Goal: Information Seeking & Learning: Learn about a topic

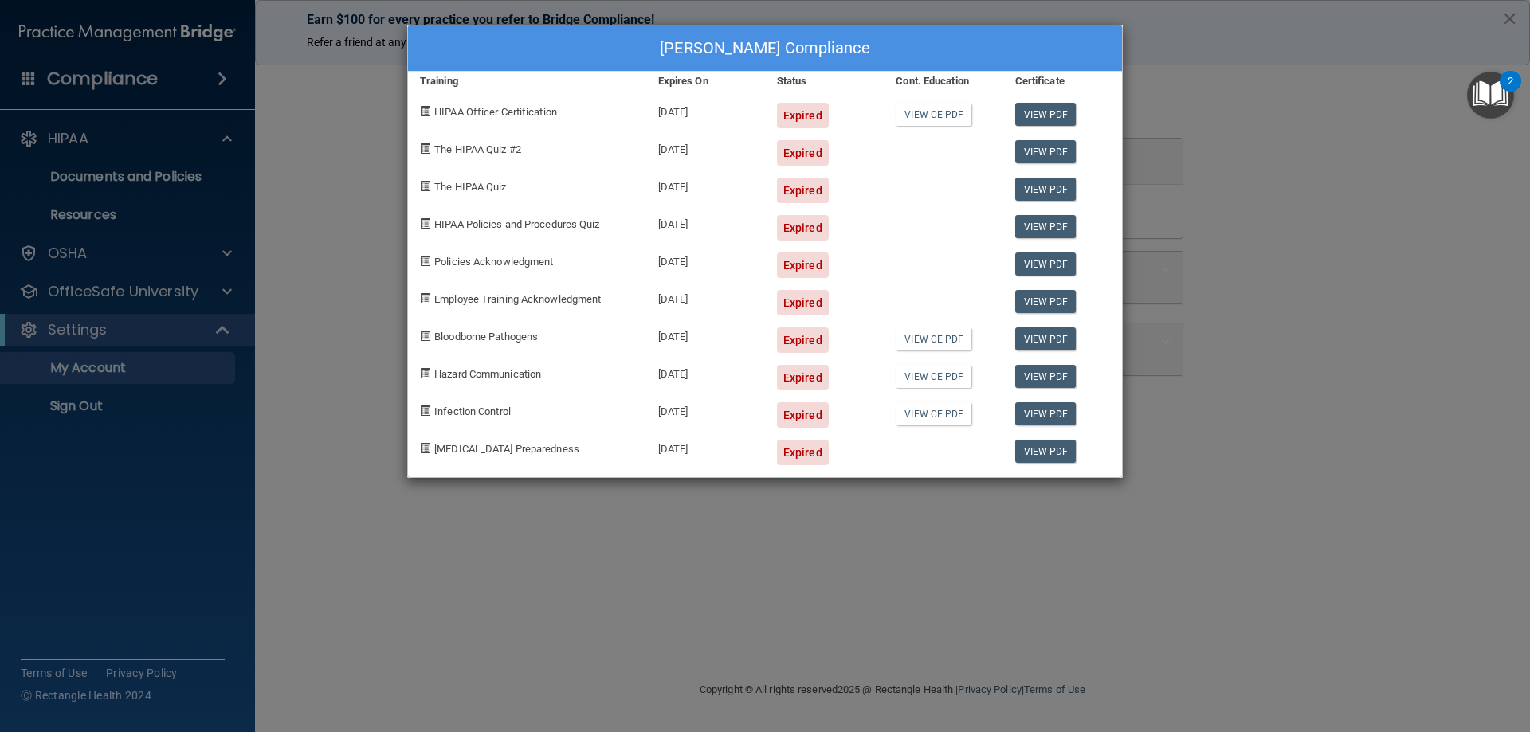
click at [703, 530] on div "Madison Boyer's Compliance Training Expires On Status Cont. Education Certifica…" at bounding box center [765, 366] width 1530 height 732
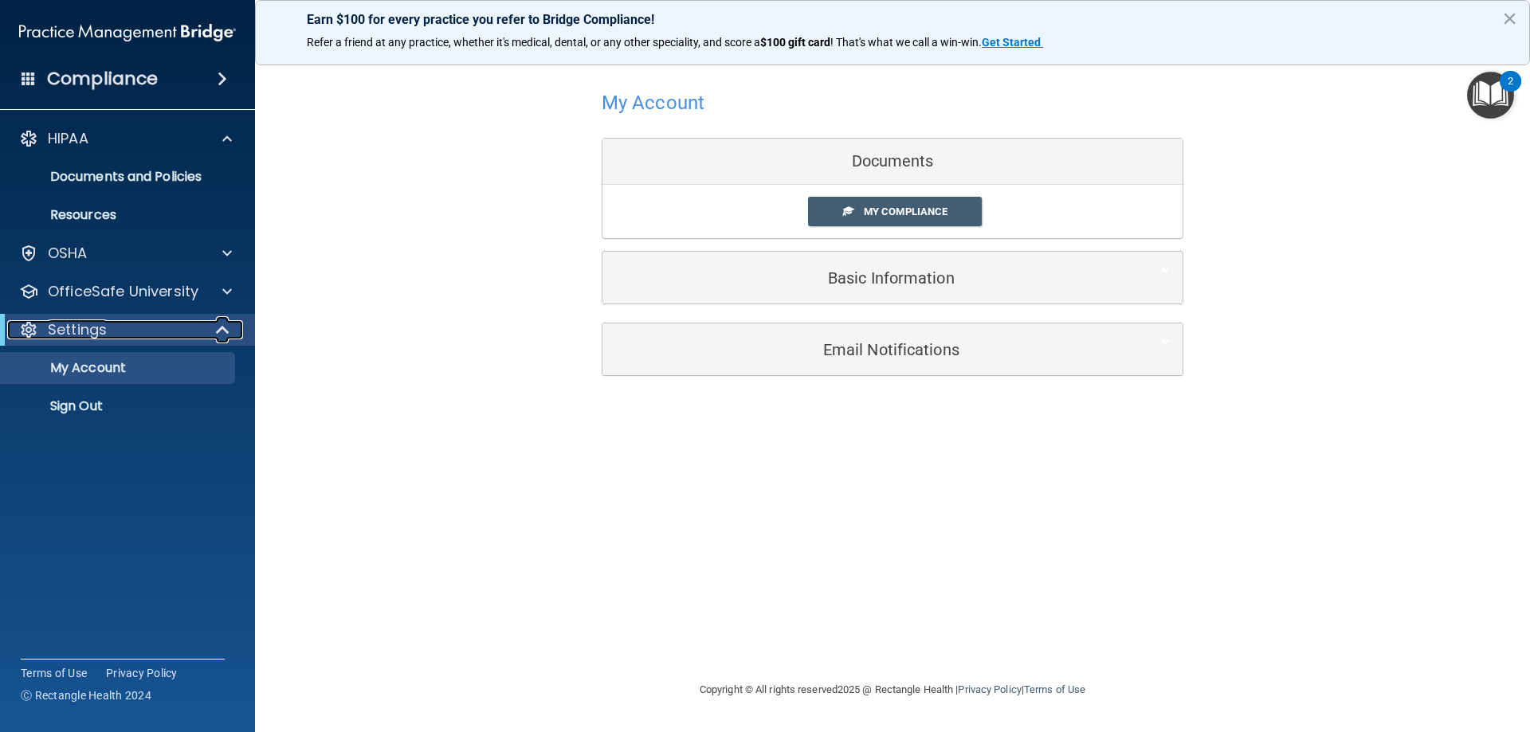
click at [114, 336] on div "Settings" at bounding box center [105, 329] width 197 height 19
click at [114, 280] on div "OfficeSafe University" at bounding box center [128, 292] width 256 height 32
click at [110, 288] on p "OfficeSafe University" at bounding box center [123, 291] width 151 height 19
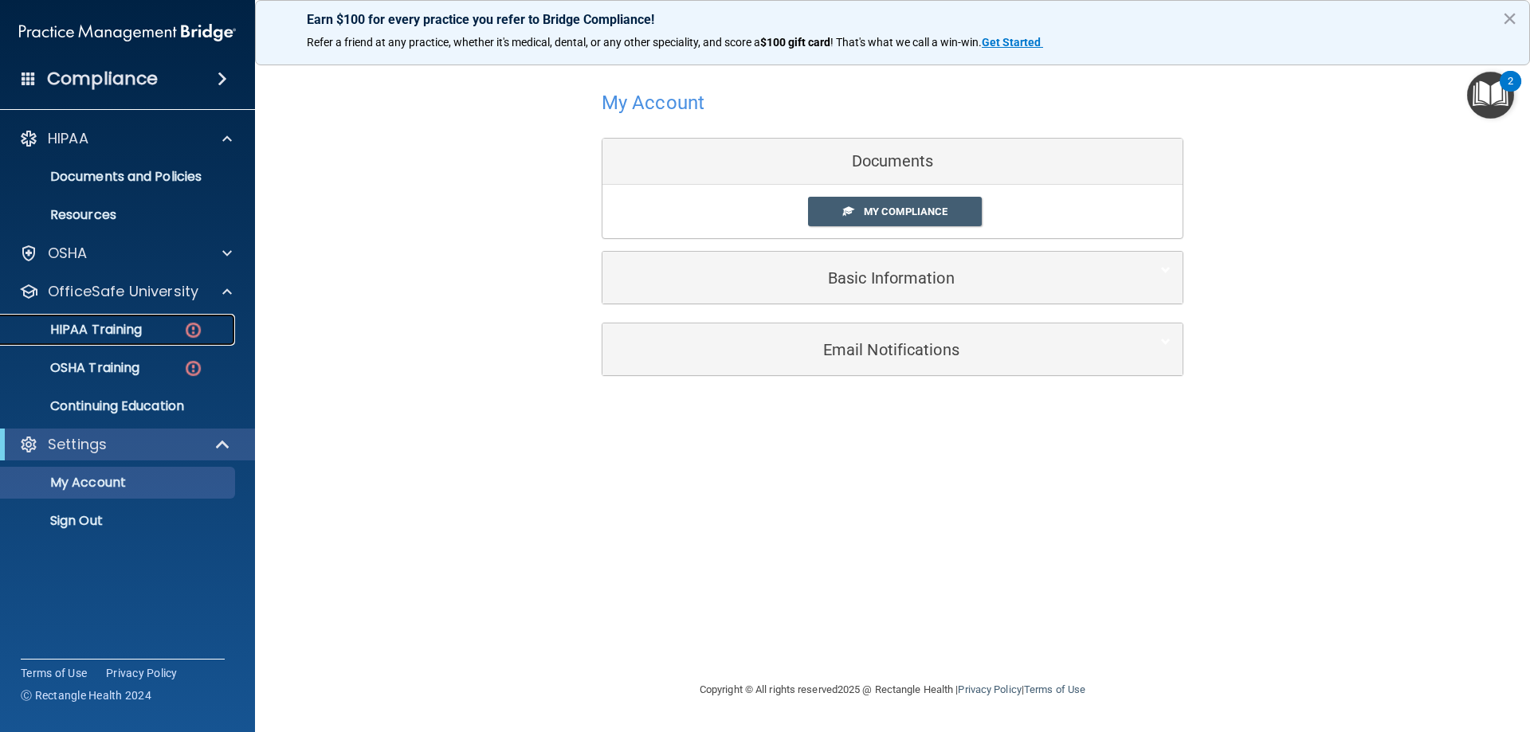
click at [107, 322] on p "HIPAA Training" at bounding box center [75, 330] width 131 height 16
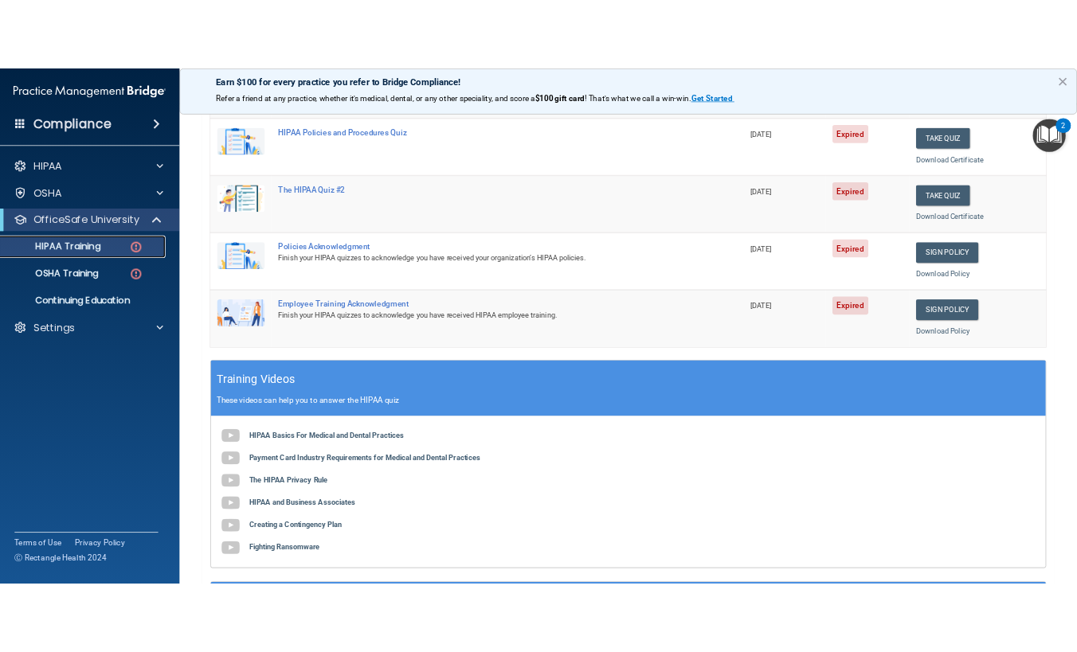
scroll to position [319, 0]
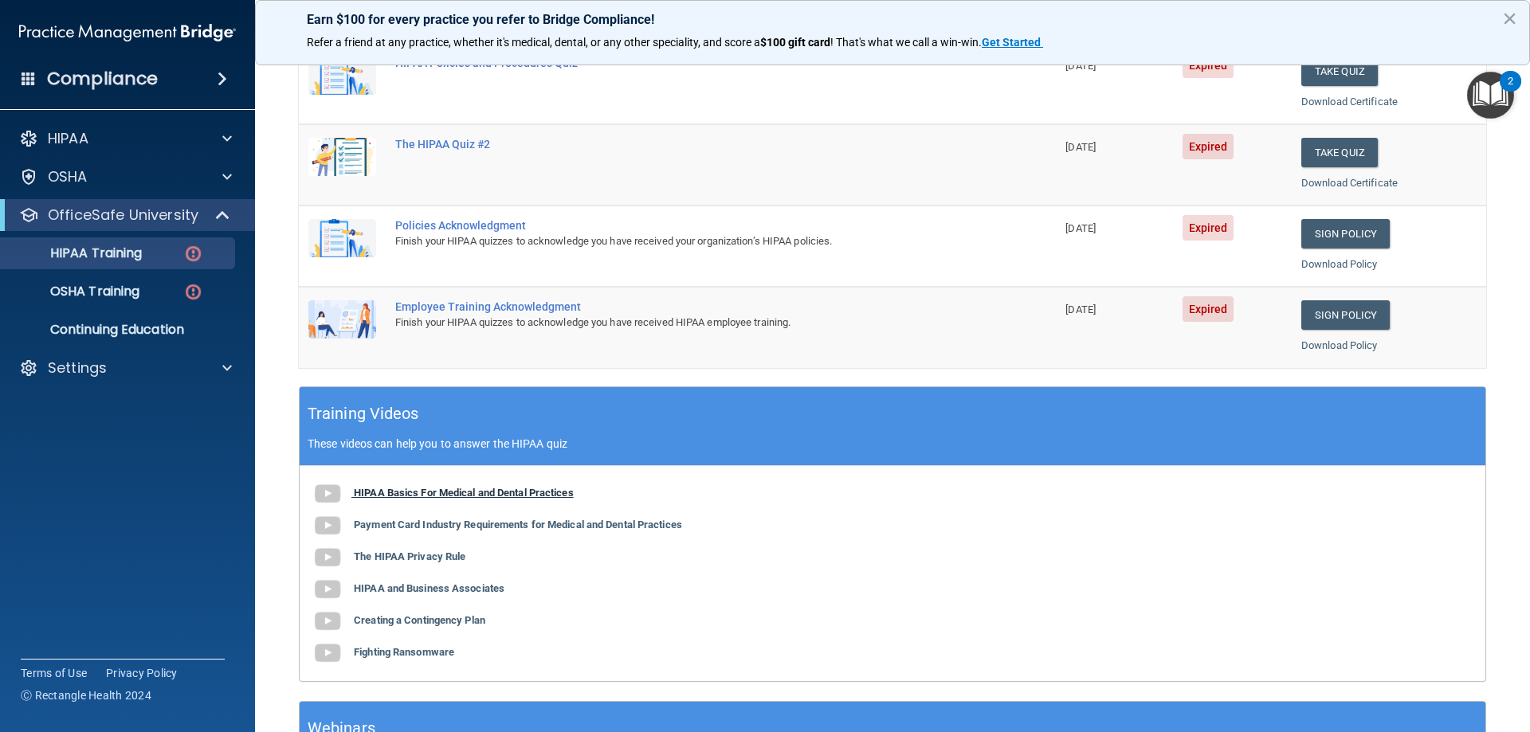
click at [378, 498] on b "HIPAA Basics For Medical and Dental Practices" at bounding box center [464, 493] width 220 height 12
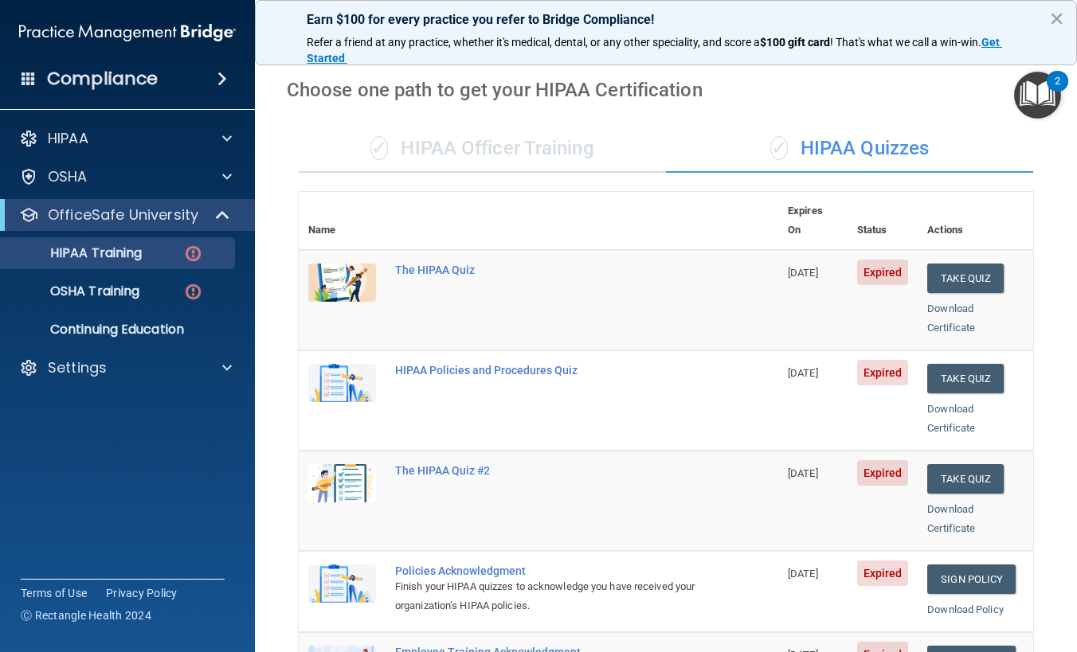
scroll to position [19, 0]
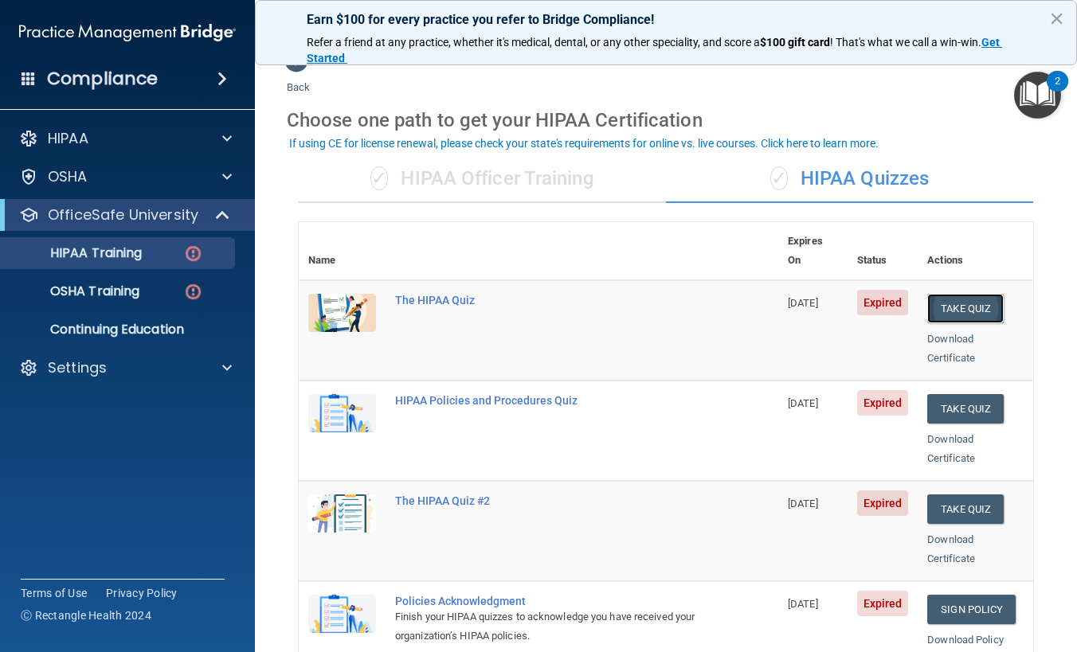
click at [958, 294] on button "Take Quiz" at bounding box center [965, 308] width 76 height 29
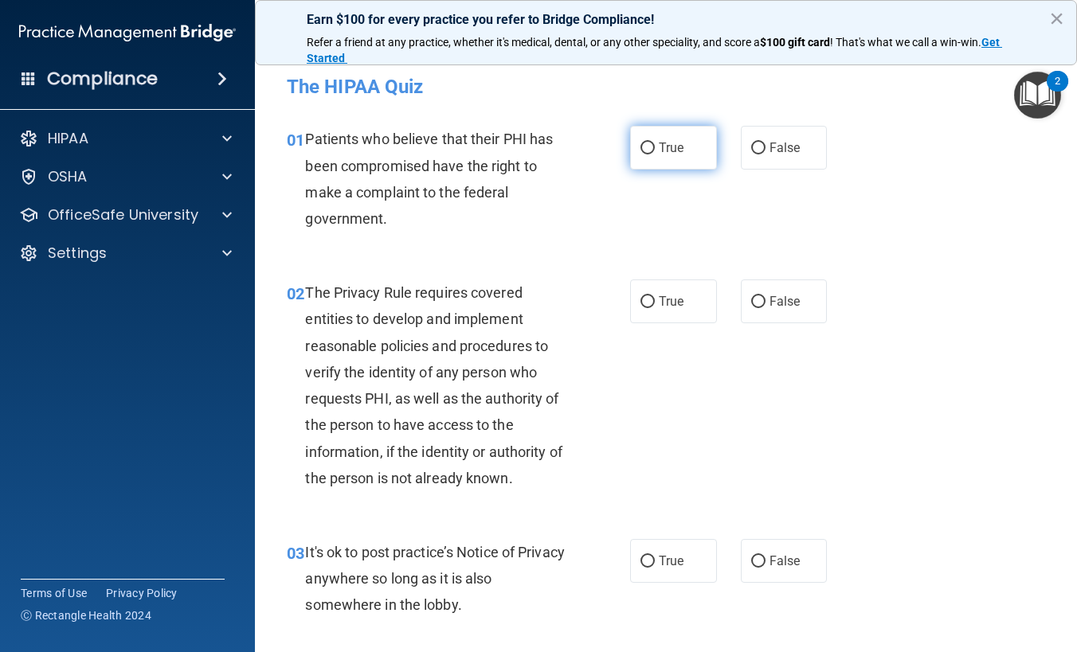
click at [644, 157] on label "True" at bounding box center [673, 148] width 87 height 44
click at [644, 155] on input "True" at bounding box center [648, 149] width 14 height 12
radio input "true"
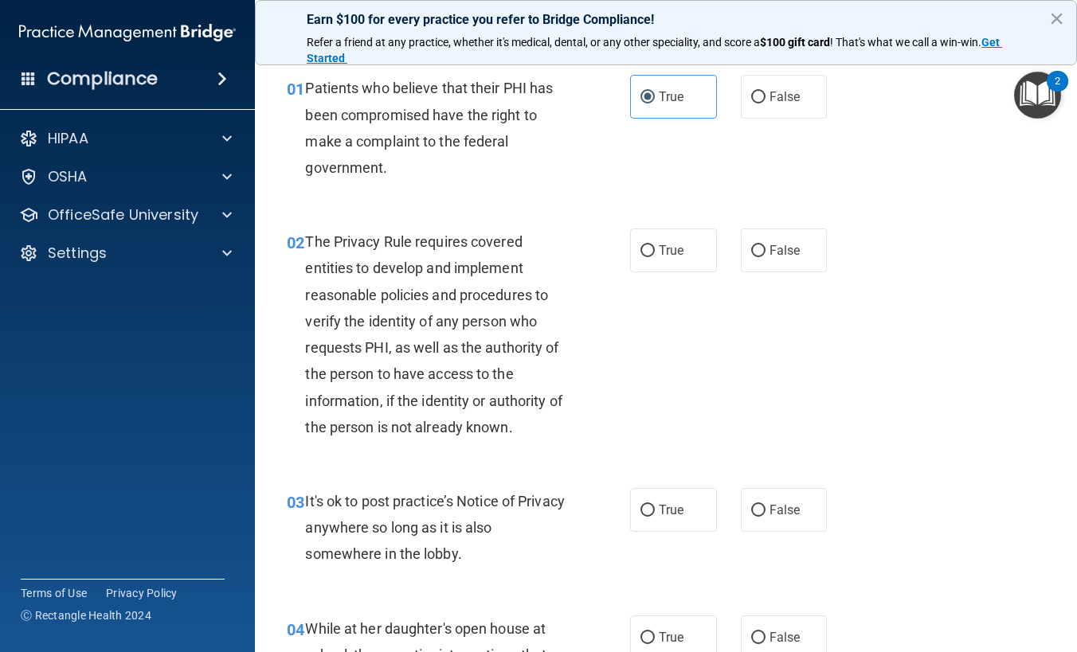
scroll to position [80, 0]
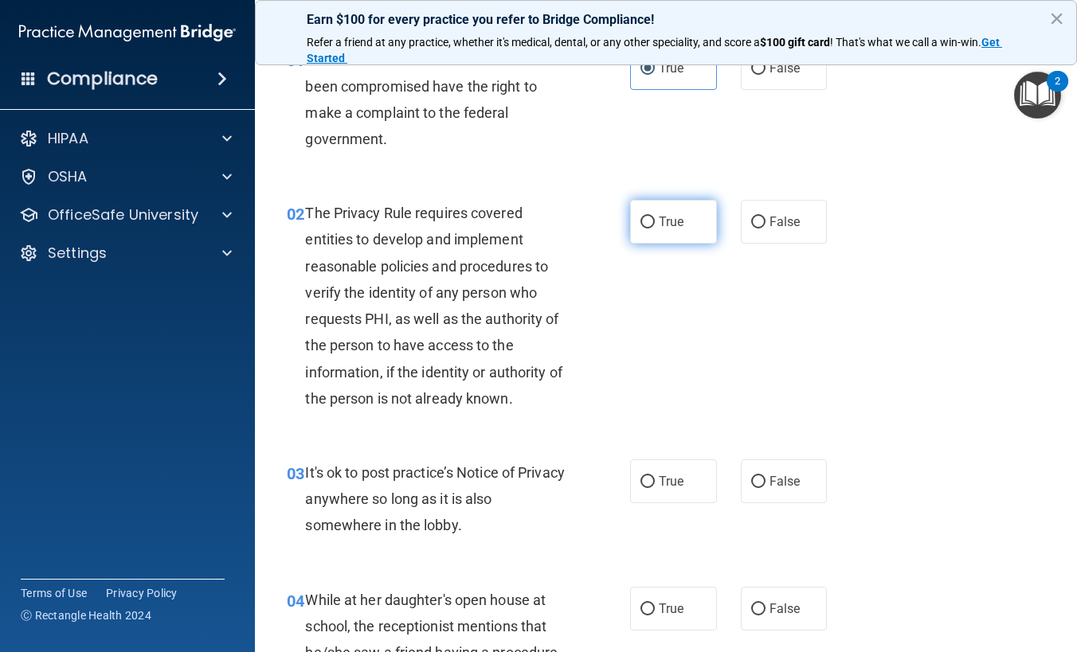
click at [641, 220] on input "True" at bounding box center [648, 223] width 14 height 12
radio input "true"
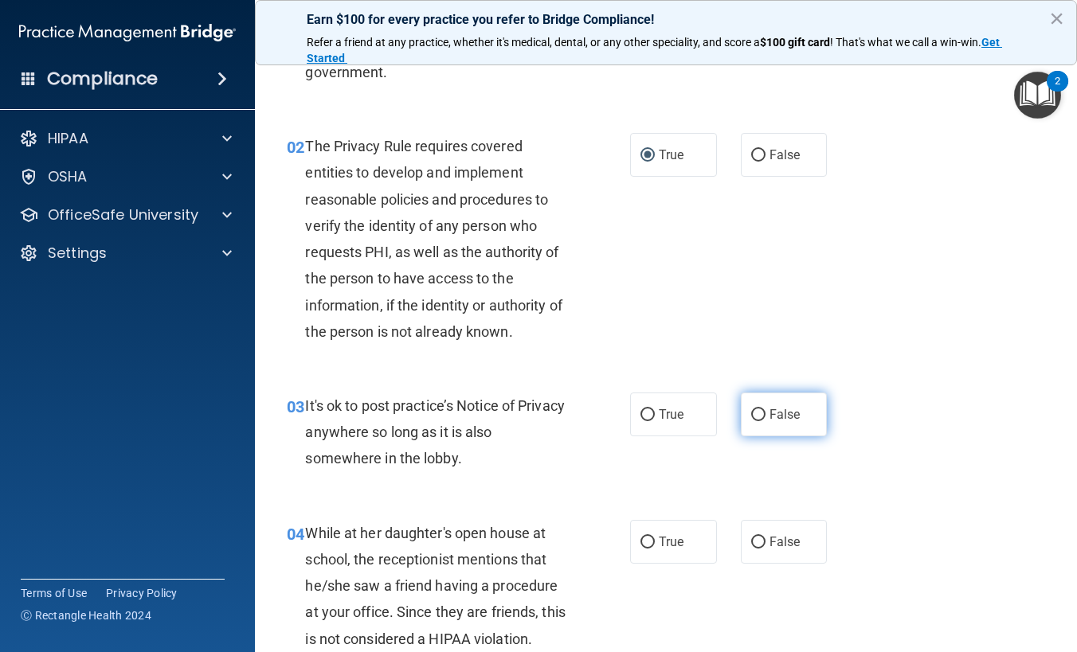
scroll to position [239, 0]
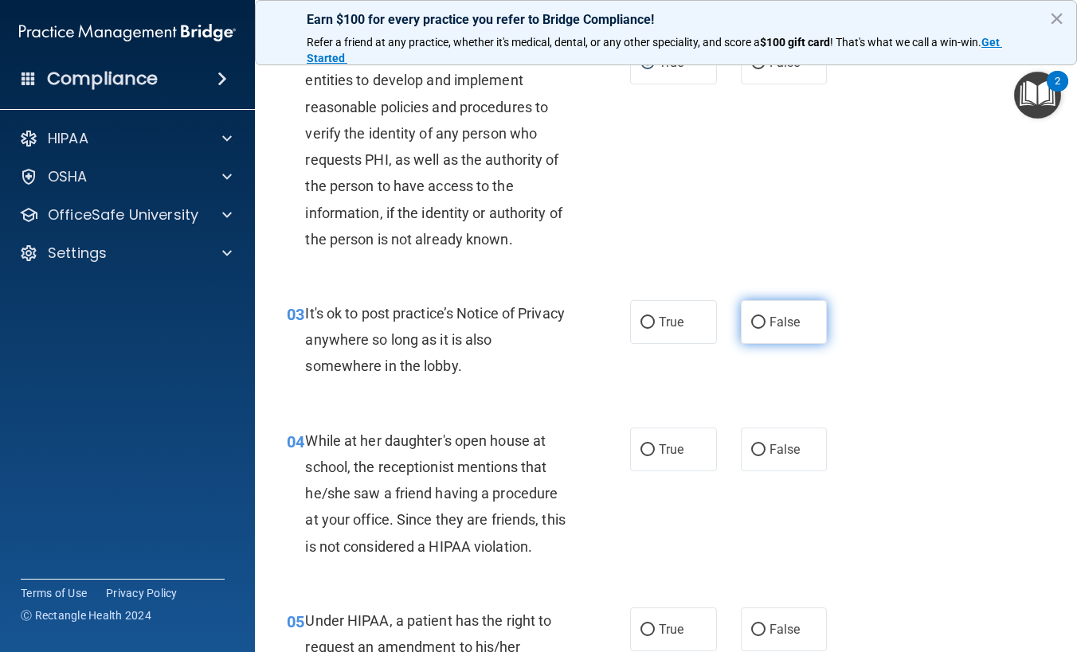
click at [751, 325] on input "False" at bounding box center [758, 323] width 14 height 12
radio input "true"
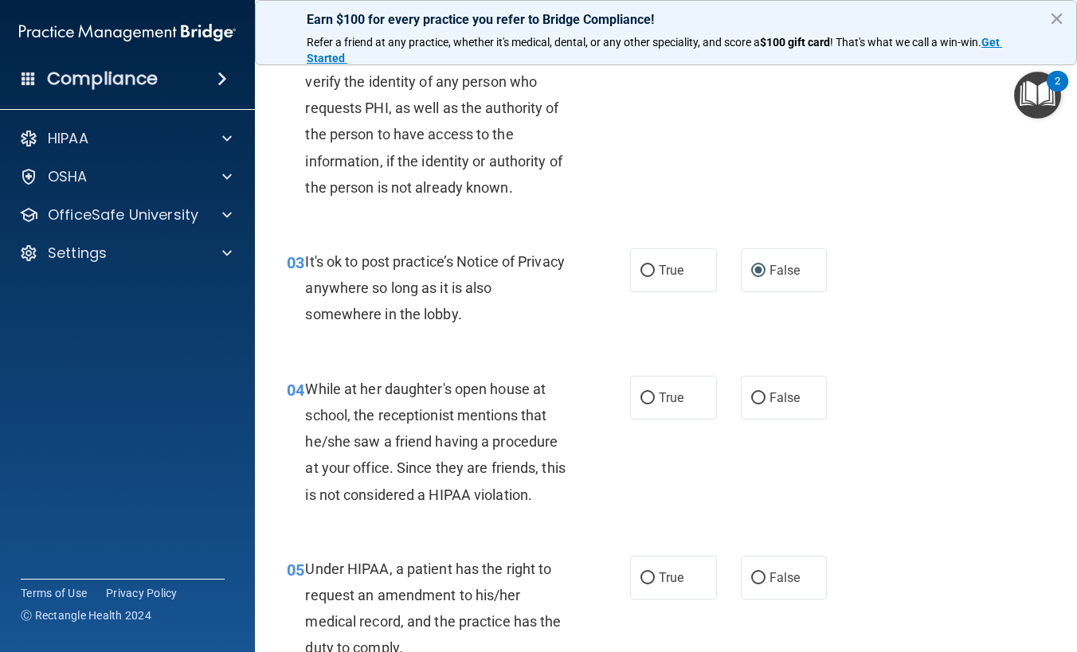
scroll to position [319, 0]
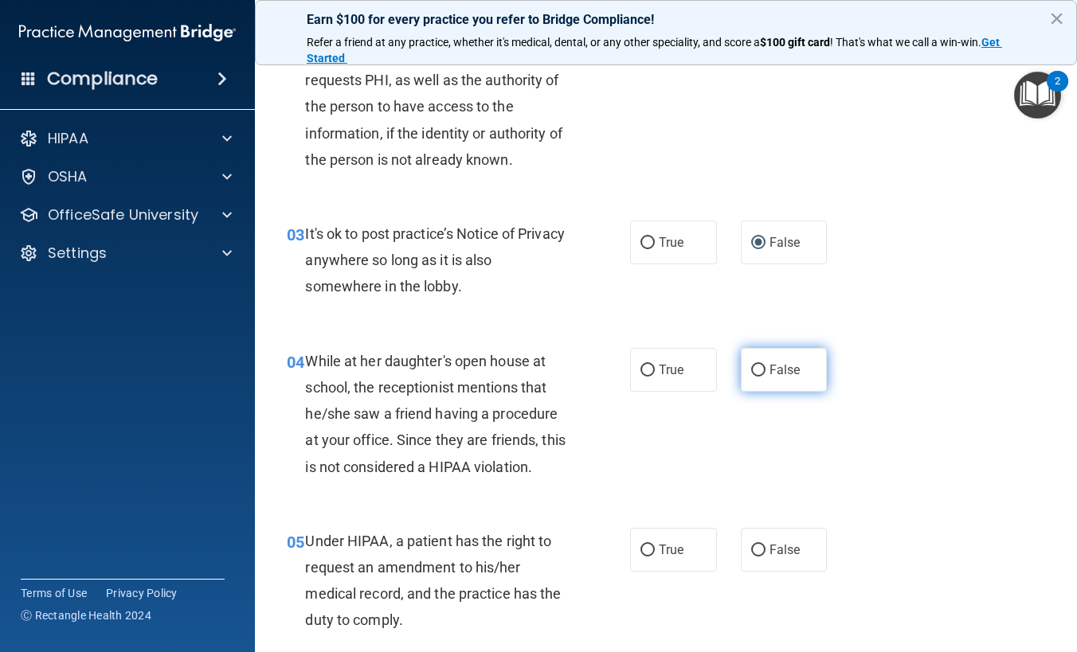
click at [758, 370] on label "False" at bounding box center [784, 370] width 87 height 44
click at [758, 370] on input "False" at bounding box center [758, 371] width 14 height 12
radio input "true"
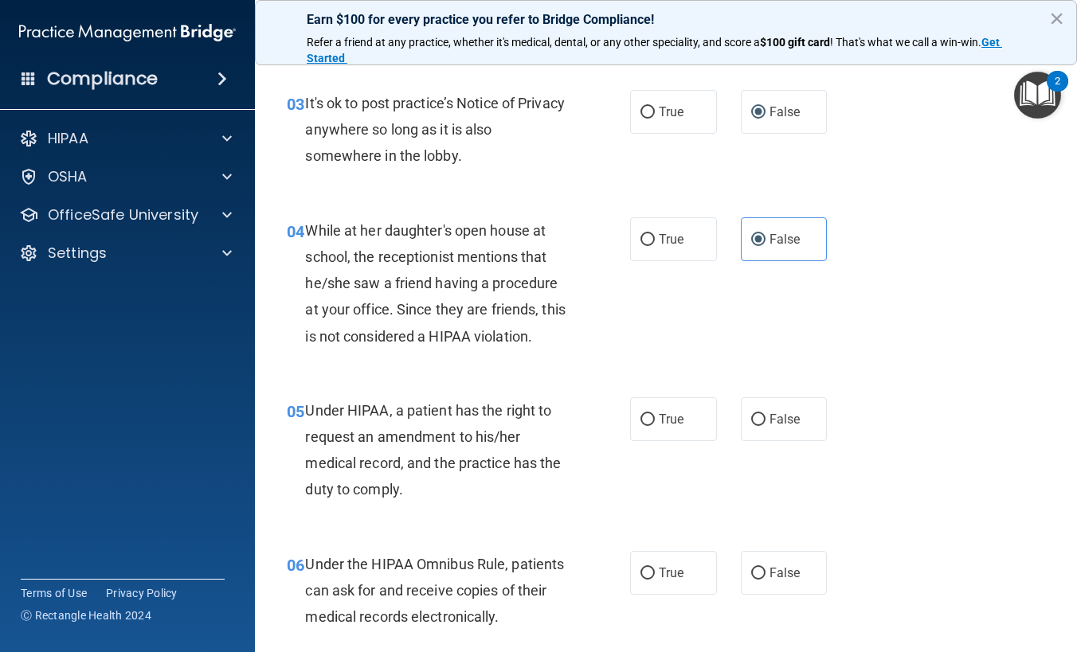
scroll to position [478, 0]
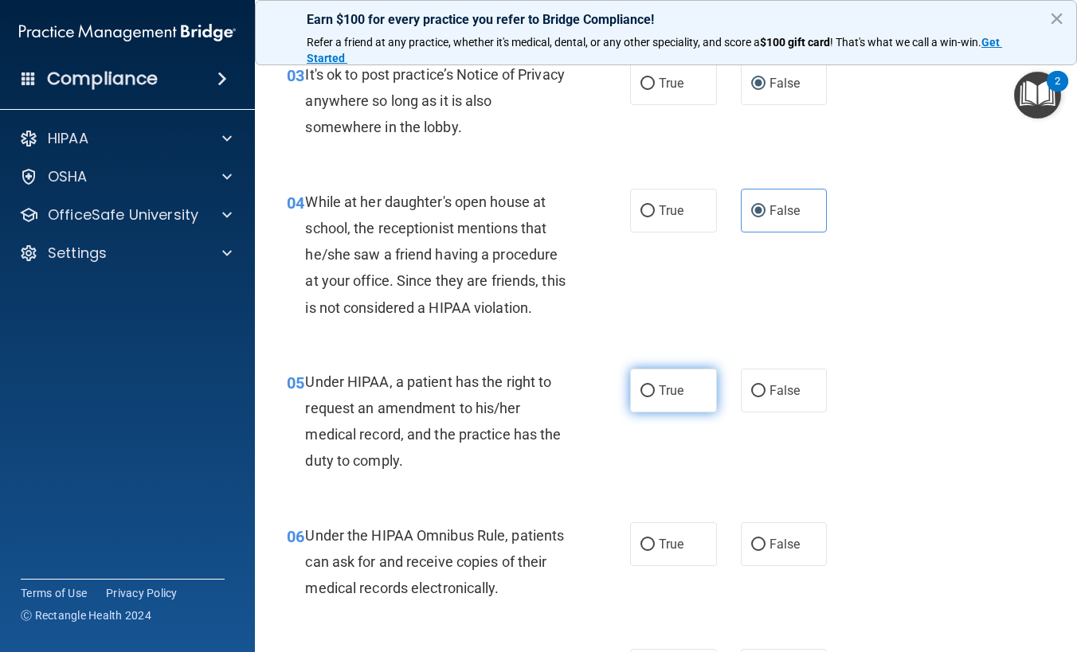
click at [663, 401] on label "True" at bounding box center [673, 391] width 87 height 44
click at [655, 398] on input "True" at bounding box center [648, 392] width 14 height 12
radio input "true"
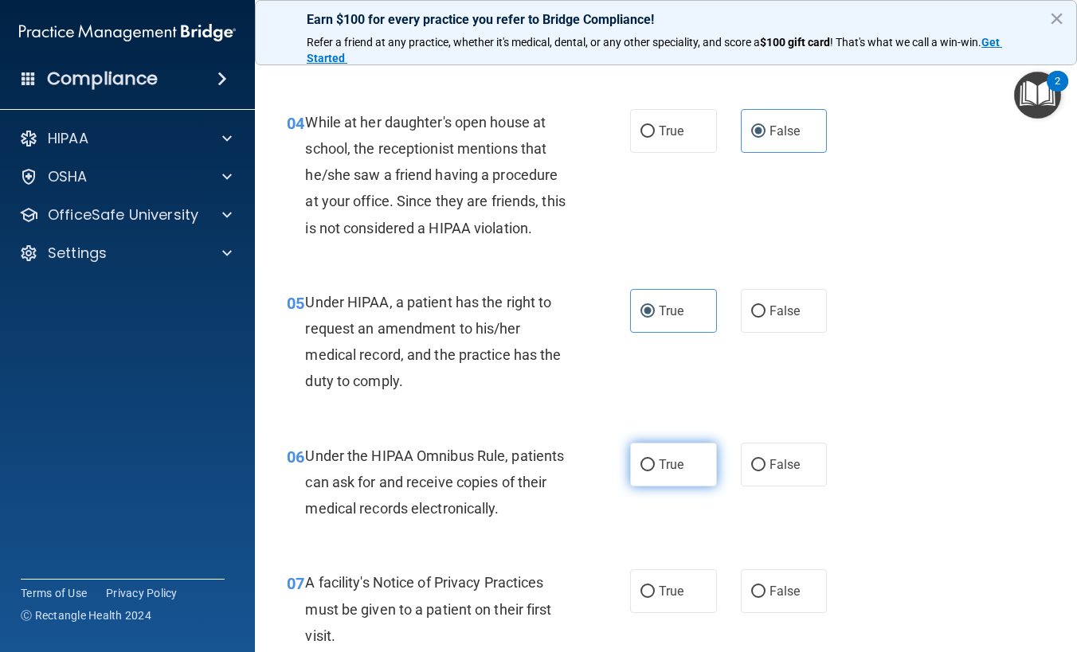
click at [639, 476] on label "True" at bounding box center [673, 465] width 87 height 44
click at [641, 472] on input "True" at bounding box center [648, 466] width 14 height 12
radio input "true"
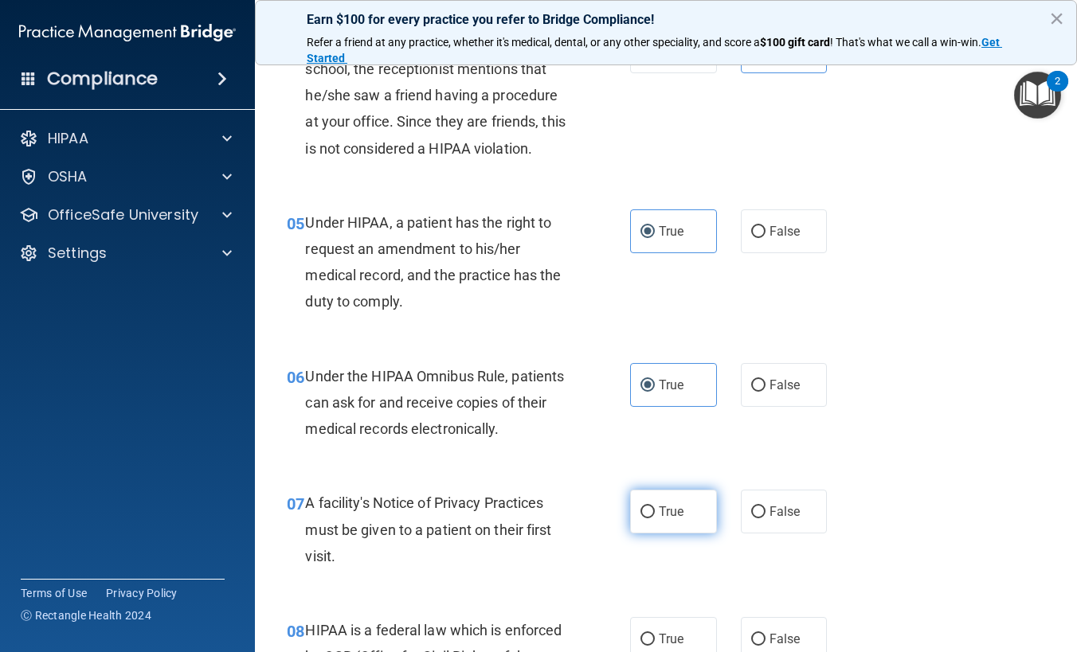
click at [642, 516] on input "True" at bounding box center [648, 513] width 14 height 12
radio input "true"
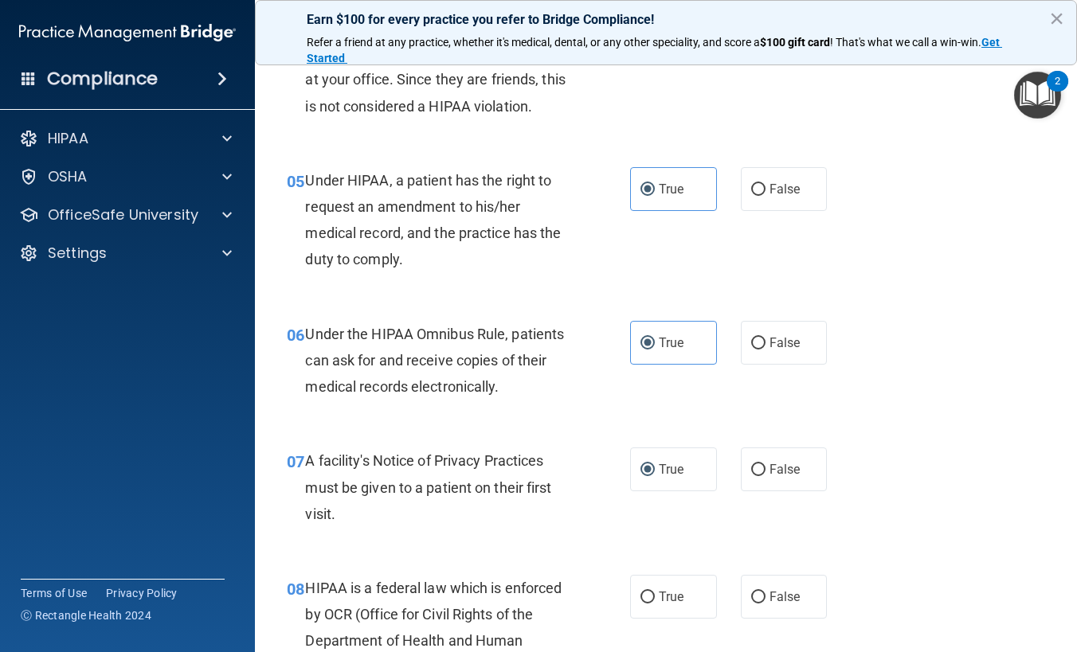
scroll to position [797, 0]
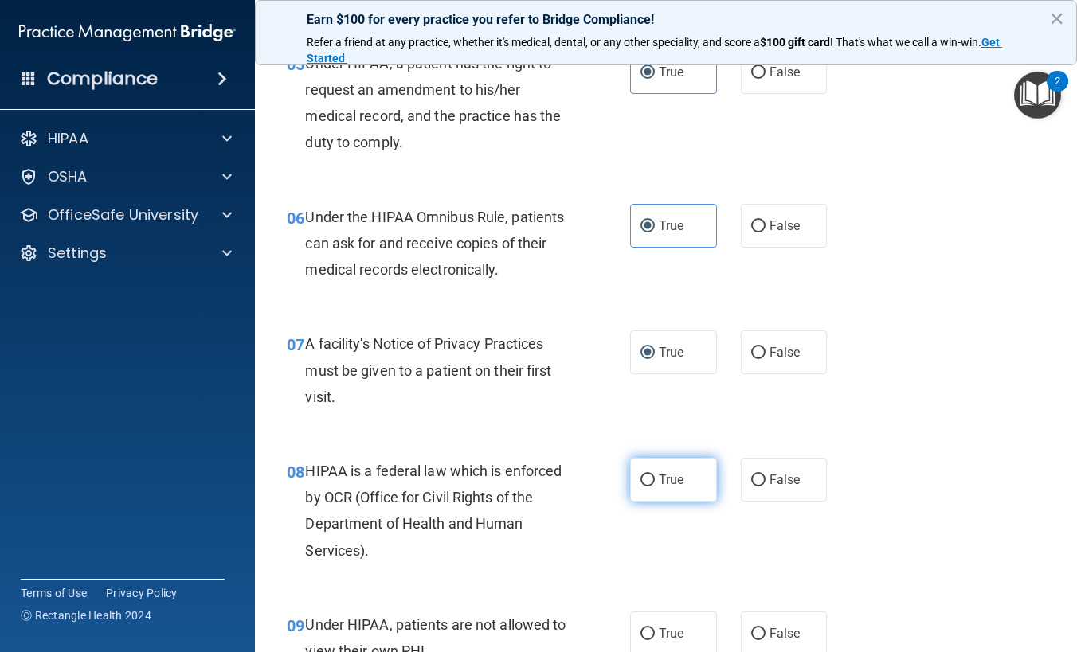
click at [663, 489] on label "True" at bounding box center [673, 480] width 87 height 44
click at [655, 487] on input "True" at bounding box center [648, 481] width 14 height 12
radio input "true"
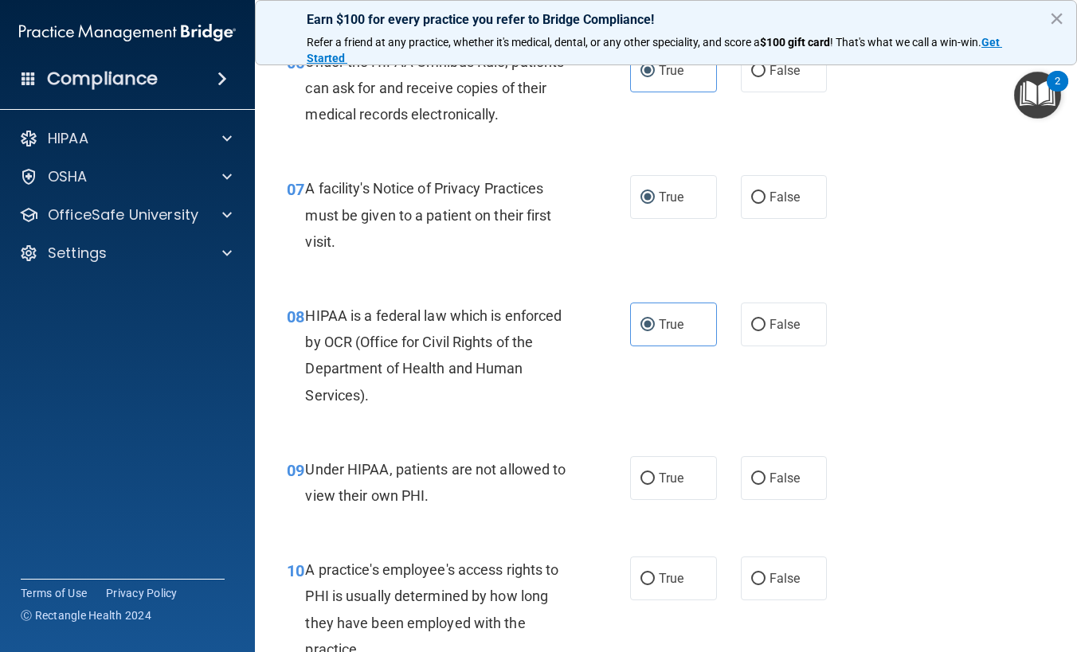
scroll to position [956, 0]
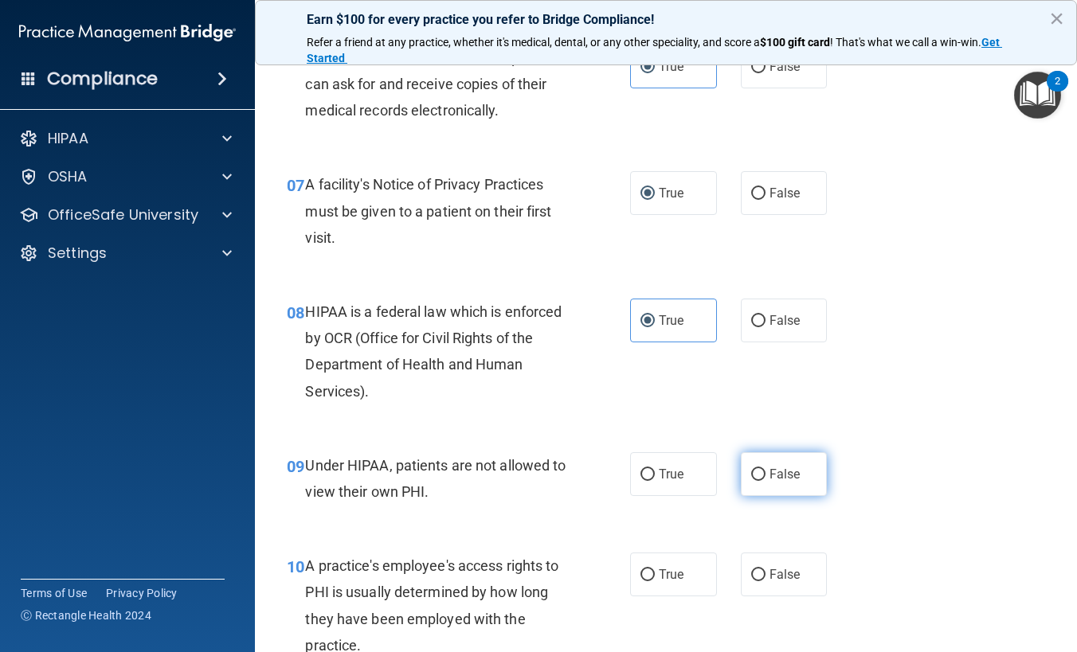
click at [741, 478] on label "False" at bounding box center [784, 475] width 87 height 44
click at [751, 478] on input "False" at bounding box center [758, 475] width 14 height 12
radio input "true"
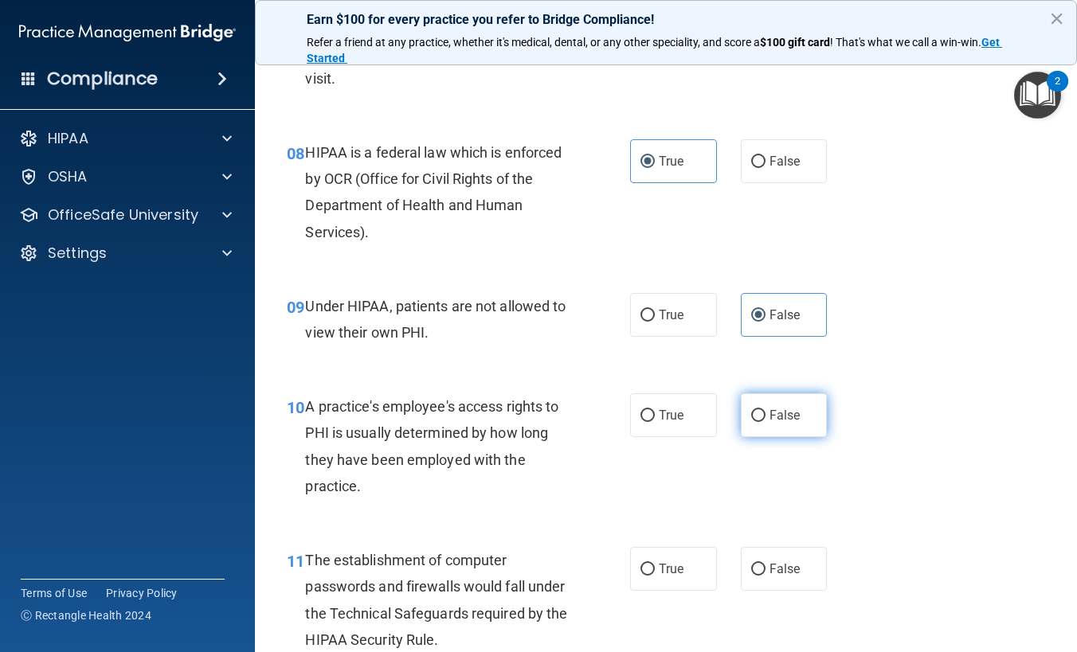
click at [751, 420] on input "False" at bounding box center [758, 416] width 14 height 12
radio input "true"
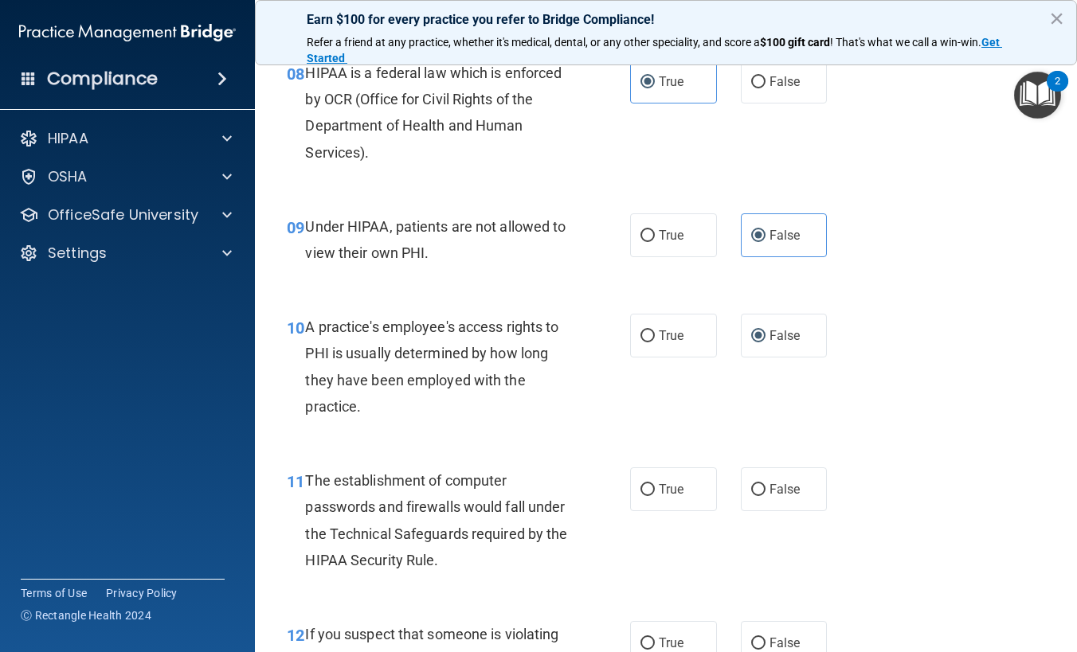
scroll to position [1275, 0]
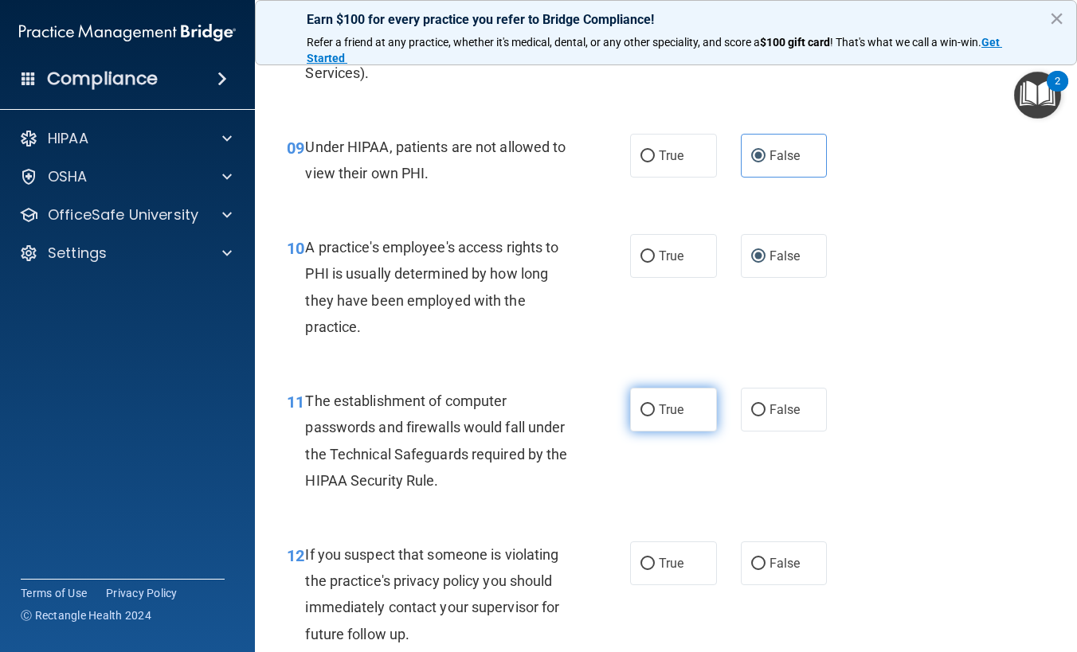
click at [641, 406] on input "True" at bounding box center [648, 411] width 14 height 12
radio input "true"
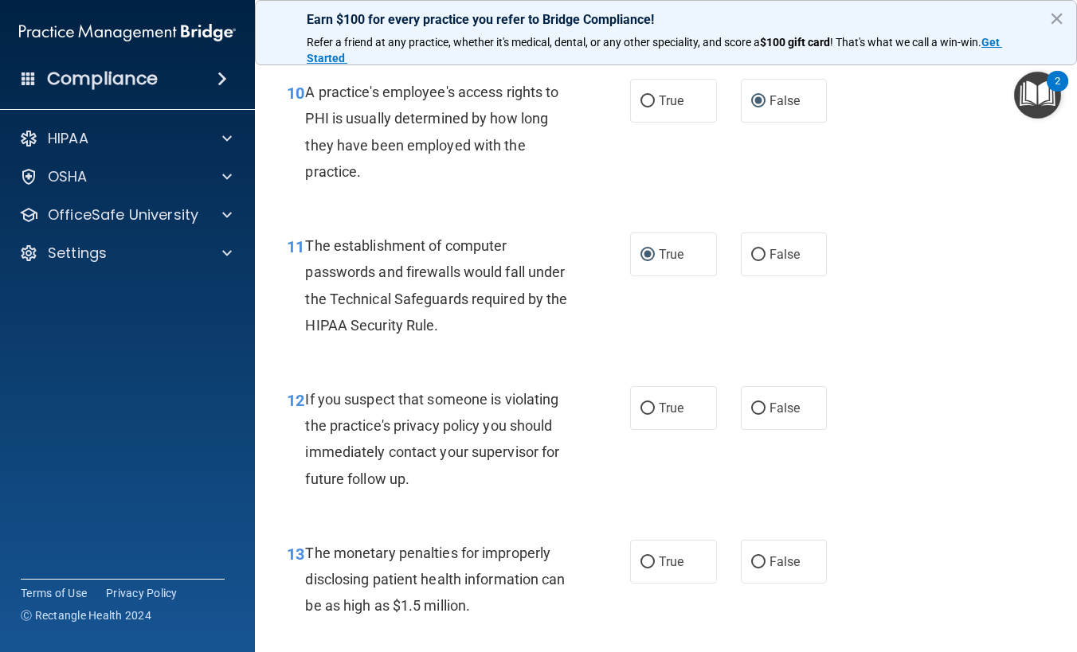
scroll to position [1434, 0]
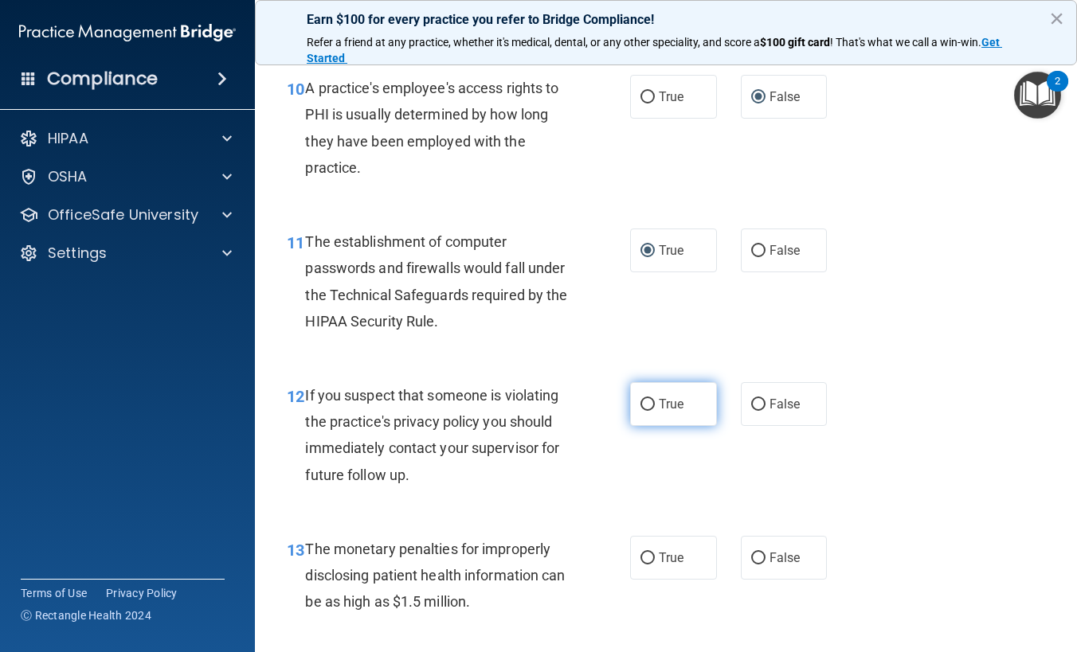
click at [679, 414] on label "True" at bounding box center [673, 404] width 87 height 44
click at [655, 411] on input "True" at bounding box center [648, 405] width 14 height 12
radio input "true"
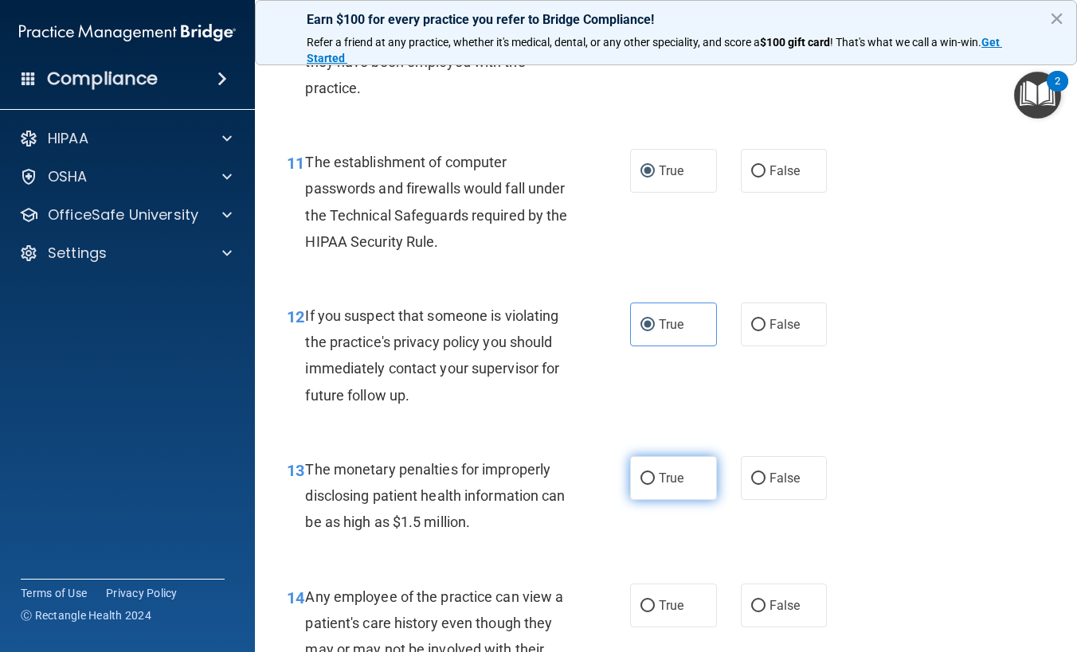
click at [658, 491] on label "True" at bounding box center [673, 479] width 87 height 44
click at [655, 485] on input "True" at bounding box center [648, 479] width 14 height 12
radio input "true"
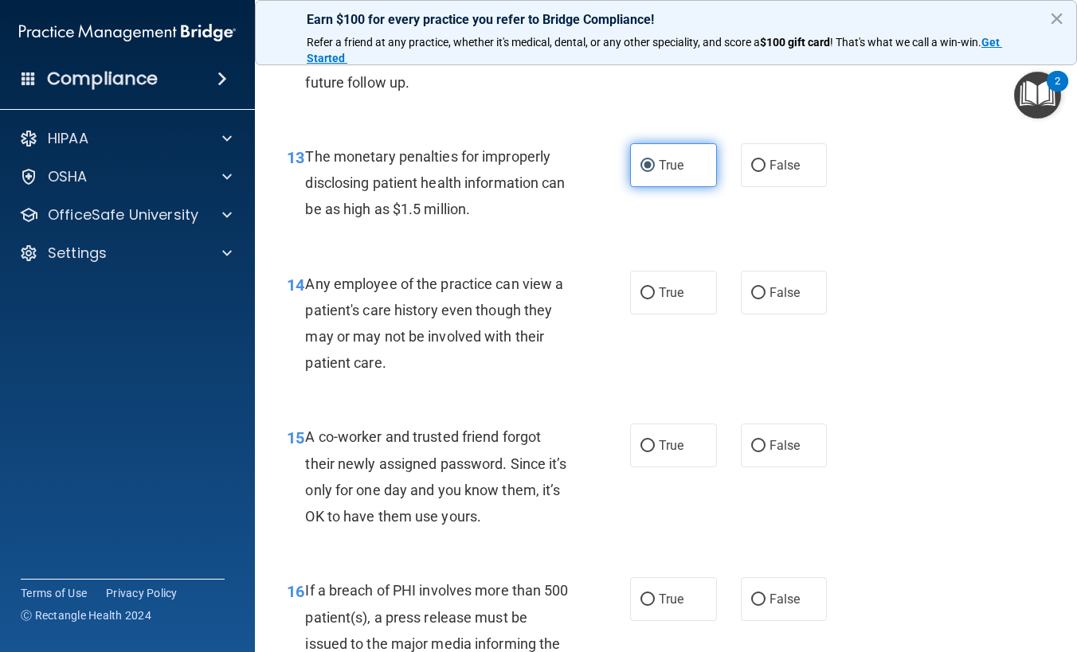
scroll to position [1832, 0]
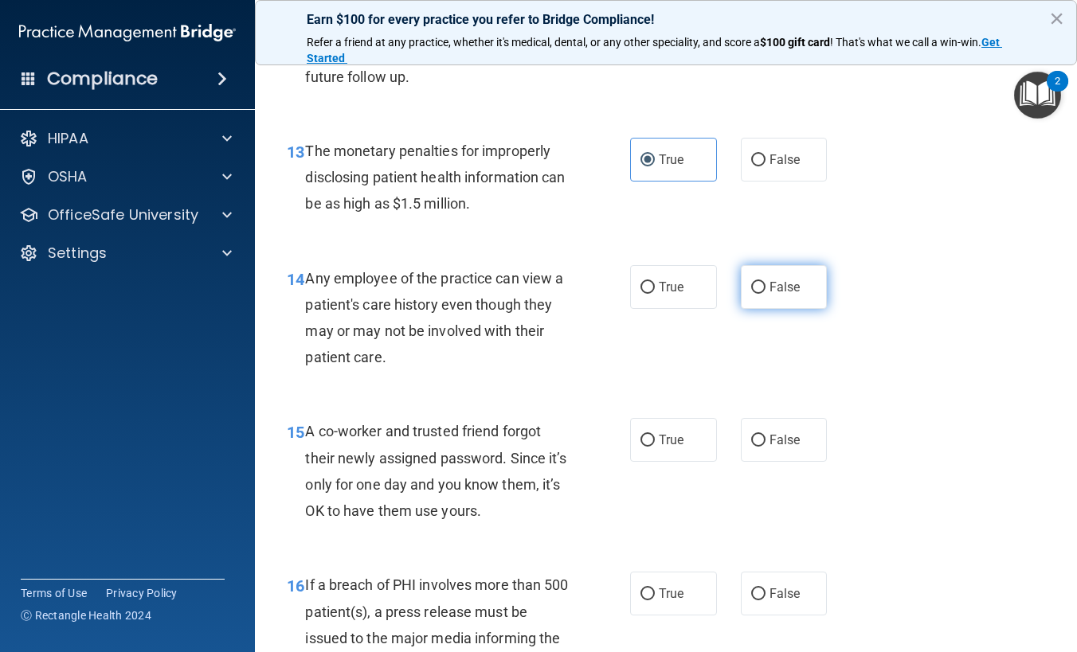
click at [741, 300] on label "False" at bounding box center [784, 287] width 87 height 44
click at [751, 294] on input "False" at bounding box center [758, 288] width 14 height 12
radio input "true"
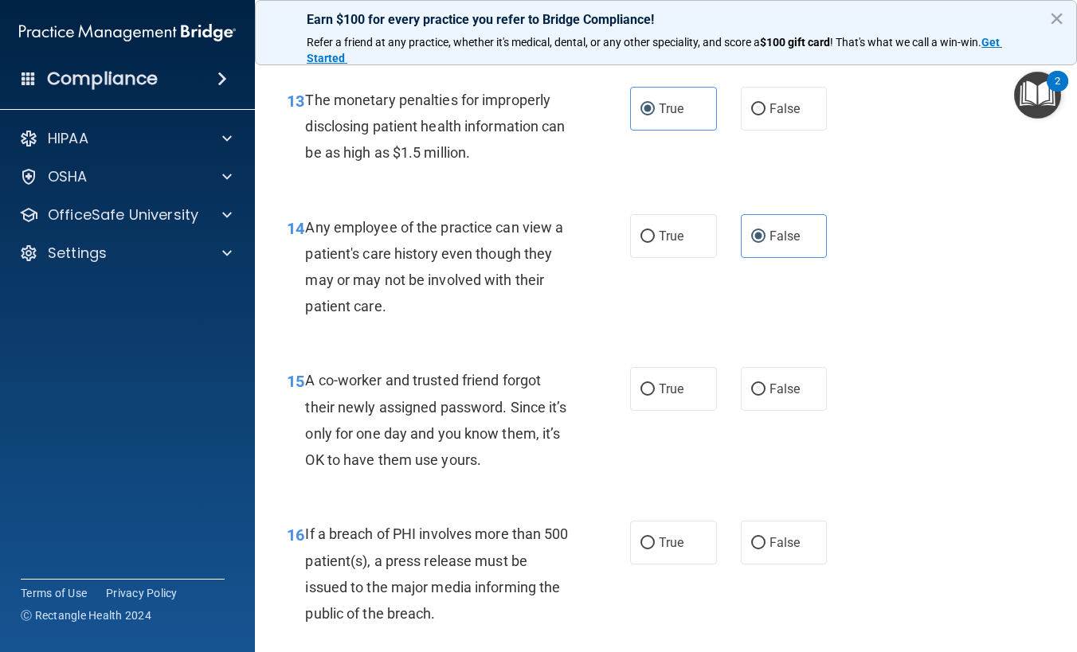
scroll to position [1912, 0]
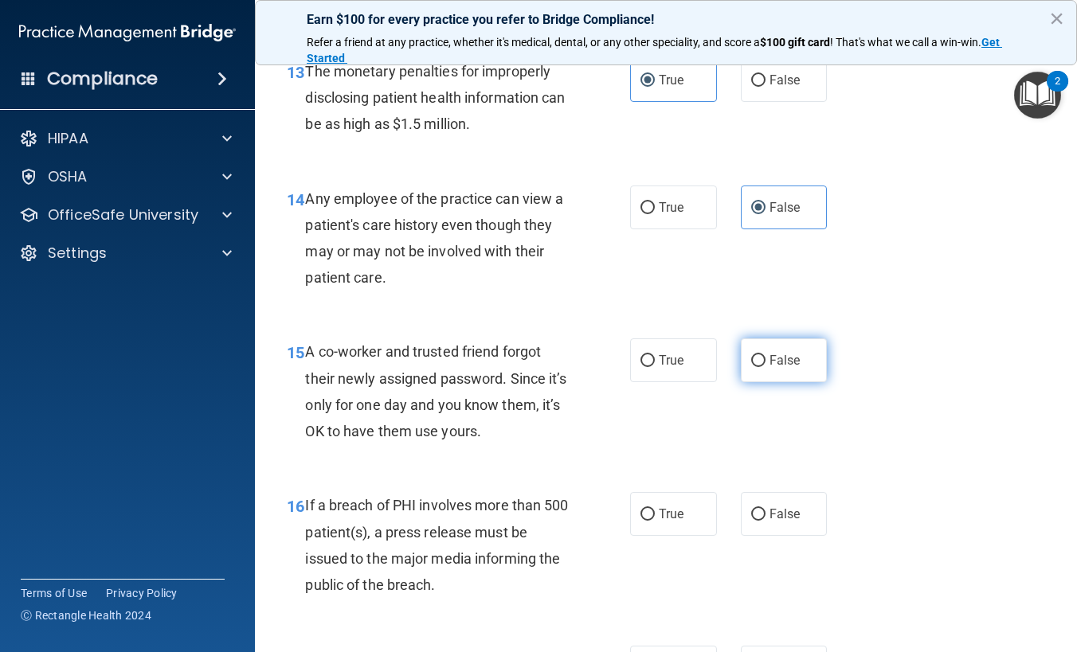
click at [746, 350] on label "False" at bounding box center [784, 361] width 87 height 44
click at [751, 355] on input "False" at bounding box center [758, 361] width 14 height 12
radio input "true"
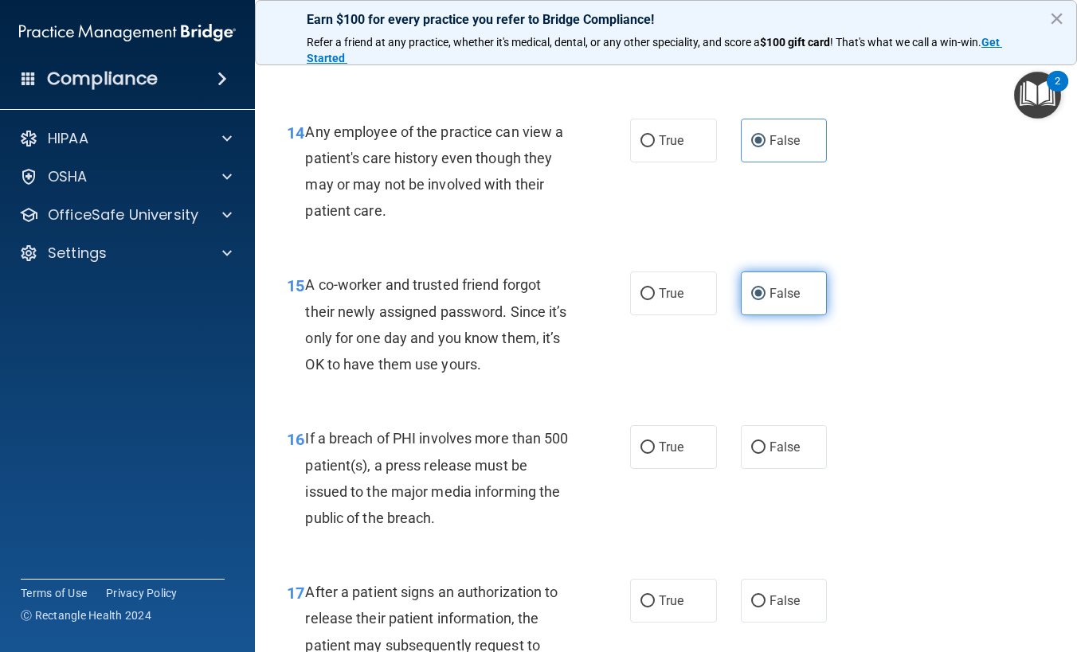
scroll to position [2071, 0]
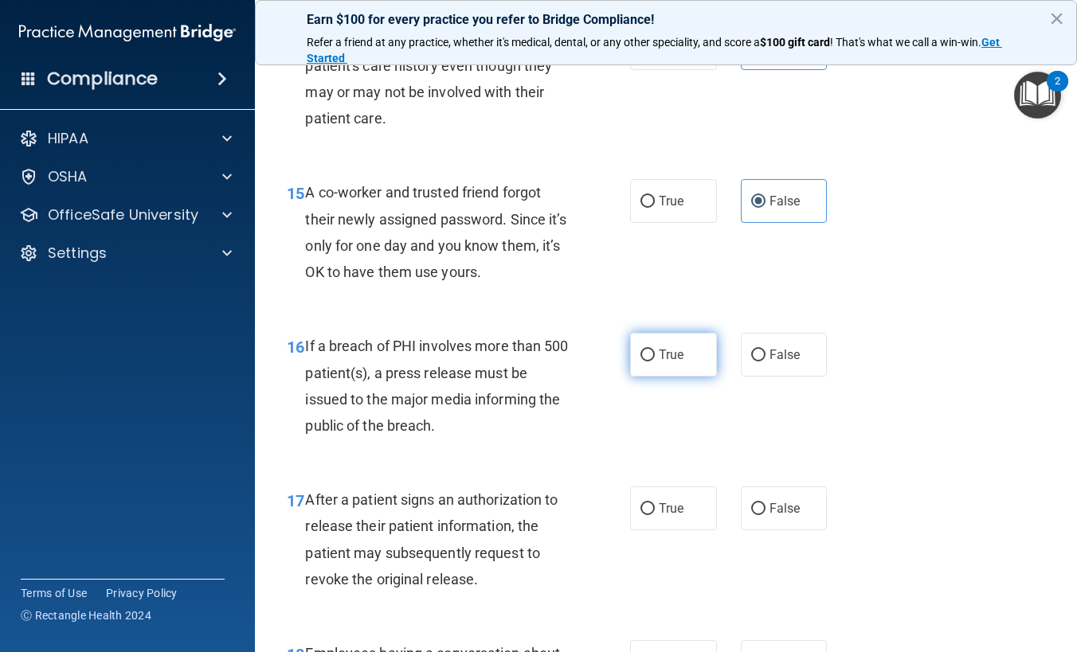
click at [659, 374] on label "True" at bounding box center [673, 355] width 87 height 44
click at [655, 362] on input "True" at bounding box center [648, 356] width 14 height 12
radio input "true"
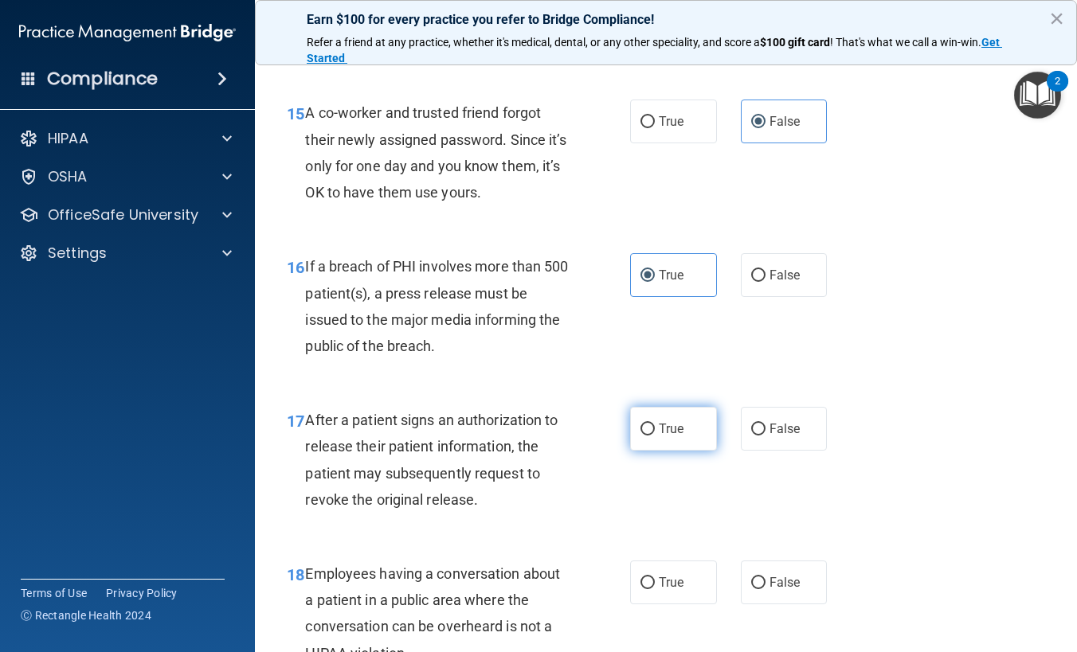
click at [642, 447] on label "True" at bounding box center [673, 429] width 87 height 44
click at [642, 436] on input "True" at bounding box center [648, 430] width 14 height 12
radio input "true"
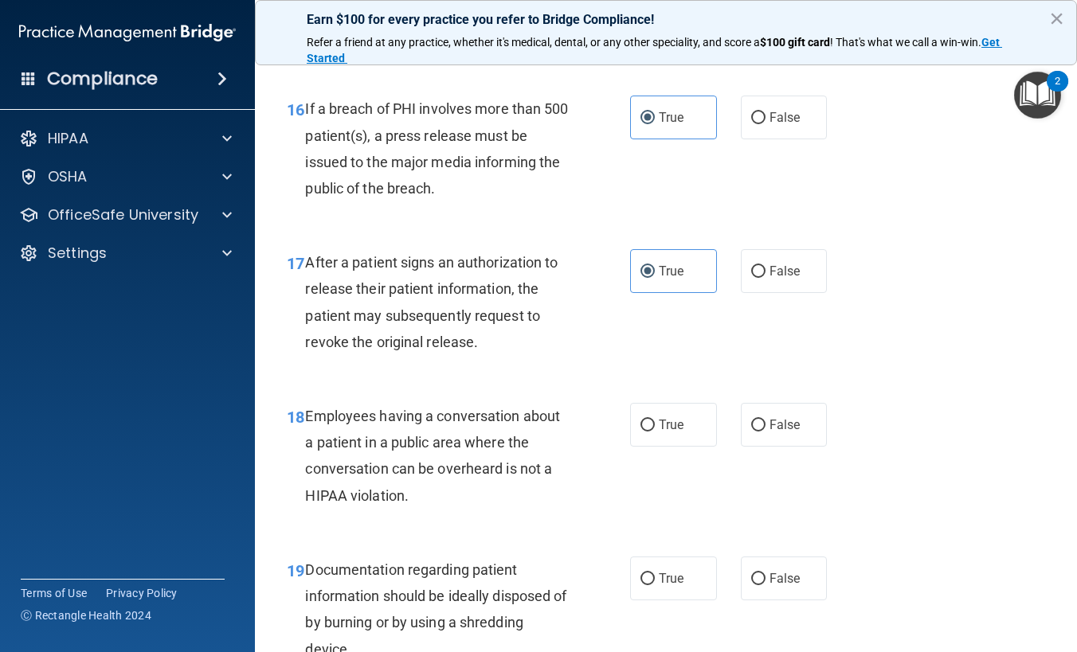
scroll to position [2310, 0]
drag, startPoint x: 756, startPoint y: 427, endPoint x: 769, endPoint y: 429, distance: 12.8
click at [758, 427] on input "False" at bounding box center [758, 424] width 14 height 12
radio input "true"
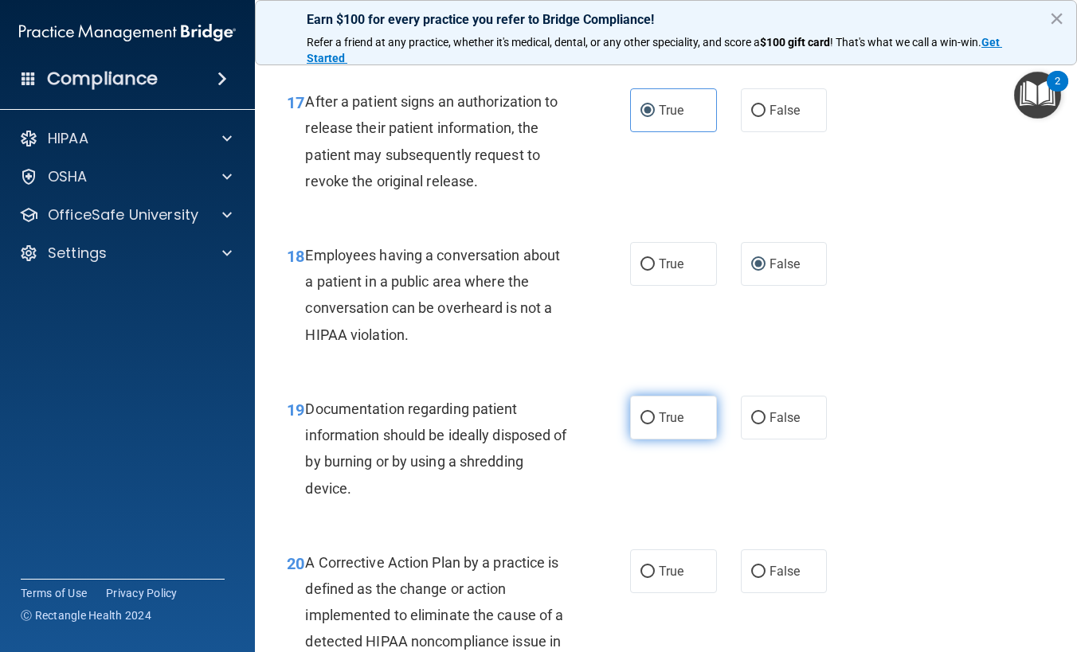
click at [637, 425] on label "True" at bounding box center [673, 418] width 87 height 44
click at [641, 425] on input "True" at bounding box center [648, 419] width 14 height 12
radio input "true"
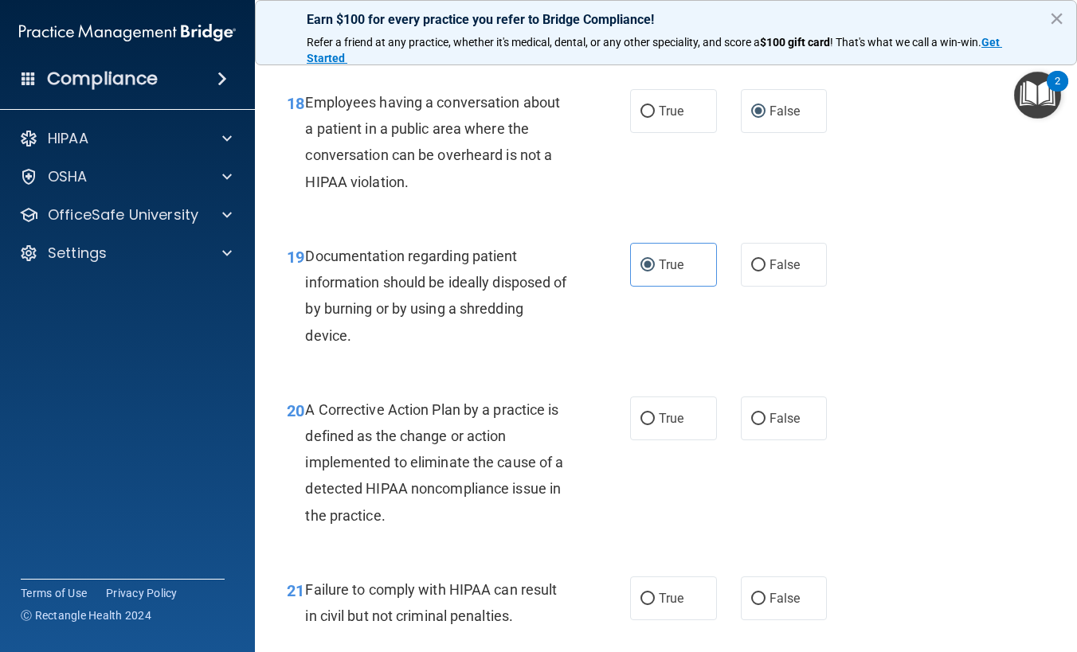
scroll to position [2629, 0]
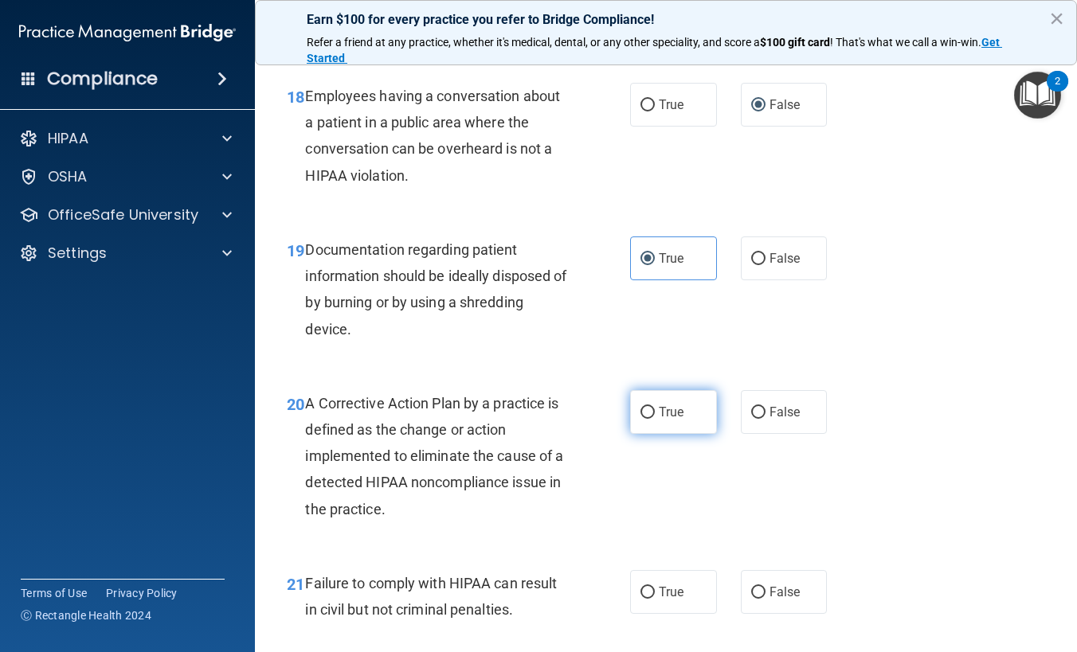
click at [641, 417] on input "True" at bounding box center [648, 413] width 14 height 12
radio input "true"
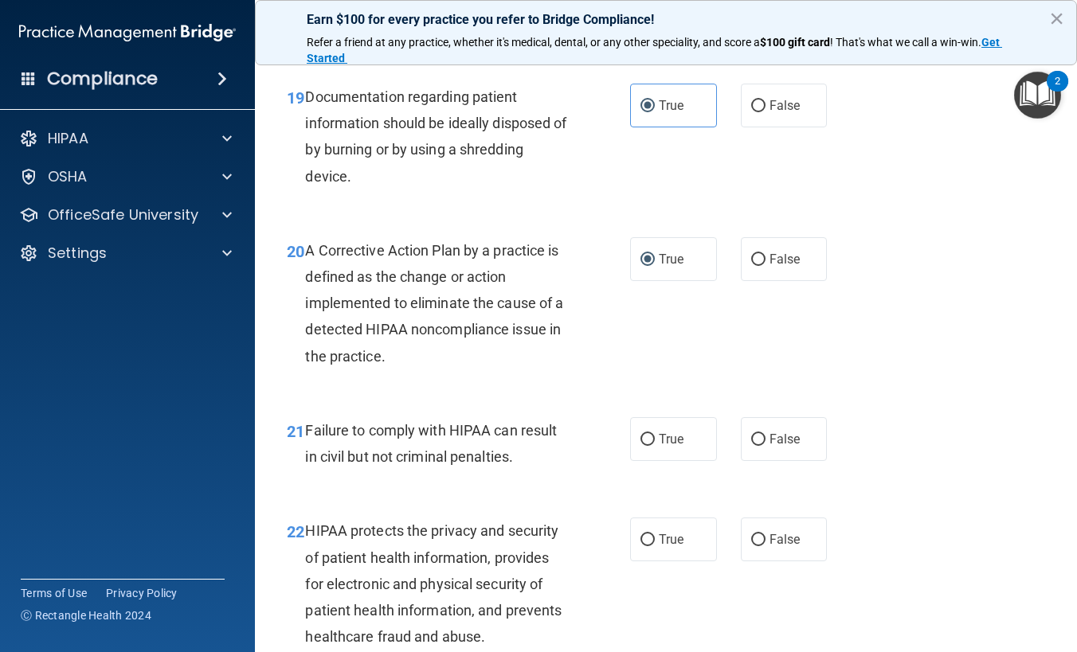
scroll to position [2788, 0]
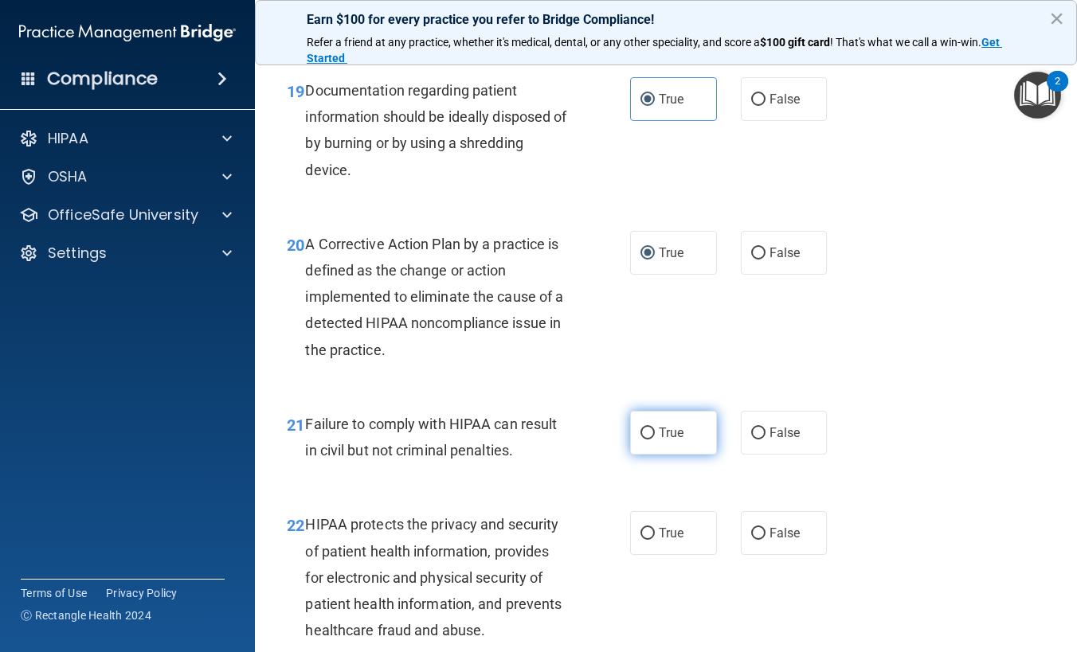
click at [652, 446] on label "True" at bounding box center [673, 433] width 87 height 44
click at [652, 440] on input "True" at bounding box center [648, 434] width 14 height 12
radio input "true"
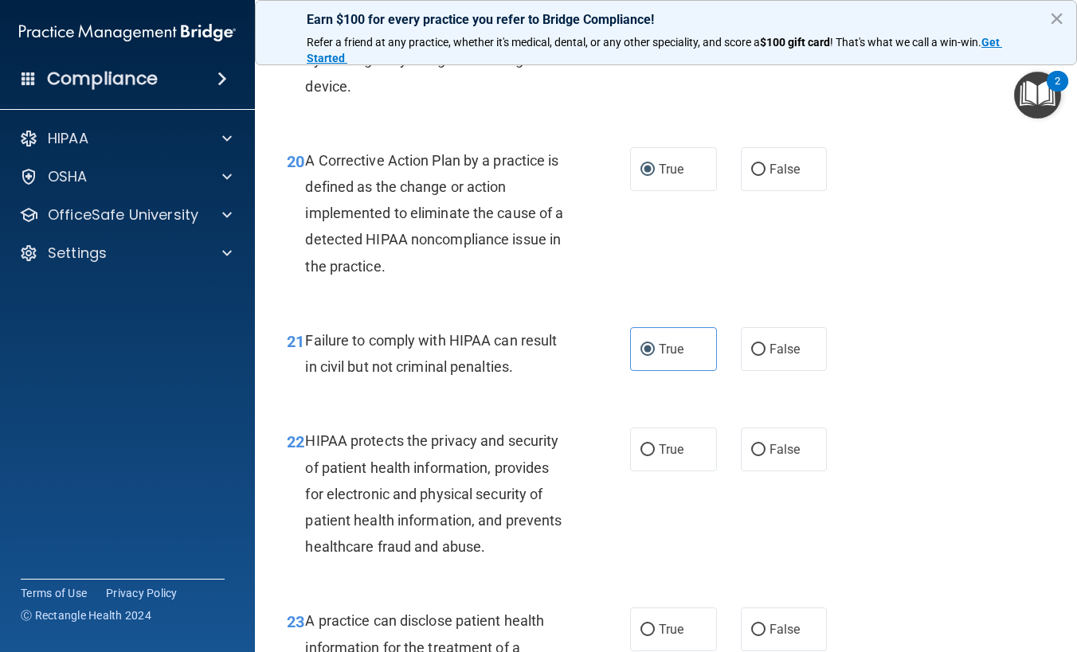
scroll to position [2868, 0]
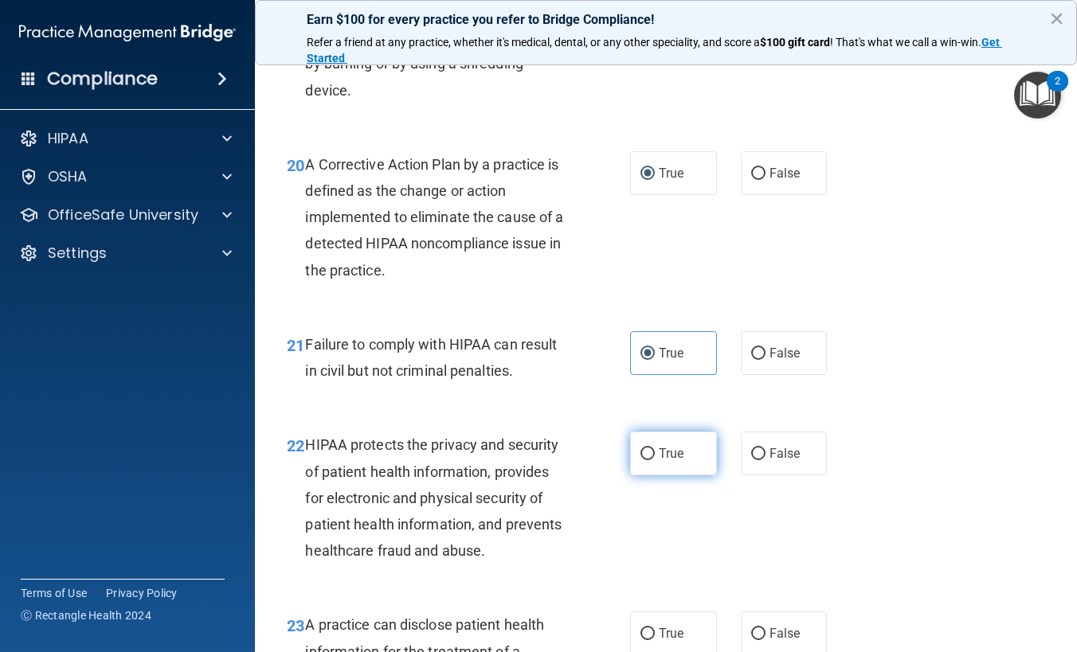
click at [680, 445] on label "True" at bounding box center [673, 454] width 87 height 44
click at [655, 449] on input "True" at bounding box center [648, 455] width 14 height 12
radio input "true"
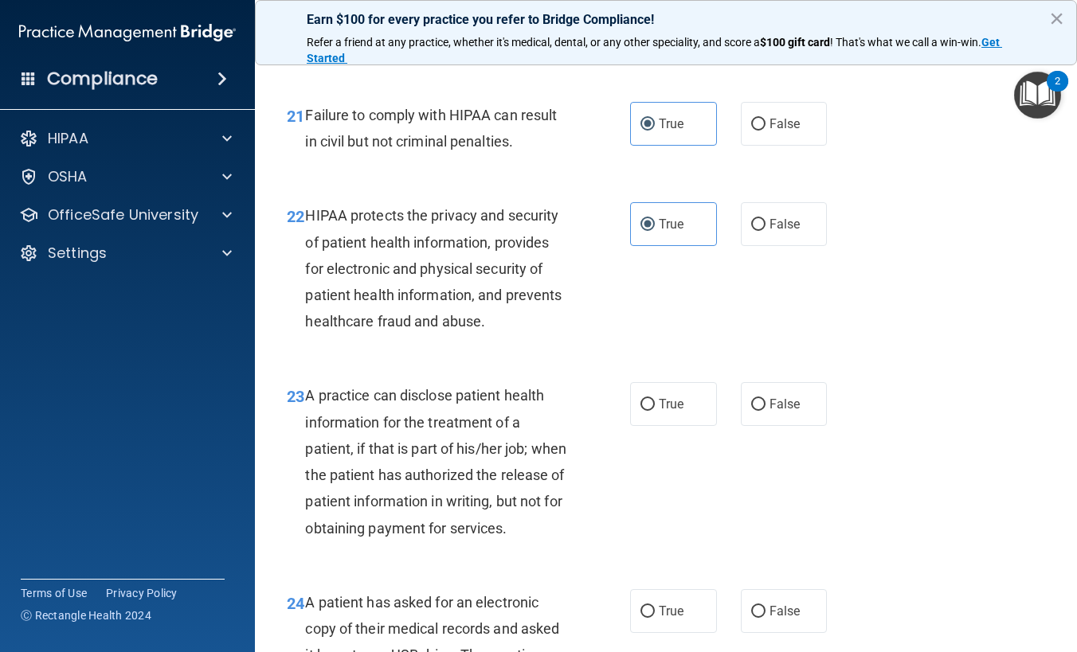
scroll to position [3187, 0]
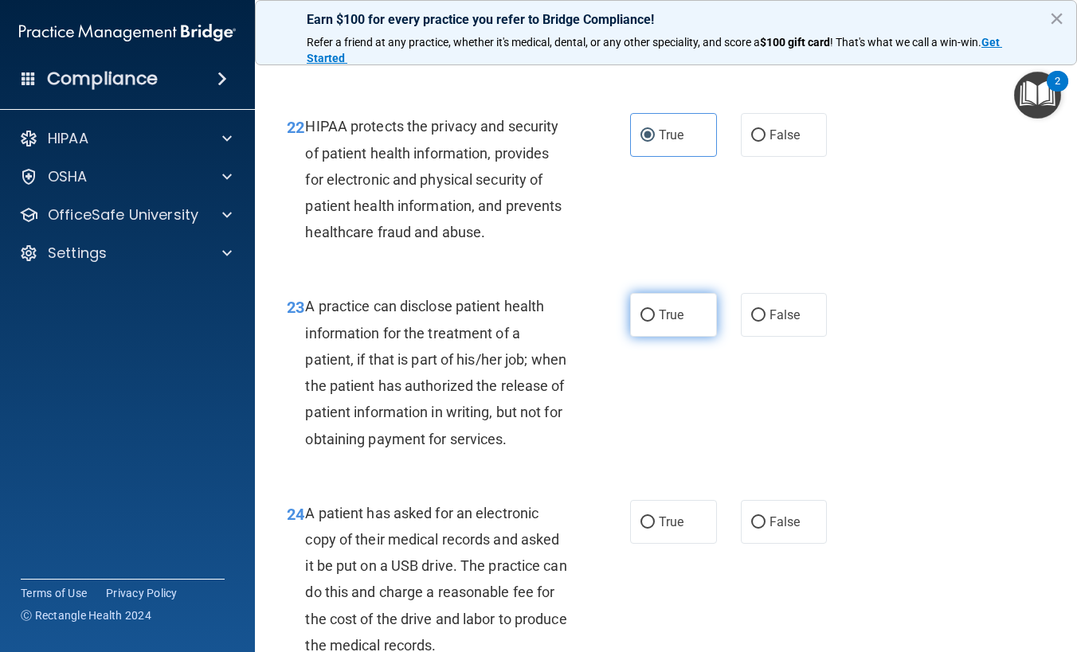
click at [666, 336] on label "True" at bounding box center [673, 315] width 87 height 44
click at [655, 322] on input "True" at bounding box center [648, 316] width 14 height 12
radio input "true"
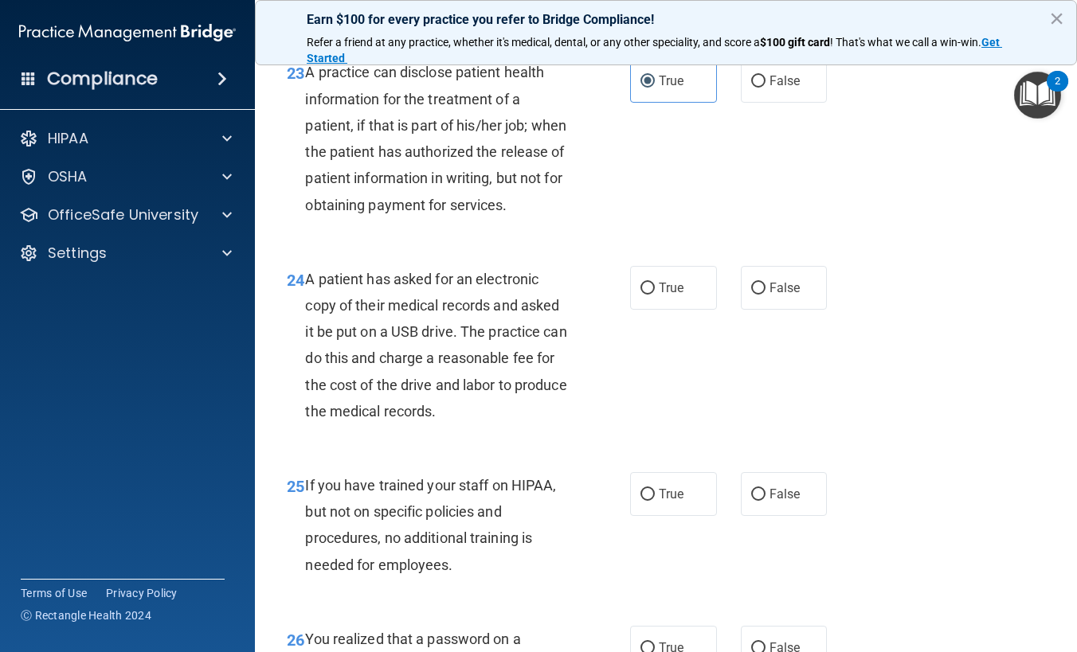
scroll to position [3426, 0]
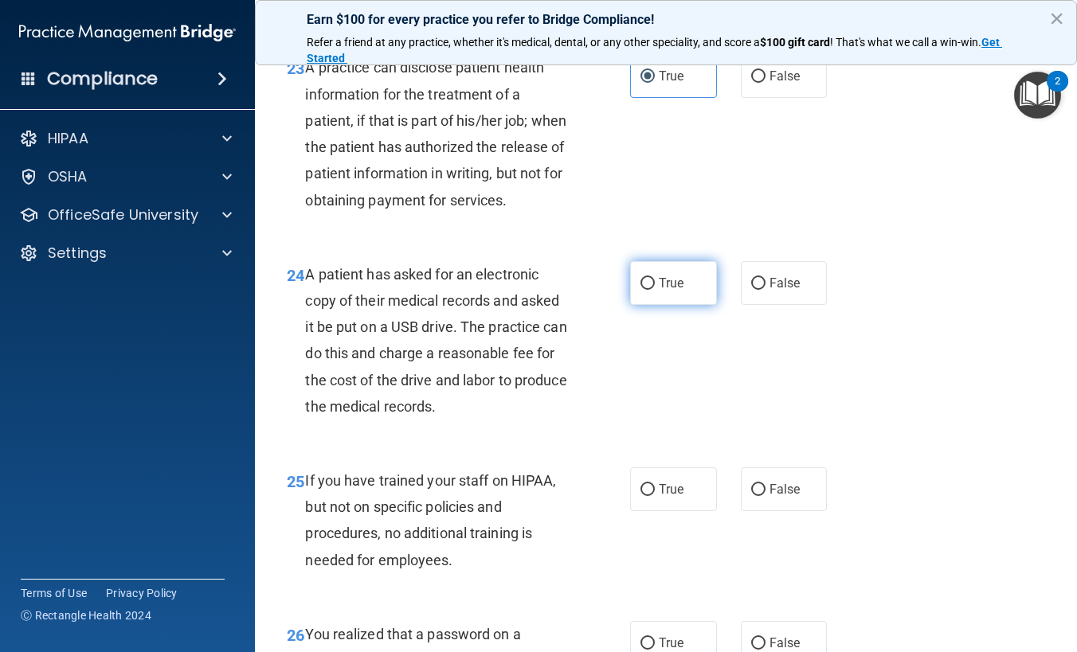
click at [640, 305] on label "True" at bounding box center [673, 283] width 87 height 44
click at [641, 290] on input "True" at bounding box center [648, 284] width 14 height 12
radio input "true"
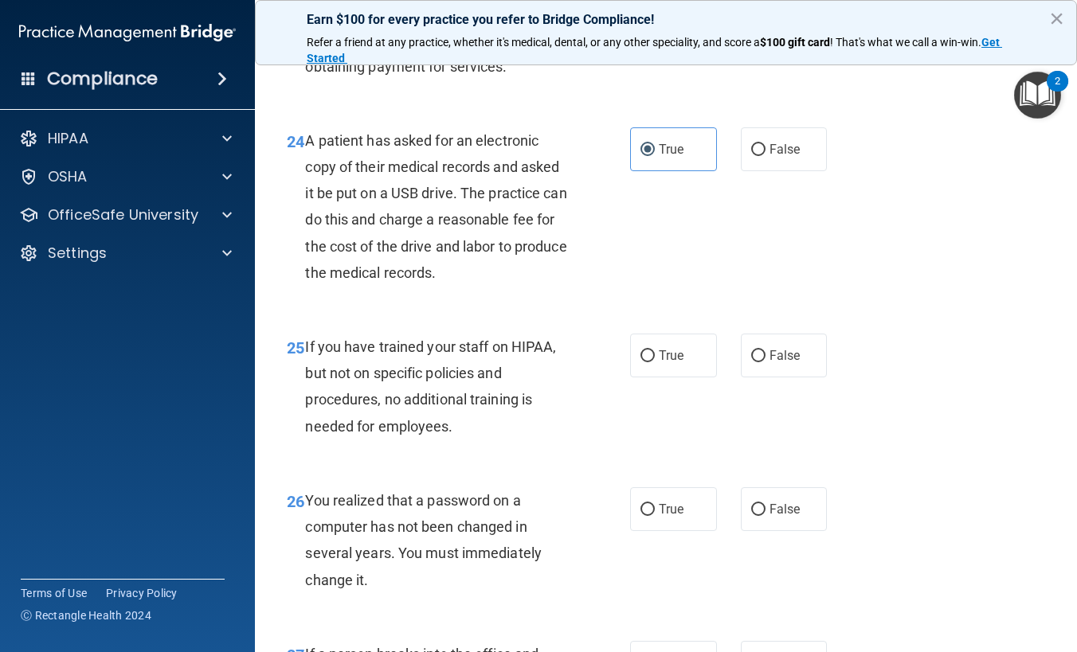
scroll to position [3585, 0]
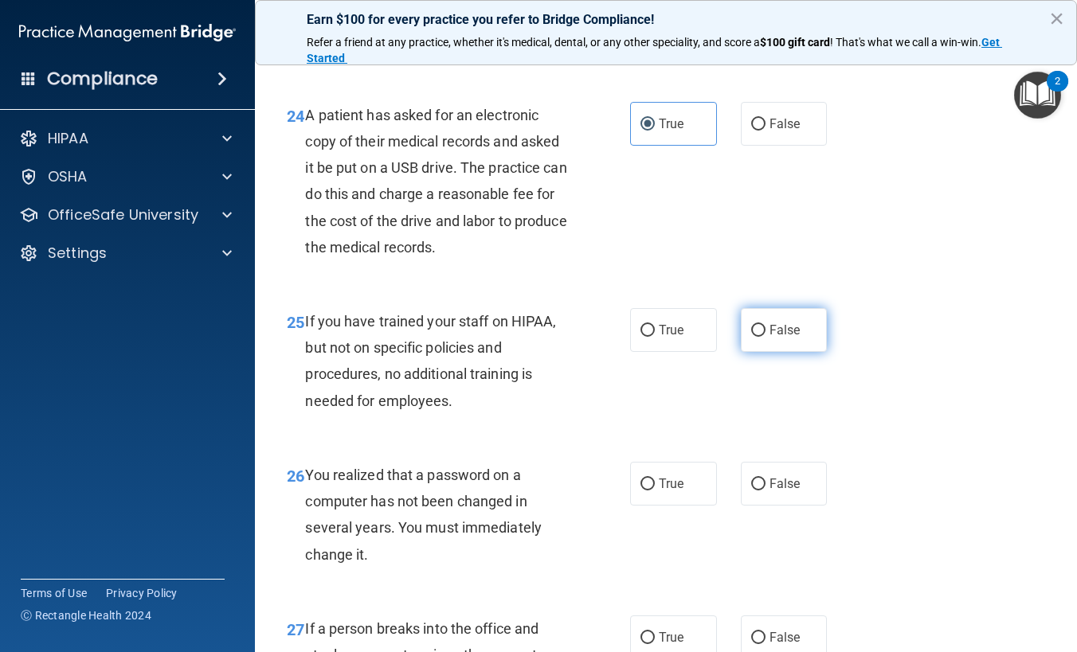
click at [743, 352] on label "False" at bounding box center [784, 330] width 87 height 44
click at [751, 337] on input "False" at bounding box center [758, 331] width 14 height 12
radio input "true"
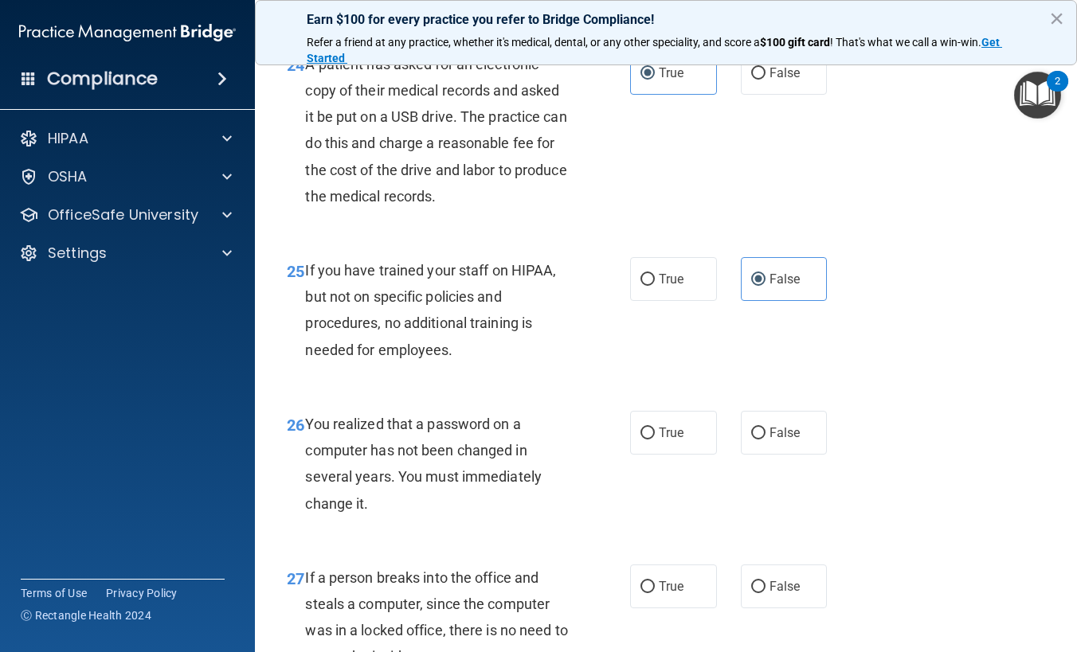
scroll to position [3665, 0]
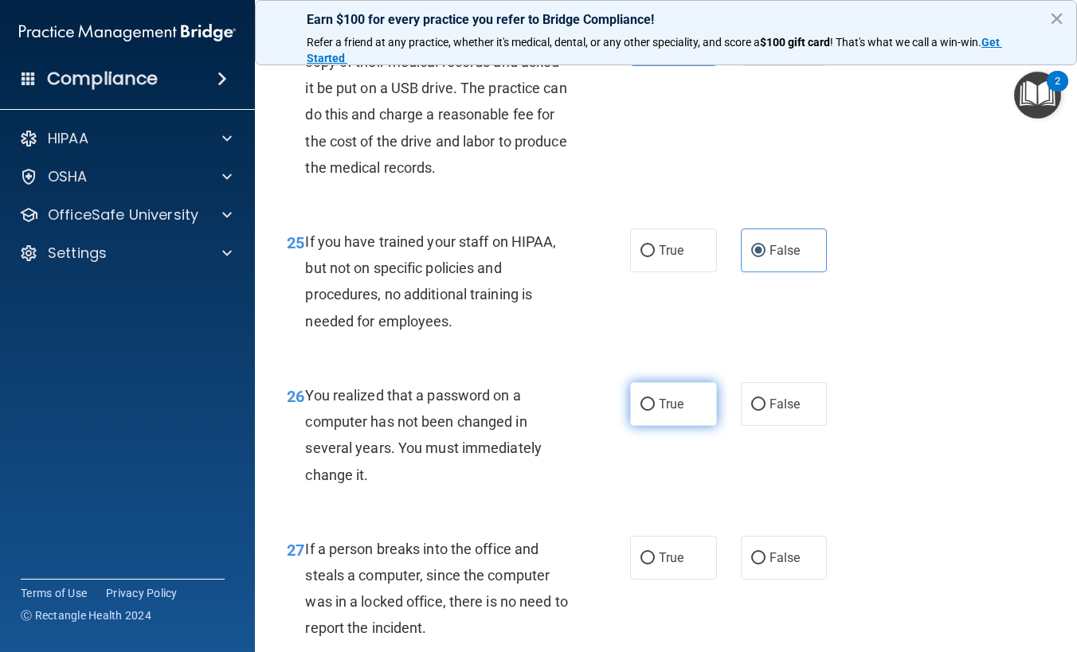
click at [676, 412] on span "True" at bounding box center [671, 404] width 25 height 15
click at [655, 411] on input "True" at bounding box center [648, 405] width 14 height 12
radio input "true"
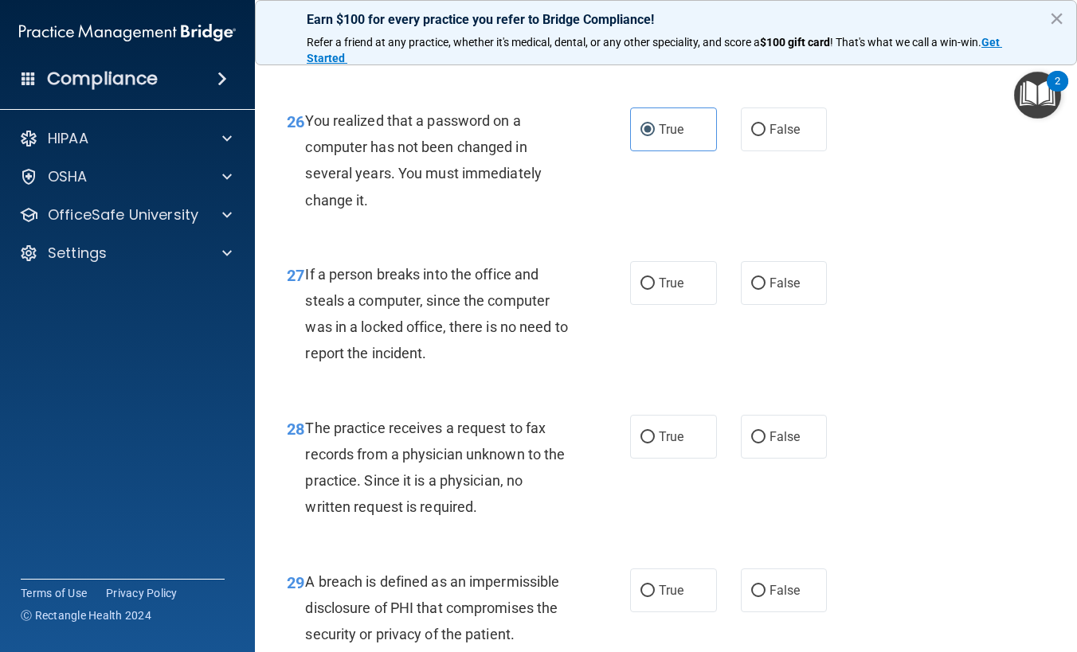
scroll to position [3983, 0]
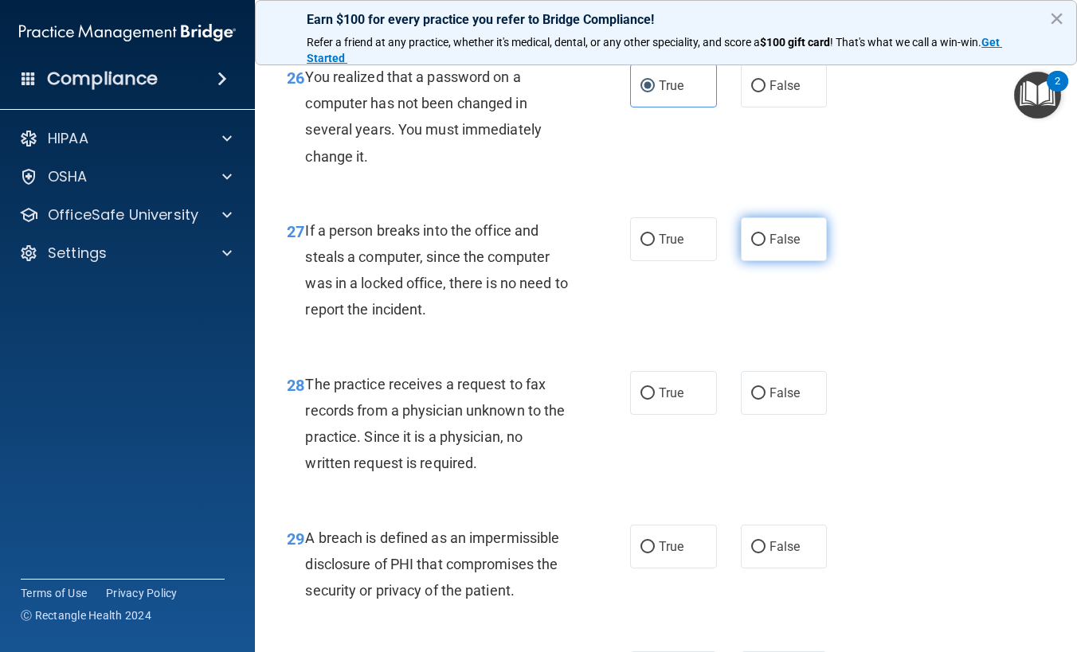
click at [786, 261] on label "False" at bounding box center [784, 239] width 87 height 44
click at [766, 246] on input "False" at bounding box center [758, 240] width 14 height 12
radio input "true"
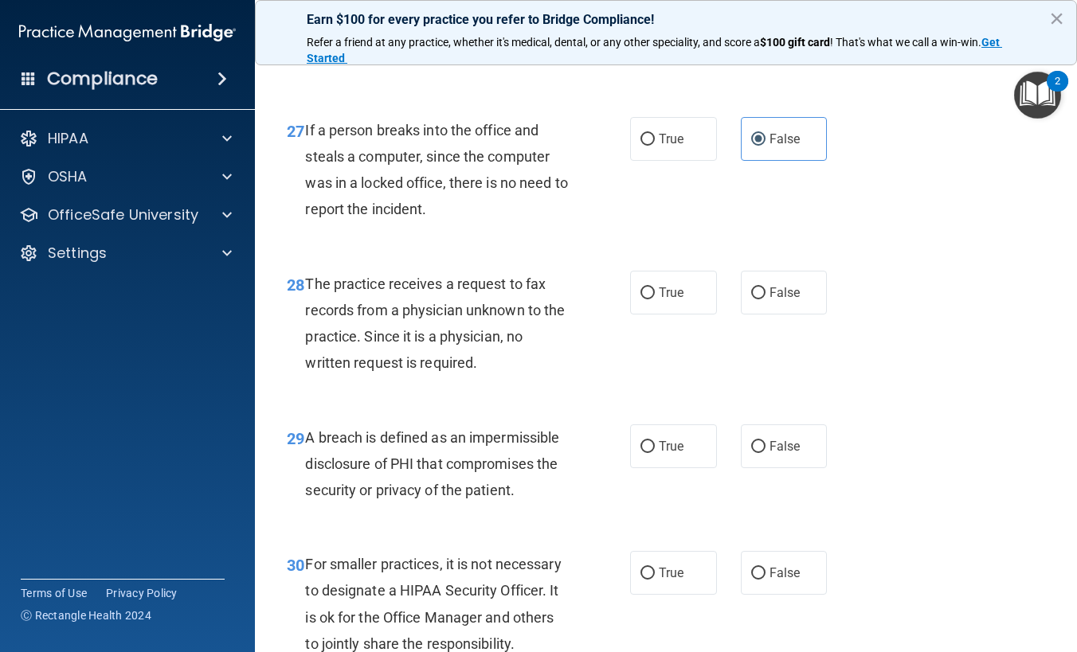
scroll to position [4143, 0]
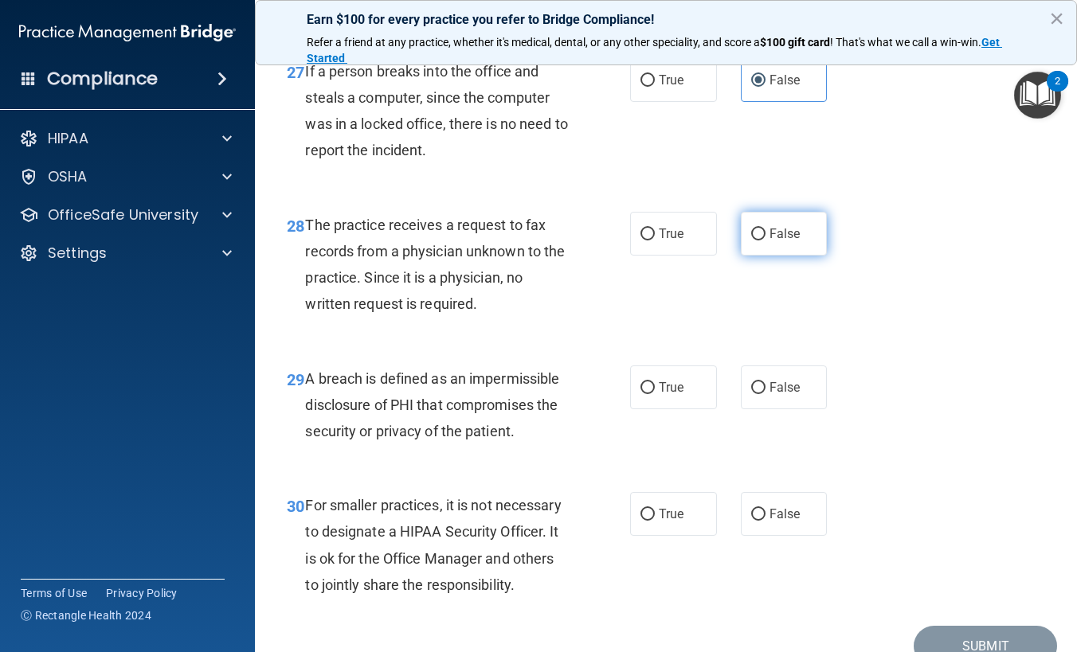
click at [774, 256] on label "False" at bounding box center [784, 234] width 87 height 44
click at [766, 241] on input "False" at bounding box center [758, 235] width 14 height 12
radio input "true"
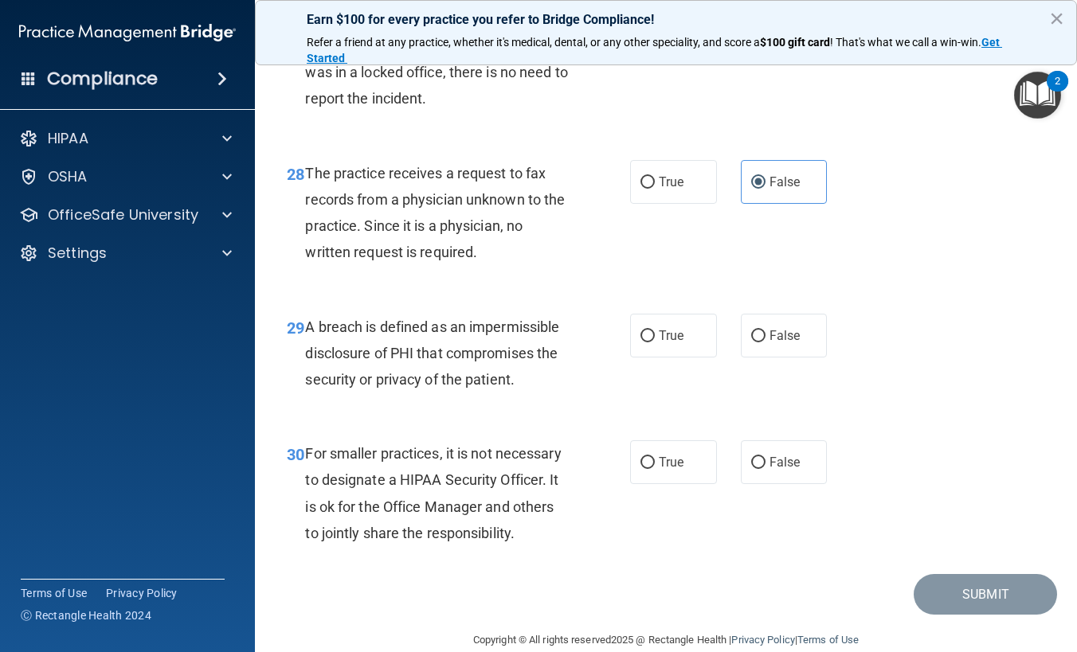
scroll to position [4222, 0]
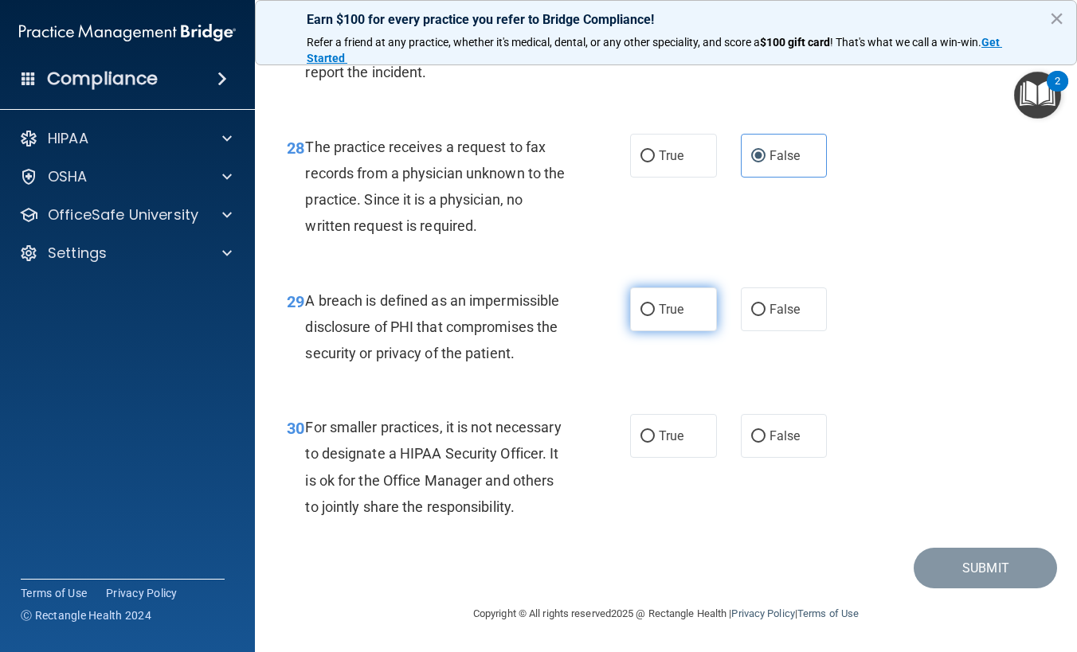
click at [667, 317] on span "True" at bounding box center [671, 309] width 25 height 15
click at [655, 316] on input "True" at bounding box center [648, 310] width 14 height 12
radio input "true"
click at [786, 458] on label "False" at bounding box center [784, 436] width 87 height 44
click at [766, 443] on input "False" at bounding box center [758, 437] width 14 height 12
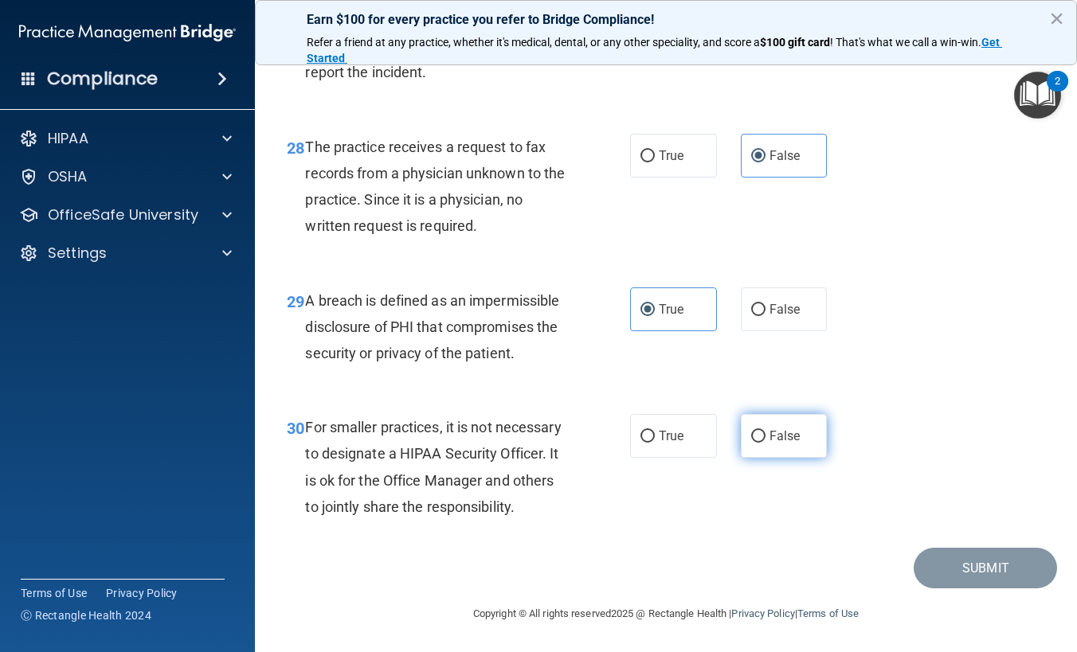
radio input "true"
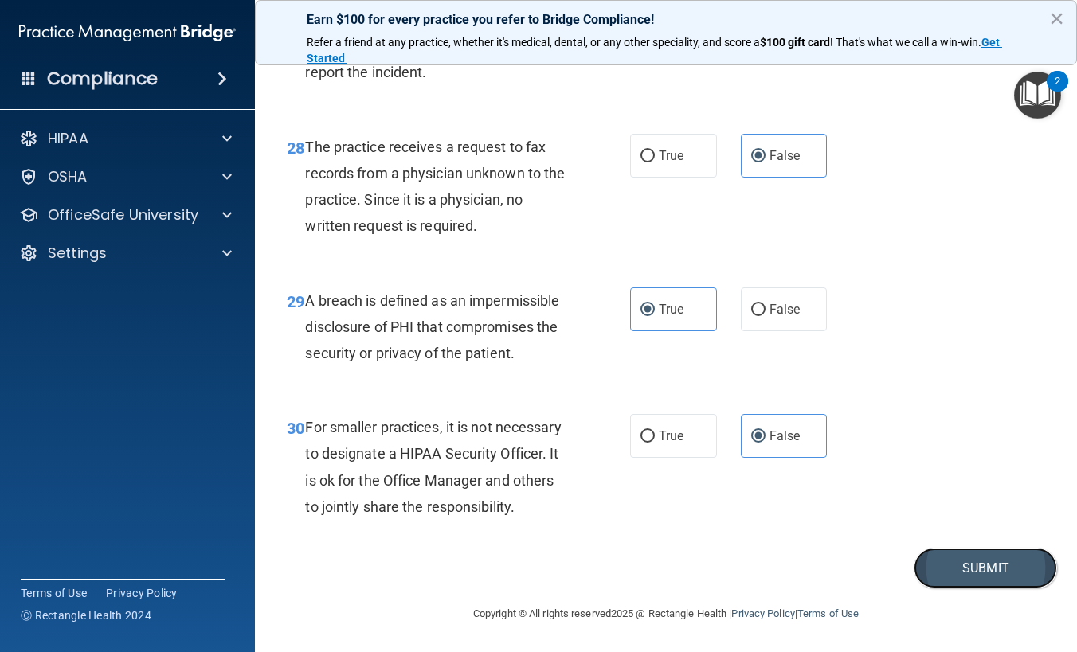
click at [930, 589] on button "Submit" at bounding box center [985, 568] width 143 height 41
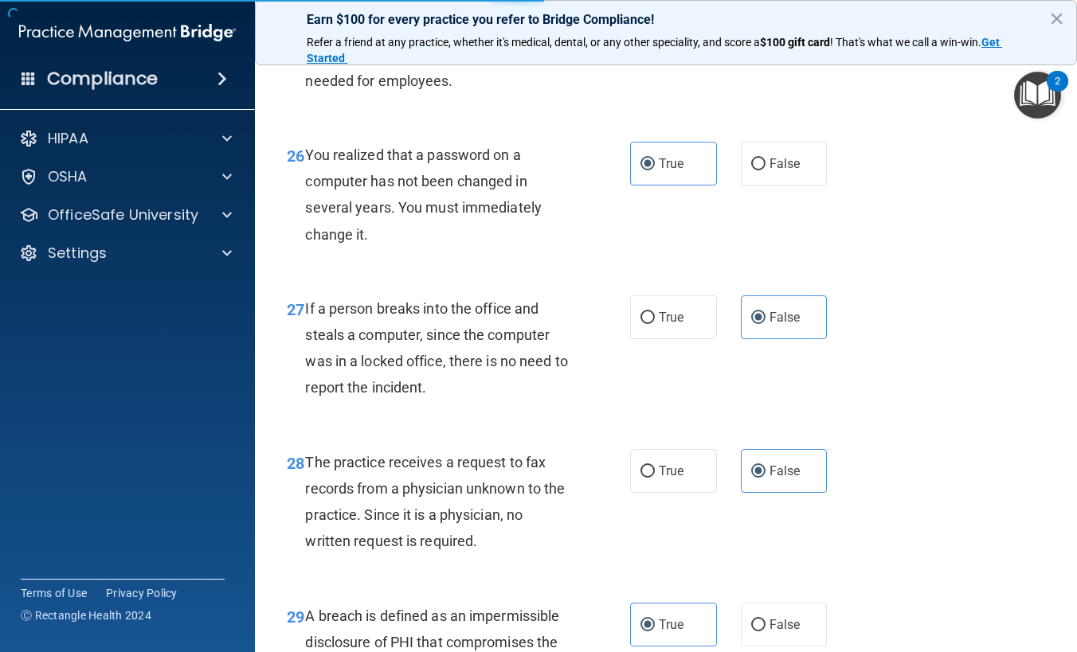
scroll to position [3904, 0]
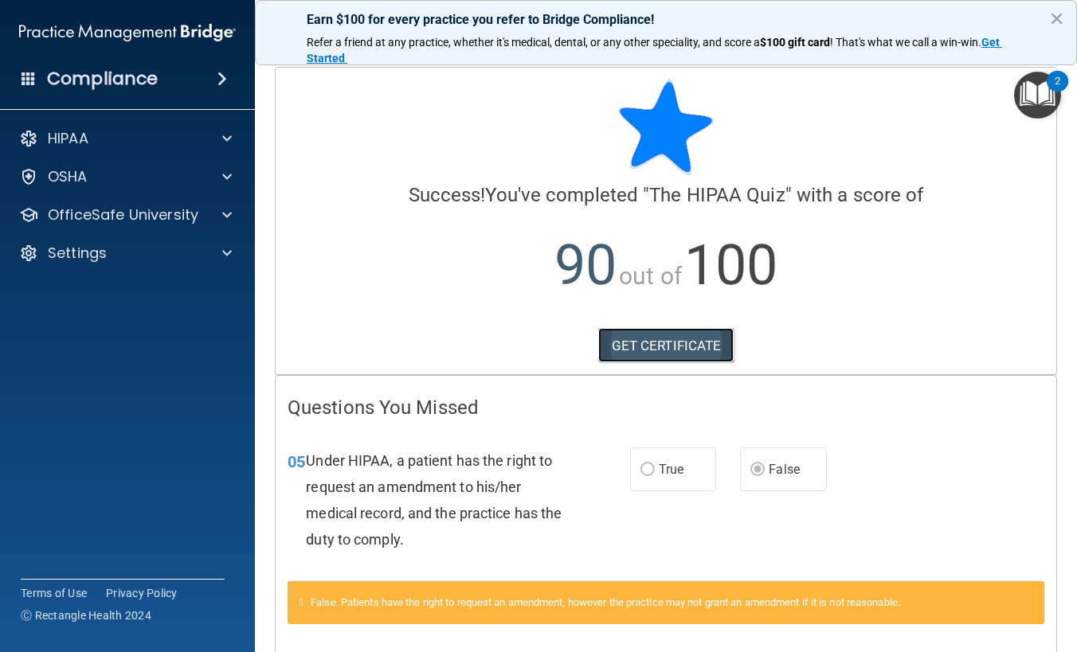
click at [700, 353] on link "GET CERTIFICATE" at bounding box center [666, 345] width 136 height 35
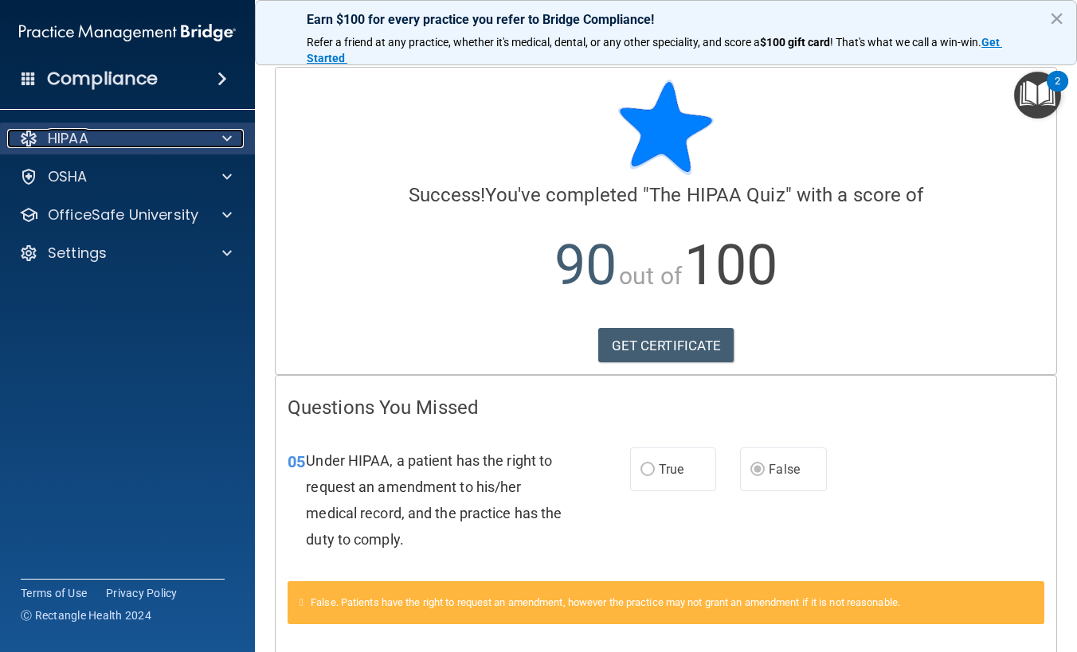
click at [184, 129] on div "HIPAA" at bounding box center [106, 138] width 198 height 19
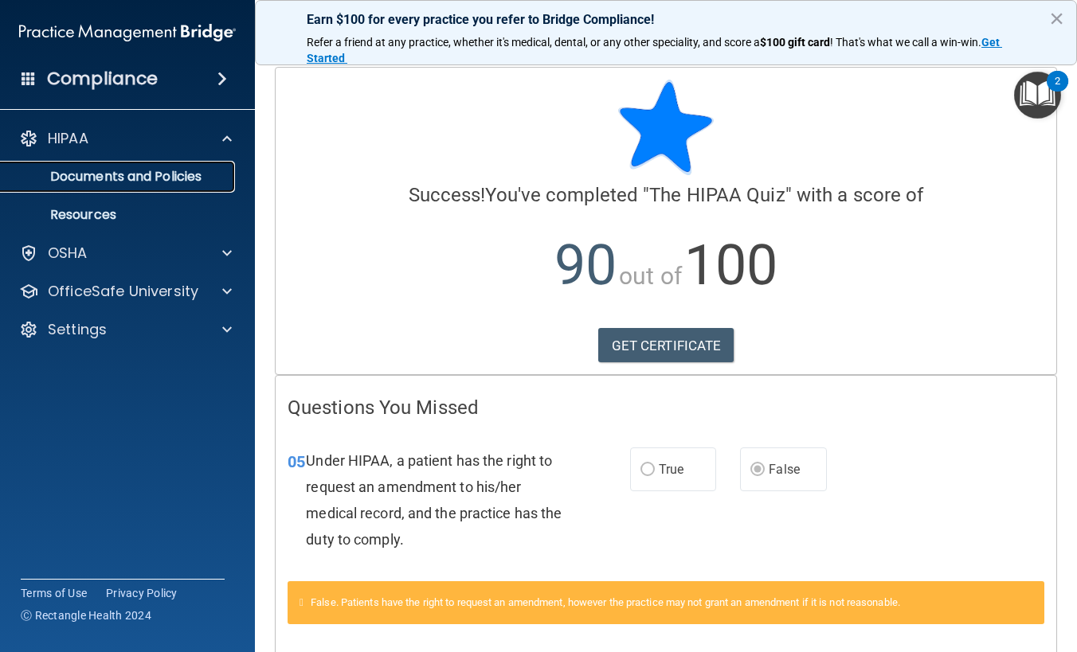
click at [184, 174] on p "Documents and Policies" at bounding box center [118, 177] width 217 height 16
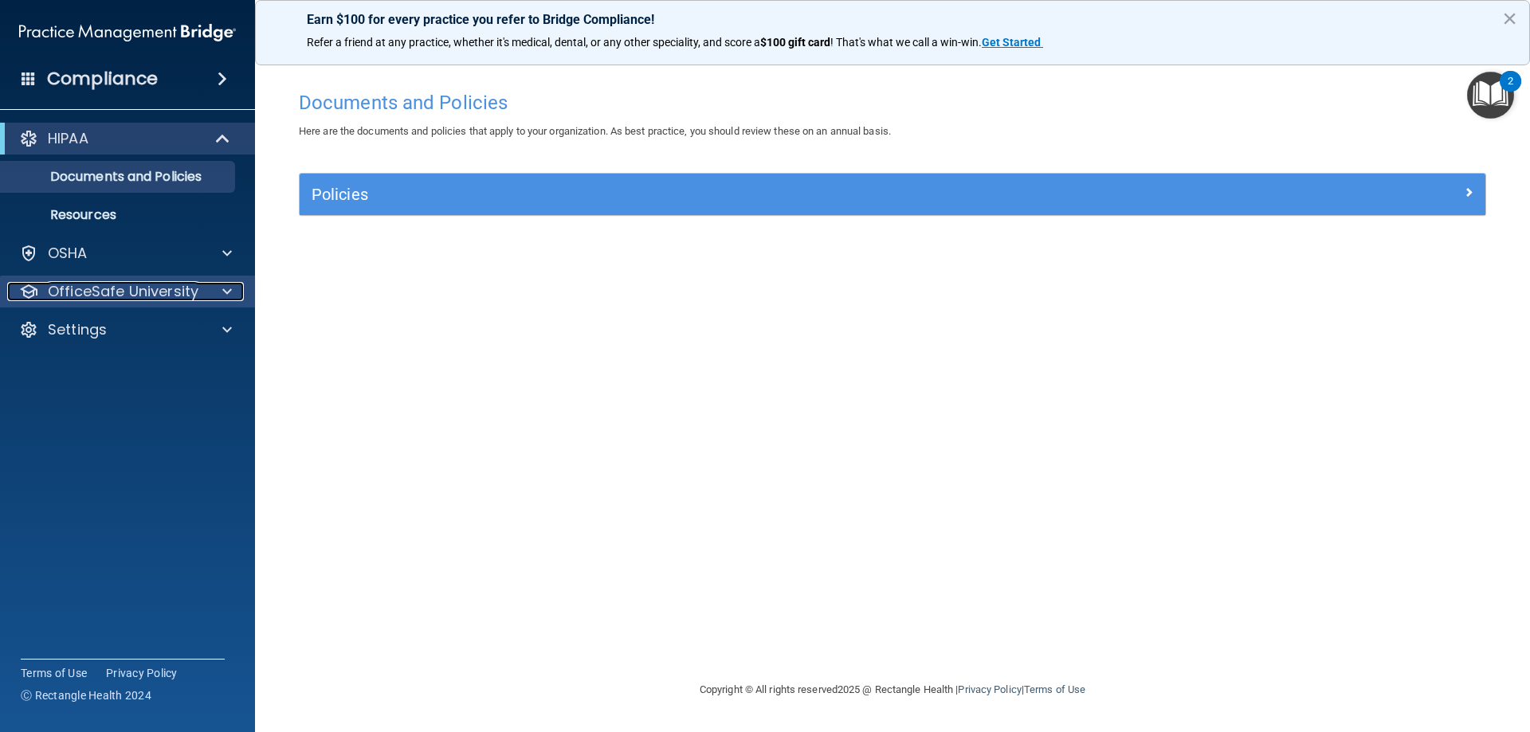
click at [148, 295] on p "OfficeSafe University" at bounding box center [123, 291] width 151 height 19
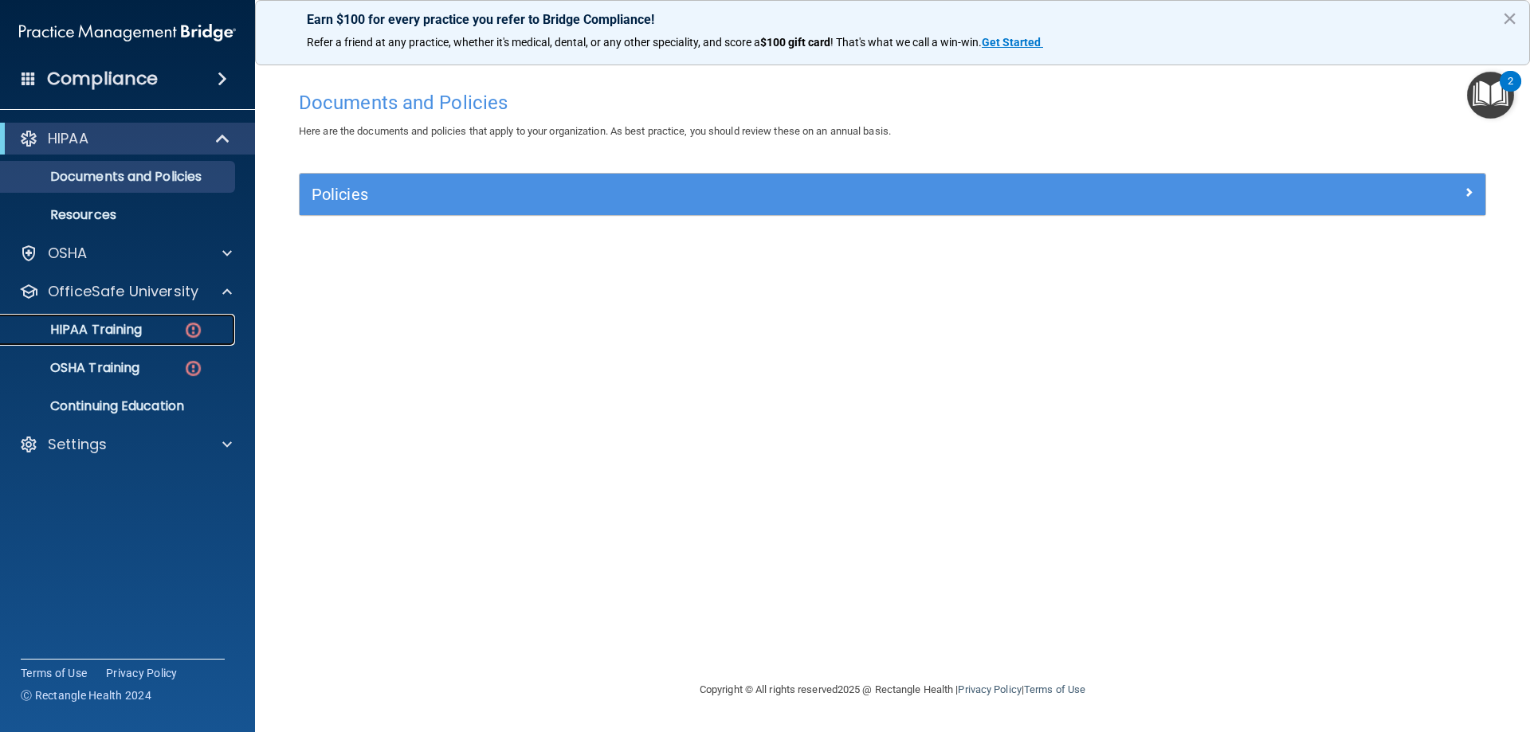
click at [154, 329] on div "HIPAA Training" at bounding box center [118, 330] width 217 height 16
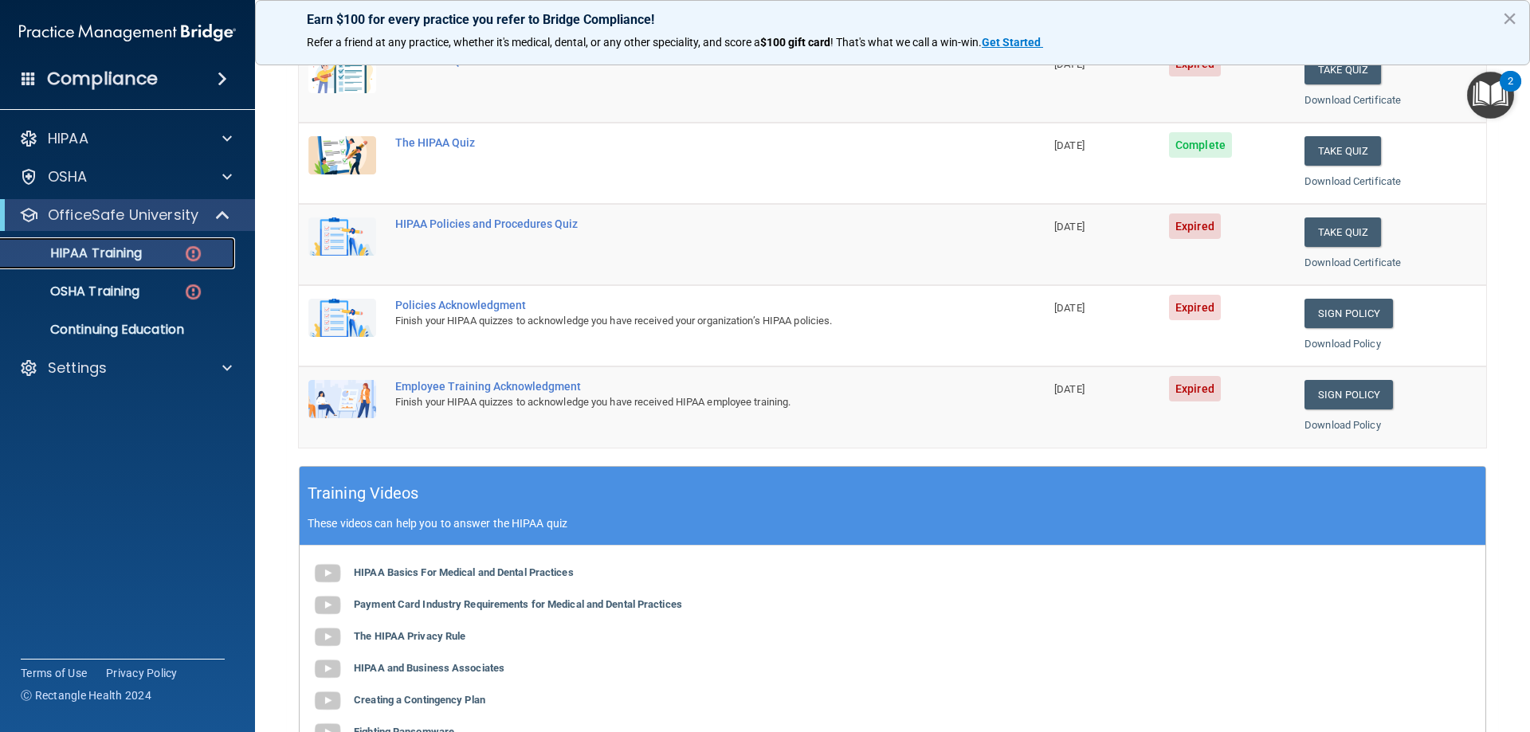
scroll to position [159, 0]
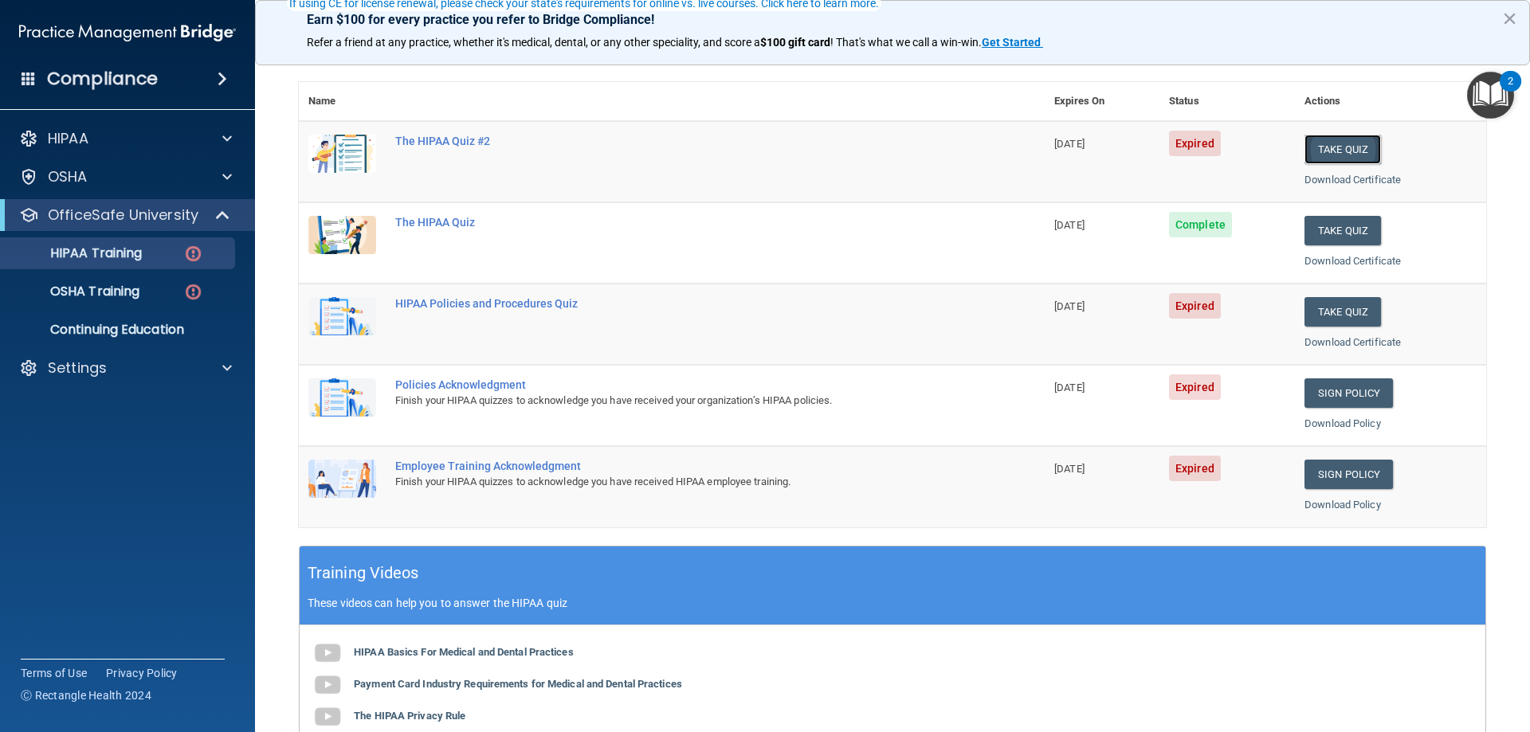
click at [1076, 154] on button "Take Quiz" at bounding box center [1342, 149] width 76 height 29
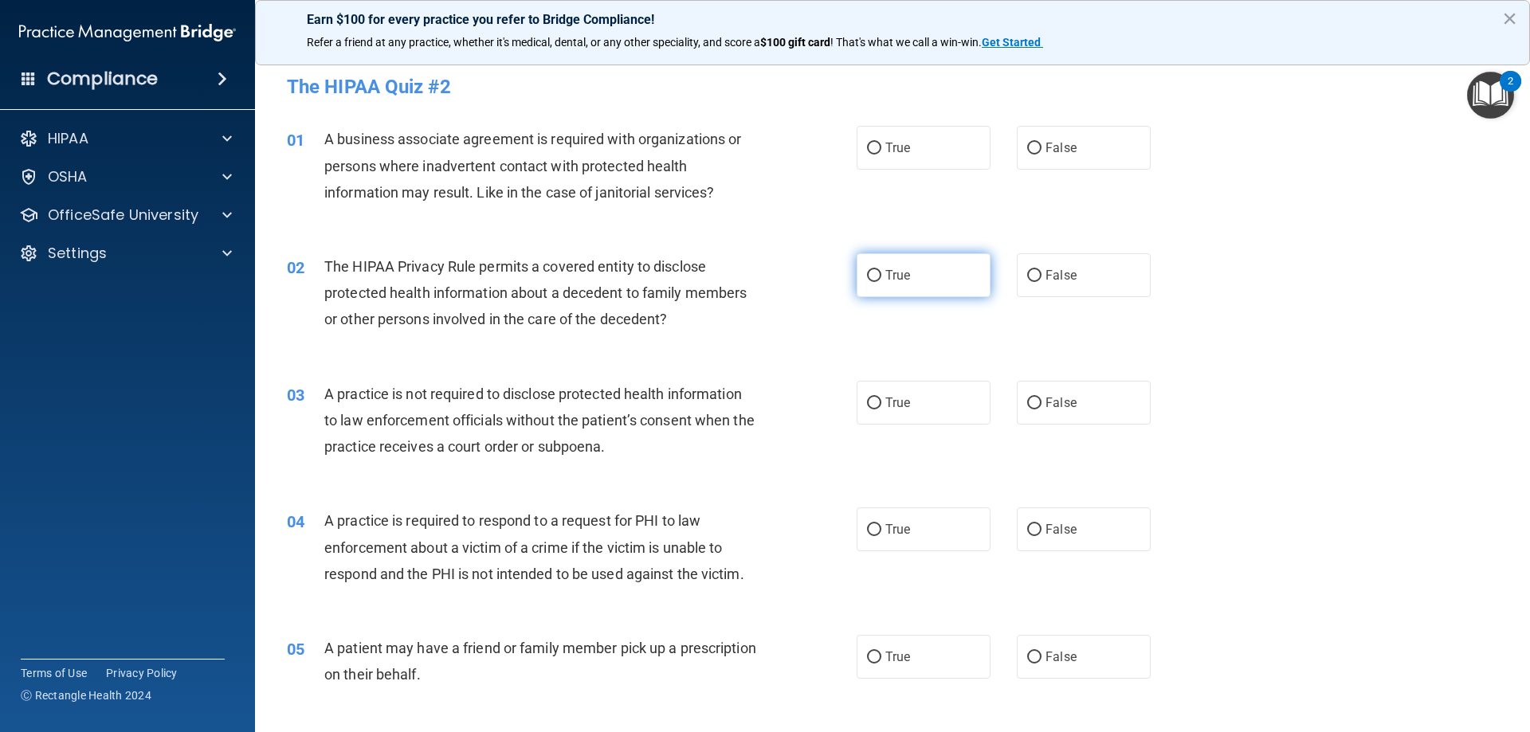
click at [872, 260] on label "True" at bounding box center [923, 275] width 134 height 44
click at [872, 270] on input "True" at bounding box center [874, 276] width 14 height 12
radio input "true"
click at [954, 150] on label "True" at bounding box center [923, 148] width 134 height 44
click at [881, 150] on input "True" at bounding box center [874, 149] width 14 height 12
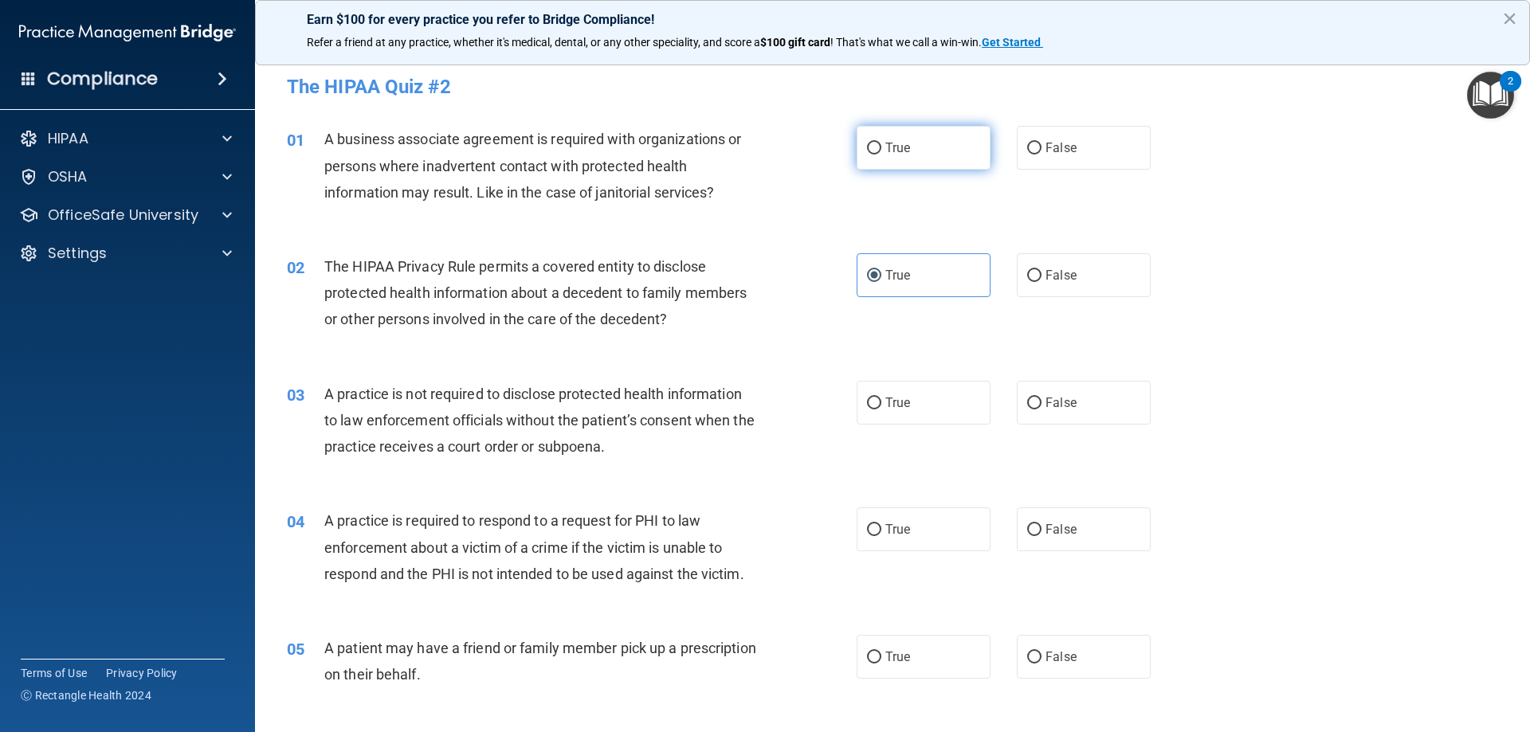
radio input "true"
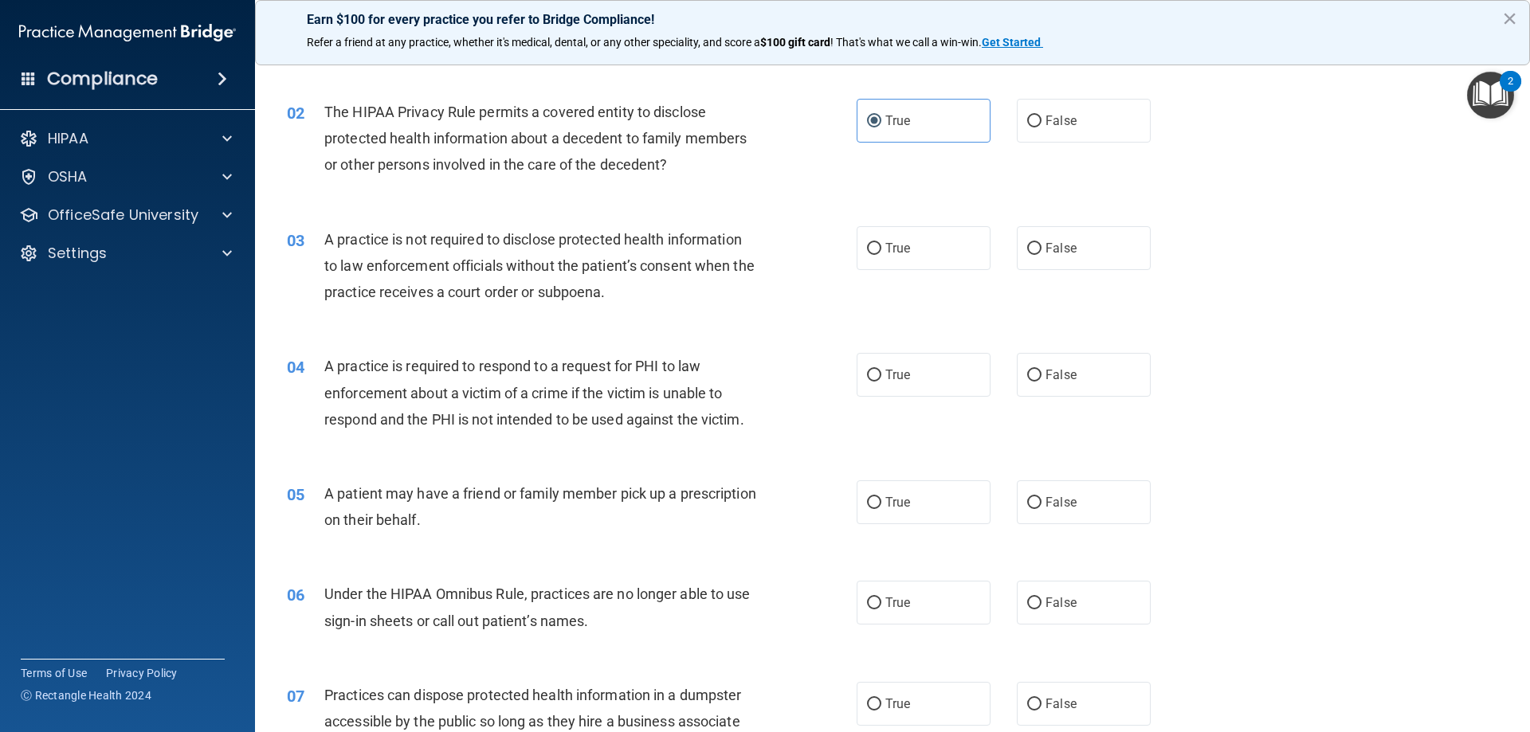
scroll to position [159, 0]
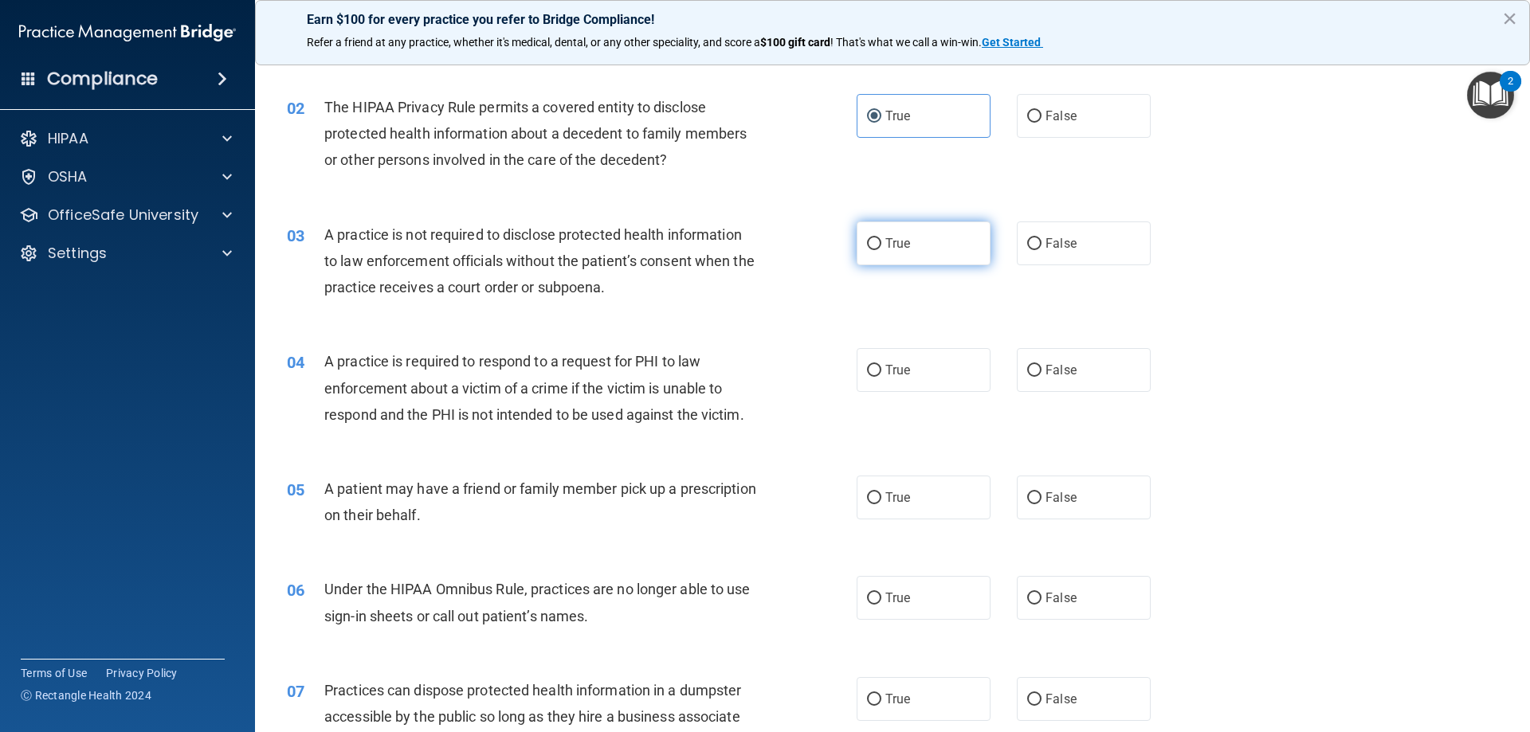
click at [917, 248] on label "True" at bounding box center [923, 243] width 134 height 44
click at [881, 248] on input "True" at bounding box center [874, 244] width 14 height 12
radio input "true"
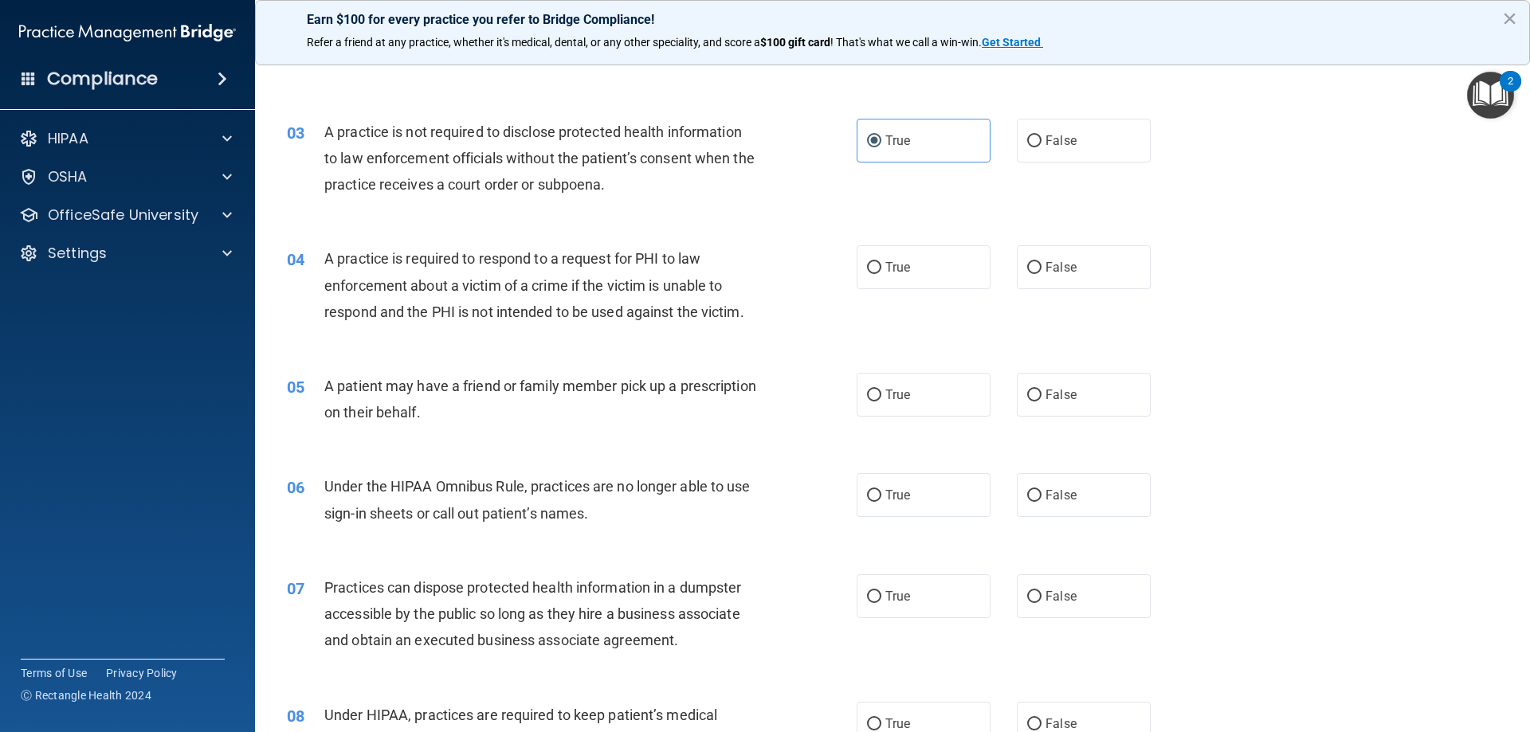
scroll to position [319, 0]
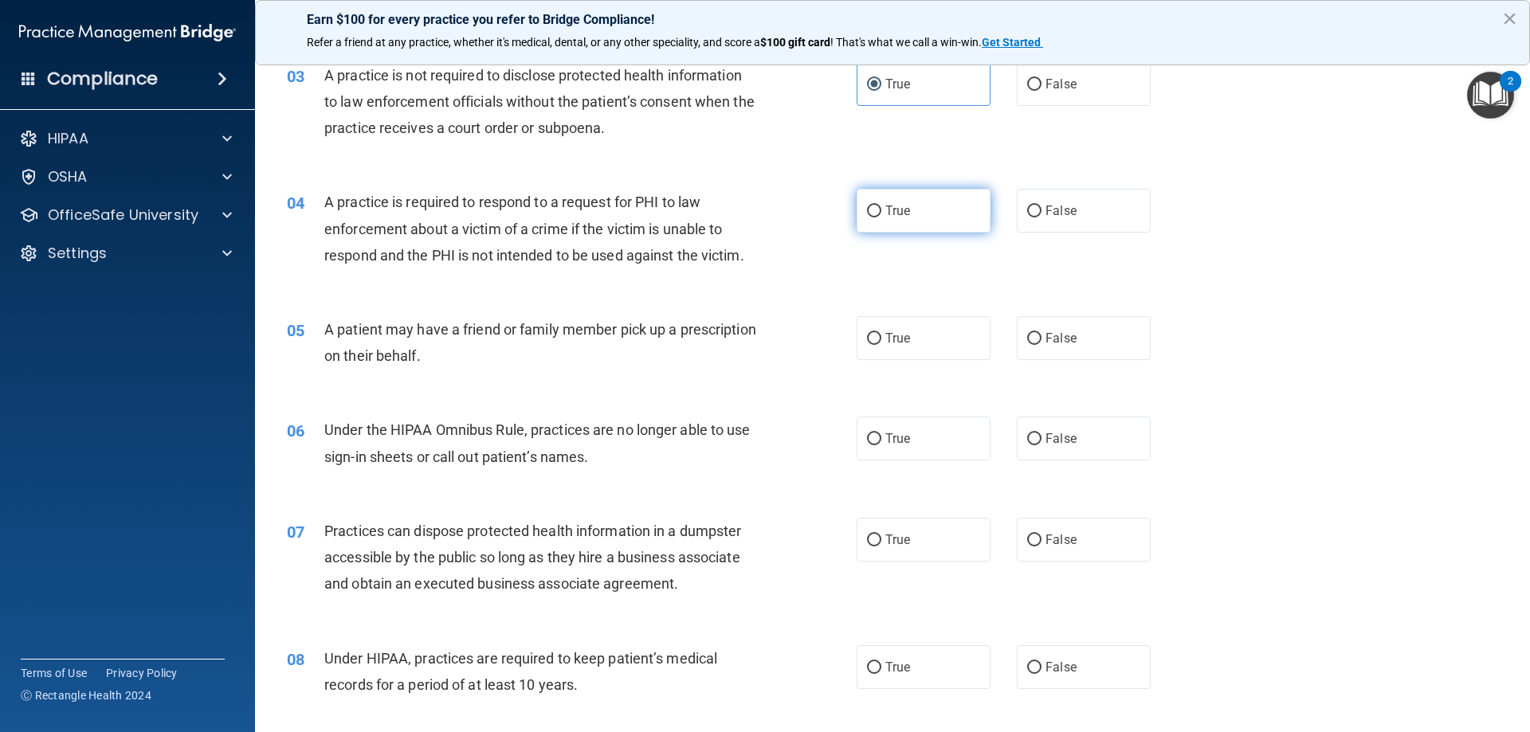
click at [895, 207] on span "True" at bounding box center [897, 210] width 25 height 15
click at [881, 207] on input "True" at bounding box center [874, 212] width 14 height 12
radio input "true"
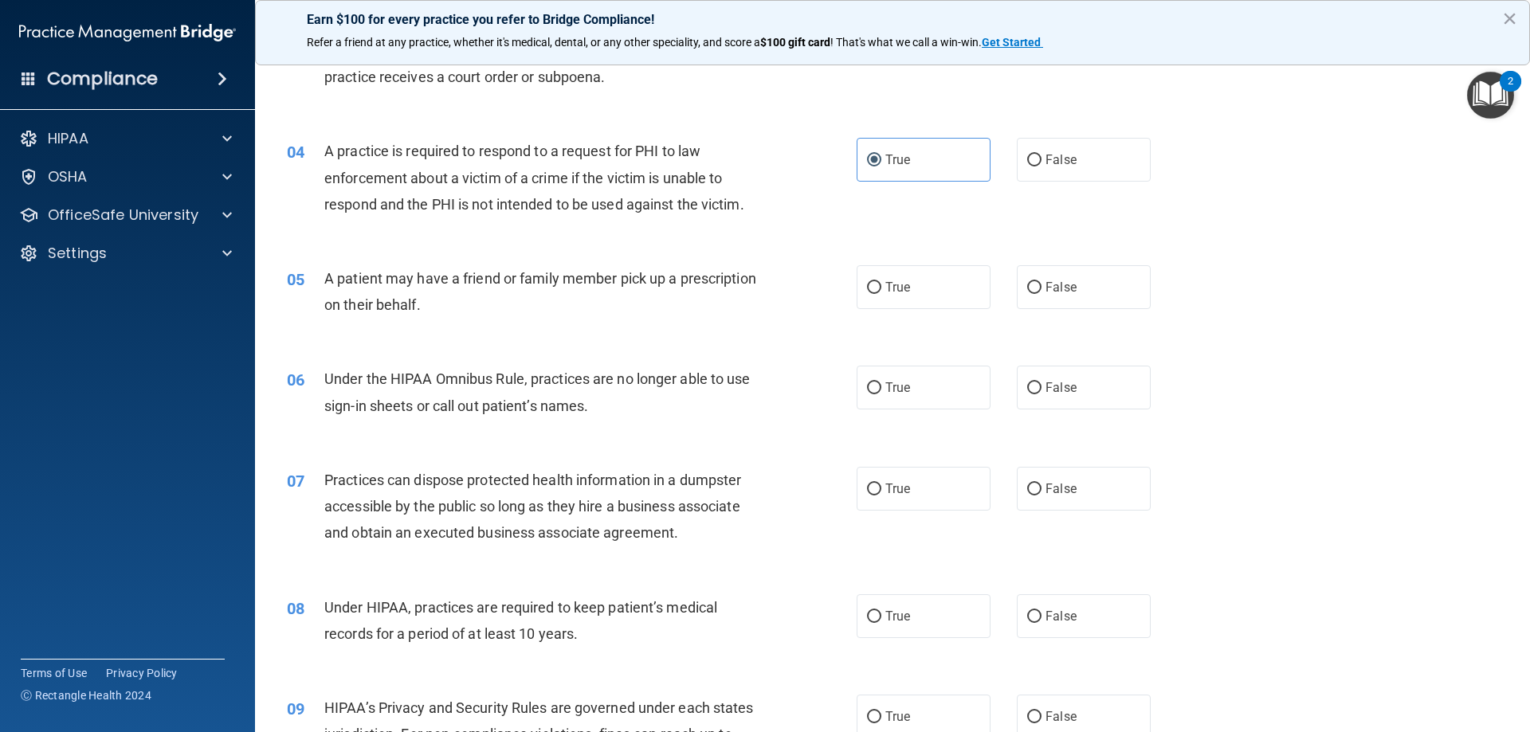
scroll to position [398, 0]
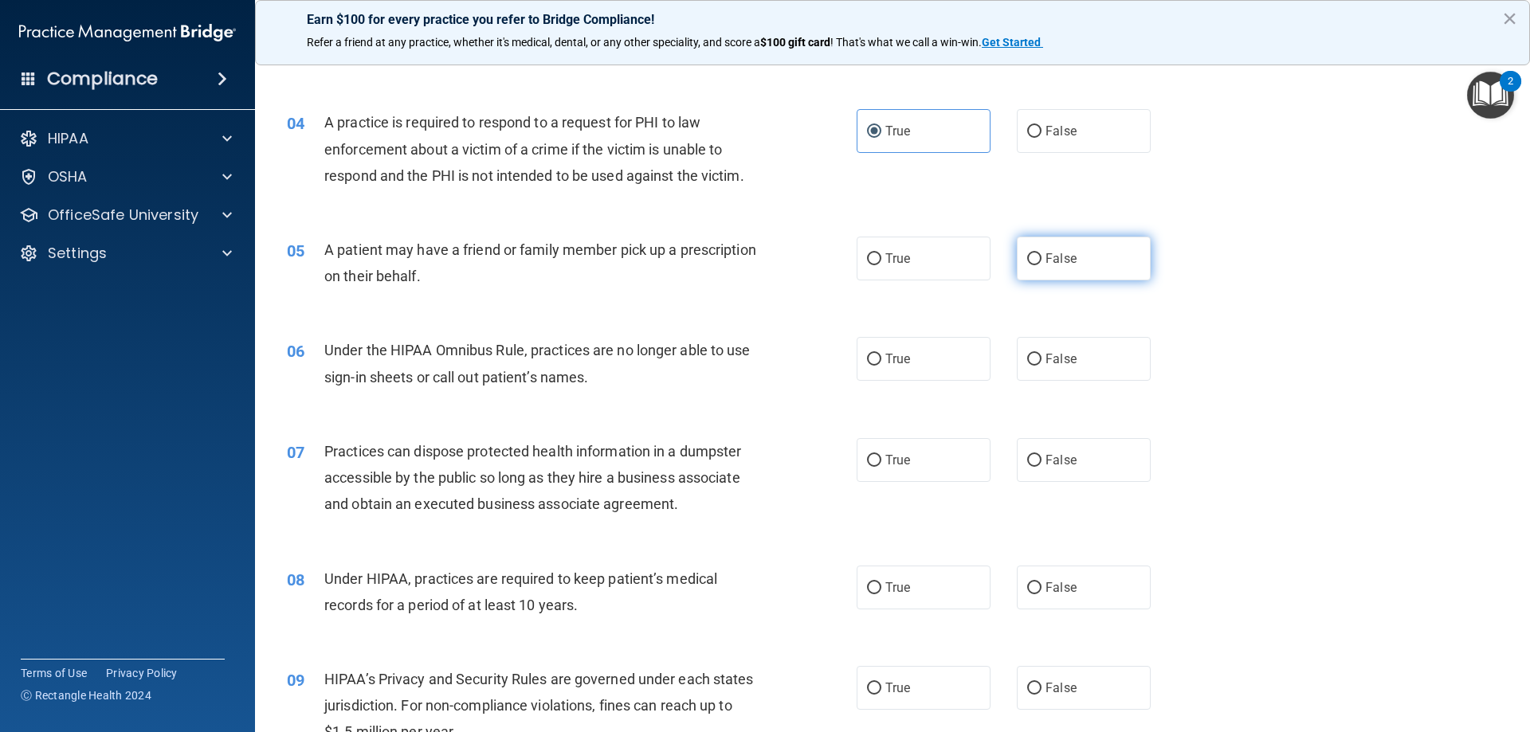
click at [1067, 268] on label "False" at bounding box center [1084, 259] width 134 height 44
click at [1041, 265] on input "False" at bounding box center [1034, 259] width 14 height 12
radio input "true"
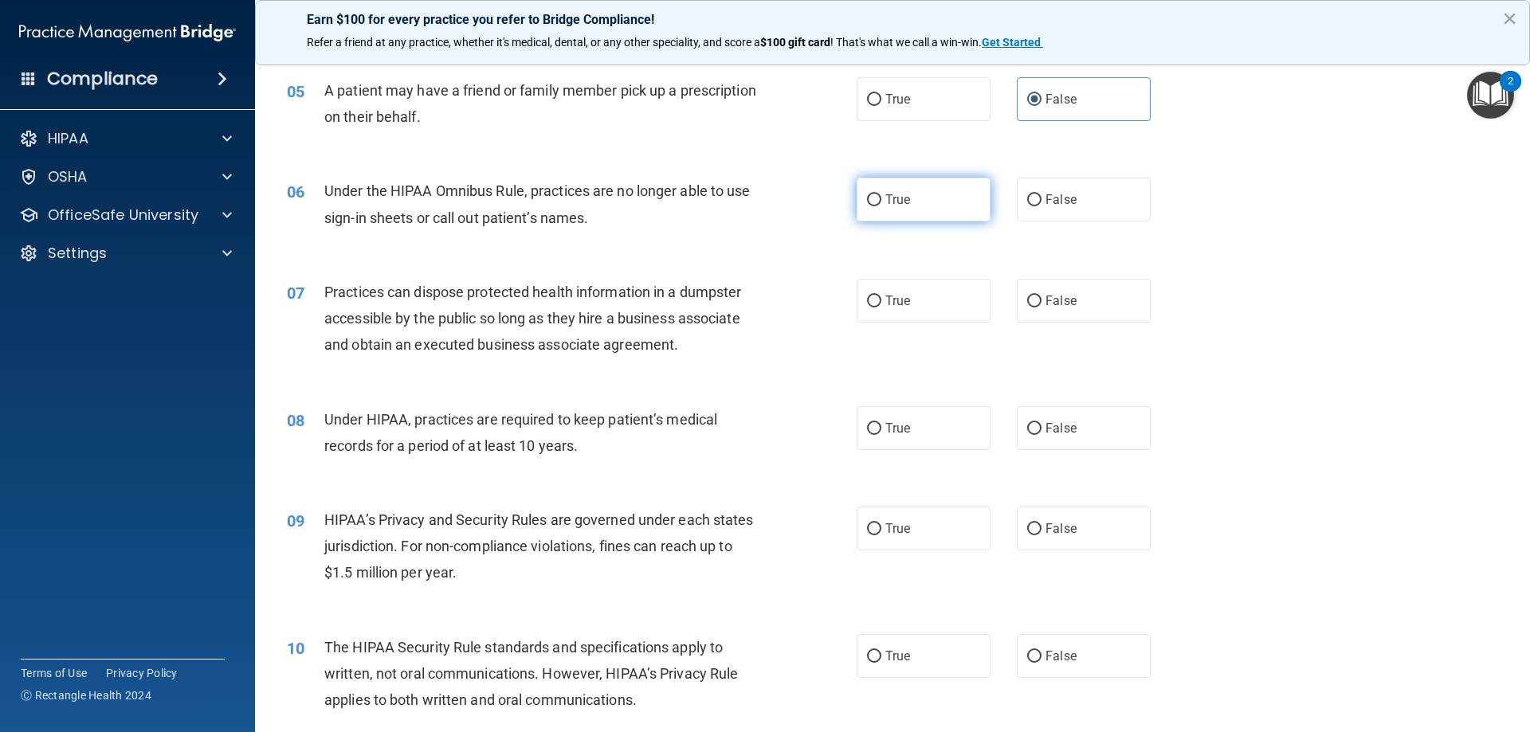
click at [868, 211] on label "True" at bounding box center [923, 200] width 134 height 44
click at [868, 206] on input "True" at bounding box center [874, 200] width 14 height 12
radio input "true"
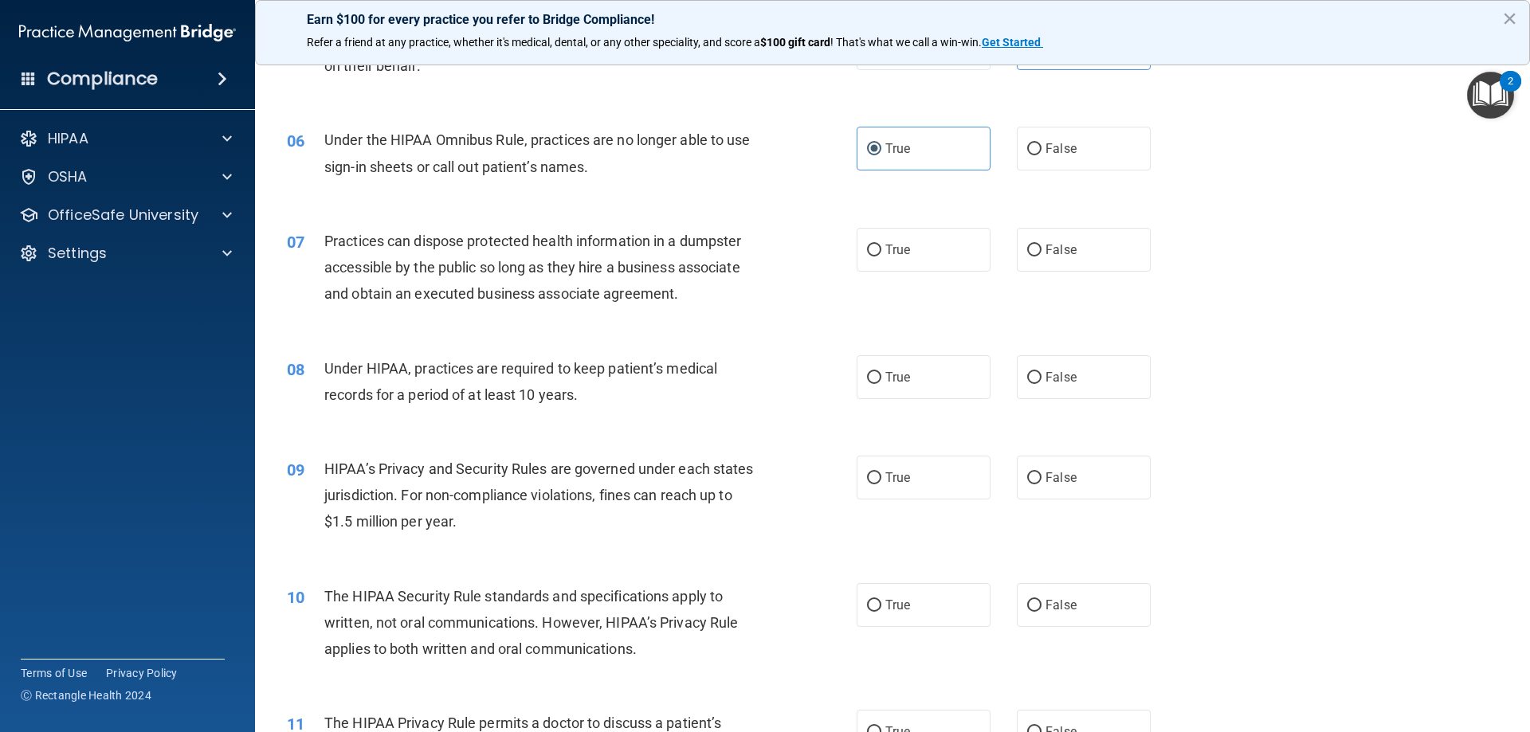
scroll to position [637, 0]
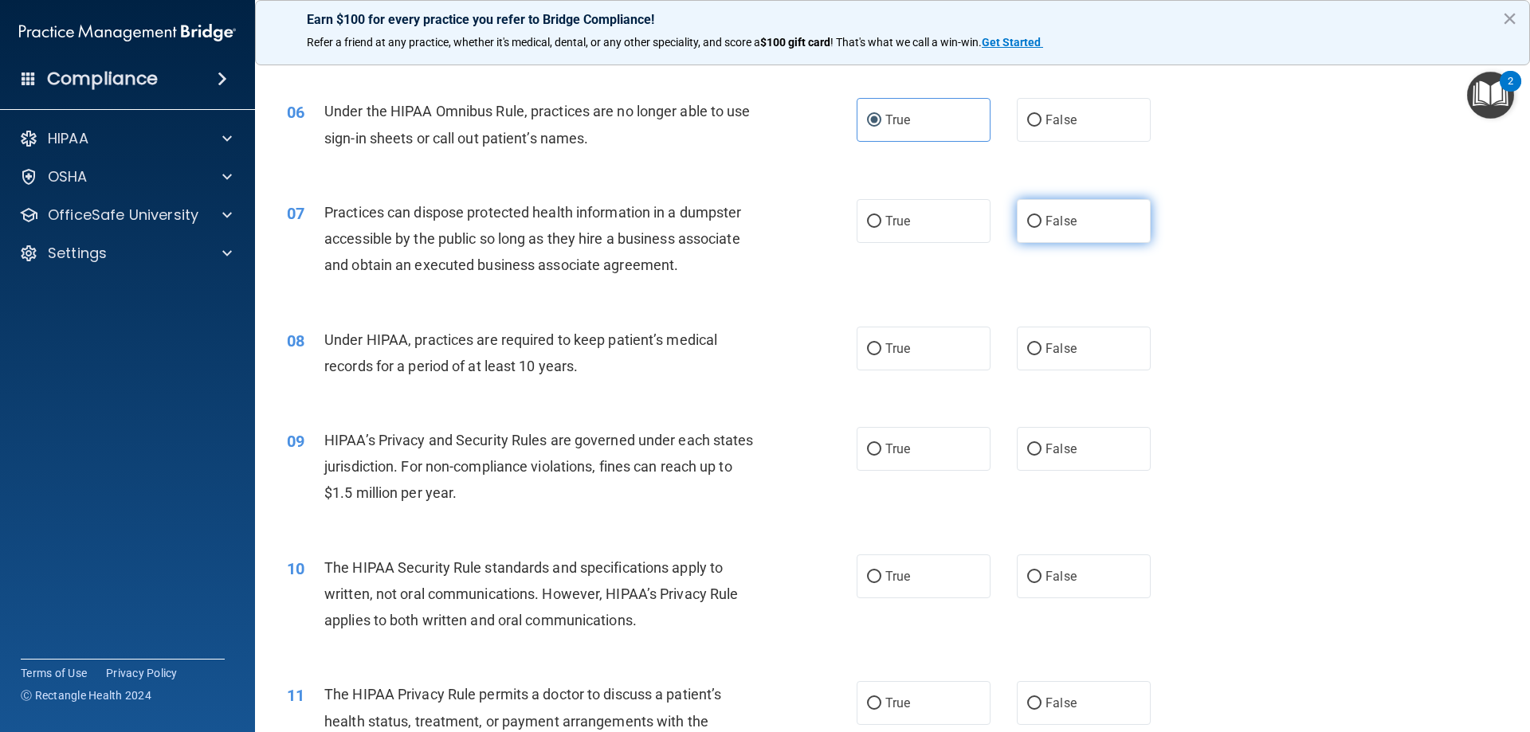
click at [1076, 225] on label "False" at bounding box center [1084, 221] width 134 height 44
click at [1041, 225] on input "False" at bounding box center [1034, 222] width 14 height 12
radio input "true"
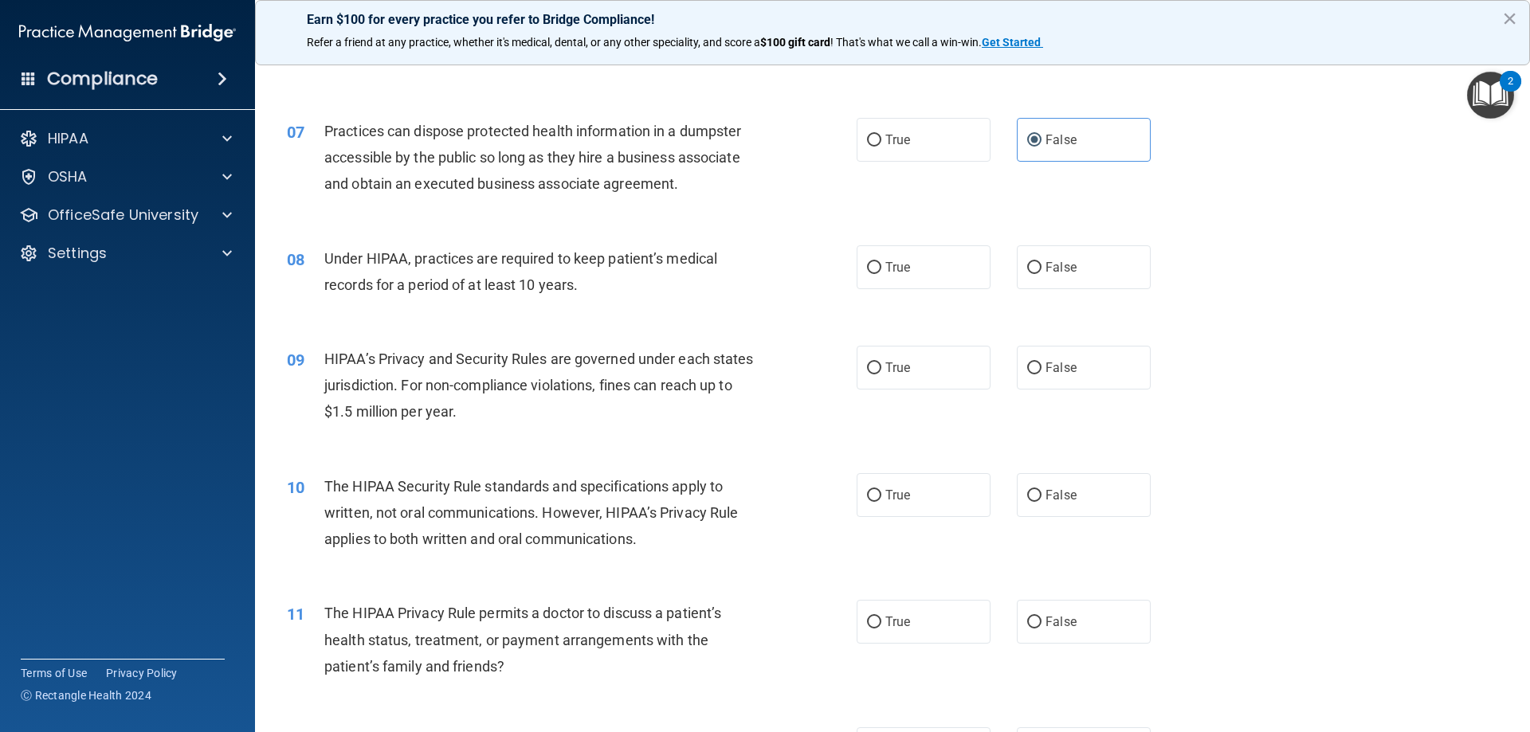
scroll to position [797, 0]
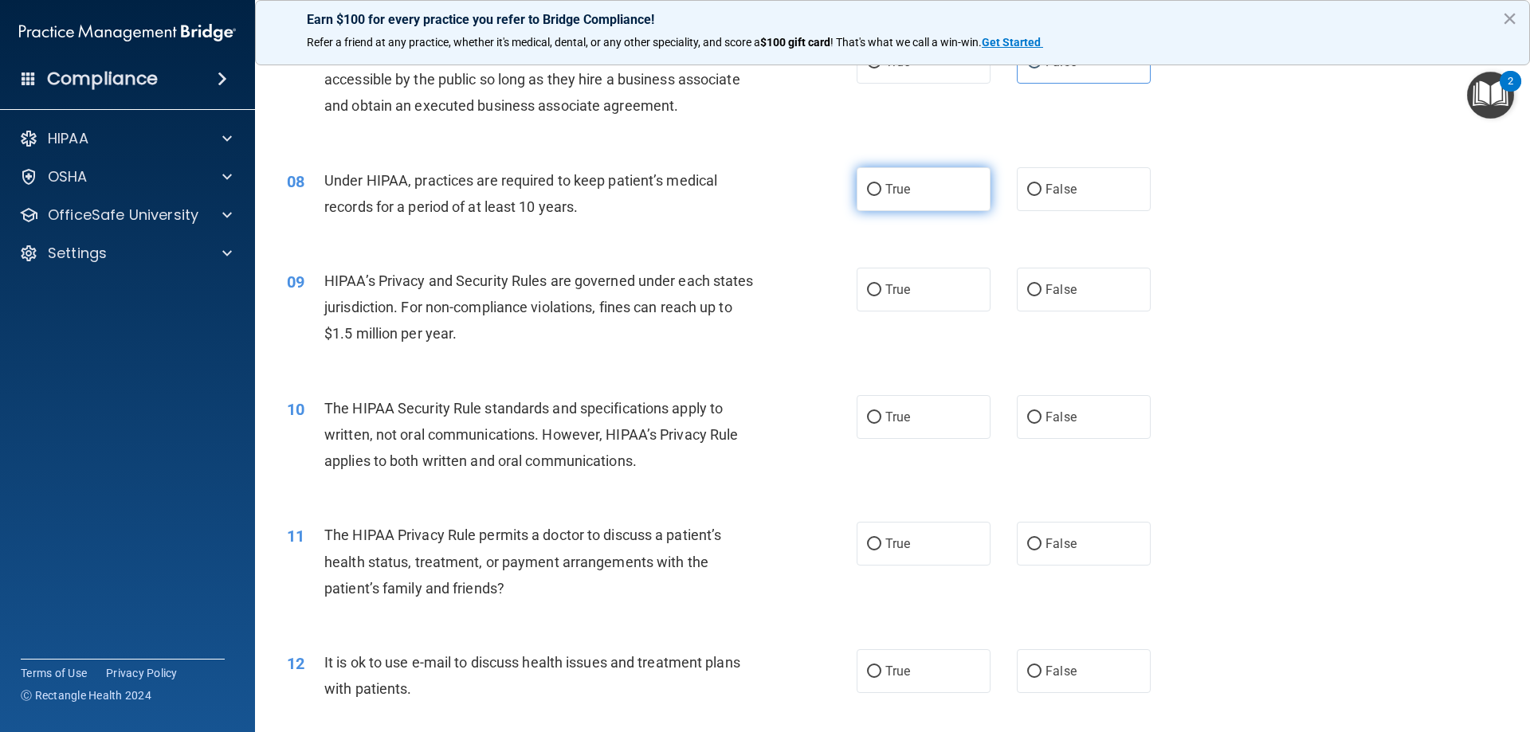
click at [878, 202] on label "True" at bounding box center [923, 189] width 134 height 44
click at [878, 196] on input "True" at bounding box center [874, 190] width 14 height 12
radio input "true"
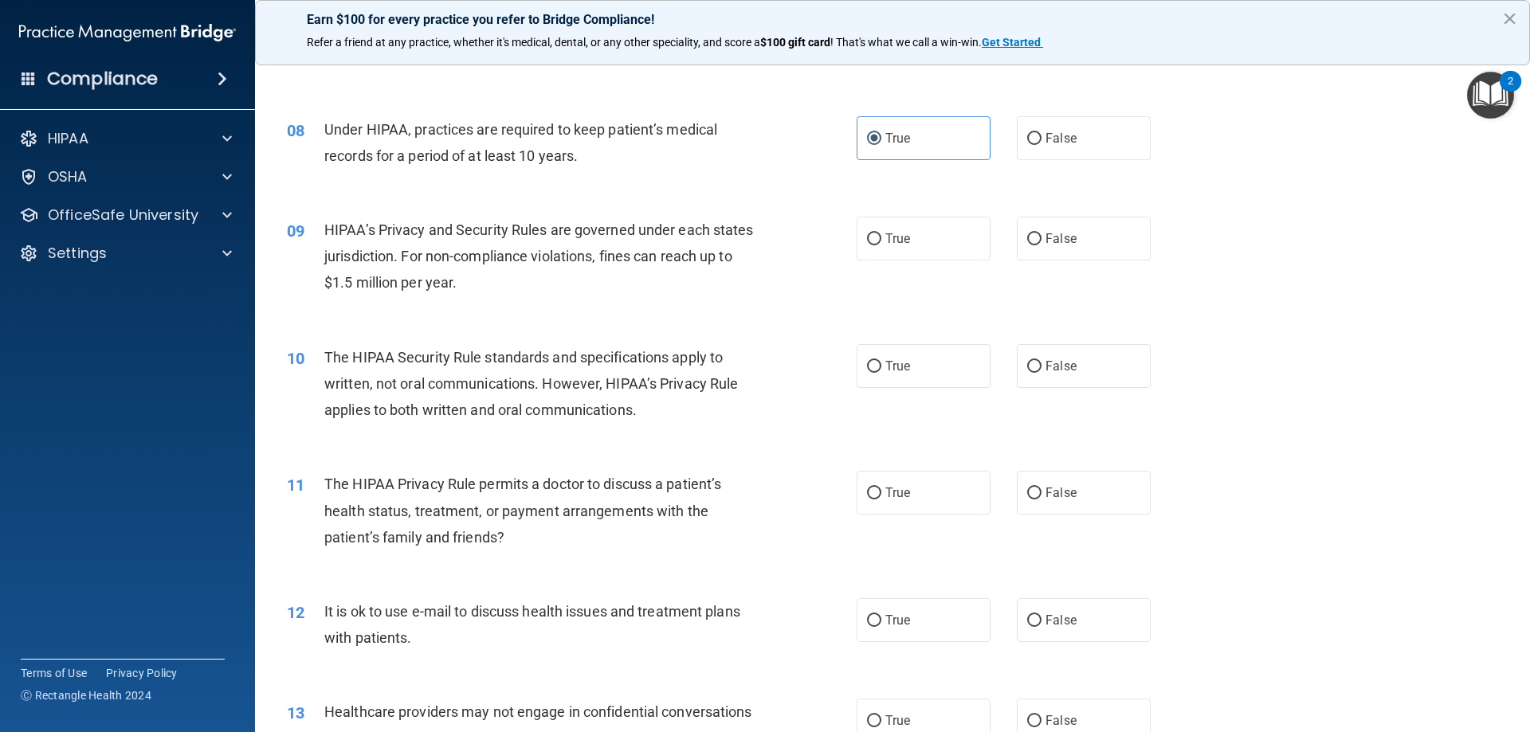
scroll to position [876, 0]
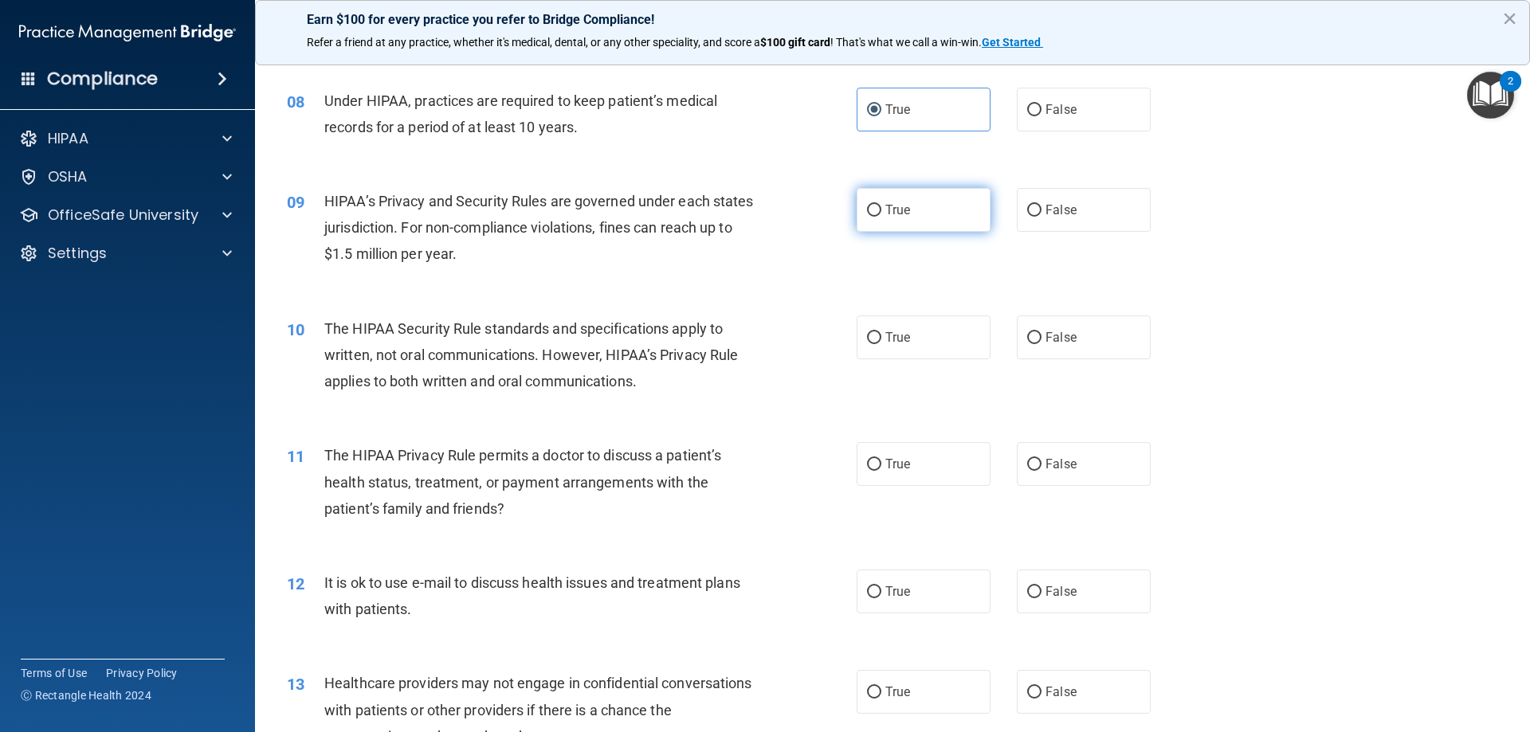
click at [887, 208] on span "True" at bounding box center [897, 209] width 25 height 15
click at [881, 208] on input "True" at bounding box center [874, 211] width 14 height 12
radio input "true"
click at [932, 345] on label "True" at bounding box center [923, 337] width 134 height 44
click at [881, 344] on input "True" at bounding box center [874, 338] width 14 height 12
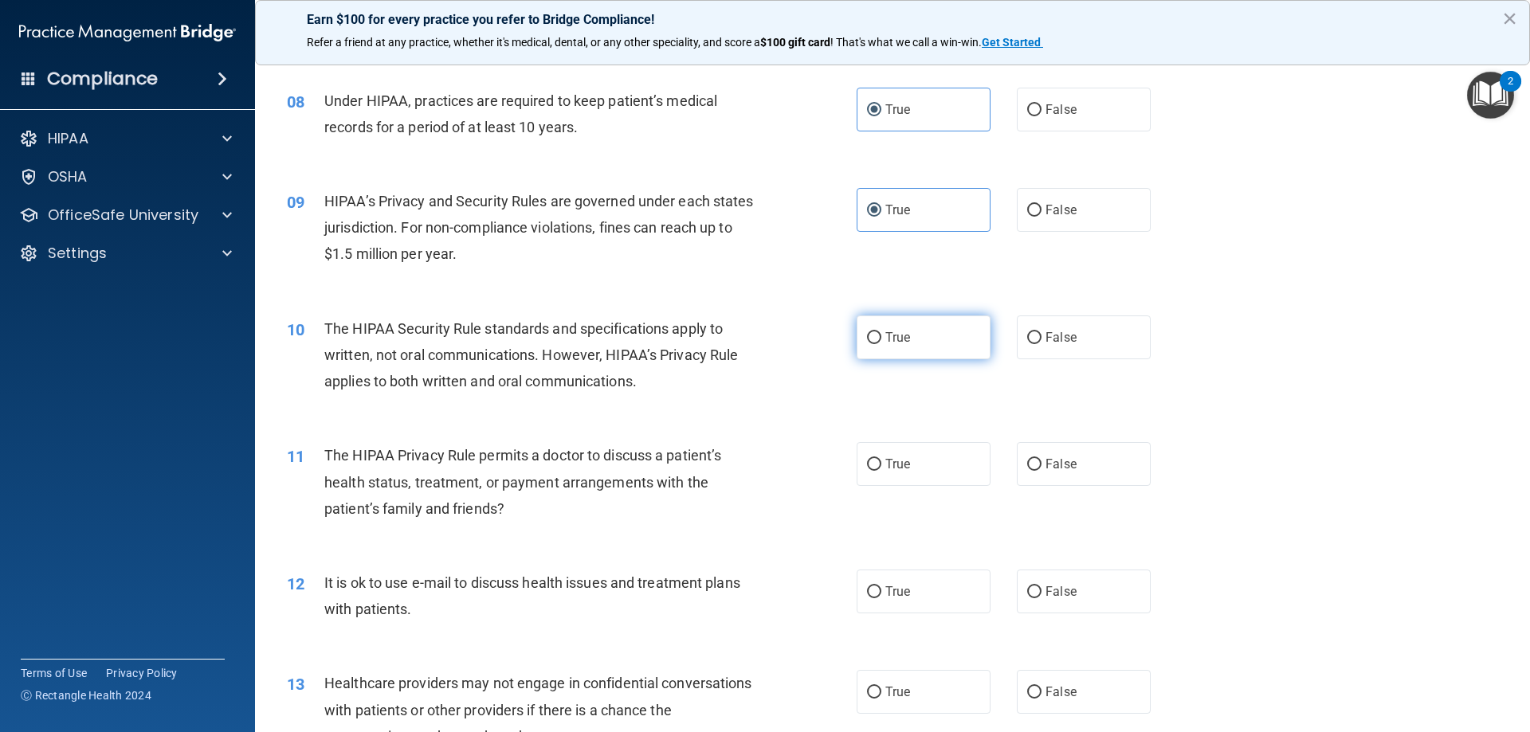
radio input "true"
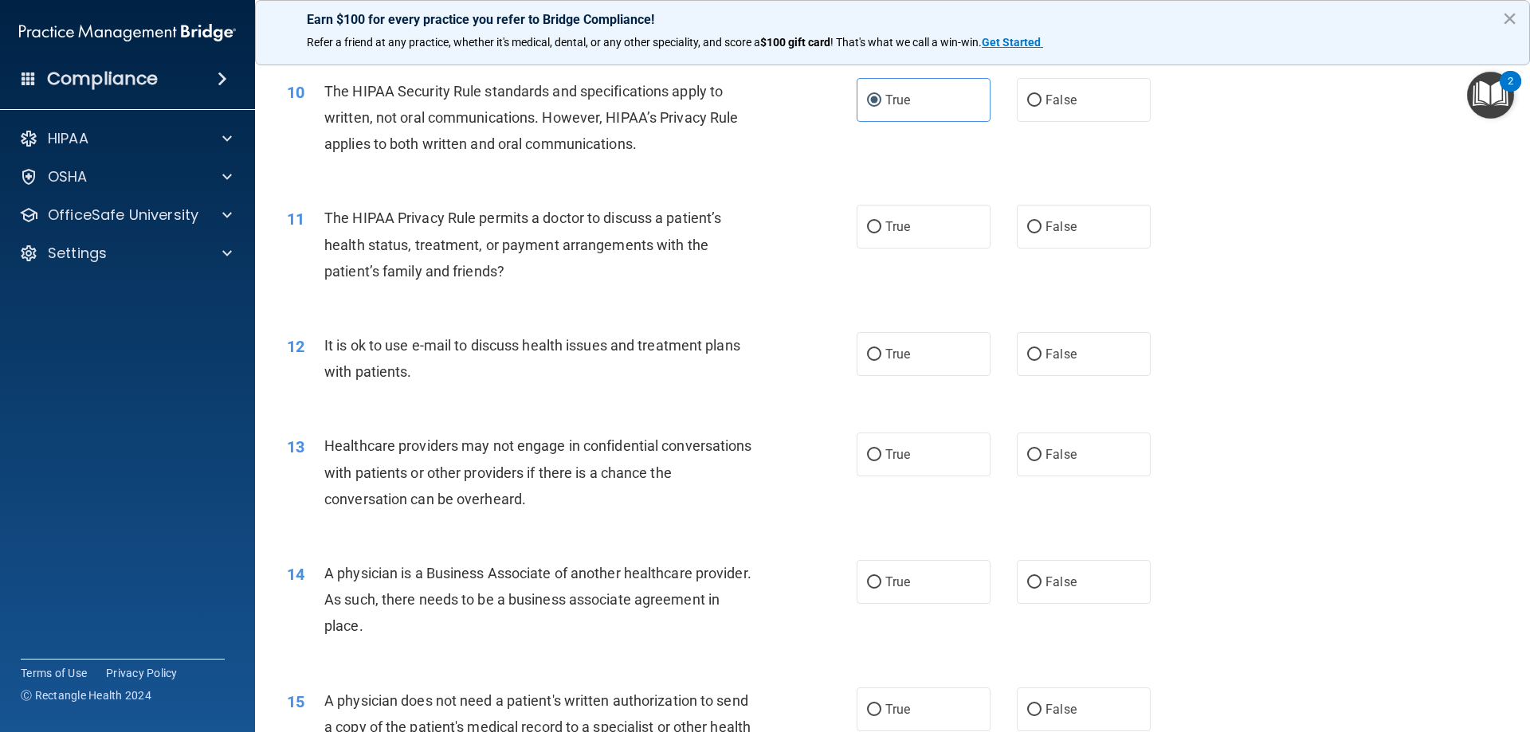
scroll to position [1115, 0]
click at [1048, 237] on label "False" at bounding box center [1084, 225] width 134 height 44
click at [1041, 232] on input "False" at bounding box center [1034, 226] width 14 height 12
radio input "true"
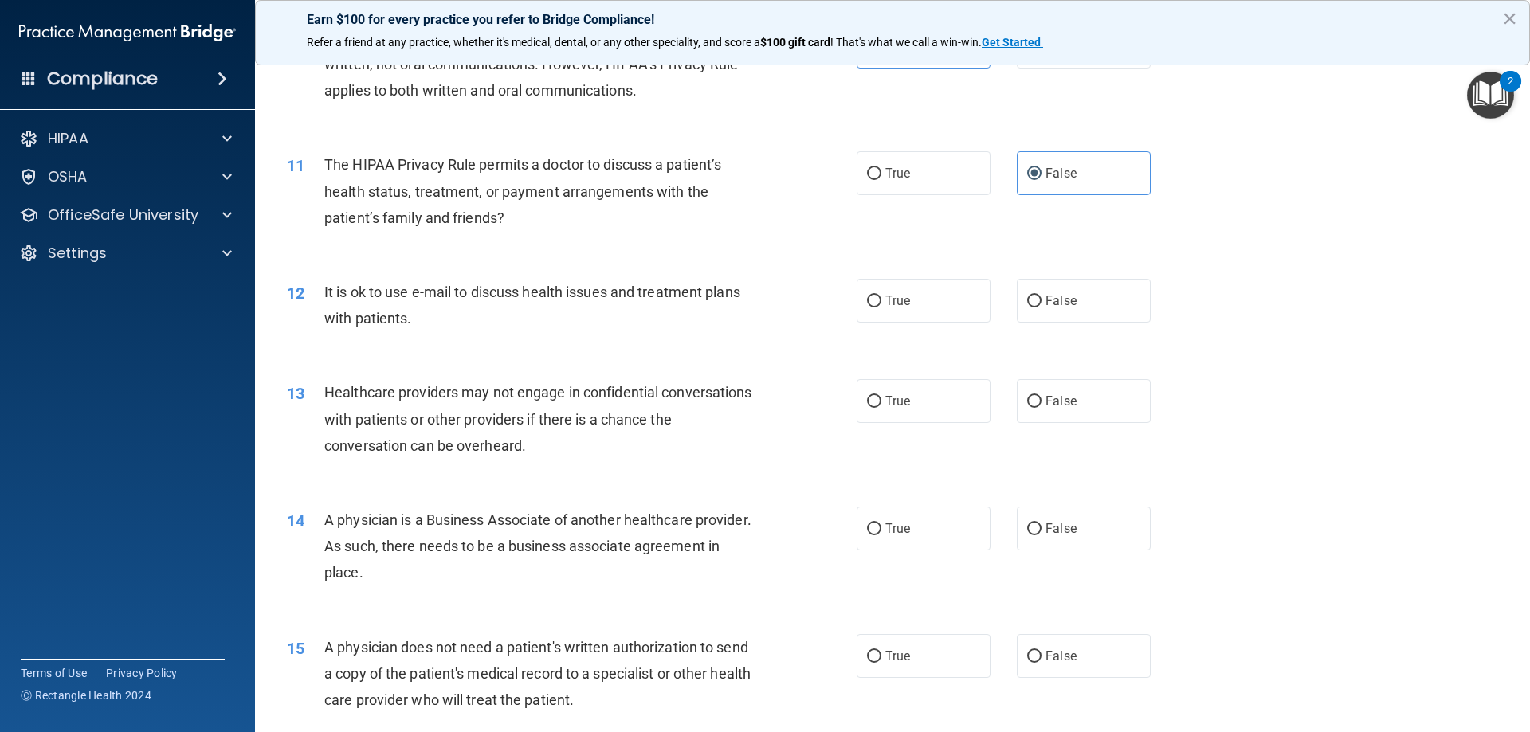
scroll to position [1195, 0]
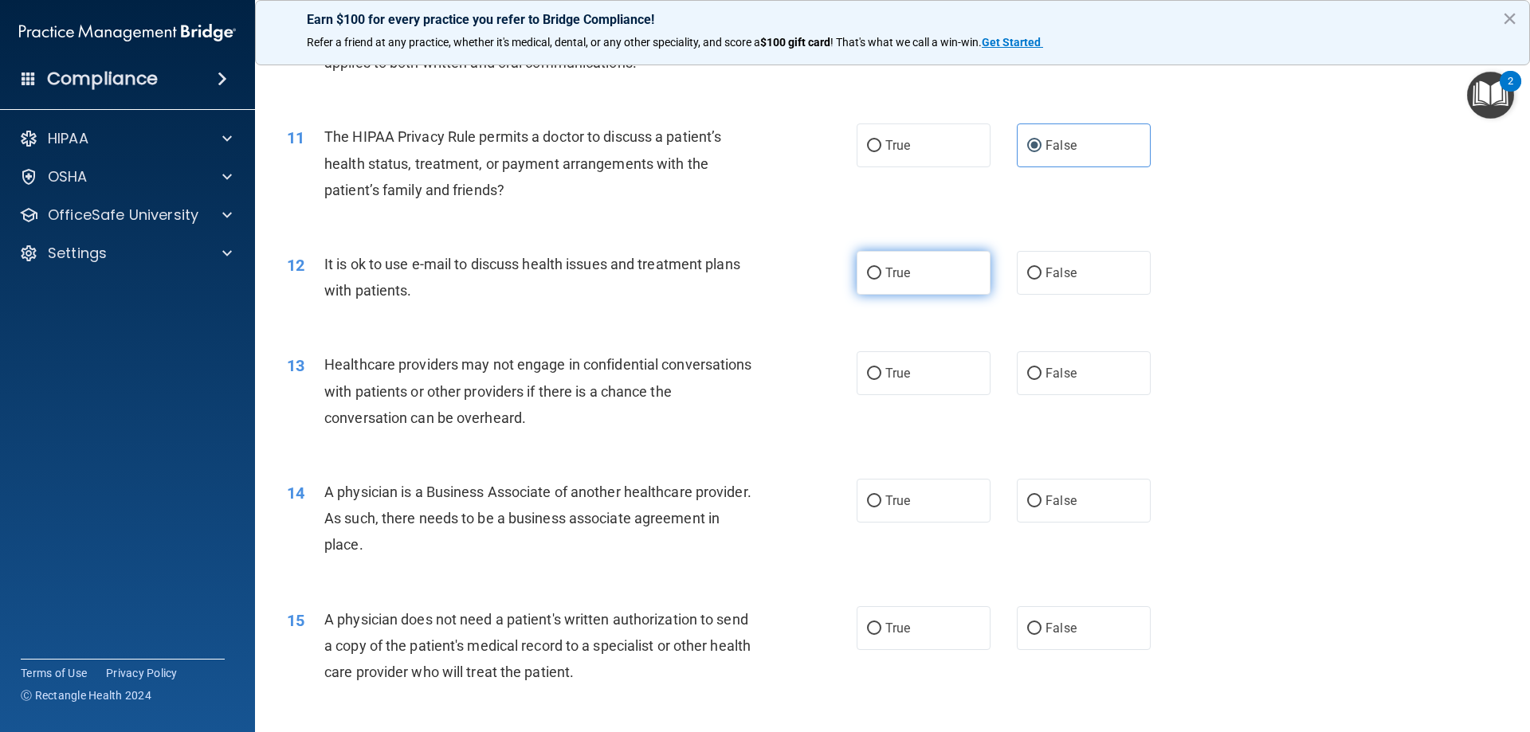
click at [950, 286] on label "True" at bounding box center [923, 273] width 134 height 44
click at [881, 280] on input "True" at bounding box center [874, 274] width 14 height 12
radio input "true"
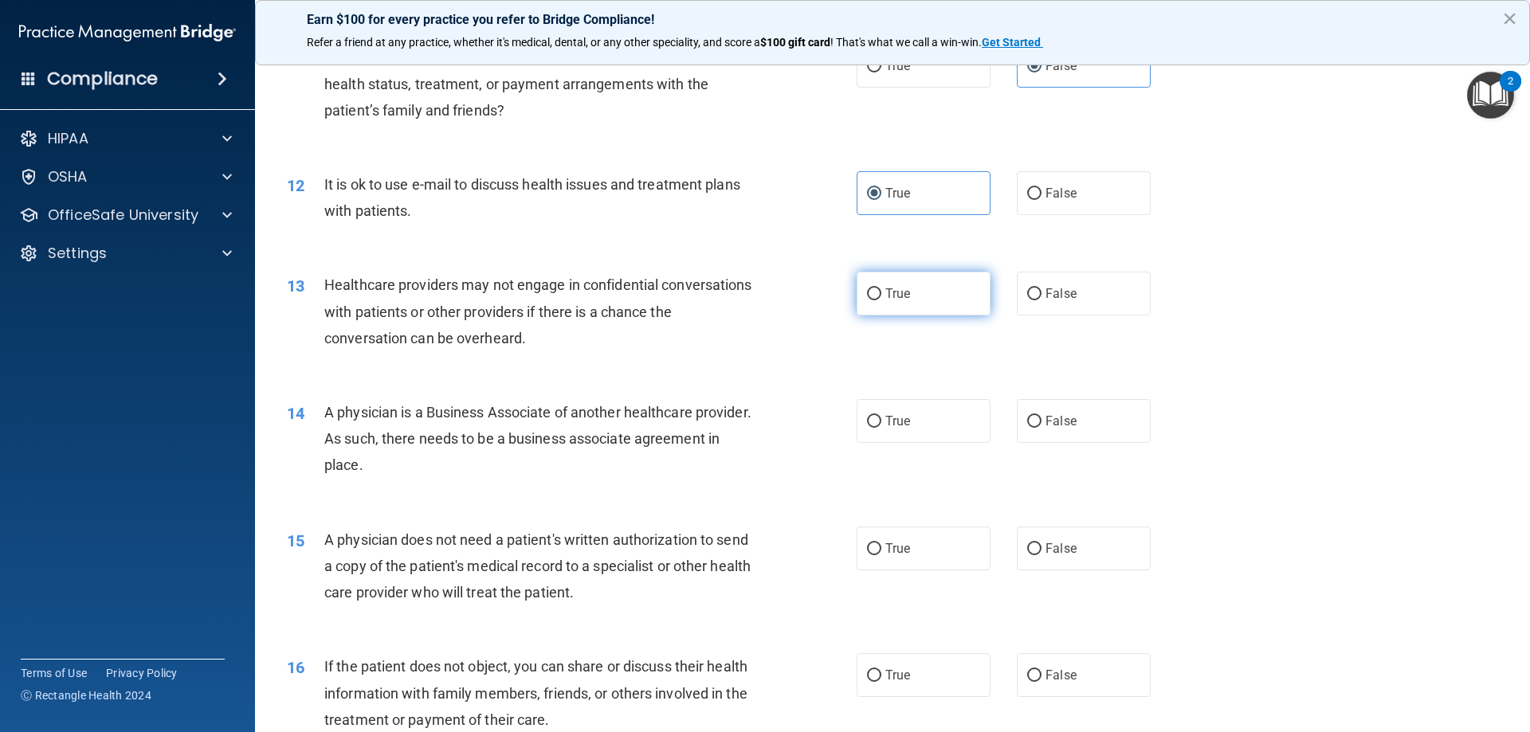
click at [877, 304] on label "True" at bounding box center [923, 294] width 134 height 44
click at [877, 300] on input "True" at bounding box center [874, 294] width 14 height 12
radio input "true"
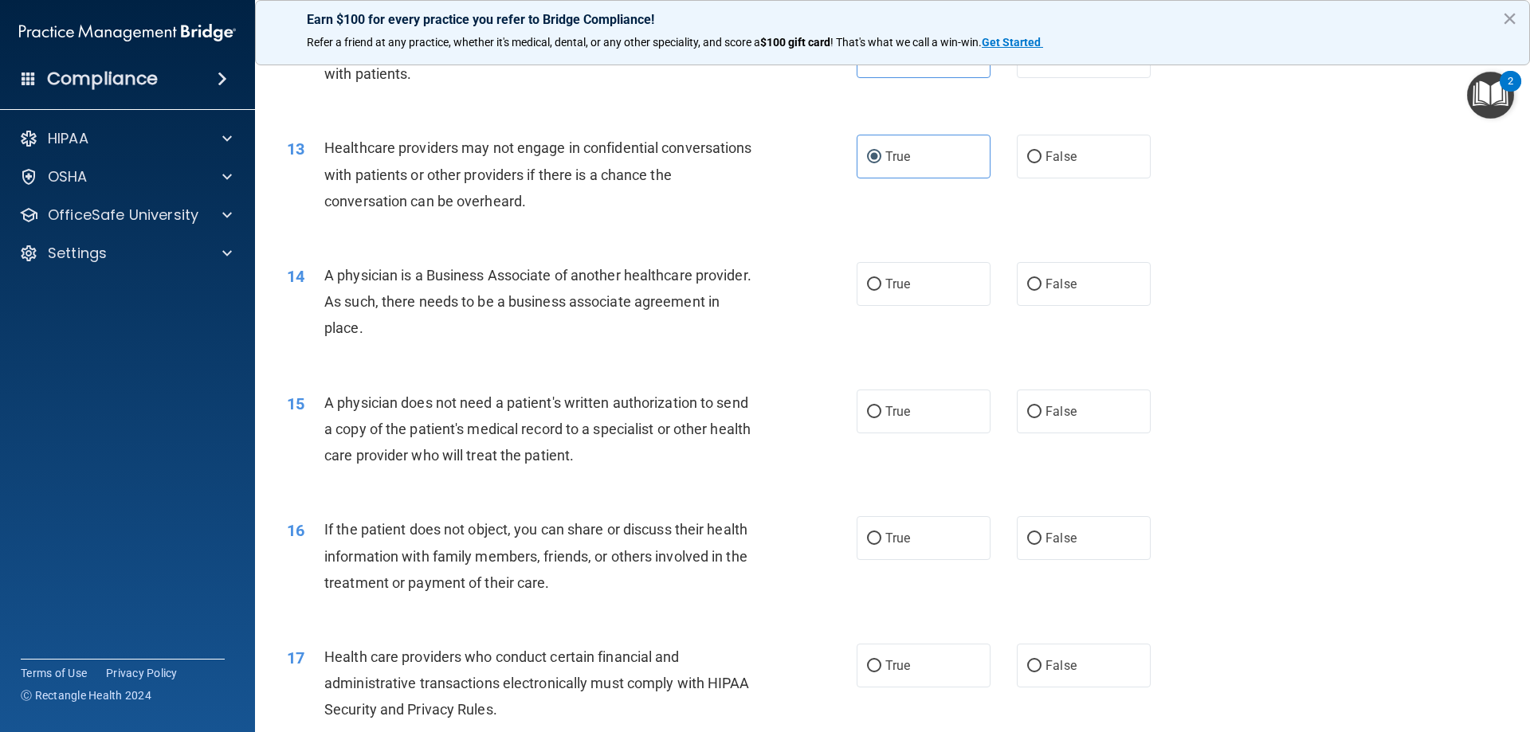
scroll to position [1434, 0]
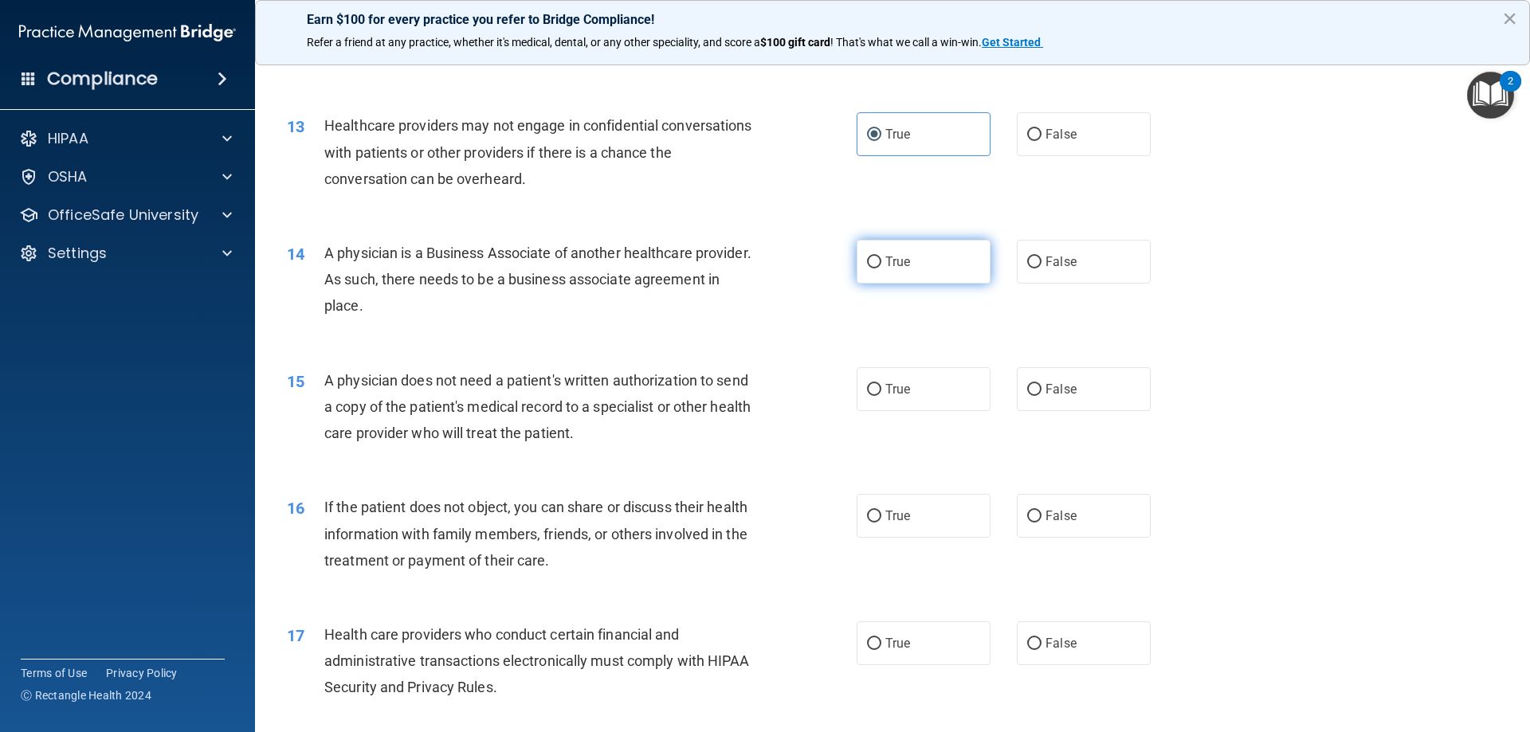
click at [941, 265] on label "True" at bounding box center [923, 262] width 134 height 44
click at [881, 265] on input "True" at bounding box center [874, 263] width 14 height 12
radio input "true"
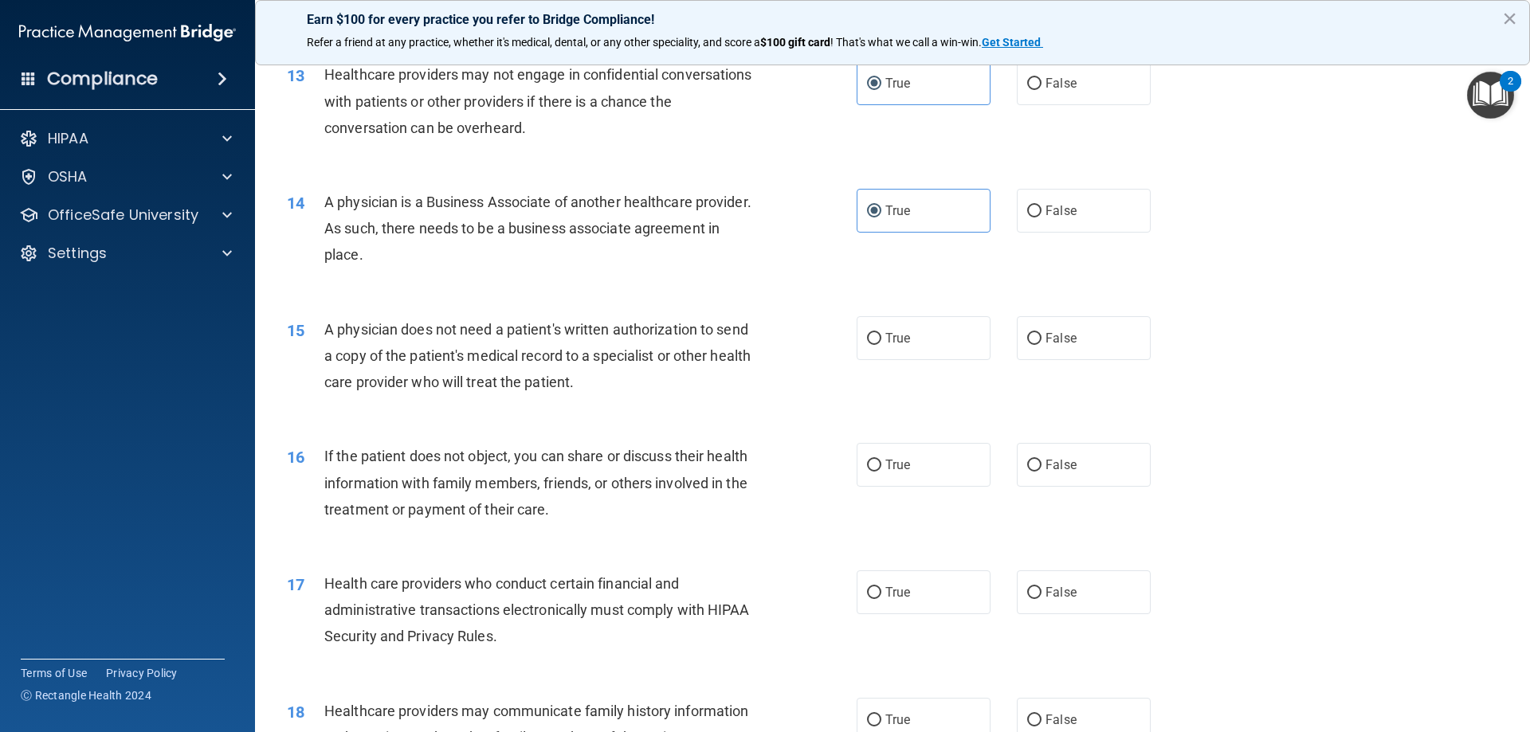
scroll to position [1514, 0]
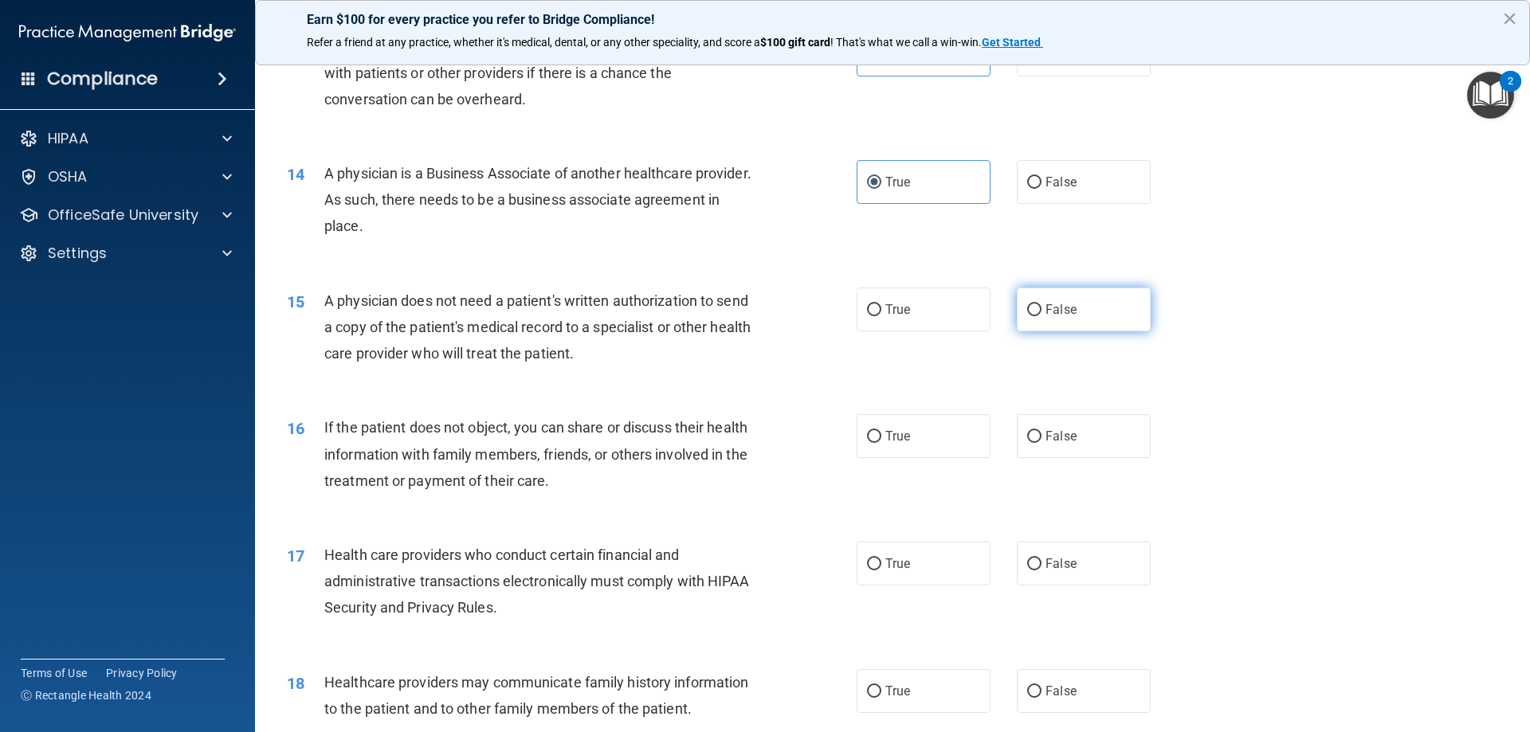
click at [1028, 323] on label "False" at bounding box center [1084, 310] width 134 height 44
click at [1028, 316] on input "False" at bounding box center [1034, 310] width 14 height 12
radio input "true"
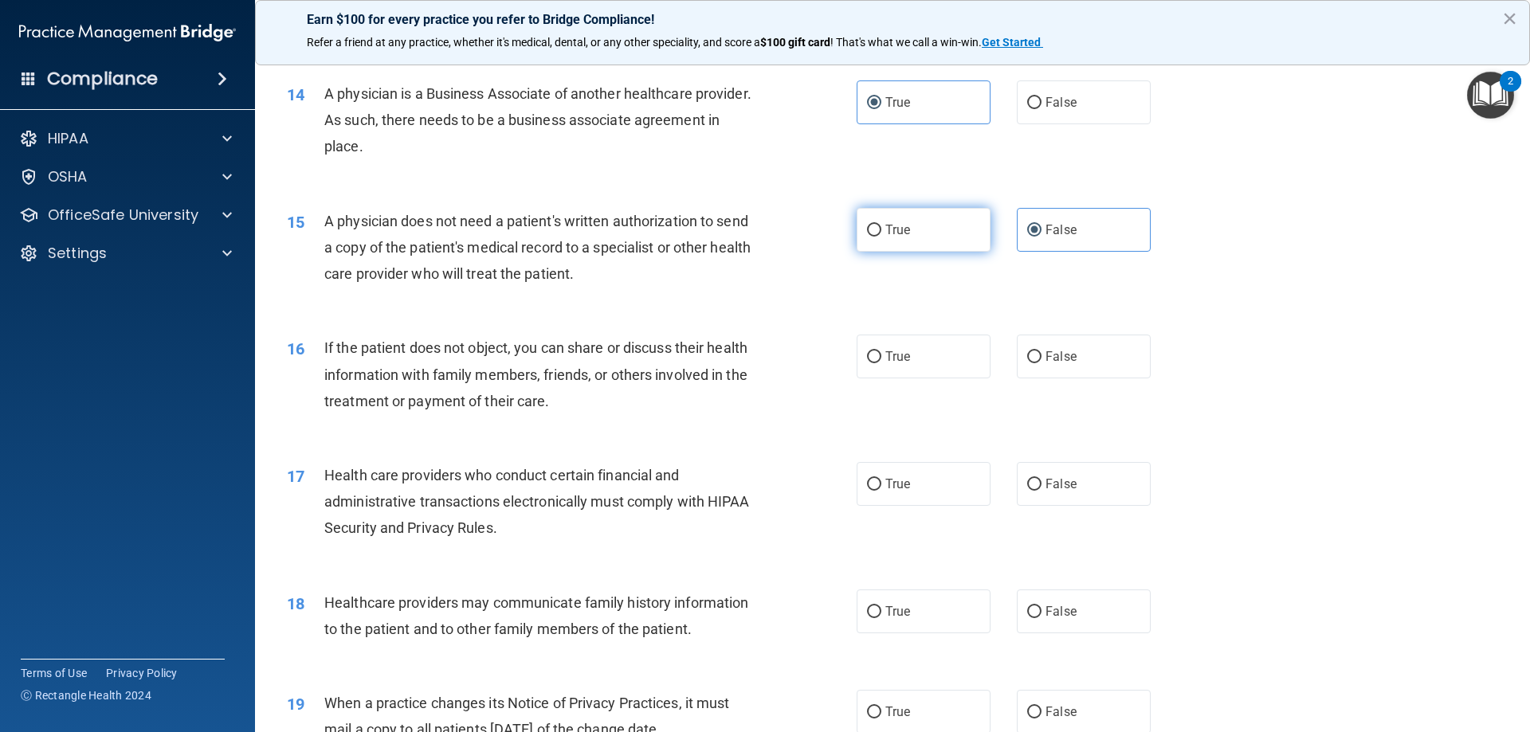
click at [886, 241] on label "True" at bounding box center [923, 230] width 134 height 44
click at [881, 237] on input "True" at bounding box center [874, 231] width 14 height 12
radio input "true"
radio input "false"
click at [1068, 355] on span "False" at bounding box center [1060, 356] width 31 height 15
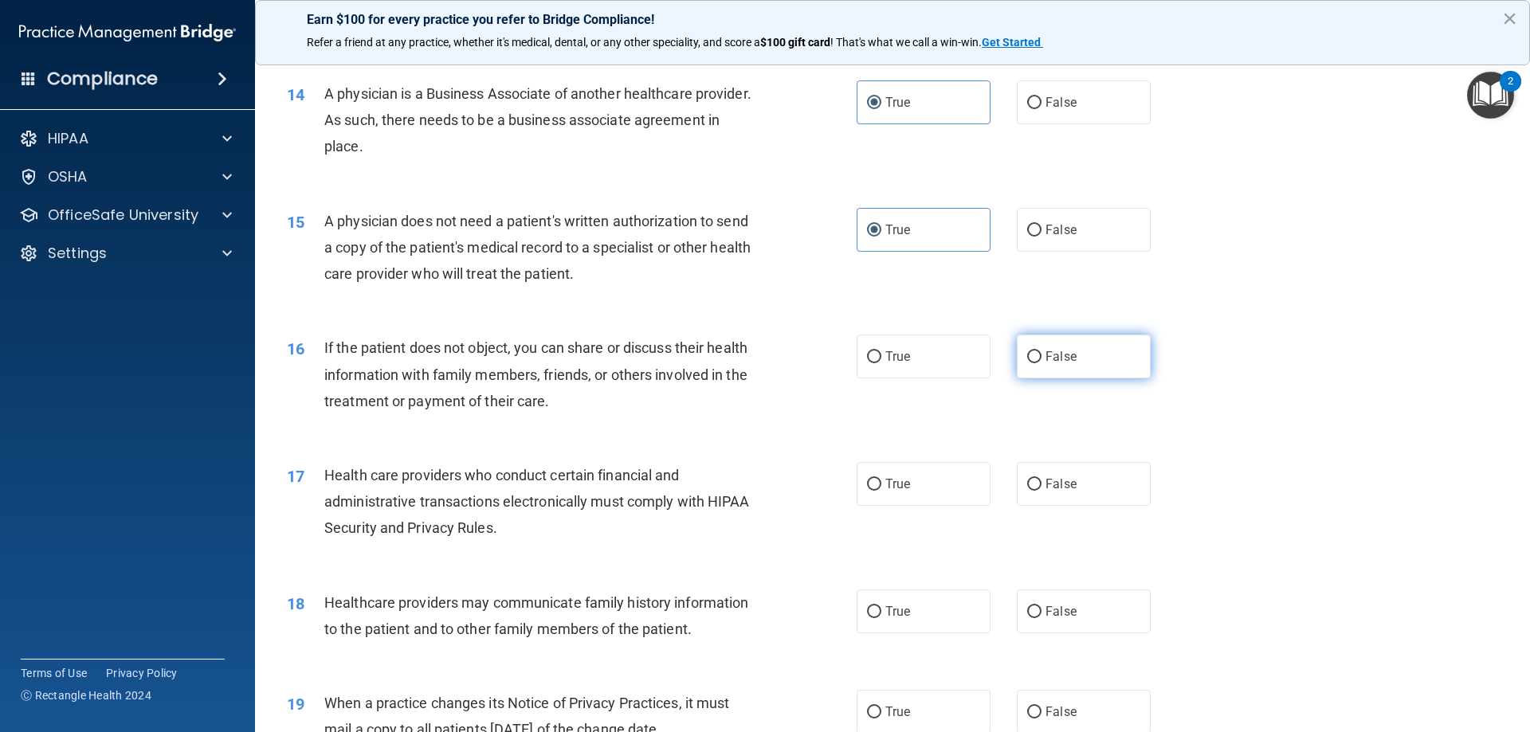
click at [1041, 355] on input "False" at bounding box center [1034, 357] width 14 height 12
radio input "true"
click at [868, 492] on label "True" at bounding box center [923, 484] width 134 height 44
click at [868, 491] on input "True" at bounding box center [874, 485] width 14 height 12
radio input "true"
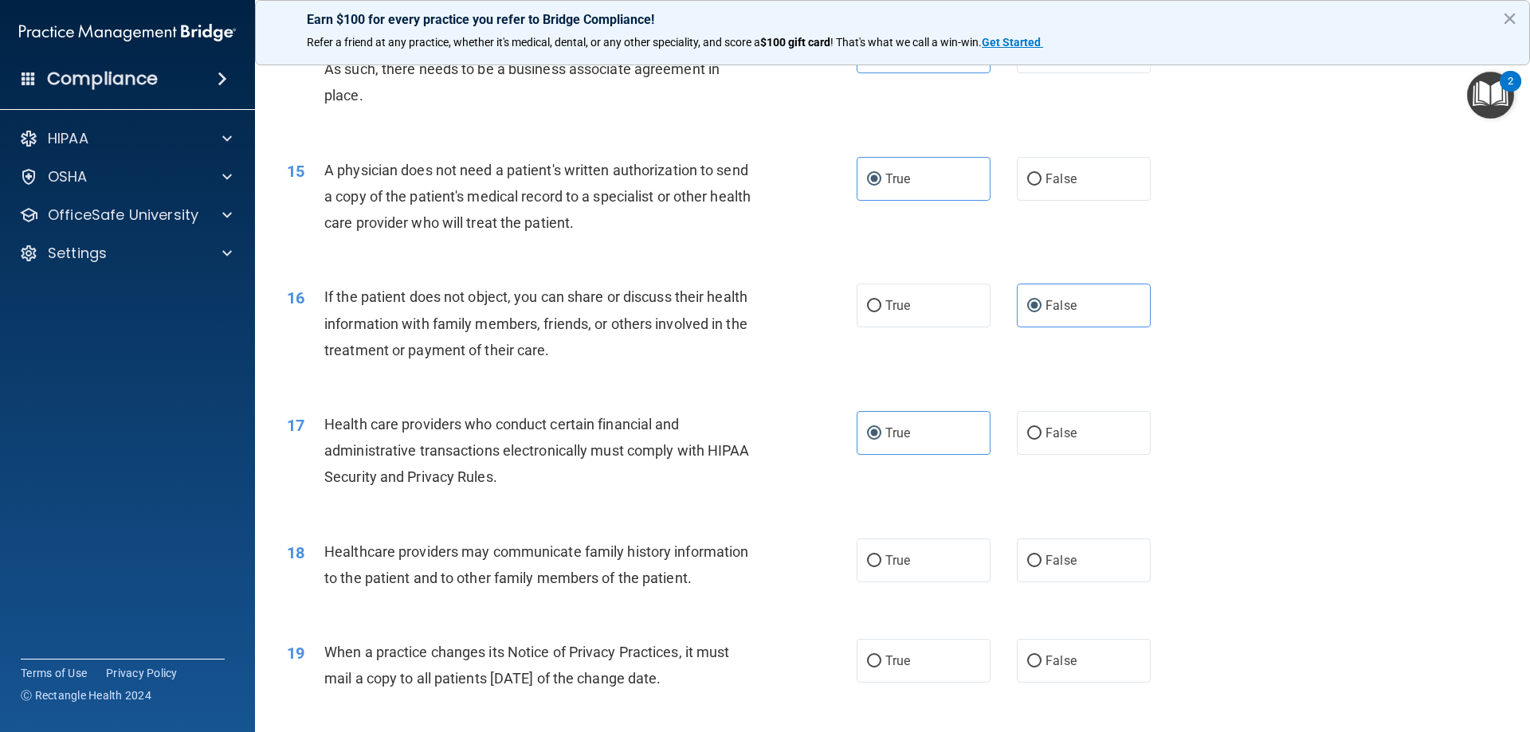
scroll to position [1673, 0]
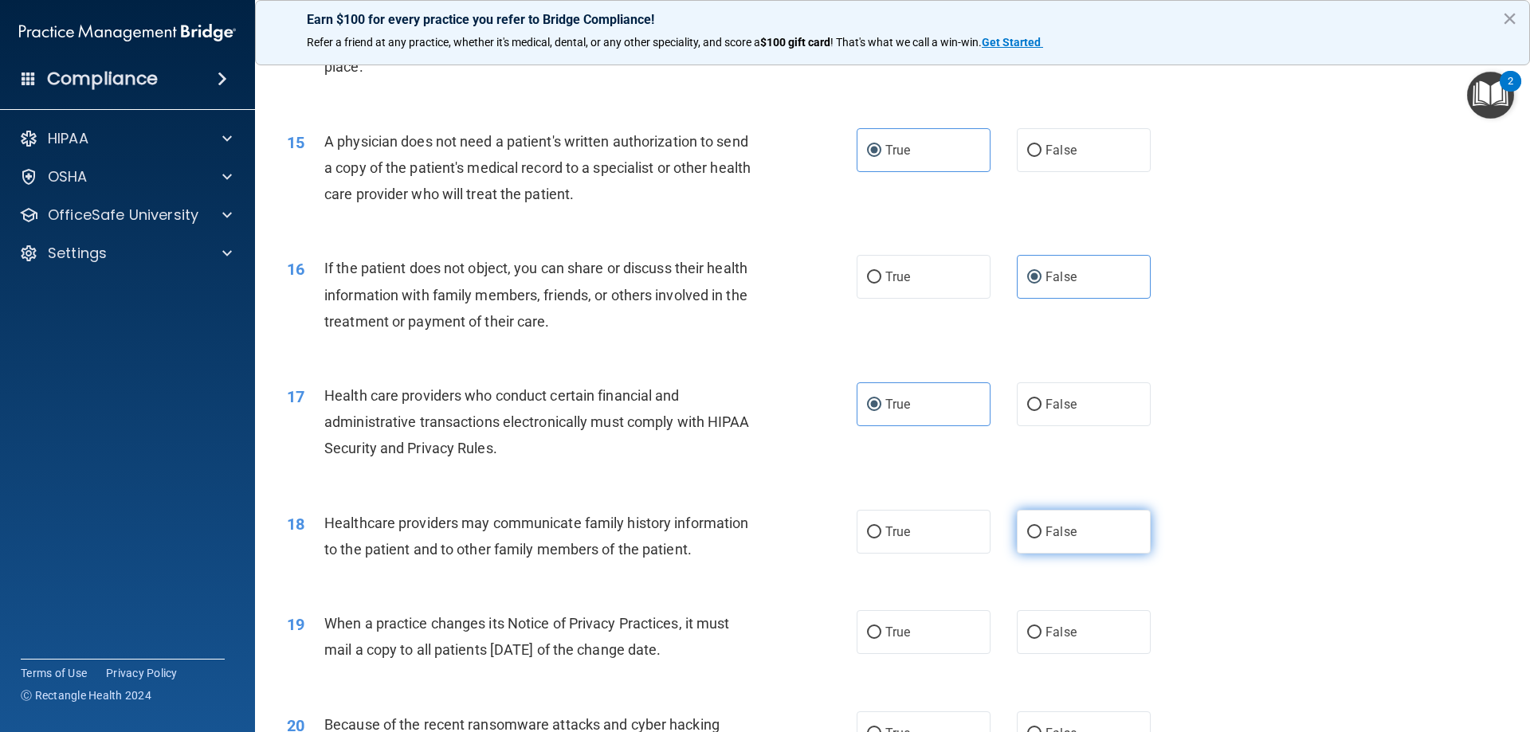
click at [1028, 544] on label "False" at bounding box center [1084, 532] width 134 height 44
click at [1028, 539] on input "False" at bounding box center [1034, 533] width 14 height 12
radio input "true"
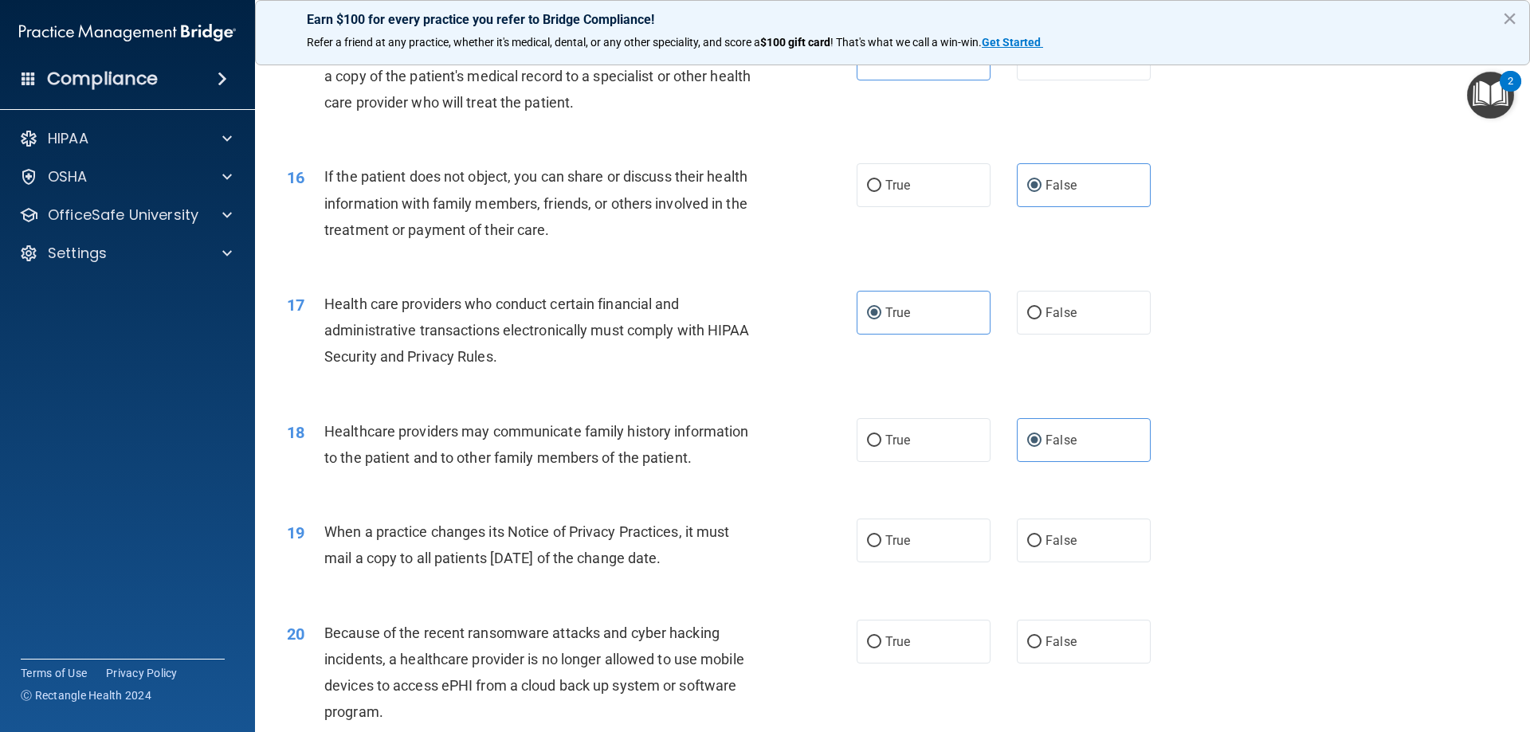
scroll to position [1832, 0]
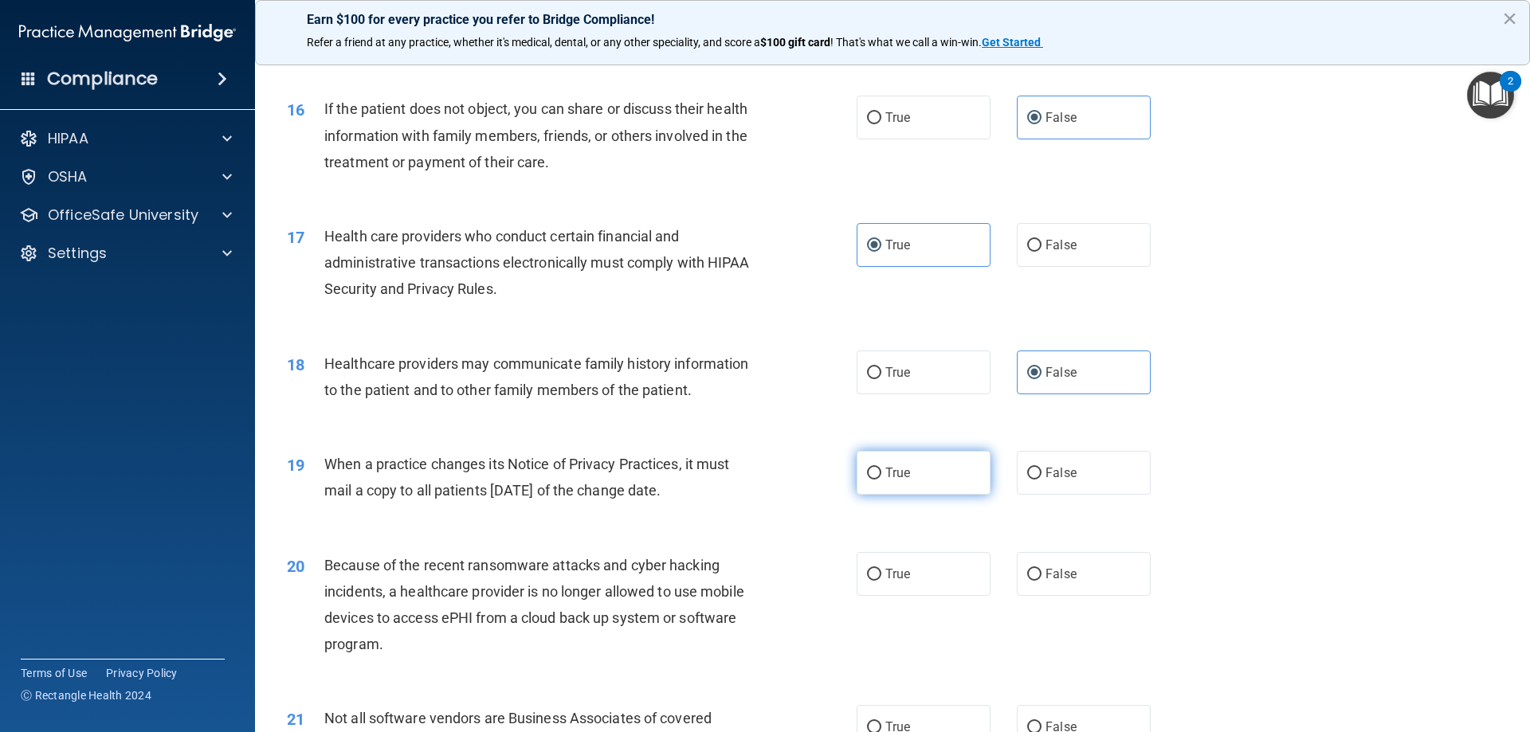
click at [881, 484] on label "True" at bounding box center [923, 473] width 134 height 44
click at [881, 480] on input "True" at bounding box center [874, 474] width 14 height 12
radio input "true"
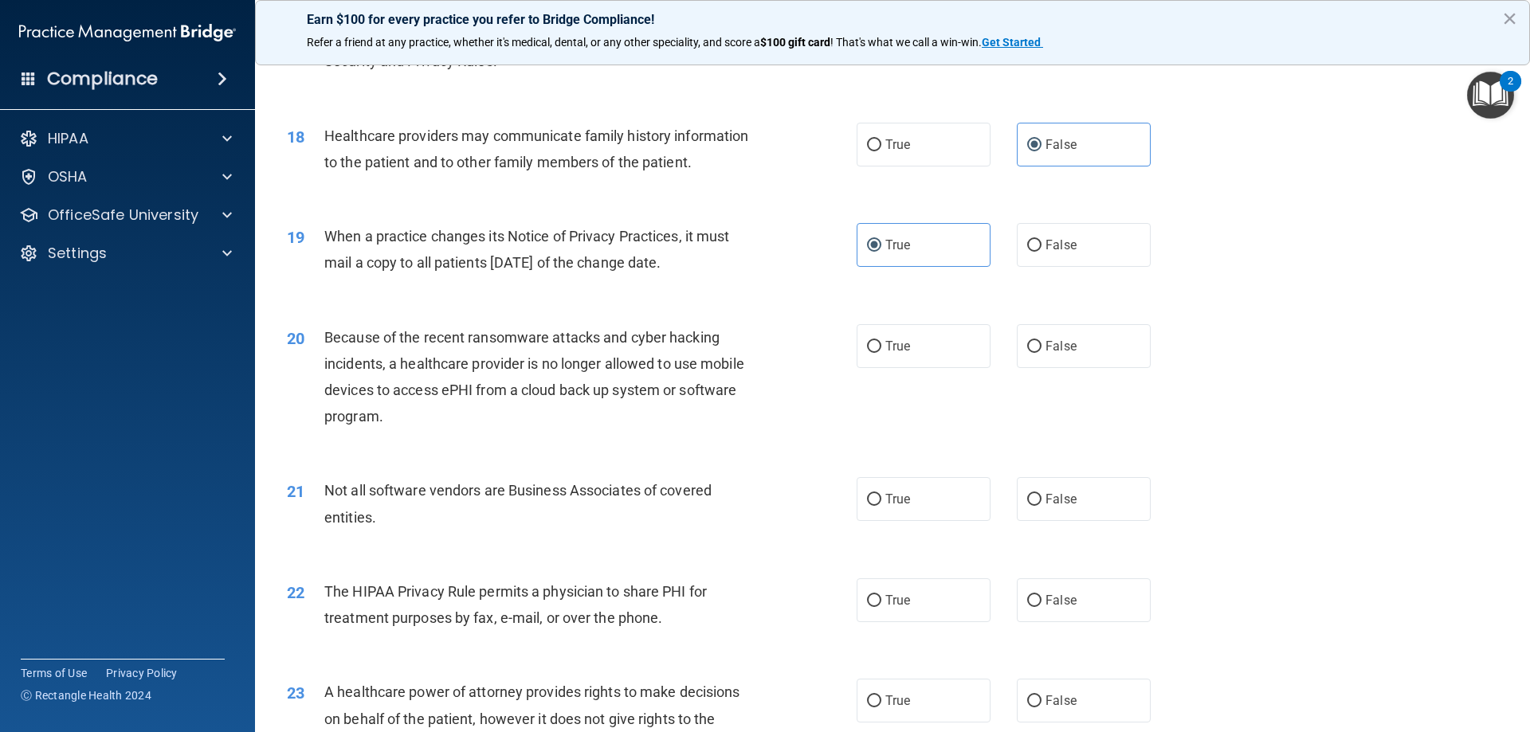
scroll to position [1992, 0]
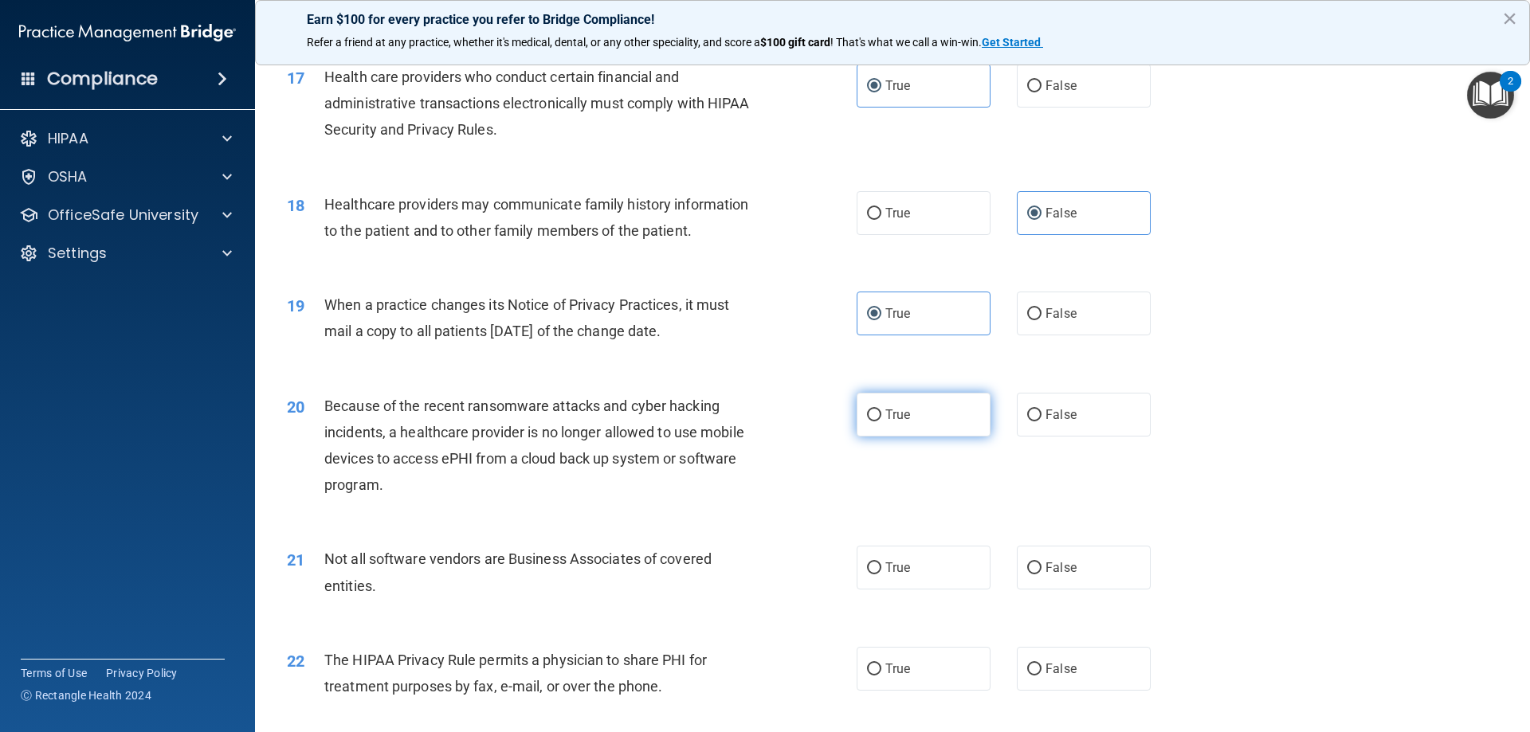
drag, startPoint x: 903, startPoint y: 422, endPoint x: 986, endPoint y: 449, distance: 87.2
click at [910, 426] on label "True" at bounding box center [923, 415] width 134 height 44
click at [881, 421] on input "True" at bounding box center [874, 415] width 14 height 12
radio input "true"
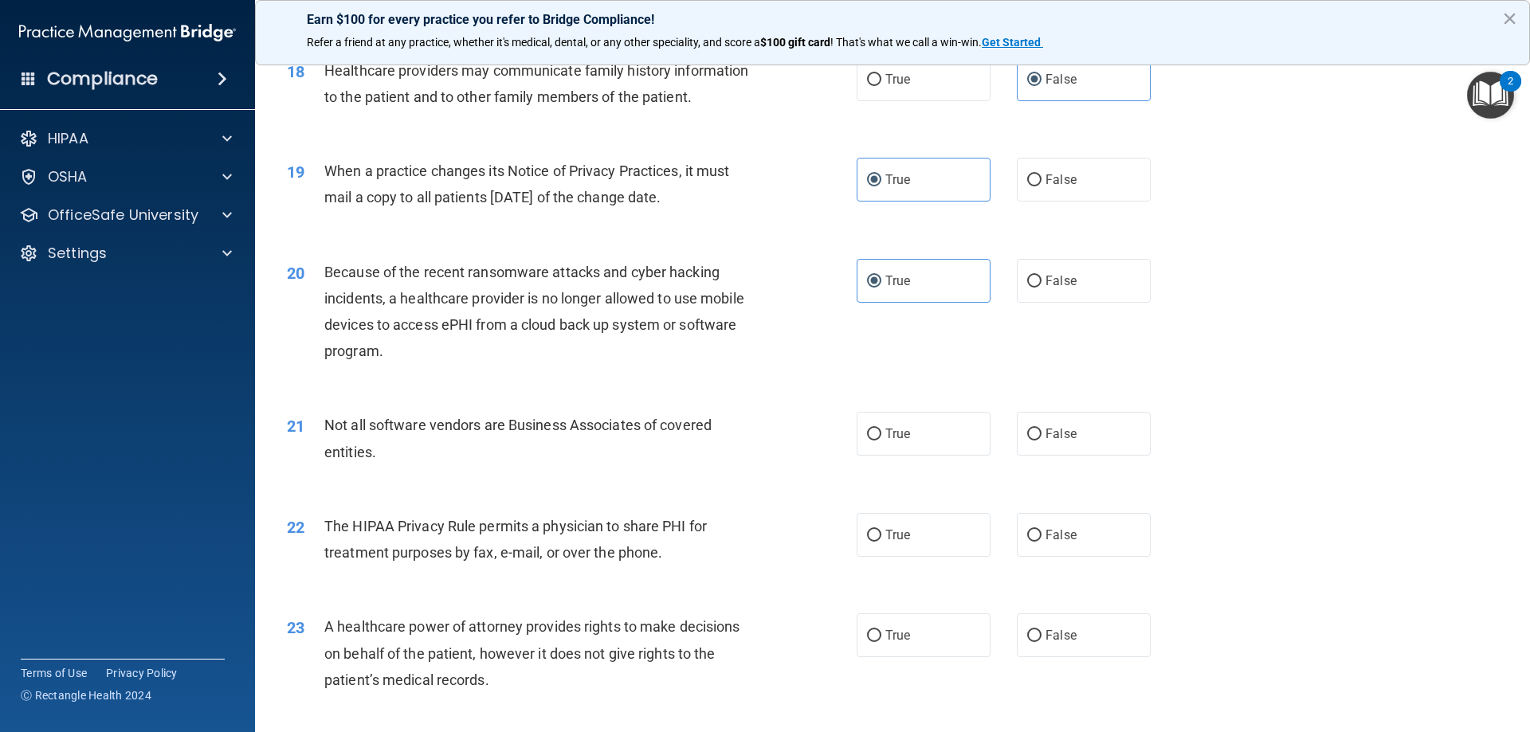
scroll to position [2151, 0]
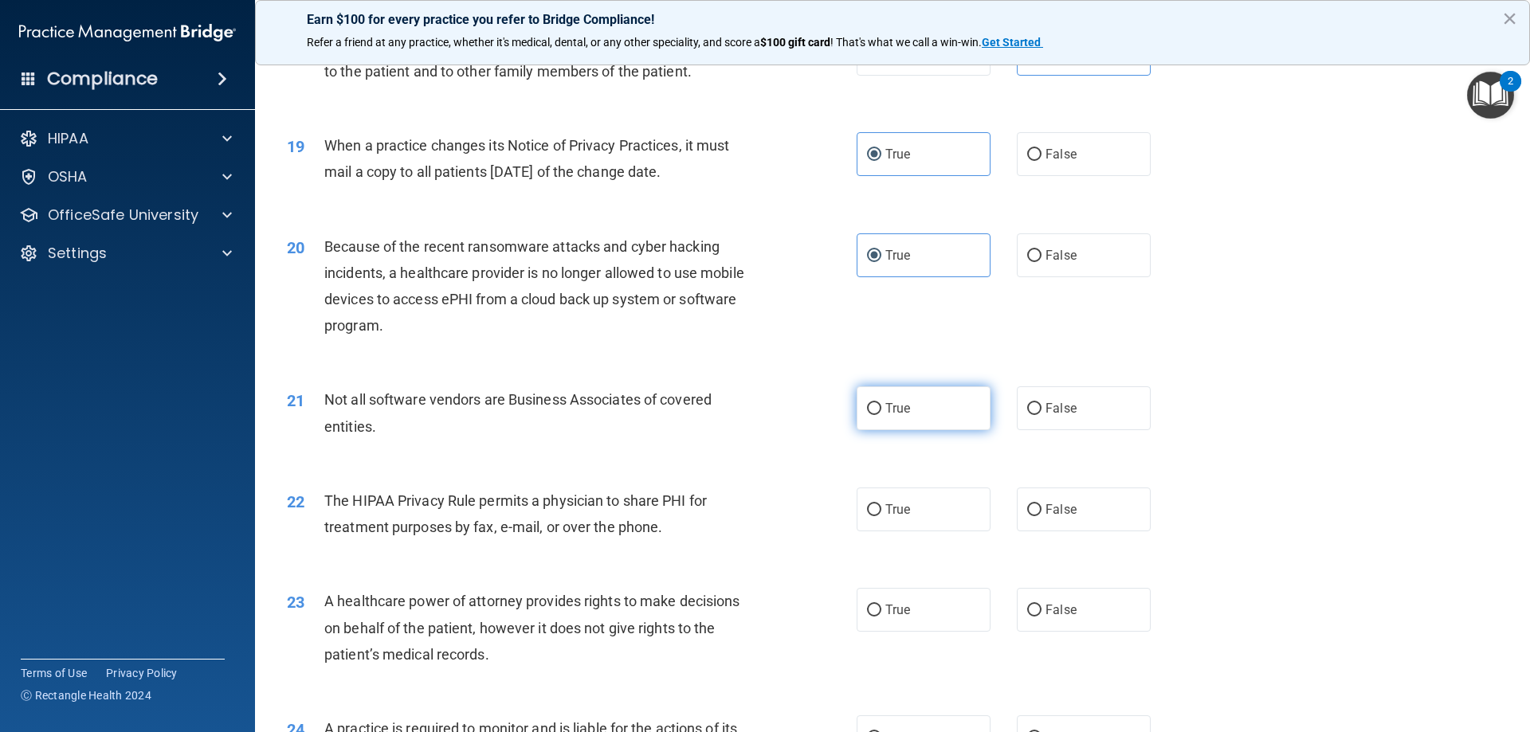
click at [895, 417] on label "True" at bounding box center [923, 408] width 134 height 44
click at [881, 415] on input "True" at bounding box center [874, 409] width 14 height 12
radio input "true"
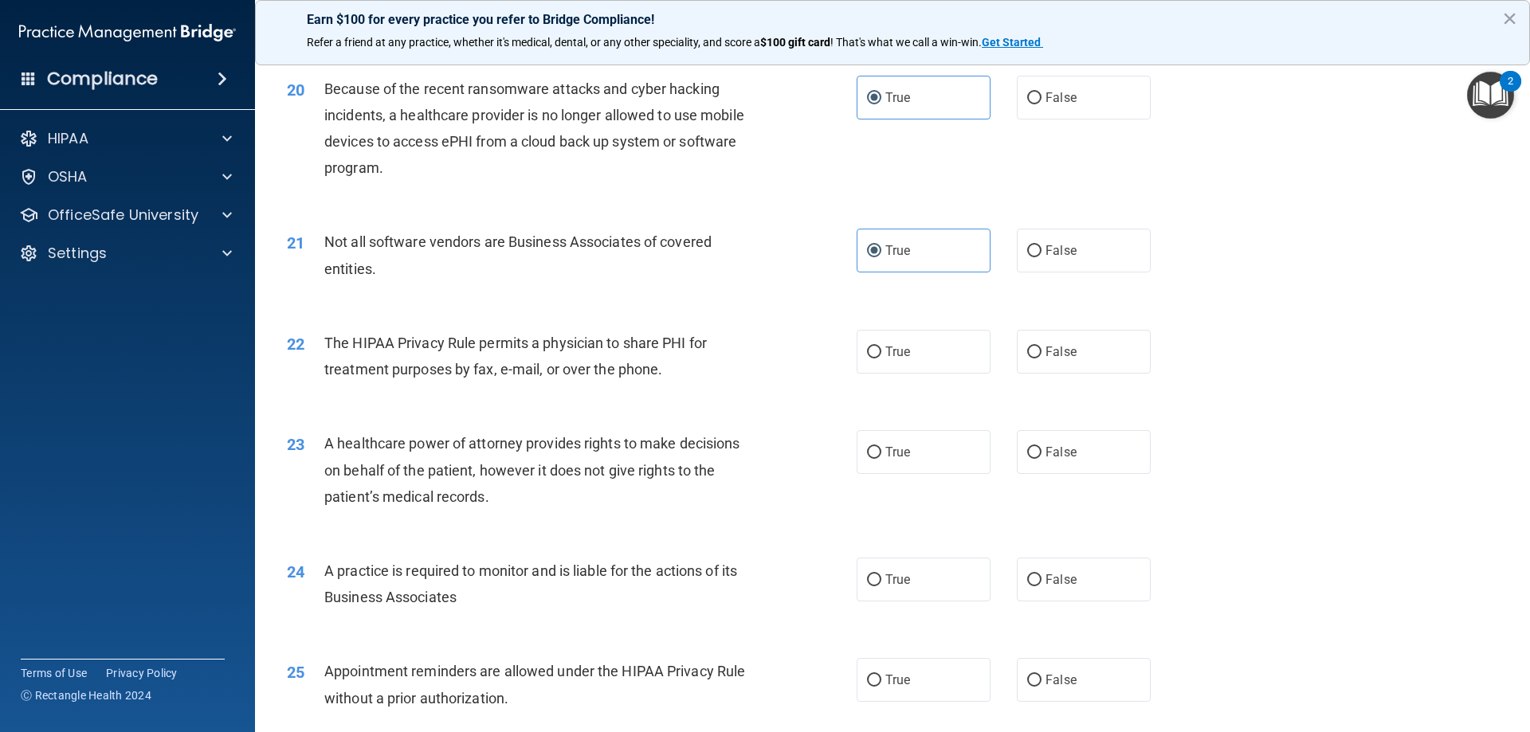
scroll to position [2310, 0]
drag, startPoint x: 1036, startPoint y: 365, endPoint x: 1013, endPoint y: 361, distance: 22.7
click at [1030, 362] on label "False" at bounding box center [1084, 350] width 134 height 44
click at [1030, 357] on input "False" at bounding box center [1034, 351] width 14 height 12
radio input "true"
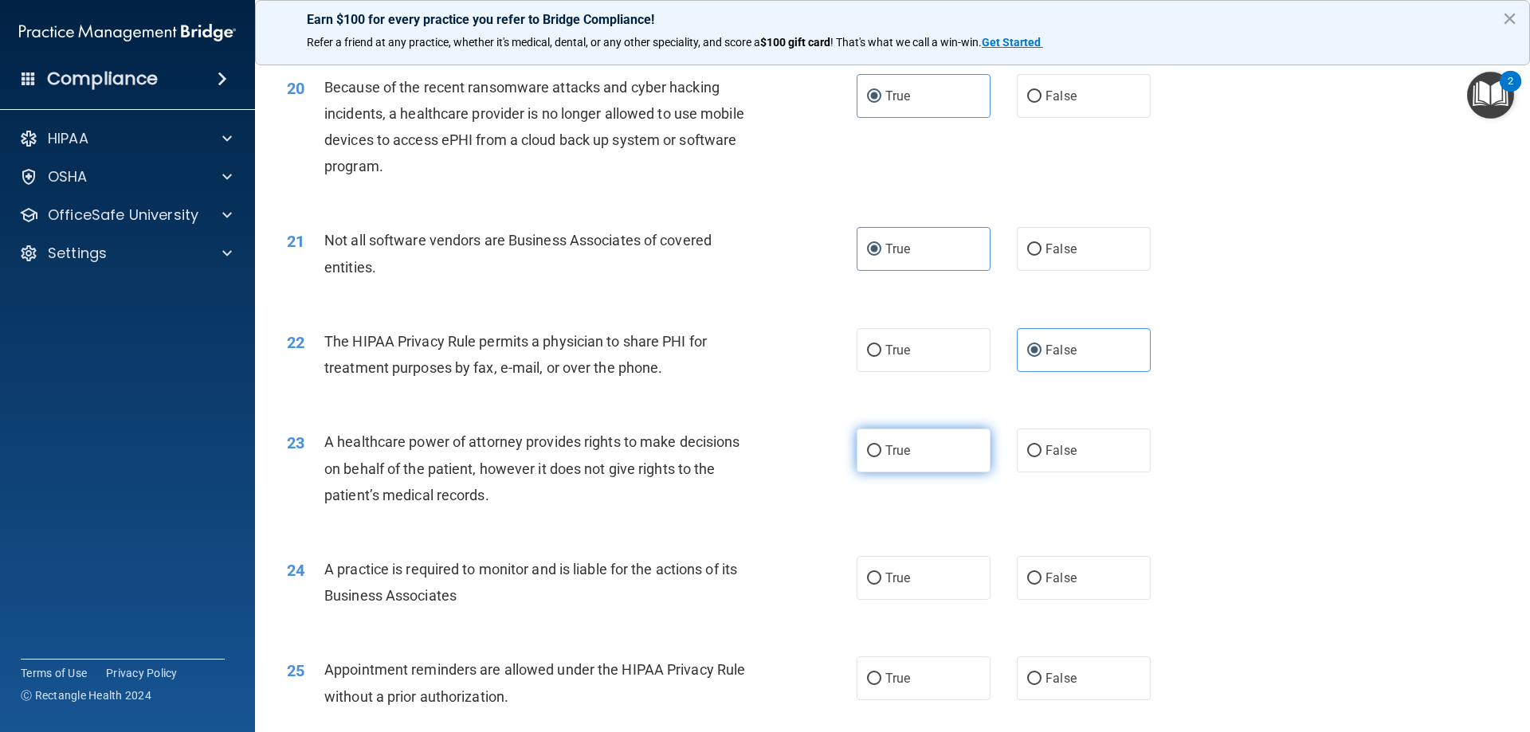
click at [899, 464] on label "True" at bounding box center [923, 451] width 134 height 44
click at [881, 457] on input "True" at bounding box center [874, 451] width 14 height 12
radio input "true"
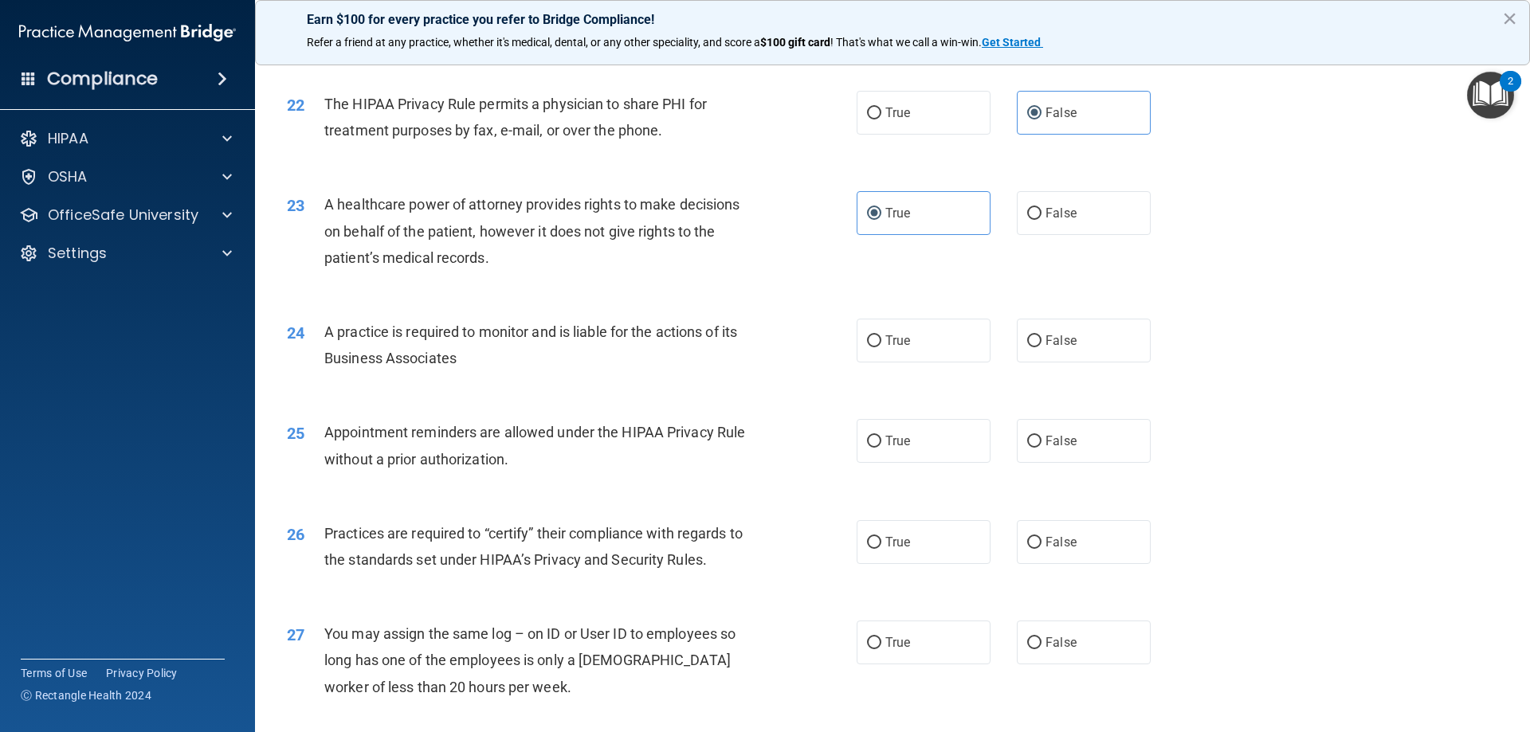
scroll to position [2549, 0]
click at [872, 355] on label "True" at bounding box center [923, 339] width 134 height 44
click at [872, 346] on input "True" at bounding box center [874, 340] width 14 height 12
radio input "true"
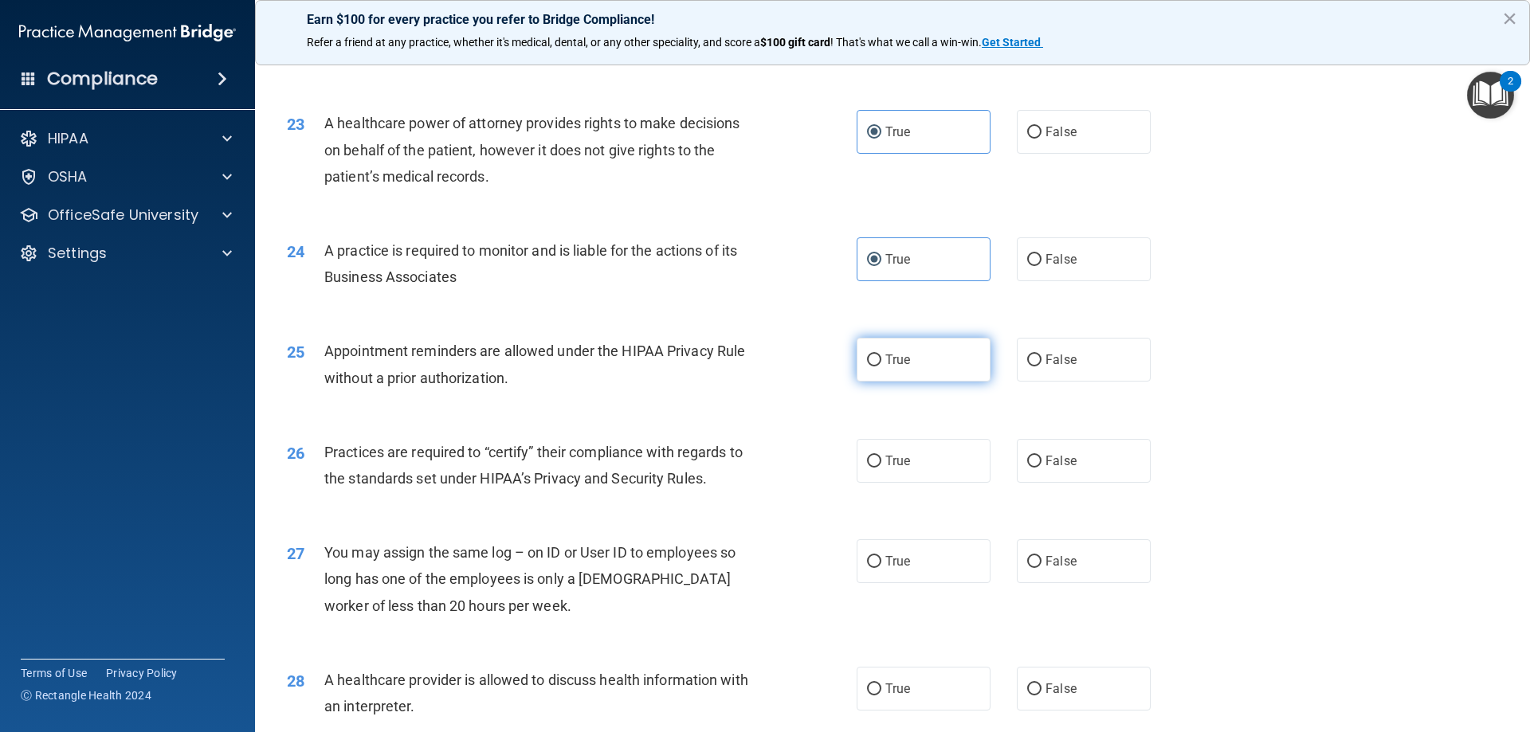
drag, startPoint x: 883, startPoint y: 371, endPoint x: 852, endPoint y: 359, distance: 33.3
click at [884, 370] on label "True" at bounding box center [923, 360] width 134 height 44
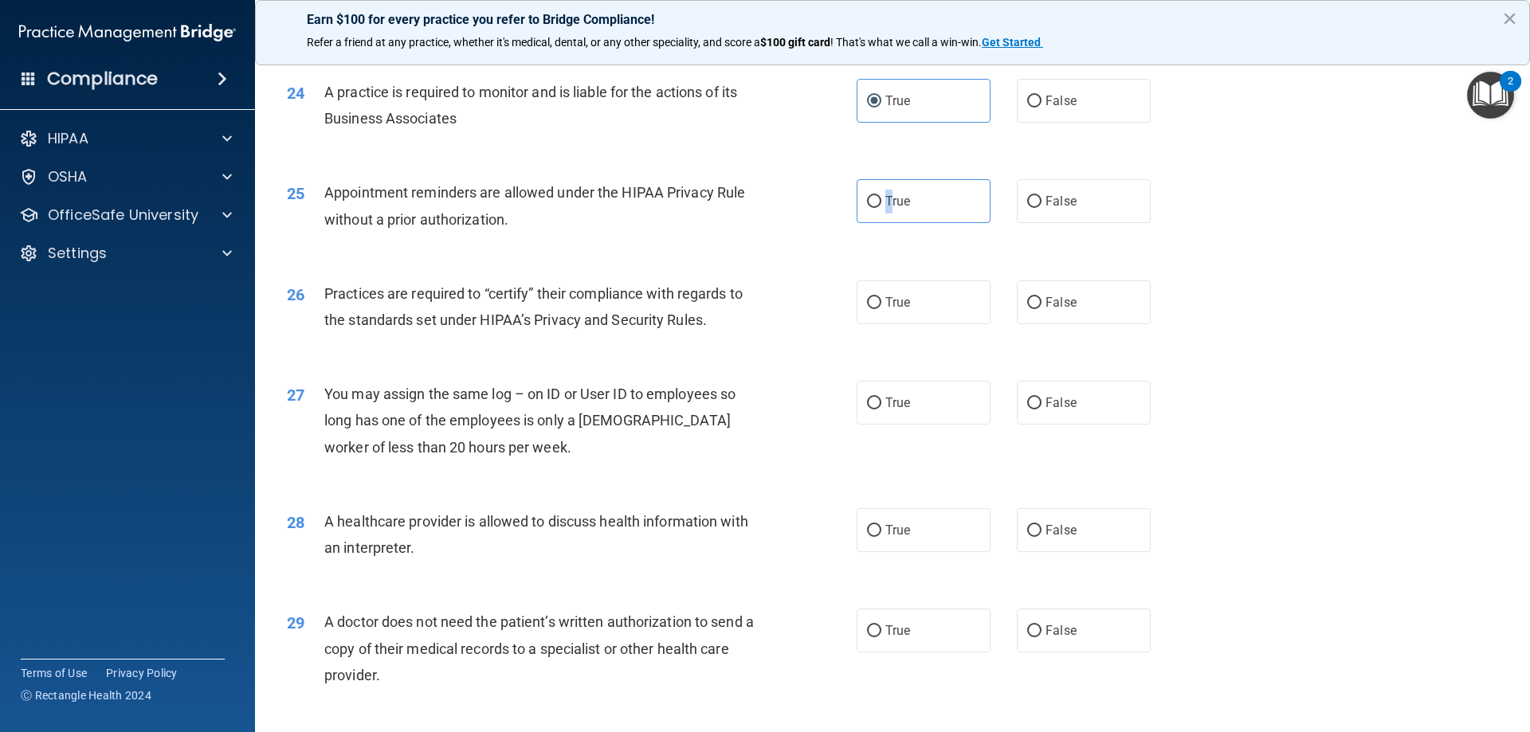
scroll to position [2788, 0]
click at [909, 213] on label "True" at bounding box center [923, 200] width 134 height 44
click at [881, 207] on input "True" at bounding box center [874, 201] width 14 height 12
radio input "true"
click at [923, 312] on label "True" at bounding box center [923, 302] width 134 height 44
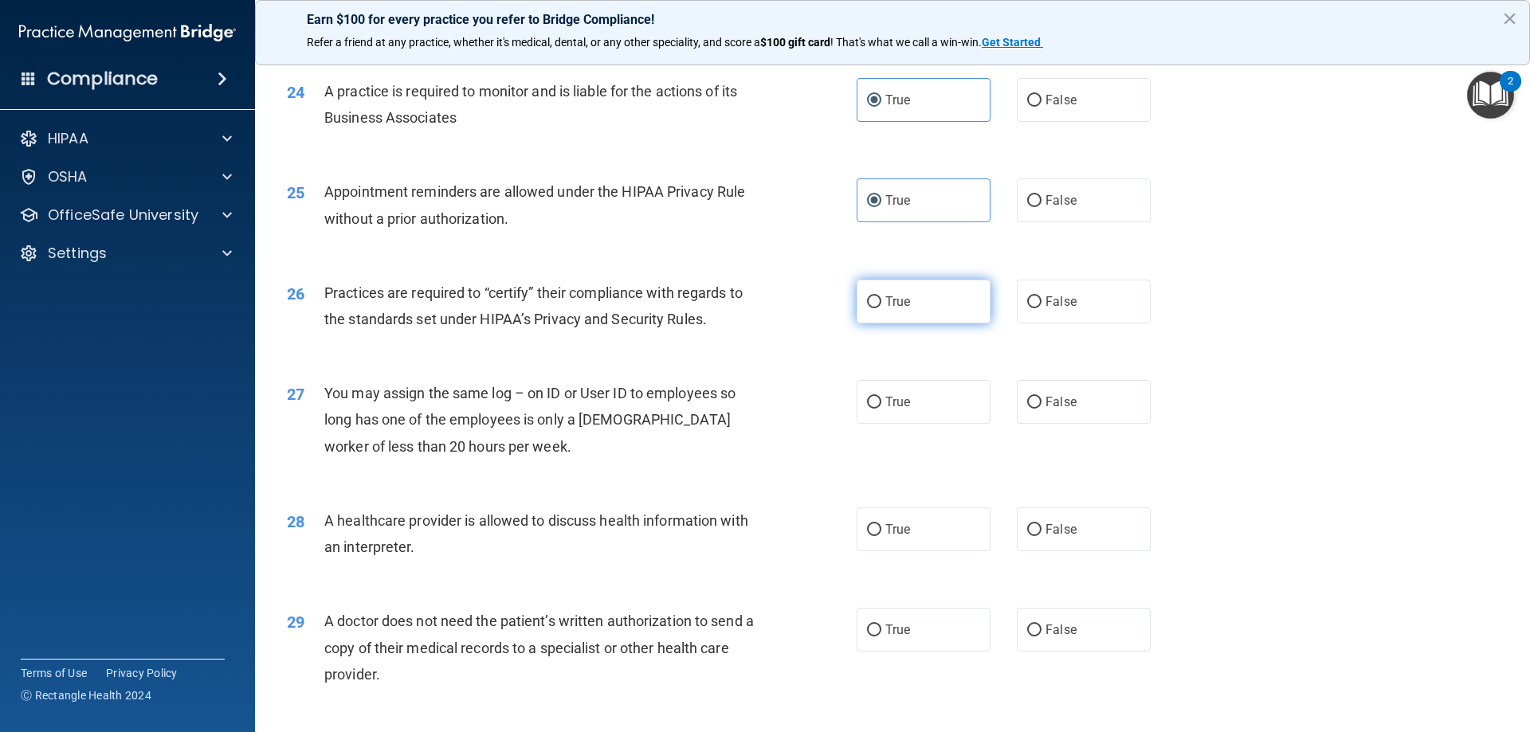
click at [881, 308] on input "True" at bounding box center [874, 302] width 14 height 12
radio input "true"
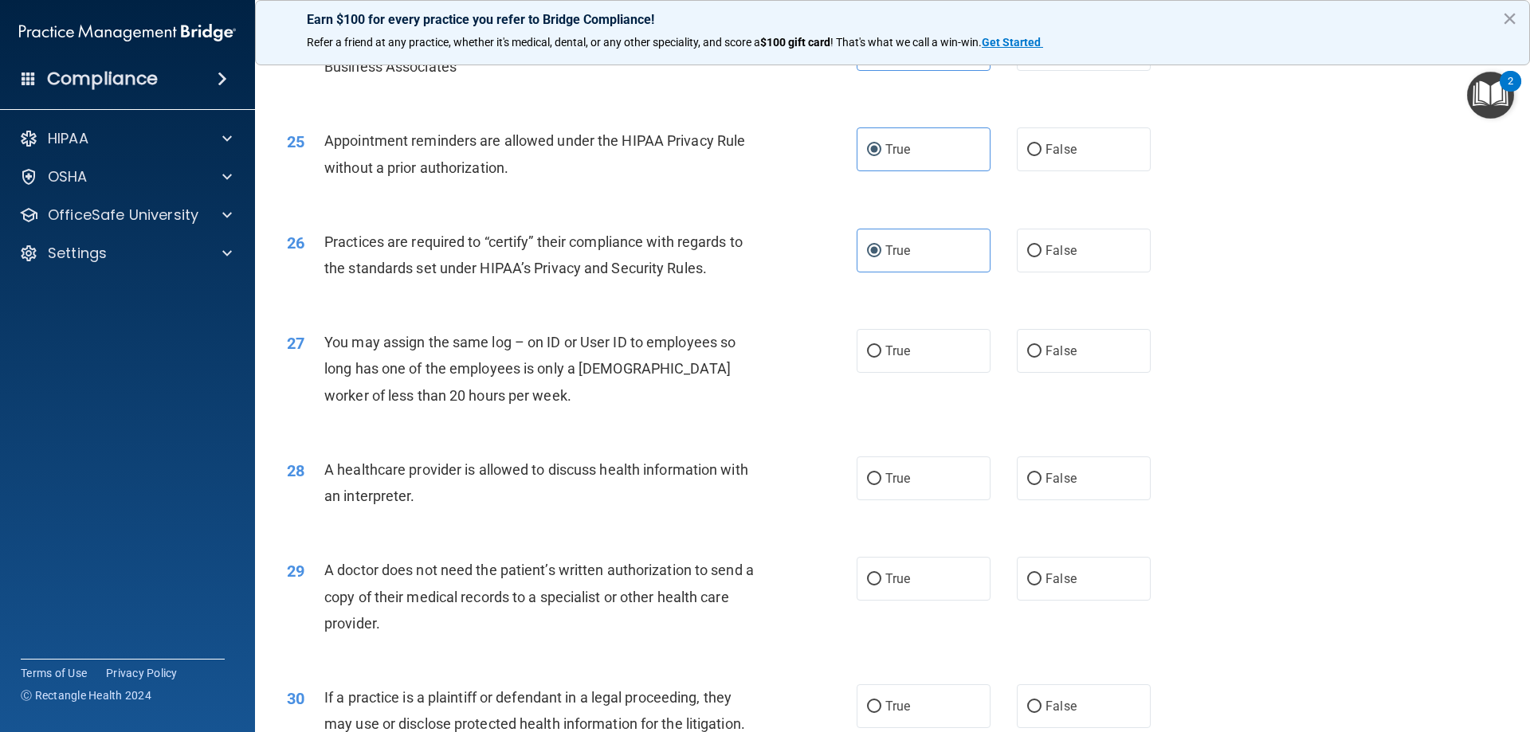
scroll to position [2868, 0]
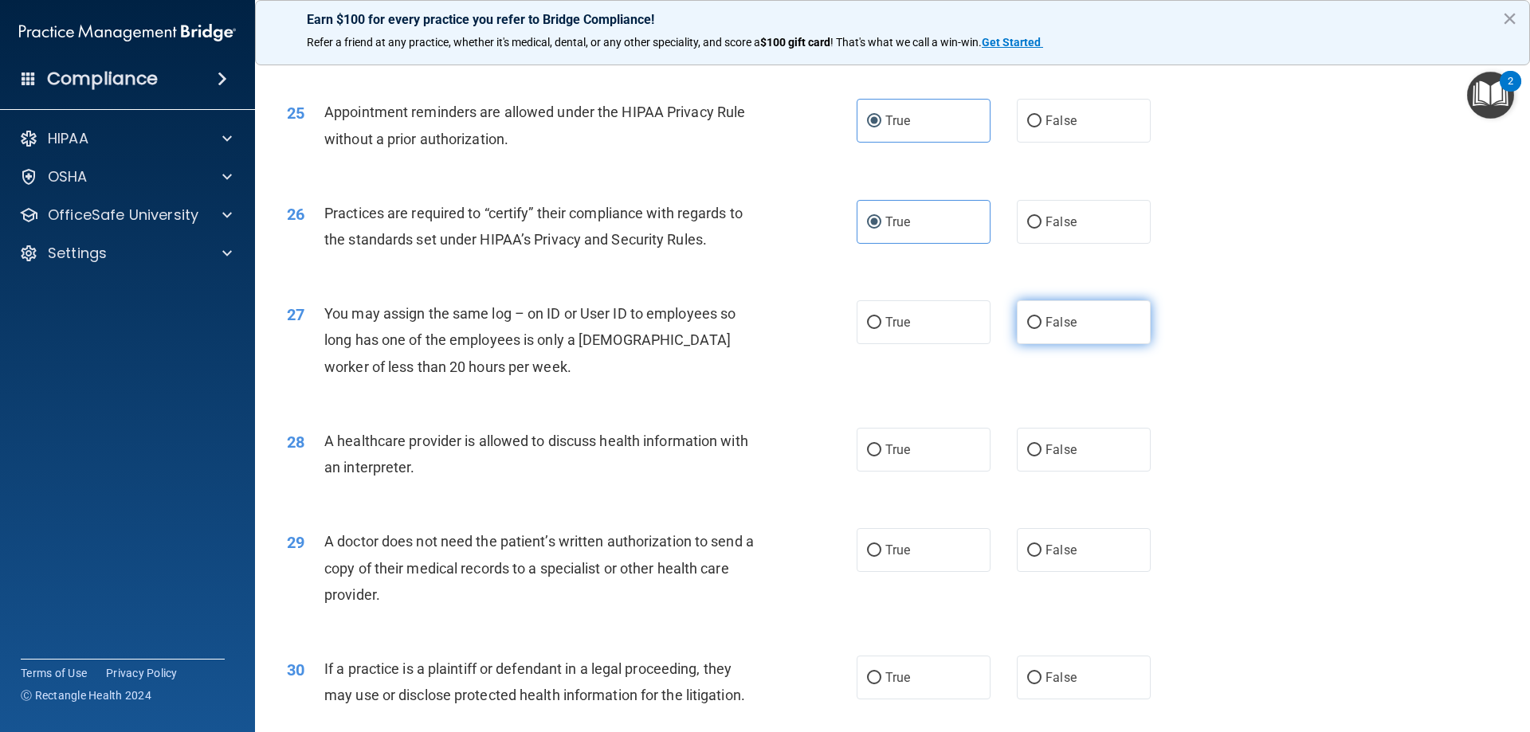
drag, startPoint x: 1132, startPoint y: 355, endPoint x: 1082, endPoint y: 338, distance: 52.9
click at [1076, 351] on div "27 You may assign the same log – on ID or User ID to employees so long has one …" at bounding box center [892, 343] width 1235 height 127
click at [1076, 338] on label "False" at bounding box center [1084, 322] width 134 height 44
click at [1041, 329] on input "False" at bounding box center [1034, 323] width 14 height 12
radio input "true"
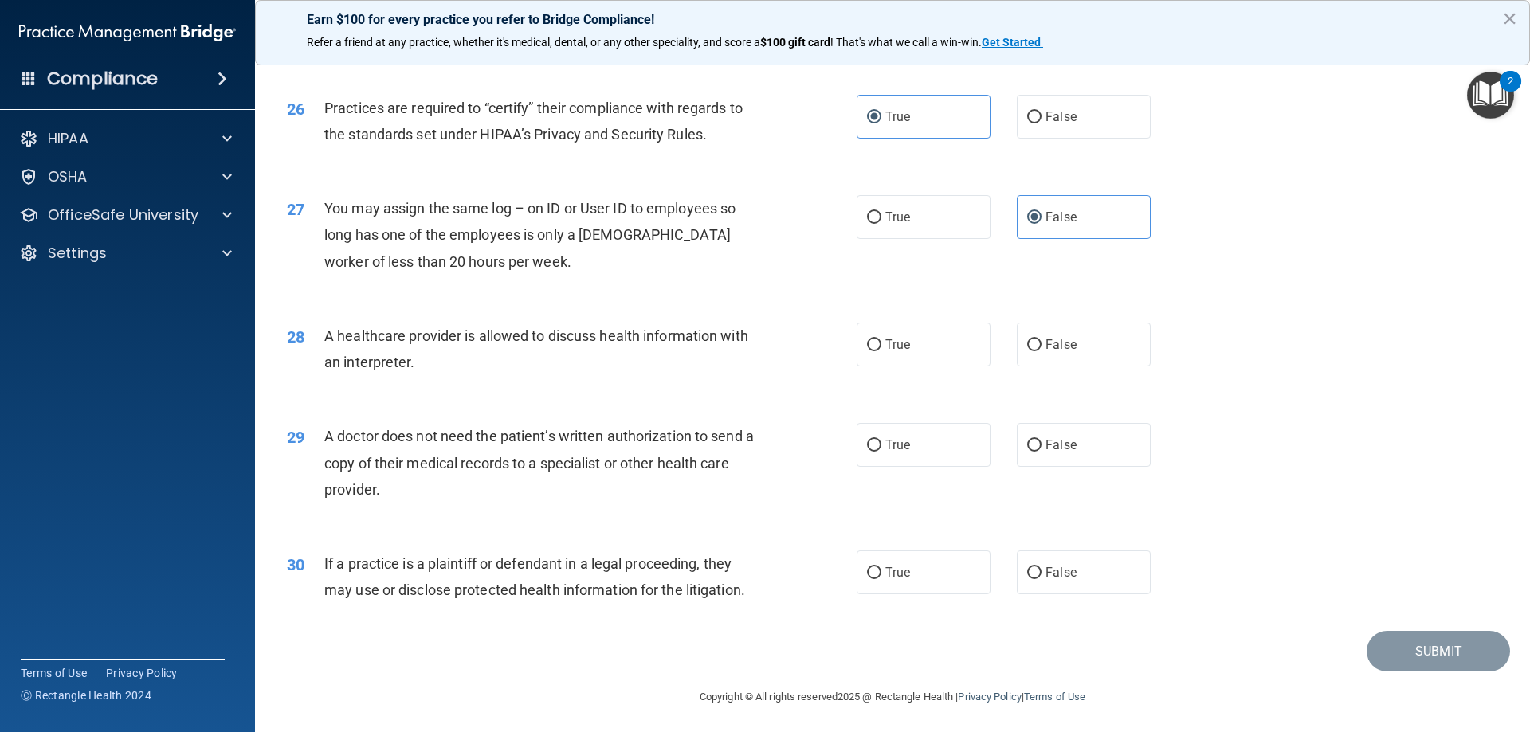
scroll to position [2976, 0]
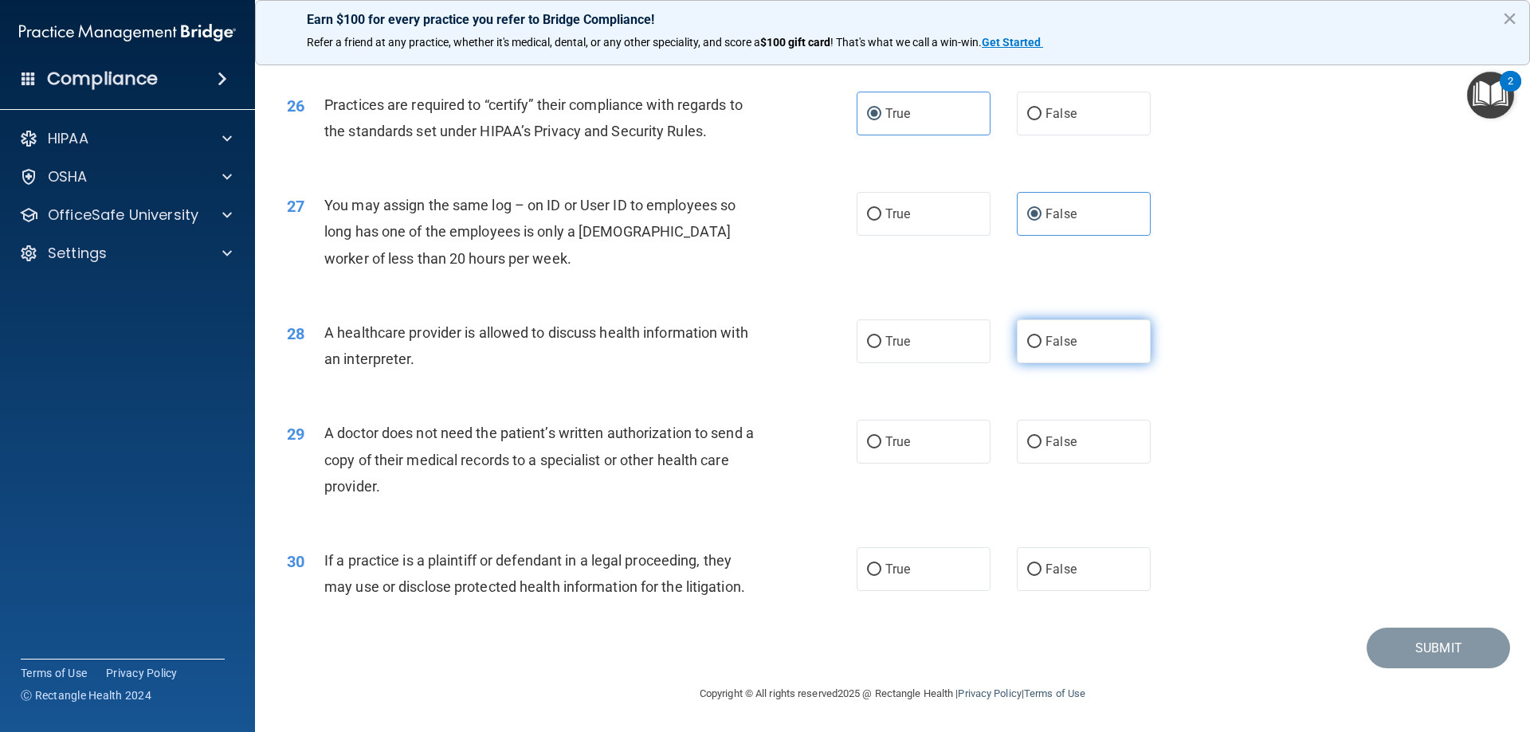
click at [1024, 360] on label "False" at bounding box center [1084, 341] width 134 height 44
click at [1027, 348] on input "False" at bounding box center [1034, 342] width 14 height 12
radio input "true"
click at [1036, 428] on label "False" at bounding box center [1084, 442] width 134 height 44
click at [1036, 437] on input "False" at bounding box center [1034, 443] width 14 height 12
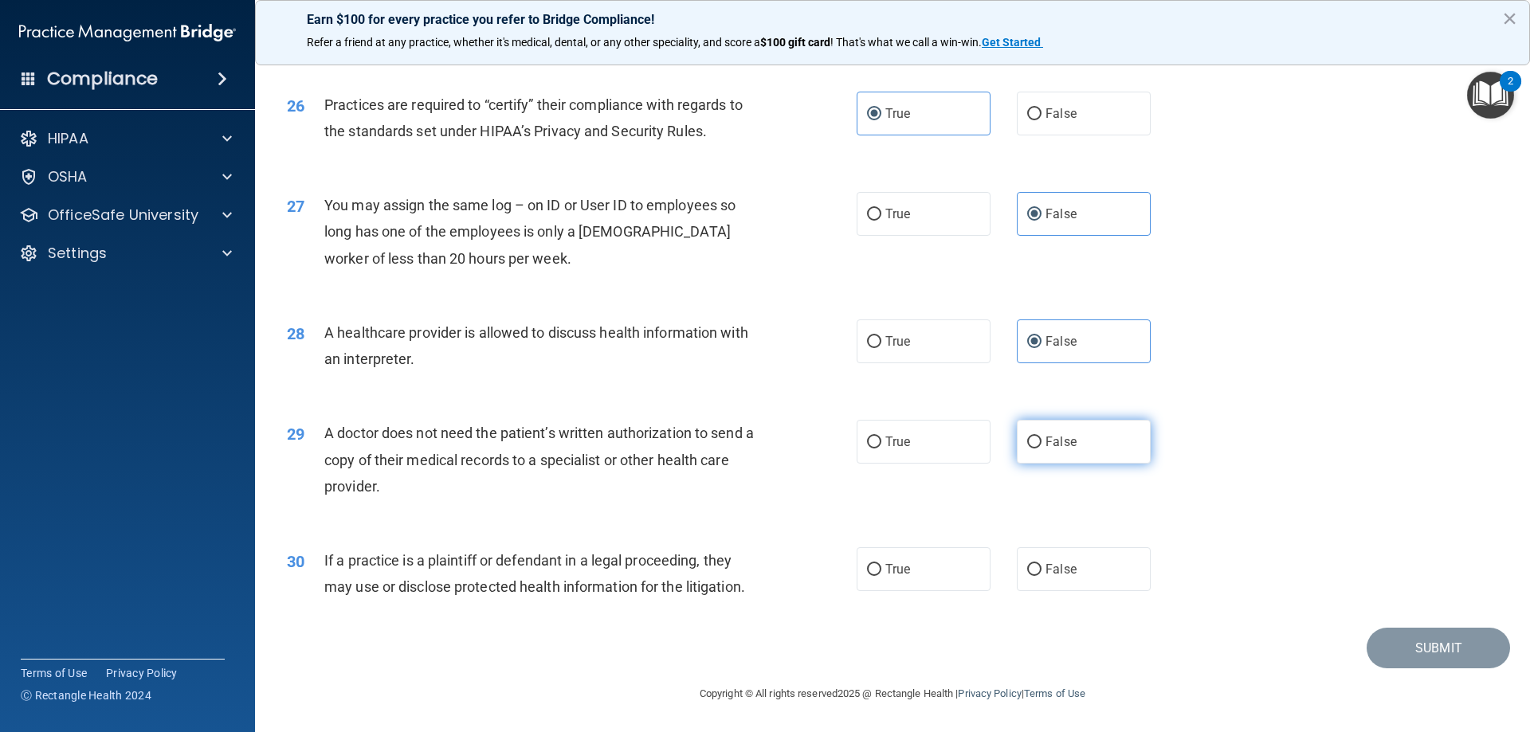
radio input "true"
click at [1034, 591] on label "False" at bounding box center [1084, 569] width 134 height 44
click at [1034, 576] on input "False" at bounding box center [1034, 570] width 14 height 12
radio input "true"
click at [1076, 617] on main "- The HIPAA Quiz #2 This quiz doesn’t expire until 08/27/2025. Are you sure you…" at bounding box center [892, 391] width 1275 height 681
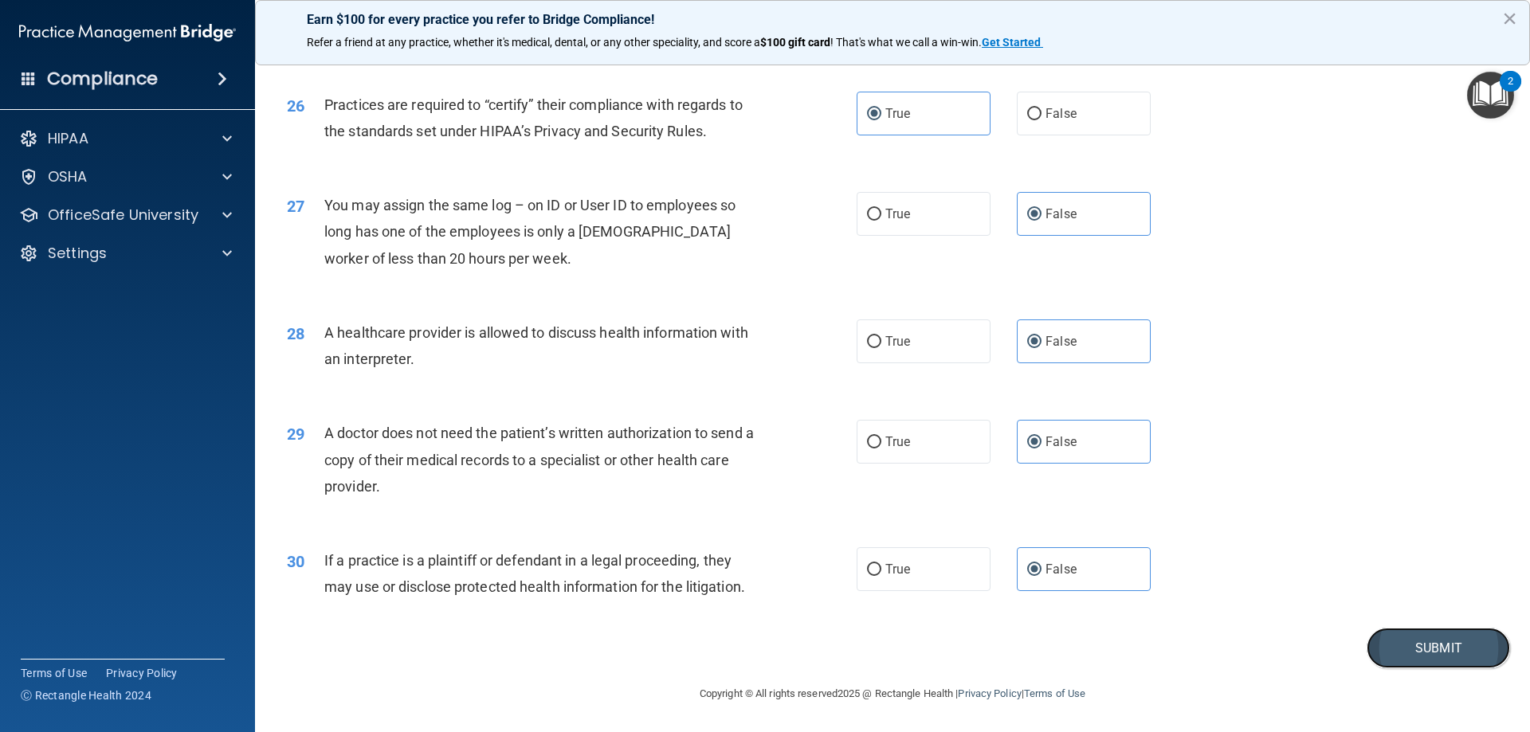
click at [1076, 652] on button "Submit" at bounding box center [1437, 648] width 143 height 41
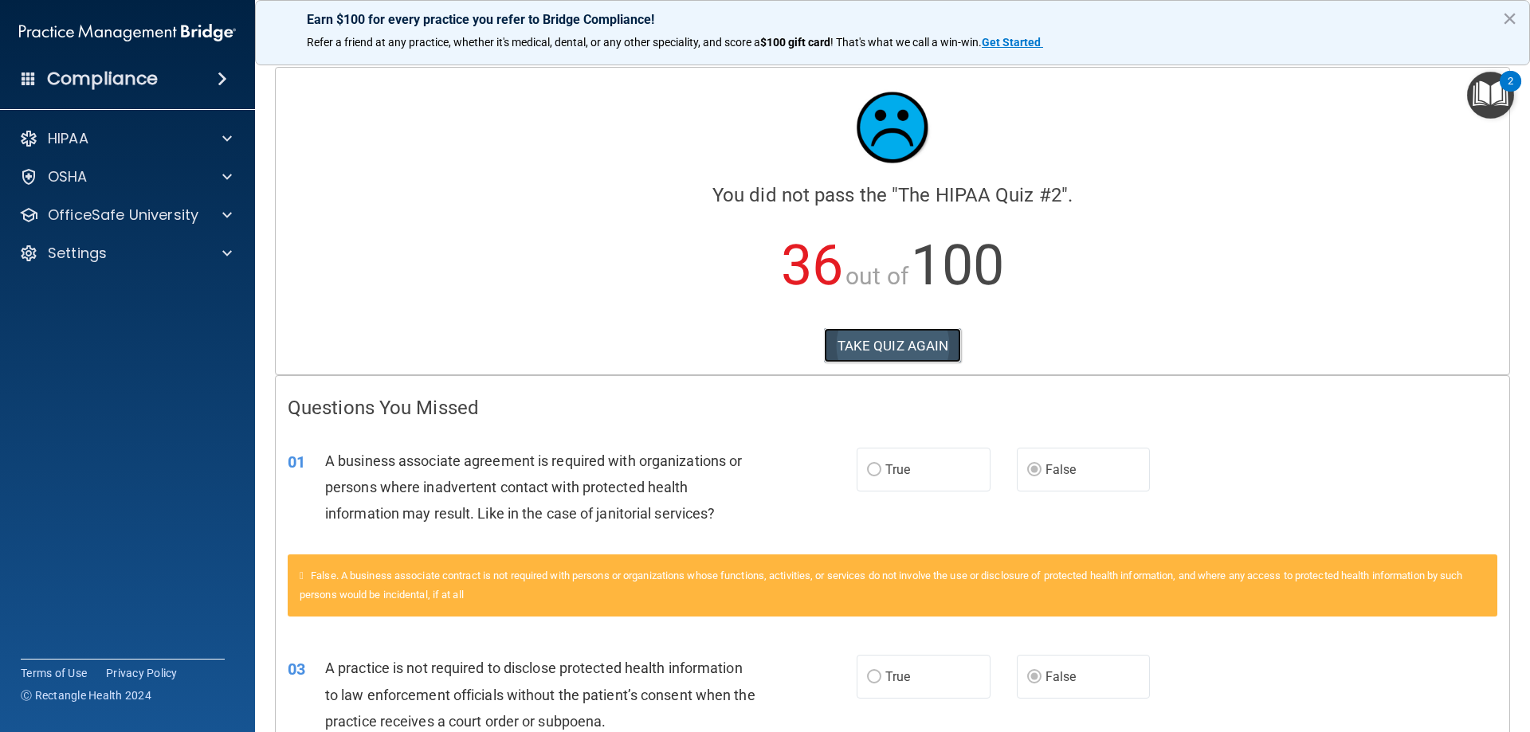
click at [861, 343] on button "TAKE QUIZ AGAIN" at bounding box center [893, 345] width 138 height 35
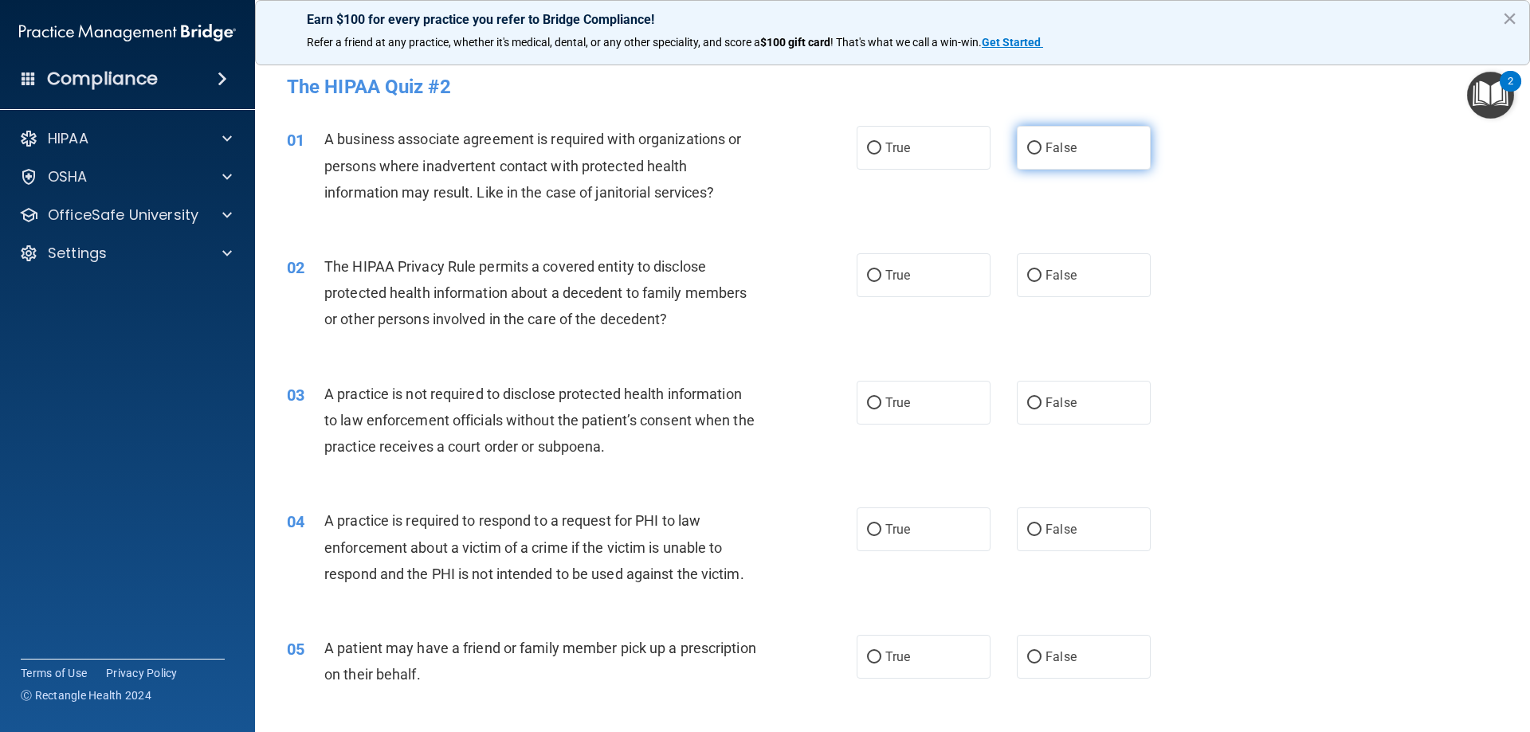
click at [1053, 156] on label "False" at bounding box center [1084, 148] width 134 height 44
click at [1041, 155] on input "False" at bounding box center [1034, 149] width 14 height 12
radio input "true"
click at [1076, 294] on label "False" at bounding box center [1084, 275] width 134 height 44
click at [1041, 282] on input "False" at bounding box center [1034, 276] width 14 height 12
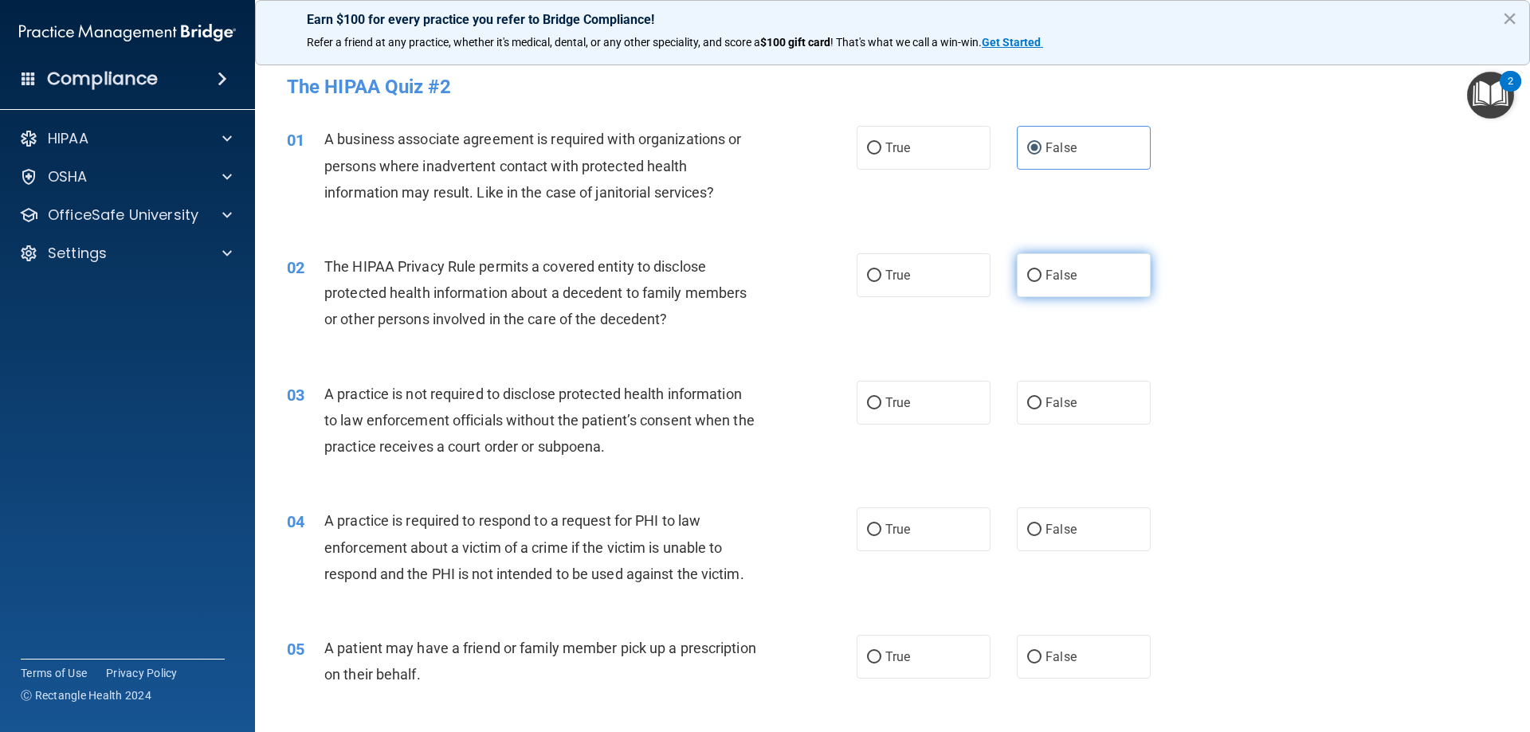
radio input "true"
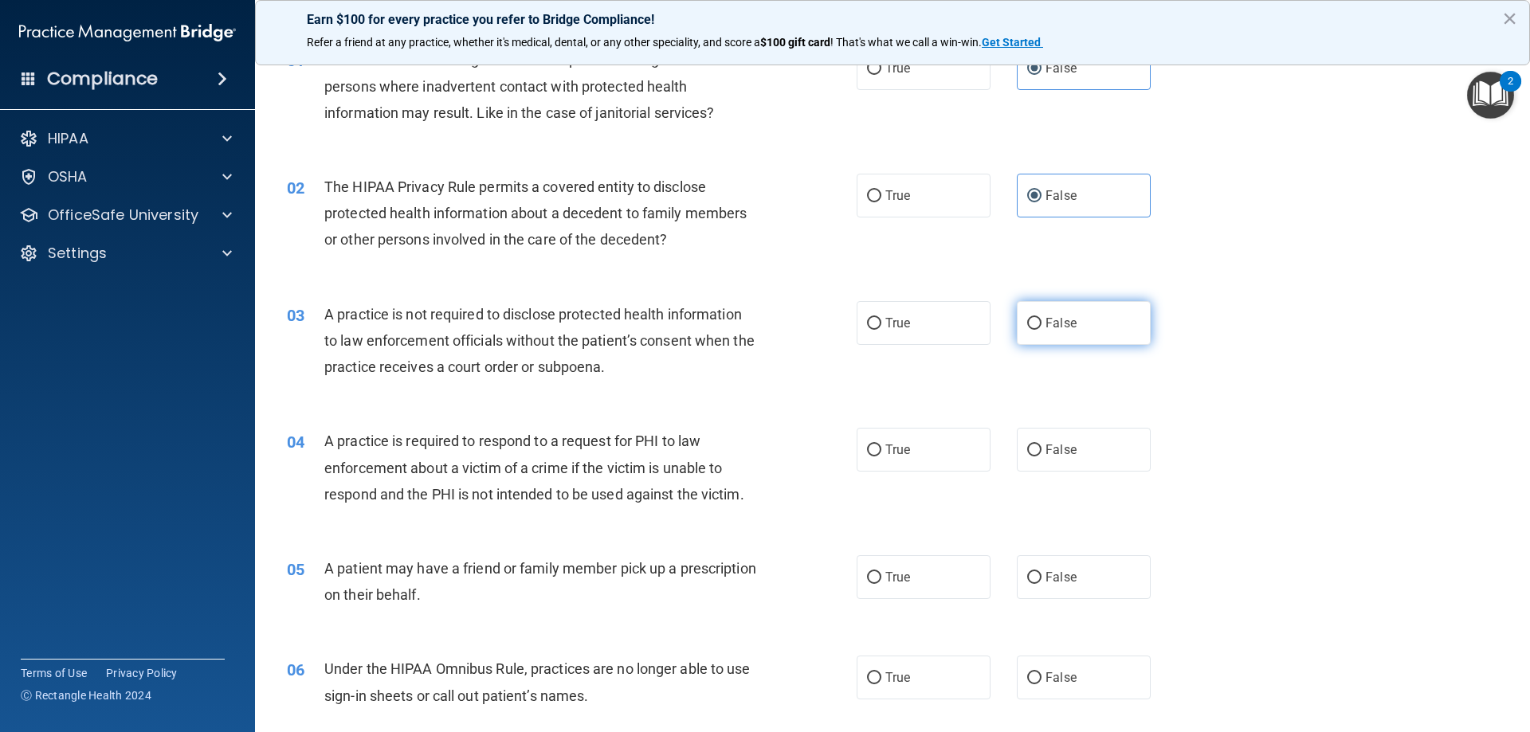
click at [1034, 339] on label "False" at bounding box center [1084, 323] width 134 height 44
click at [1034, 330] on input "False" at bounding box center [1034, 324] width 14 height 12
radio input "true"
click at [869, 473] on div "04 A practice is required to respond to a request for PHI to law enforcement ab…" at bounding box center [571, 472] width 617 height 88
click at [869, 465] on label "True" at bounding box center [923, 450] width 134 height 44
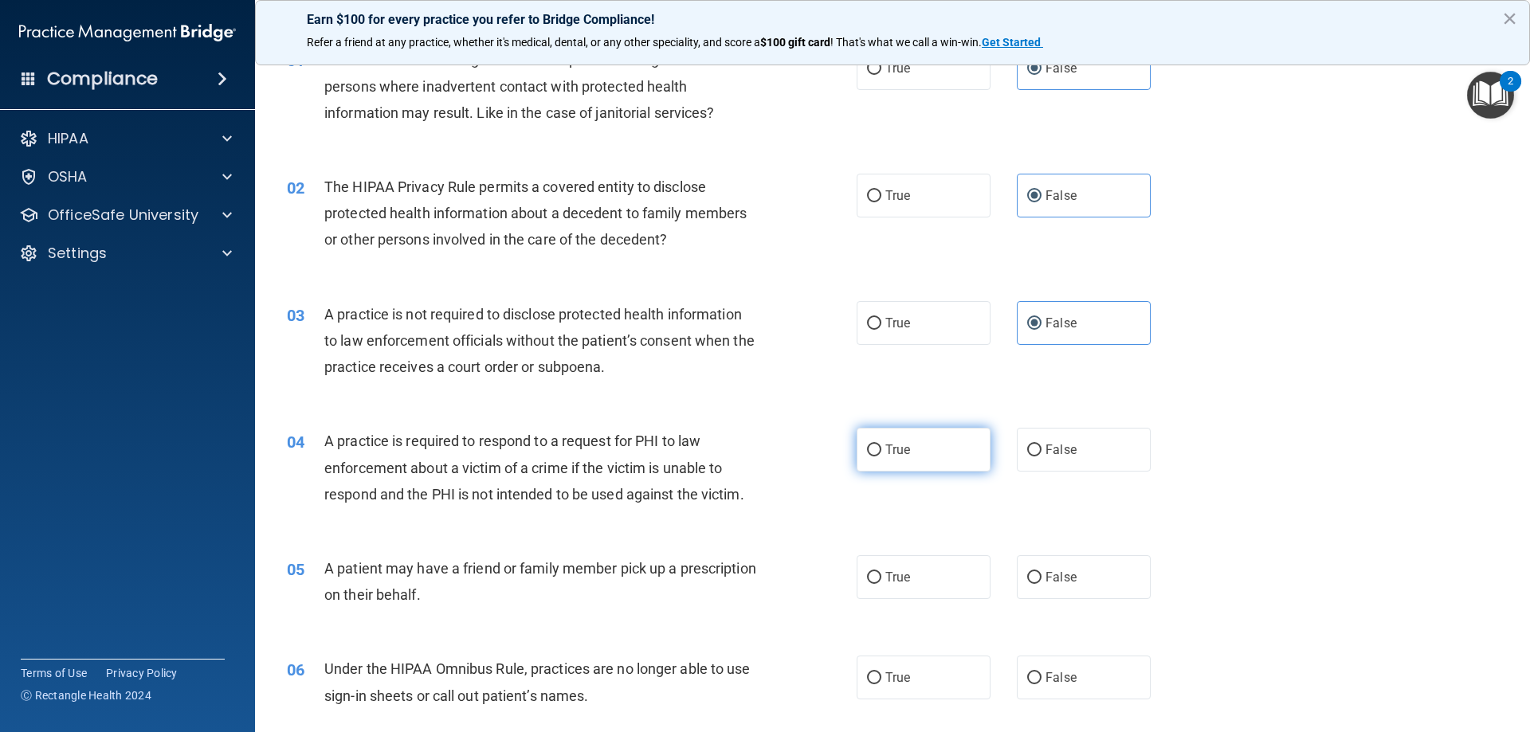
click at [869, 457] on input "True" at bounding box center [874, 451] width 14 height 12
radio input "true"
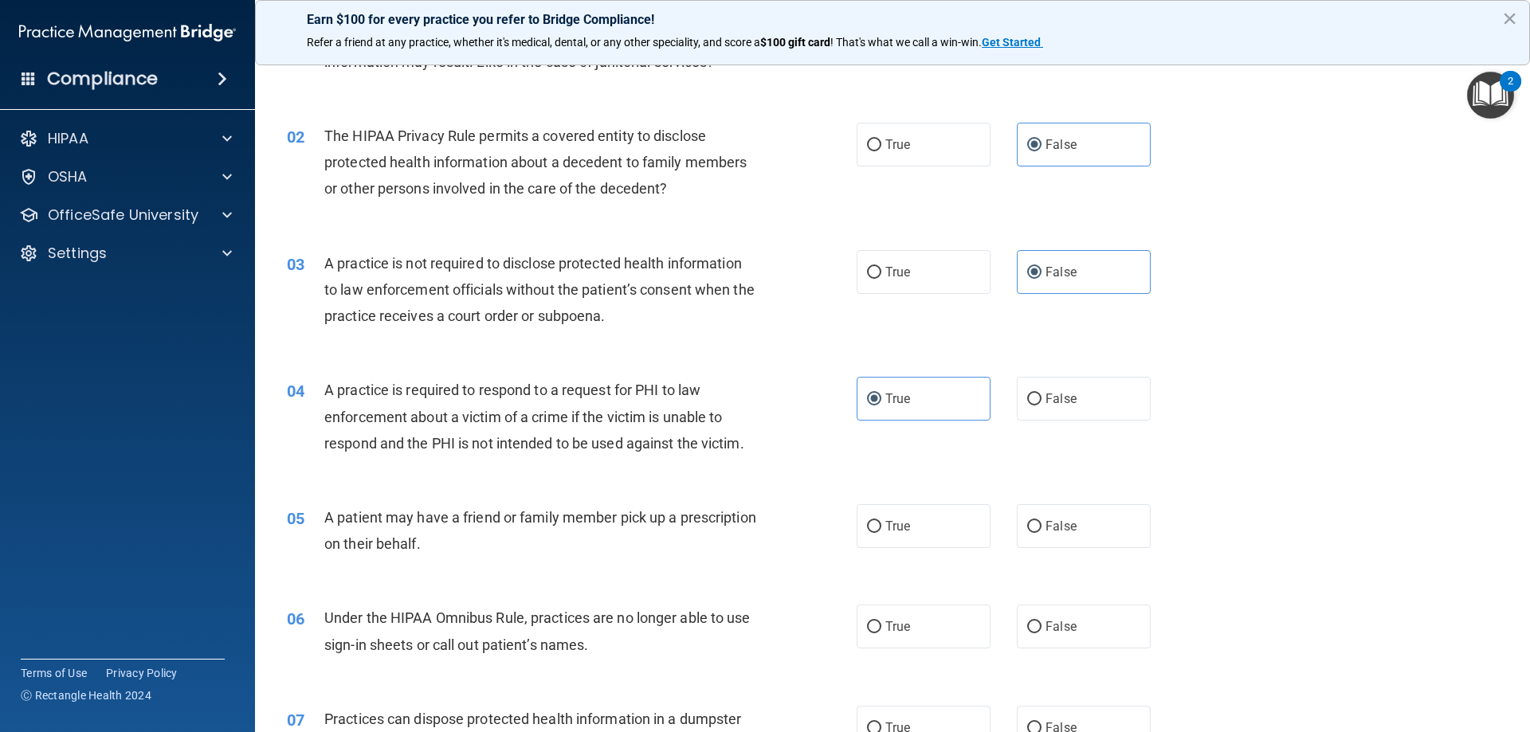
scroll to position [159, 0]
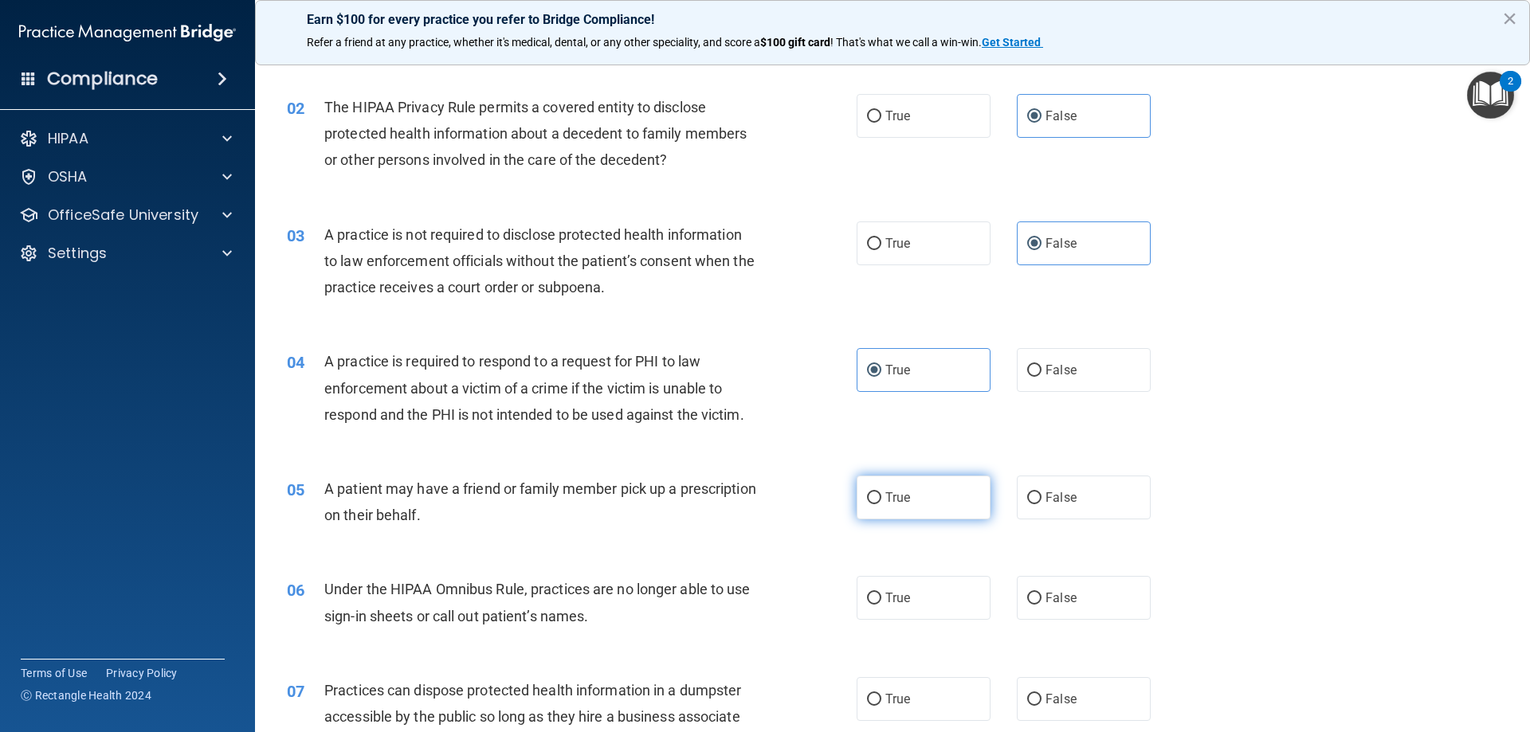
click at [910, 512] on label "True" at bounding box center [923, 498] width 134 height 44
click at [881, 504] on input "True" at bounding box center [874, 498] width 14 height 12
radio input "true"
click at [1049, 597] on span "False" at bounding box center [1060, 597] width 31 height 15
click at [1041, 597] on input "False" at bounding box center [1034, 599] width 14 height 12
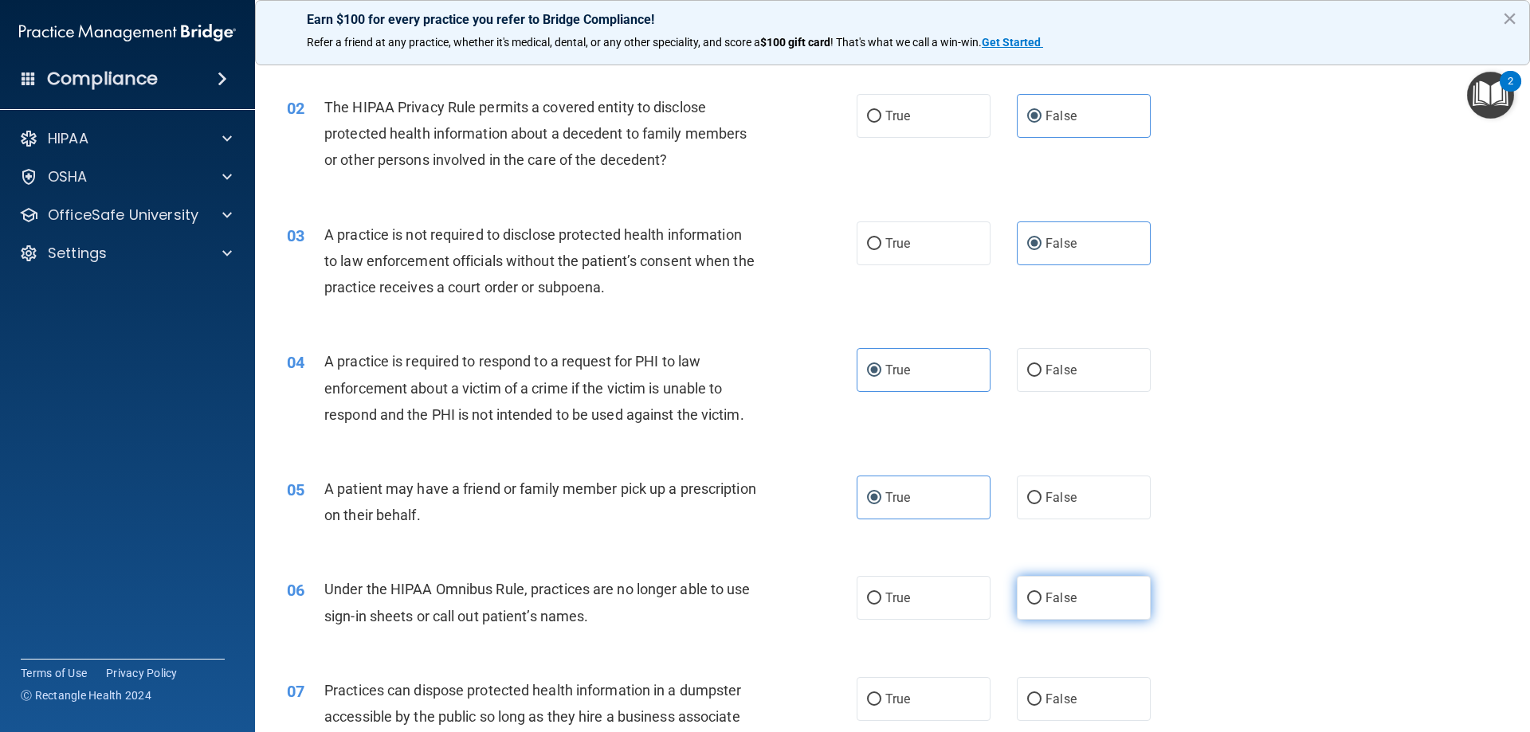
radio input "true"
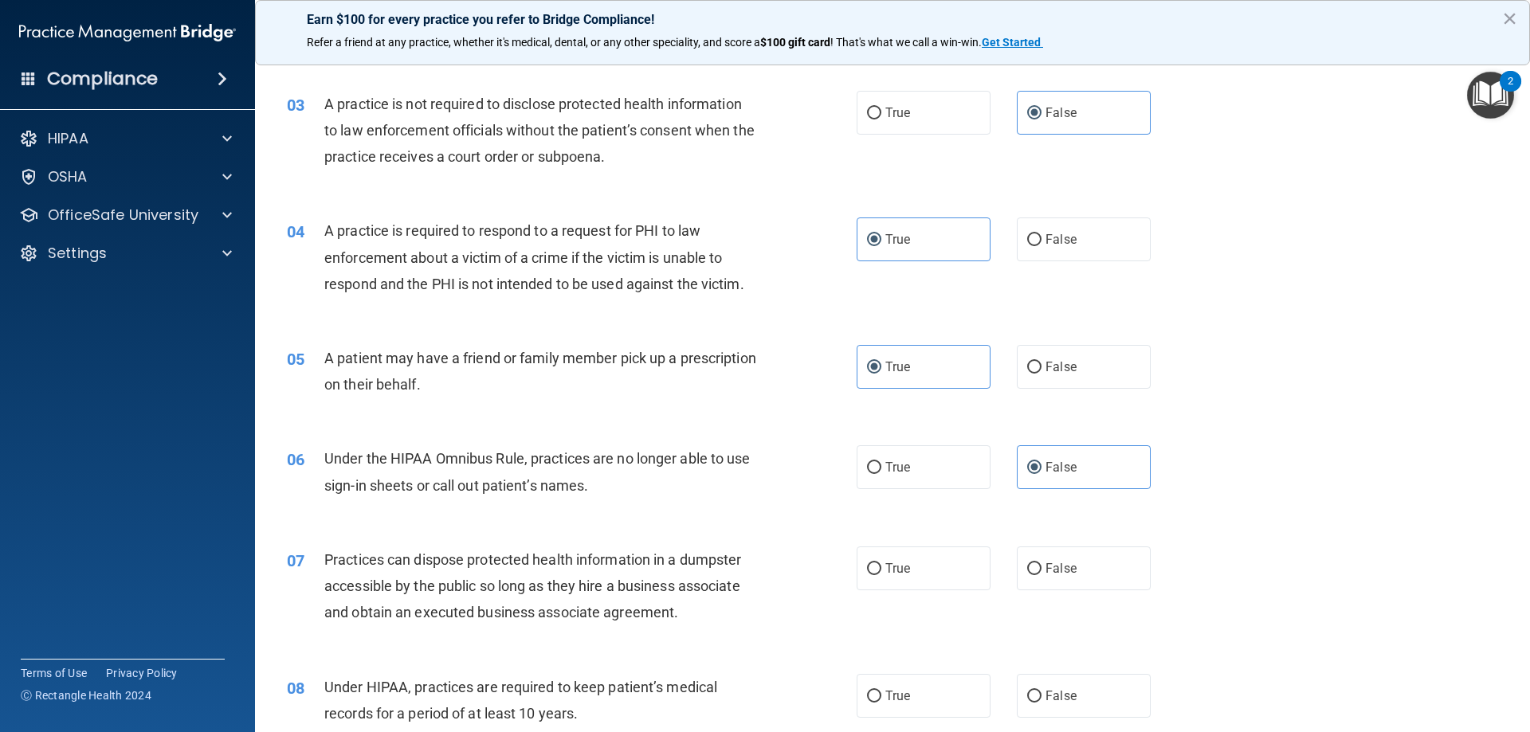
scroll to position [319, 0]
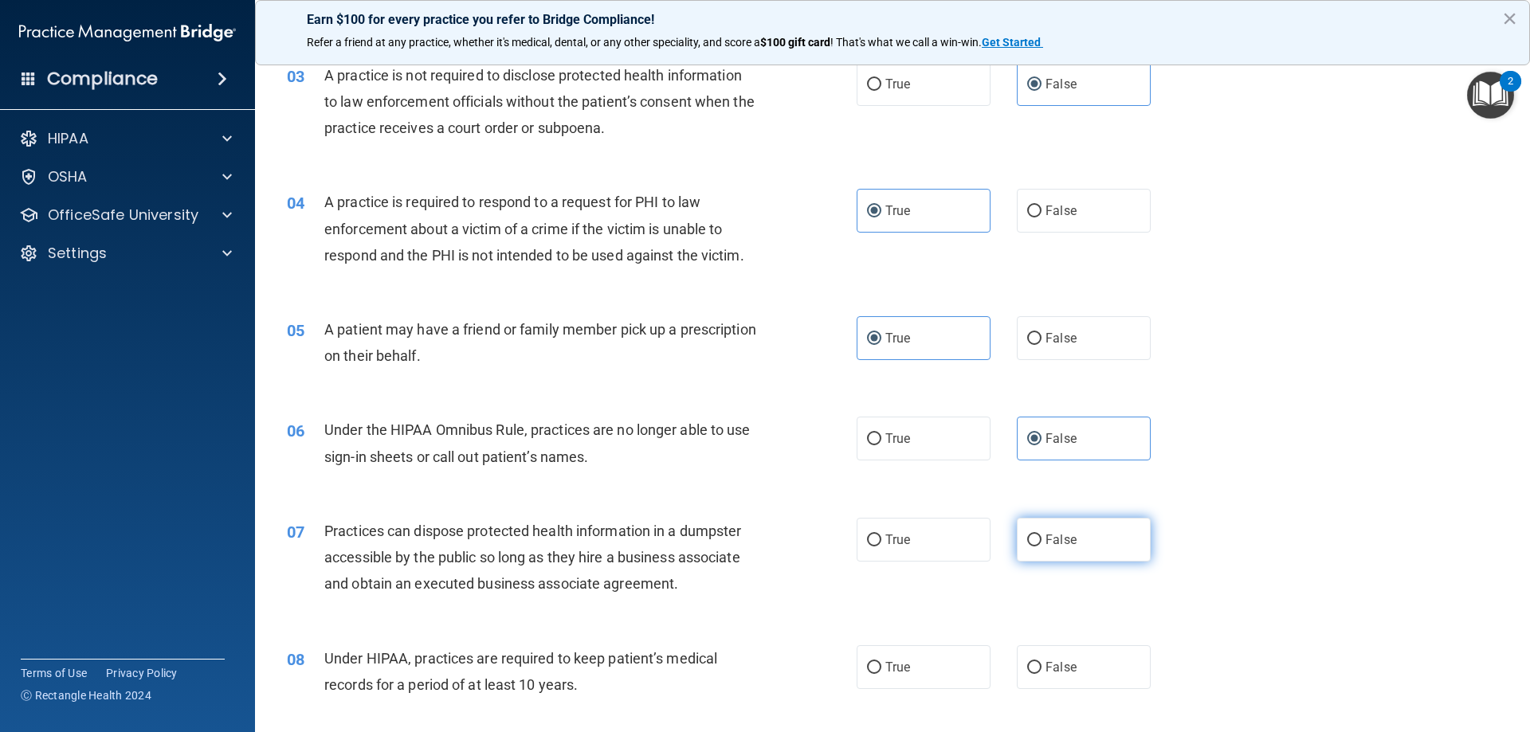
click at [1076, 547] on label "False" at bounding box center [1084, 540] width 134 height 44
click at [1041, 547] on input "False" at bounding box center [1034, 541] width 14 height 12
radio input "true"
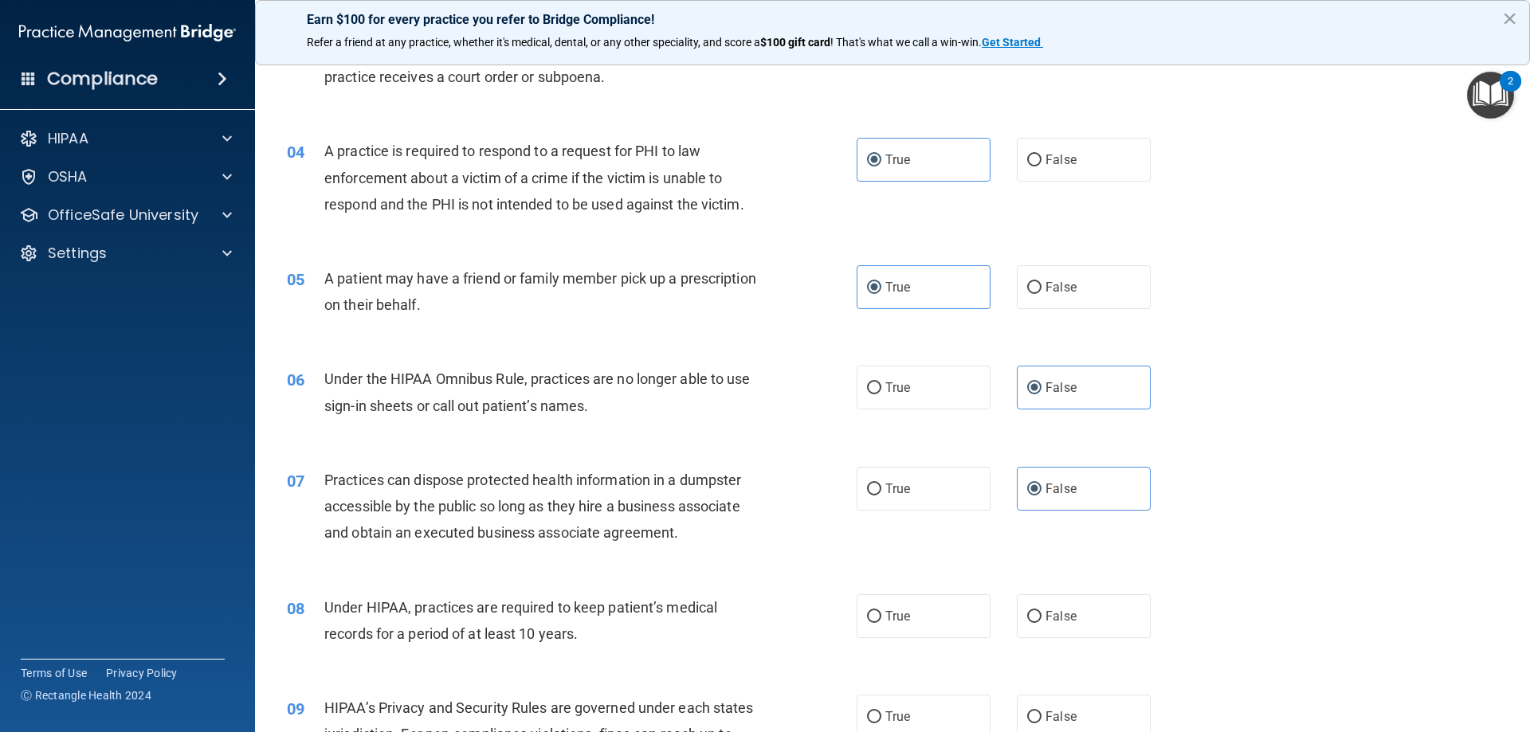
scroll to position [398, 0]
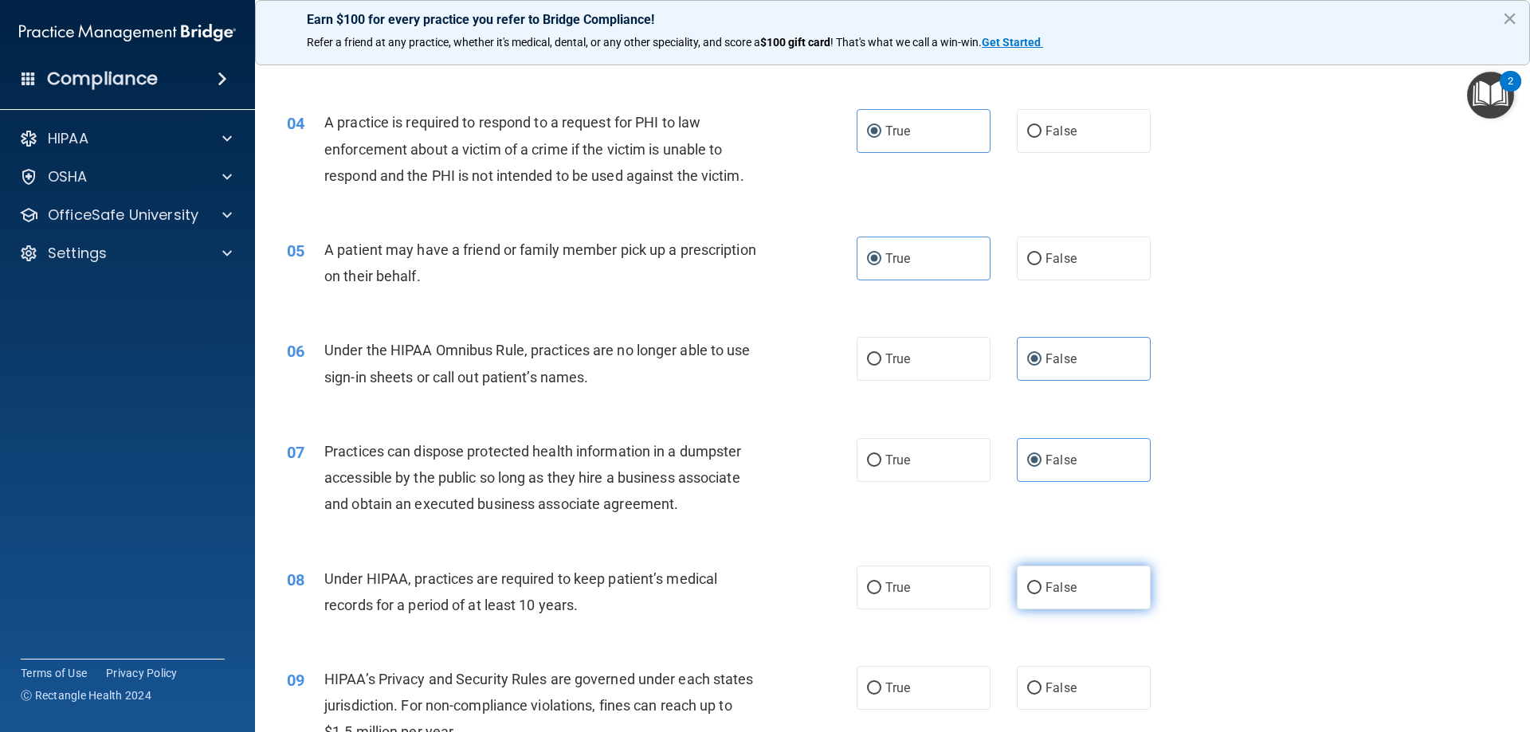
click at [1065, 602] on label "False" at bounding box center [1084, 588] width 134 height 44
click at [1041, 594] on input "False" at bounding box center [1034, 588] width 14 height 12
radio input "true"
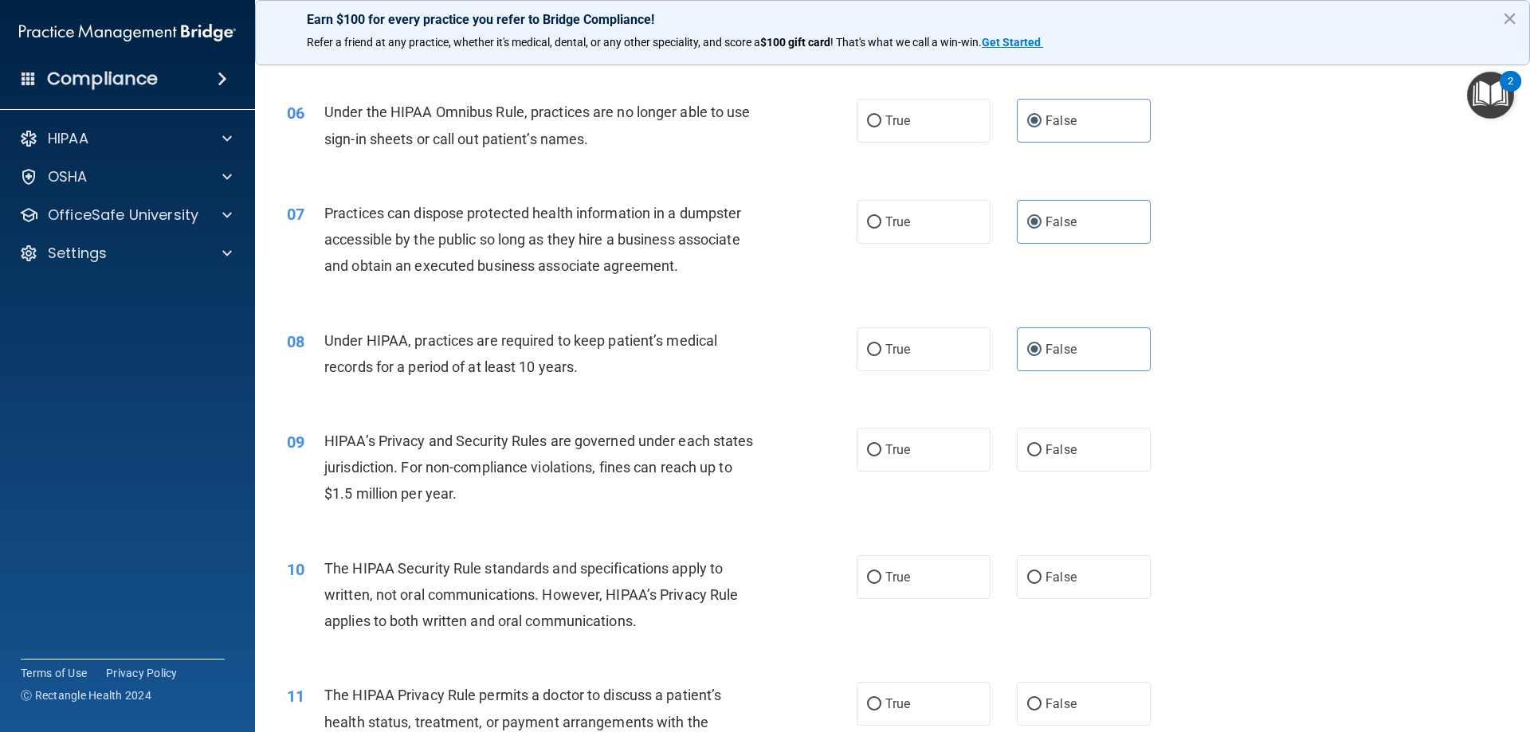
scroll to position [637, 0]
click at [1027, 461] on label "False" at bounding box center [1084, 449] width 134 height 44
click at [1027, 456] on input "False" at bounding box center [1034, 450] width 14 height 12
radio input "true"
click at [885, 583] on span "True" at bounding box center [897, 576] width 25 height 15
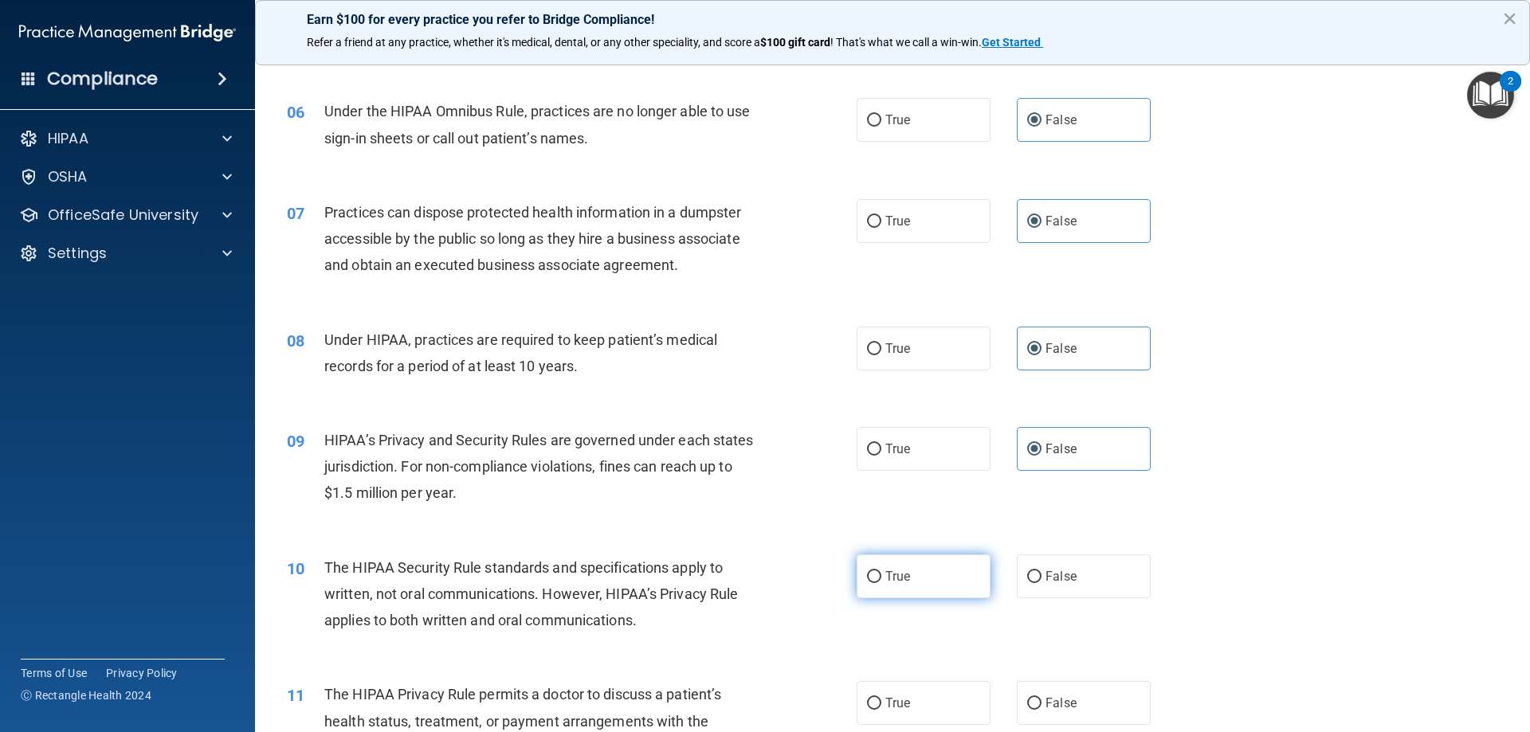
click at [881, 583] on input "True" at bounding box center [874, 577] width 14 height 12
radio input "true"
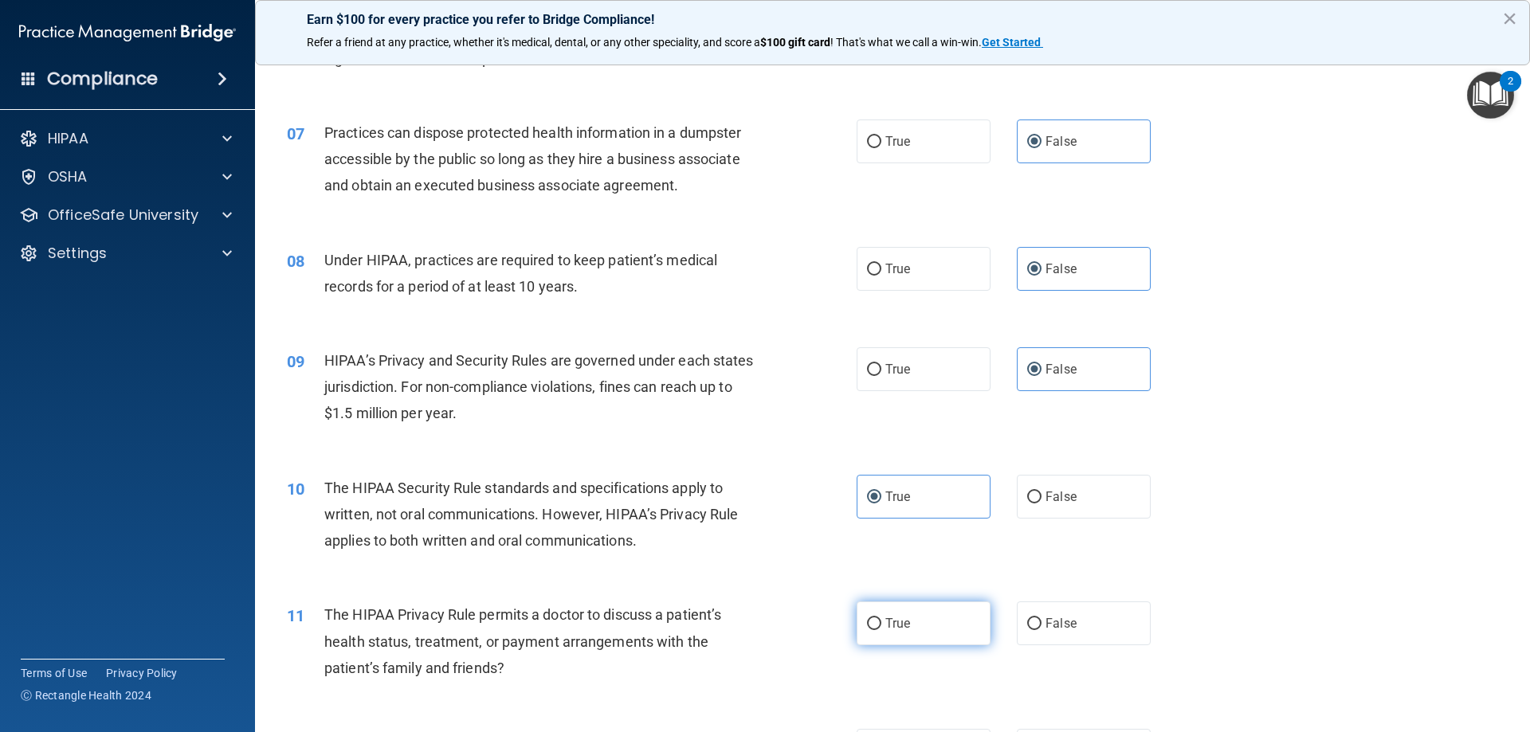
click at [897, 638] on label "True" at bounding box center [923, 624] width 134 height 44
click at [881, 630] on input "True" at bounding box center [874, 624] width 14 height 12
radio input "true"
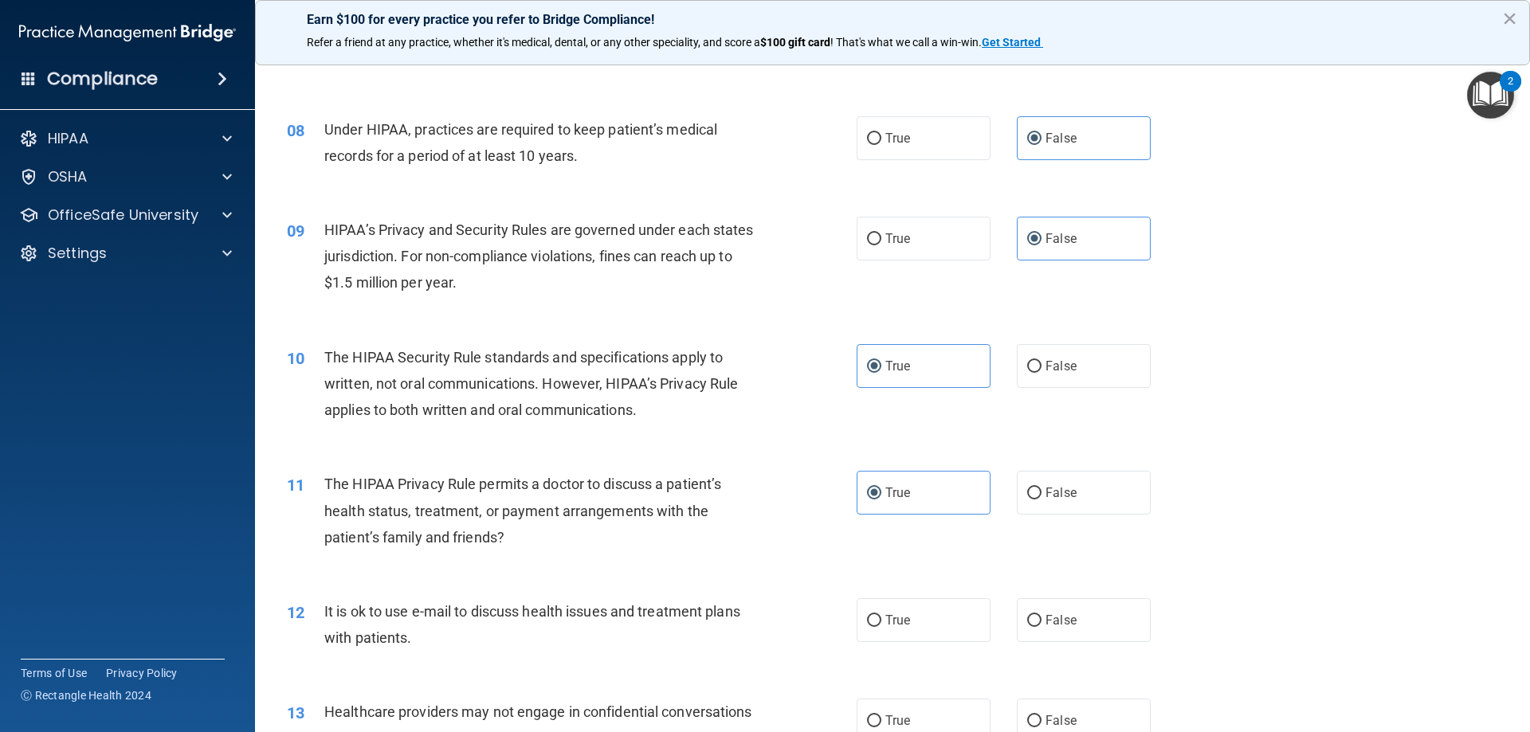
scroll to position [876, 0]
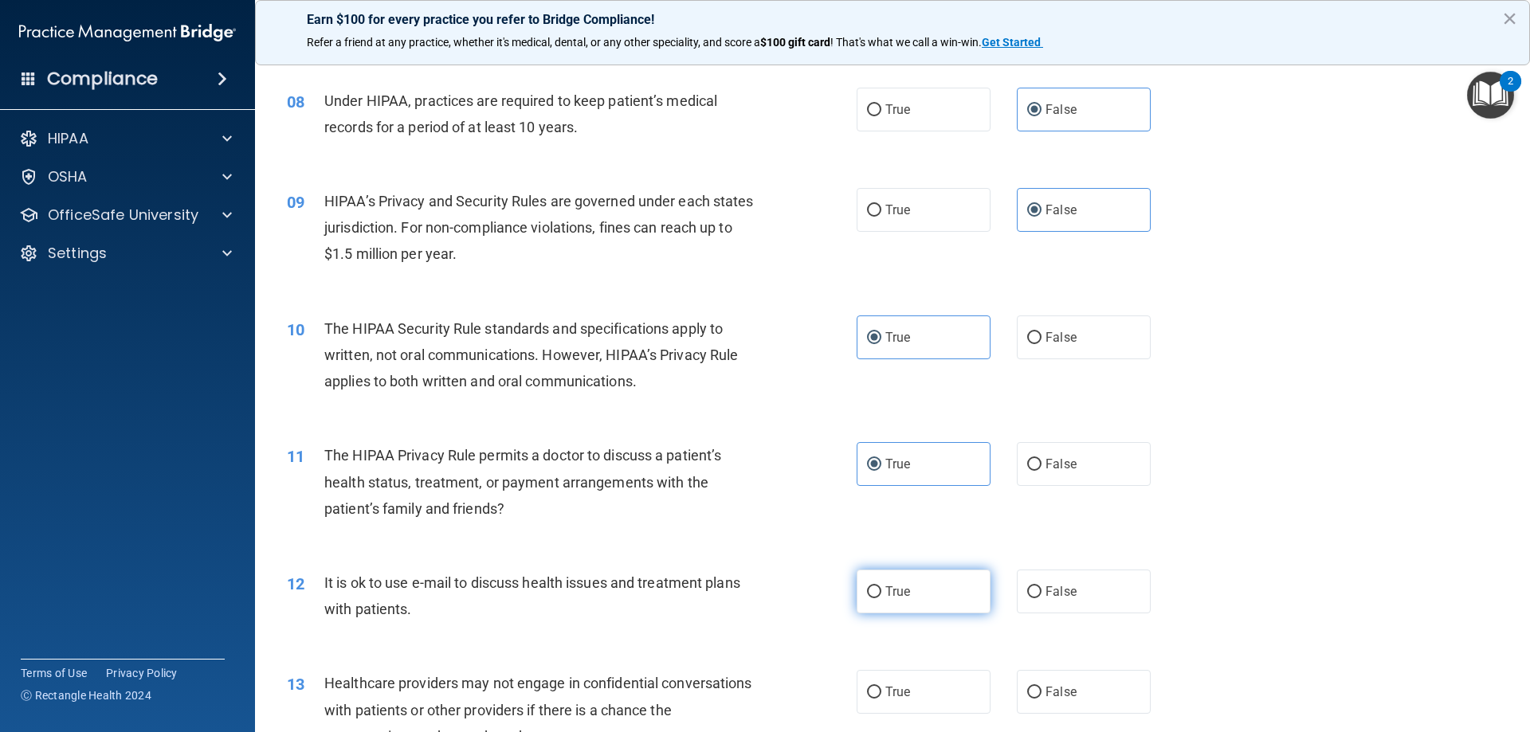
click at [899, 606] on label "True" at bounding box center [923, 592] width 134 height 44
click at [881, 598] on input "True" at bounding box center [874, 592] width 14 height 12
radio input "true"
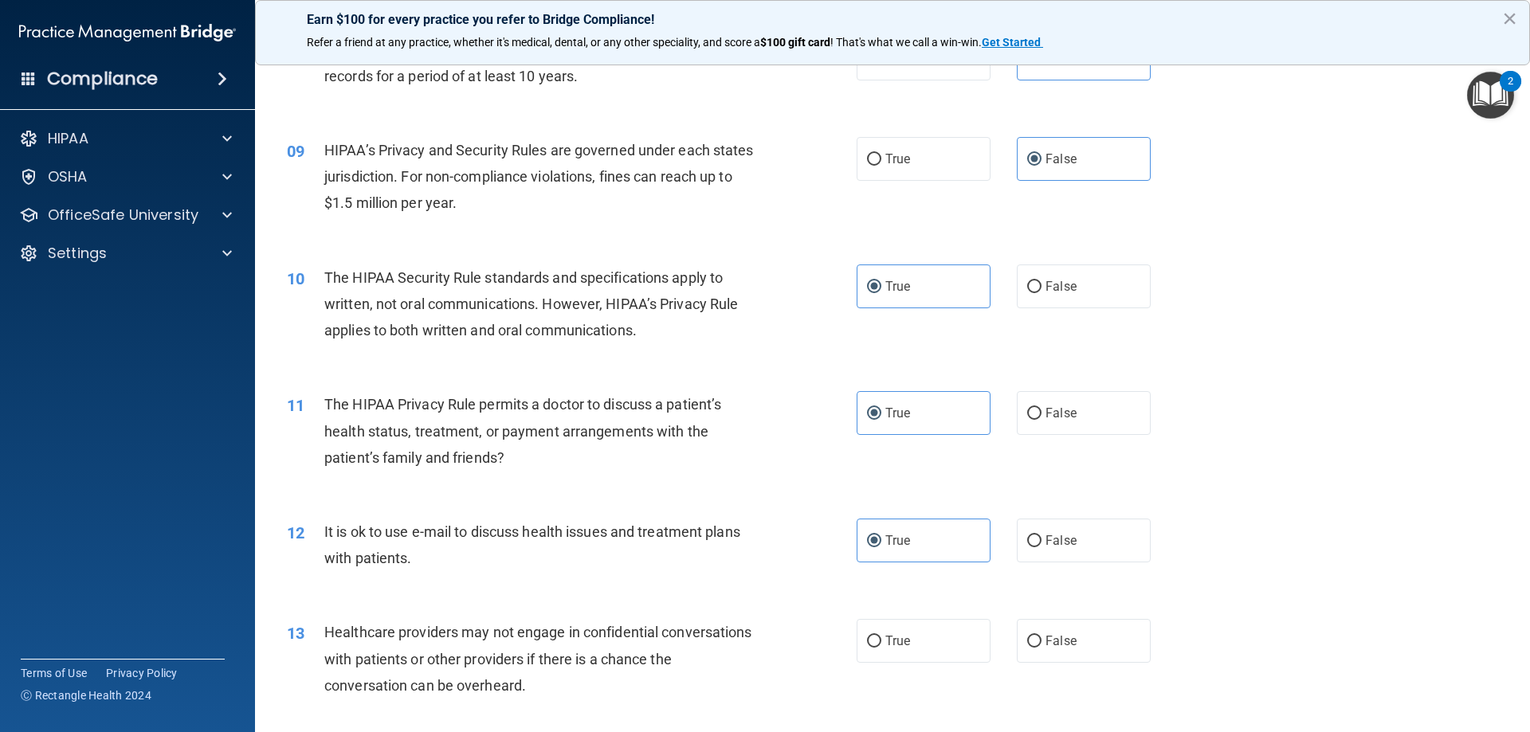
scroll to position [956, 0]
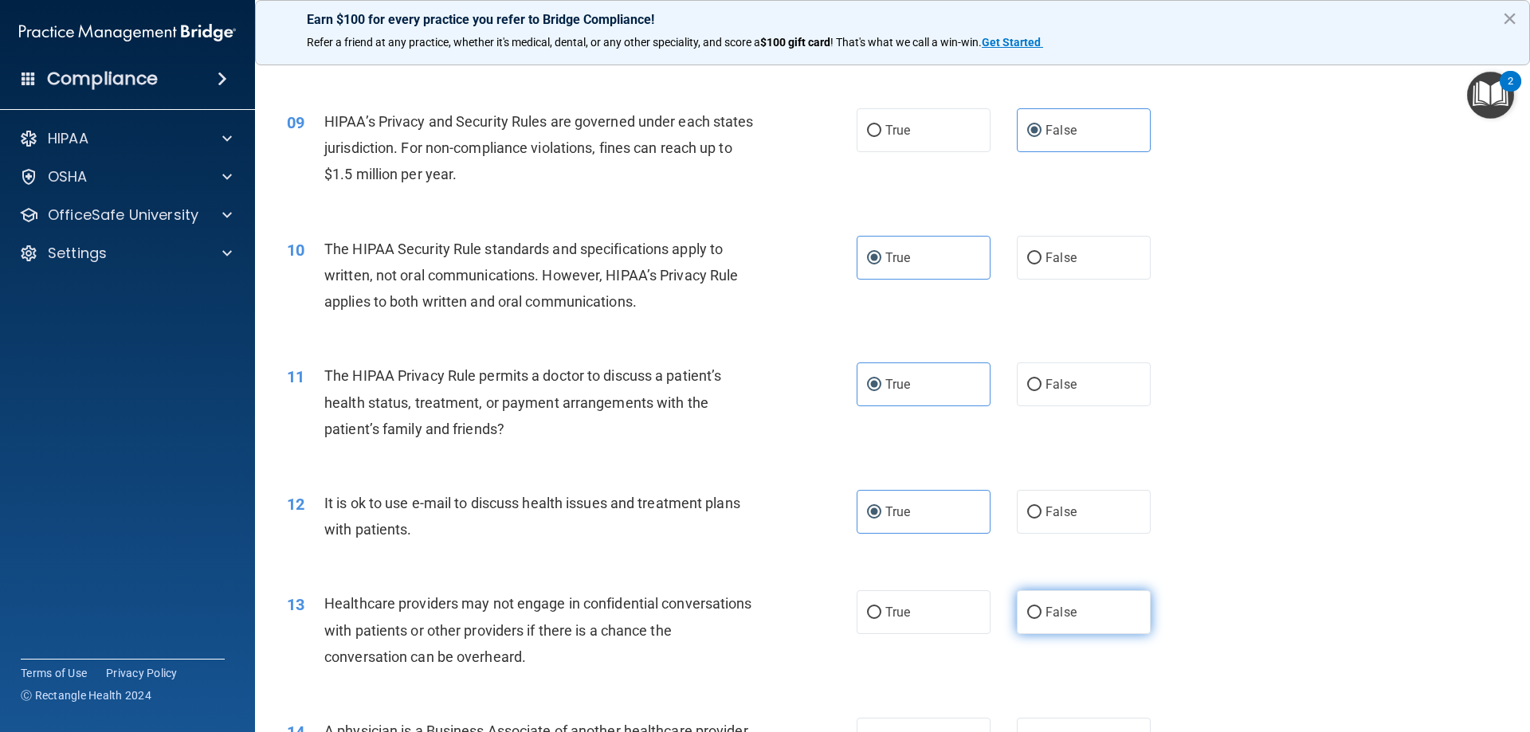
click at [1030, 623] on label "False" at bounding box center [1084, 612] width 134 height 44
click at [1030, 619] on input "False" at bounding box center [1034, 613] width 14 height 12
radio input "true"
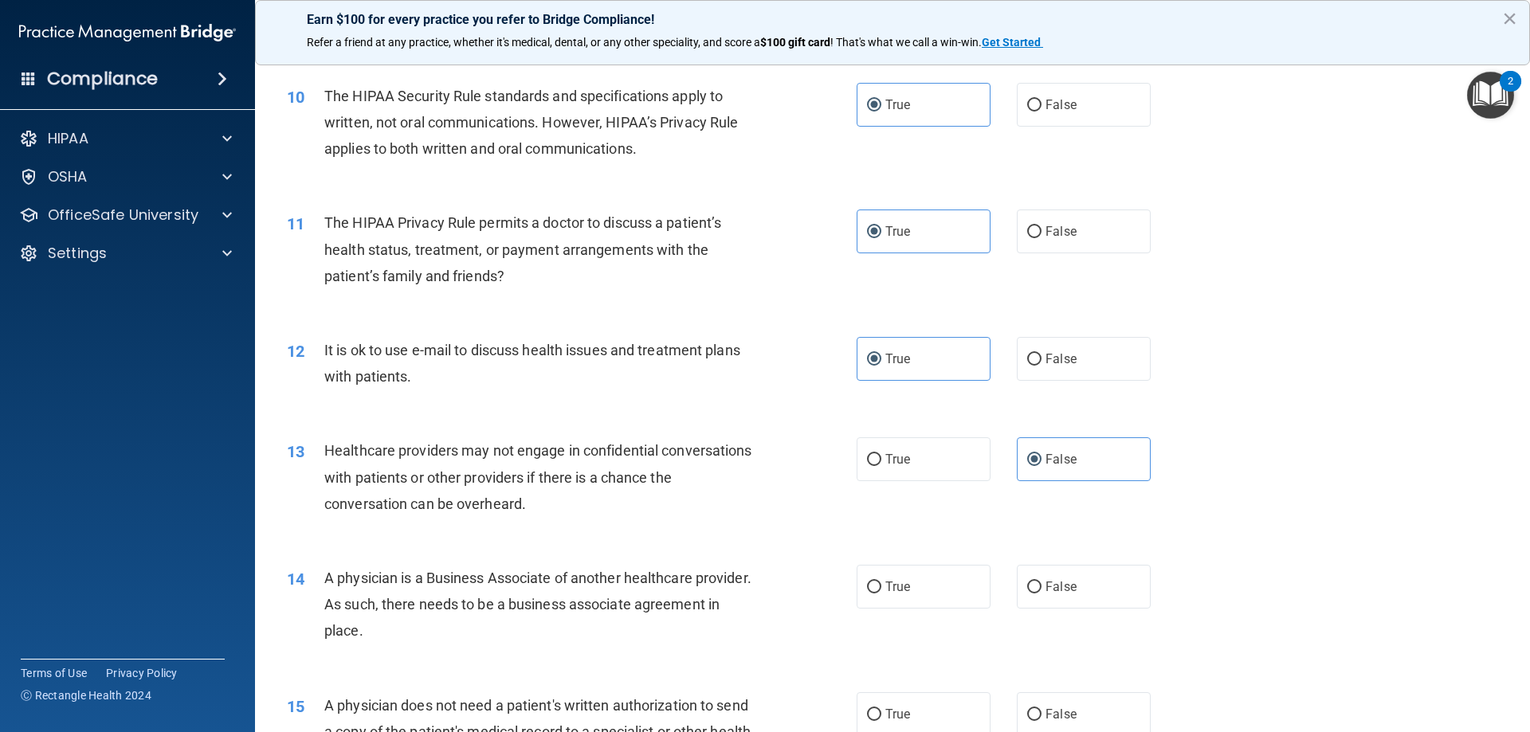
scroll to position [1115, 0]
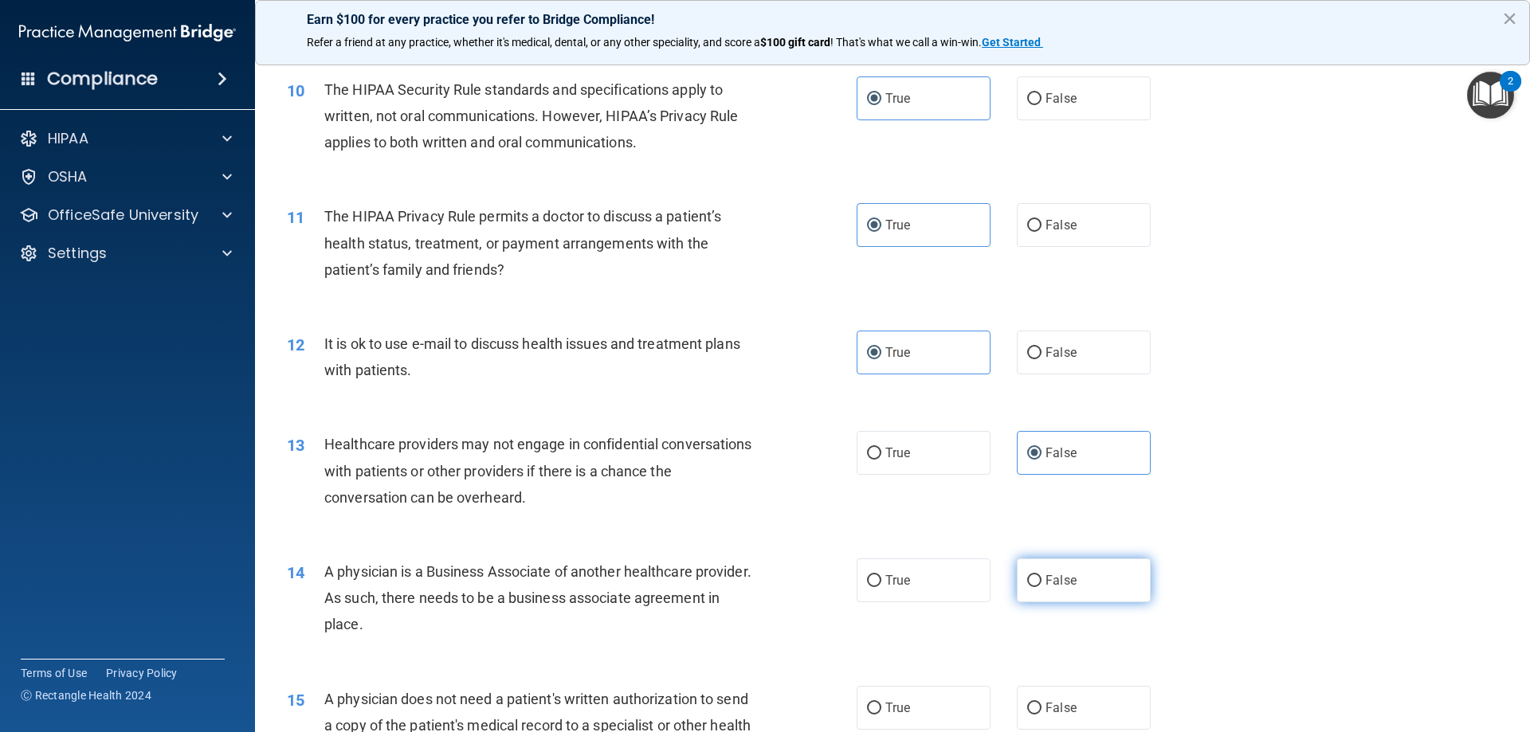
click at [1068, 604] on div "14 A physician is a Business Associate of another healthcare provider. As such,…" at bounding box center [892, 602] width 1235 height 127
click at [1058, 592] on label "False" at bounding box center [1084, 580] width 134 height 44
click at [1041, 587] on input "False" at bounding box center [1034, 581] width 14 height 12
radio input "true"
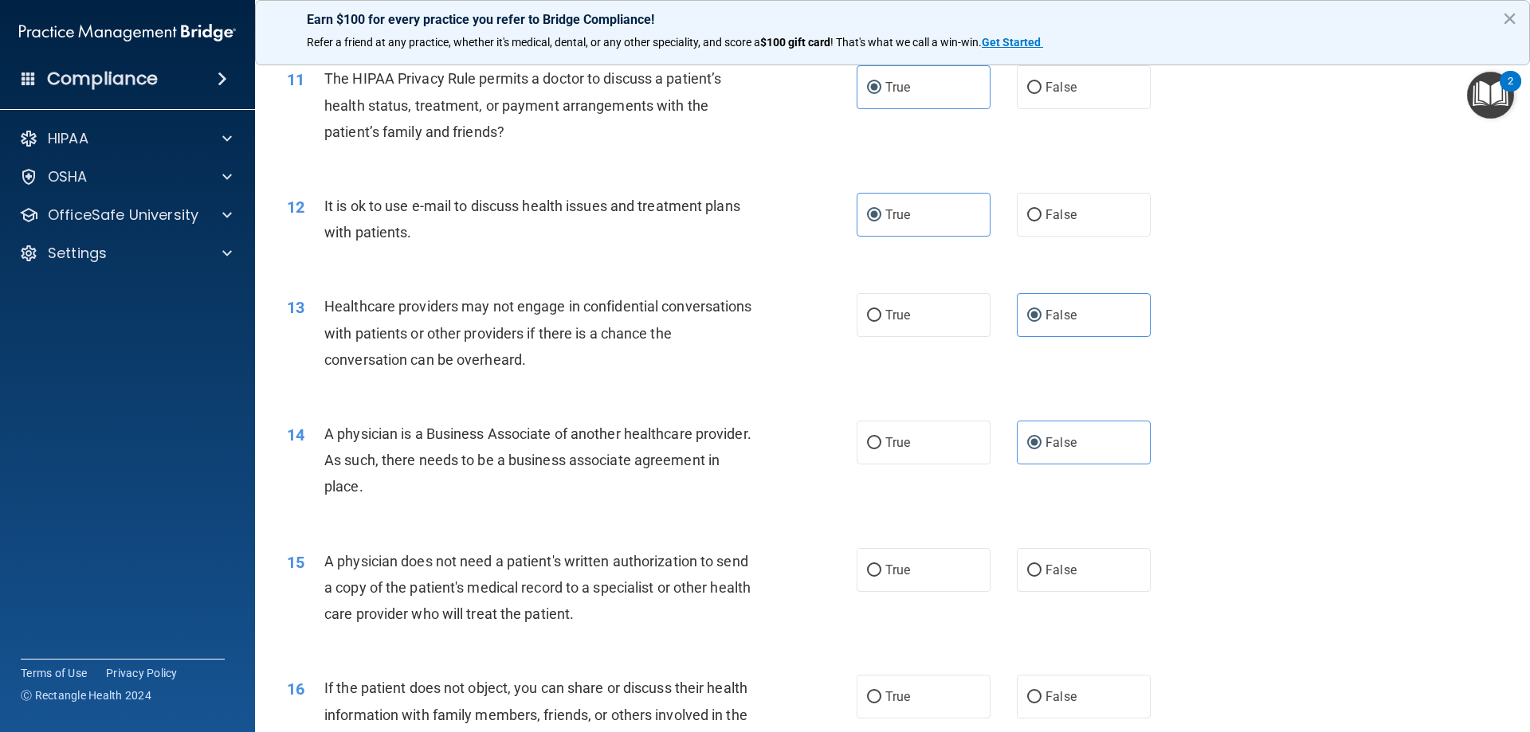
scroll to position [1275, 0]
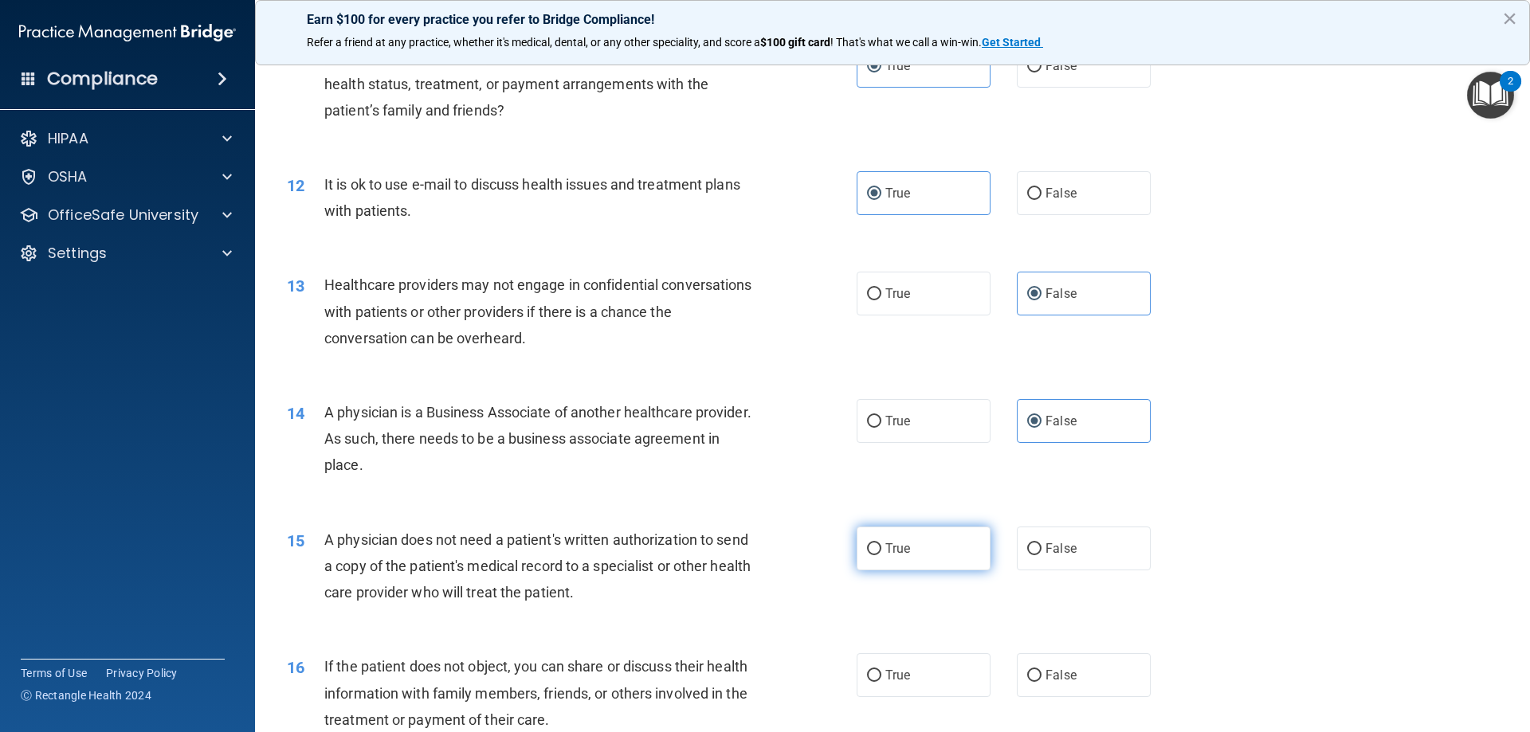
click at [903, 557] on label "True" at bounding box center [923, 549] width 134 height 44
click at [881, 555] on input "True" at bounding box center [874, 549] width 14 height 12
radio input "true"
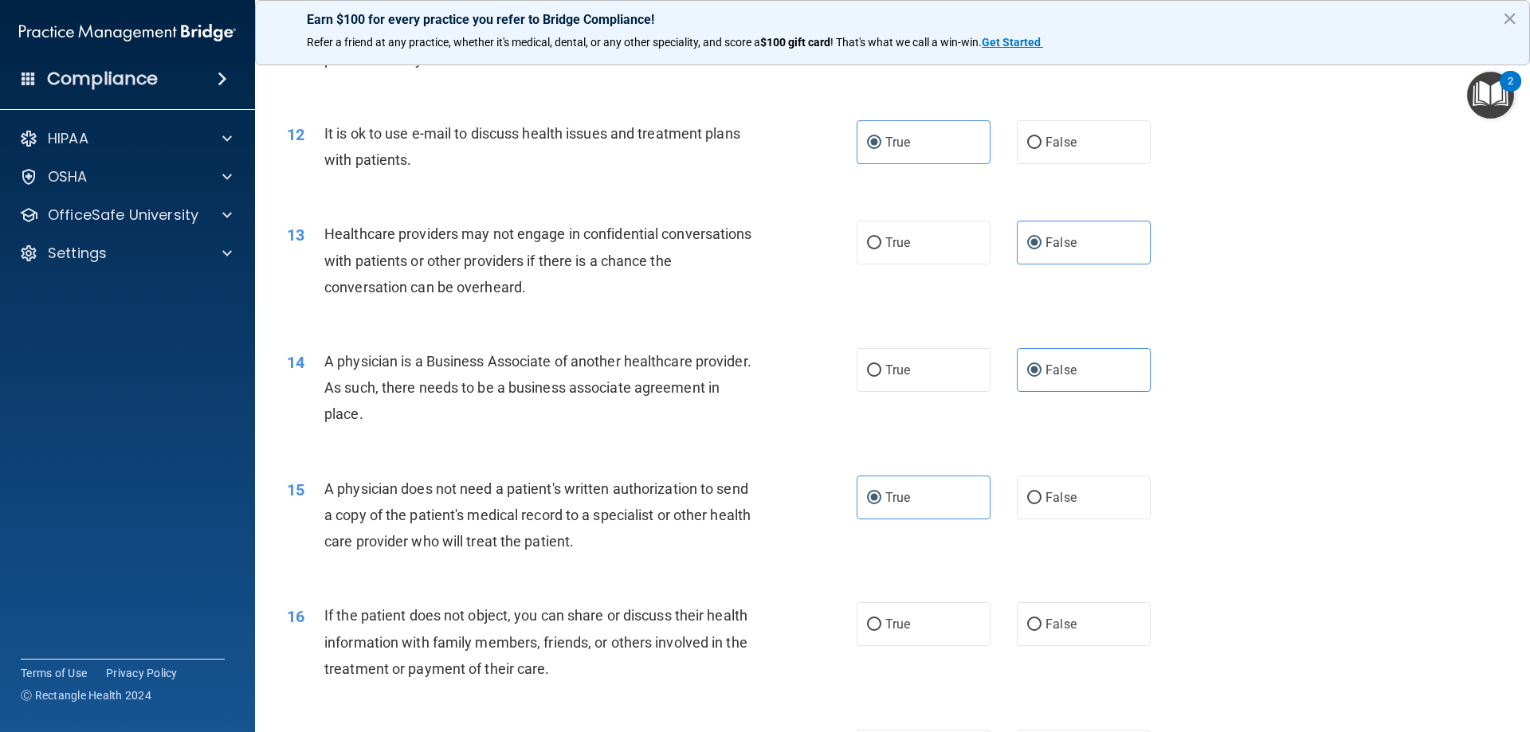
scroll to position [1354, 0]
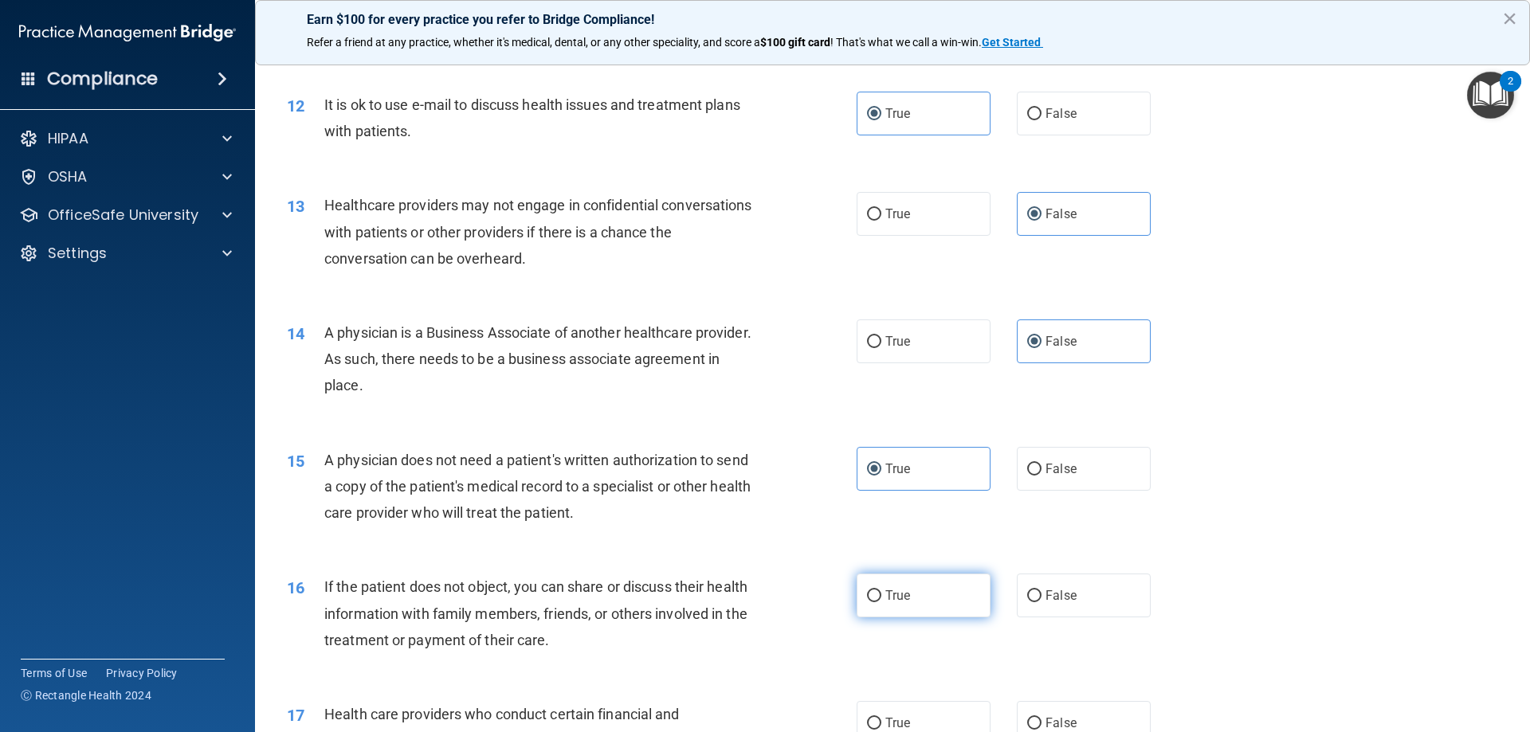
click at [868, 598] on input "True" at bounding box center [874, 596] width 14 height 12
radio input "true"
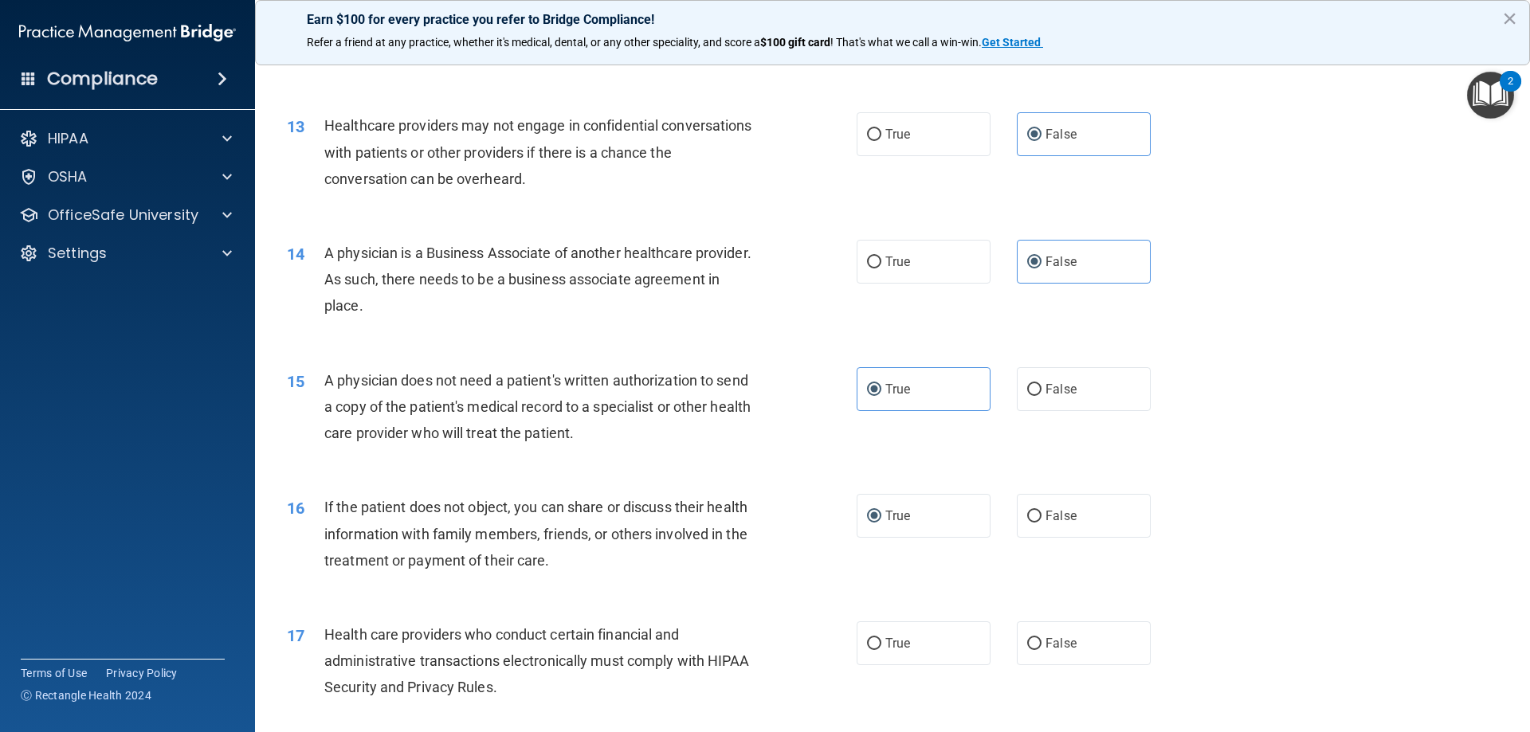
scroll to position [1514, 0]
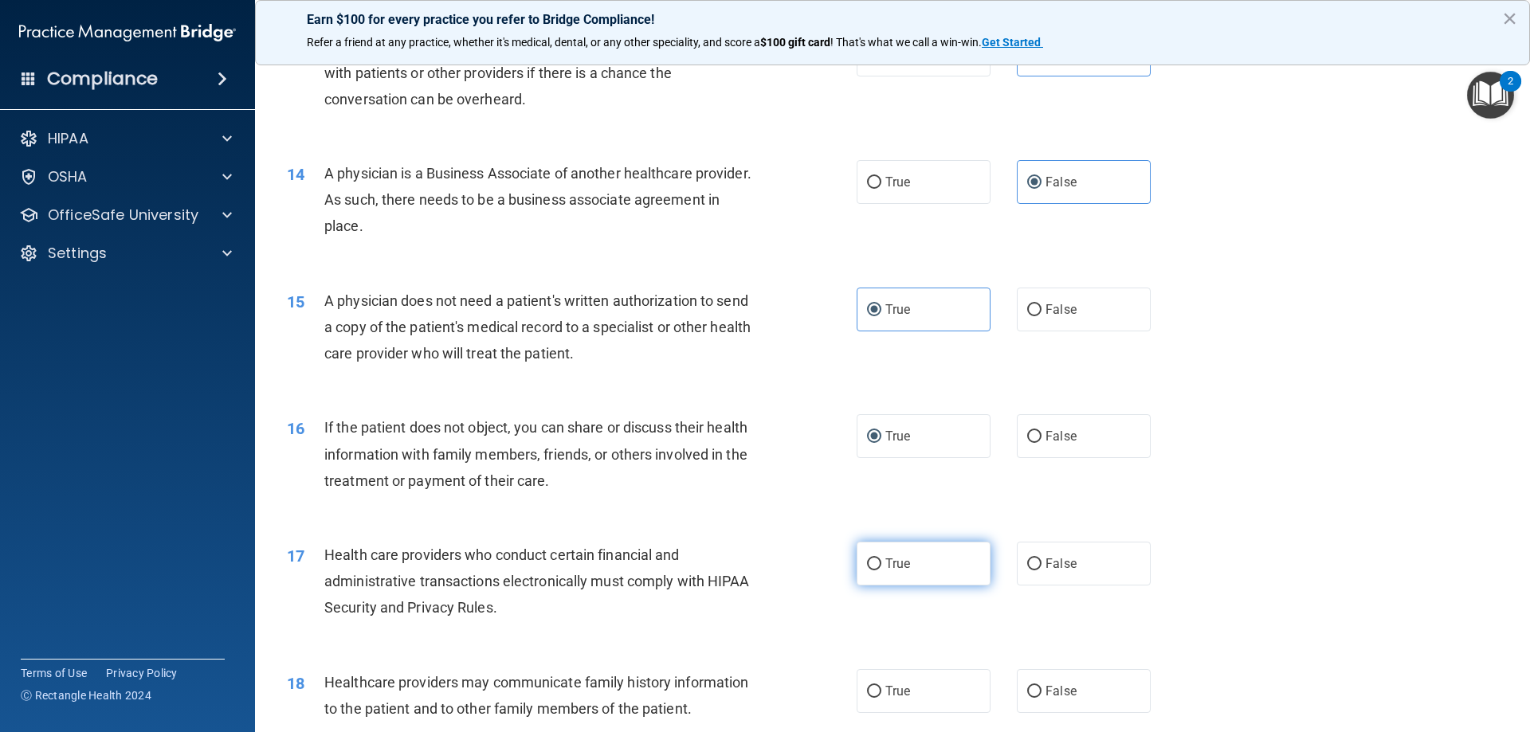
click at [882, 580] on label "True" at bounding box center [923, 564] width 134 height 44
click at [881, 570] on input "True" at bounding box center [874, 564] width 14 height 12
radio input "true"
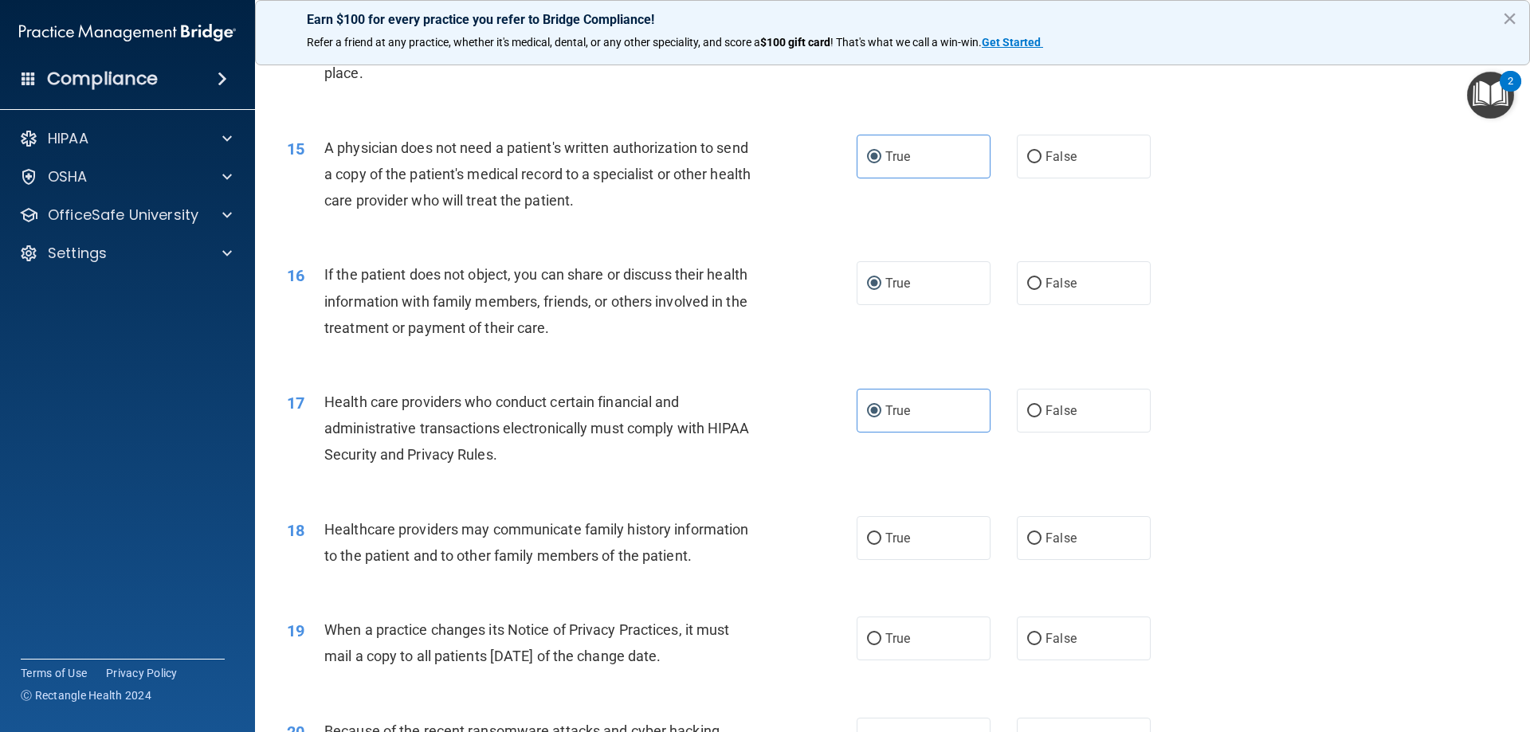
scroll to position [1673, 0]
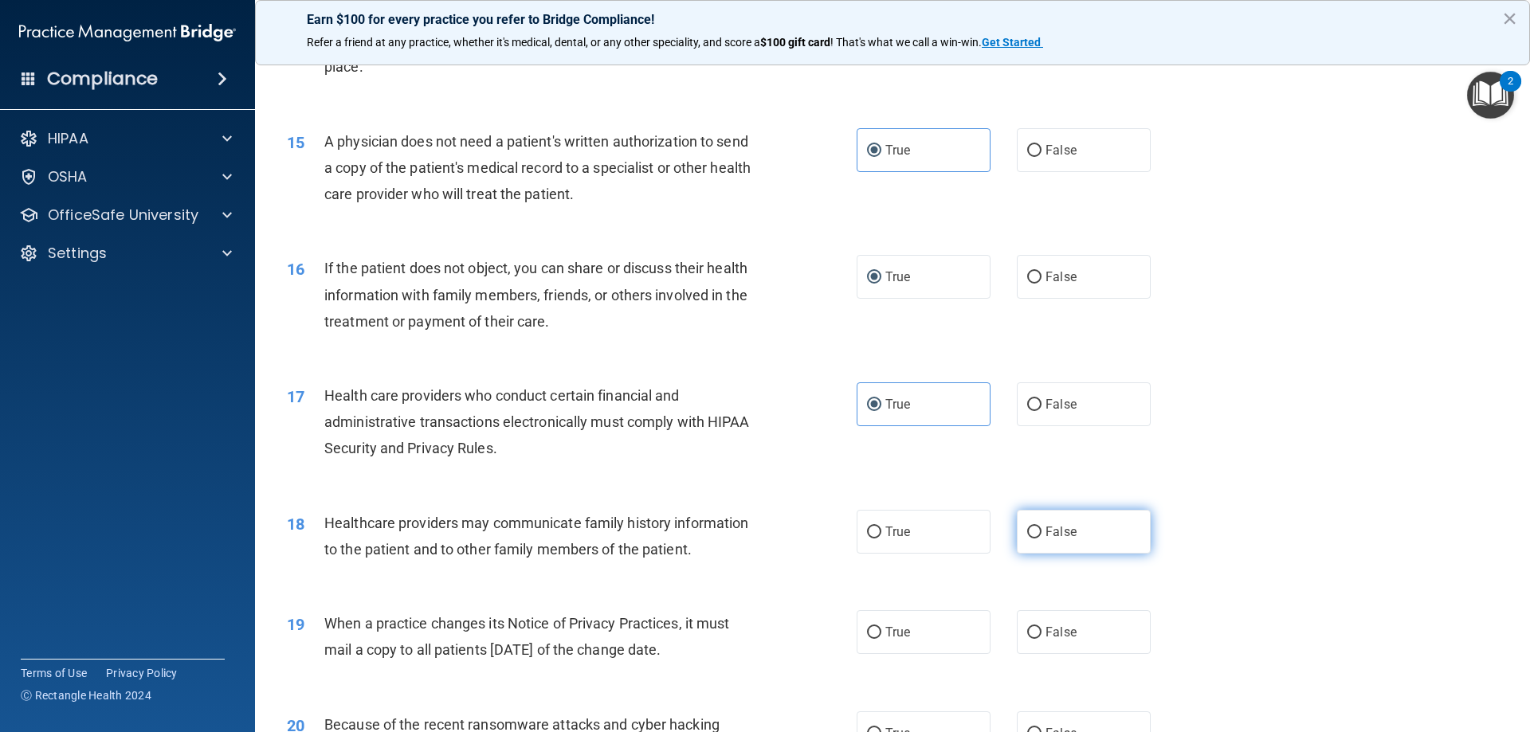
click at [1030, 543] on label "False" at bounding box center [1084, 532] width 134 height 44
click at [1030, 539] on input "False" at bounding box center [1034, 533] width 14 height 12
radio input "true"
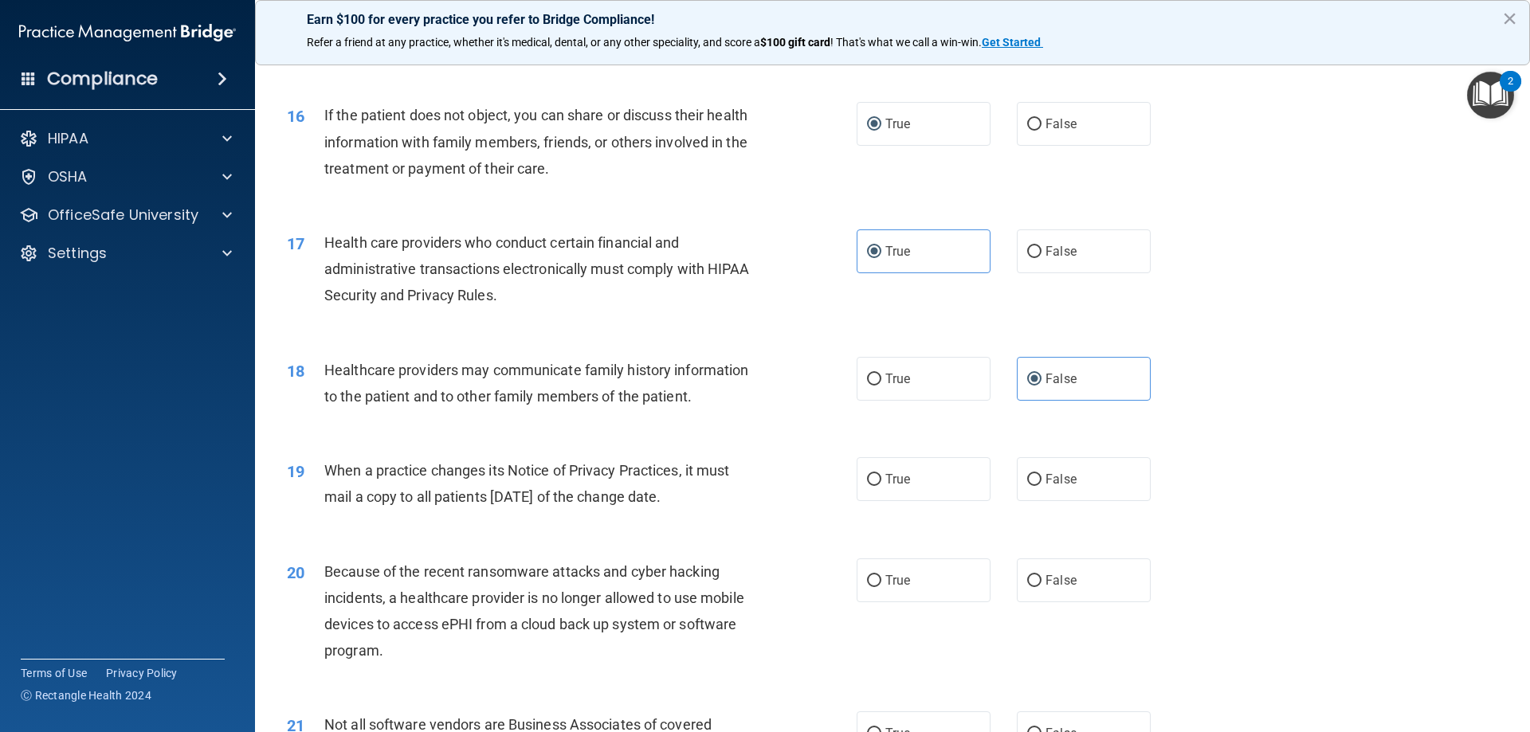
scroll to position [1832, 0]
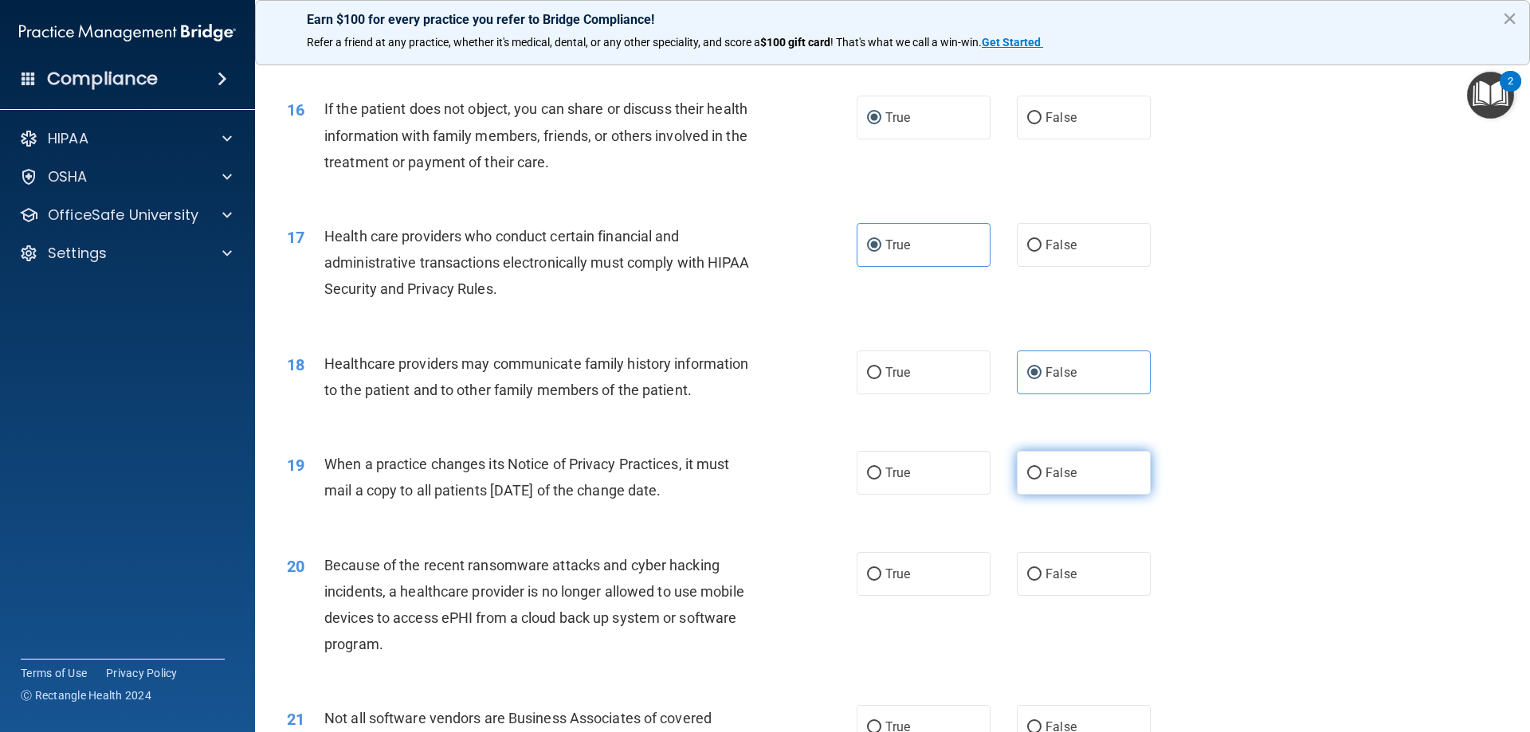
click at [1048, 462] on label "False" at bounding box center [1084, 473] width 134 height 44
click at [1041, 468] on input "False" at bounding box center [1034, 474] width 14 height 12
radio input "true"
click at [1064, 585] on label "False" at bounding box center [1084, 574] width 134 height 44
click at [1041, 581] on input "False" at bounding box center [1034, 575] width 14 height 12
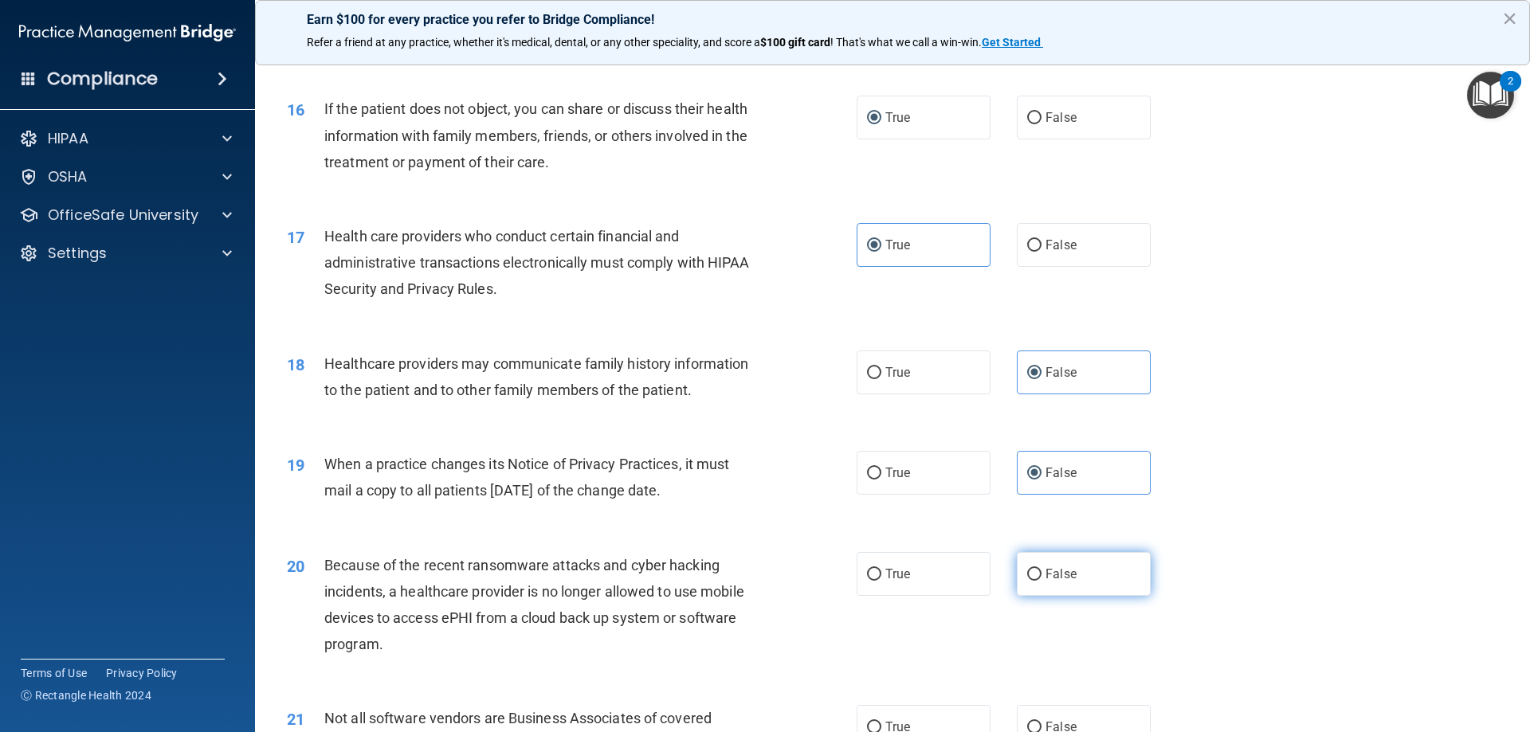
radio input "true"
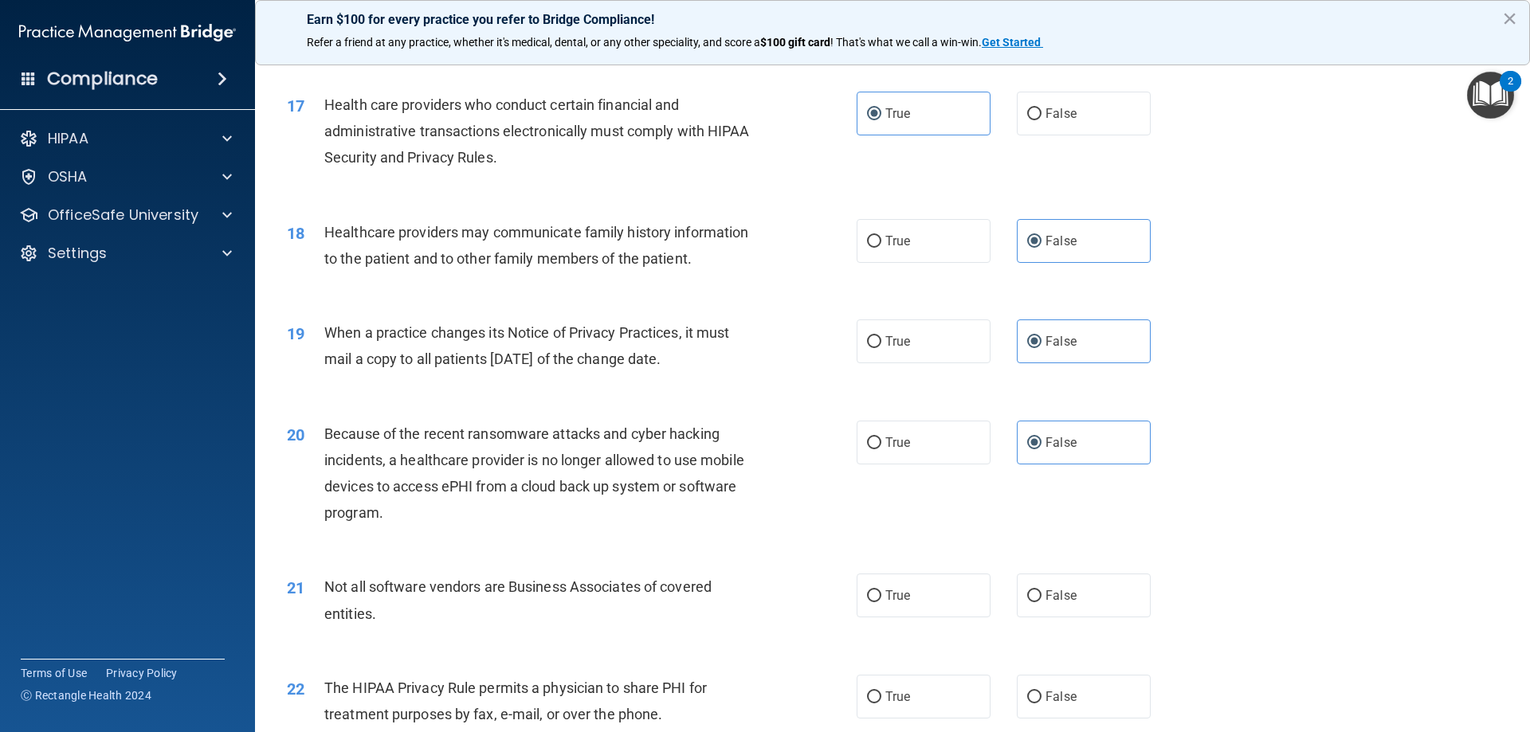
scroll to position [1992, 0]
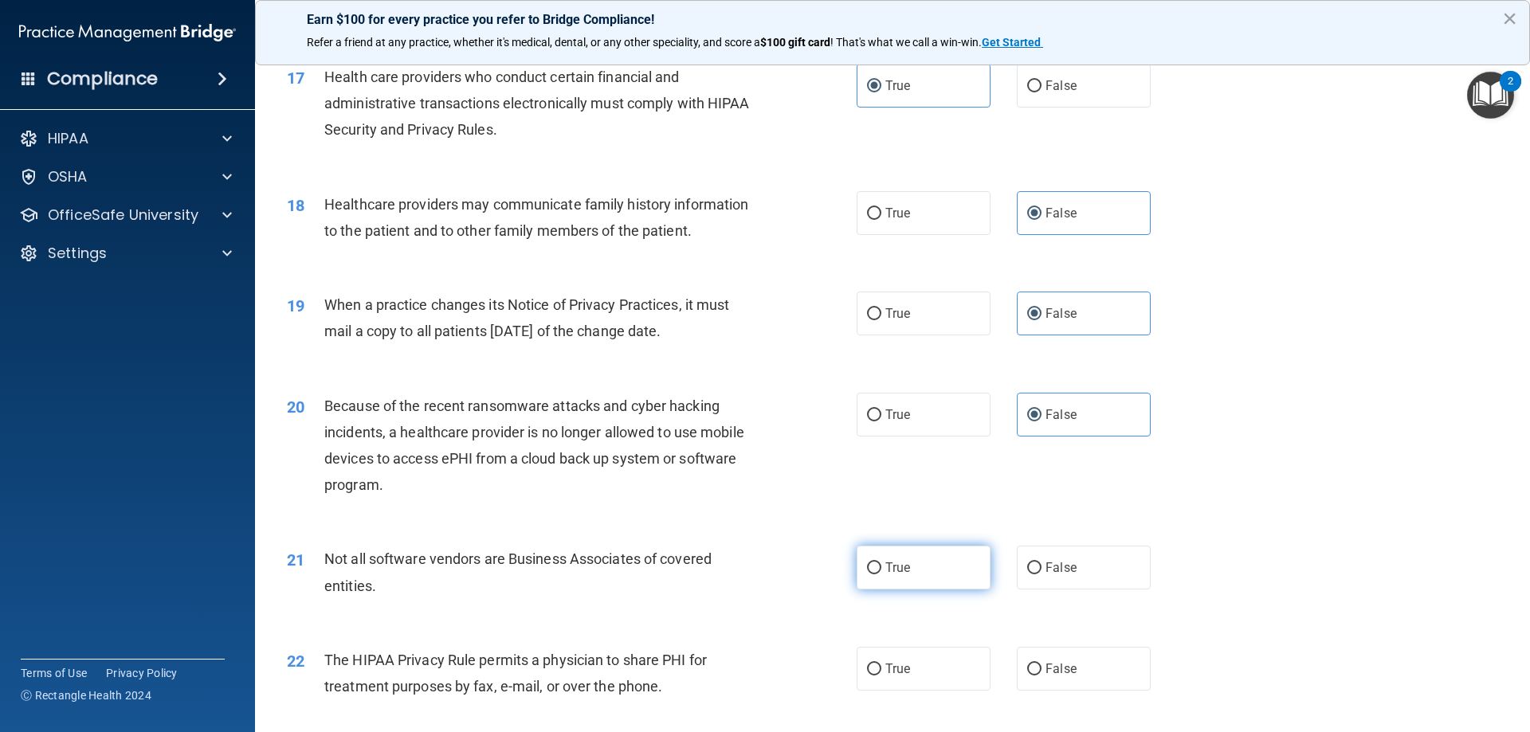
click at [892, 575] on label "True" at bounding box center [923, 568] width 134 height 44
click at [881, 574] on input "True" at bounding box center [874, 568] width 14 height 12
radio input "true"
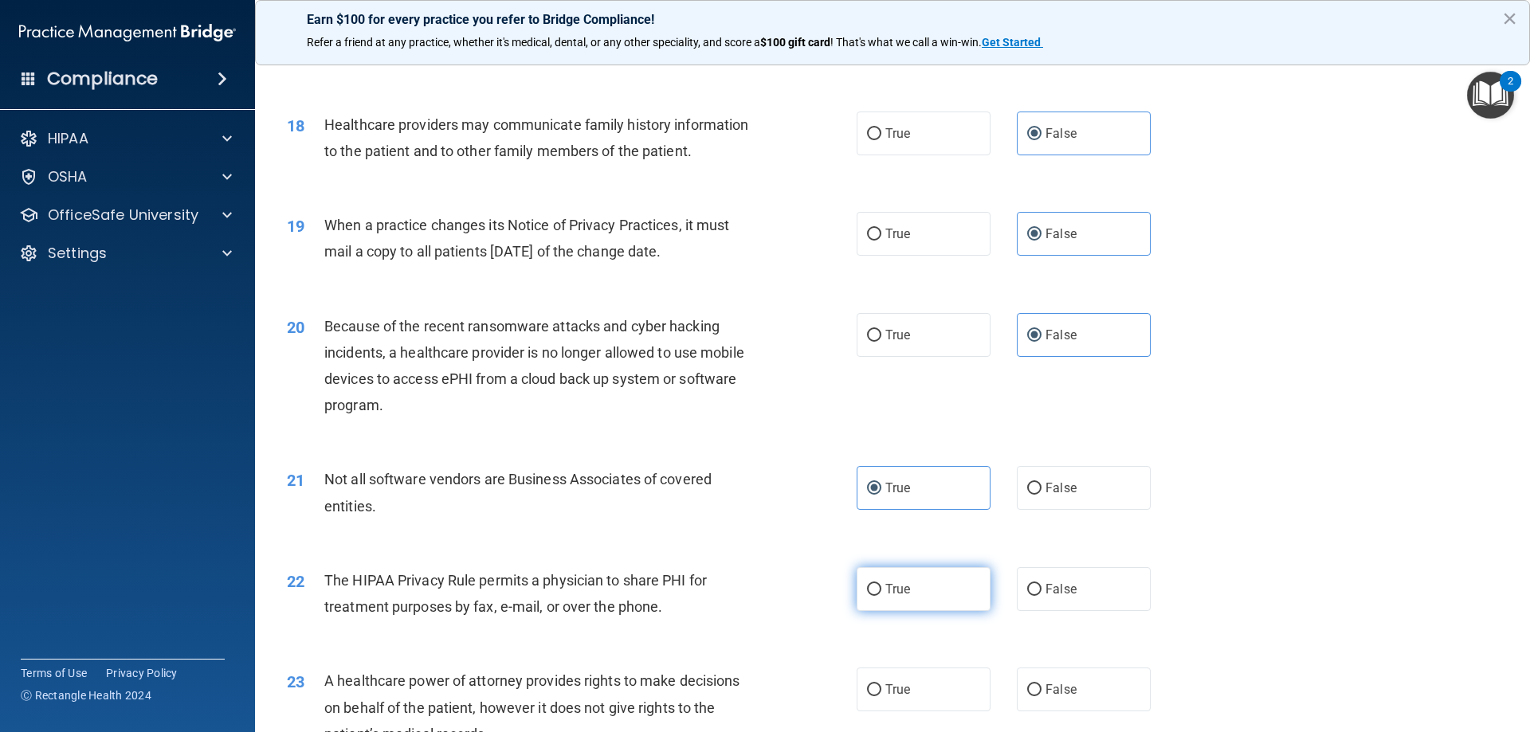
click at [903, 594] on span "True" at bounding box center [897, 589] width 25 height 15
click at [881, 594] on input "True" at bounding box center [874, 590] width 14 height 12
radio input "true"
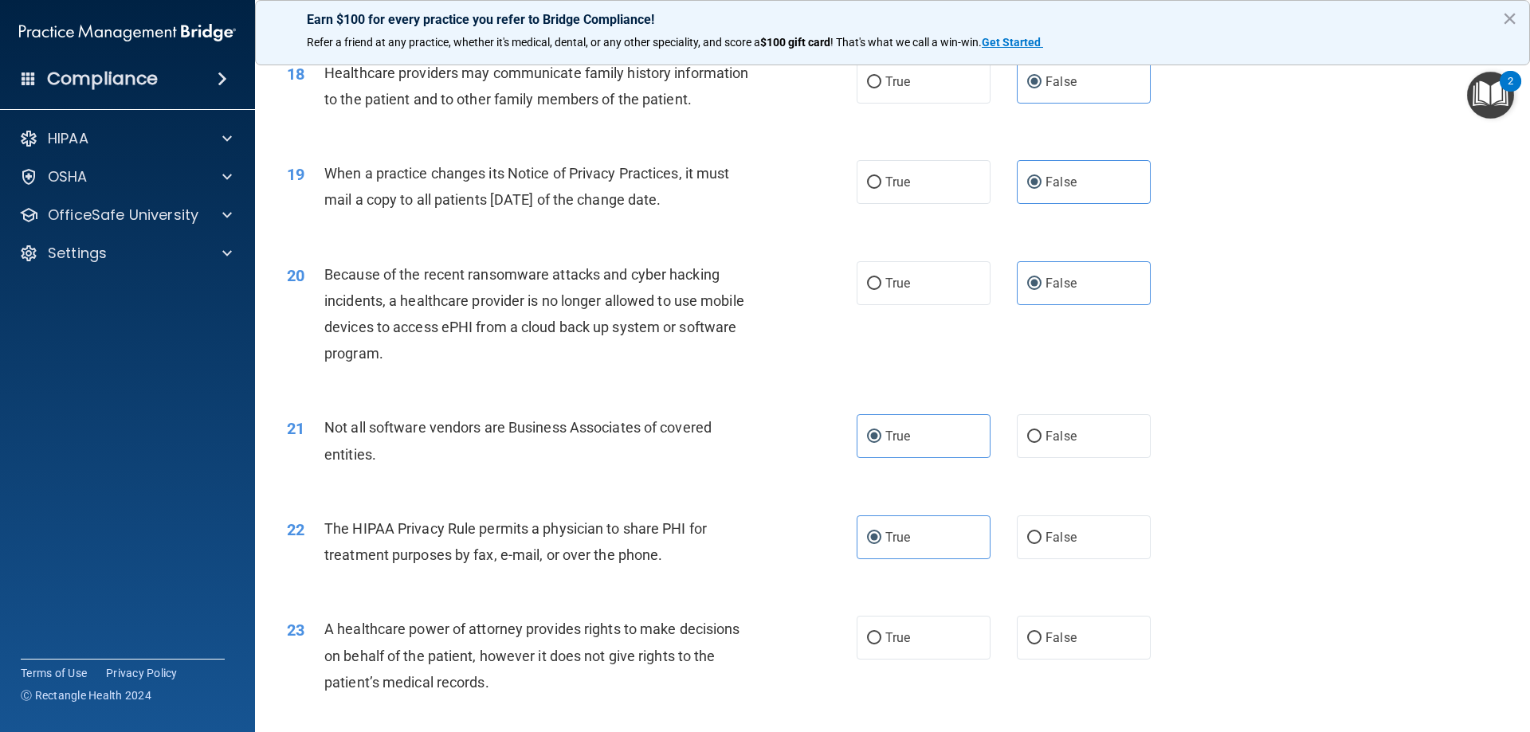
scroll to position [2151, 0]
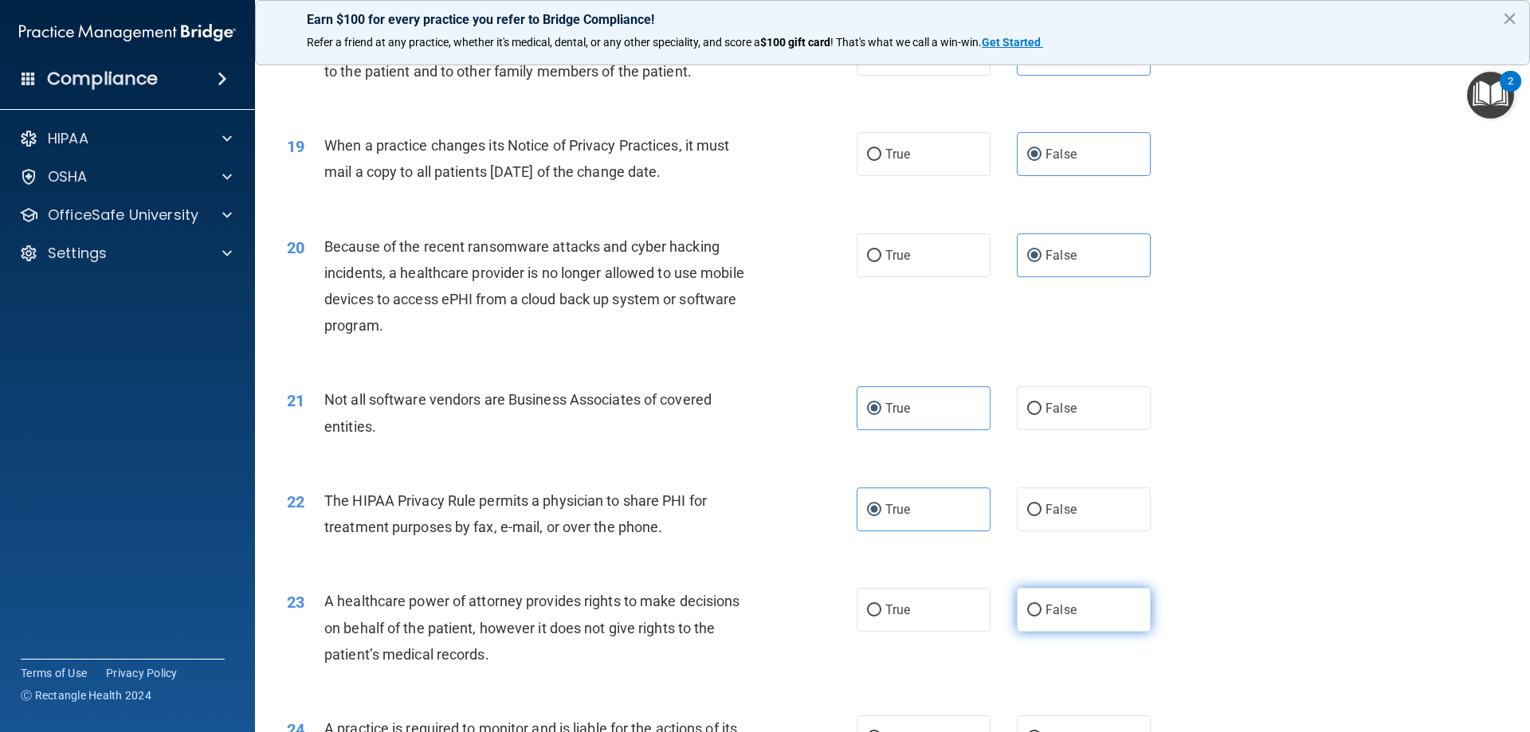
click at [1076, 621] on label "False" at bounding box center [1084, 610] width 134 height 44
click at [1041, 617] on input "False" at bounding box center [1034, 611] width 14 height 12
radio input "true"
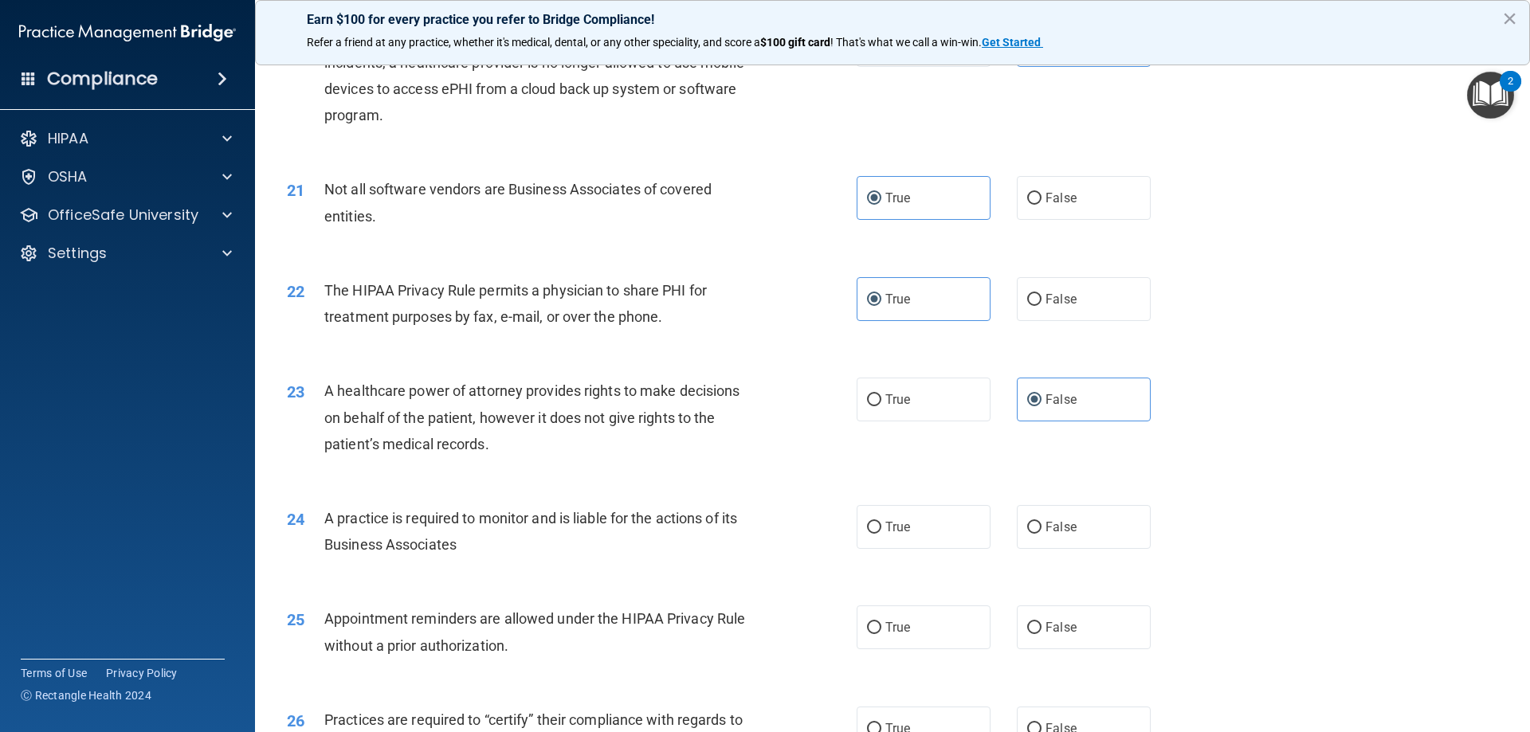
scroll to position [2390, 0]
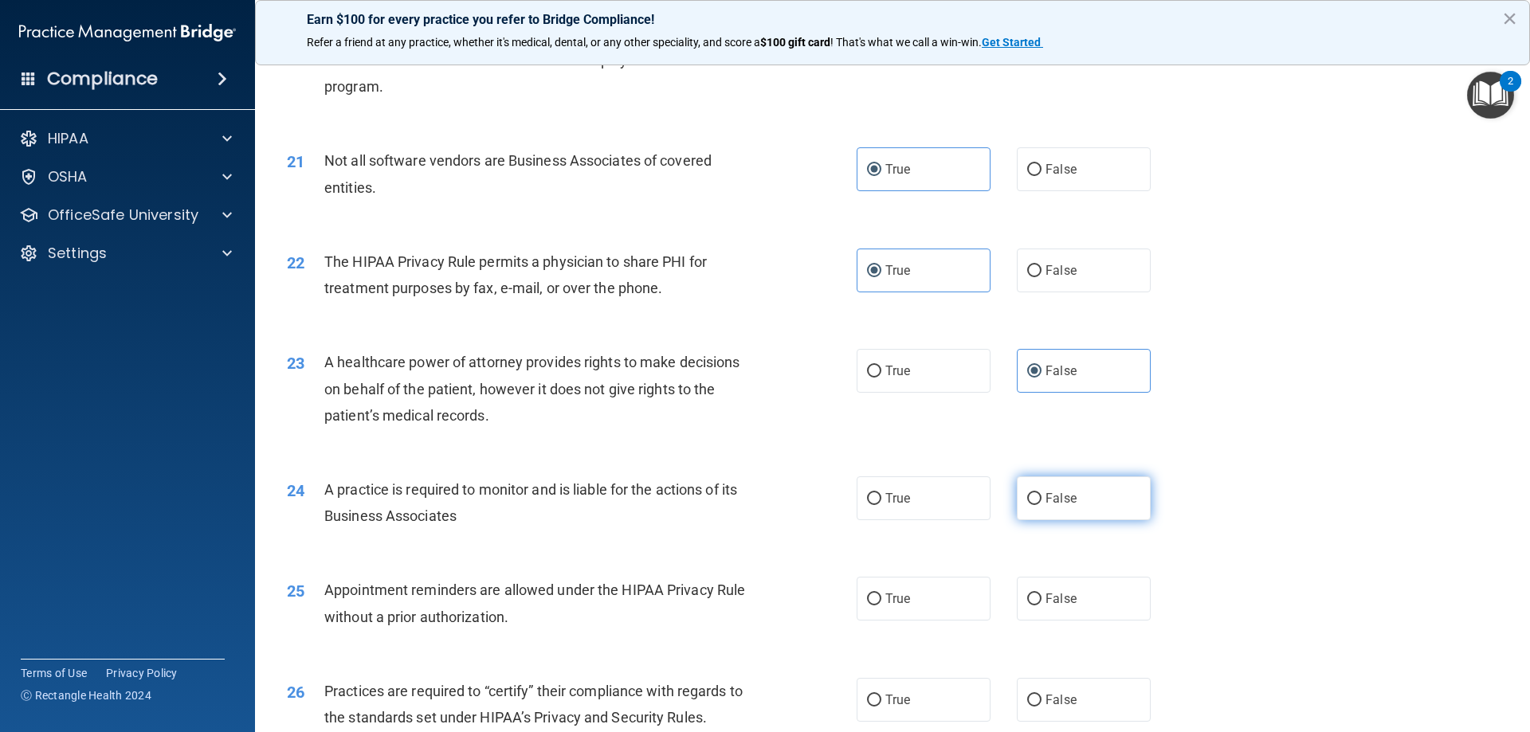
click at [1046, 511] on label "False" at bounding box center [1084, 498] width 134 height 44
click at [1041, 505] on input "False" at bounding box center [1034, 499] width 14 height 12
radio input "true"
click at [876, 598] on label "True" at bounding box center [923, 599] width 134 height 44
click at [876, 598] on input "True" at bounding box center [874, 600] width 14 height 12
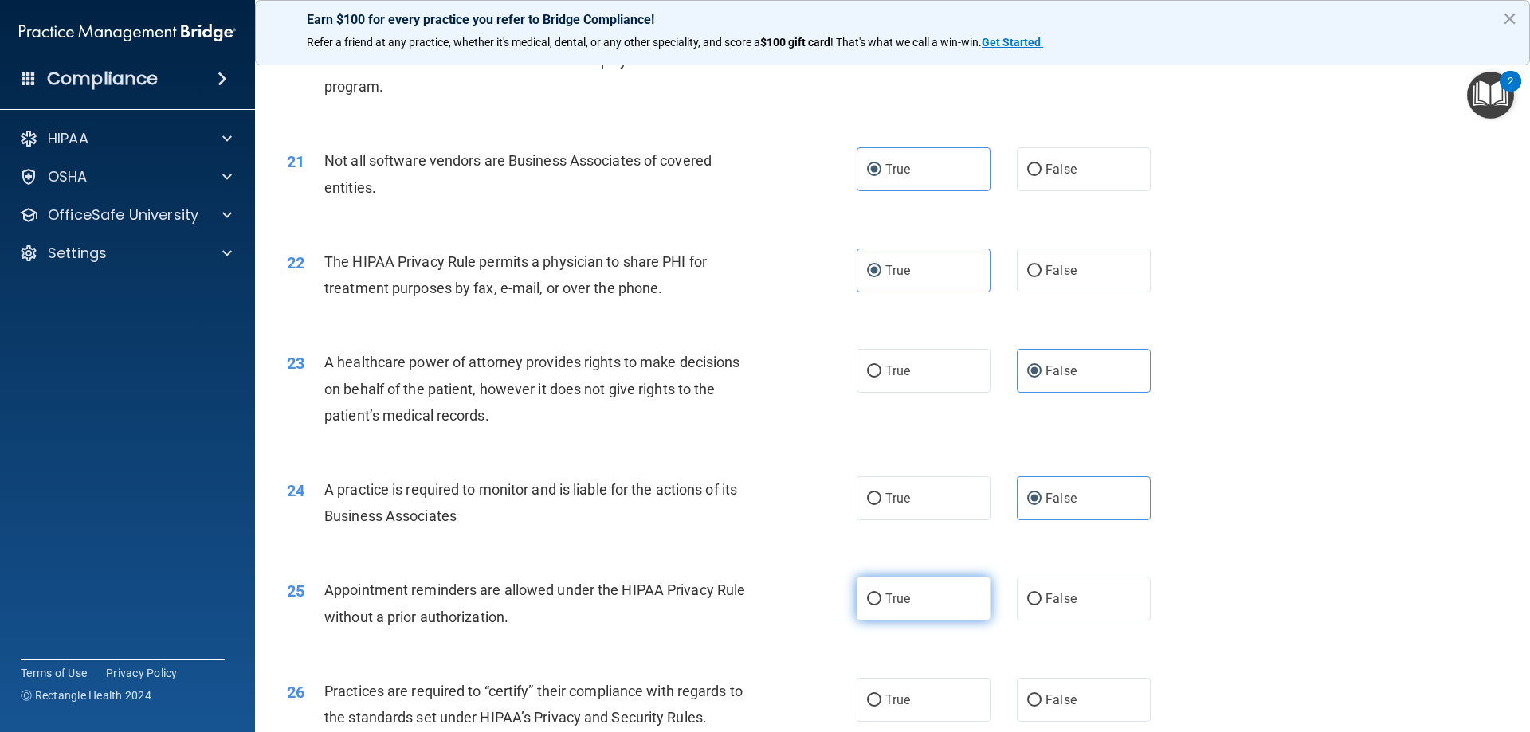
radio input "true"
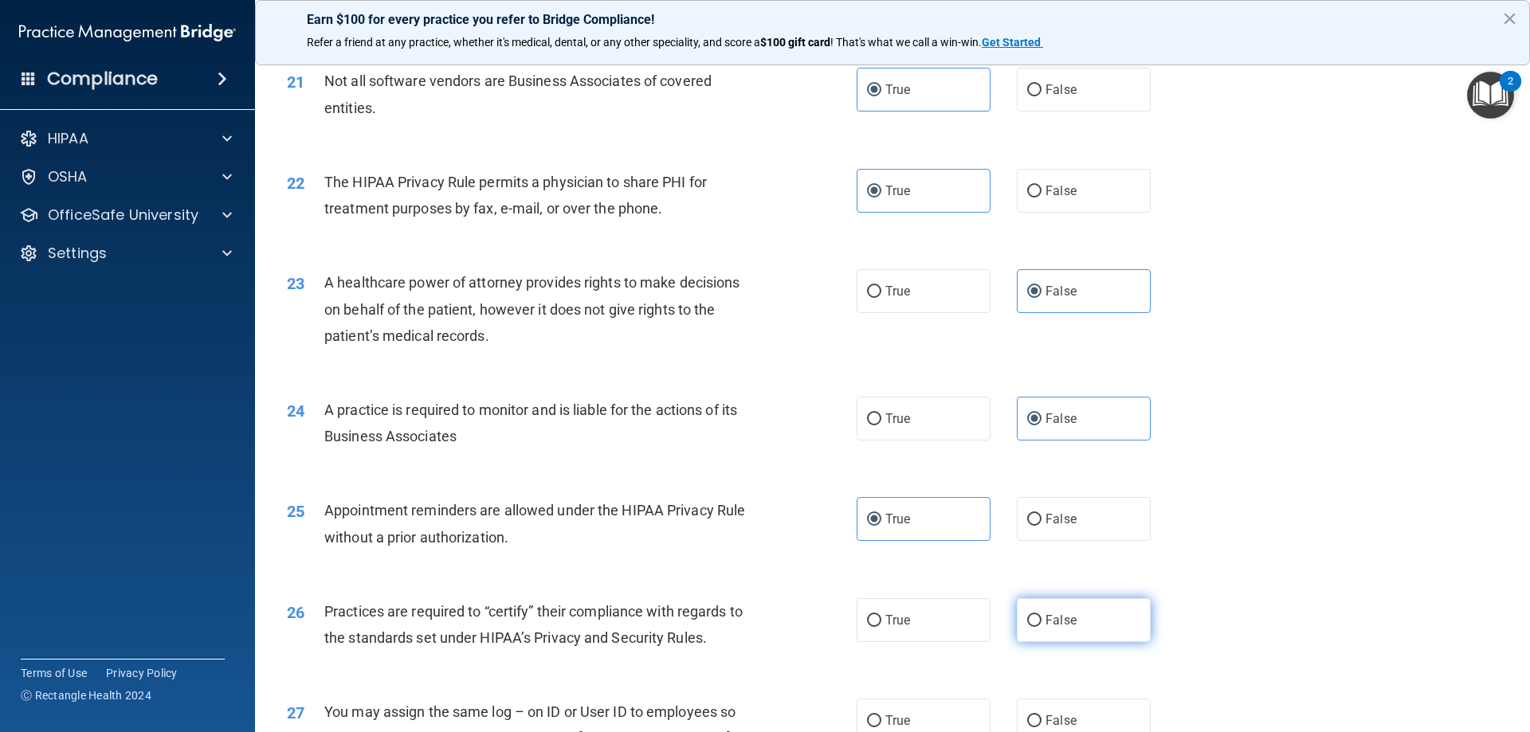
click at [1036, 628] on label "False" at bounding box center [1084, 620] width 134 height 44
click at [1036, 627] on input "False" at bounding box center [1034, 621] width 14 height 12
radio input "true"
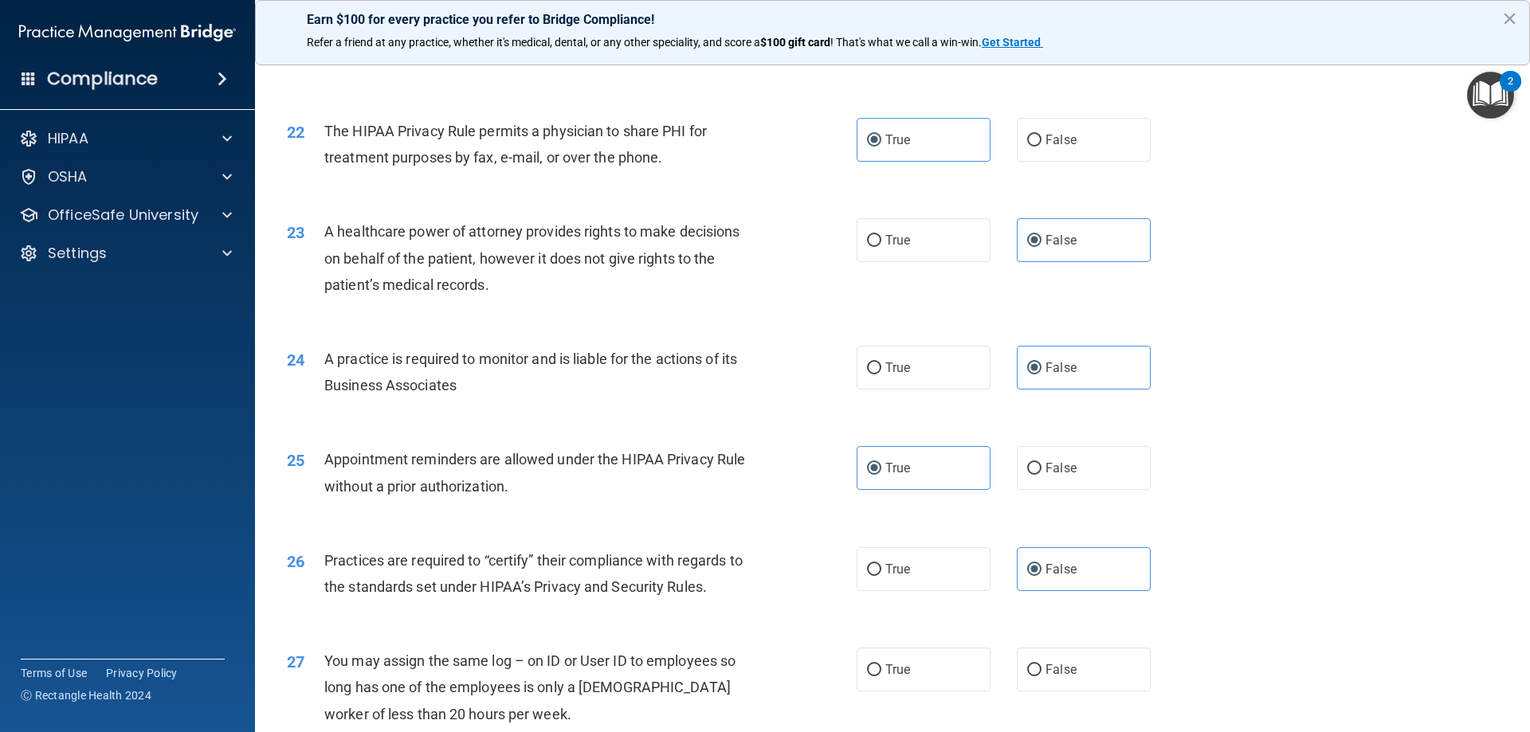
scroll to position [2549, 0]
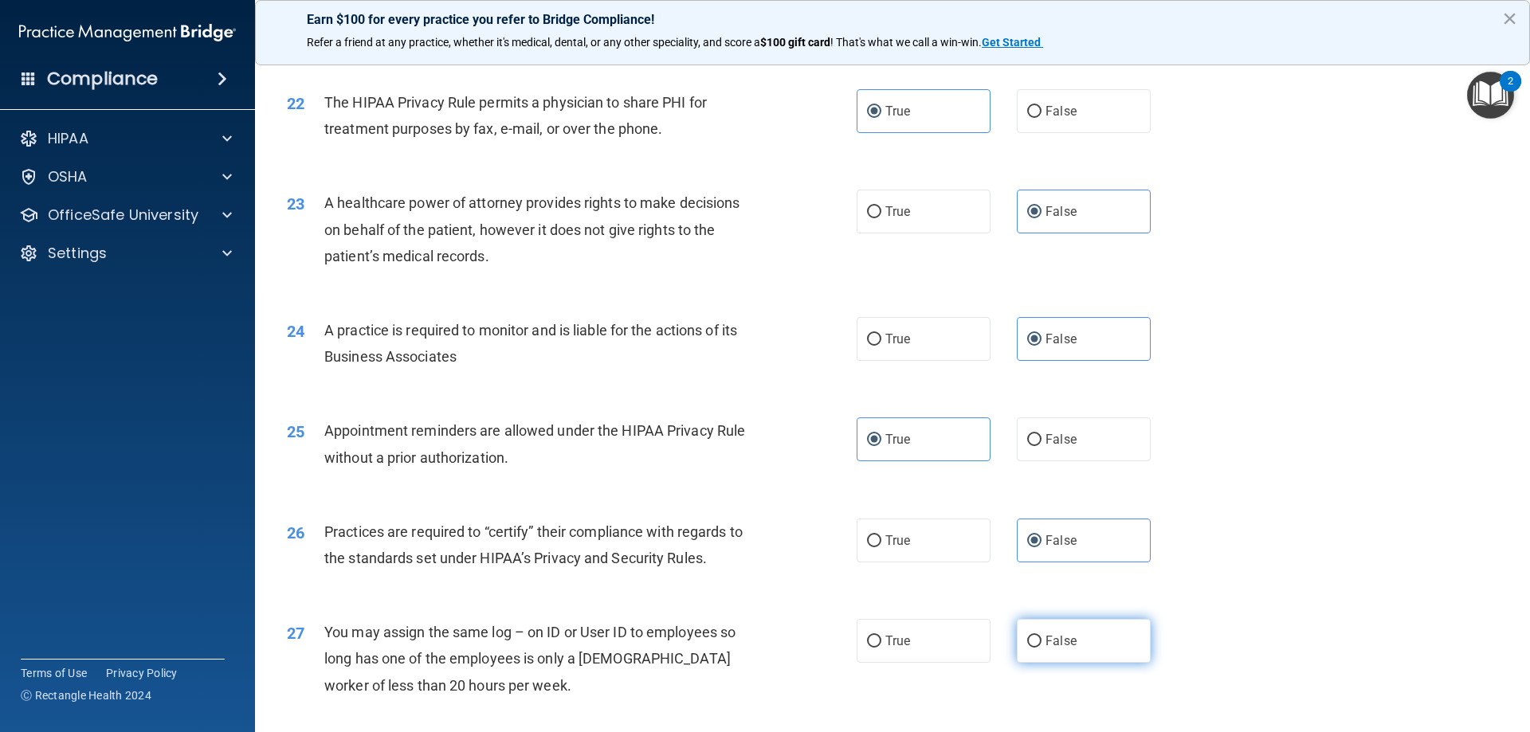
click at [1076, 652] on label "False" at bounding box center [1084, 641] width 134 height 44
click at [1041, 648] on input "False" at bounding box center [1034, 642] width 14 height 12
radio input "true"
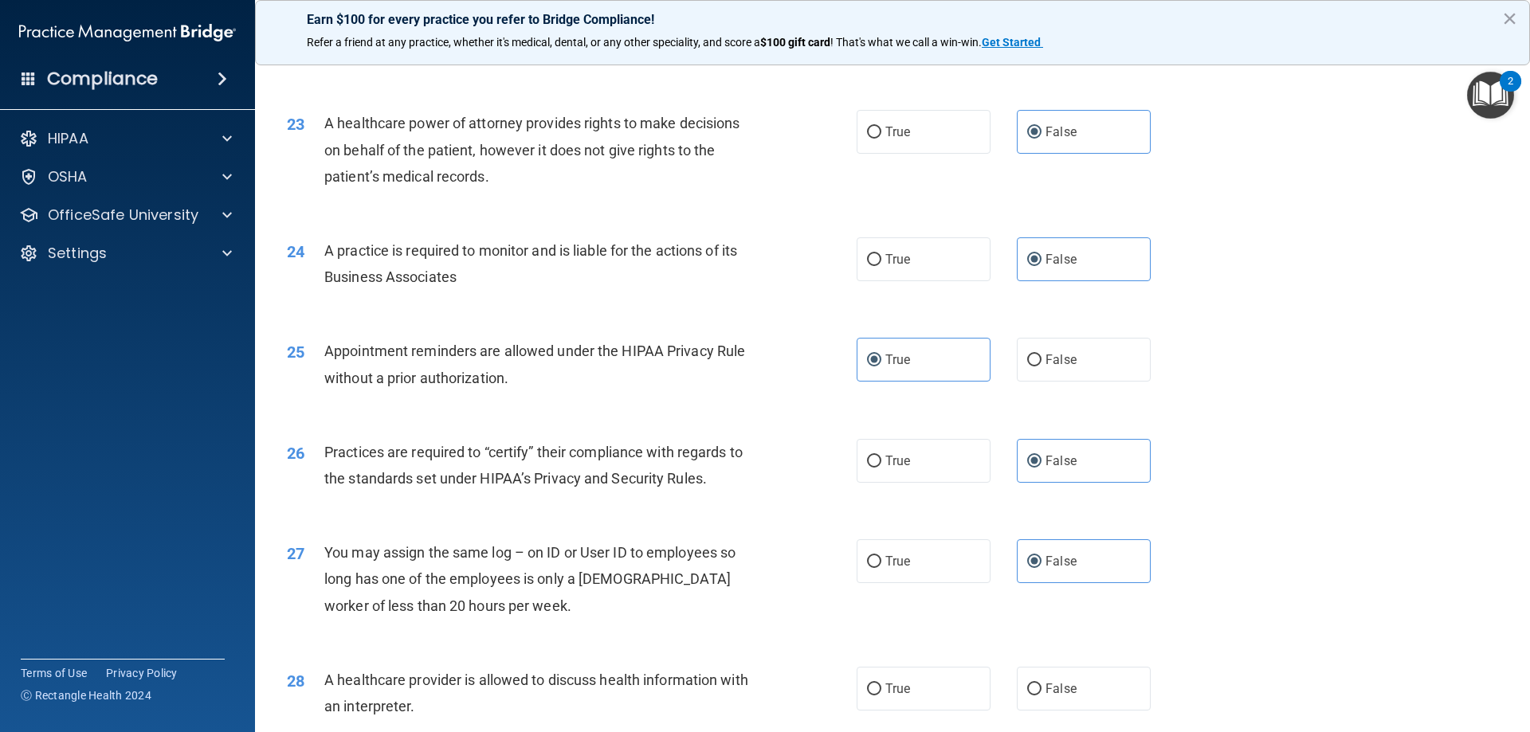
scroll to position [2788, 0]
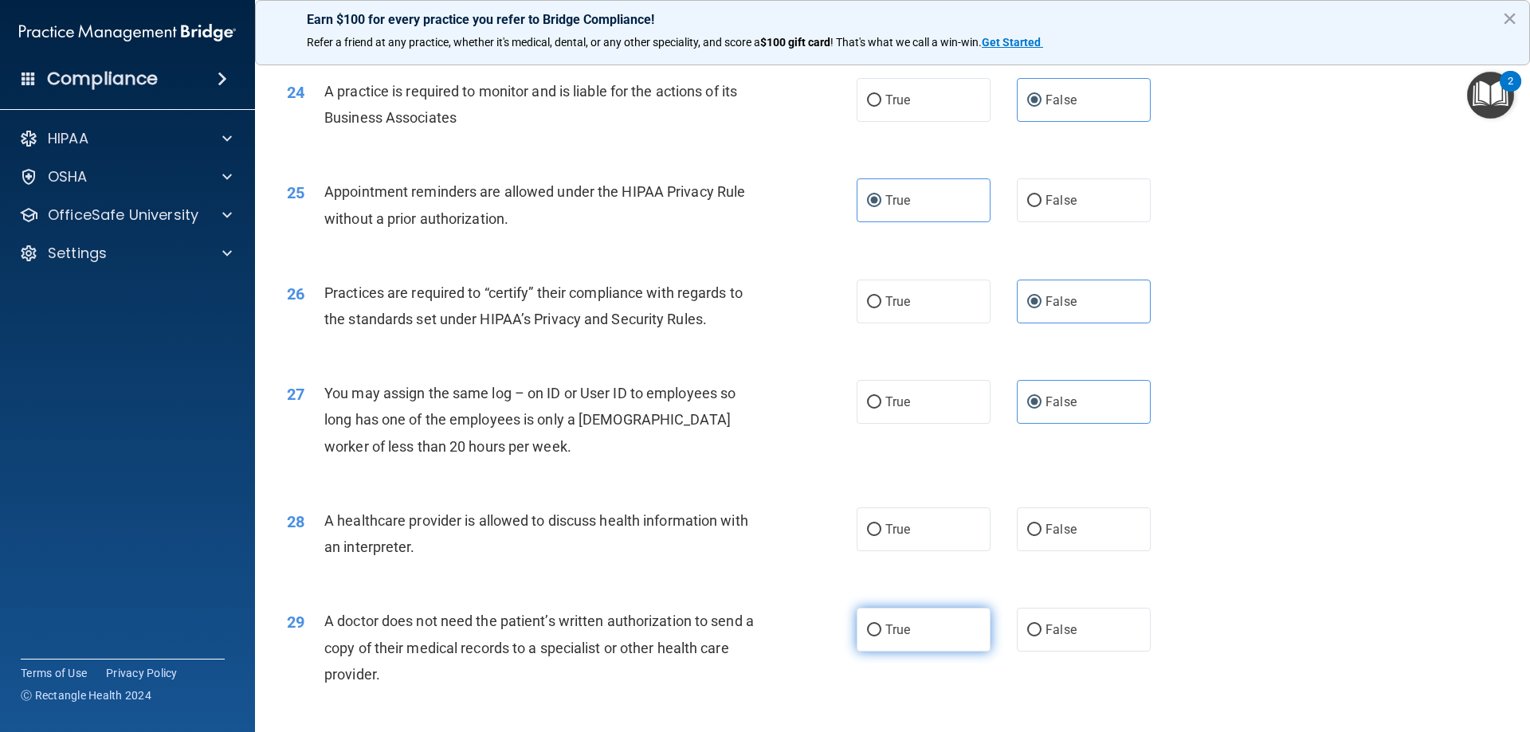
click at [894, 641] on label "True" at bounding box center [923, 630] width 134 height 44
click at [881, 637] on input "True" at bounding box center [874, 631] width 14 height 12
radio input "true"
click at [856, 527] on label "True" at bounding box center [923, 529] width 134 height 44
click at [867, 527] on input "True" at bounding box center [874, 530] width 14 height 12
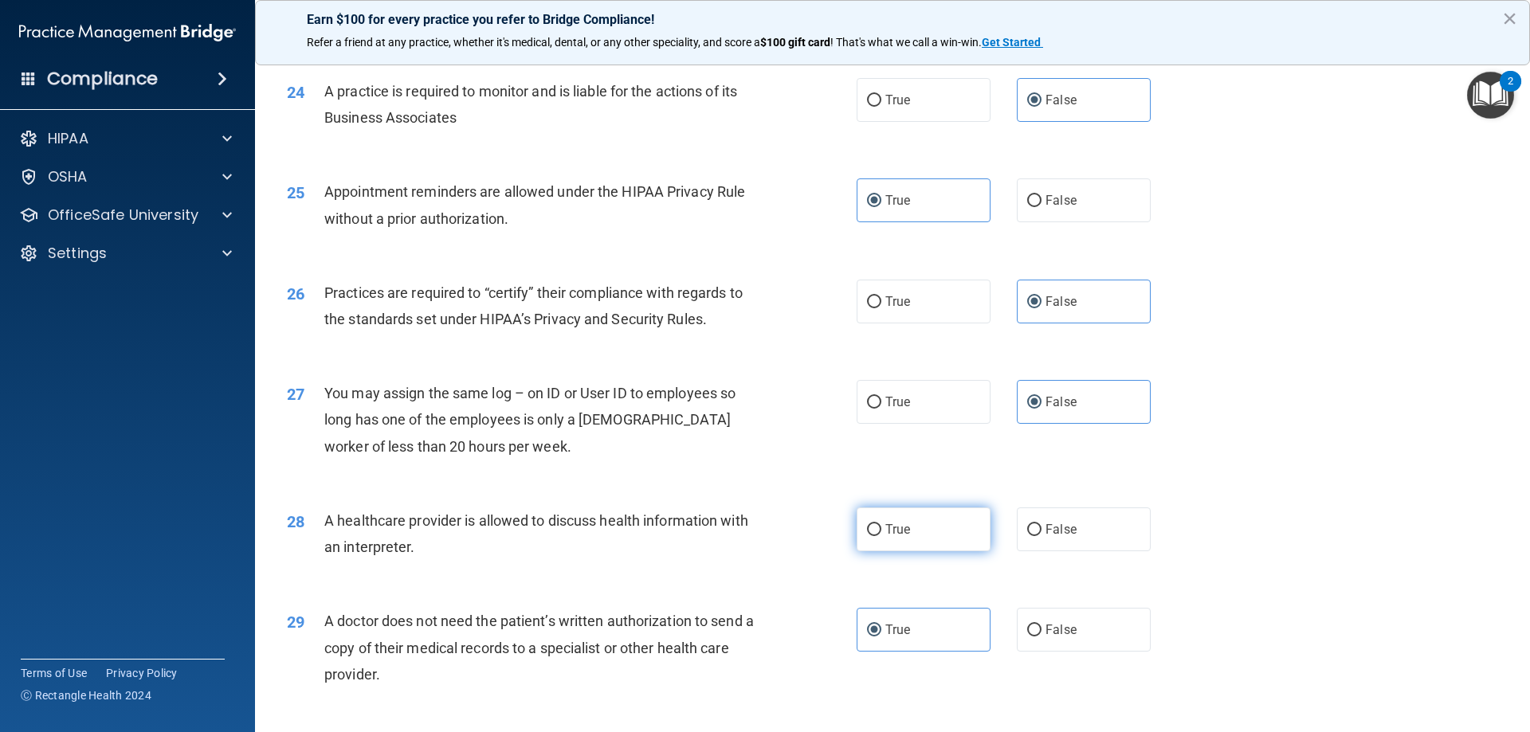
radio input "true"
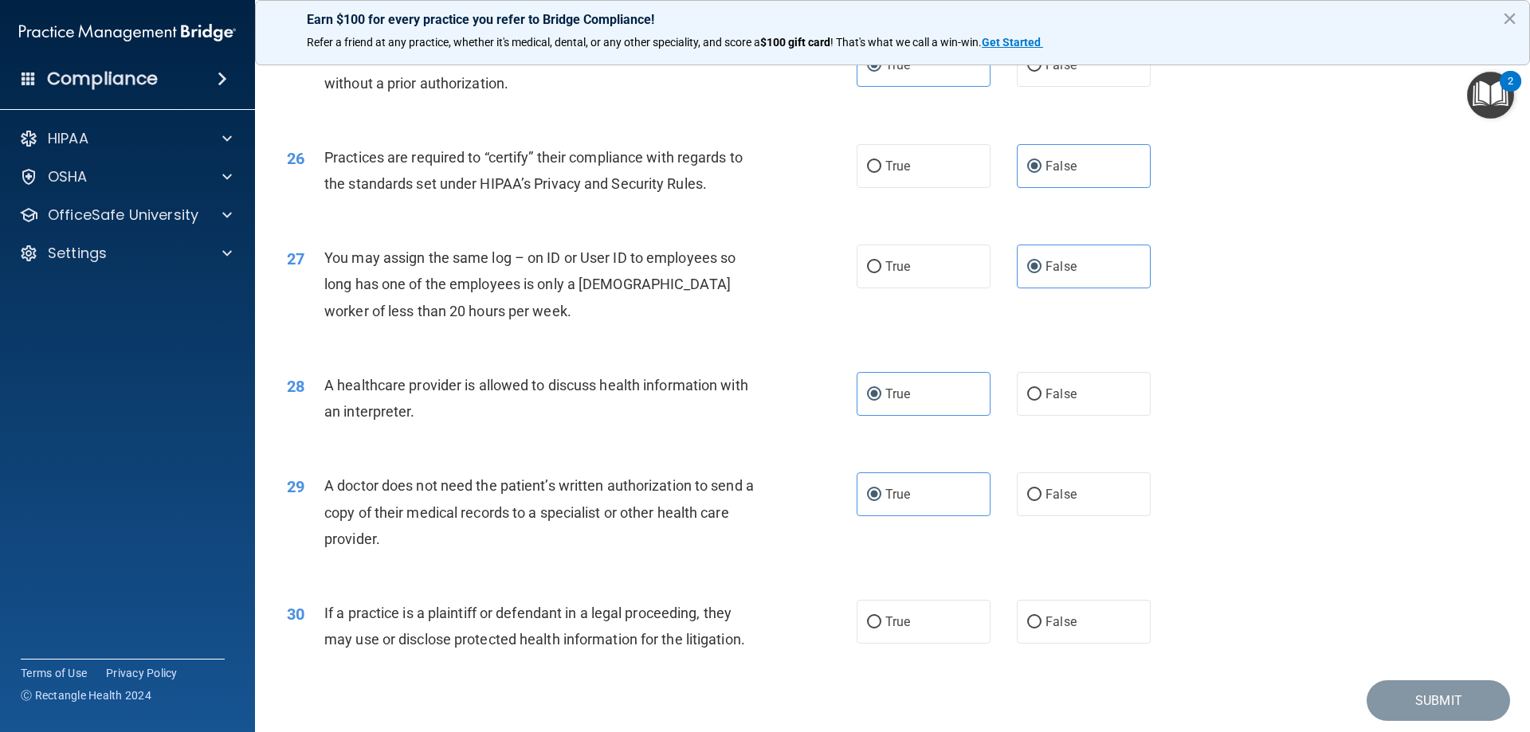
scroll to position [2976, 0]
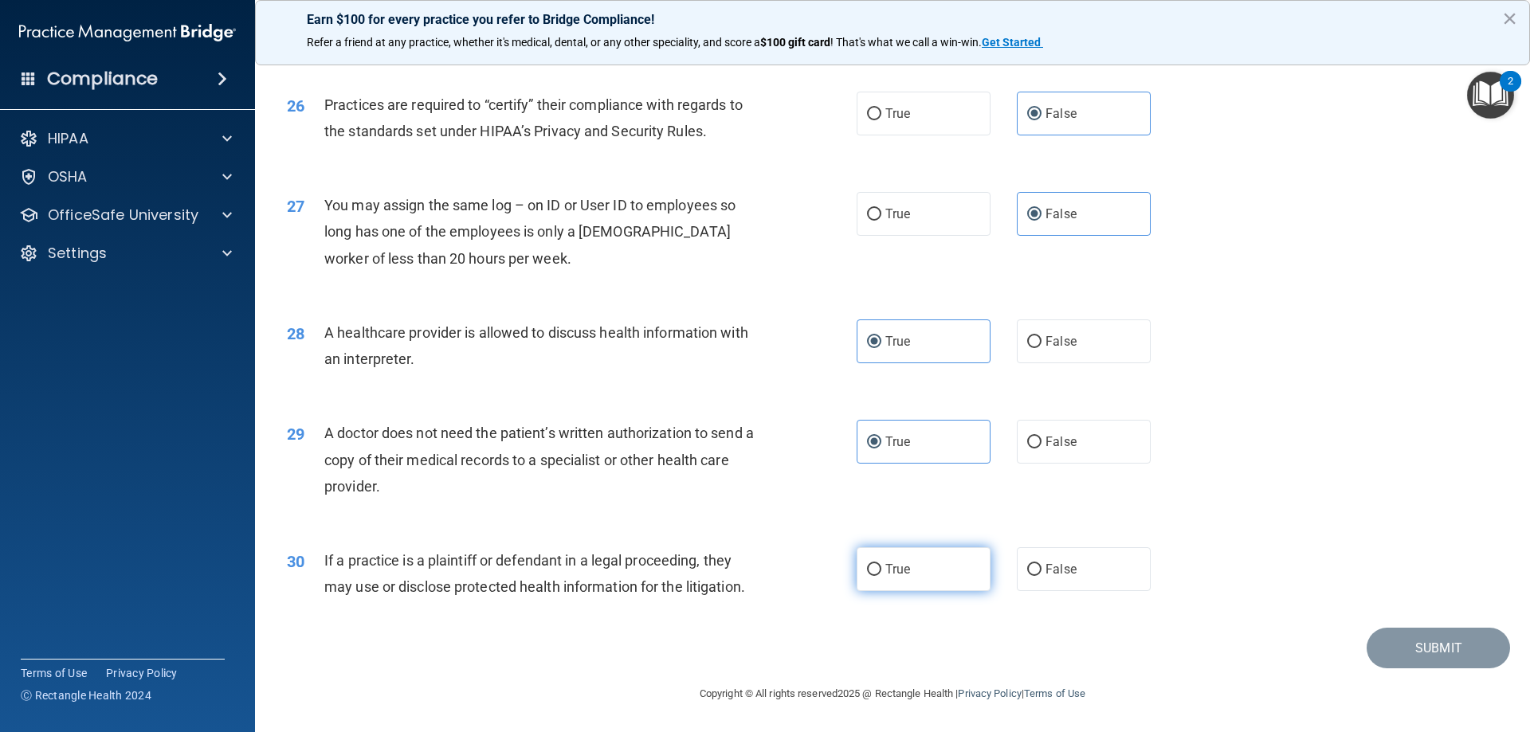
click at [887, 579] on label "True" at bounding box center [923, 569] width 134 height 44
click at [881, 576] on input "True" at bounding box center [874, 570] width 14 height 12
radio input "true"
click at [1076, 652] on button "Submit" at bounding box center [1437, 648] width 143 height 41
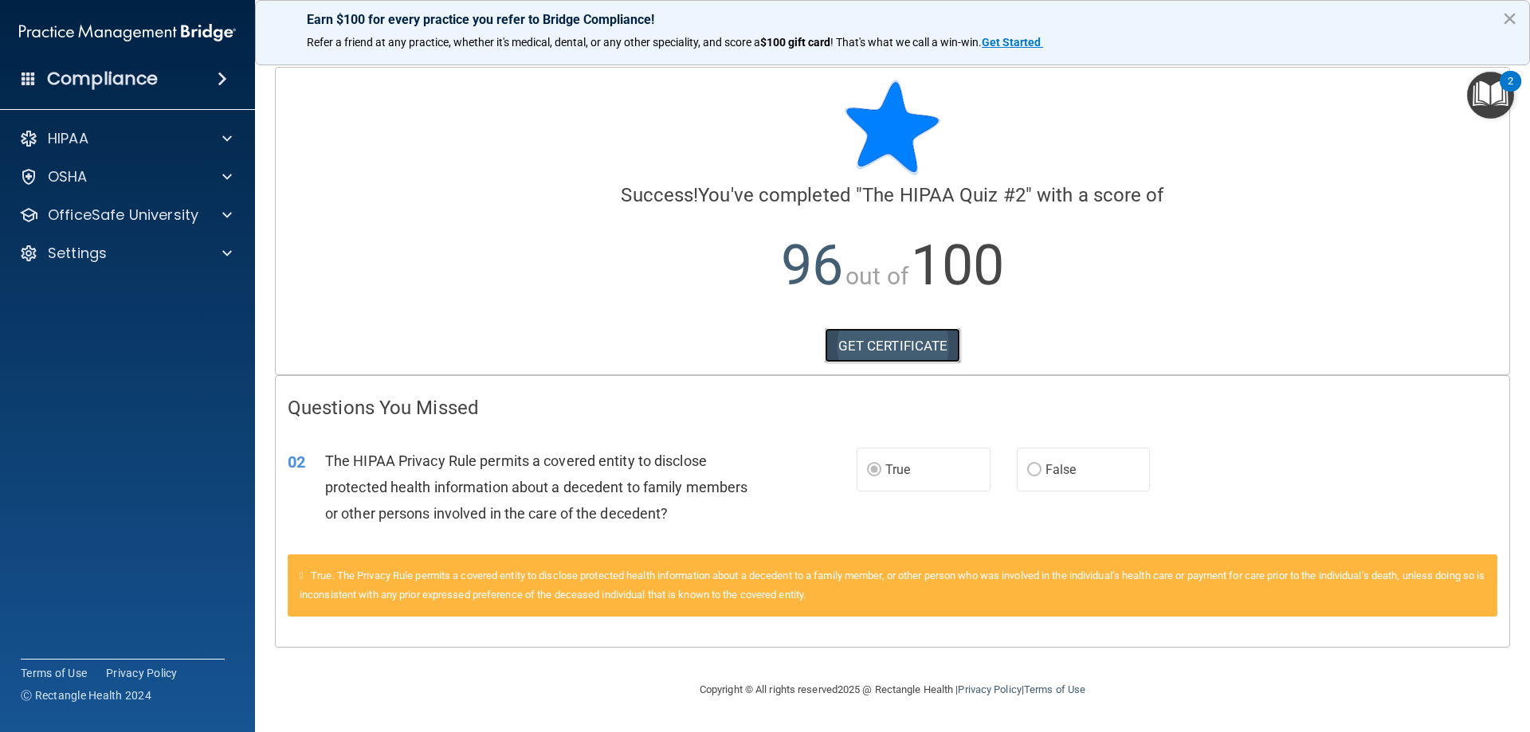
click at [924, 353] on link "GET CERTIFICATE" at bounding box center [893, 345] width 136 height 35
click at [130, 218] on p "OfficeSafe University" at bounding box center [123, 215] width 151 height 19
click at [122, 261] on p "HIPAA Training" at bounding box center [75, 253] width 131 height 16
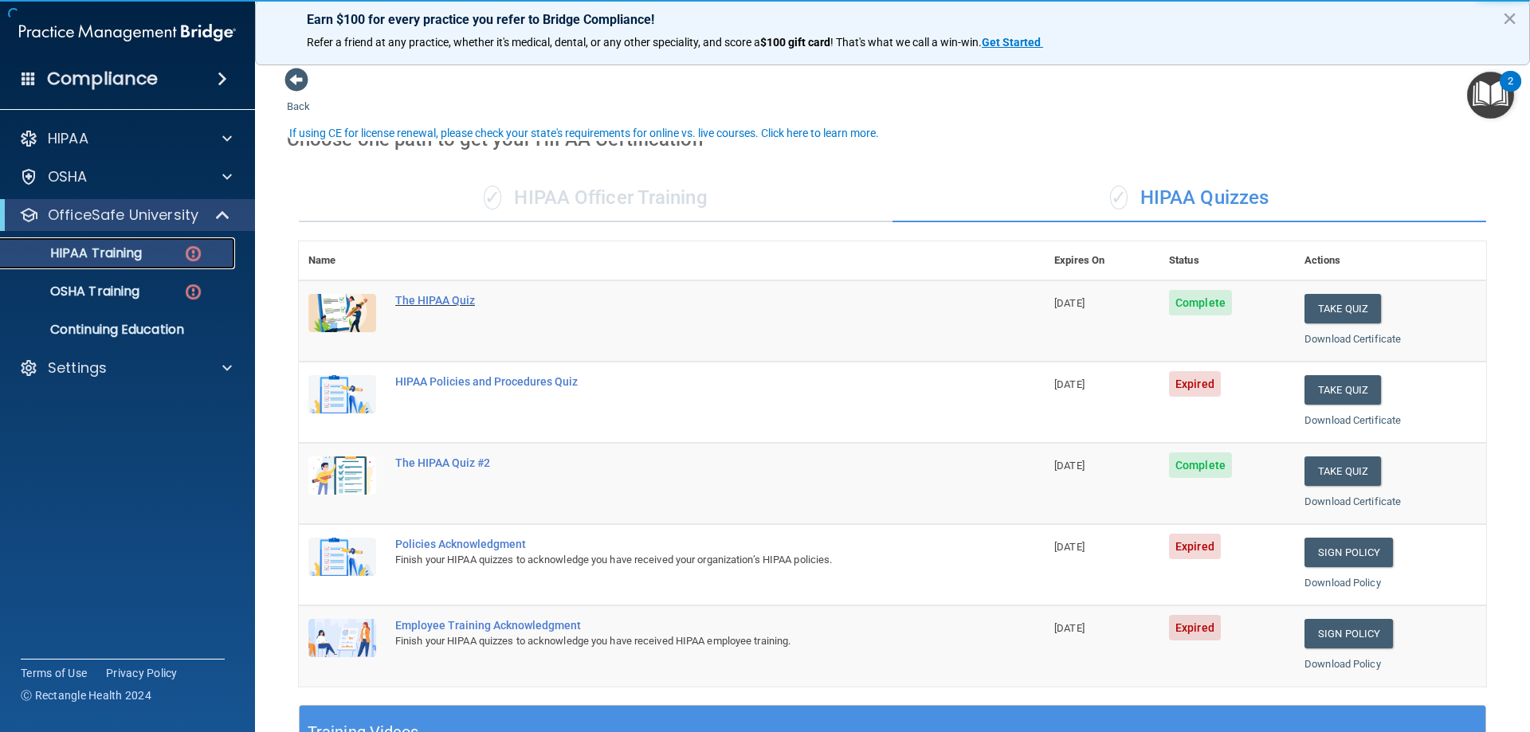
scroll to position [80, 0]
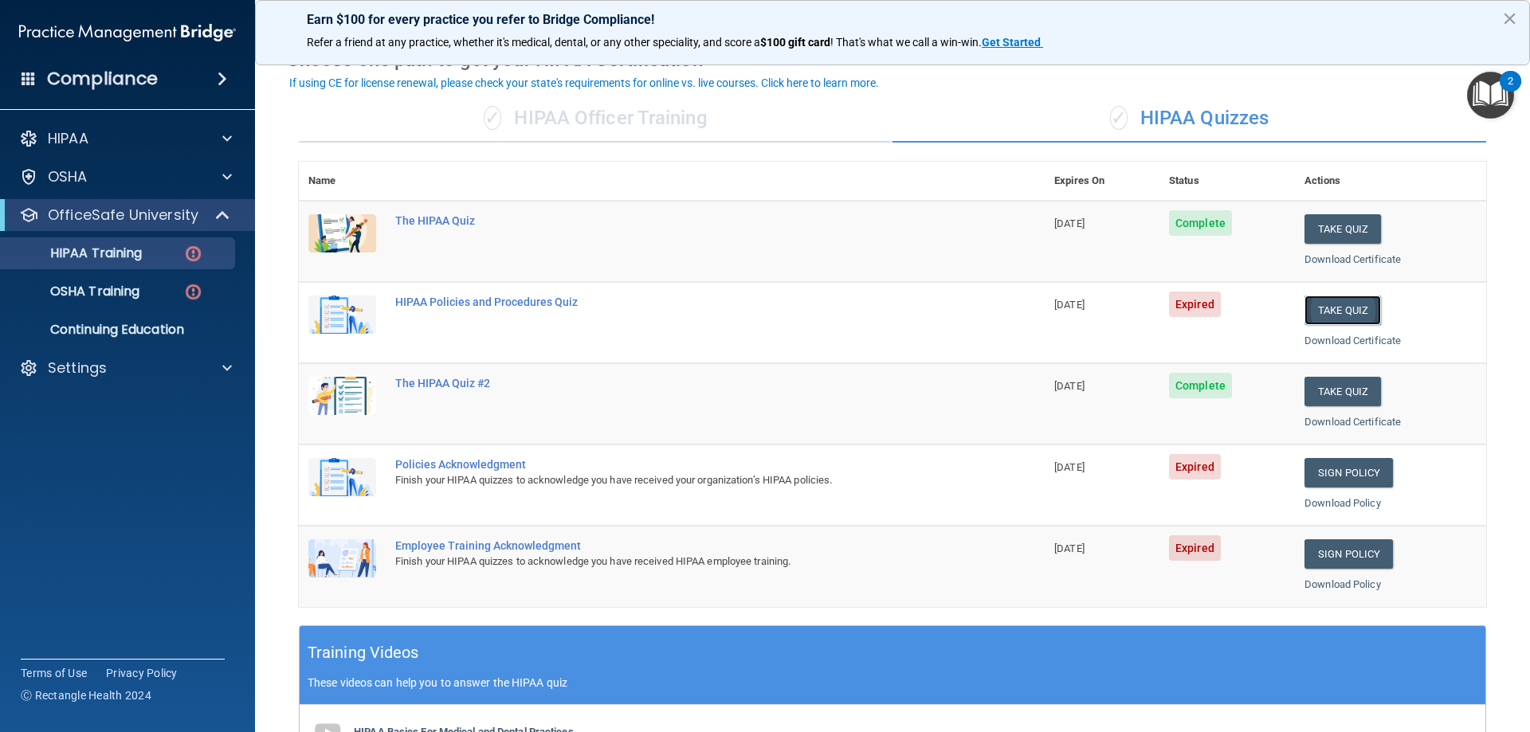
click at [1076, 312] on button "Take Quiz" at bounding box center [1342, 310] width 76 height 29
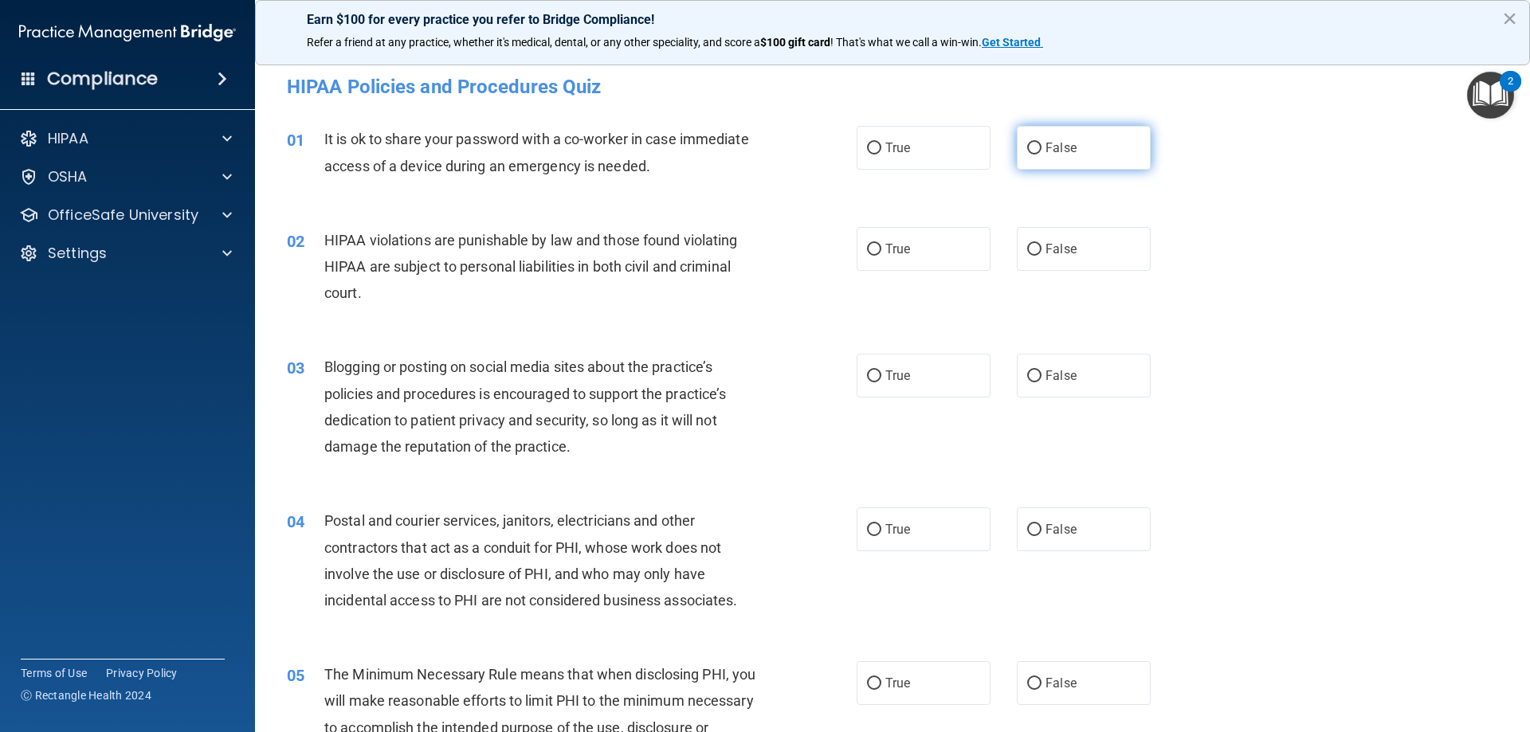
click at [1045, 151] on span "False" at bounding box center [1060, 147] width 31 height 15
click at [1041, 151] on input "False" at bounding box center [1034, 149] width 14 height 12
radio input "true"
click at [926, 268] on label "True" at bounding box center [923, 249] width 134 height 44
click at [881, 256] on input "True" at bounding box center [874, 250] width 14 height 12
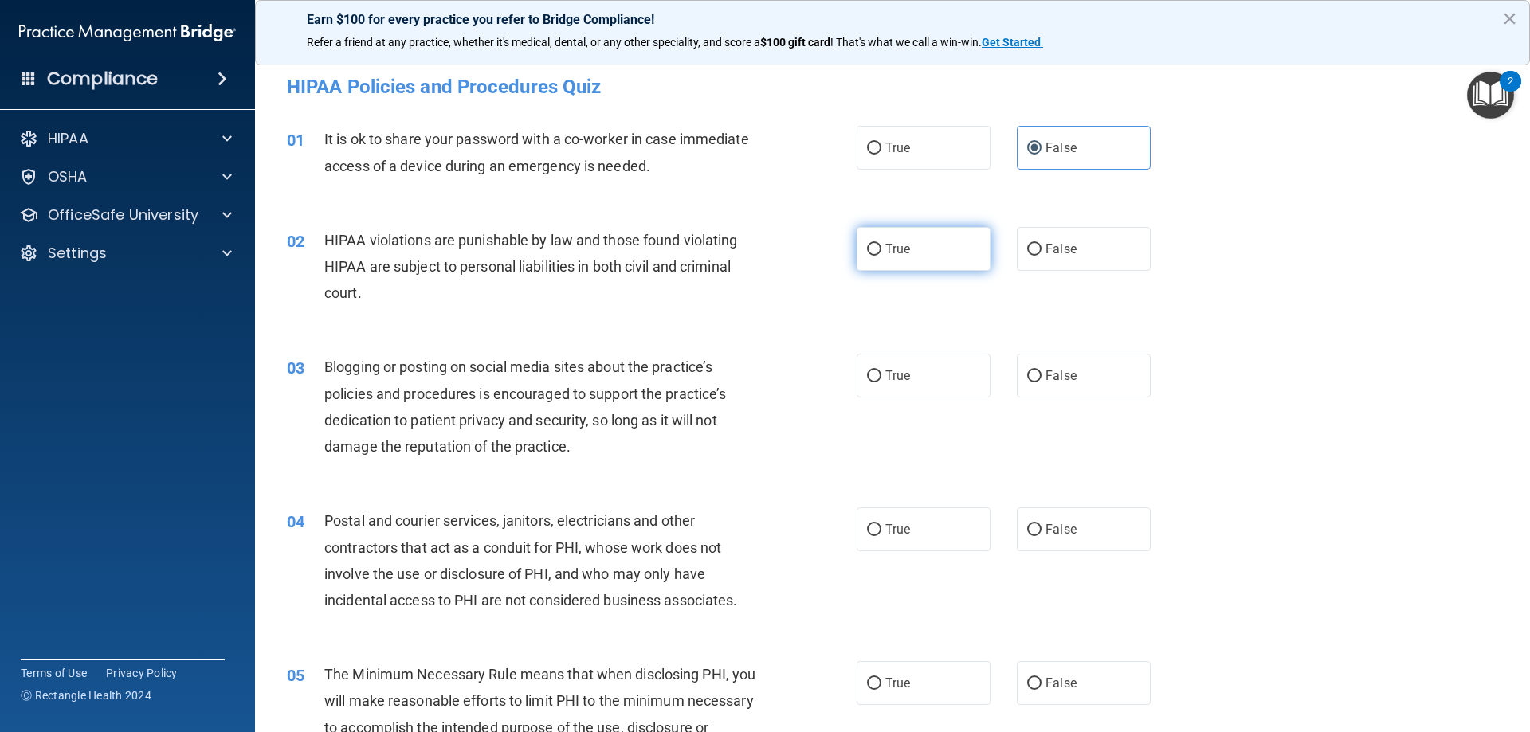
radio input "true"
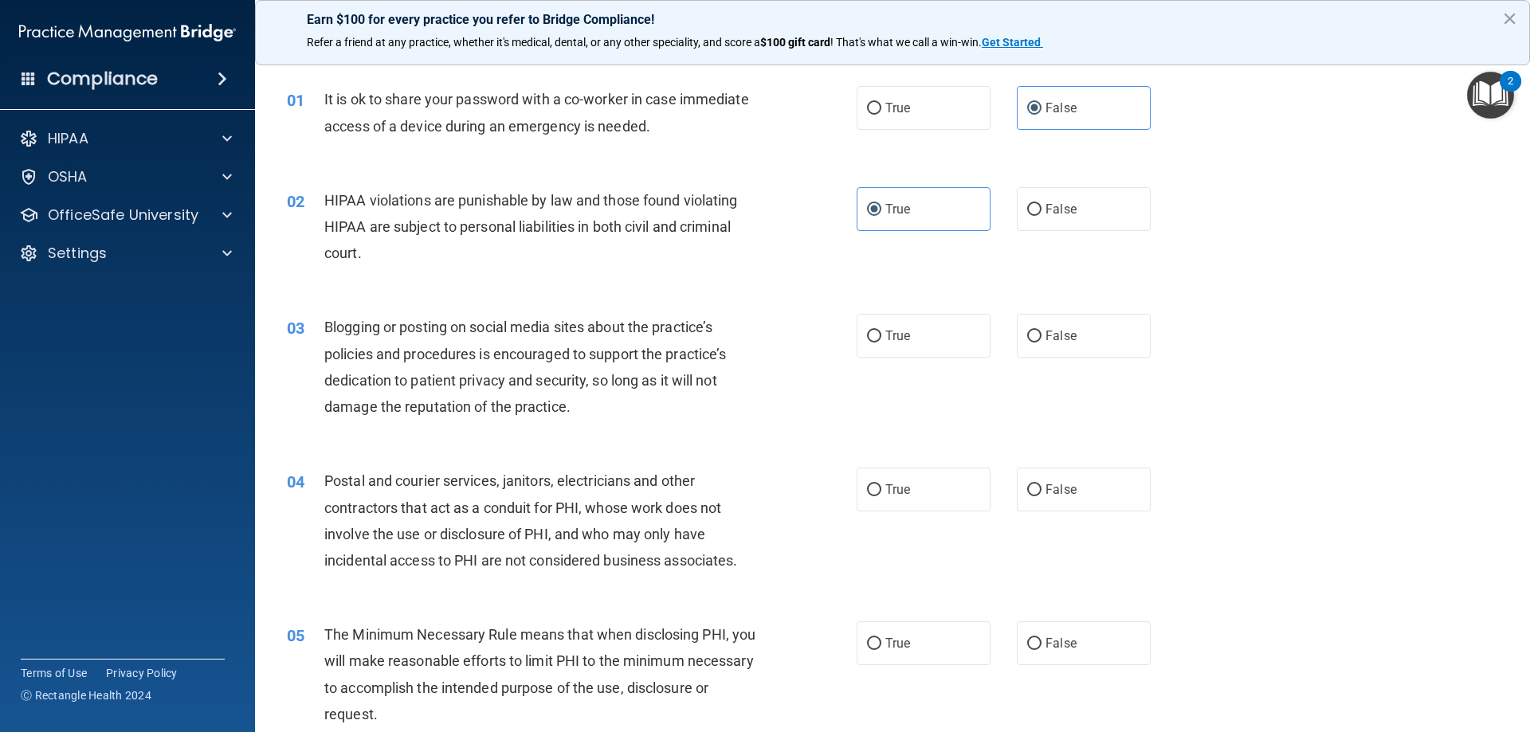
scroll to position [80, 0]
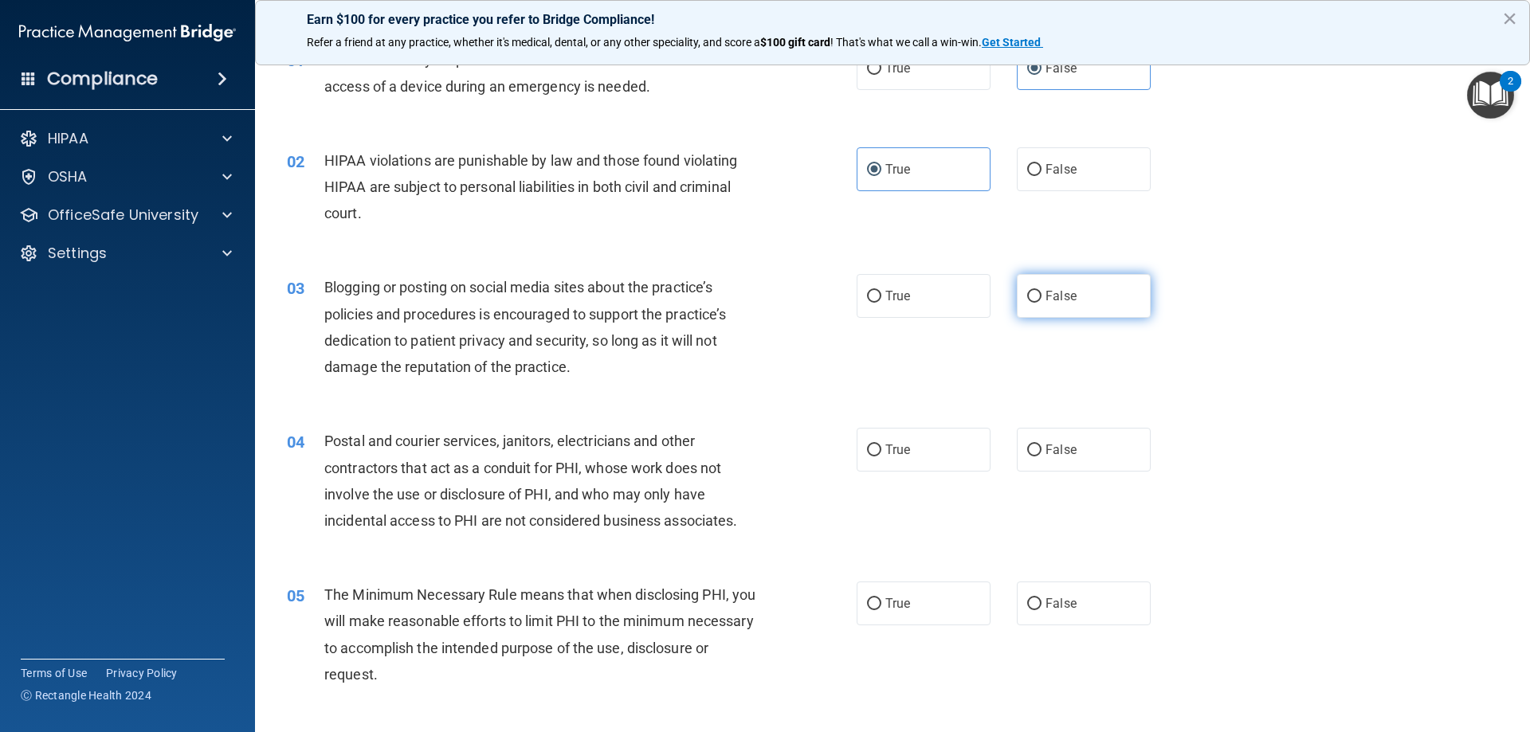
click at [1076, 301] on label "False" at bounding box center [1084, 296] width 134 height 44
click at [1041, 301] on input "False" at bounding box center [1034, 297] width 14 height 12
radio input "true"
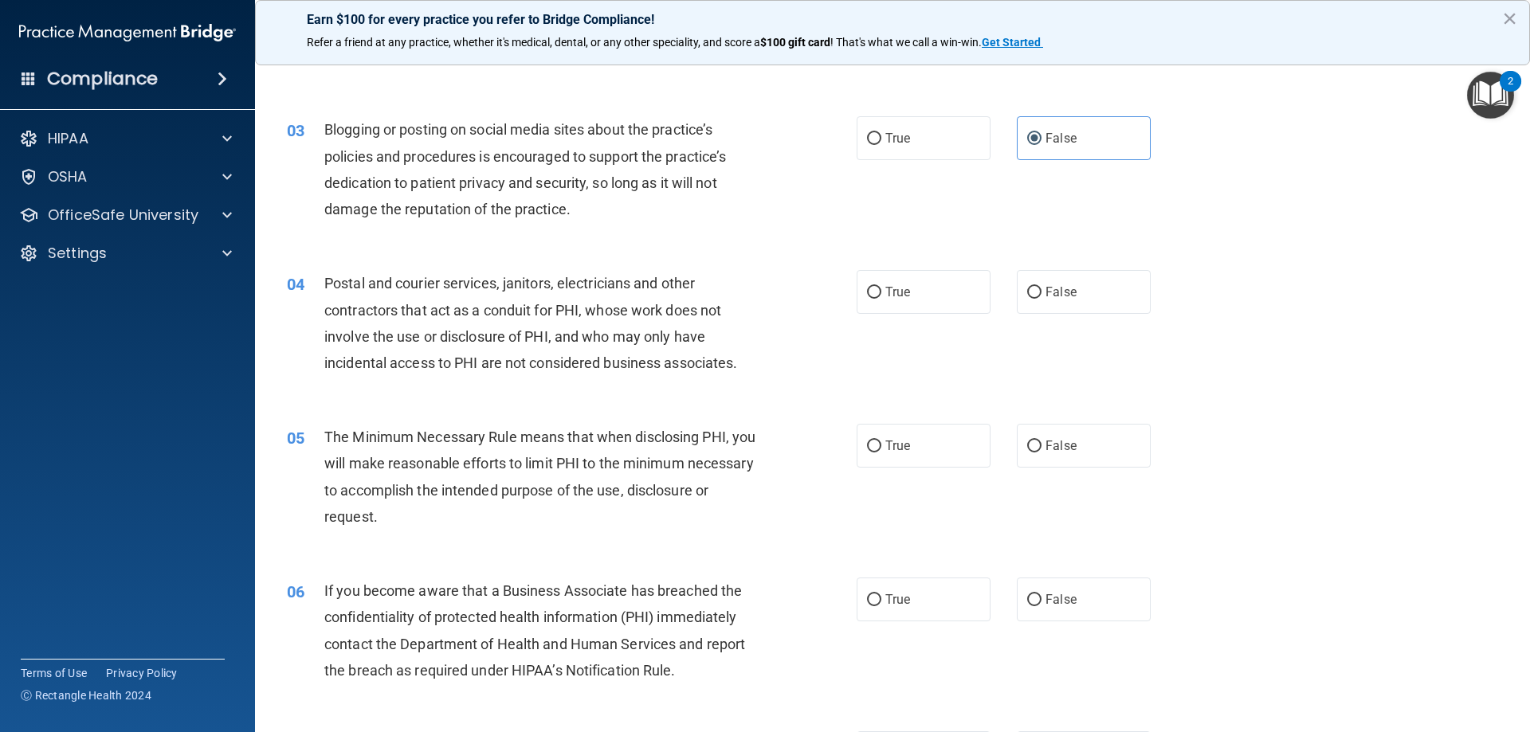
scroll to position [239, 0]
click at [1040, 274] on label "False" at bounding box center [1084, 290] width 134 height 44
click at [1040, 285] on input "False" at bounding box center [1034, 291] width 14 height 12
radio input "true"
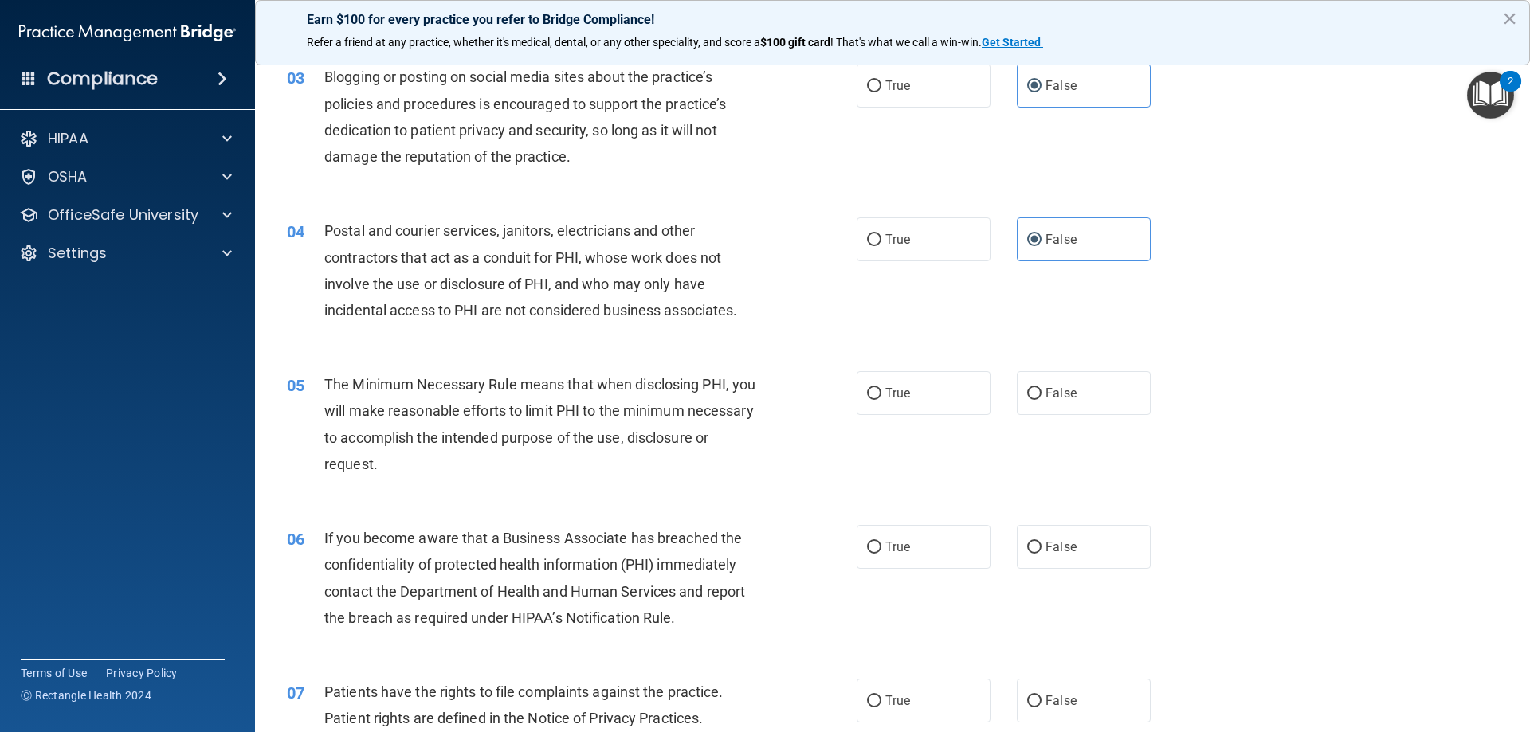
scroll to position [319, 0]
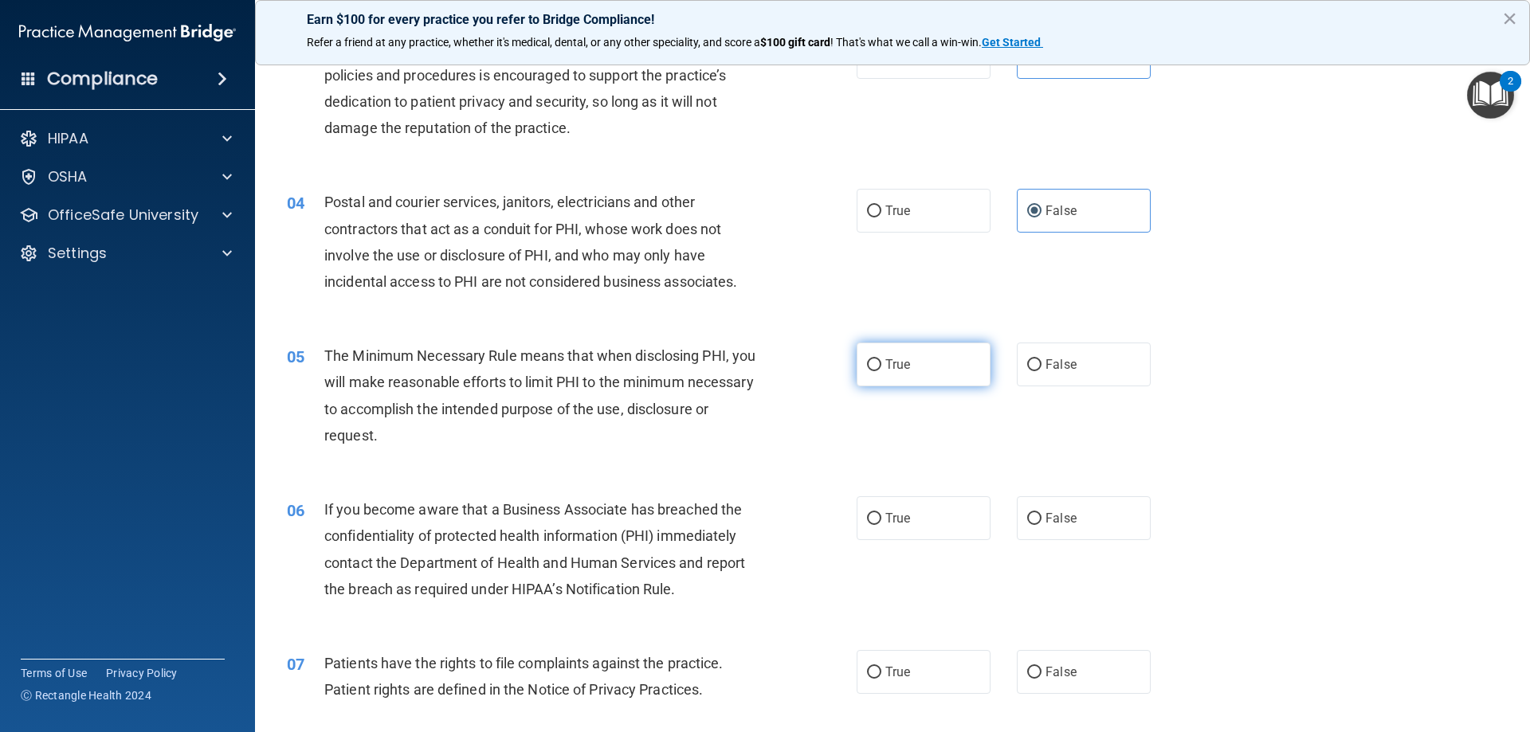
click at [902, 380] on label "True" at bounding box center [923, 365] width 134 height 44
click at [881, 371] on input "True" at bounding box center [874, 365] width 14 height 12
radio input "true"
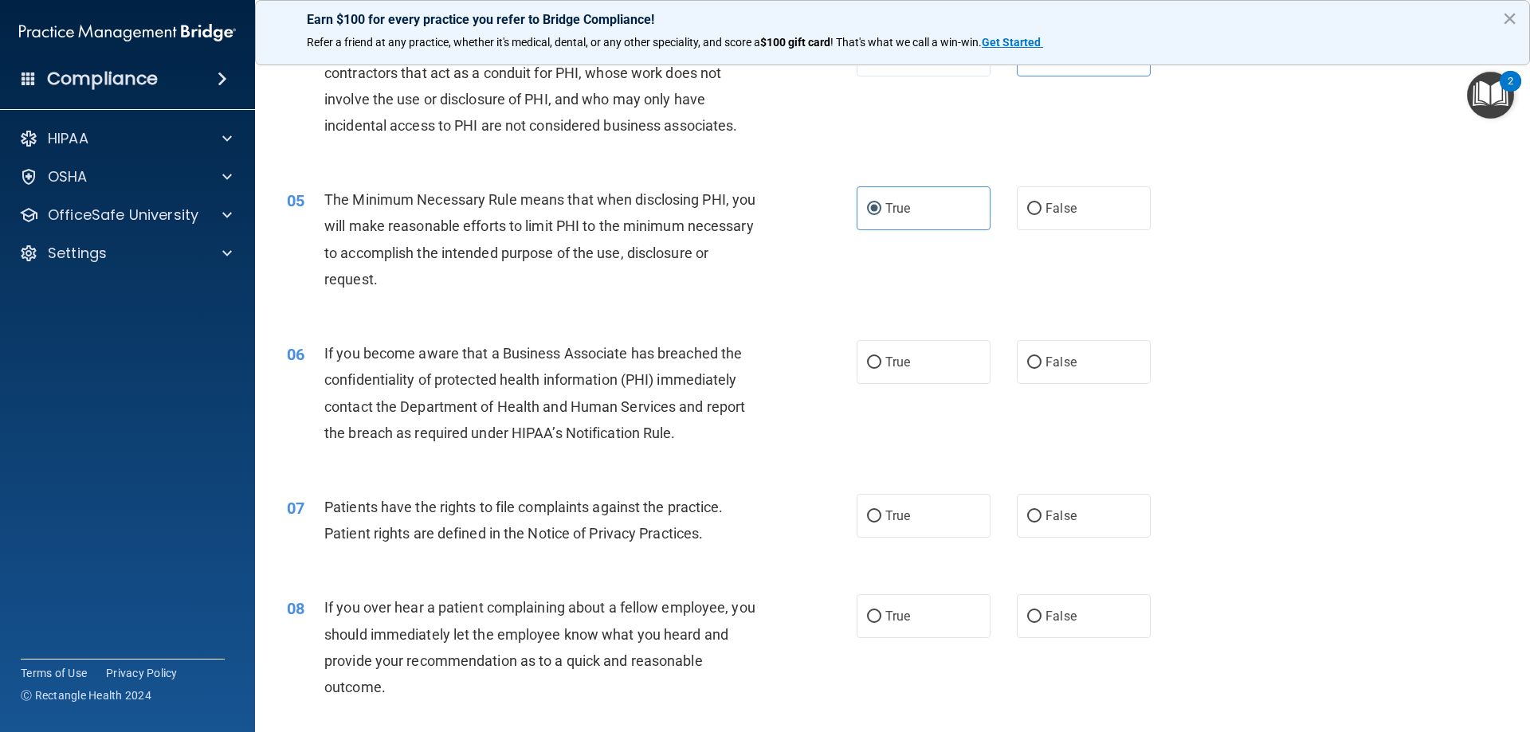
scroll to position [478, 0]
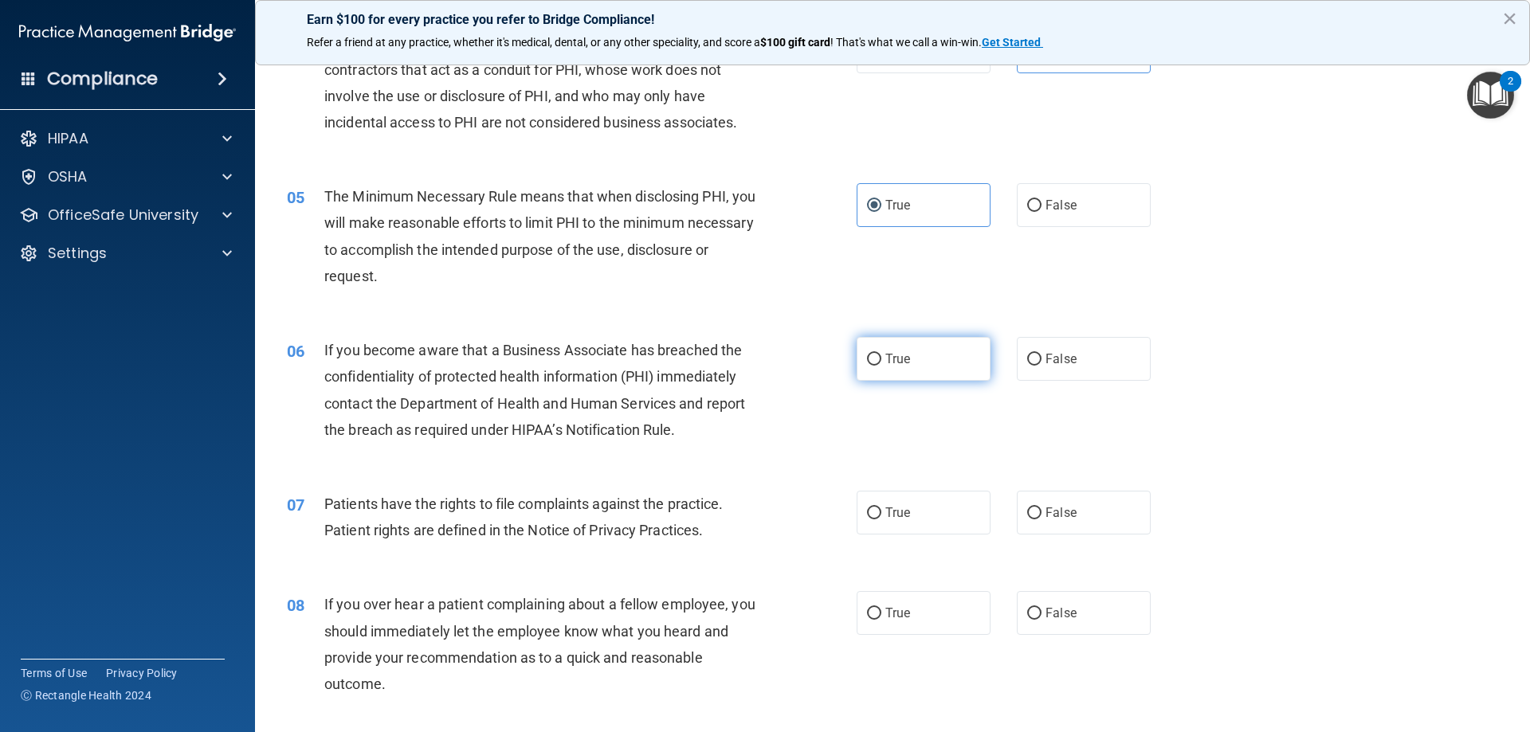
click at [894, 375] on label "True" at bounding box center [923, 359] width 134 height 44
click at [881, 366] on input "True" at bounding box center [874, 360] width 14 height 12
radio input "true"
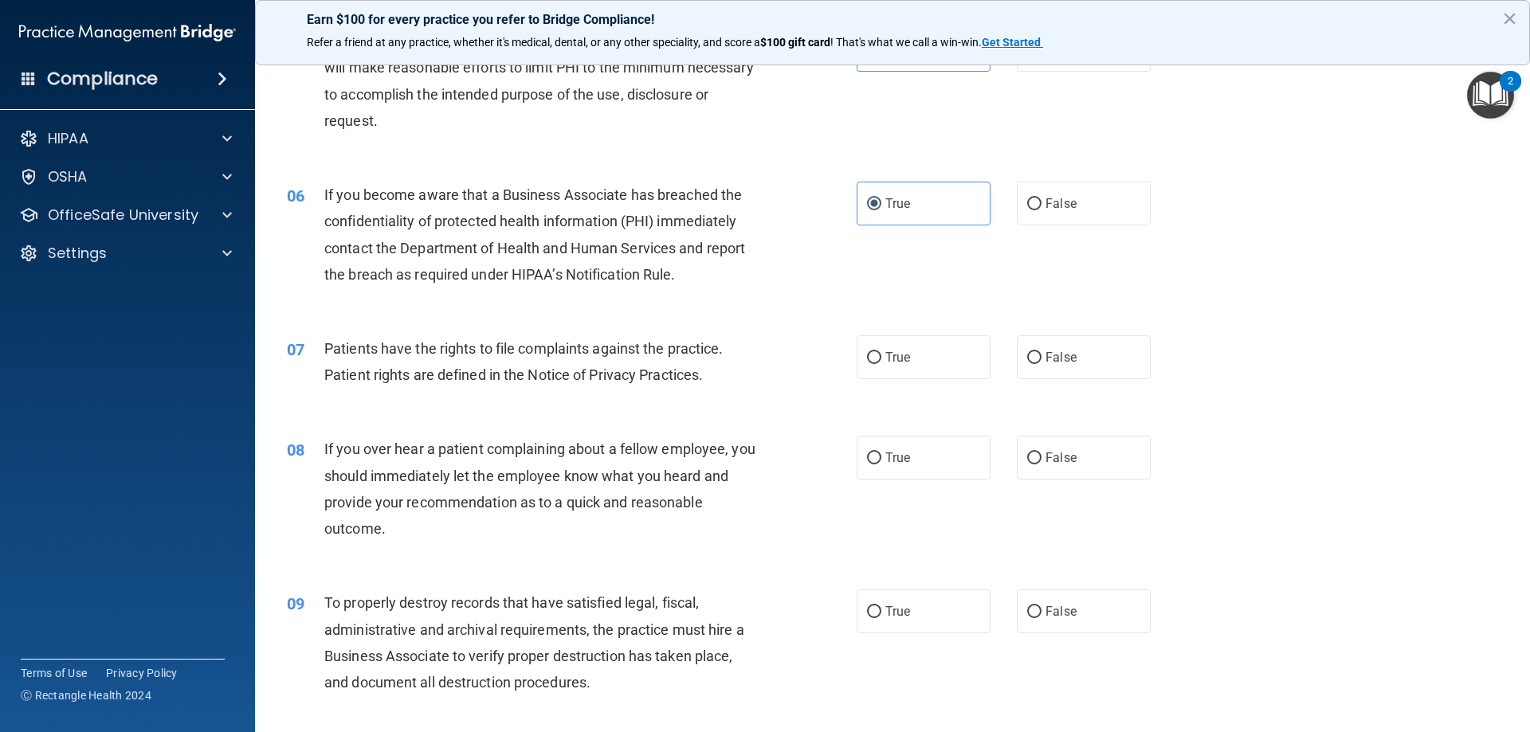
scroll to position [637, 0]
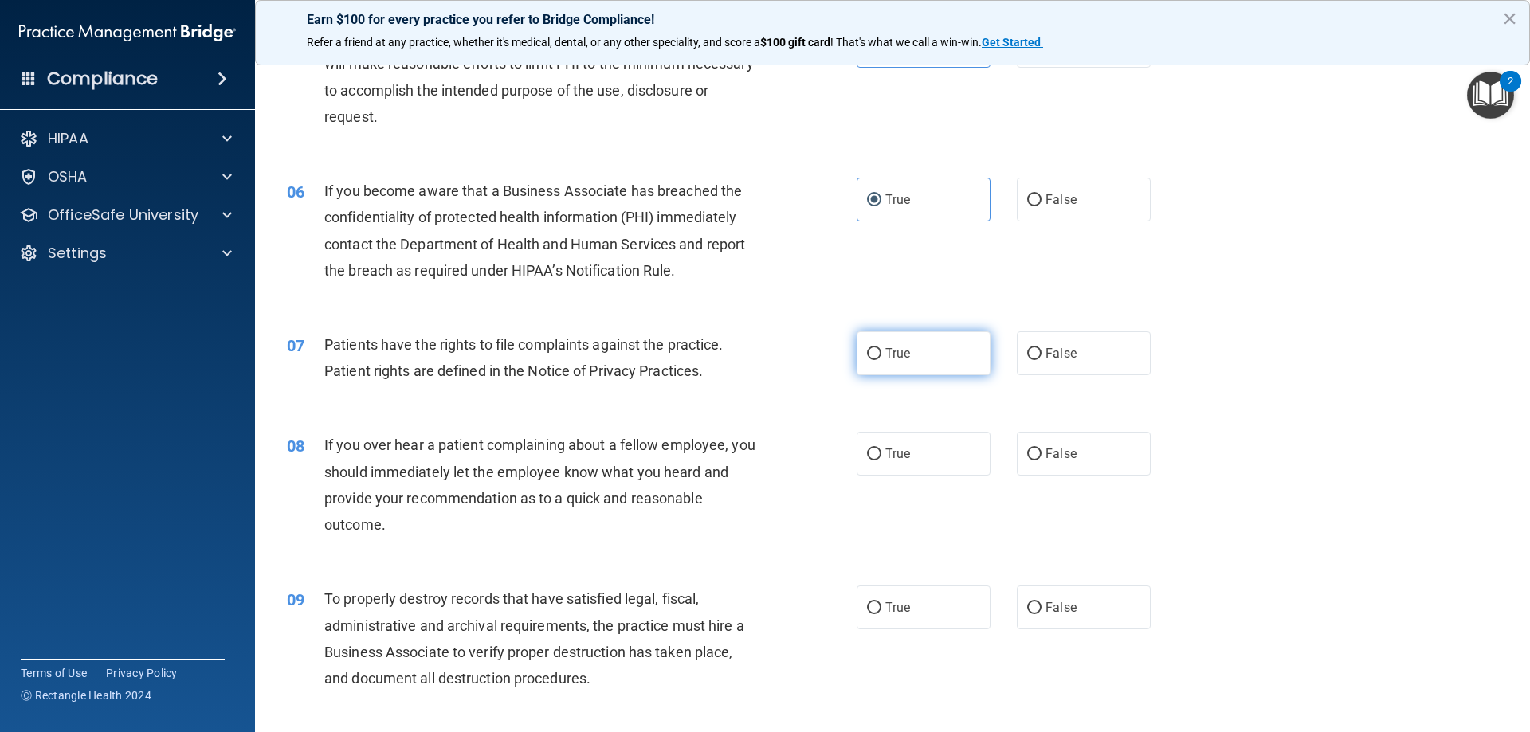
click at [910, 374] on label "True" at bounding box center [923, 353] width 134 height 44
click at [881, 360] on input "True" at bounding box center [874, 354] width 14 height 12
radio input "true"
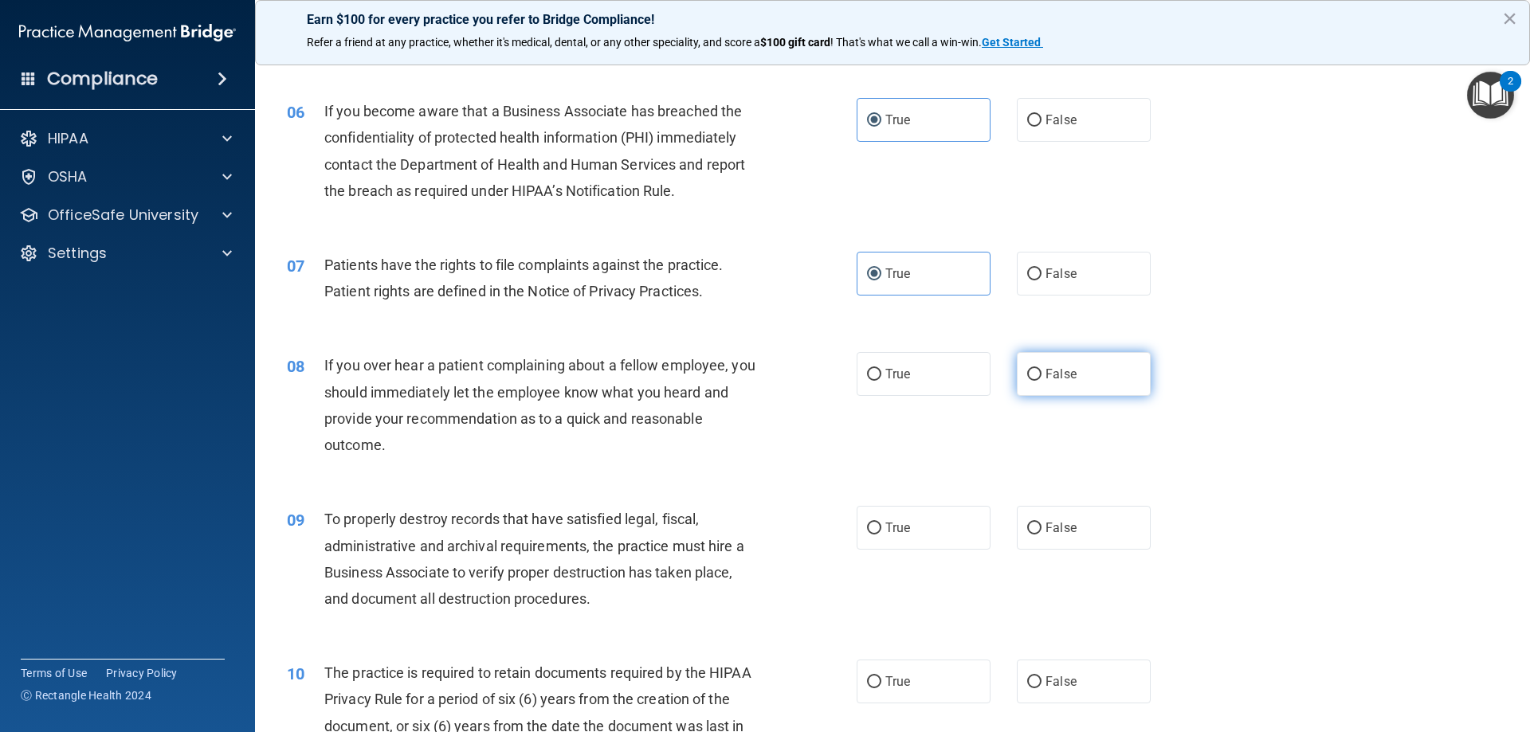
click at [1032, 385] on label "False" at bounding box center [1084, 374] width 134 height 44
click at [1032, 381] on input "False" at bounding box center [1034, 375] width 14 height 12
radio input "true"
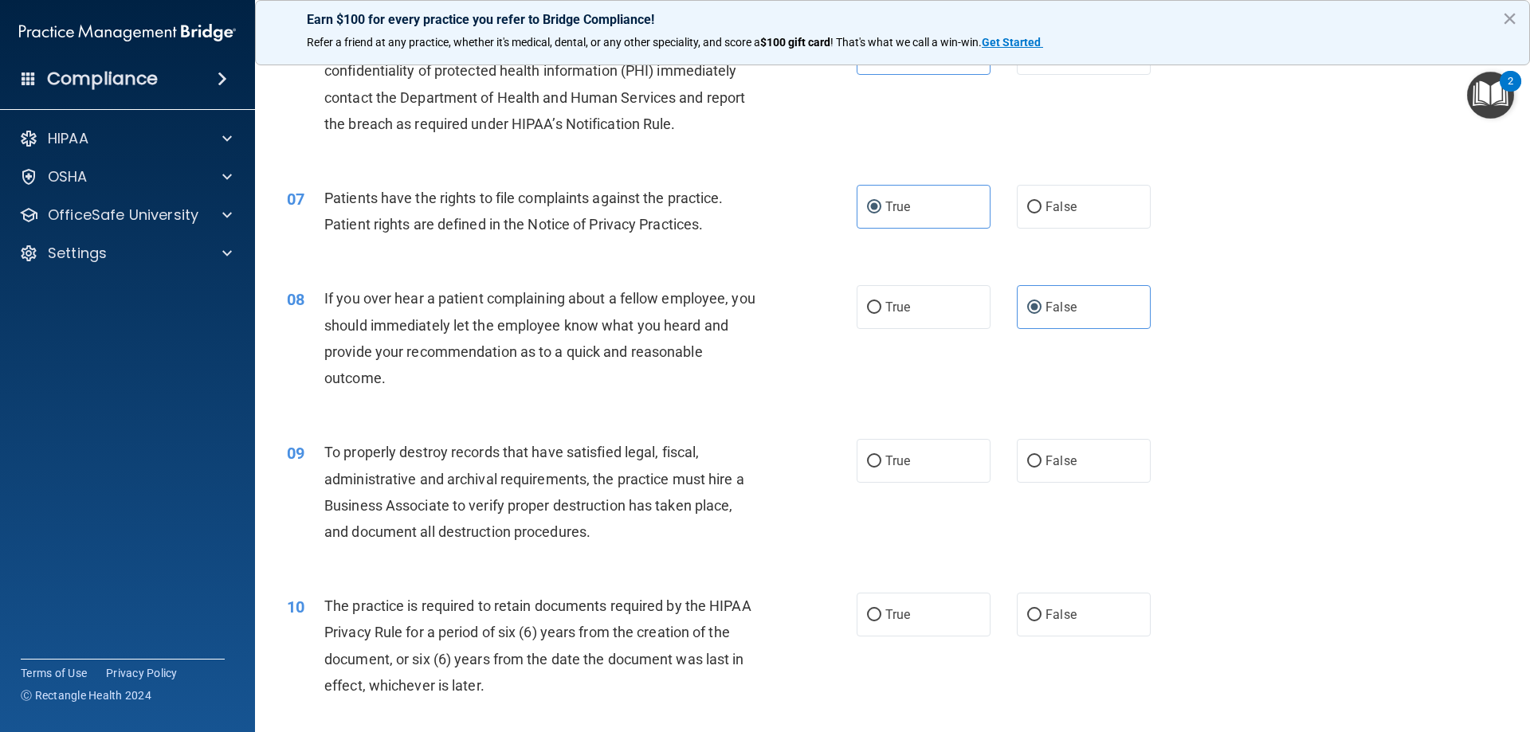
scroll to position [876, 0]
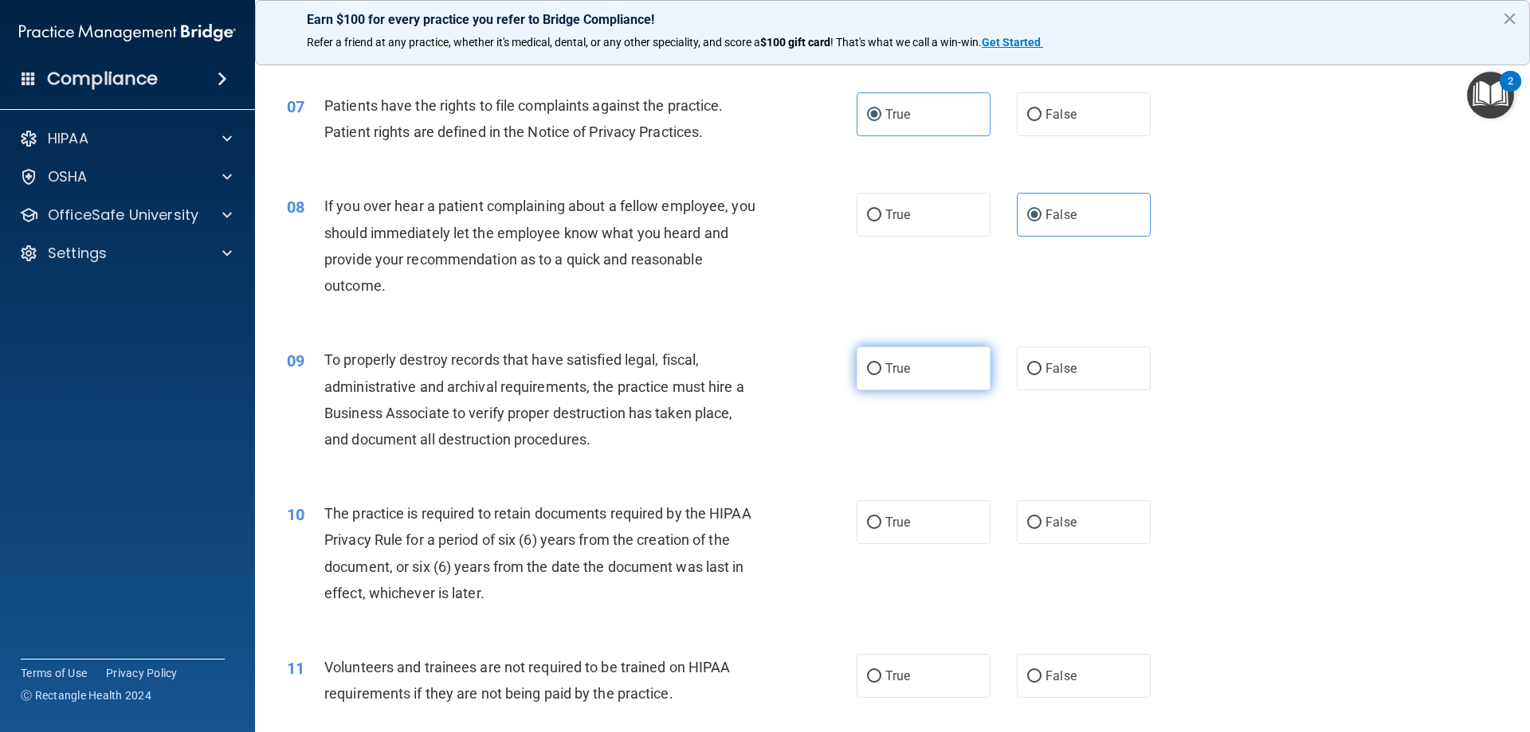
click at [900, 382] on label "True" at bounding box center [923, 369] width 134 height 44
click at [881, 375] on input "True" at bounding box center [874, 369] width 14 height 12
radio input "true"
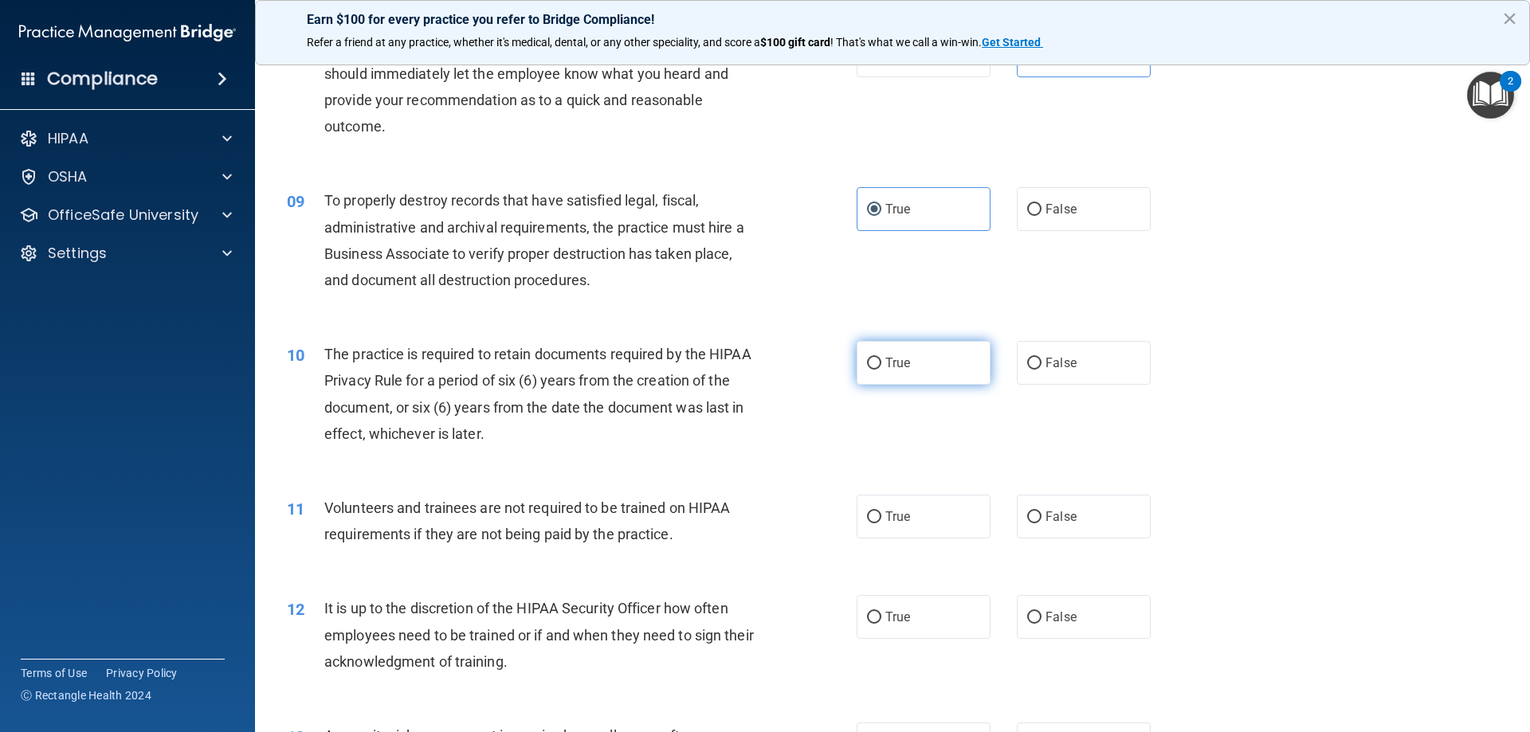
click at [867, 362] on input "True" at bounding box center [874, 364] width 14 height 12
radio input "true"
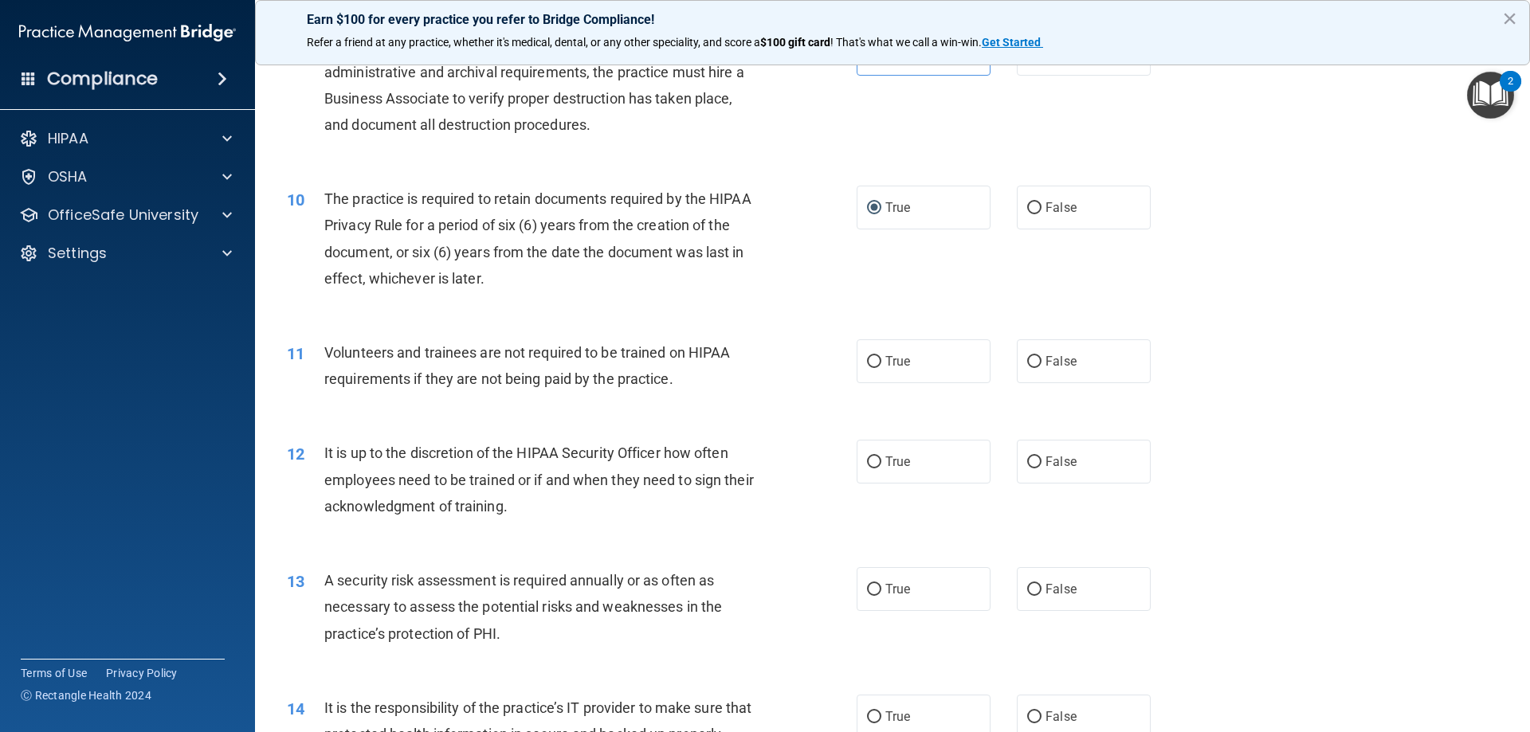
scroll to position [1195, 0]
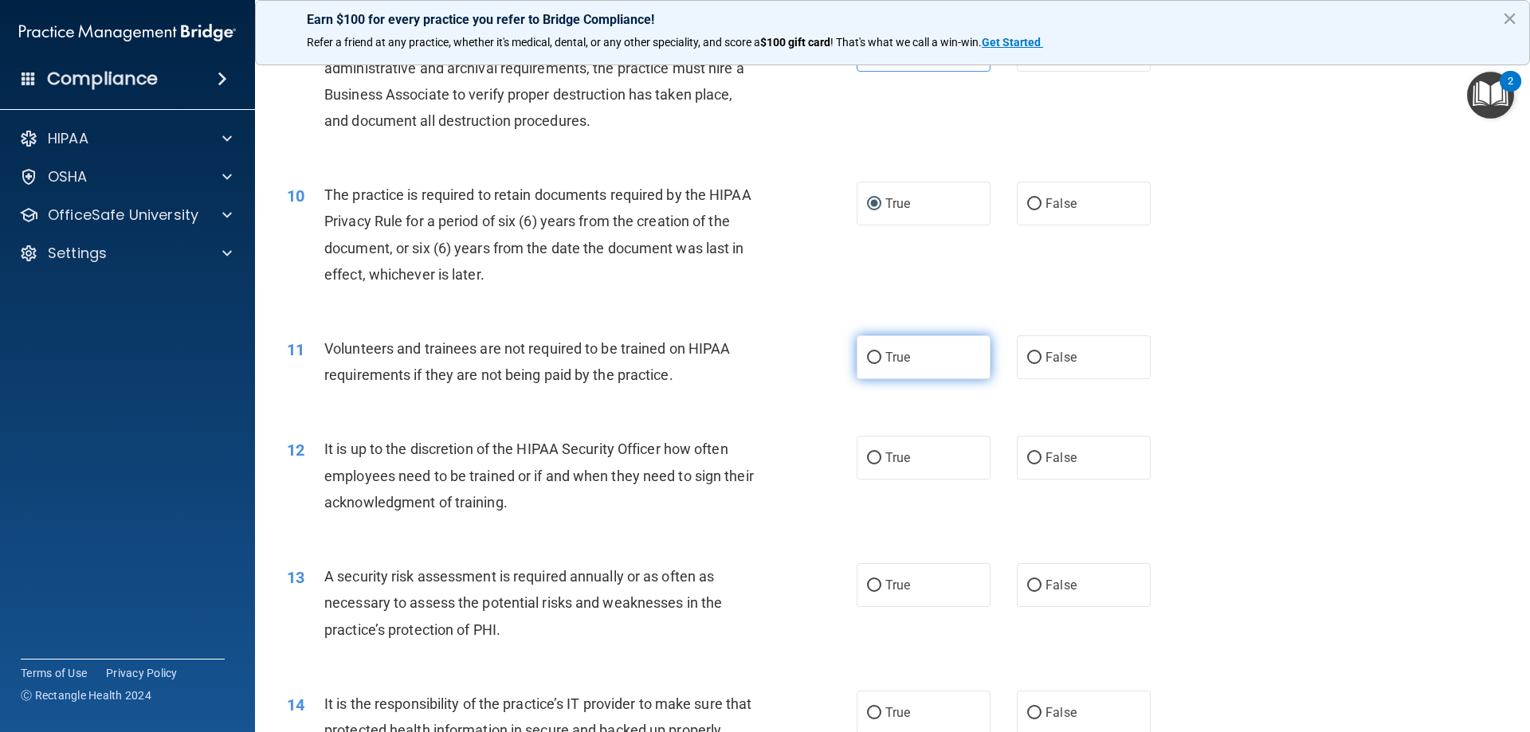
click at [903, 378] on label "True" at bounding box center [923, 357] width 134 height 44
click at [881, 364] on input "True" at bounding box center [874, 358] width 14 height 12
radio input "true"
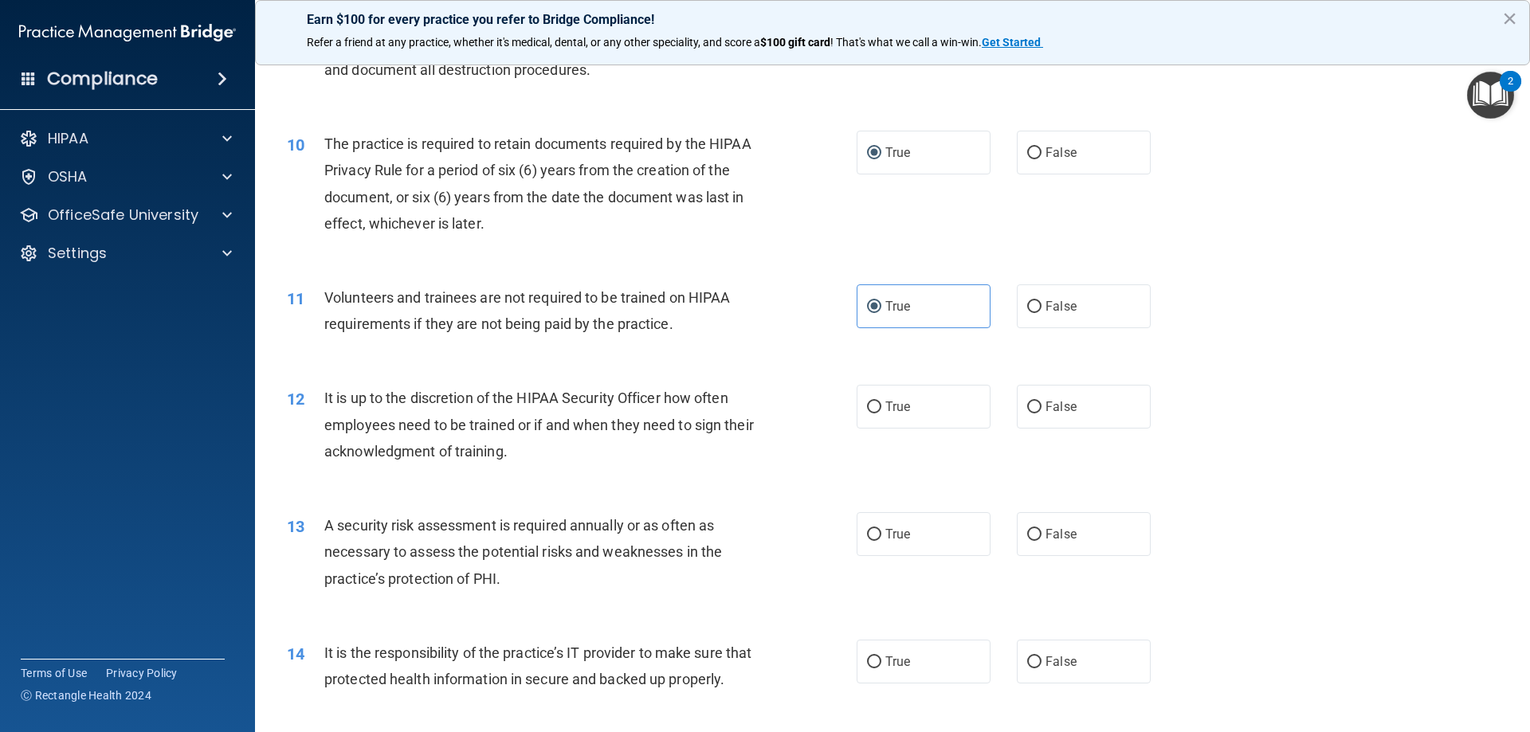
scroll to position [1275, 0]
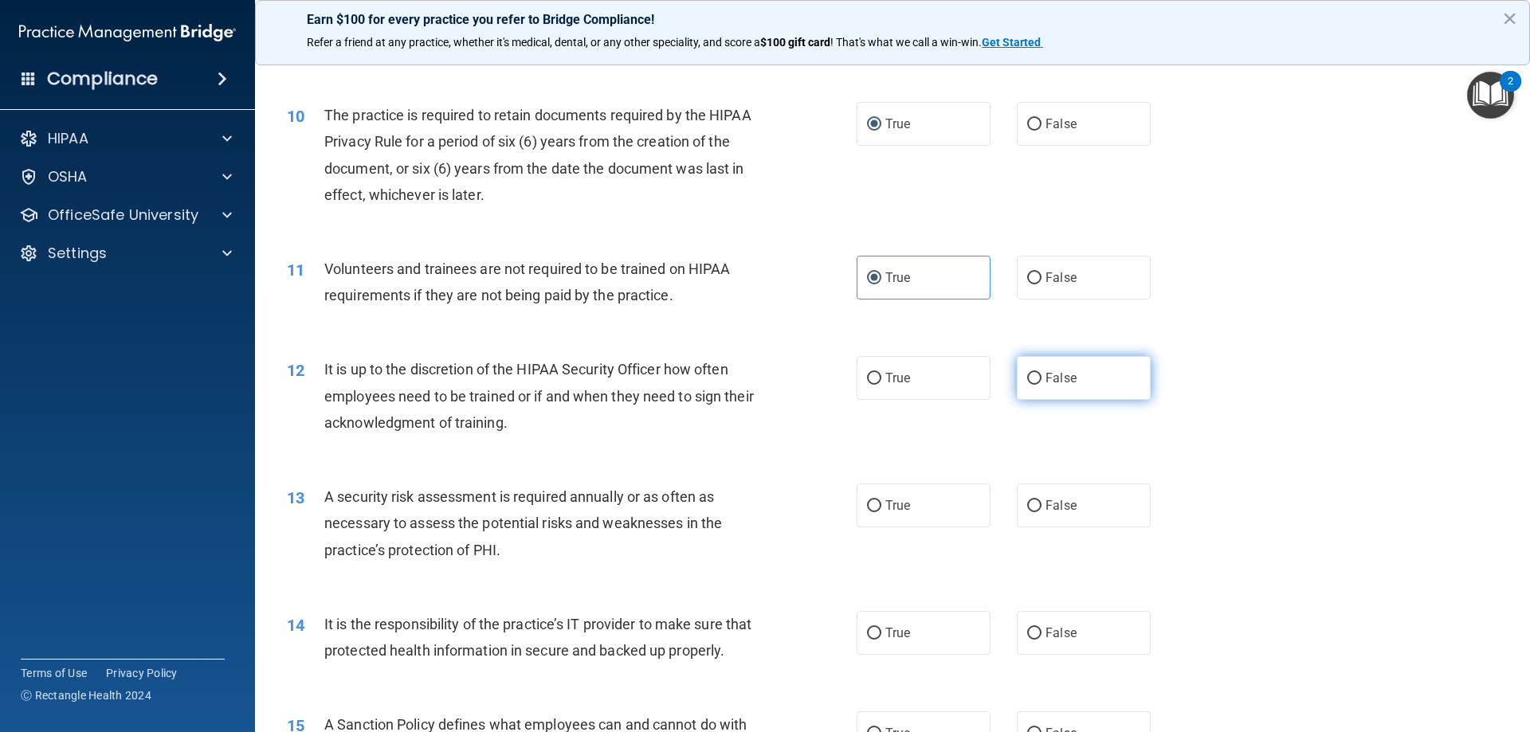
click at [1076, 385] on label "False" at bounding box center [1084, 378] width 134 height 44
click at [1041, 385] on input "False" at bounding box center [1034, 379] width 14 height 12
radio input "true"
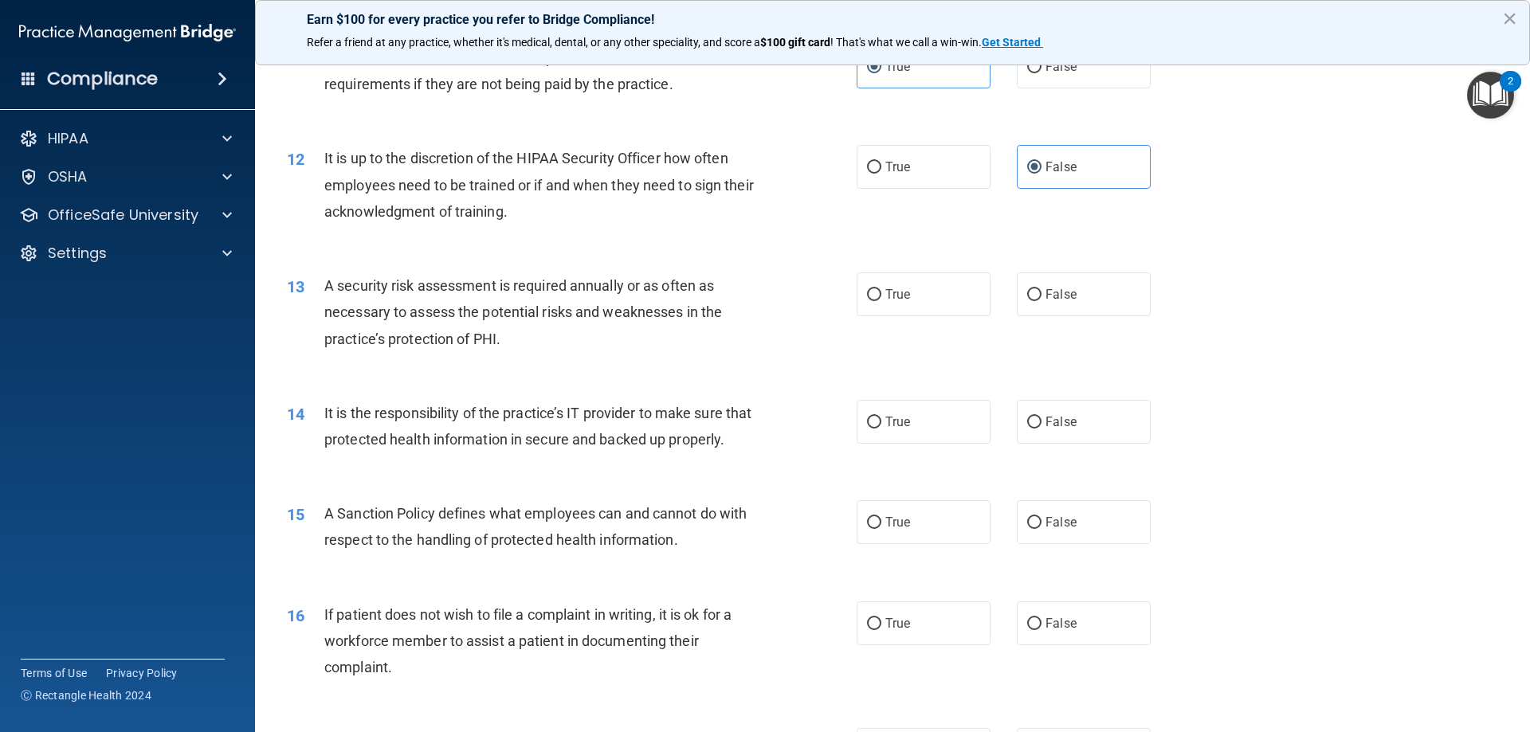
scroll to position [1514, 0]
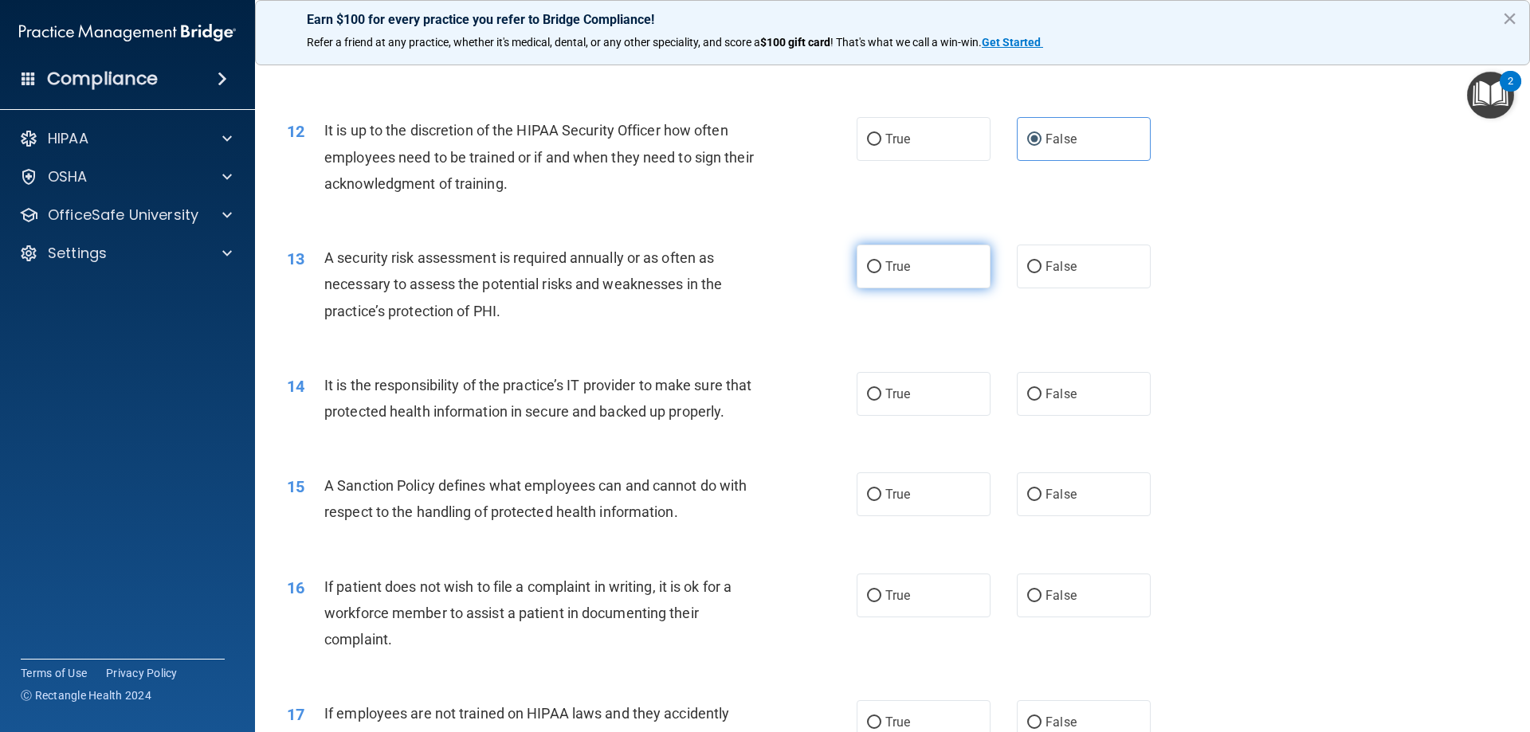
click at [950, 279] on label "True" at bounding box center [923, 267] width 134 height 44
click at [881, 273] on input "True" at bounding box center [874, 267] width 14 height 12
radio input "true"
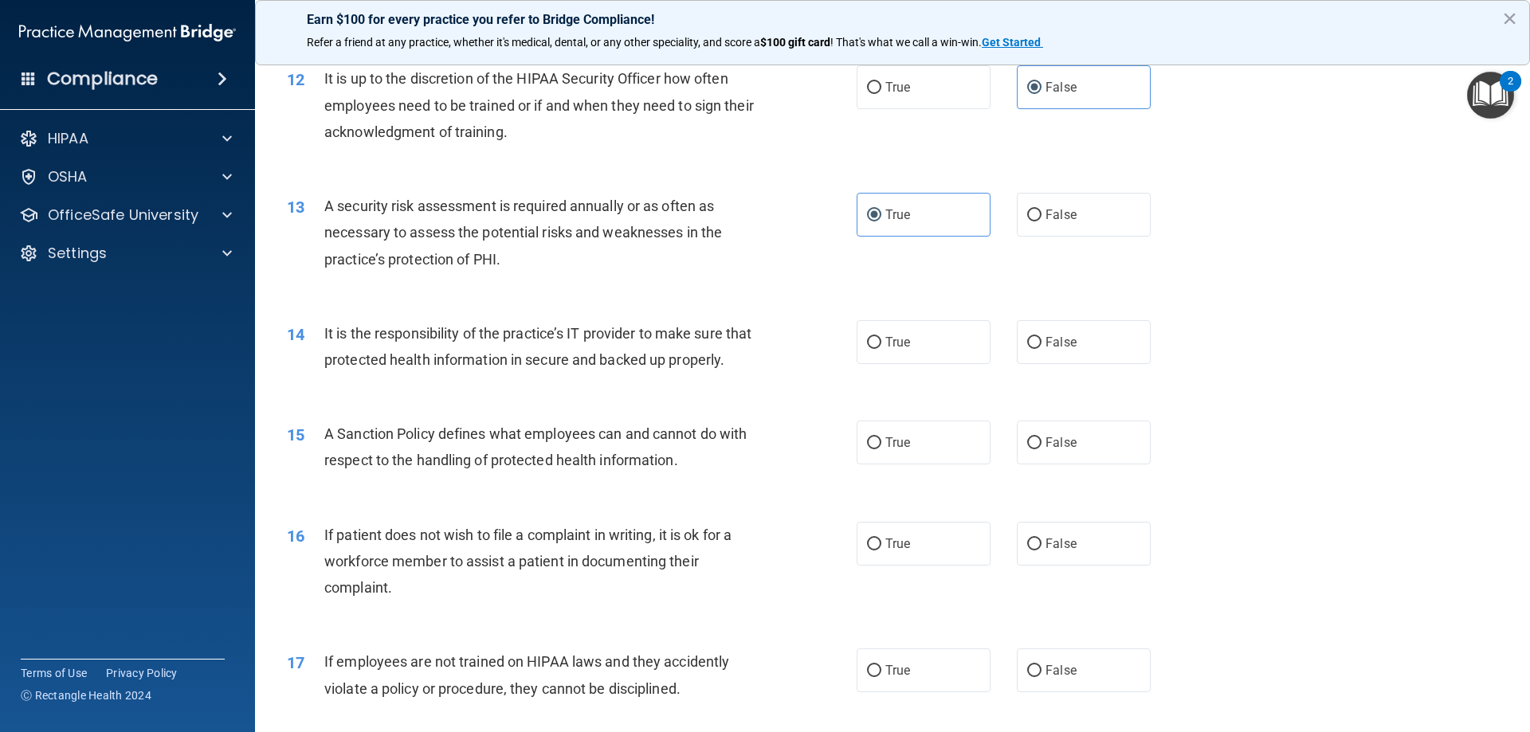
scroll to position [1593, 0]
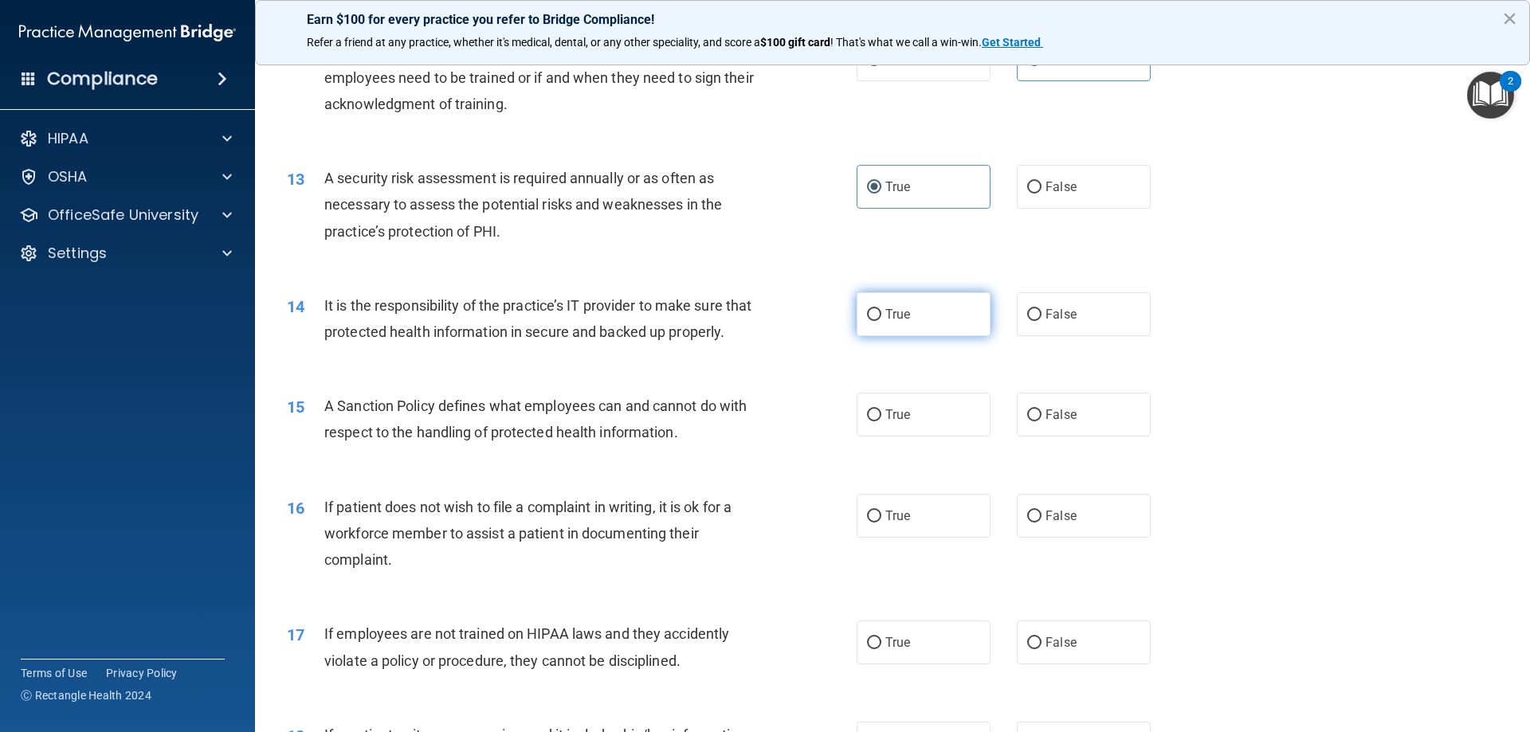
click at [864, 305] on label "True" at bounding box center [923, 314] width 134 height 44
click at [867, 309] on input "True" at bounding box center [874, 315] width 14 height 12
radio input "true"
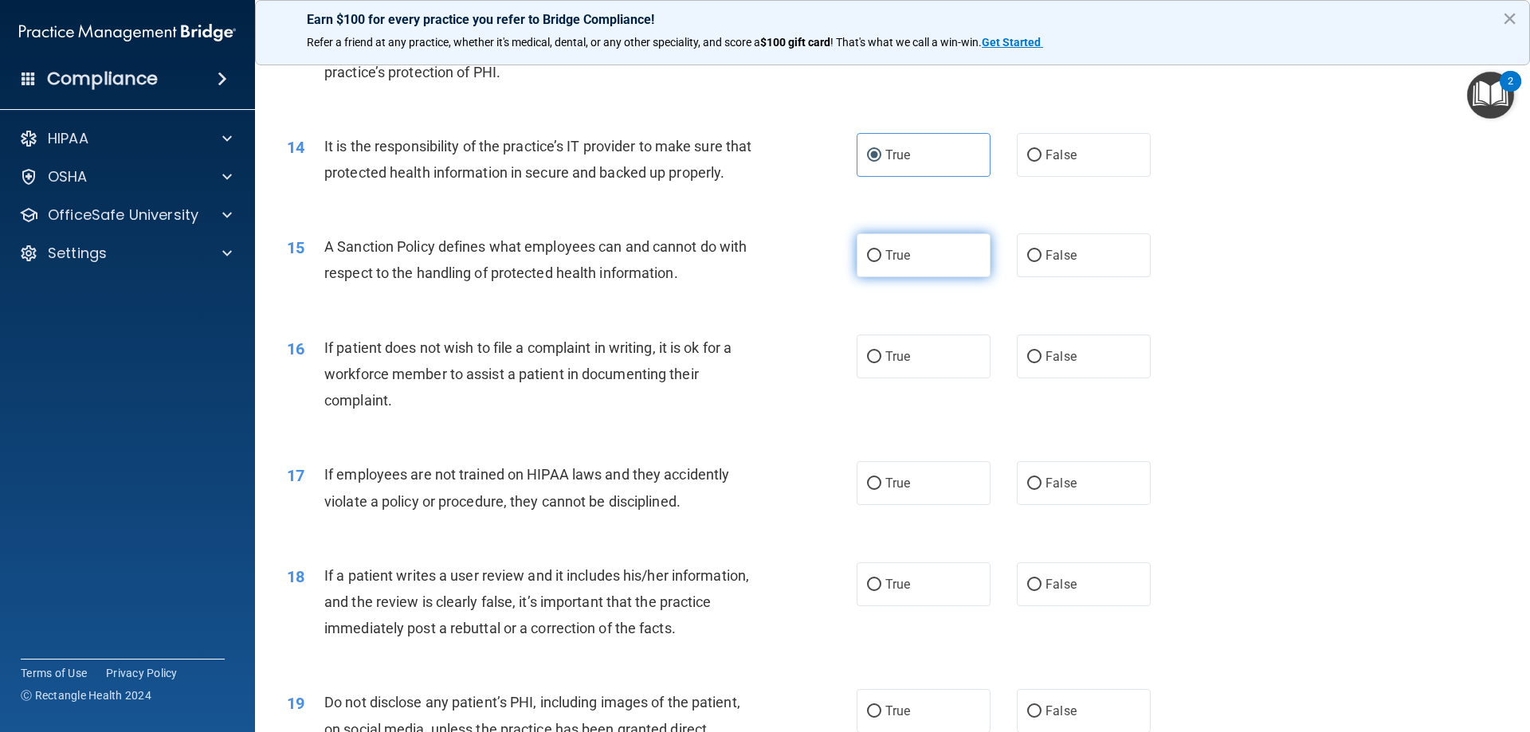
click at [863, 277] on label "True" at bounding box center [923, 255] width 134 height 44
click at [867, 262] on input "True" at bounding box center [874, 256] width 14 height 12
radio input "true"
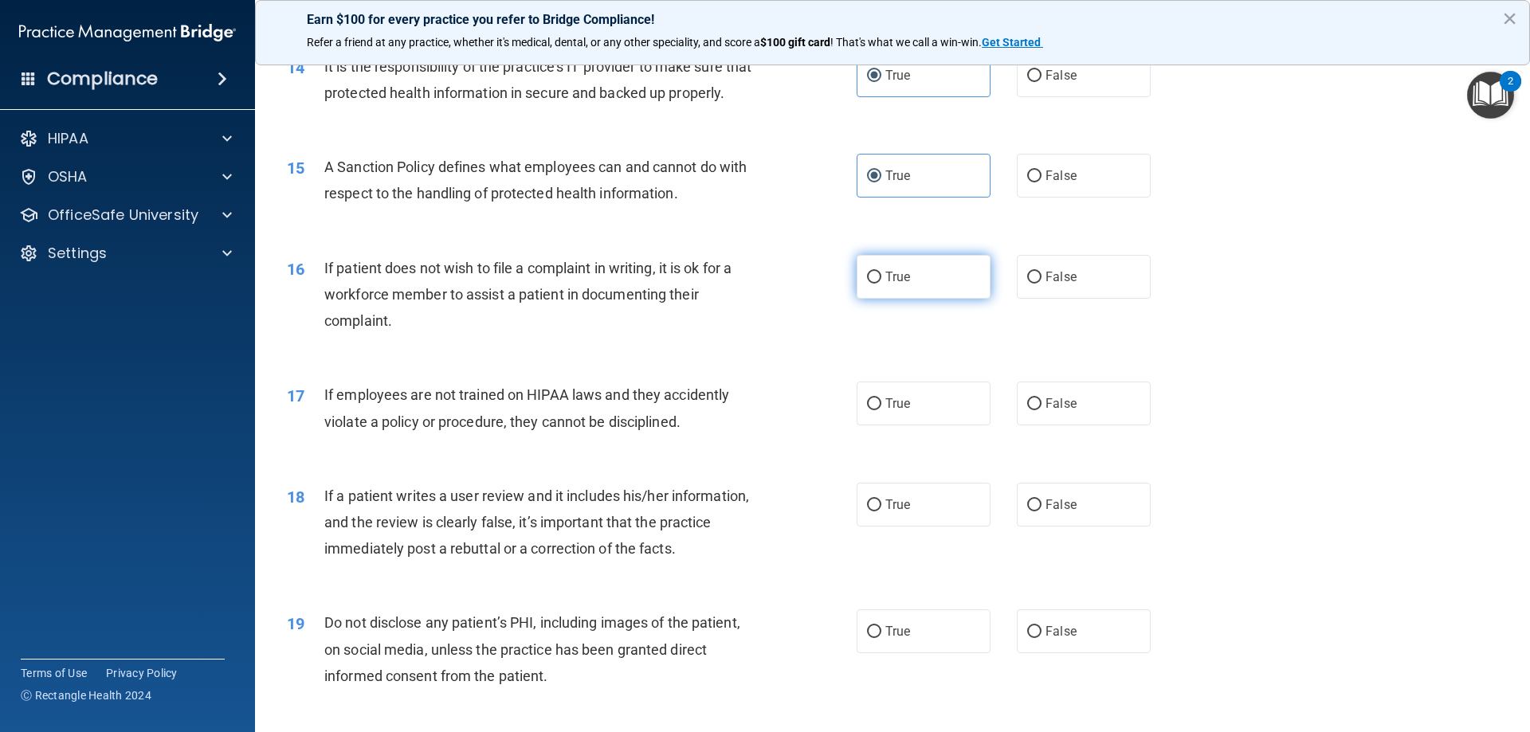
click at [881, 299] on label "True" at bounding box center [923, 277] width 134 height 44
click at [881, 284] on input "True" at bounding box center [874, 278] width 14 height 12
radio input "true"
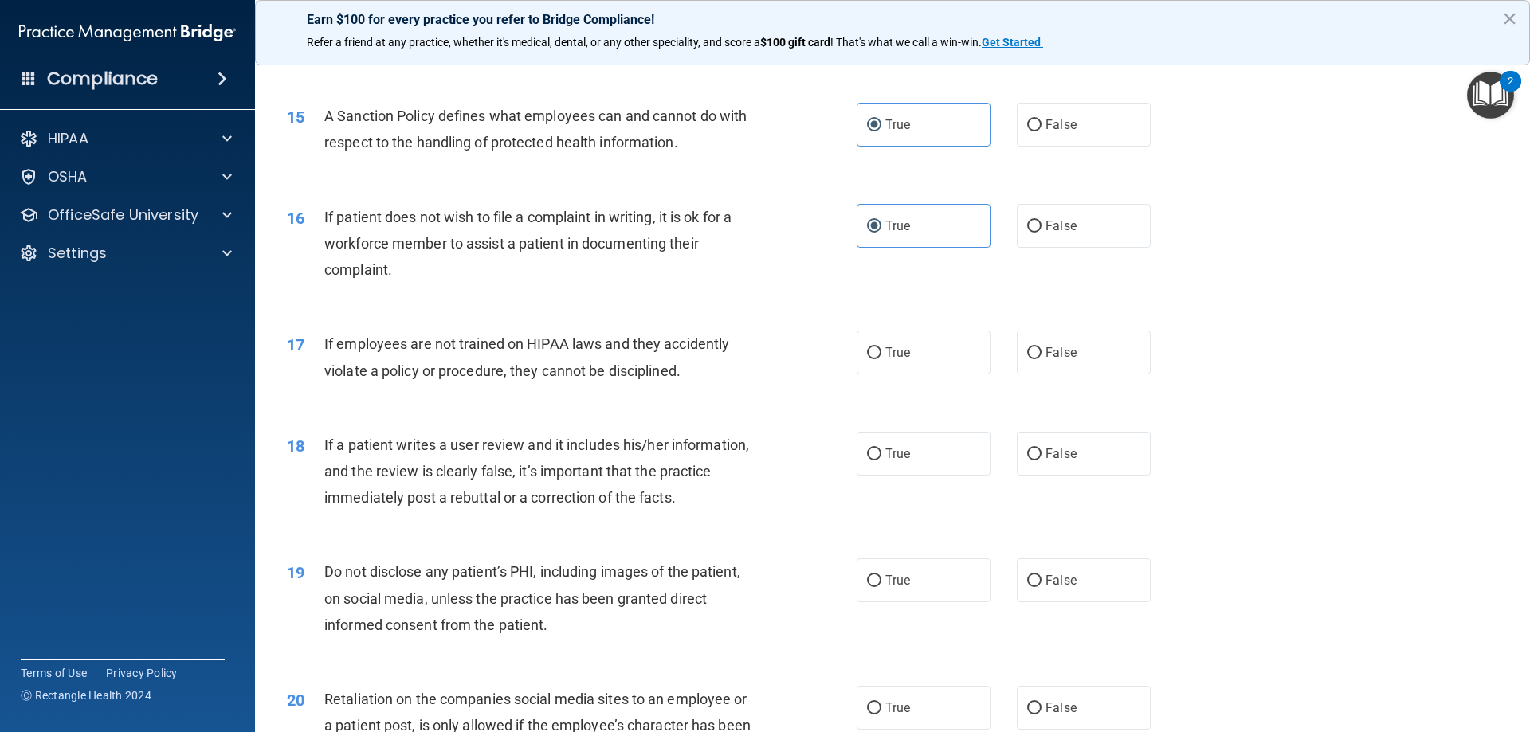
scroll to position [1912, 0]
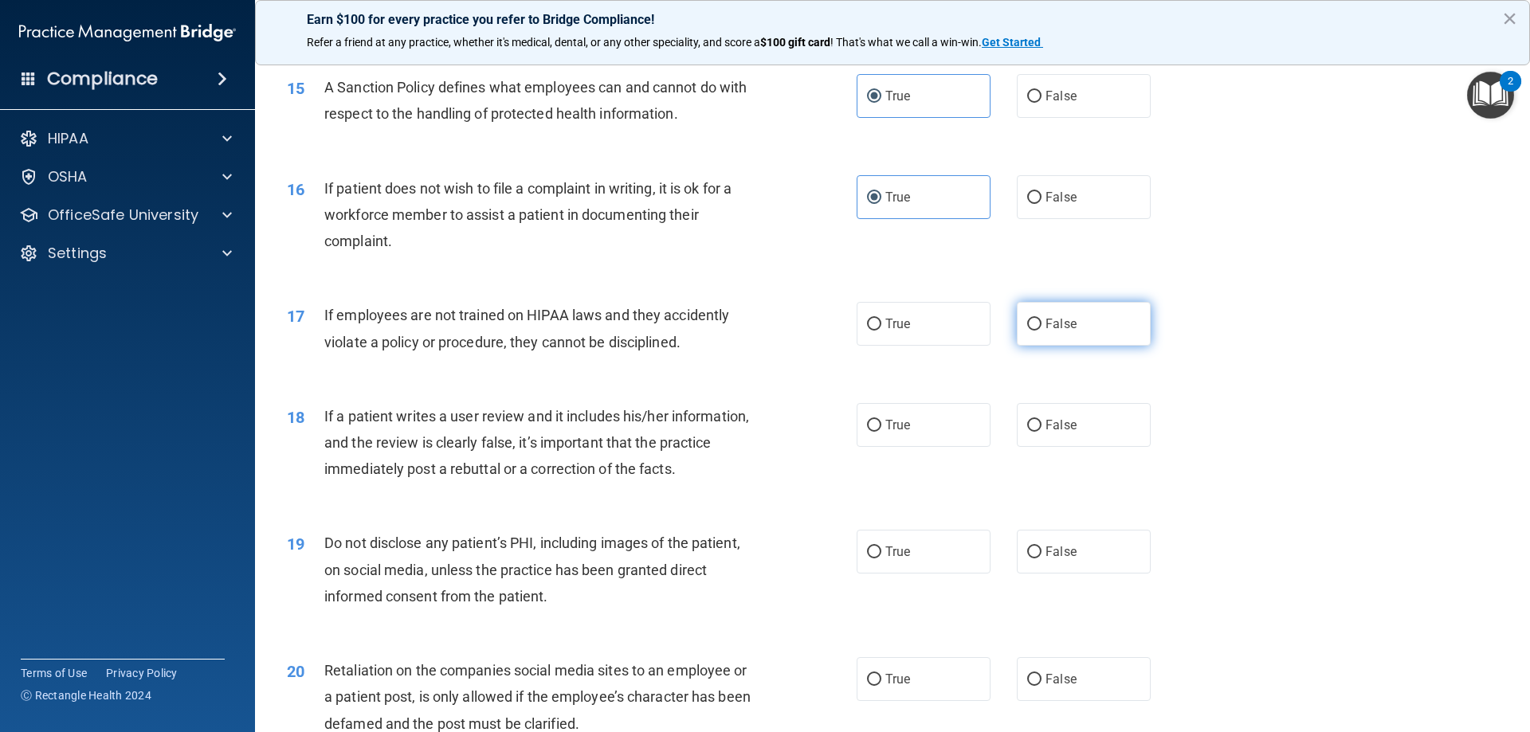
click at [1076, 346] on label "False" at bounding box center [1084, 324] width 134 height 44
click at [1041, 331] on input "False" at bounding box center [1034, 325] width 14 height 12
radio input "true"
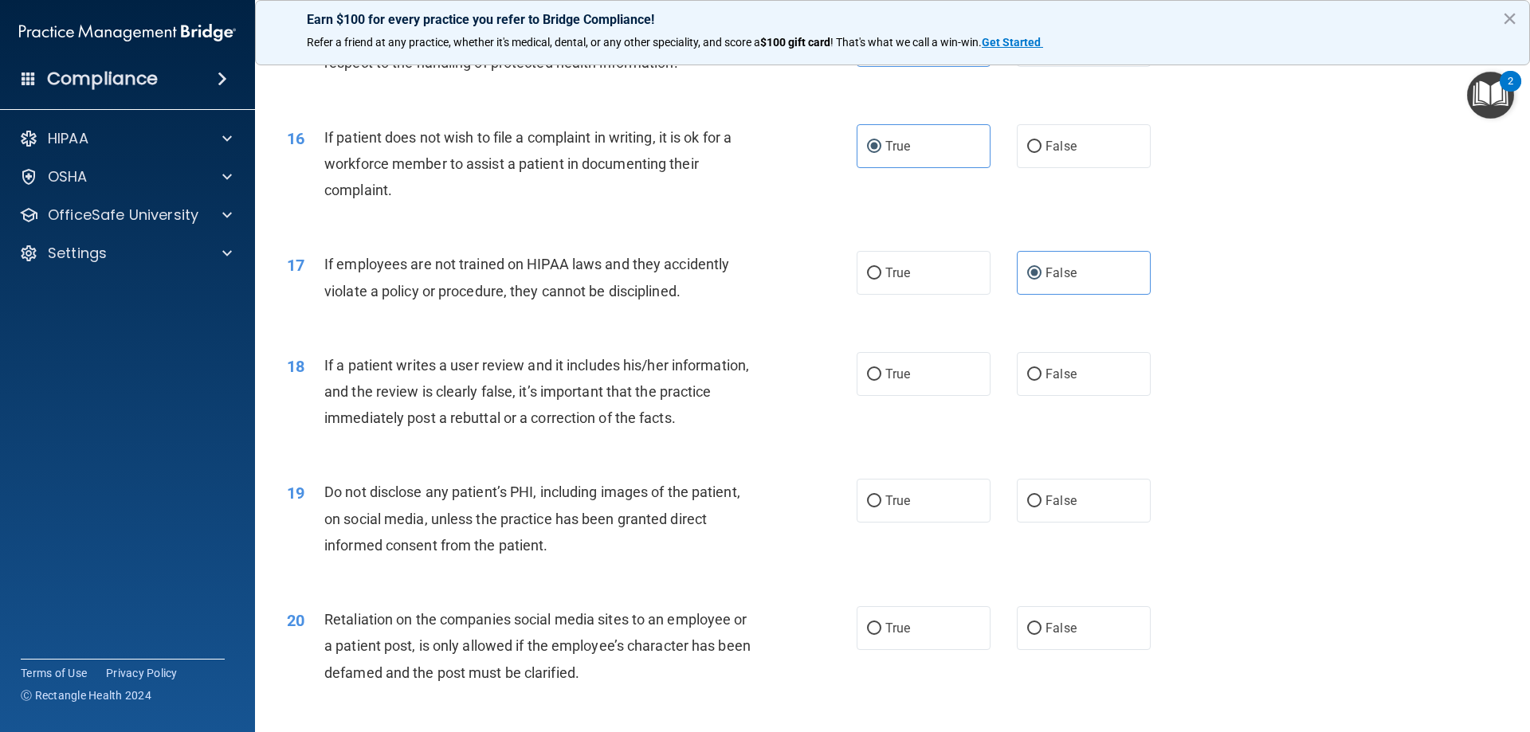
scroll to position [1992, 0]
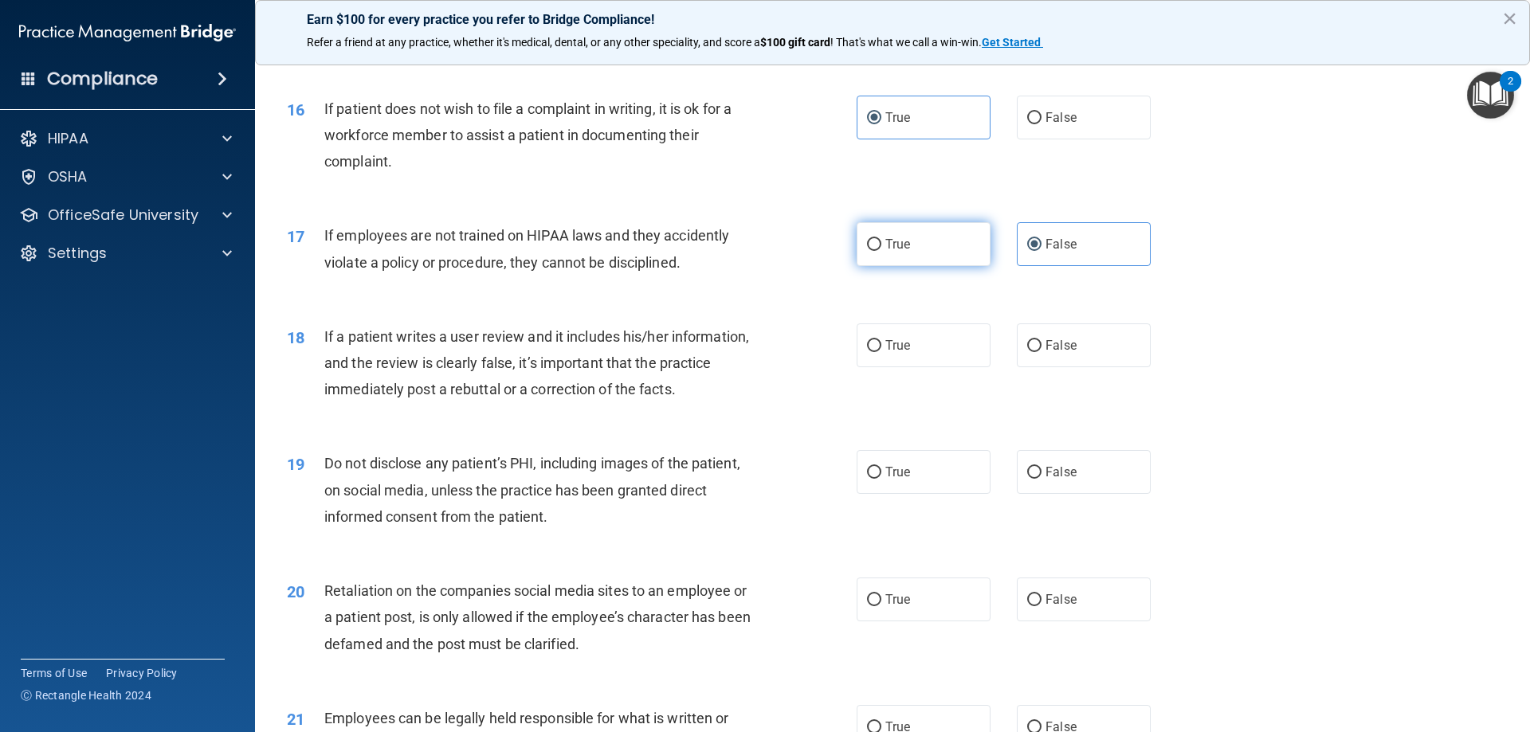
click at [888, 252] on span "True" at bounding box center [897, 244] width 25 height 15
click at [881, 251] on input "True" at bounding box center [874, 245] width 14 height 12
radio input "true"
radio input "false"
click at [870, 352] on input "True" at bounding box center [874, 346] width 14 height 12
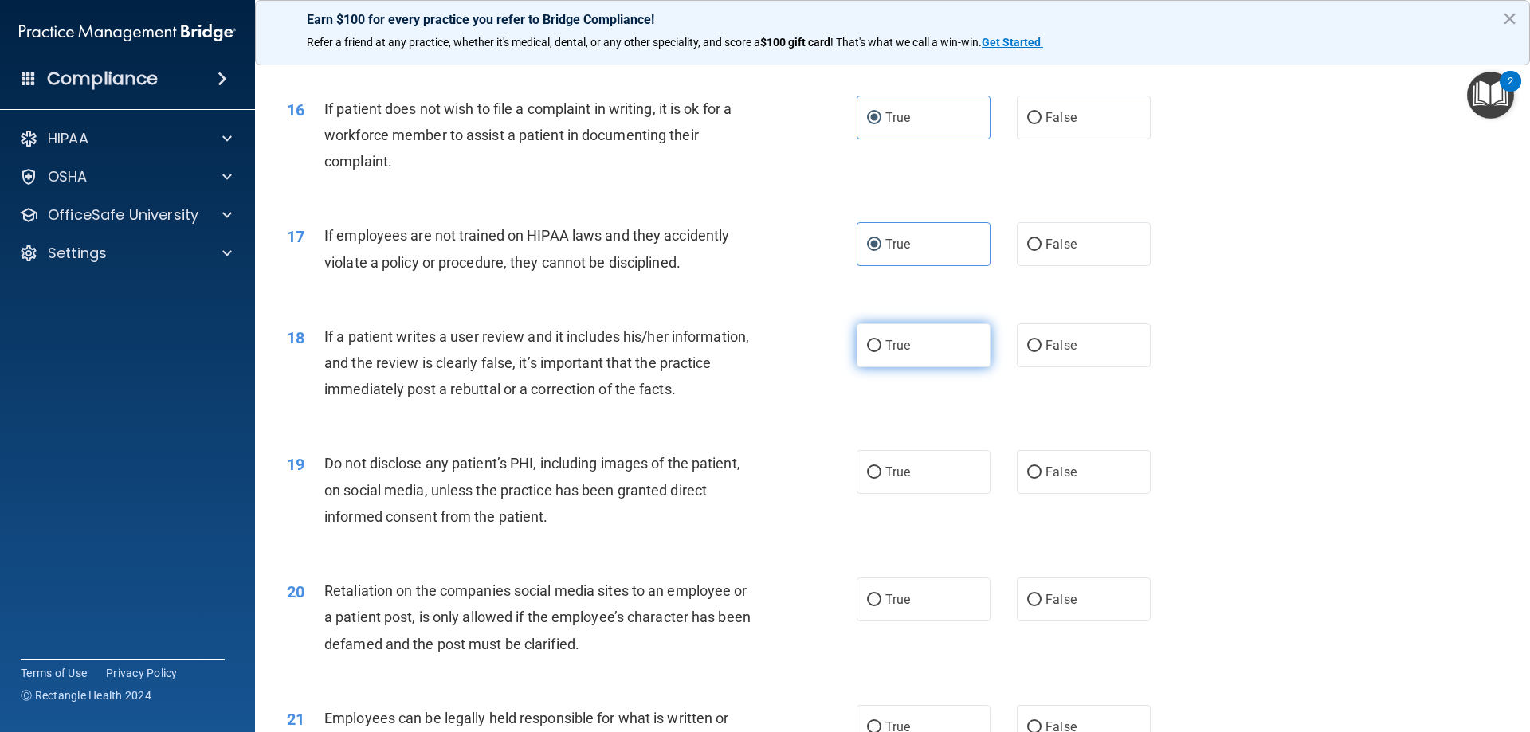
radio input "true"
click at [1076, 367] on label "False" at bounding box center [1084, 345] width 134 height 44
click at [1041, 352] on input "False" at bounding box center [1034, 346] width 14 height 12
radio input "true"
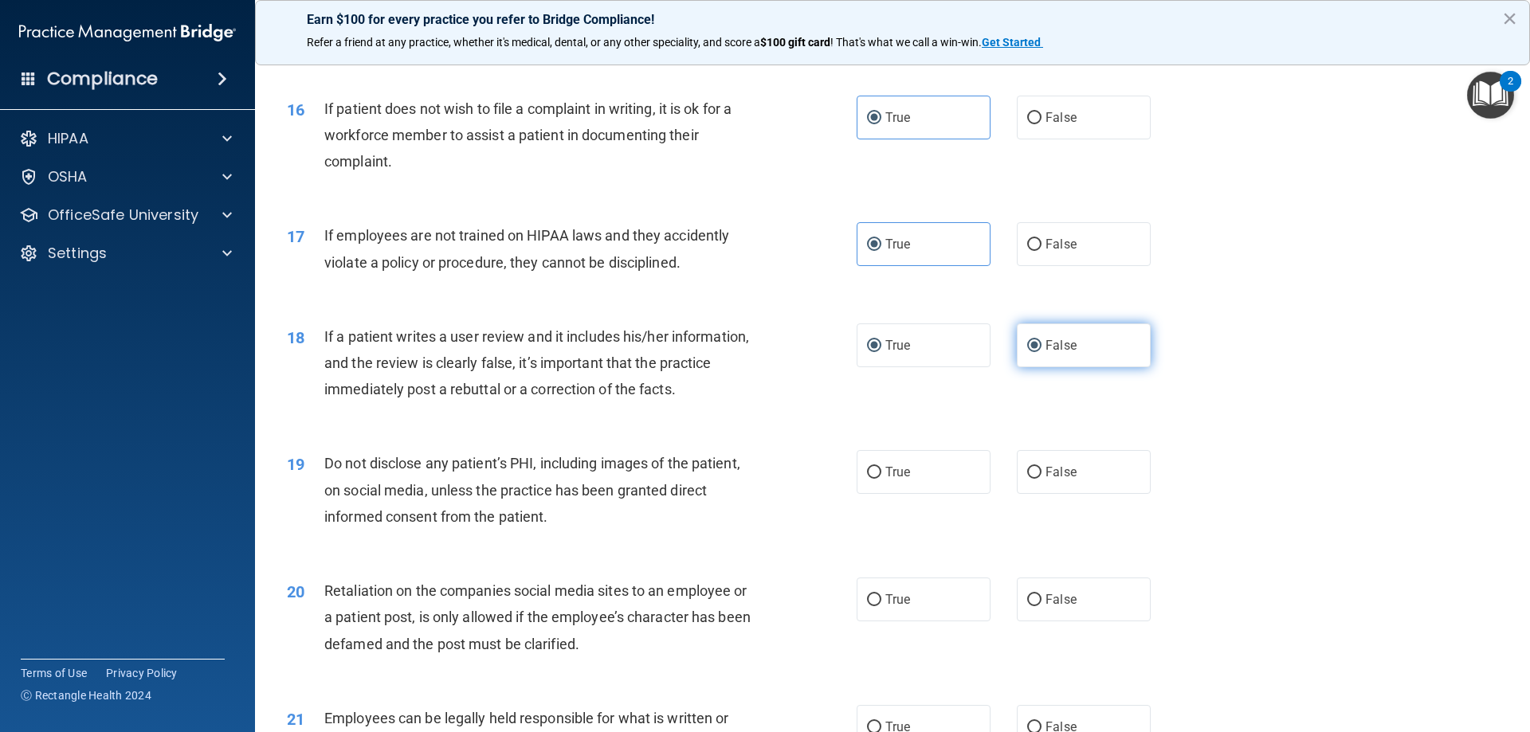
radio input "false"
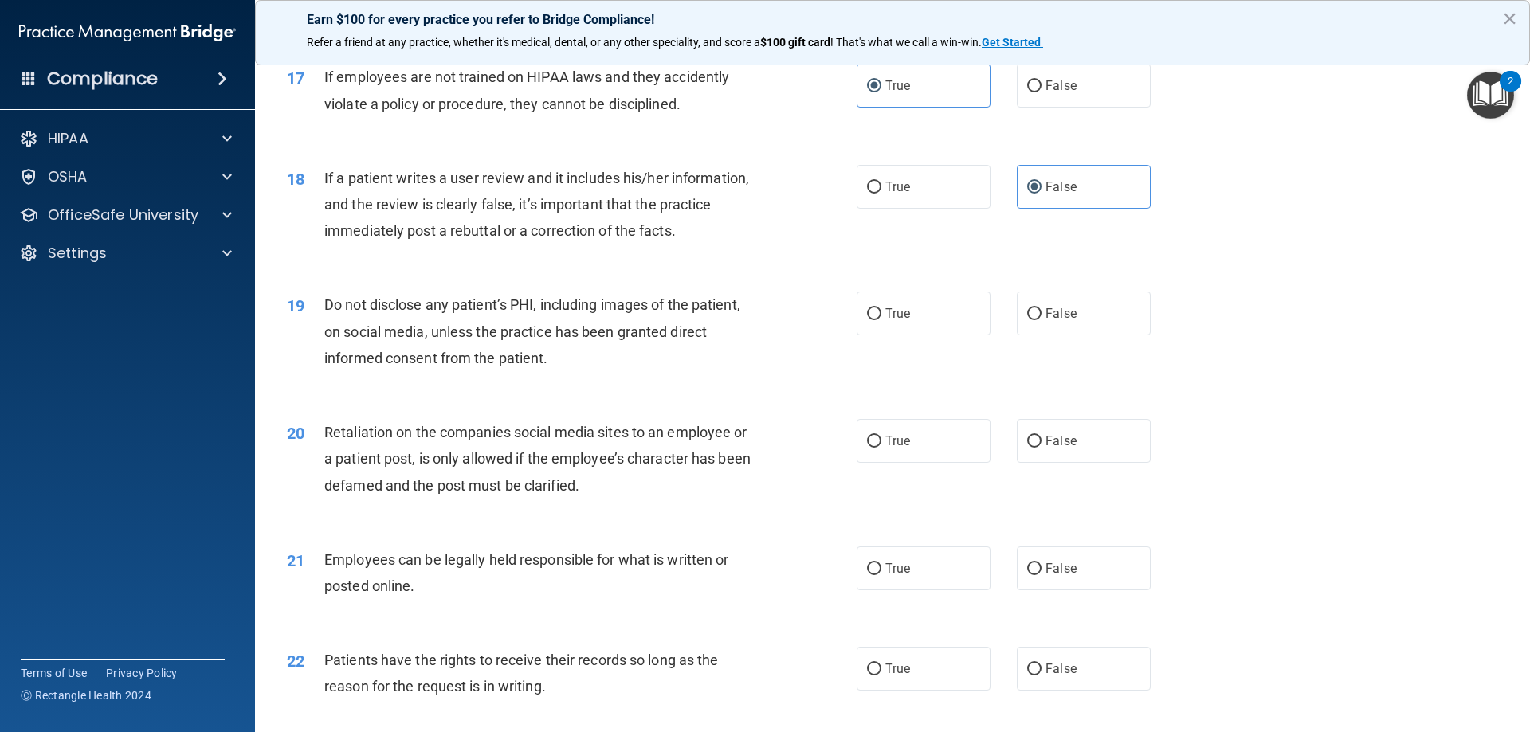
scroll to position [2151, 0]
click at [891, 335] on label "True" at bounding box center [923, 313] width 134 height 44
click at [881, 319] on input "True" at bounding box center [874, 314] width 14 height 12
radio input "true"
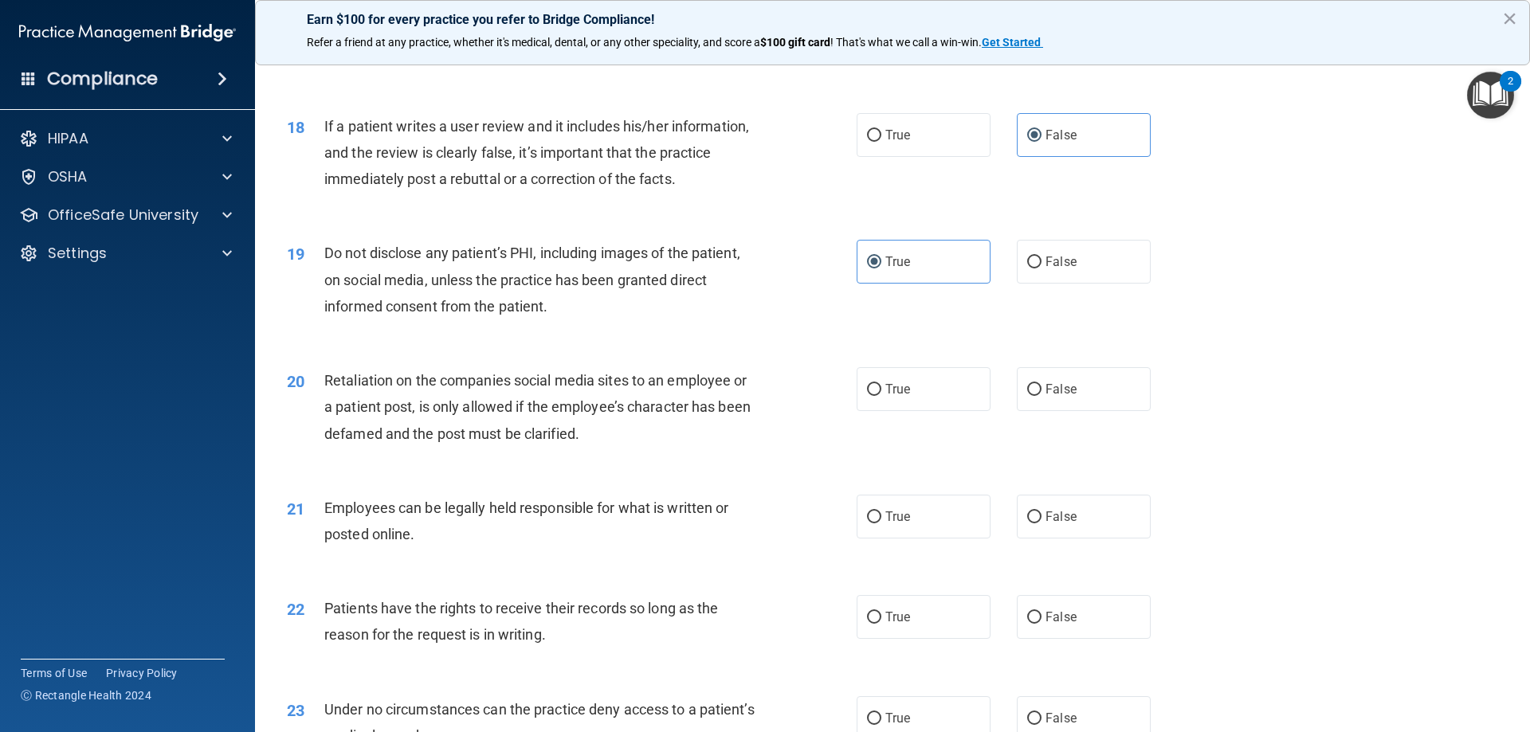
scroll to position [2231, 0]
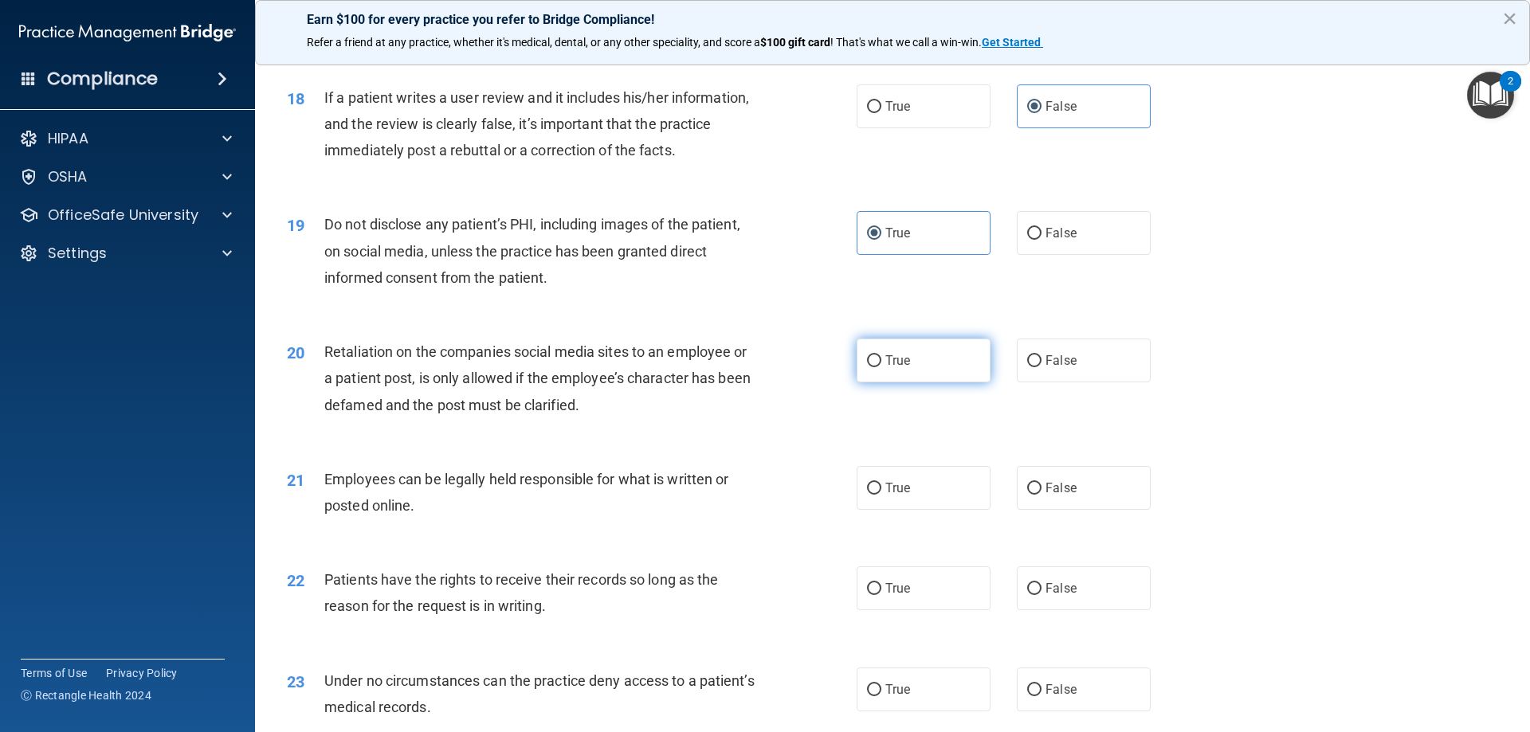
click at [880, 382] on label "True" at bounding box center [923, 361] width 134 height 44
click at [880, 367] on input "True" at bounding box center [874, 361] width 14 height 12
radio input "true"
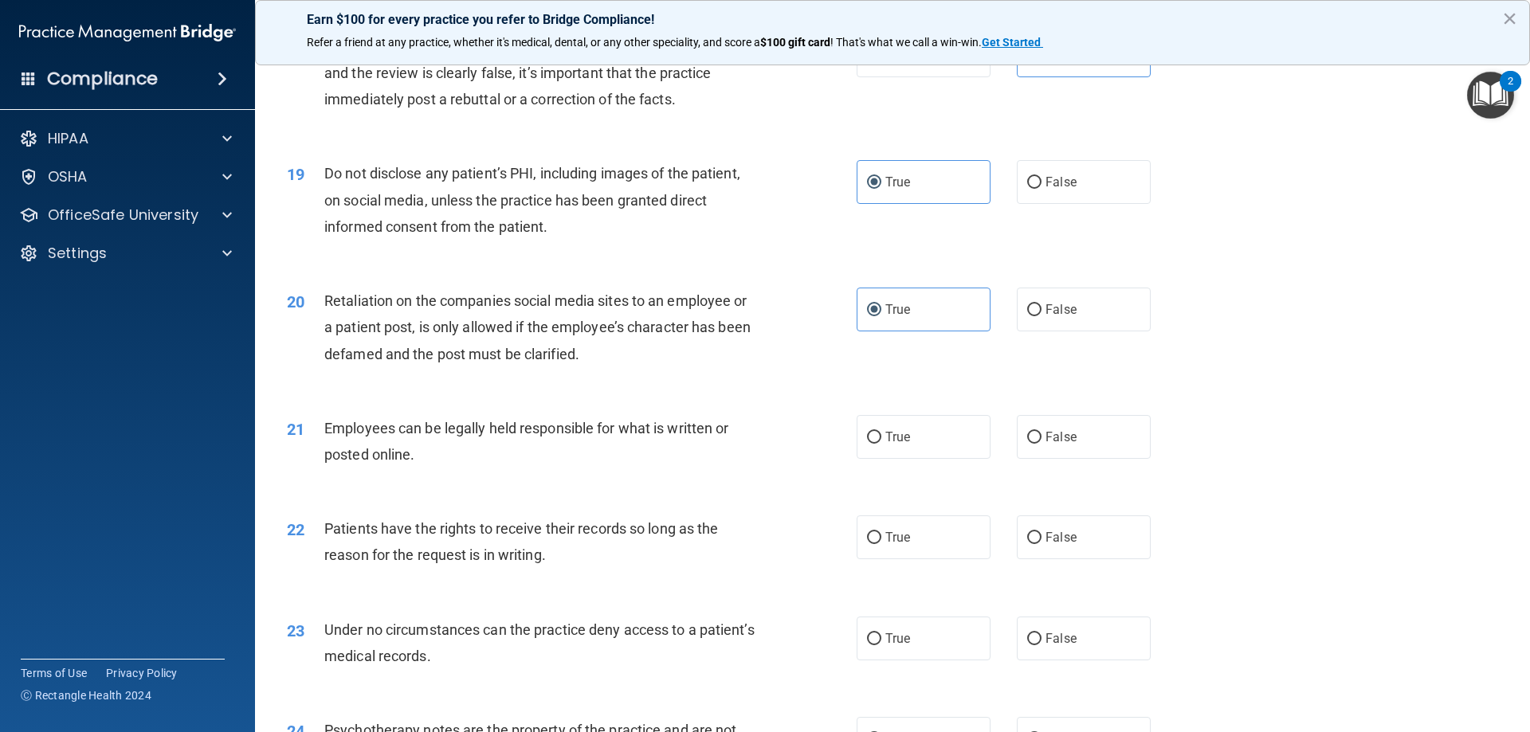
scroll to position [2310, 0]
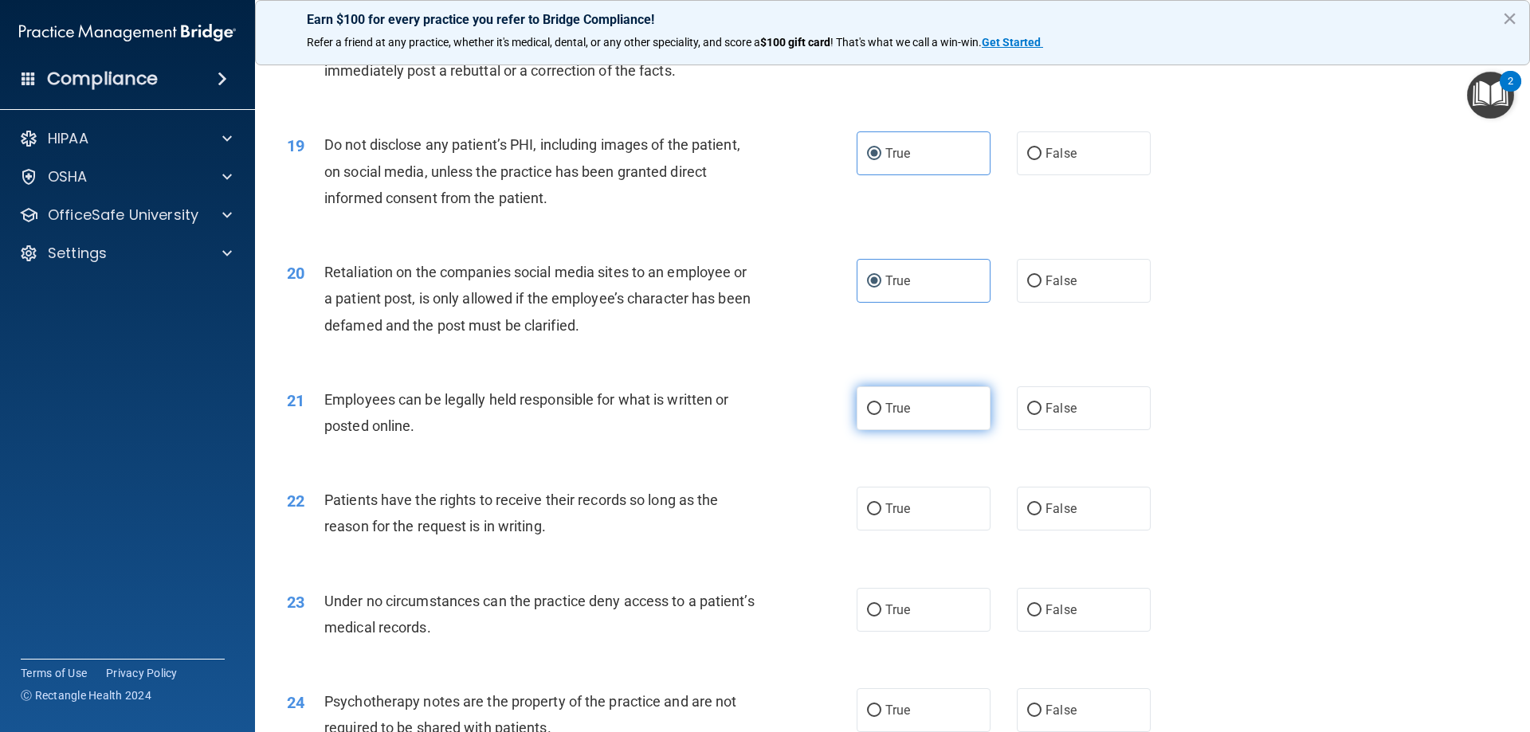
click at [905, 430] on label "True" at bounding box center [923, 408] width 134 height 44
click at [881, 415] on input "True" at bounding box center [874, 409] width 14 height 12
radio input "true"
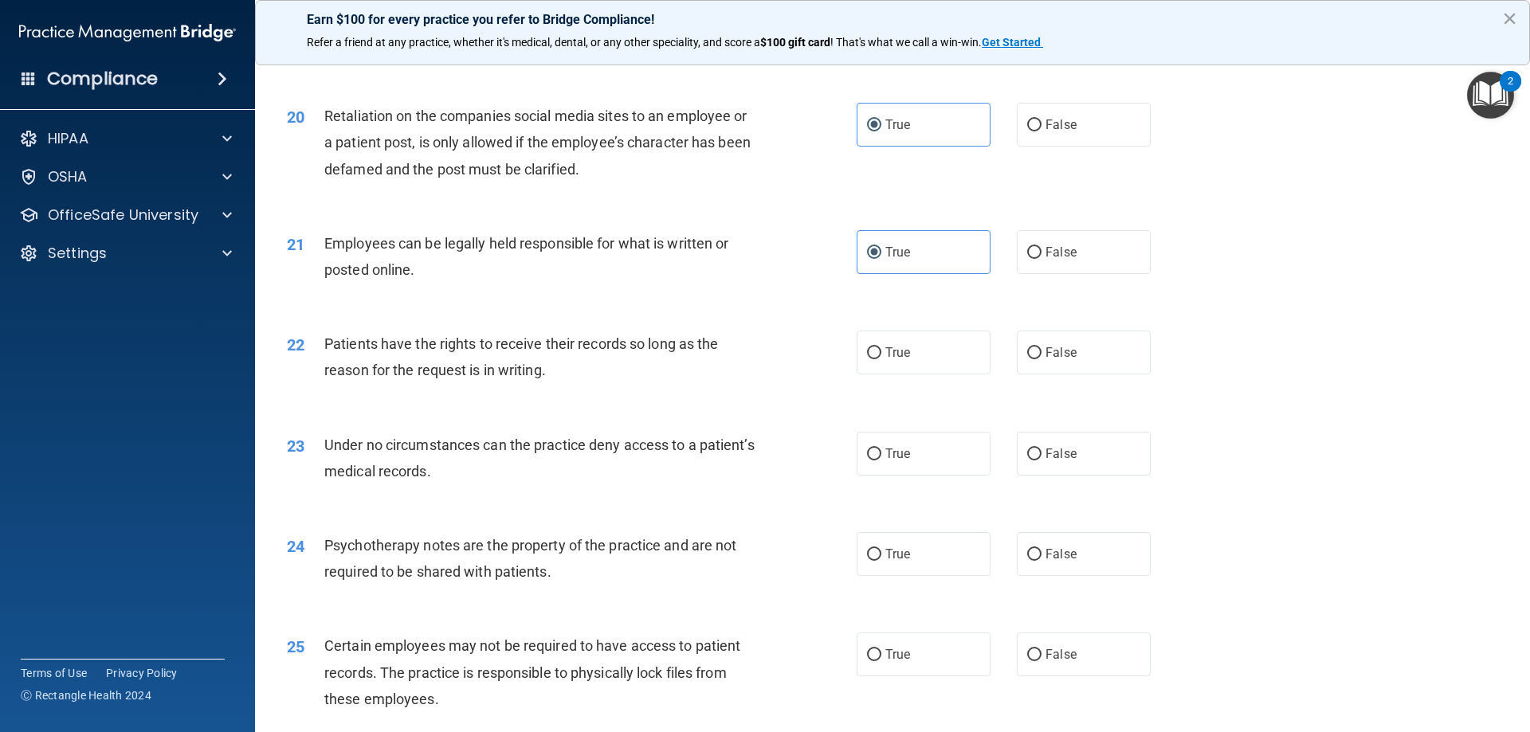
scroll to position [2470, 0]
click at [909, 371] on label "True" at bounding box center [923, 349] width 134 height 44
click at [881, 356] on input "True" at bounding box center [874, 350] width 14 height 12
radio input "true"
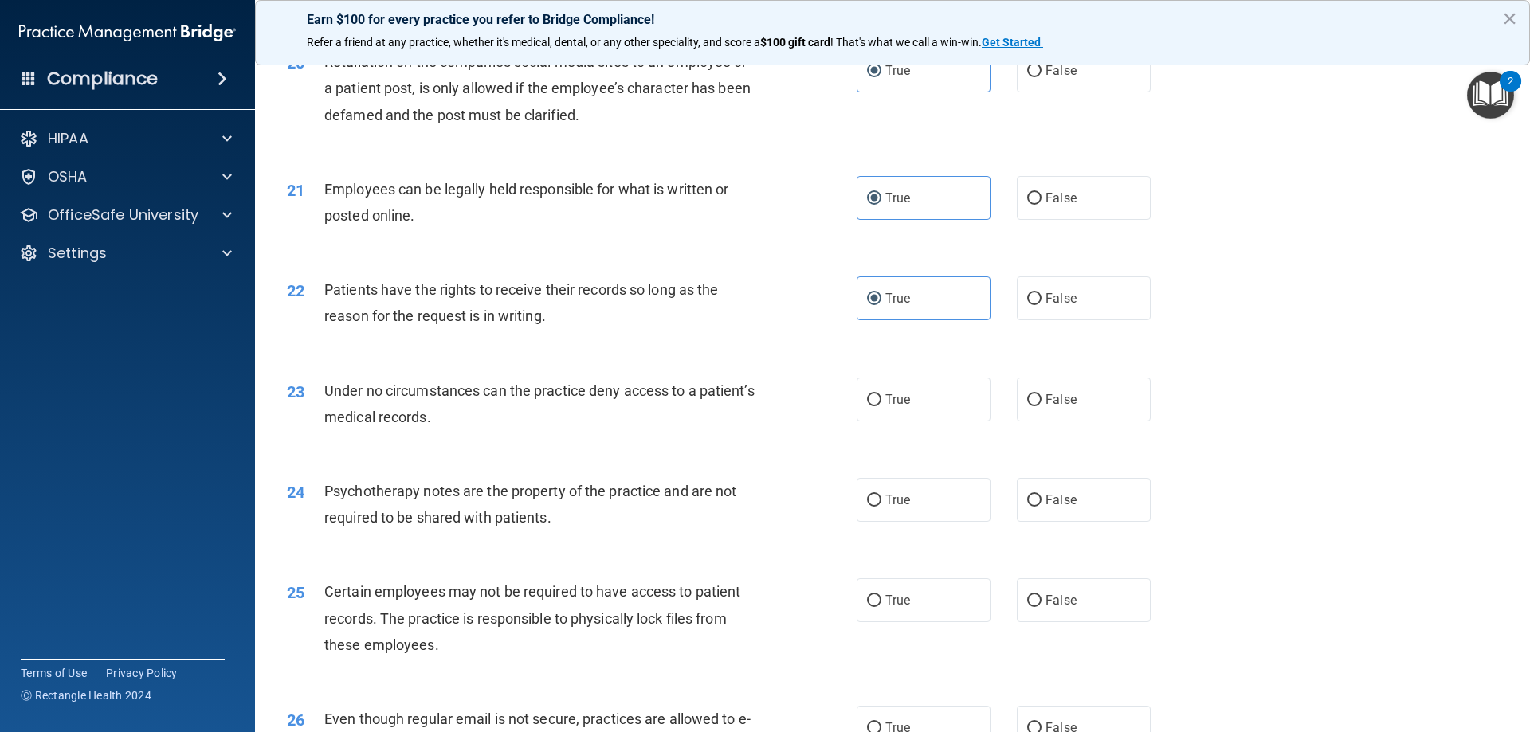
scroll to position [2549, 0]
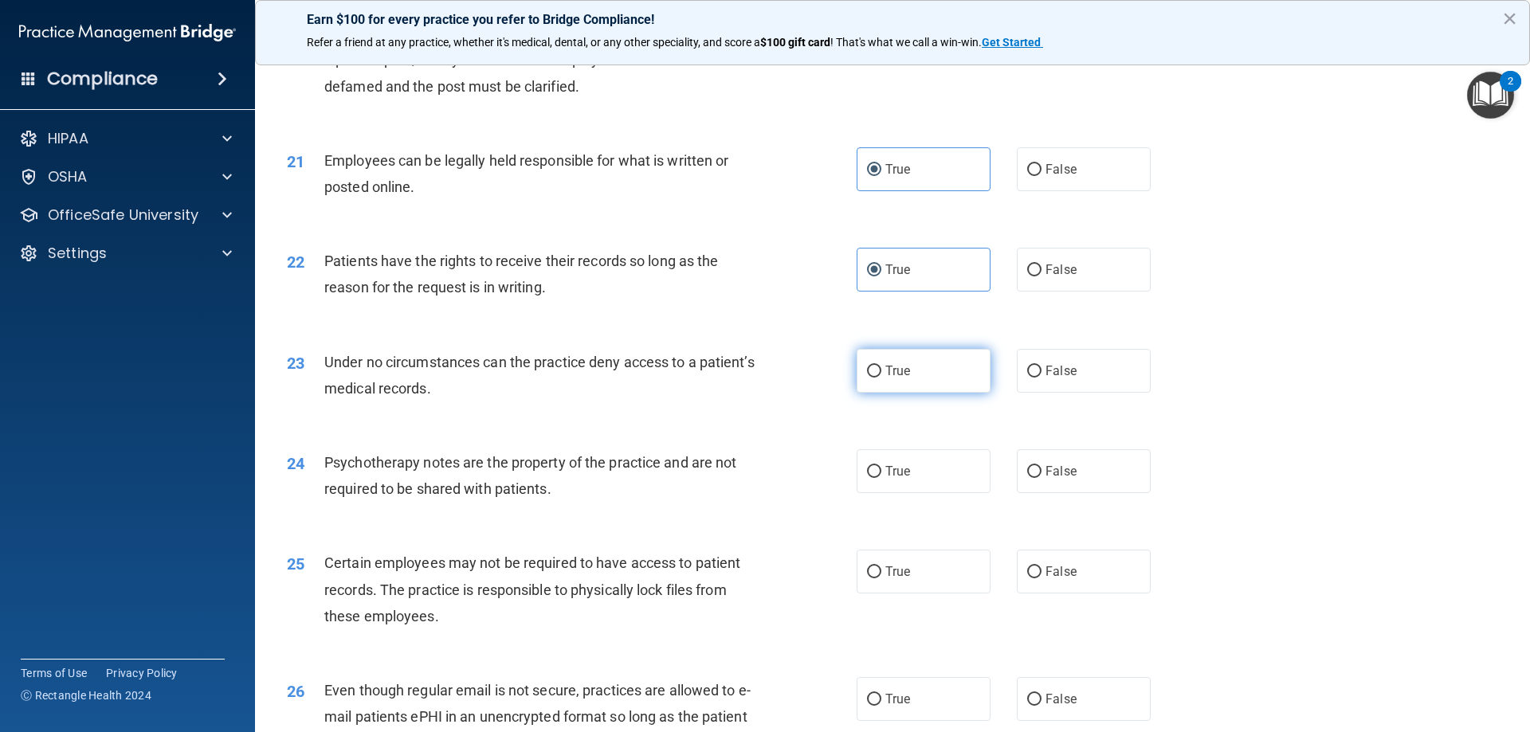
click at [955, 393] on label "True" at bounding box center [923, 371] width 134 height 44
click at [881, 378] on input "True" at bounding box center [874, 372] width 14 height 12
radio input "true"
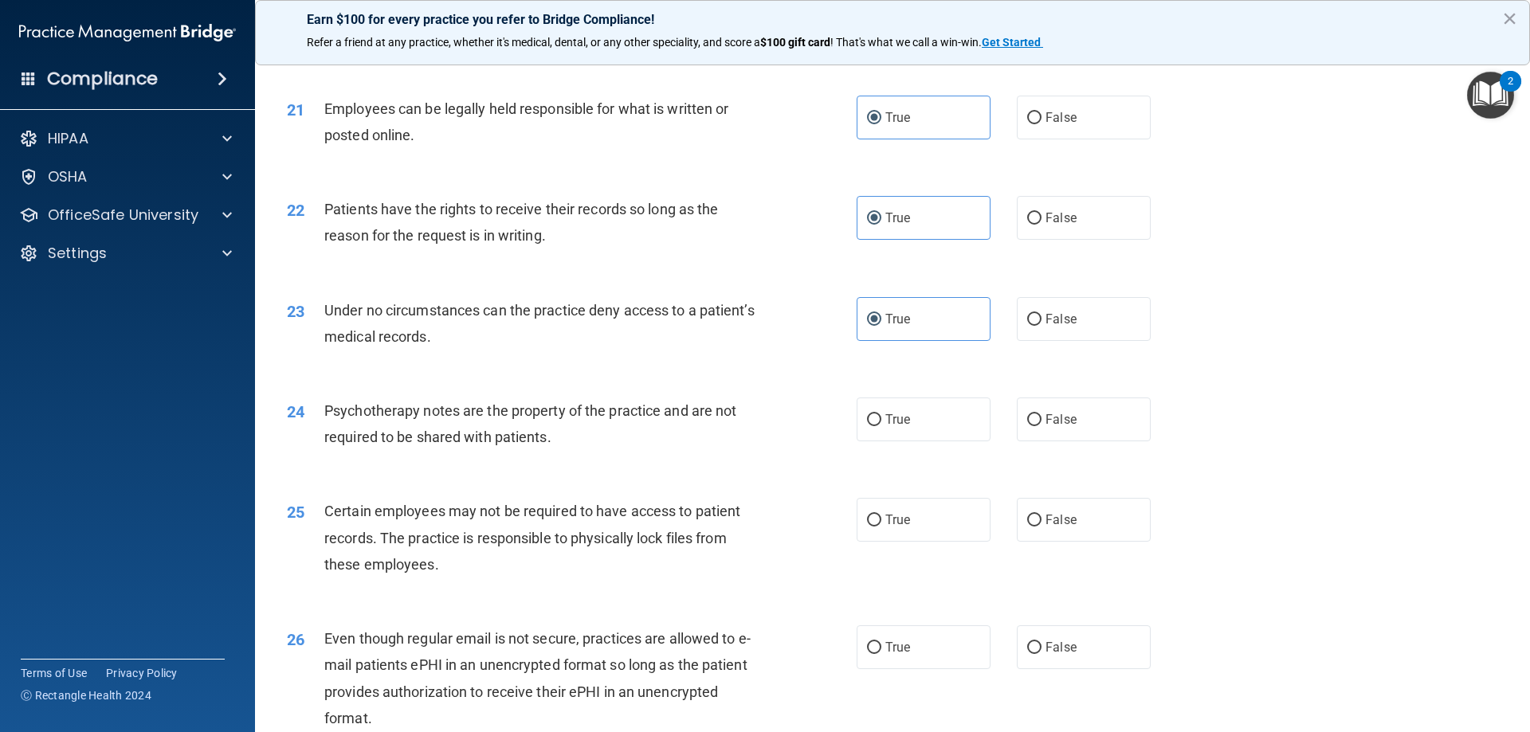
scroll to position [2629, 0]
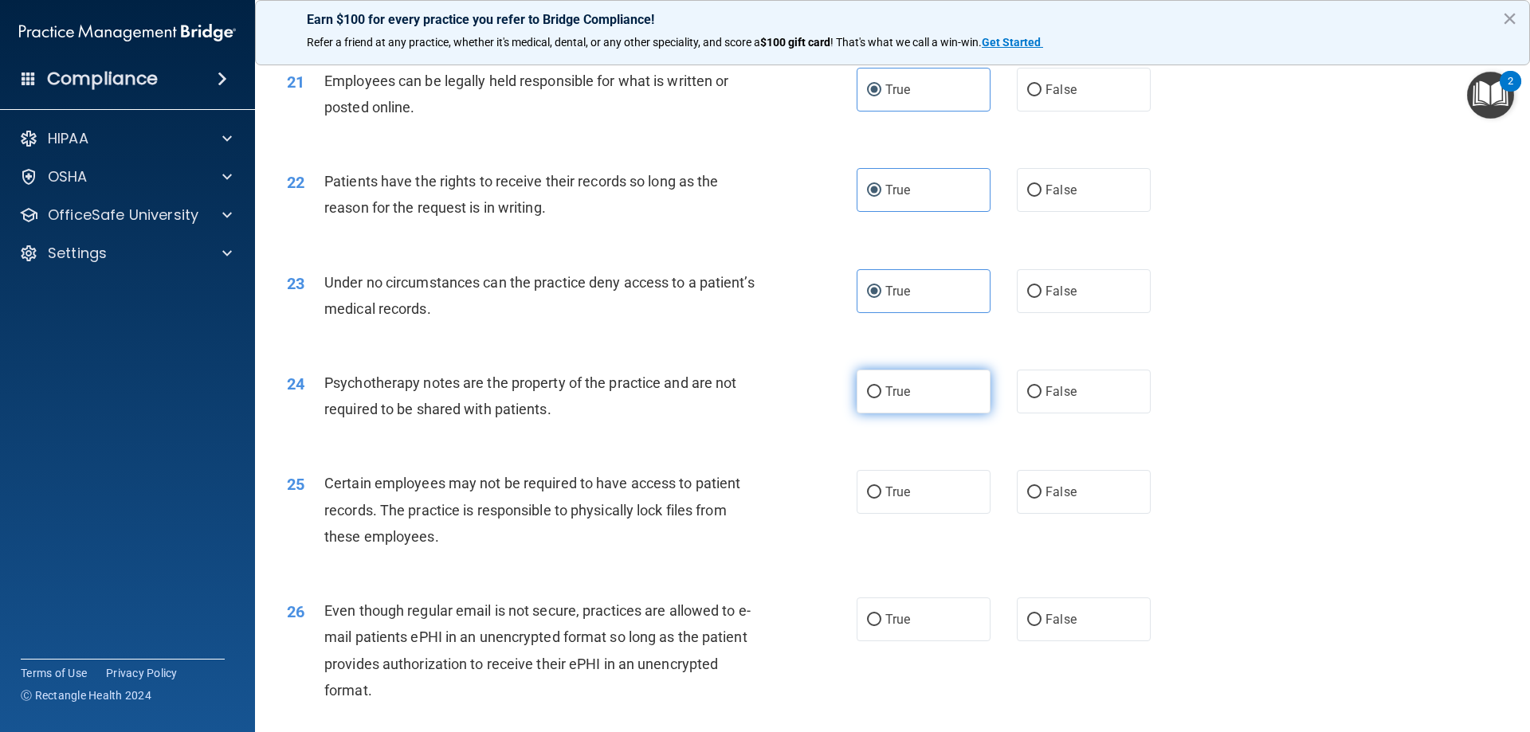
click at [946, 413] on label "True" at bounding box center [923, 392] width 134 height 44
click at [881, 398] on input "True" at bounding box center [874, 392] width 14 height 12
radio input "true"
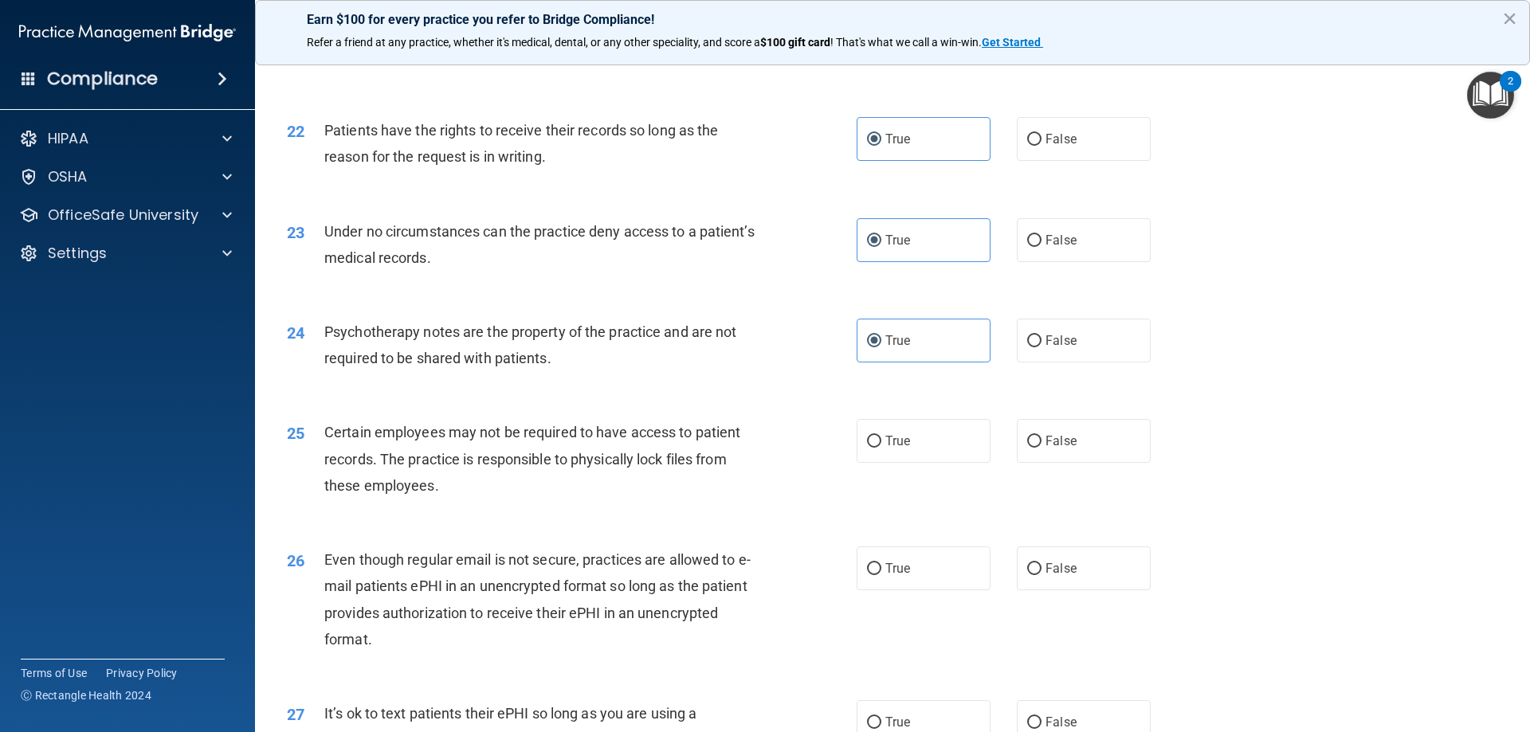
scroll to position [2709, 0]
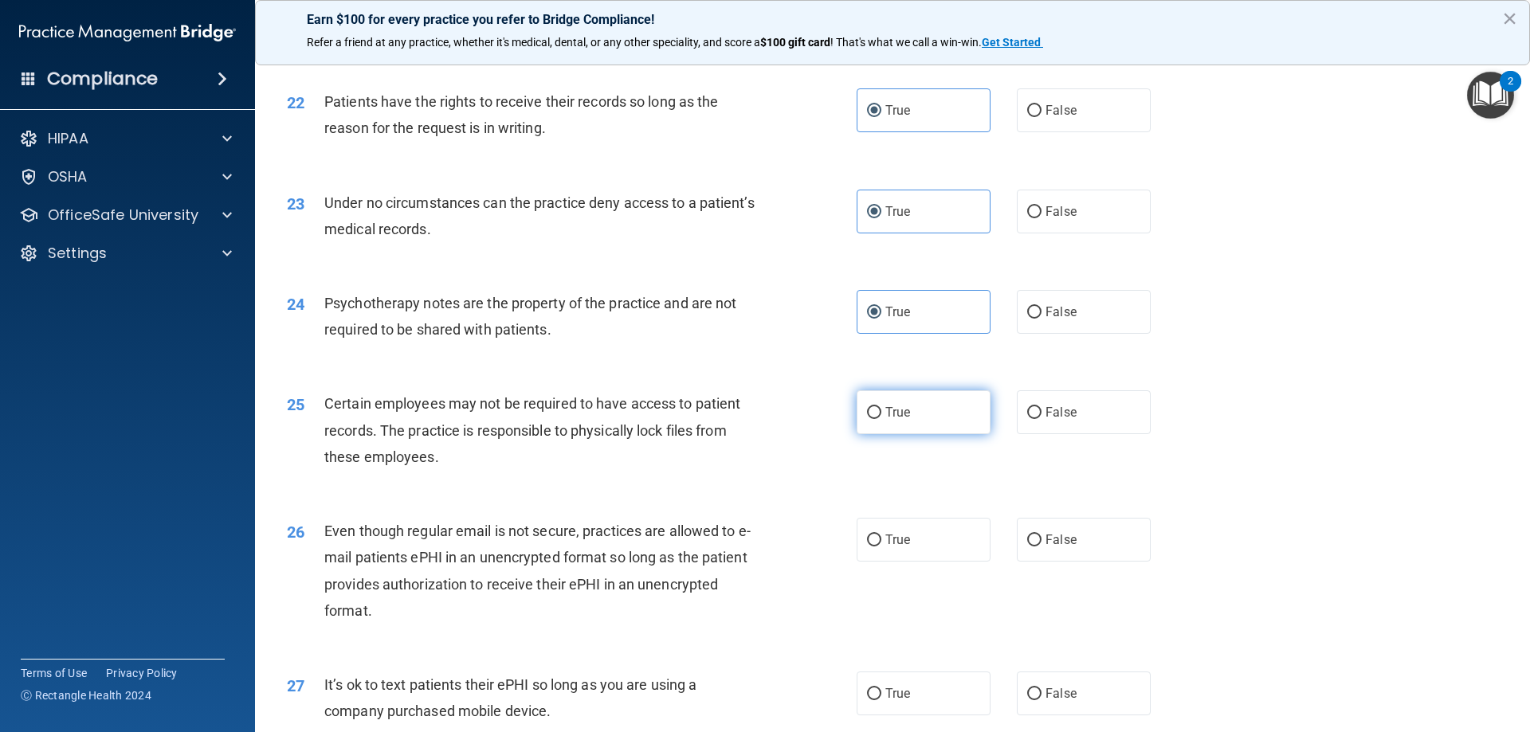
click at [891, 420] on span "True" at bounding box center [897, 412] width 25 height 15
click at [881, 419] on input "True" at bounding box center [874, 413] width 14 height 12
radio input "true"
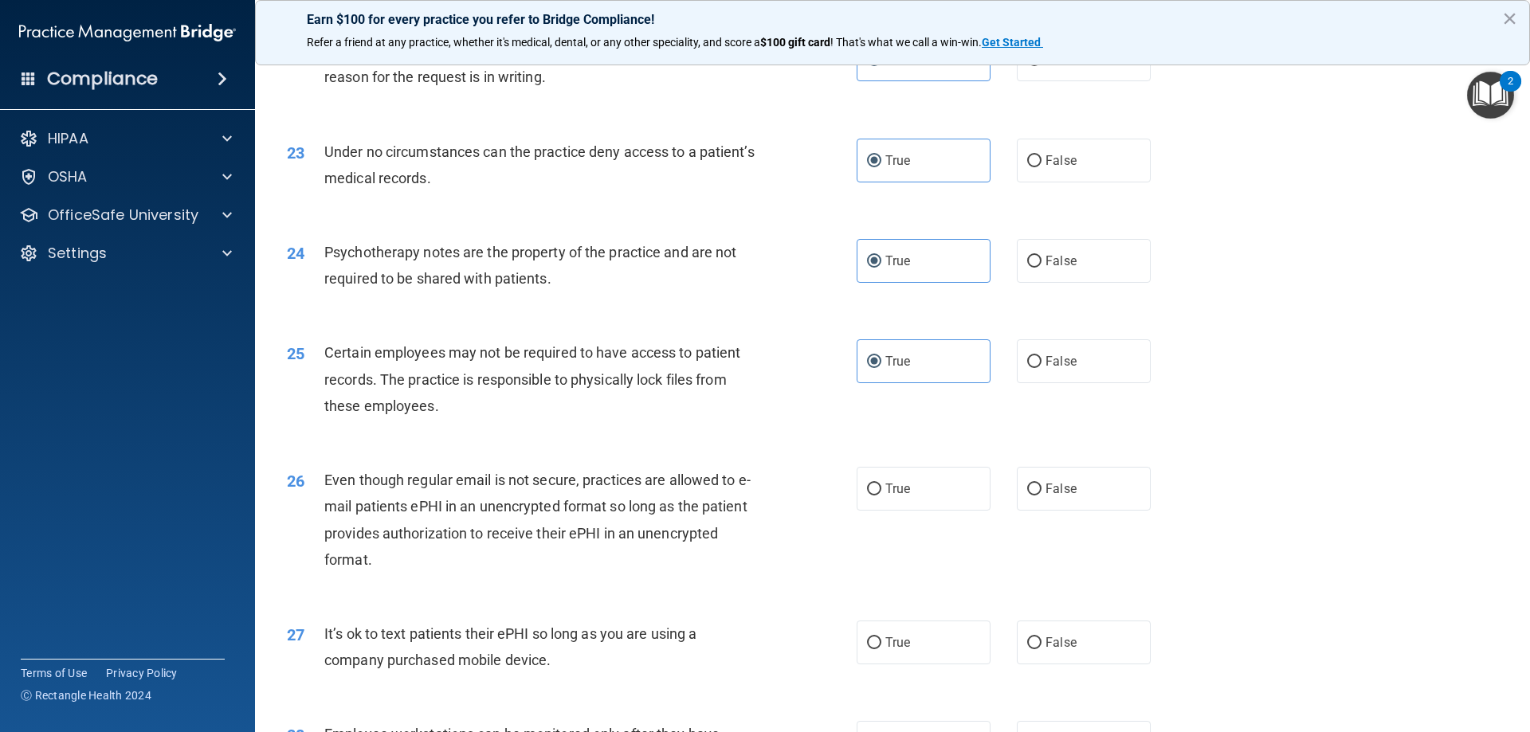
scroll to position [2788, 0]
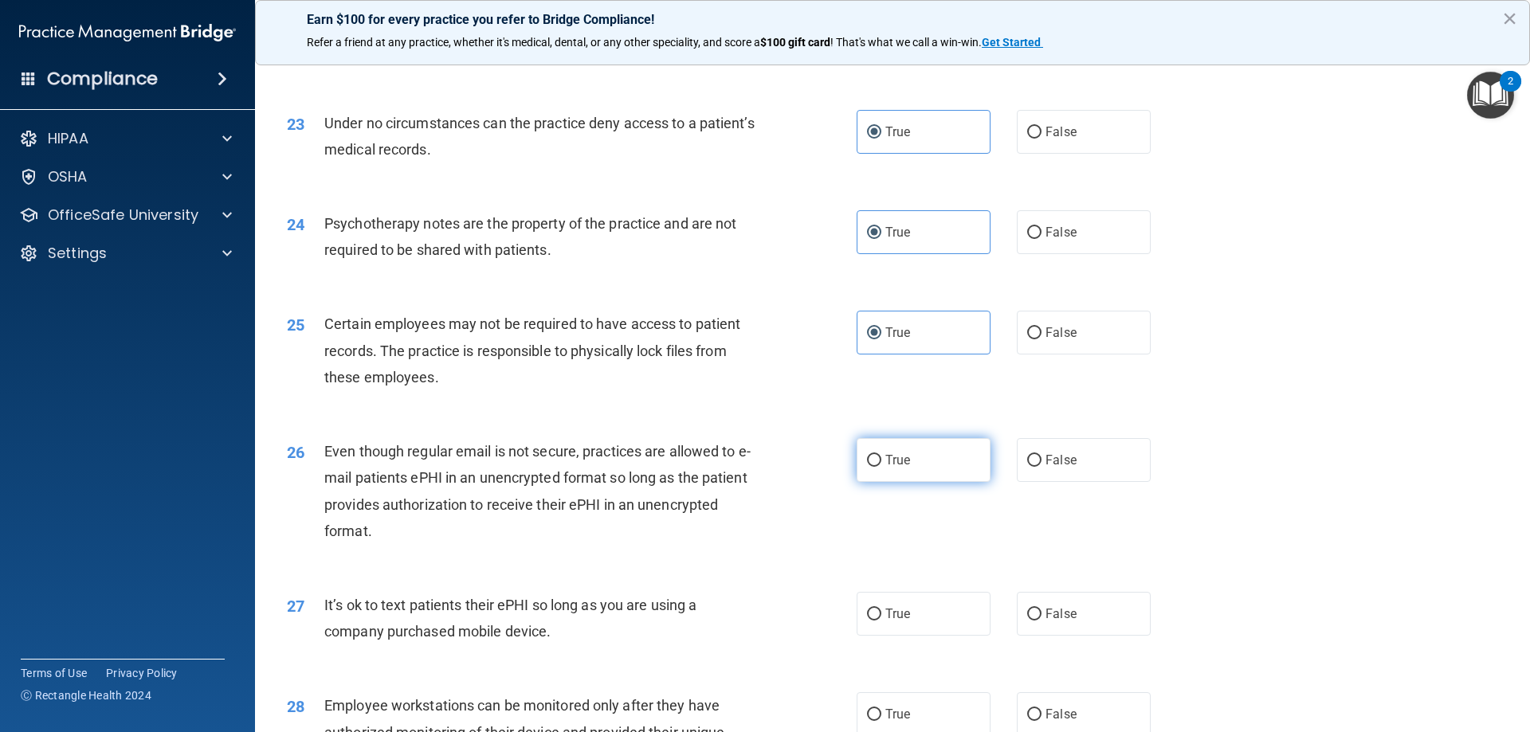
click at [958, 482] on label "True" at bounding box center [923, 460] width 134 height 44
click at [881, 467] on input "True" at bounding box center [874, 461] width 14 height 12
radio input "true"
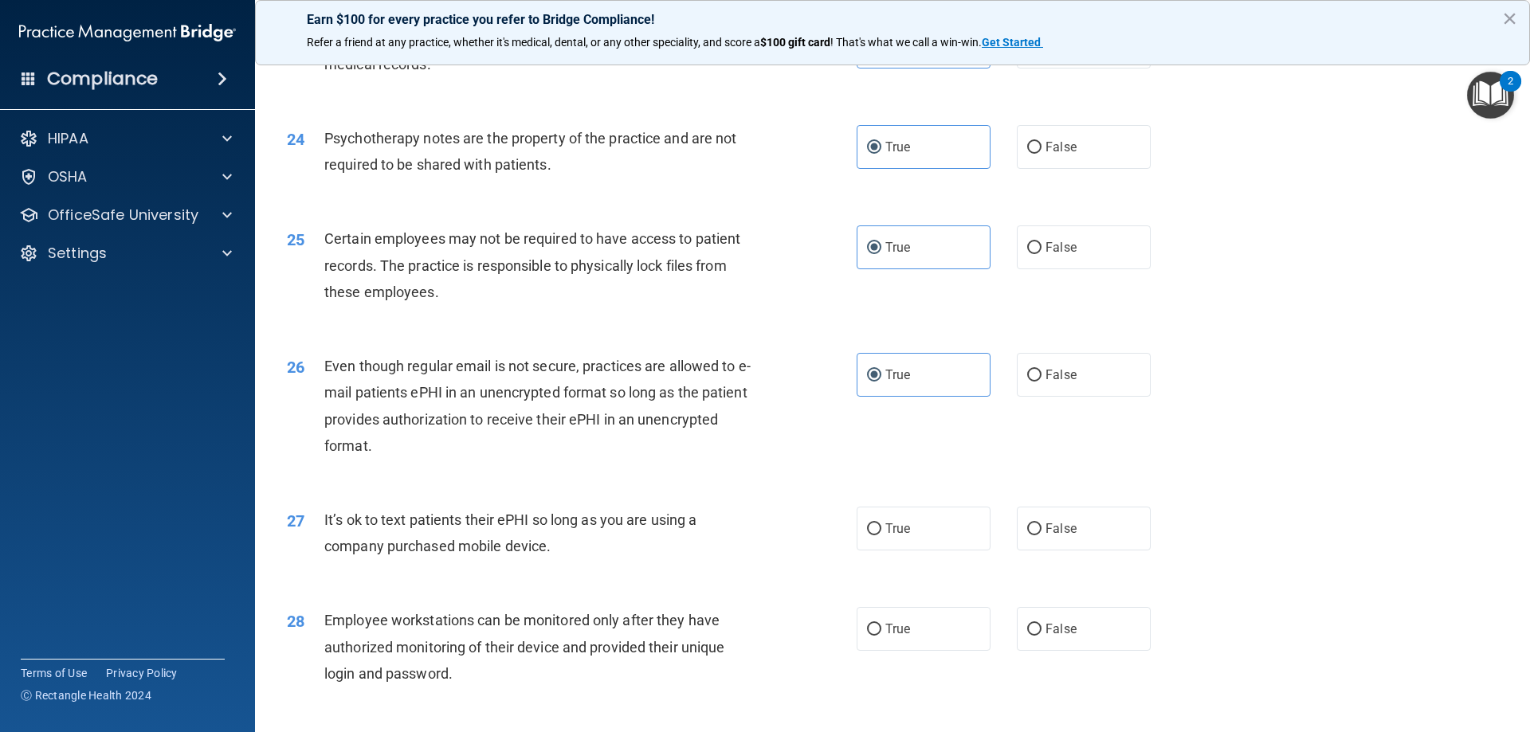
scroll to position [3027, 0]
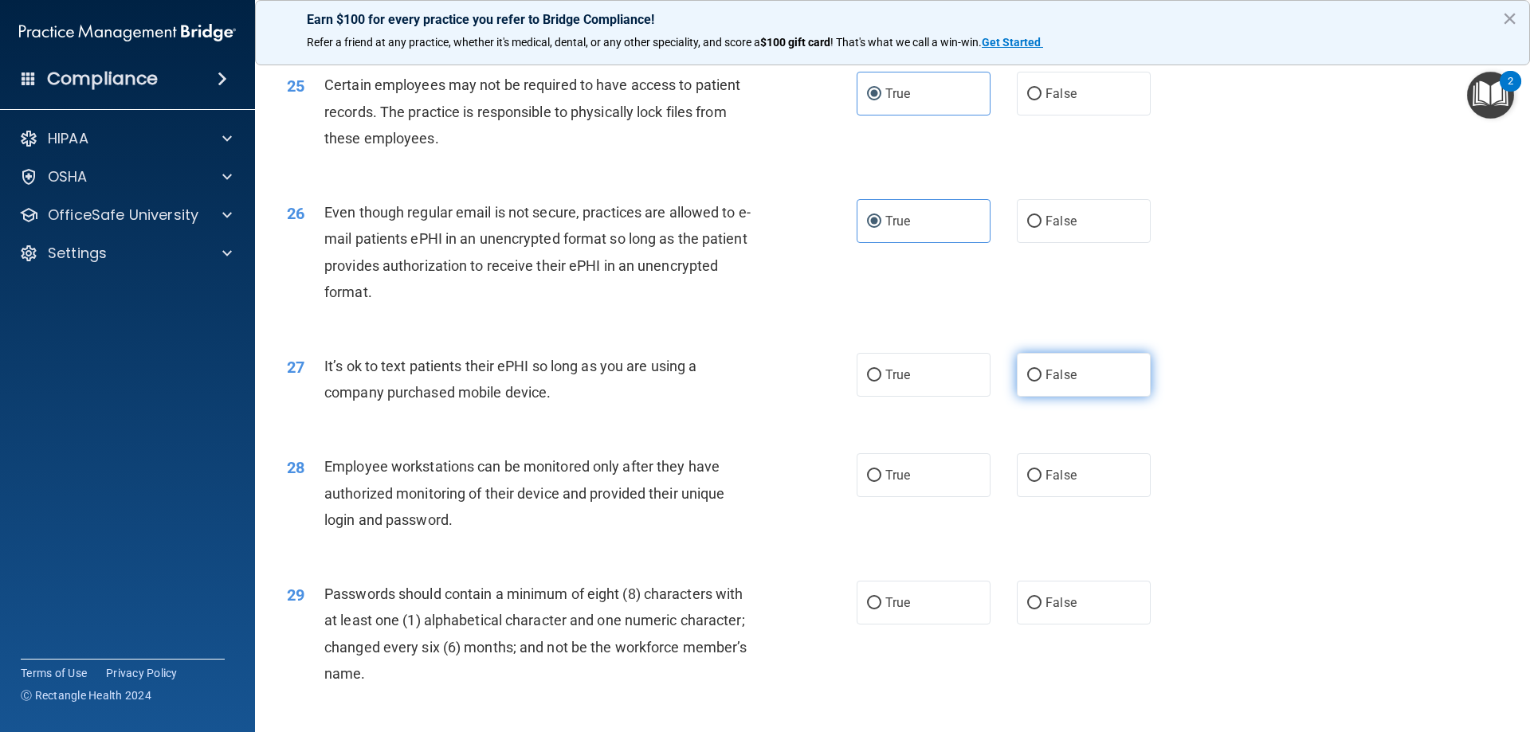
click at [1068, 397] on label "False" at bounding box center [1084, 375] width 134 height 44
click at [1041, 382] on input "False" at bounding box center [1034, 376] width 14 height 12
radio input "true"
click at [893, 497] on label "True" at bounding box center [923, 475] width 134 height 44
click at [881, 482] on input "True" at bounding box center [874, 476] width 14 height 12
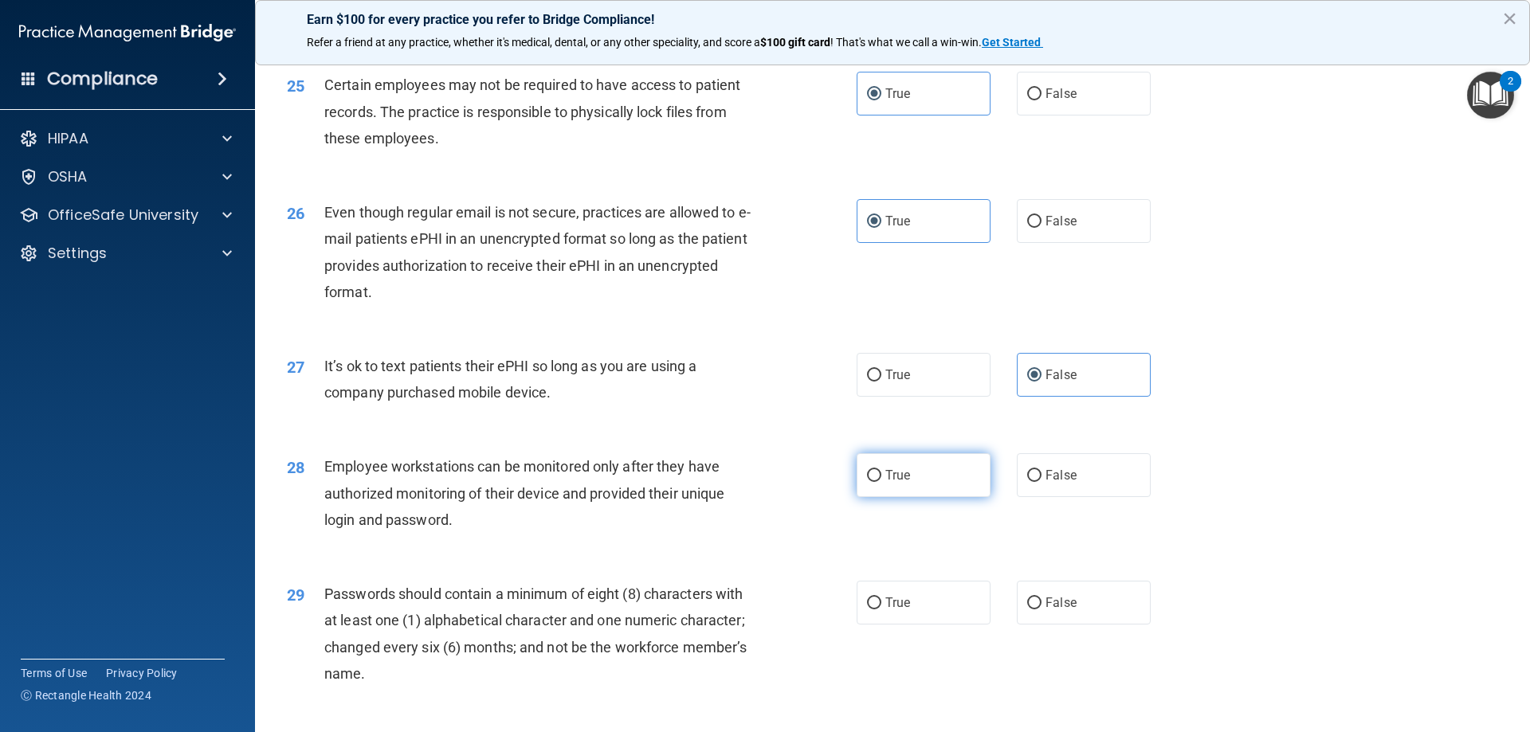
radio input "true"
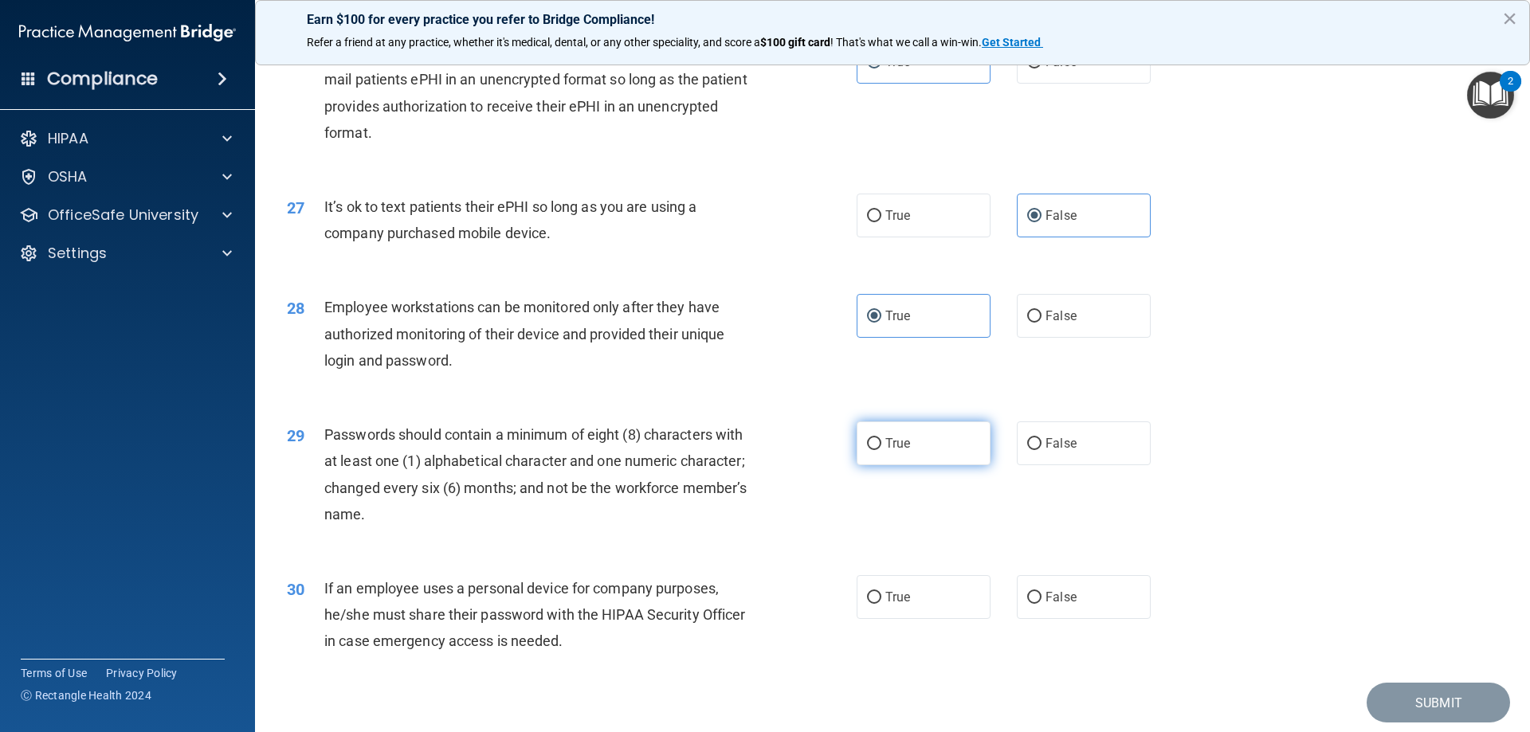
click at [906, 465] on label "True" at bounding box center [923, 443] width 134 height 44
click at [881, 450] on input "True" at bounding box center [874, 444] width 14 height 12
radio input "true"
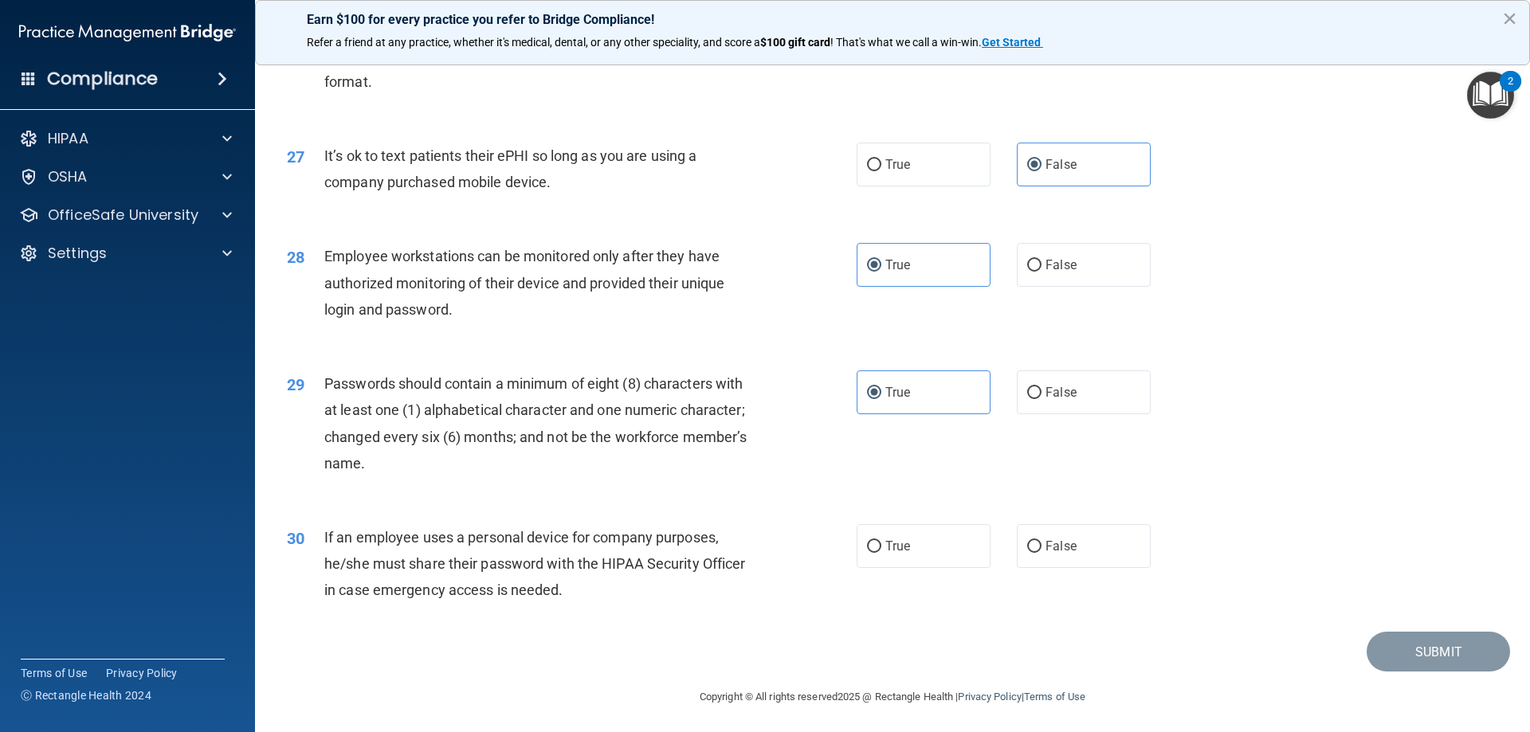
scroll to position [3266, 0]
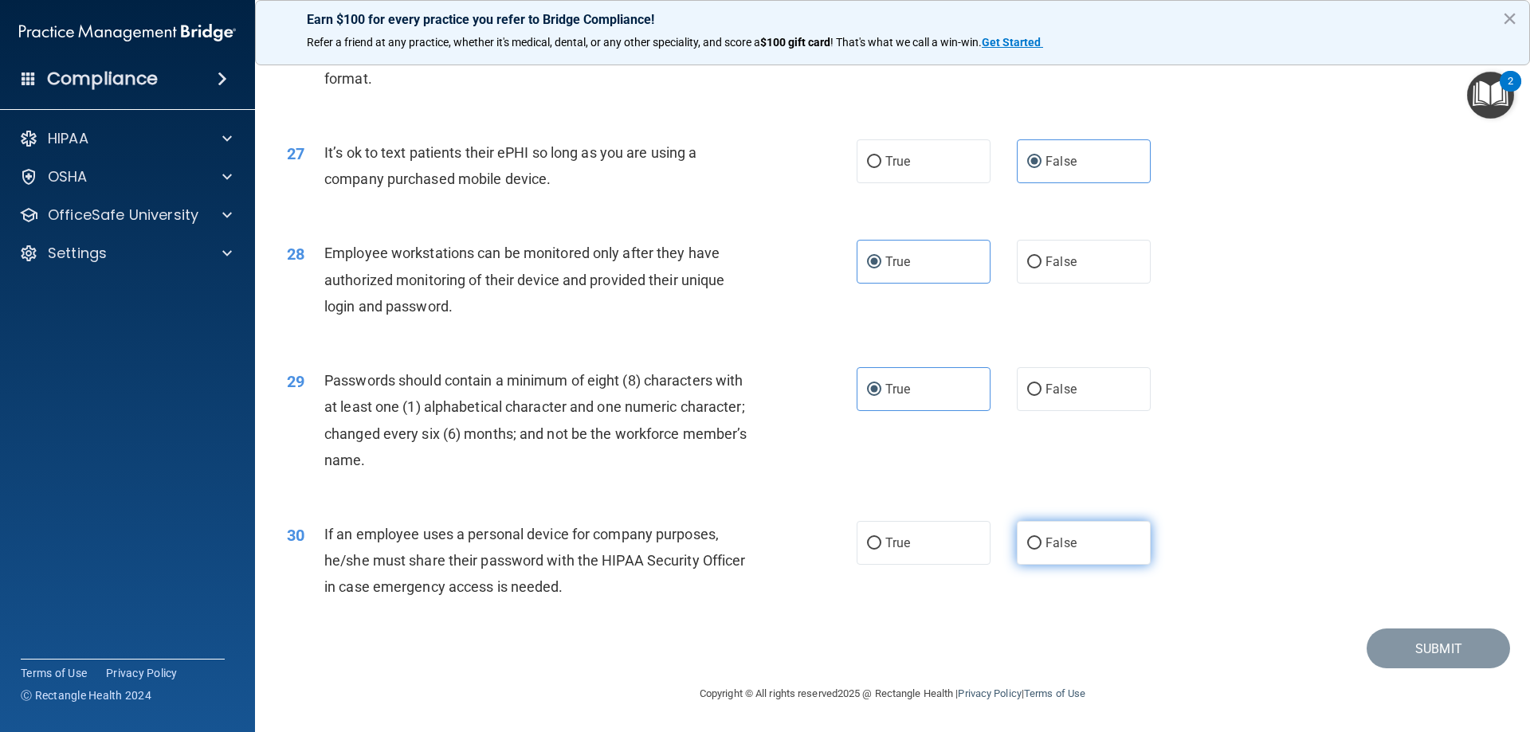
click at [1059, 543] on span "False" at bounding box center [1060, 542] width 31 height 15
click at [1041, 543] on input "False" at bounding box center [1034, 544] width 14 height 12
radio input "true"
click at [1076, 648] on button "Submit" at bounding box center [1437, 649] width 143 height 41
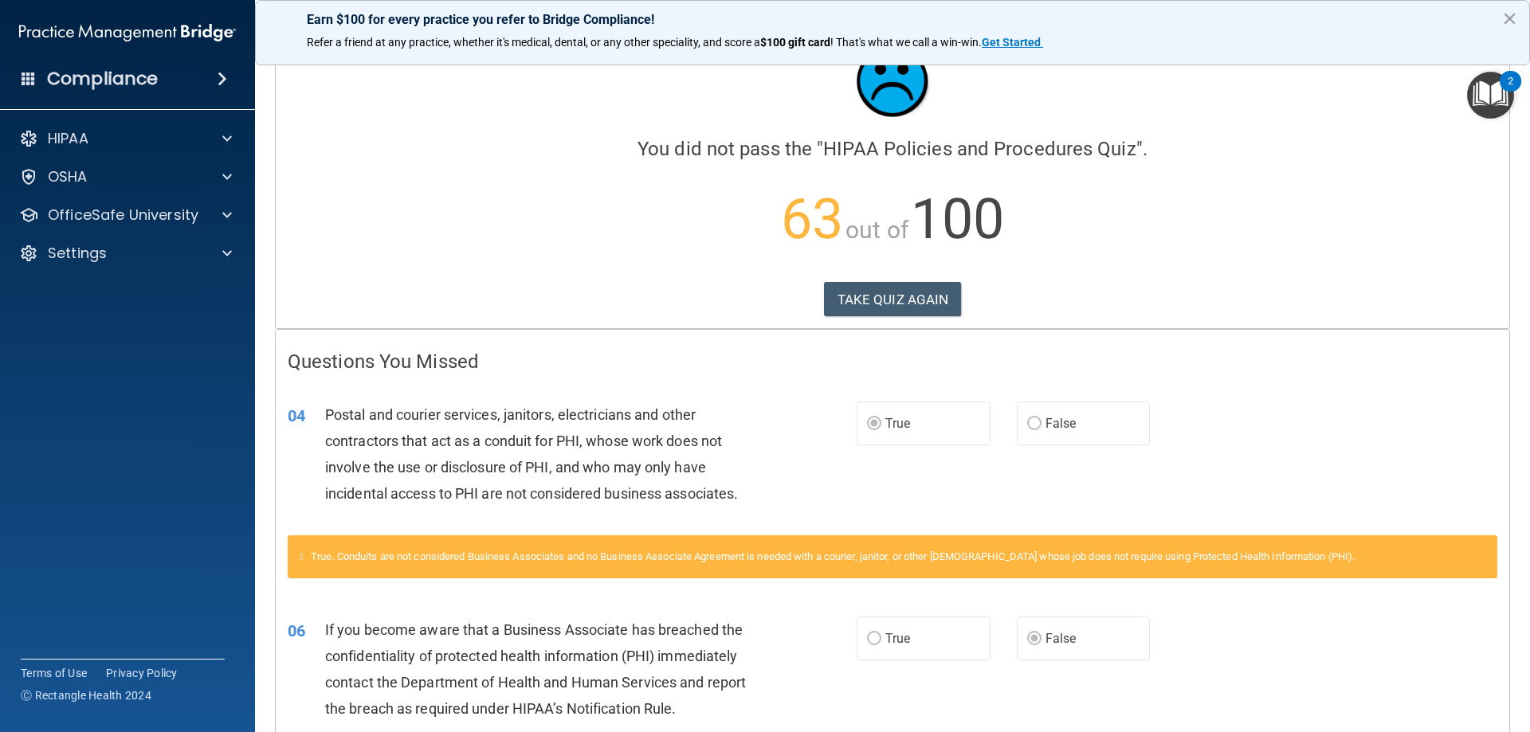
scroll to position [40, 0]
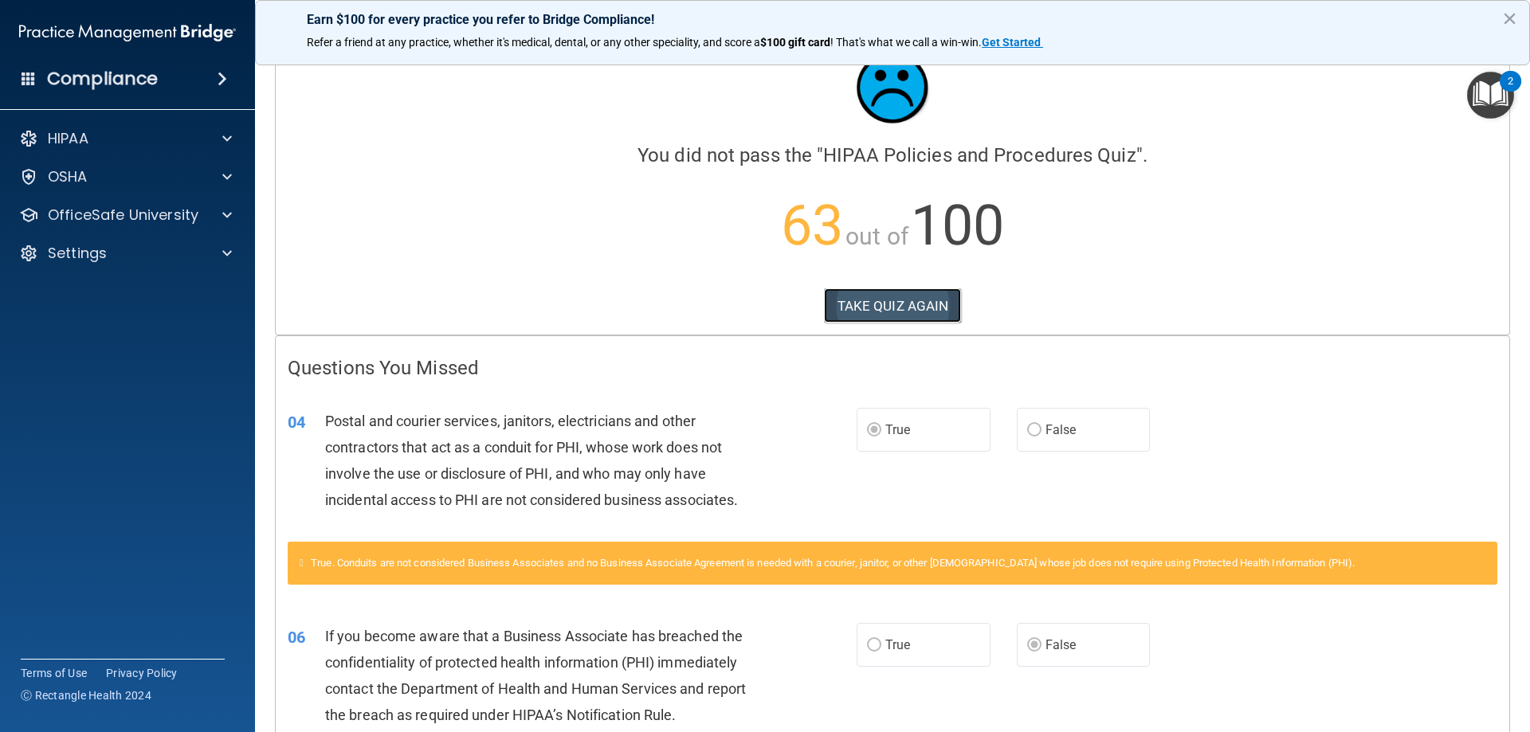
click at [846, 319] on button "TAKE QUIZ AGAIN" at bounding box center [893, 305] width 138 height 35
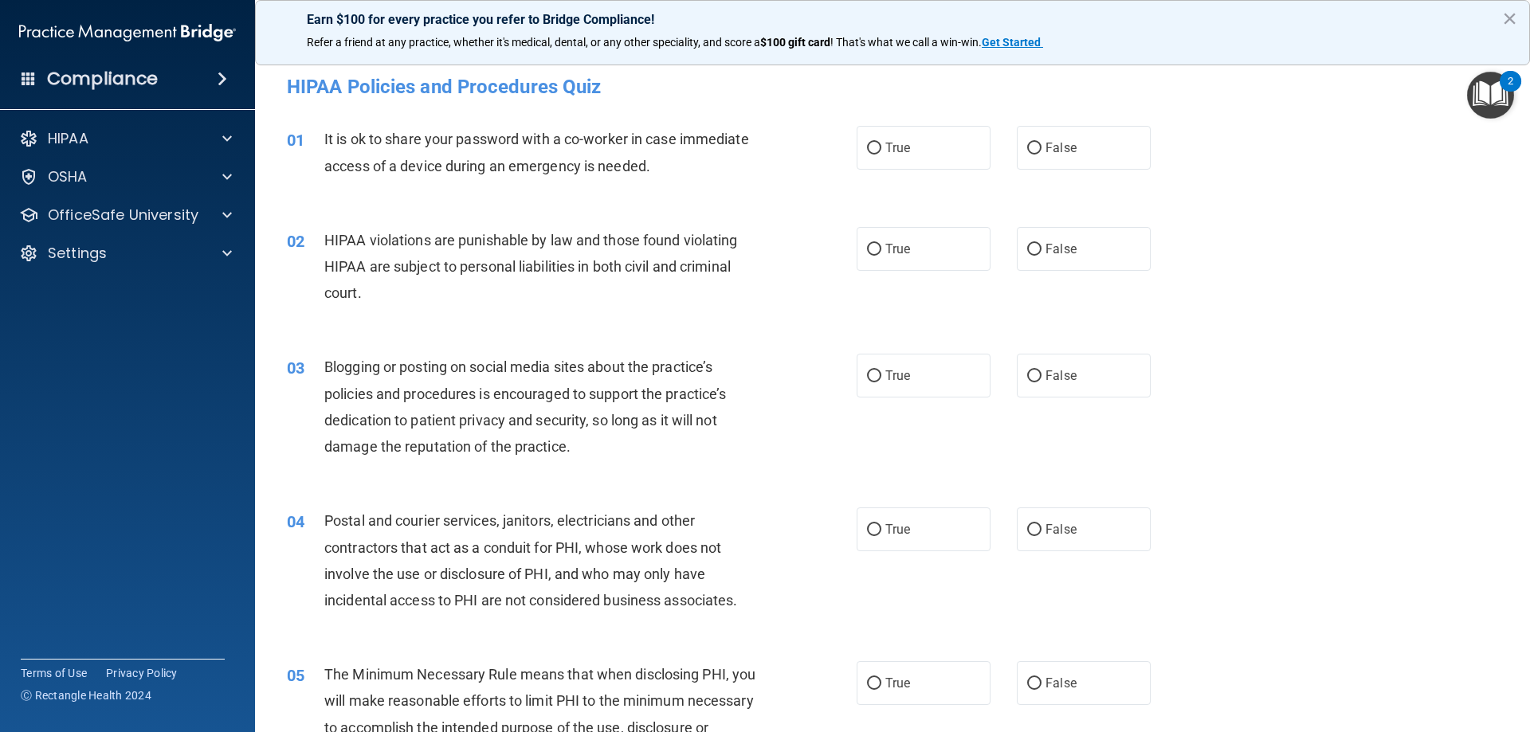
click at [1075, 182] on div "01 It is ok to share your password with a co-worker in case immediate access of…" at bounding box center [892, 156] width 1235 height 100
click at [1065, 162] on label "False" at bounding box center [1084, 148] width 134 height 44
click at [1041, 155] on input "False" at bounding box center [1034, 149] width 14 height 12
radio input "true"
click at [925, 247] on label "True" at bounding box center [923, 249] width 134 height 44
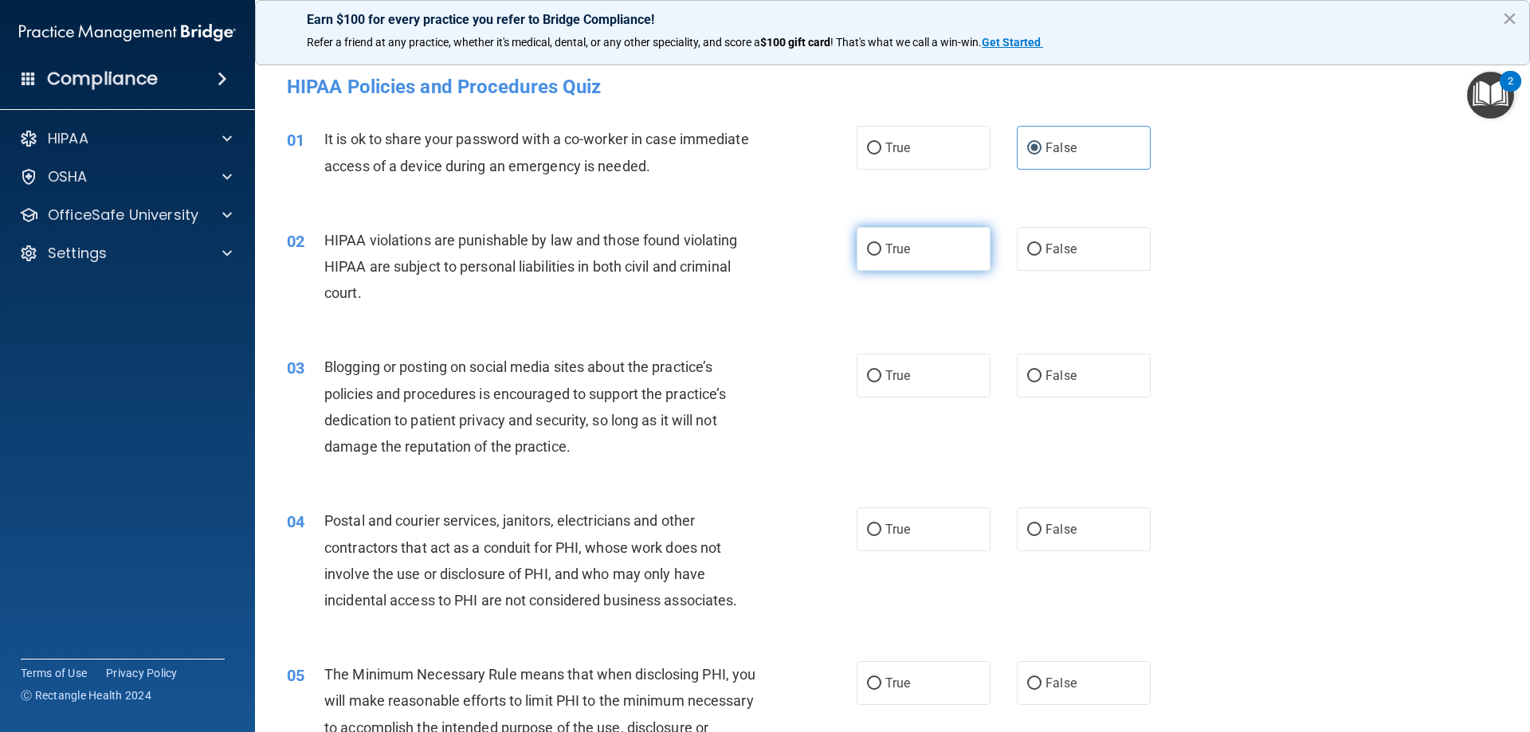
click at [881, 247] on input "True" at bounding box center [874, 250] width 14 height 12
radio input "true"
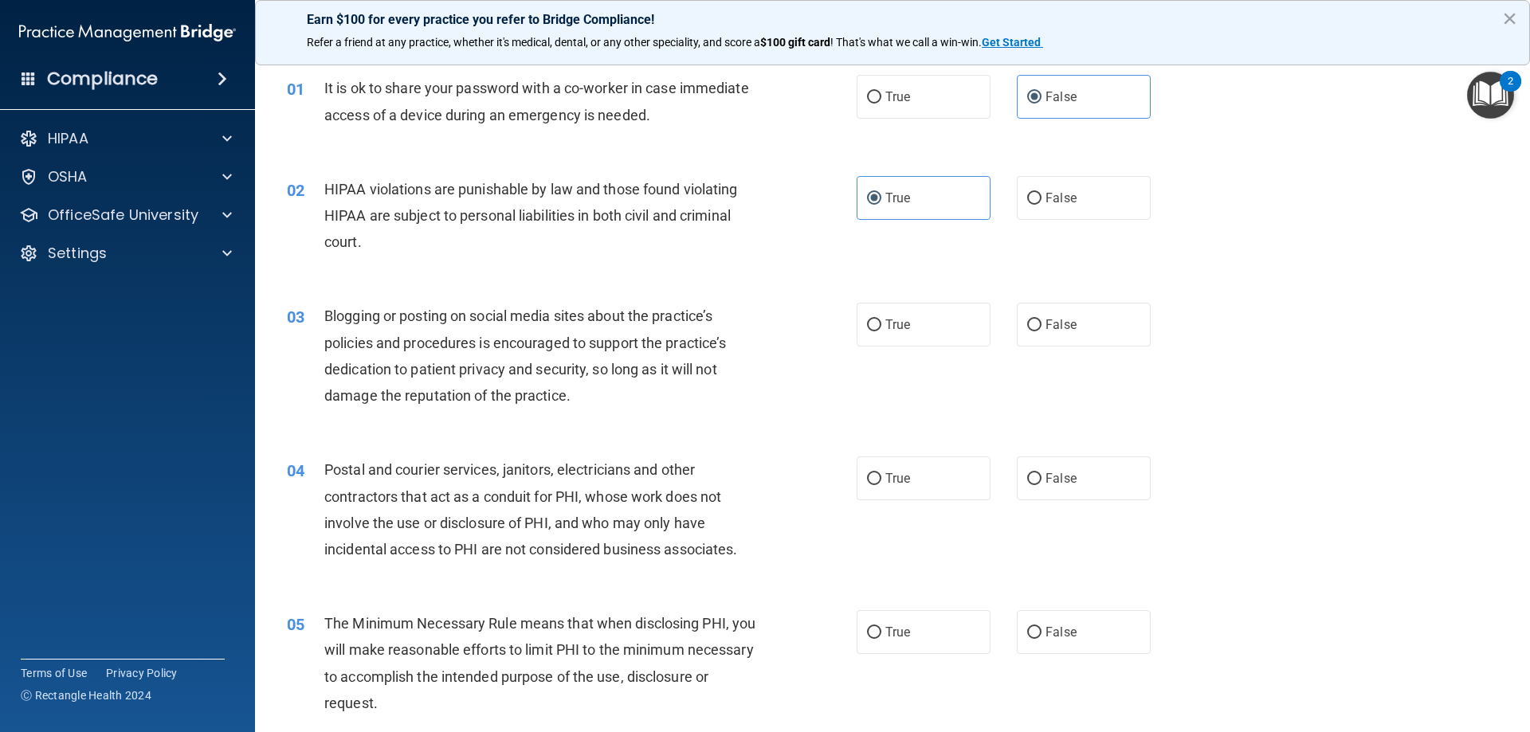
scroll to position [80, 0]
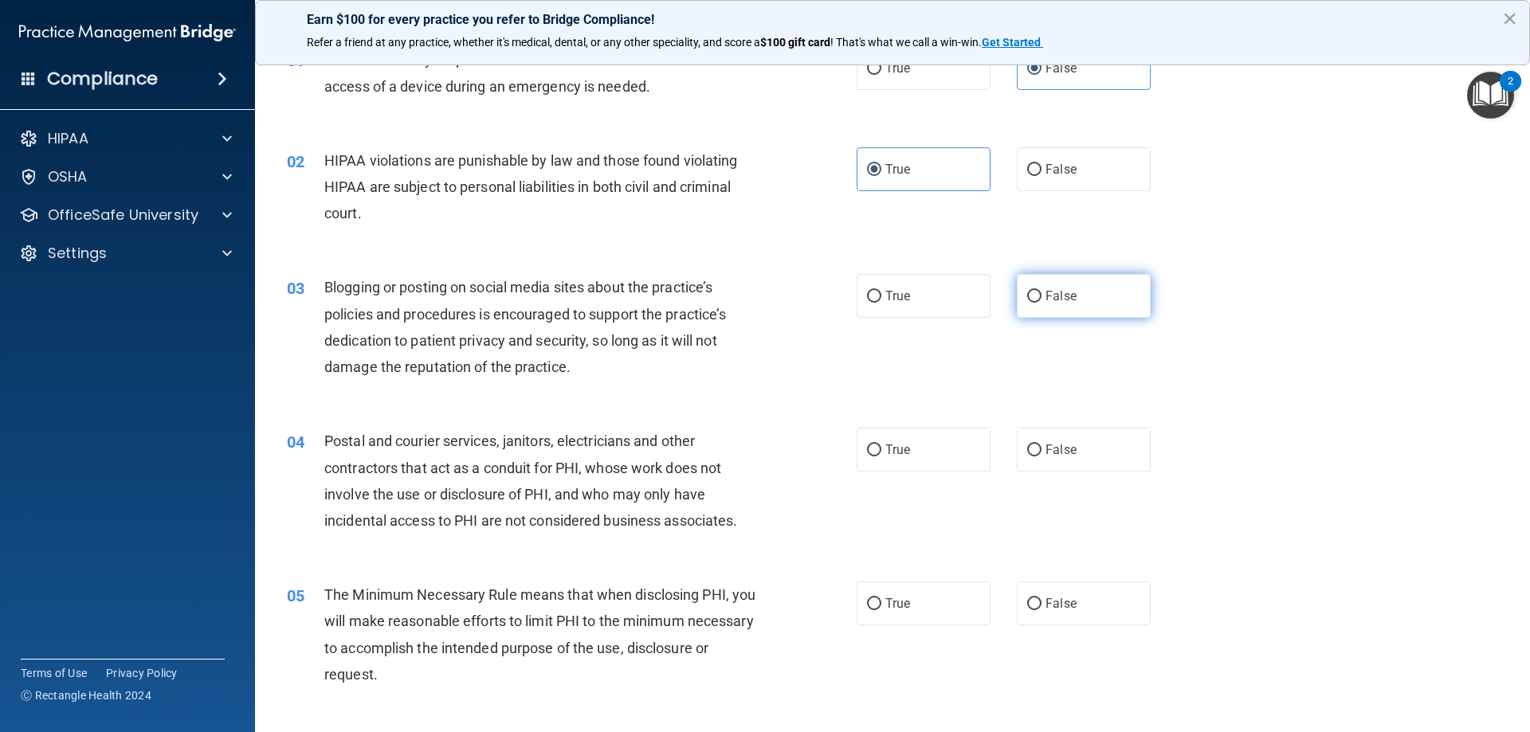
click at [1051, 296] on span "False" at bounding box center [1060, 295] width 31 height 15
click at [1041, 296] on input "False" at bounding box center [1034, 297] width 14 height 12
radio input "true"
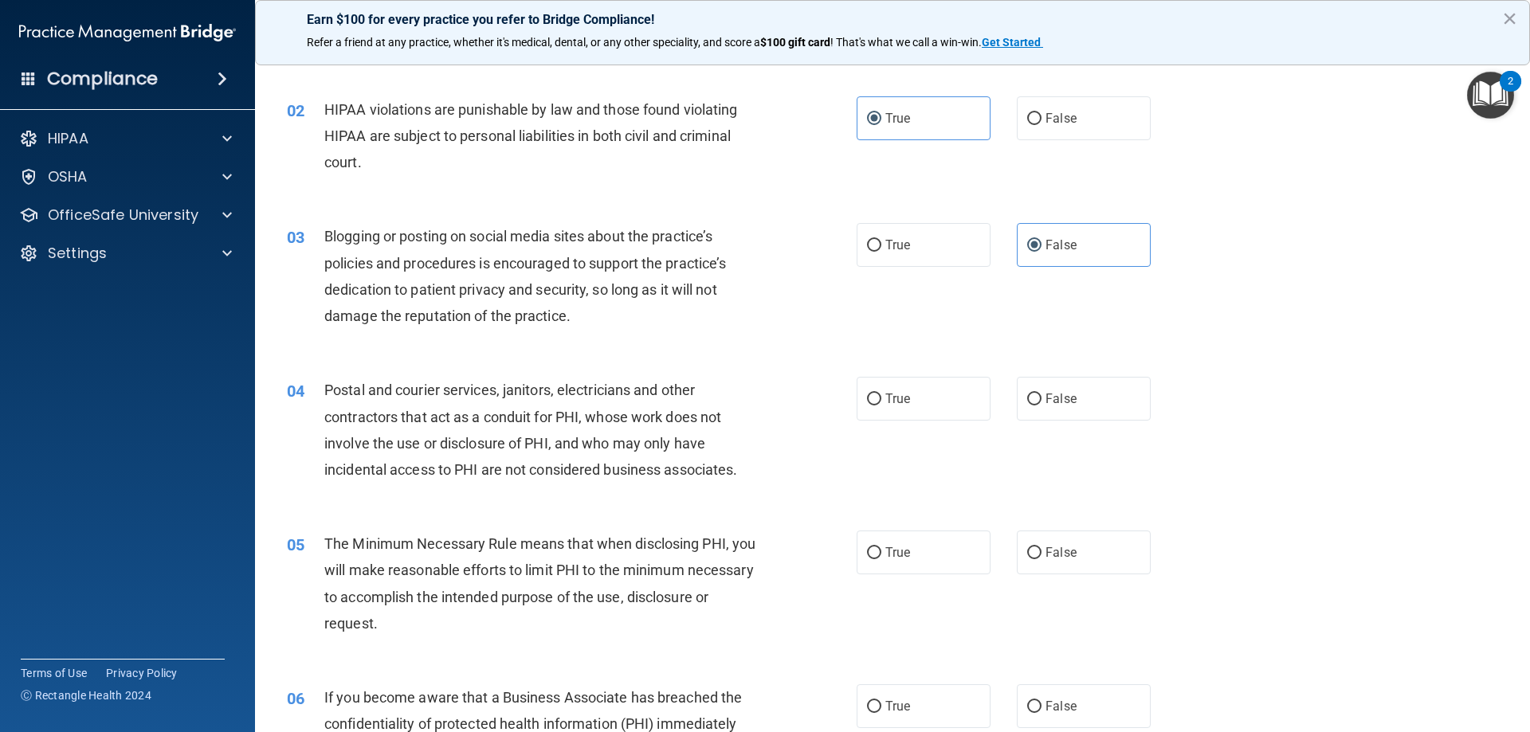
scroll to position [159, 0]
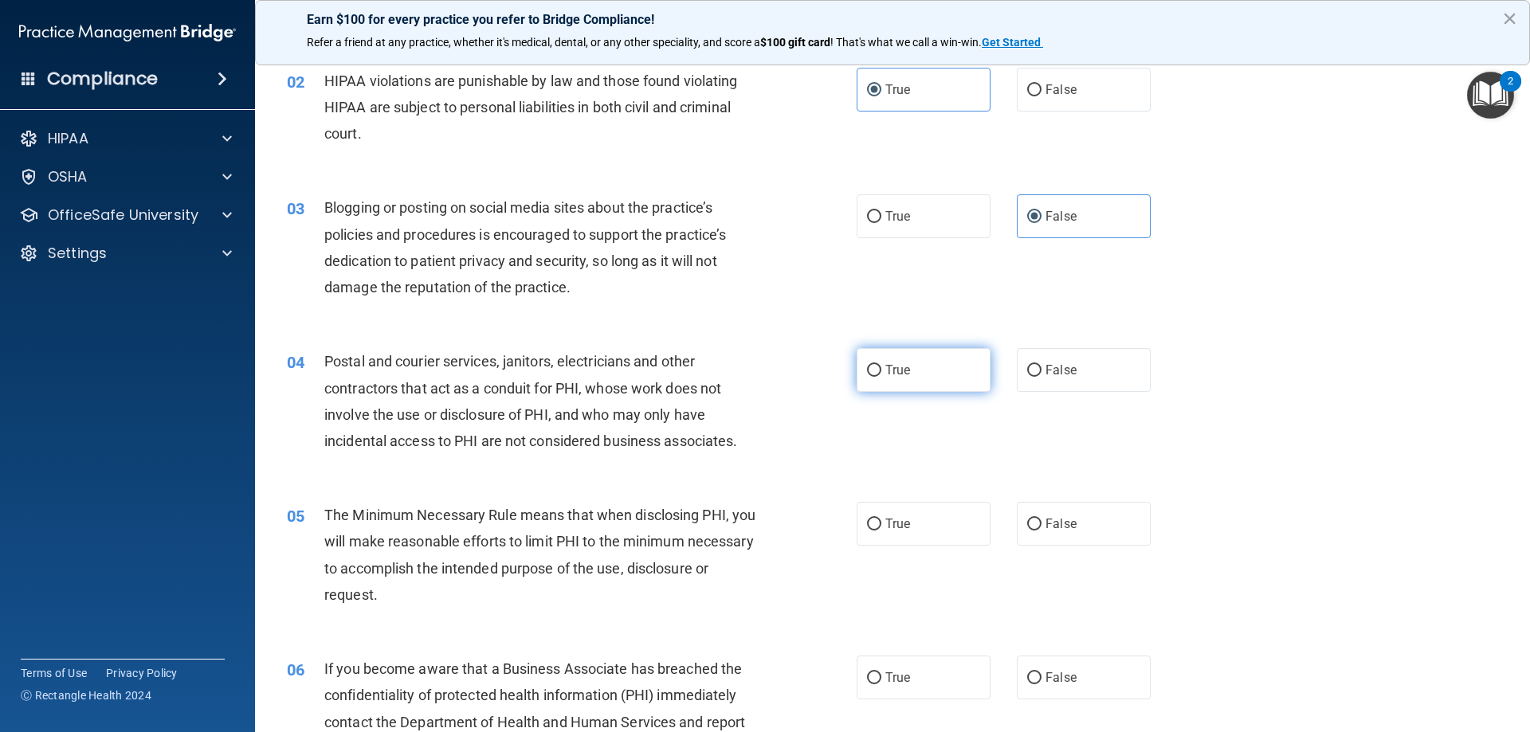
click at [933, 360] on label "True" at bounding box center [923, 370] width 134 height 44
click at [881, 365] on input "True" at bounding box center [874, 371] width 14 height 12
radio input "true"
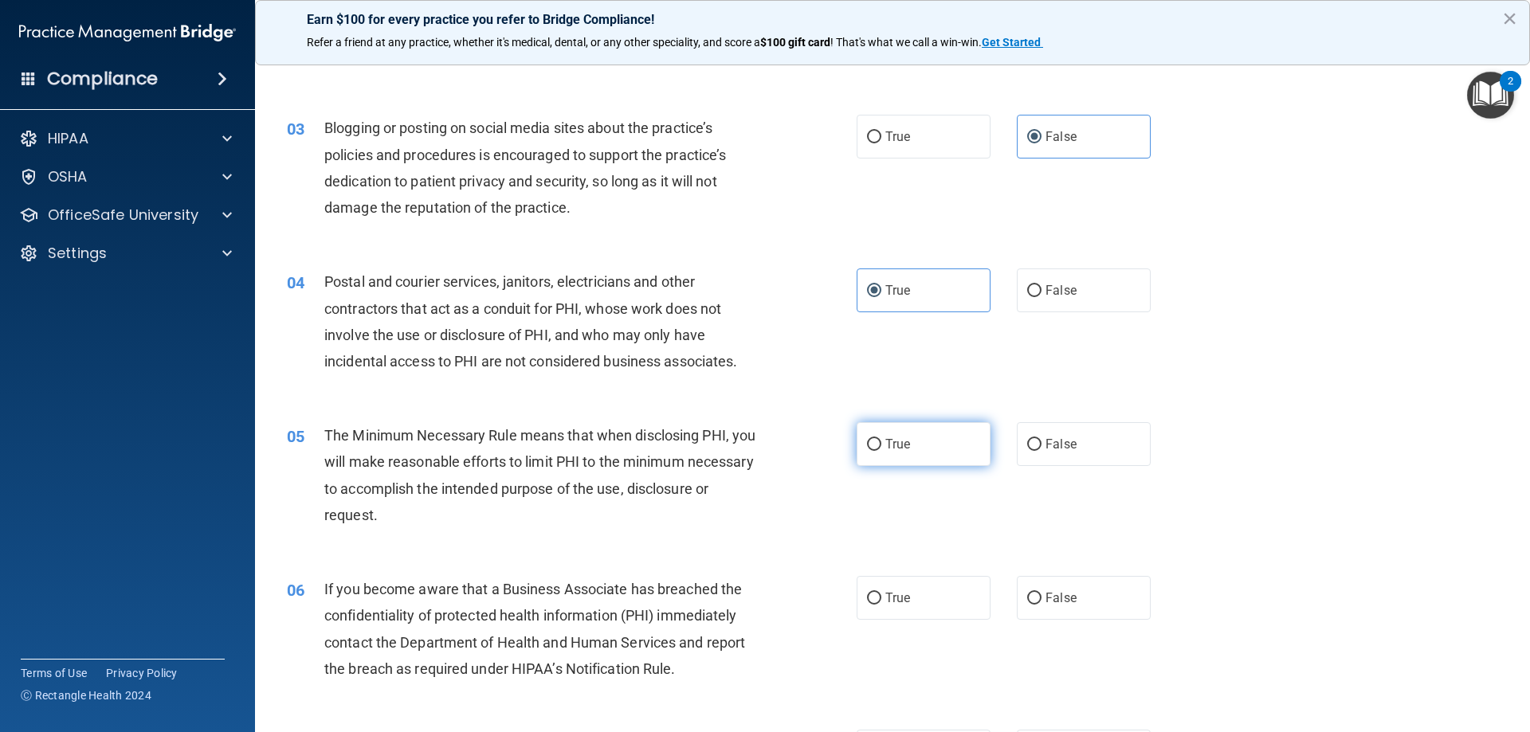
click at [954, 453] on label "True" at bounding box center [923, 444] width 134 height 44
click at [881, 451] on input "True" at bounding box center [874, 445] width 14 height 12
radio input "true"
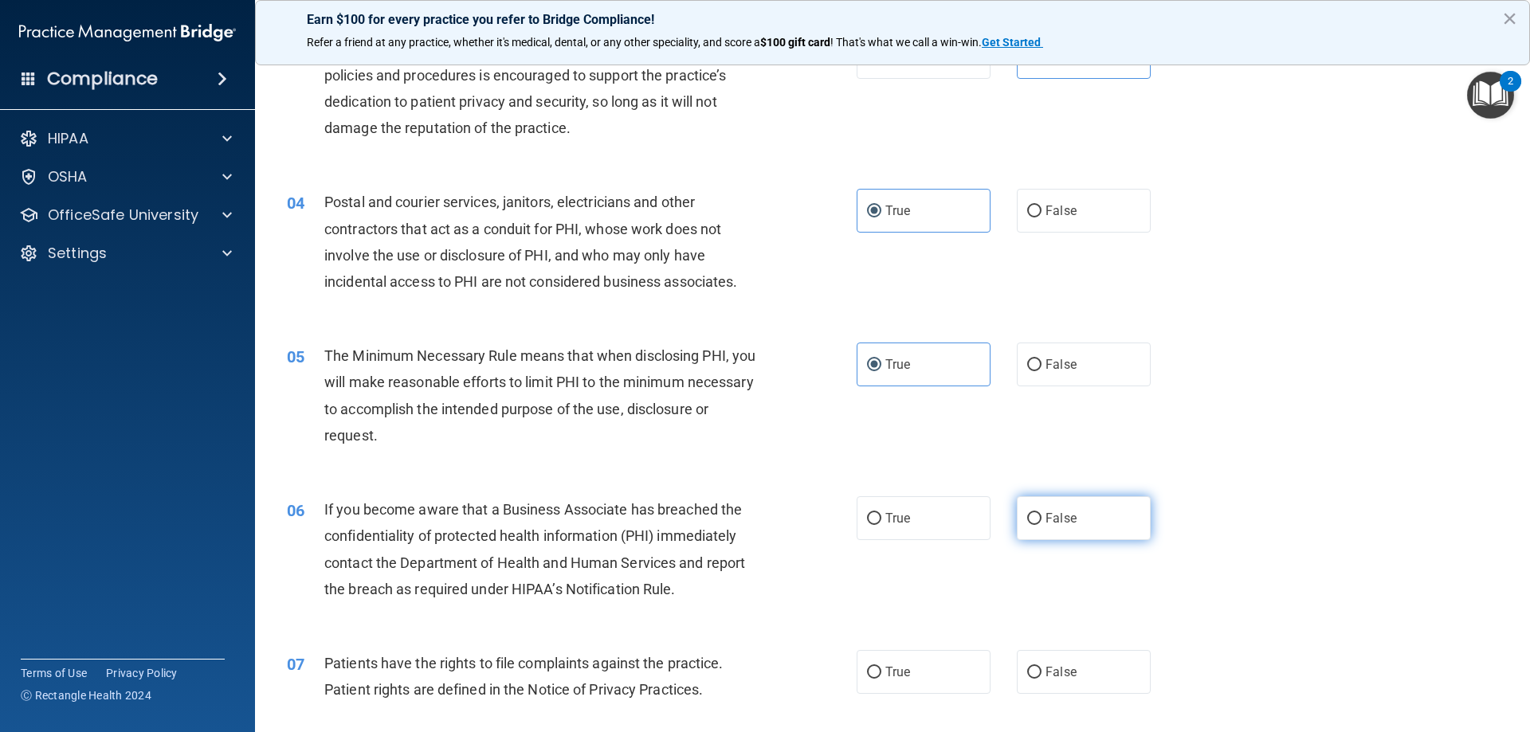
click at [1074, 515] on label "False" at bounding box center [1084, 518] width 134 height 44
click at [1041, 515] on input "False" at bounding box center [1034, 519] width 14 height 12
radio input "true"
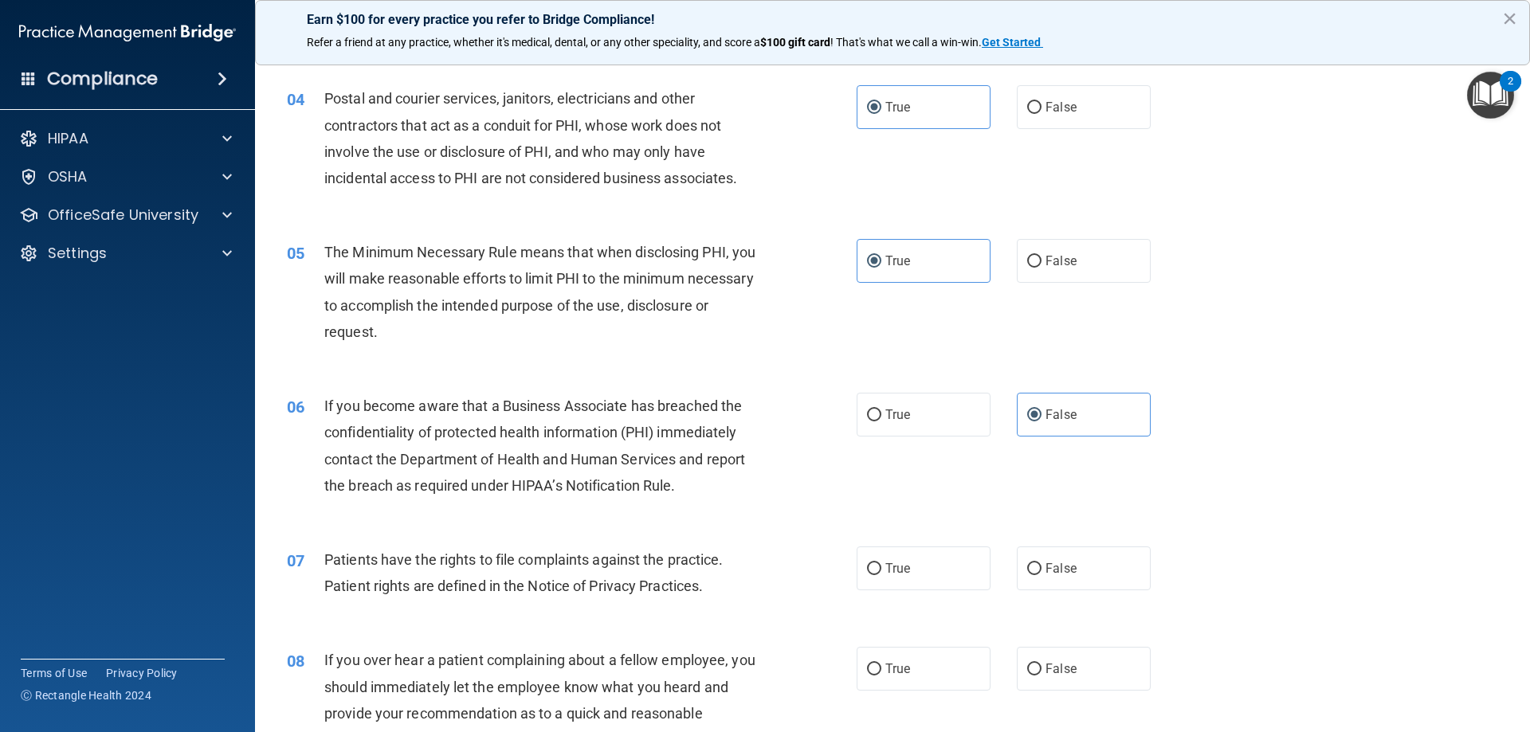
scroll to position [478, 0]
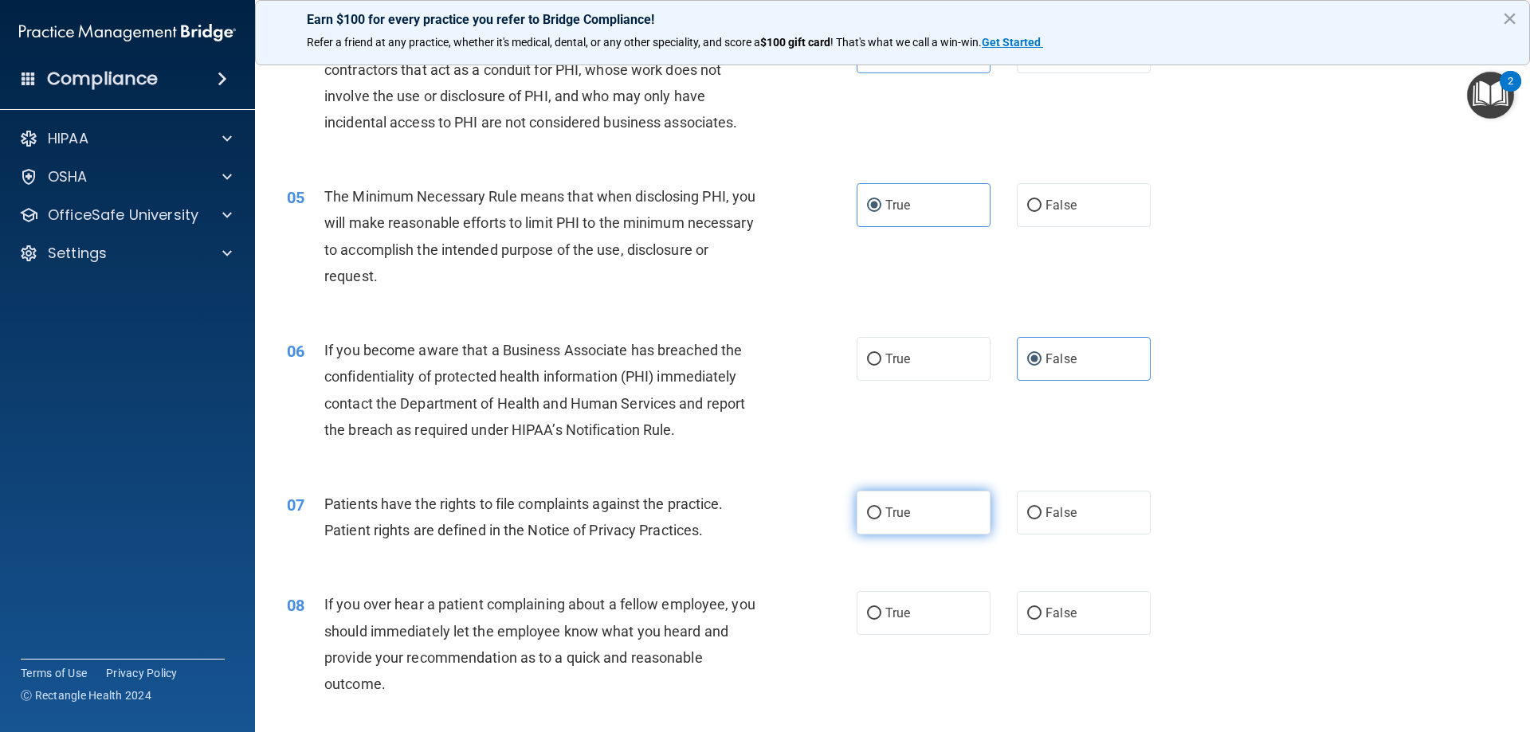
click at [906, 513] on label "True" at bounding box center [923, 513] width 134 height 44
click at [881, 513] on input "True" at bounding box center [874, 513] width 14 height 12
radio input "true"
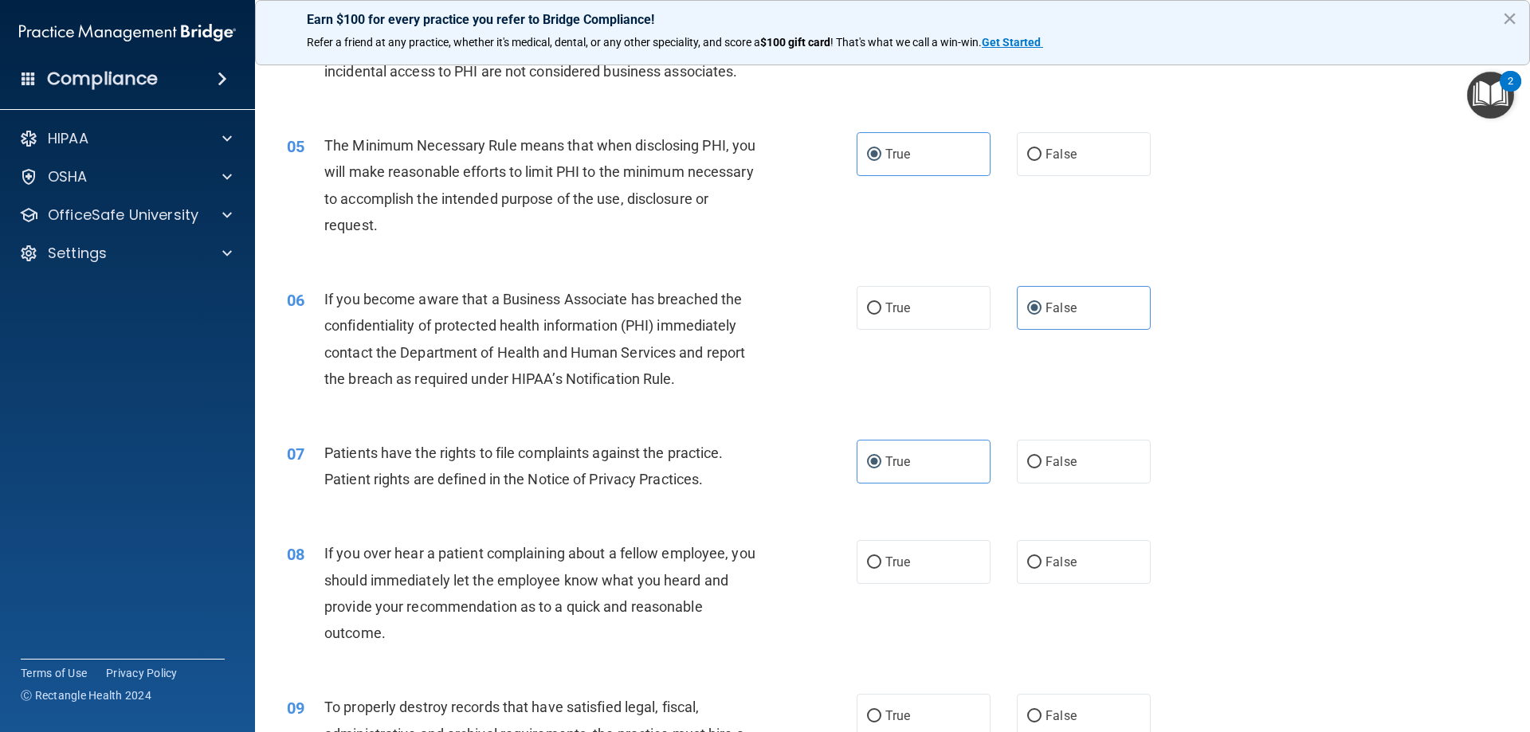
scroll to position [558, 0]
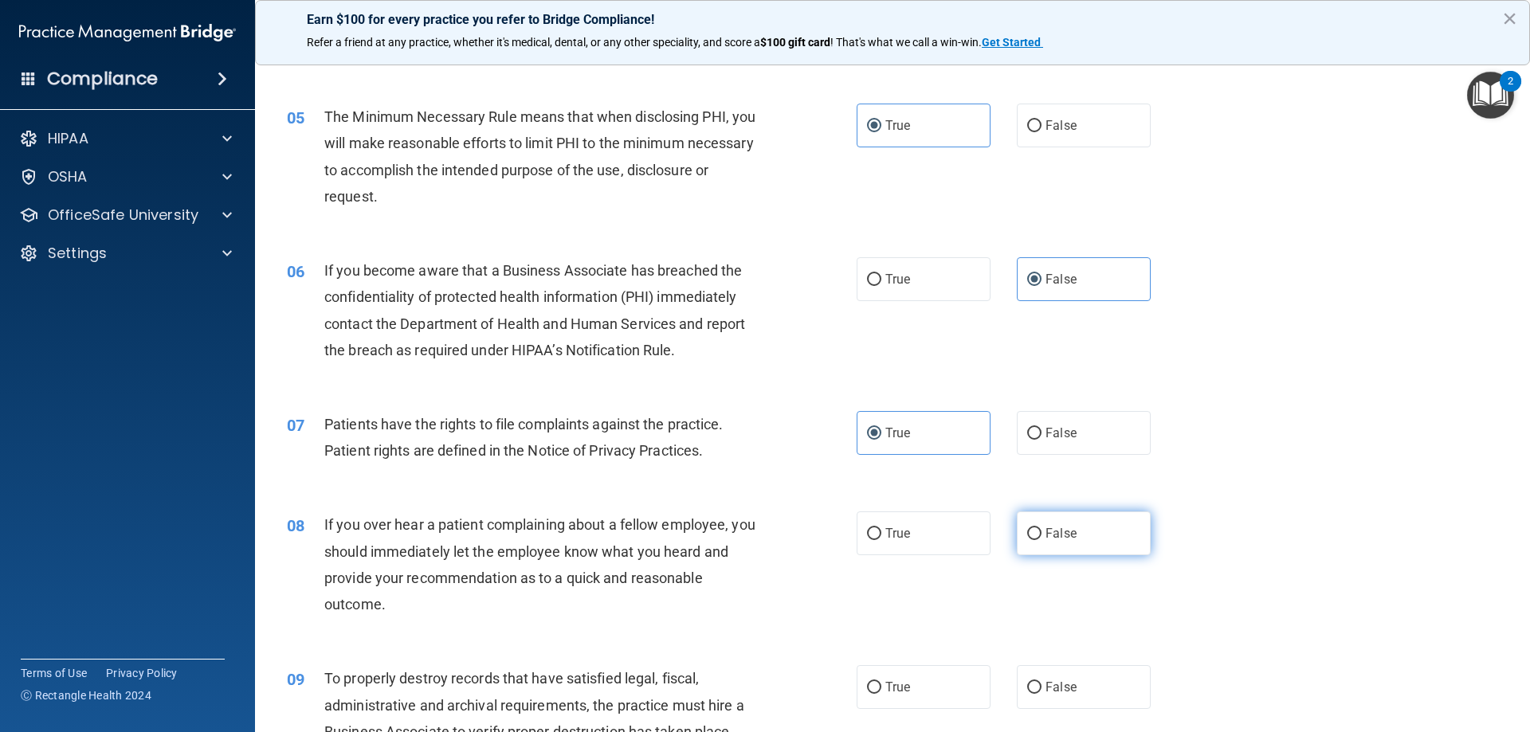
click at [1076, 520] on label "False" at bounding box center [1084, 533] width 134 height 44
click at [1041, 528] on input "False" at bounding box center [1034, 534] width 14 height 12
radio input "true"
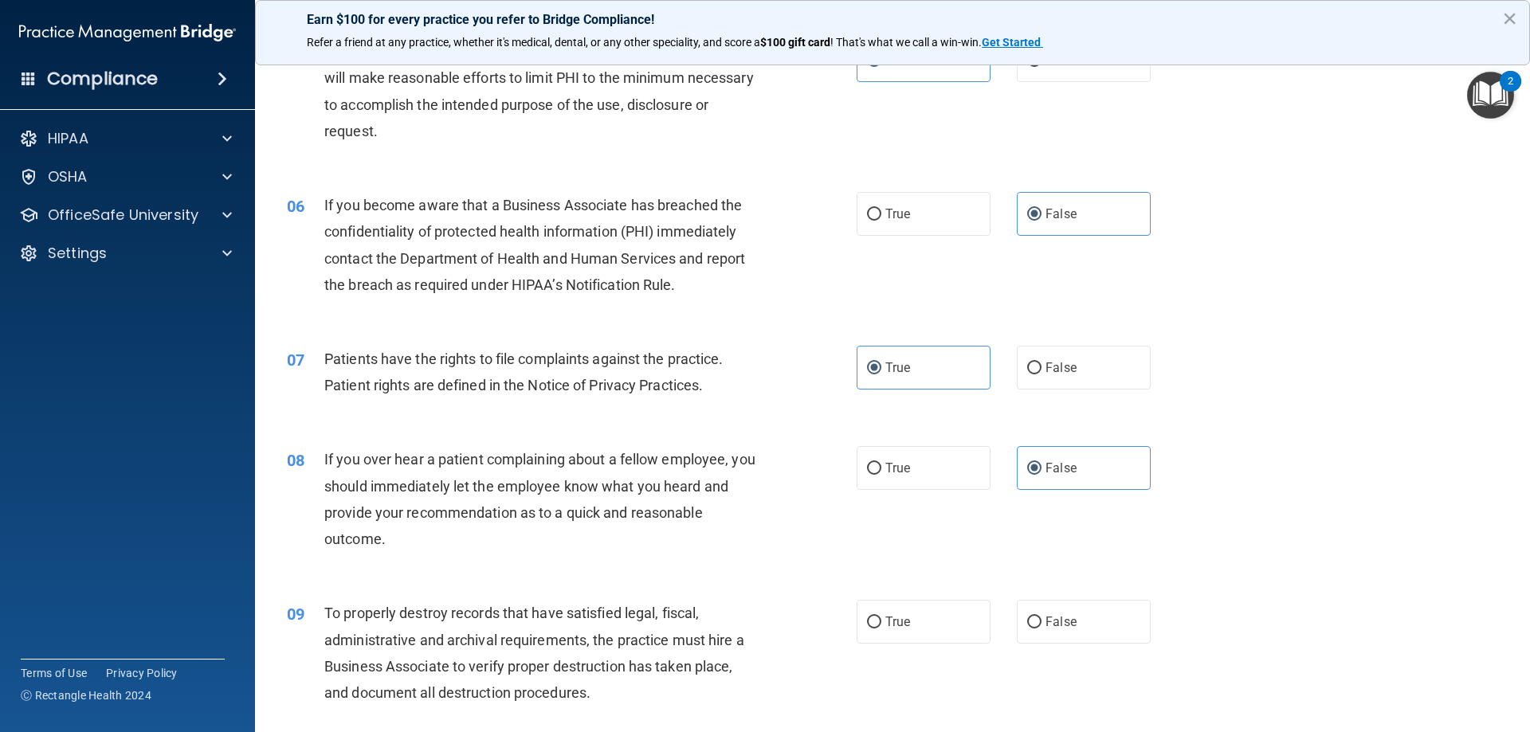
scroll to position [717, 0]
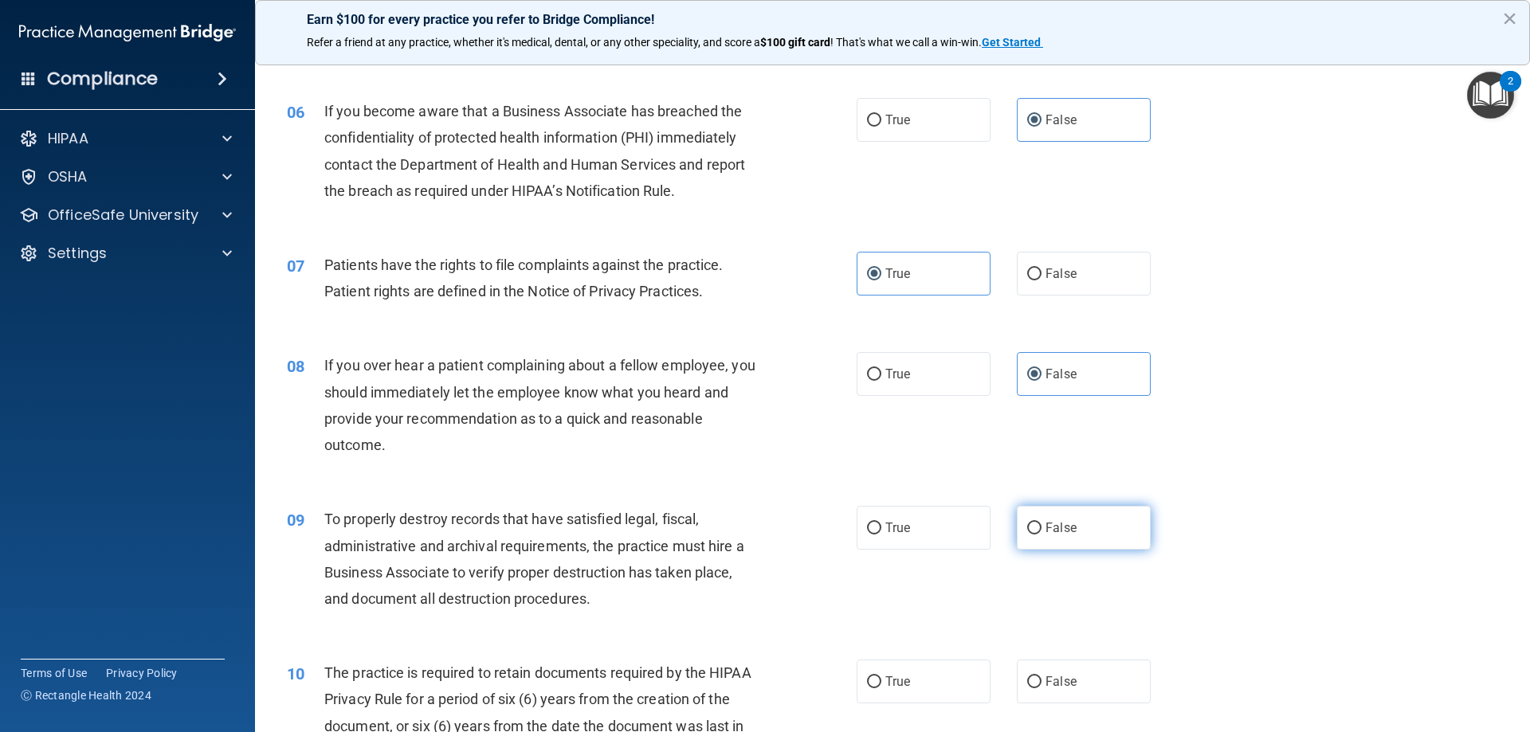
click at [1074, 518] on label "False" at bounding box center [1084, 528] width 134 height 44
click at [1041, 523] on input "False" at bounding box center [1034, 529] width 14 height 12
radio input "true"
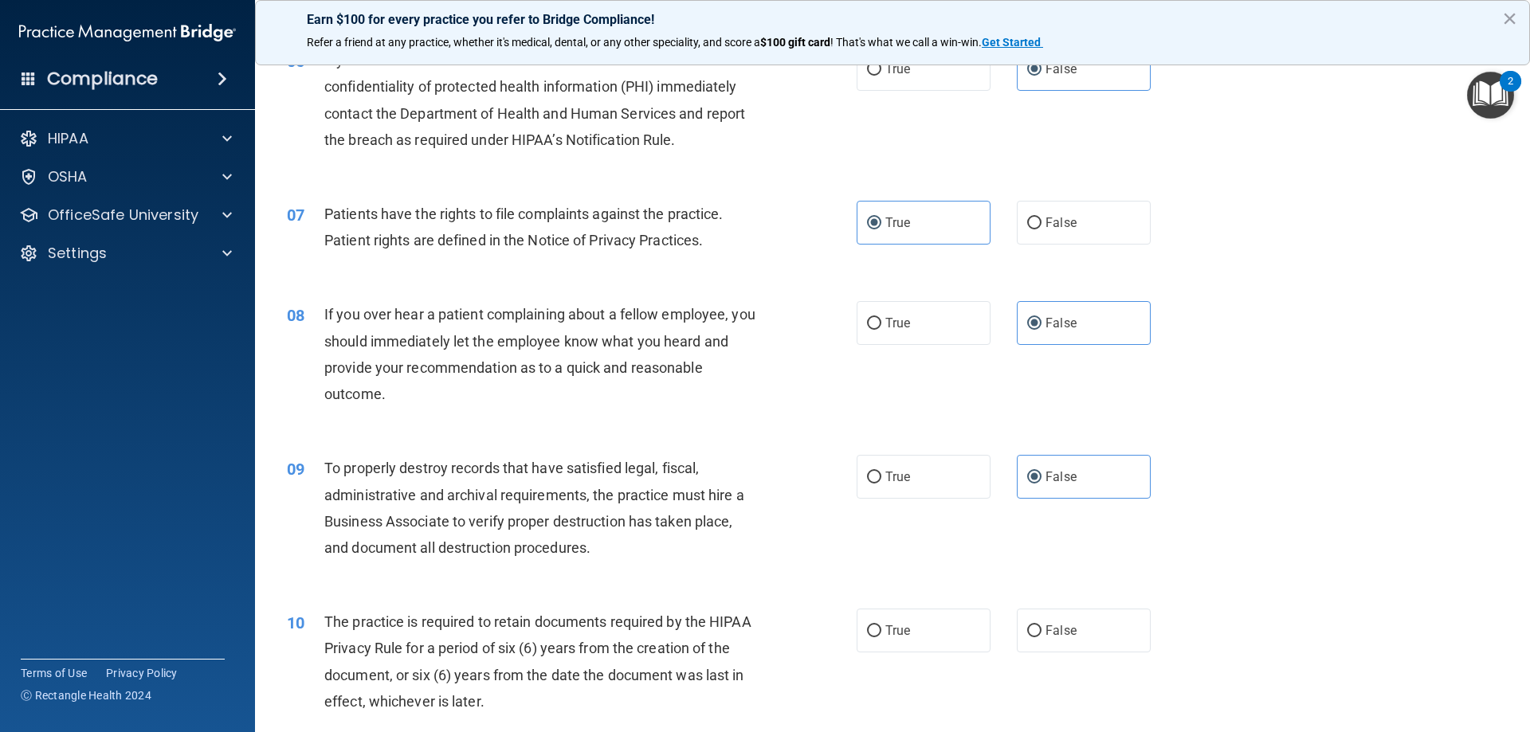
scroll to position [797, 0]
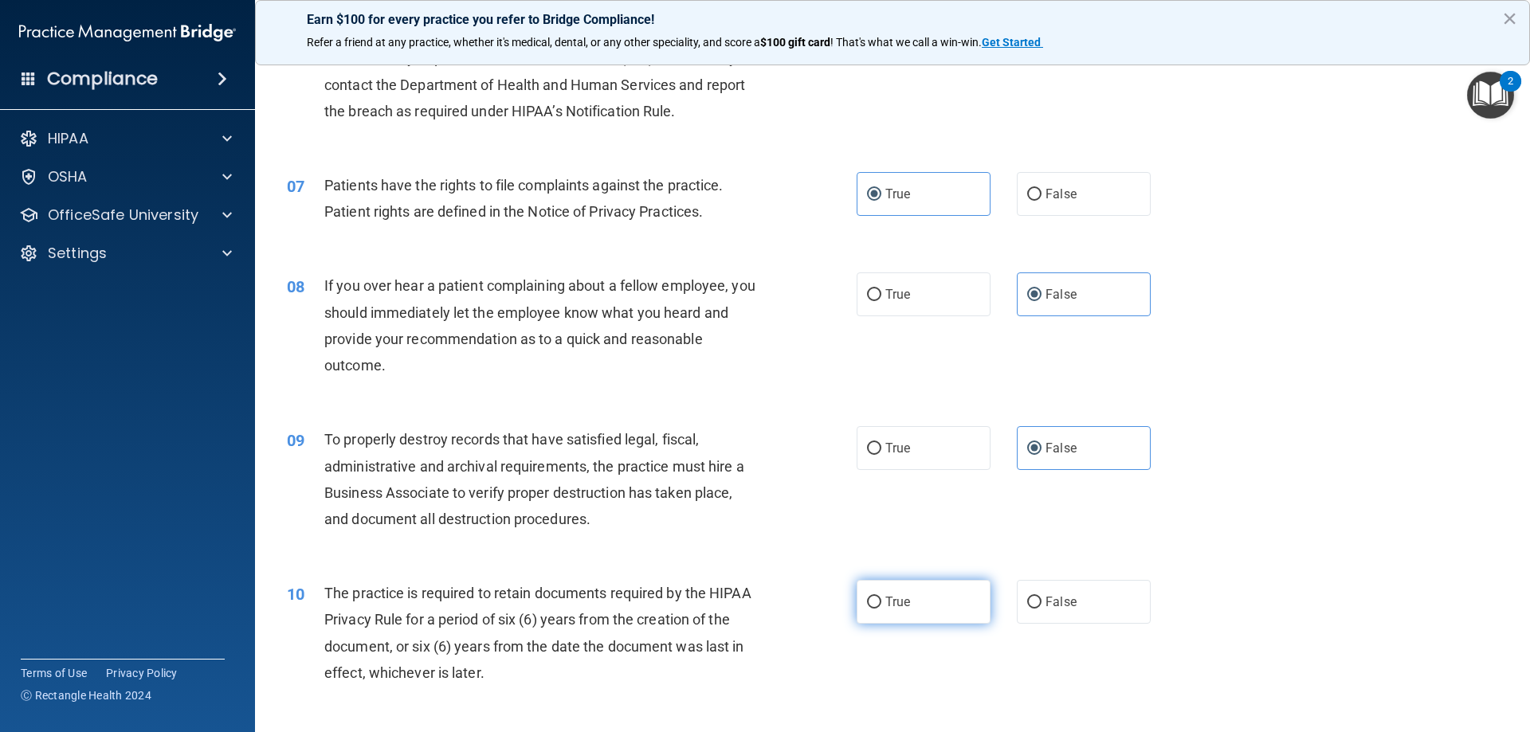
click at [947, 621] on label "True" at bounding box center [923, 602] width 134 height 44
click at [881, 609] on input "True" at bounding box center [874, 603] width 14 height 12
radio input "true"
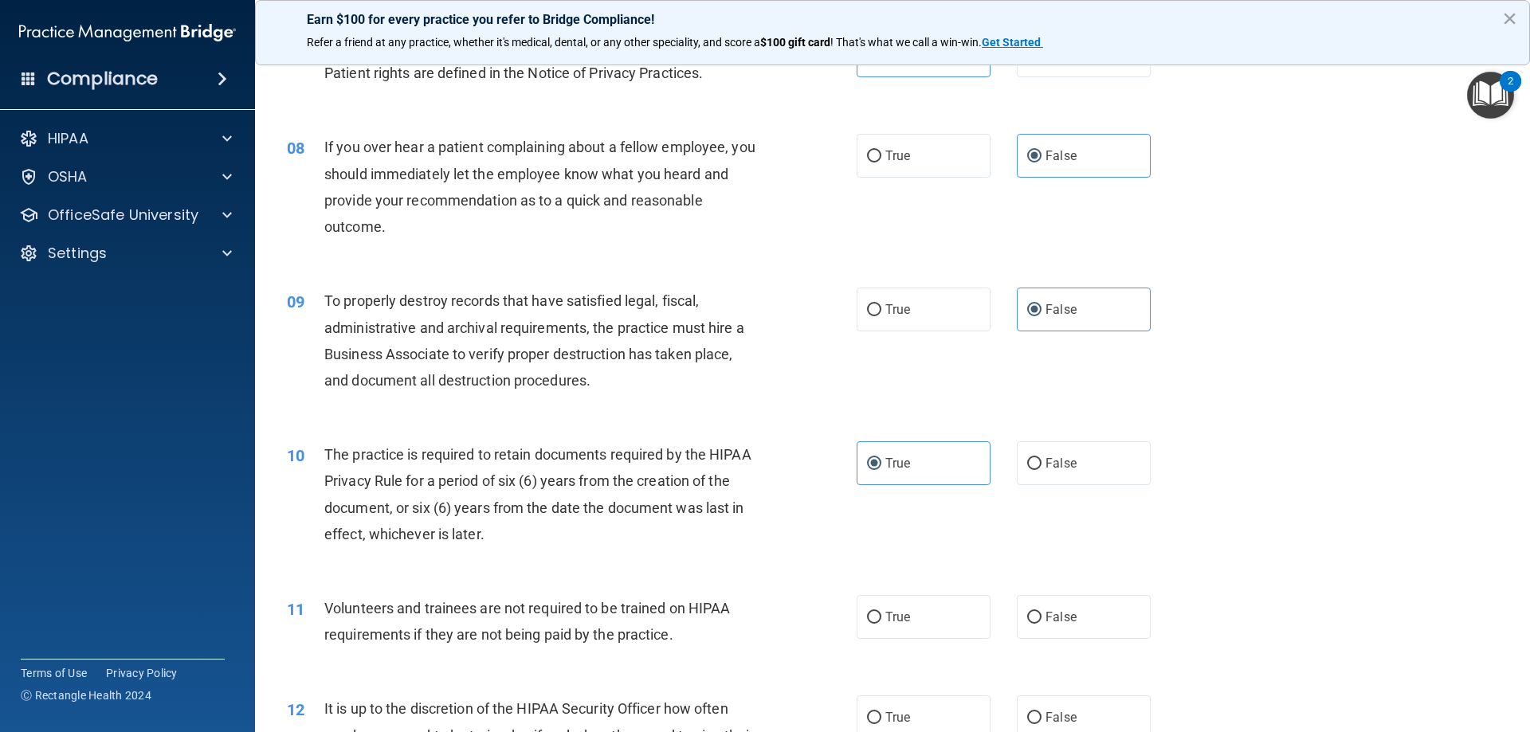
scroll to position [956, 0]
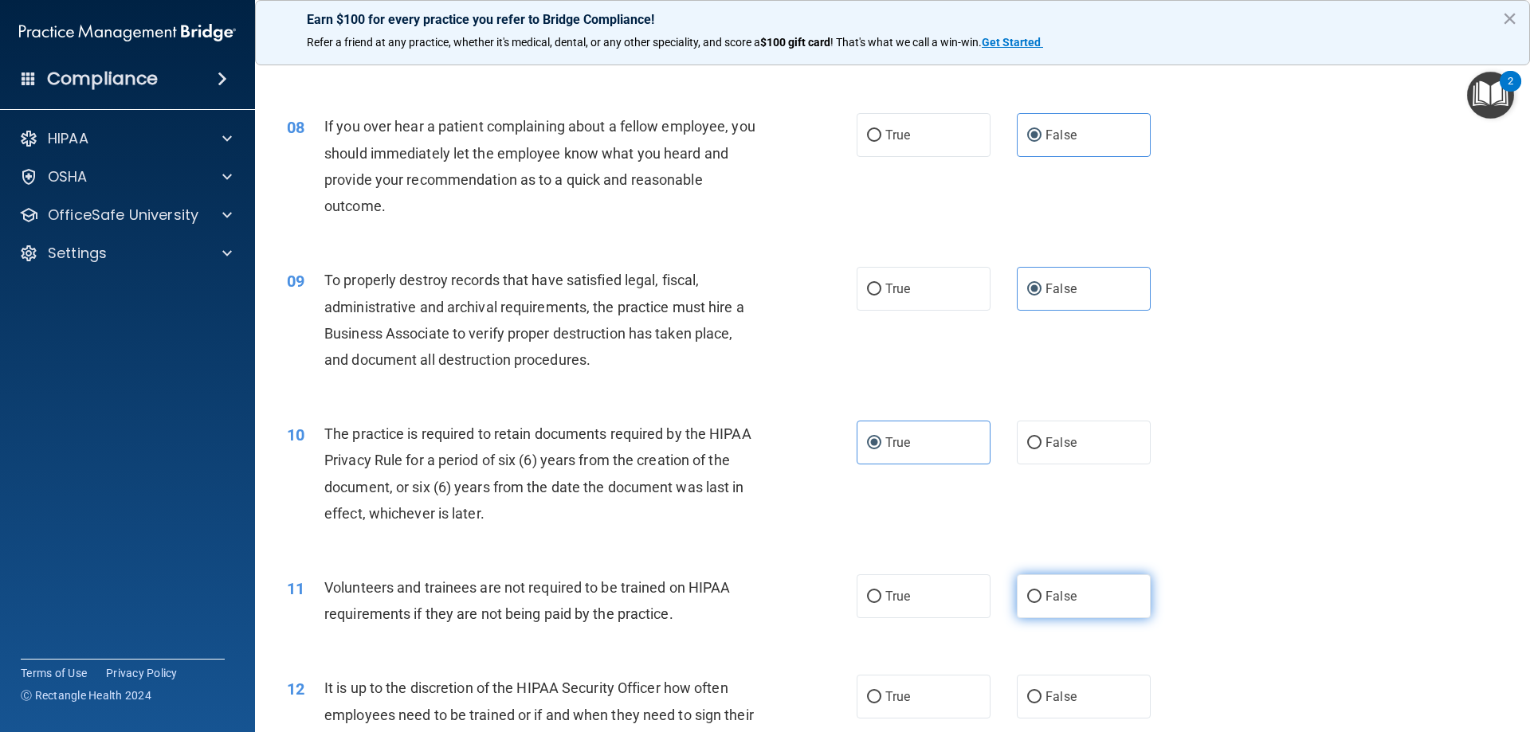
click at [1065, 596] on span "False" at bounding box center [1060, 596] width 31 height 15
click at [1041, 596] on input "False" at bounding box center [1034, 597] width 14 height 12
radio input "true"
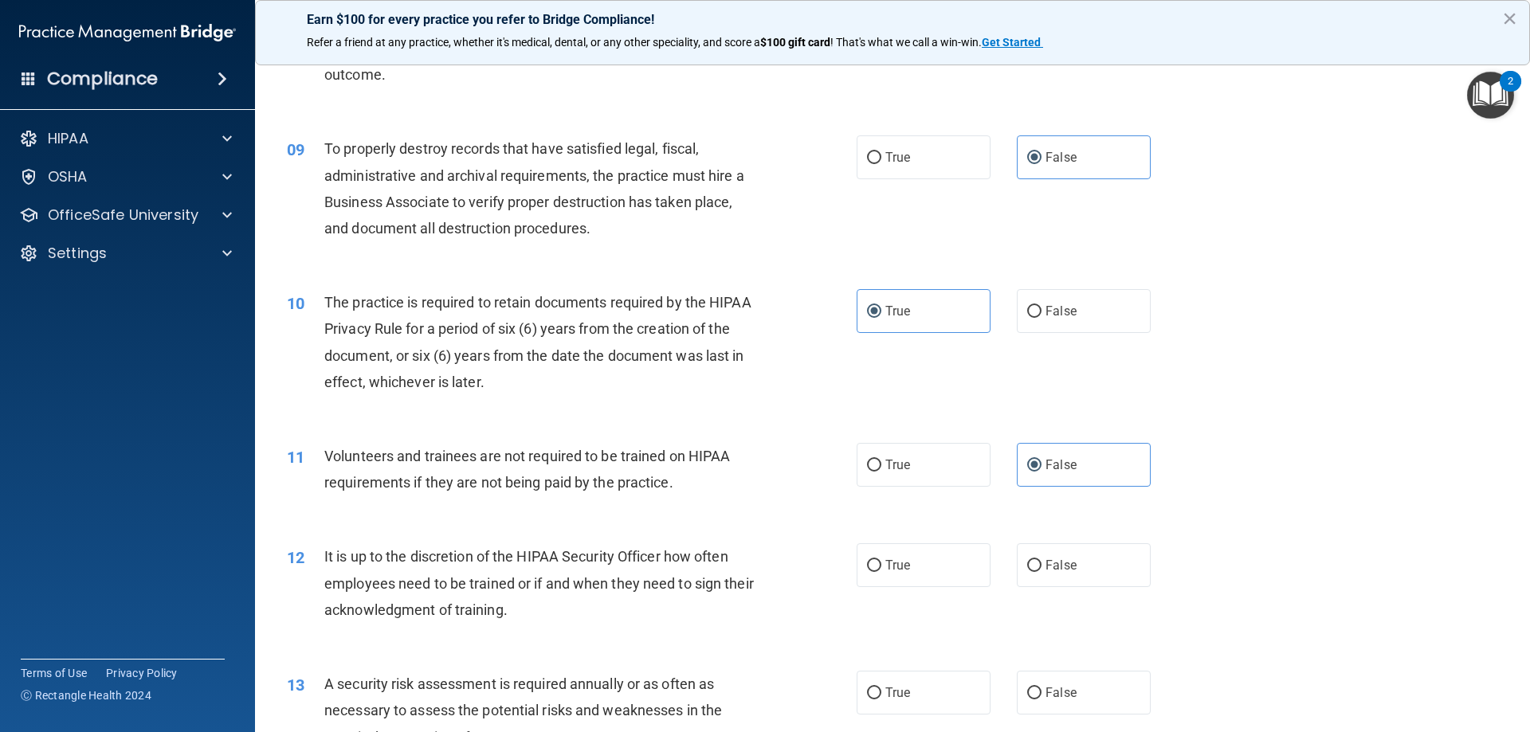
scroll to position [1115, 0]
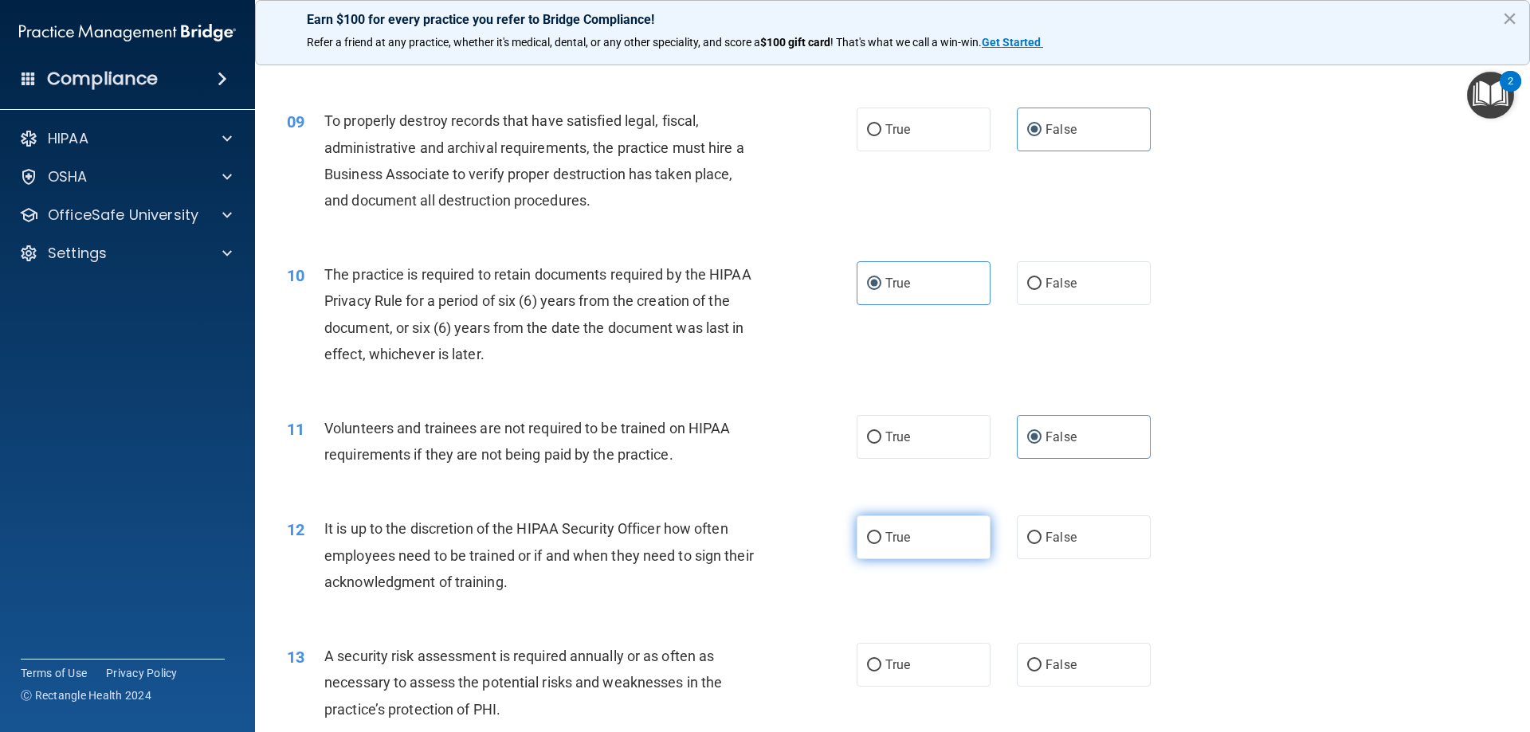
click at [881, 547] on label "True" at bounding box center [923, 537] width 134 height 44
click at [881, 544] on input "True" at bounding box center [874, 538] width 14 height 12
radio input "true"
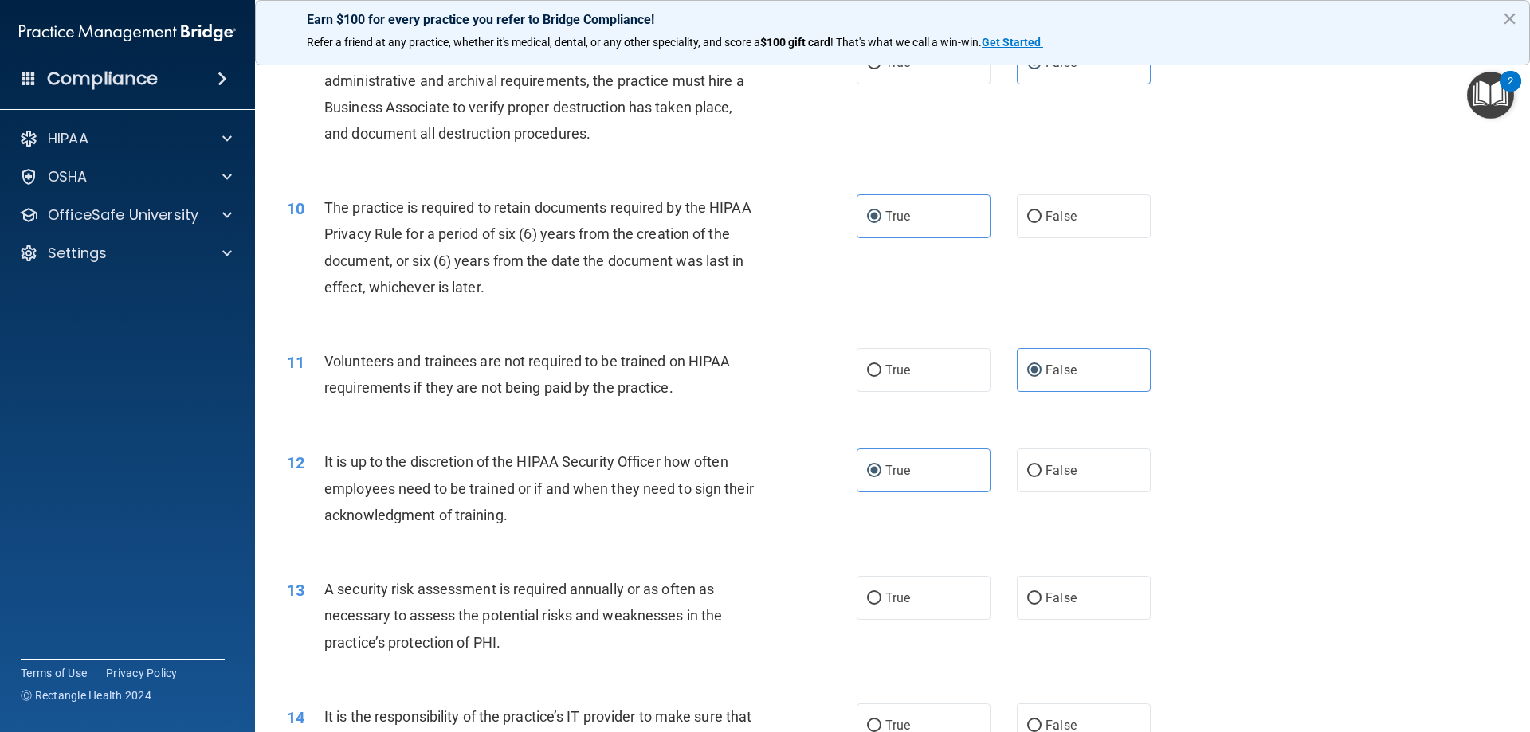
scroll to position [1275, 0]
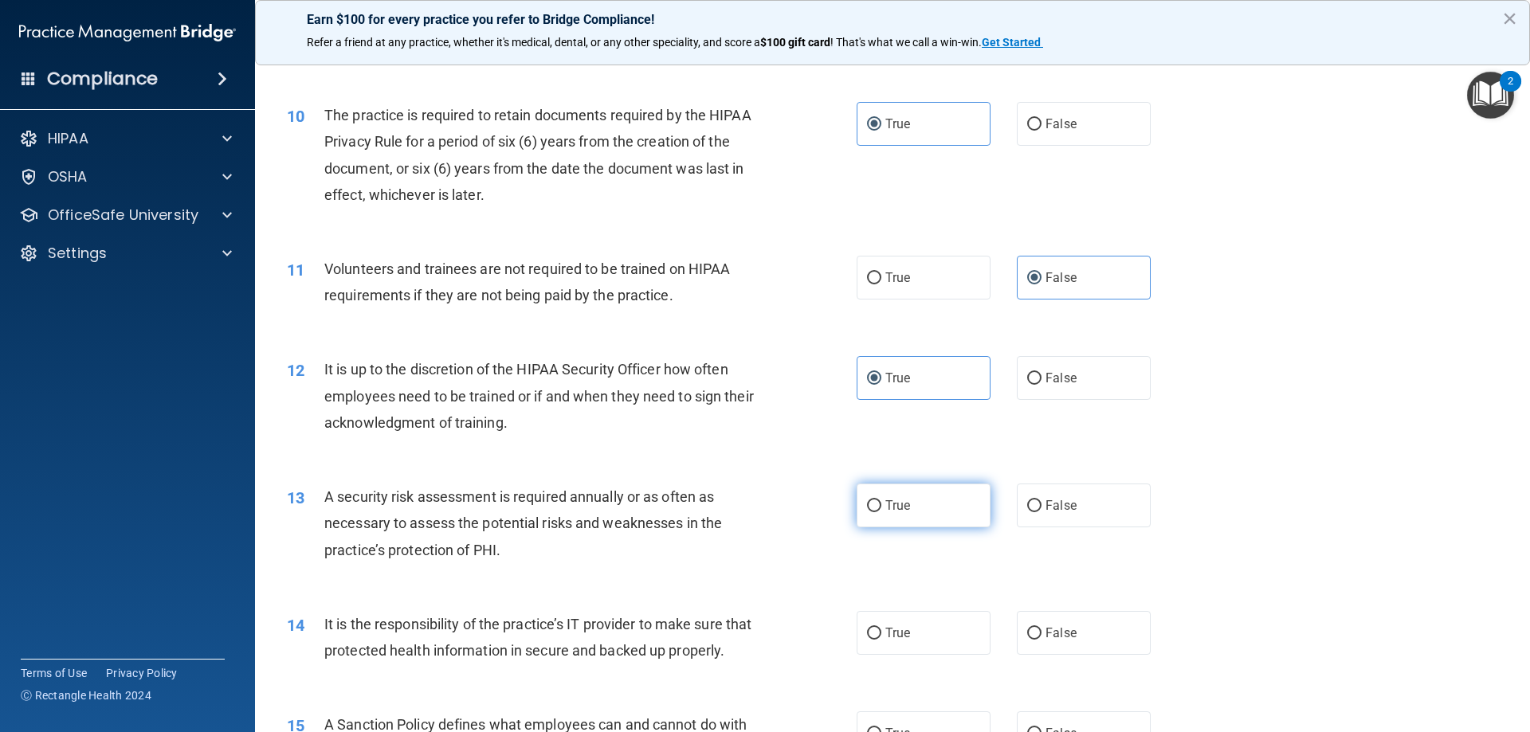
click at [924, 495] on label "True" at bounding box center [923, 506] width 134 height 44
click at [881, 500] on input "True" at bounding box center [874, 506] width 14 height 12
radio input "true"
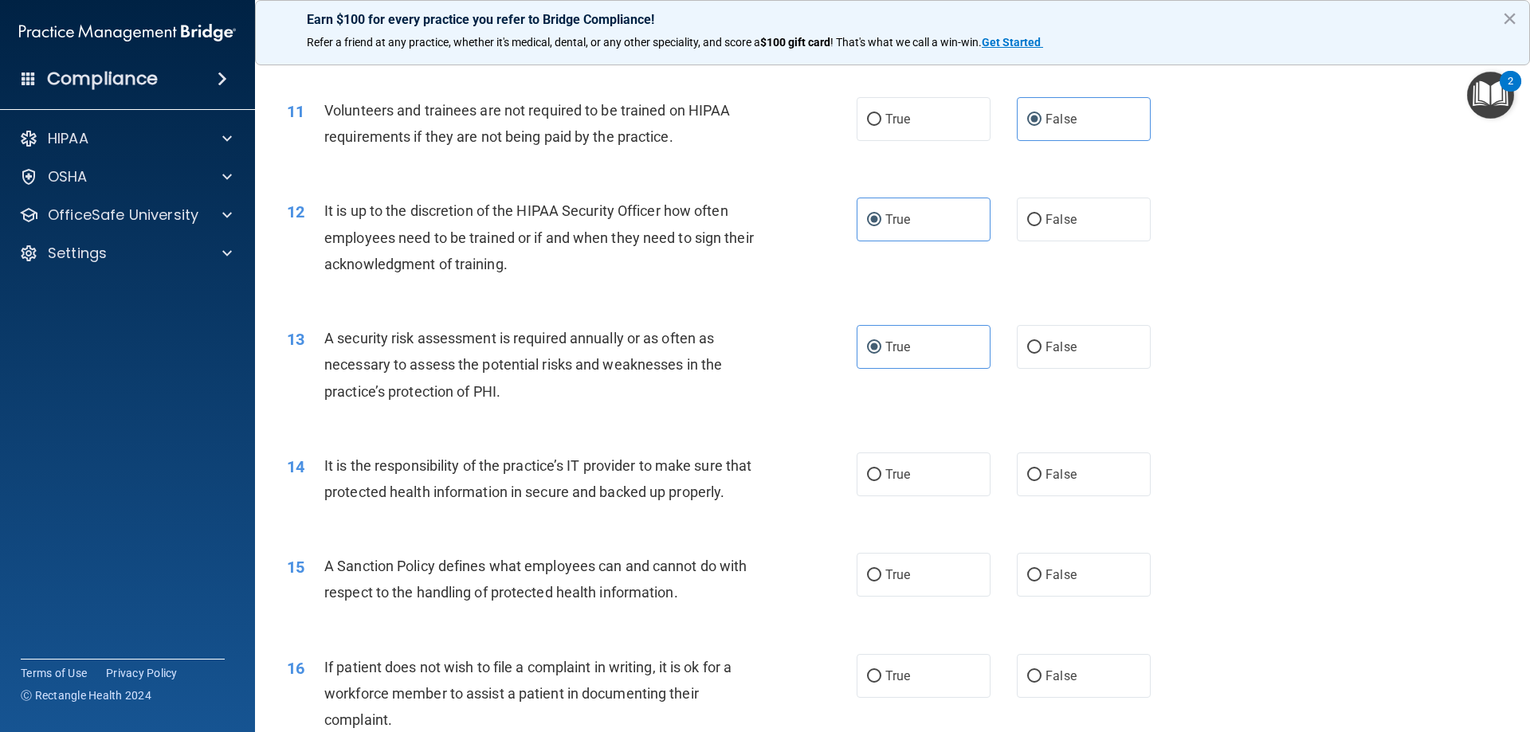
scroll to position [1434, 0]
click at [1067, 477] on span "False" at bounding box center [1060, 473] width 31 height 15
click at [1041, 477] on input "False" at bounding box center [1034, 474] width 14 height 12
radio input "true"
click at [1044, 596] on label "False" at bounding box center [1084, 574] width 134 height 44
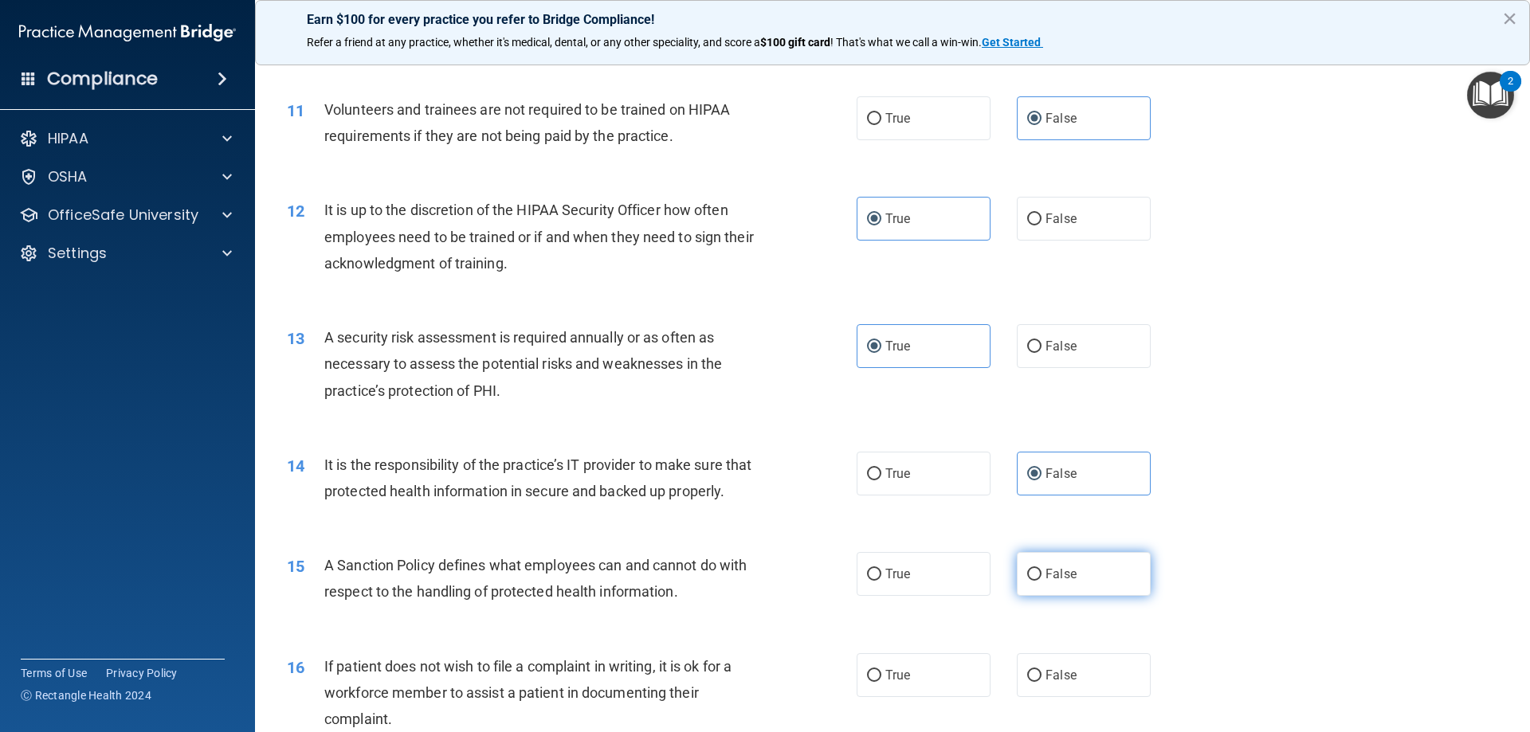
click at [1041, 581] on input "False" at bounding box center [1034, 575] width 14 height 12
radio input "true"
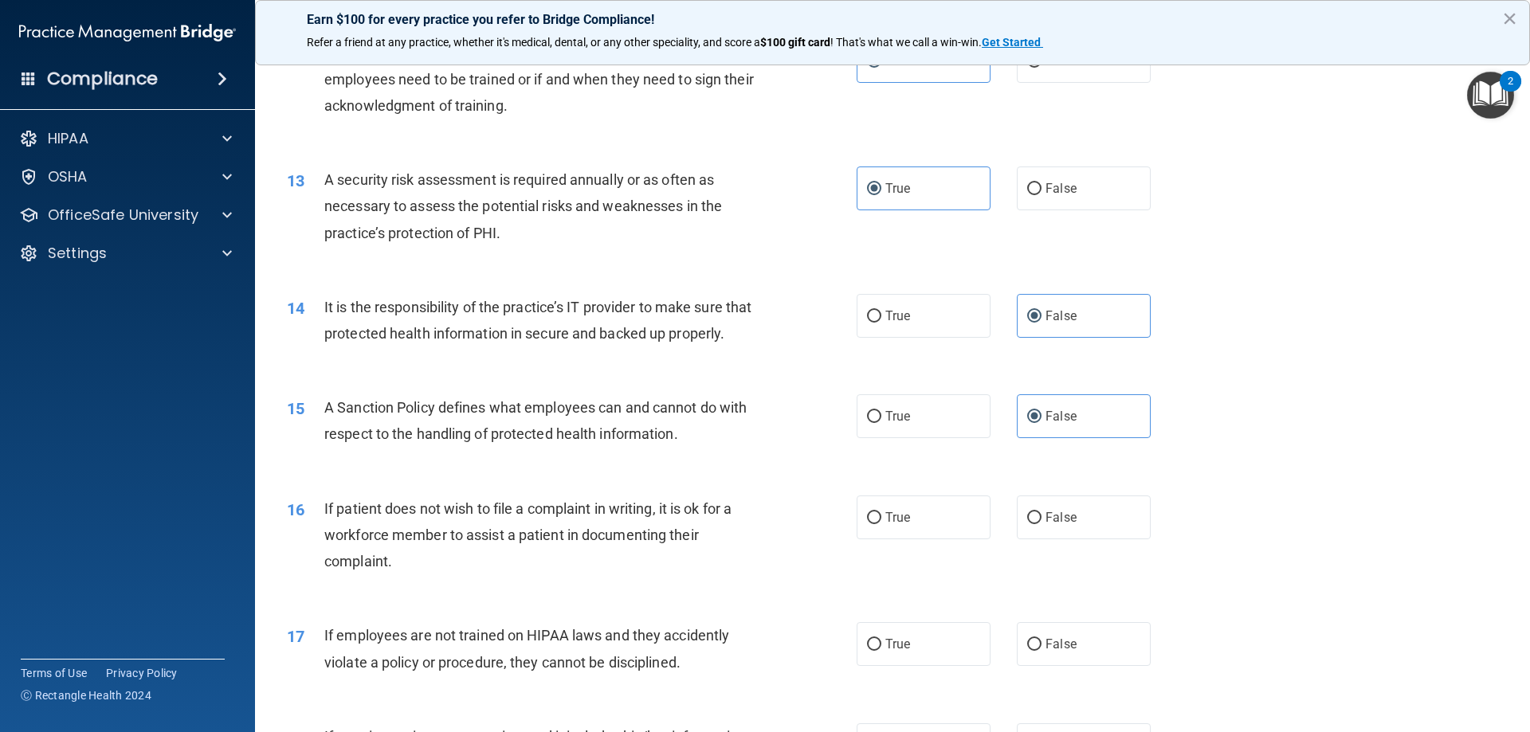
scroll to position [1593, 0]
click at [930, 538] on label "True" at bounding box center [923, 516] width 134 height 44
click at [881, 523] on input "True" at bounding box center [874, 517] width 14 height 12
radio input "true"
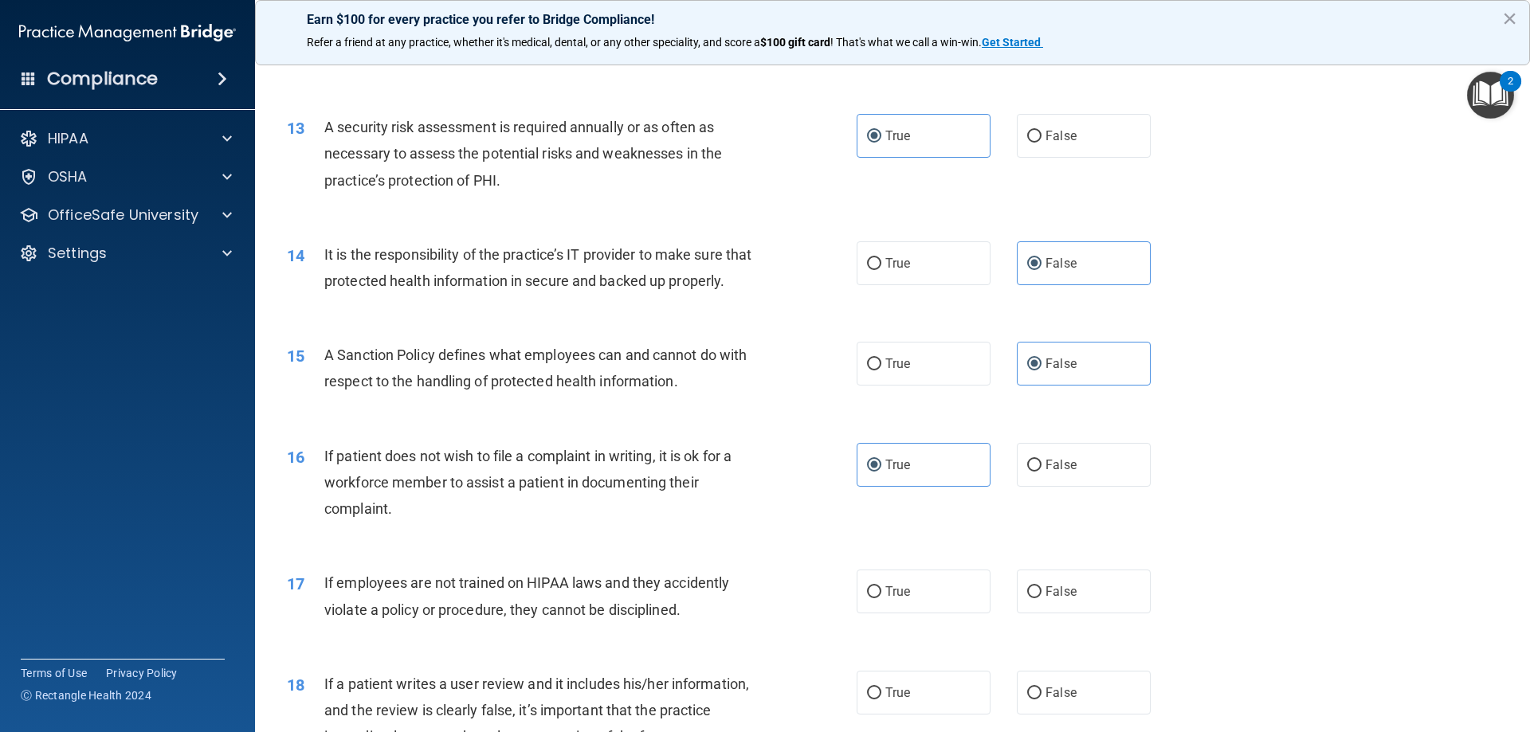
scroll to position [1673, 0]
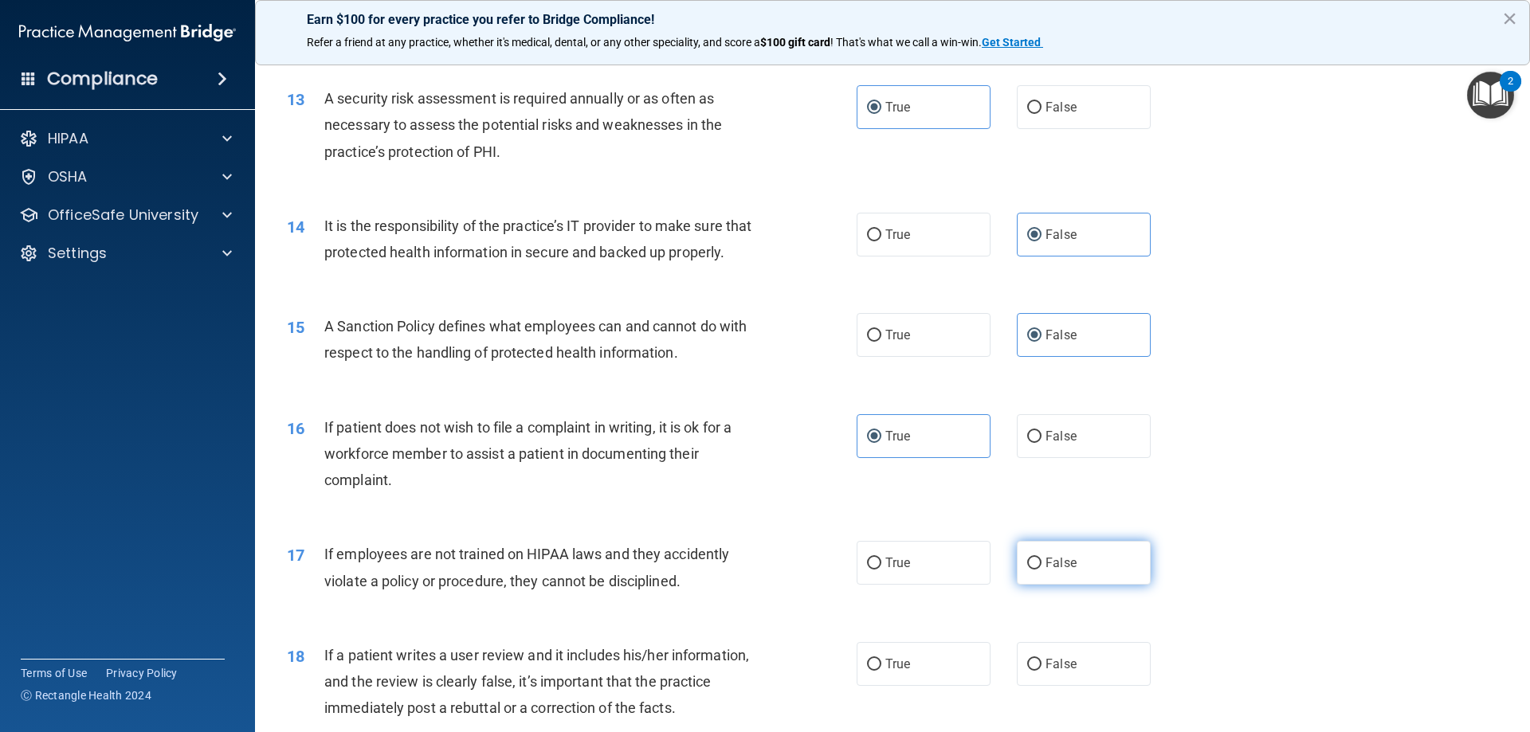
click at [1076, 585] on label "False" at bounding box center [1084, 563] width 134 height 44
click at [1041, 570] on input "False" at bounding box center [1034, 564] width 14 height 12
radio input "true"
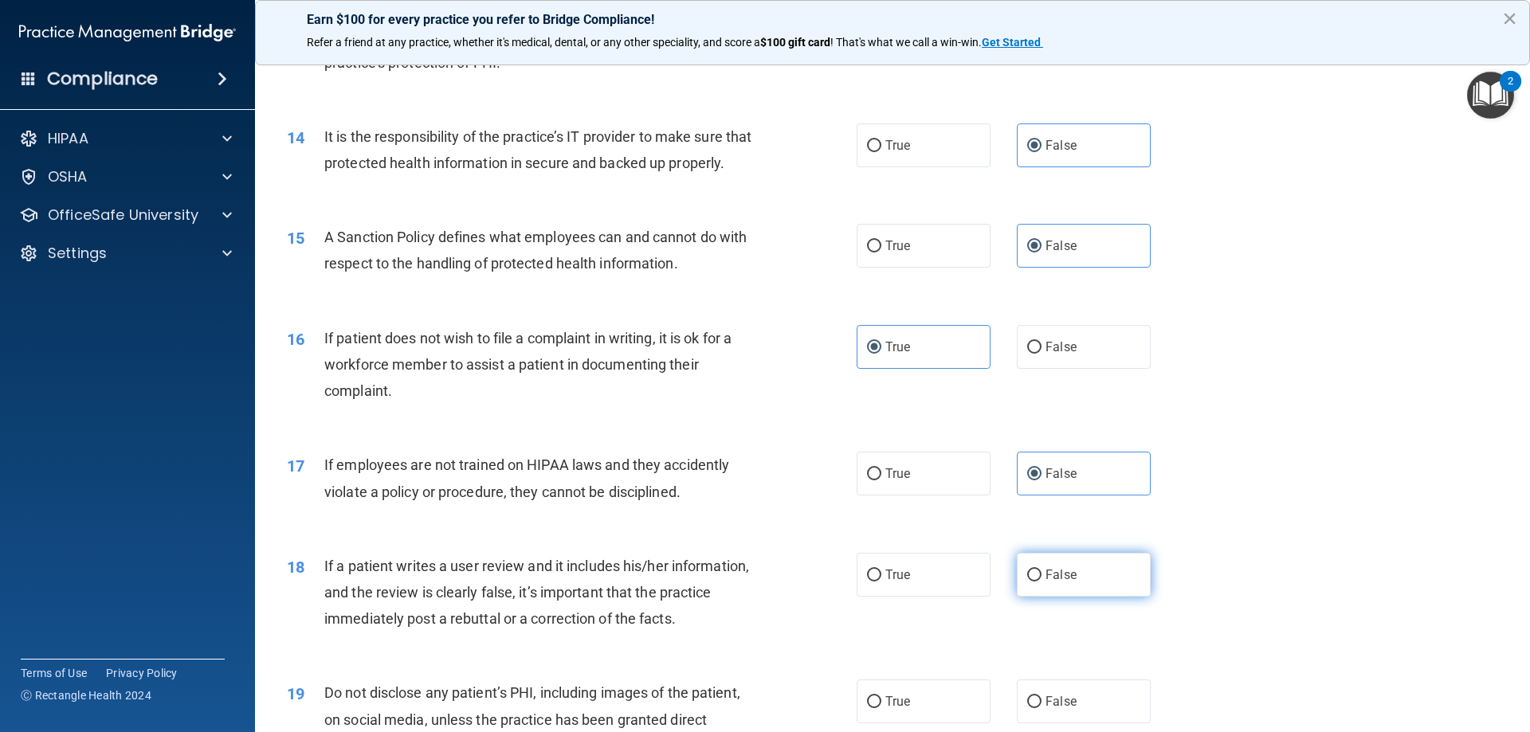
scroll to position [1832, 0]
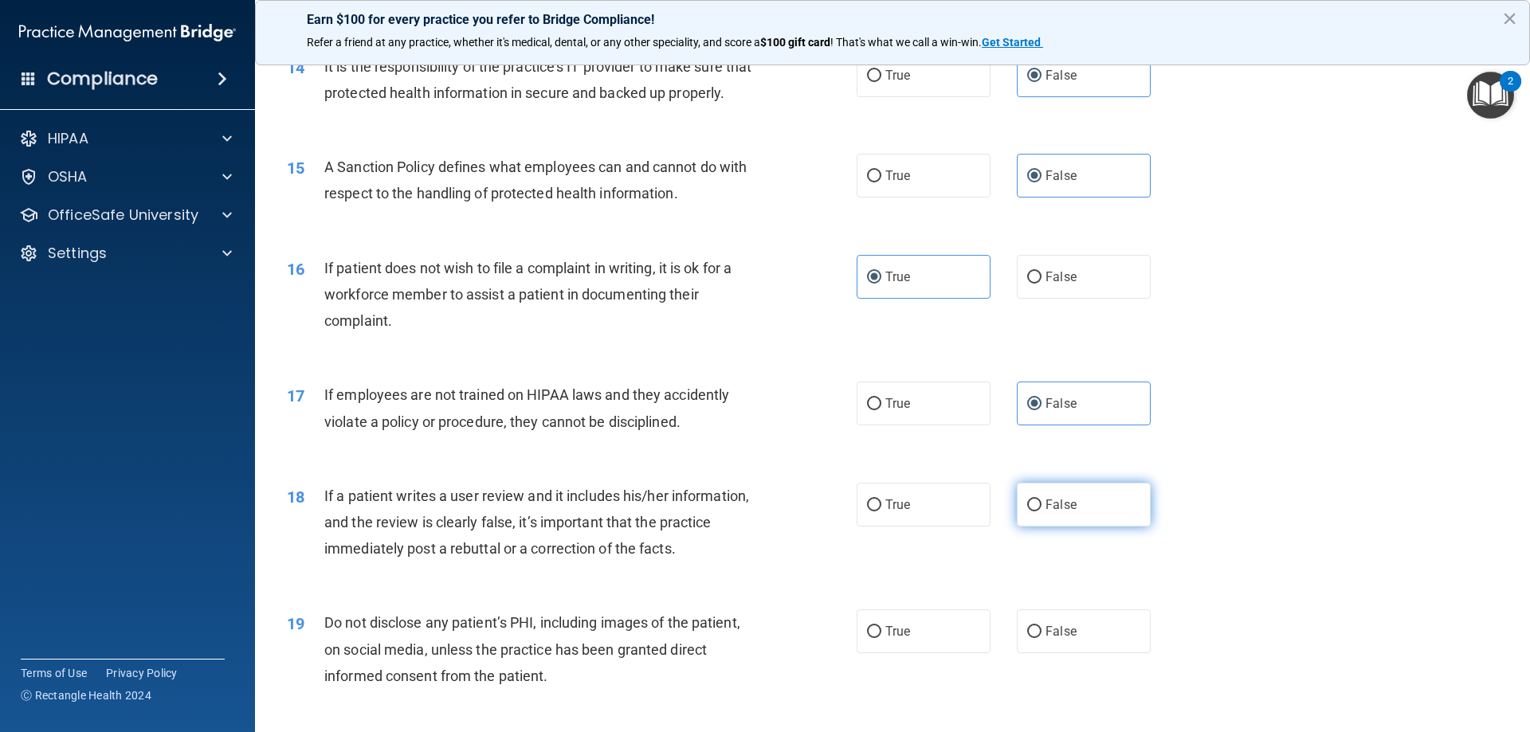
click at [1076, 527] on label "False" at bounding box center [1084, 505] width 134 height 44
click at [1041, 511] on input "False" at bounding box center [1034, 506] width 14 height 12
radio input "true"
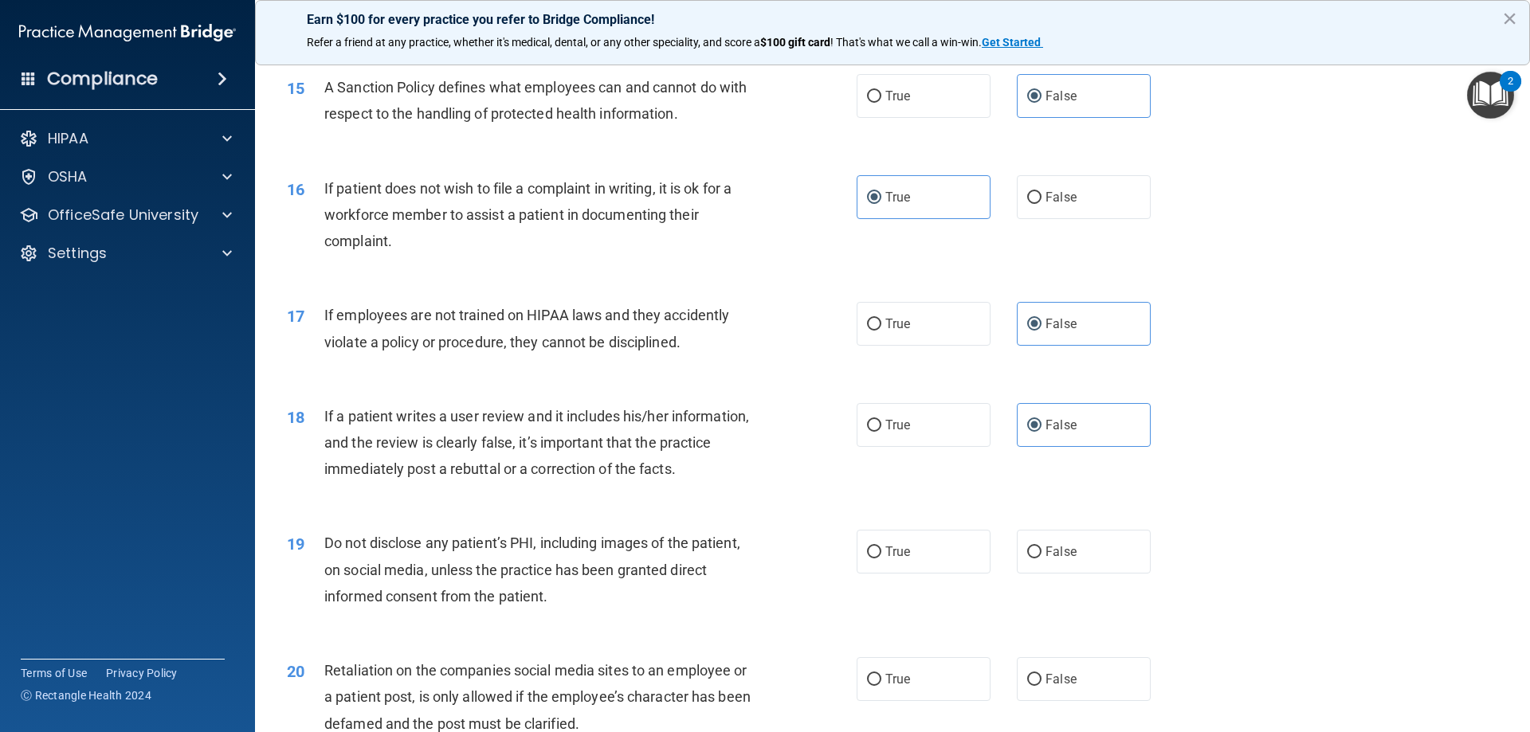
scroll to position [1992, 0]
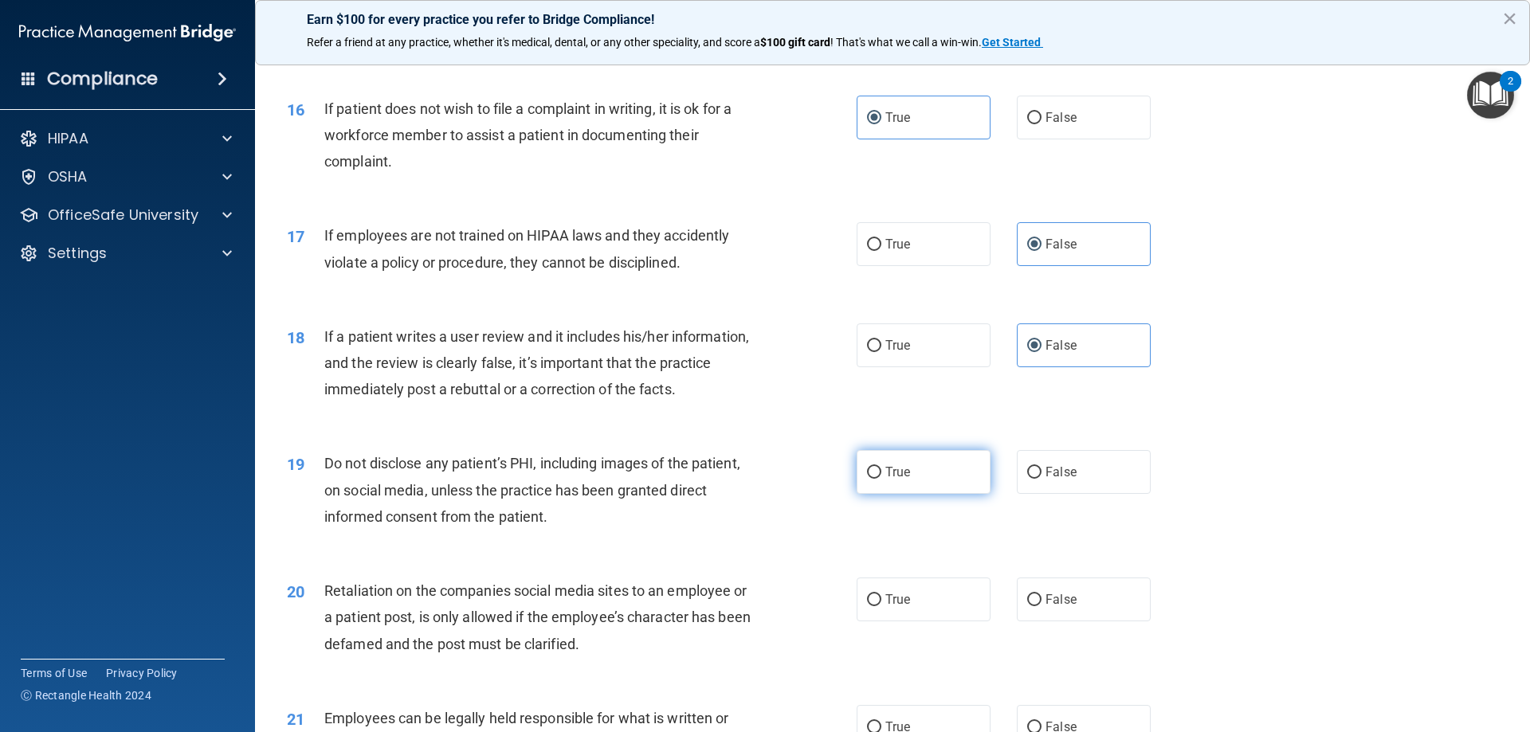
click at [982, 494] on label "True" at bounding box center [923, 472] width 134 height 44
click at [881, 479] on input "True" at bounding box center [874, 473] width 14 height 12
radio input "true"
click at [1034, 621] on label "False" at bounding box center [1084, 600] width 134 height 44
click at [1034, 606] on input "False" at bounding box center [1034, 600] width 14 height 12
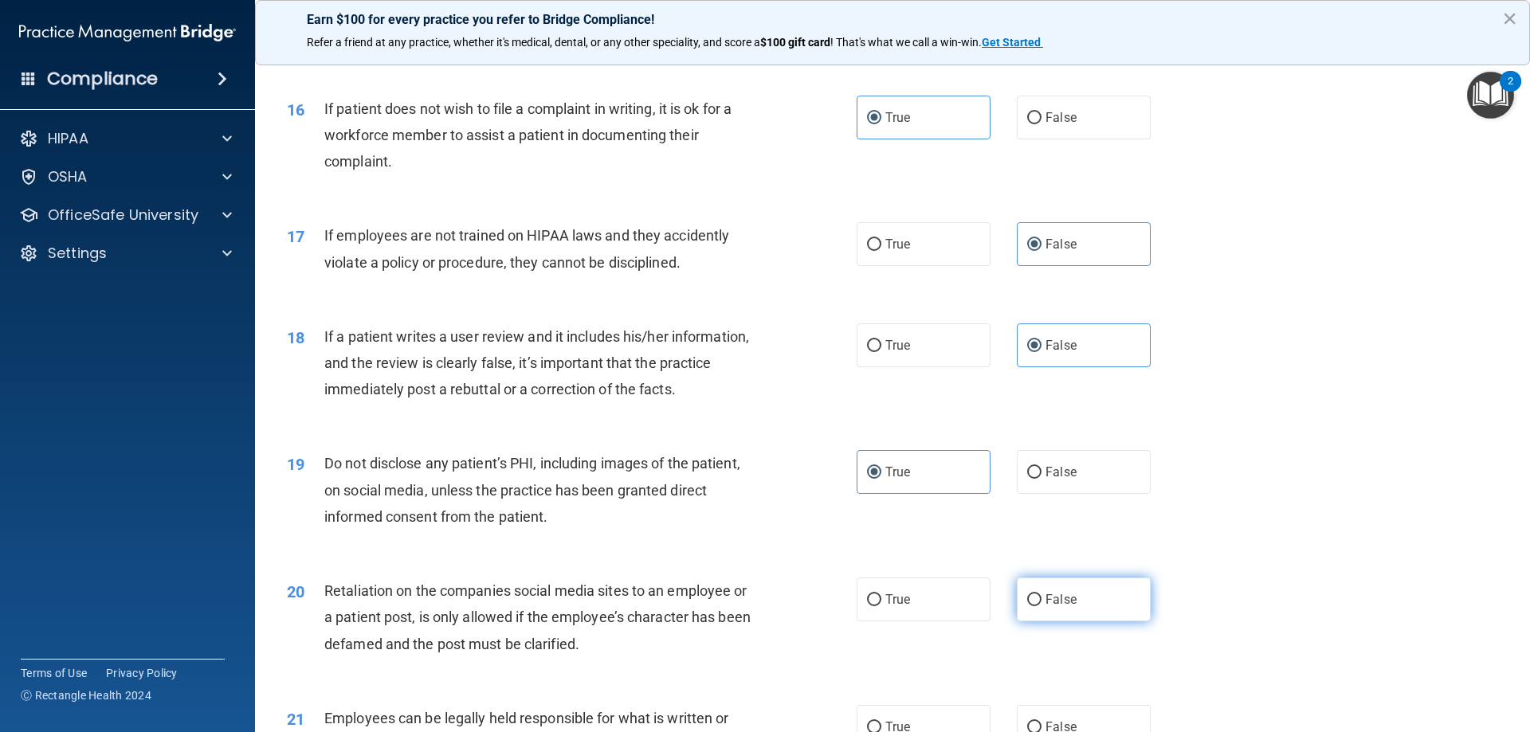
radio input "true"
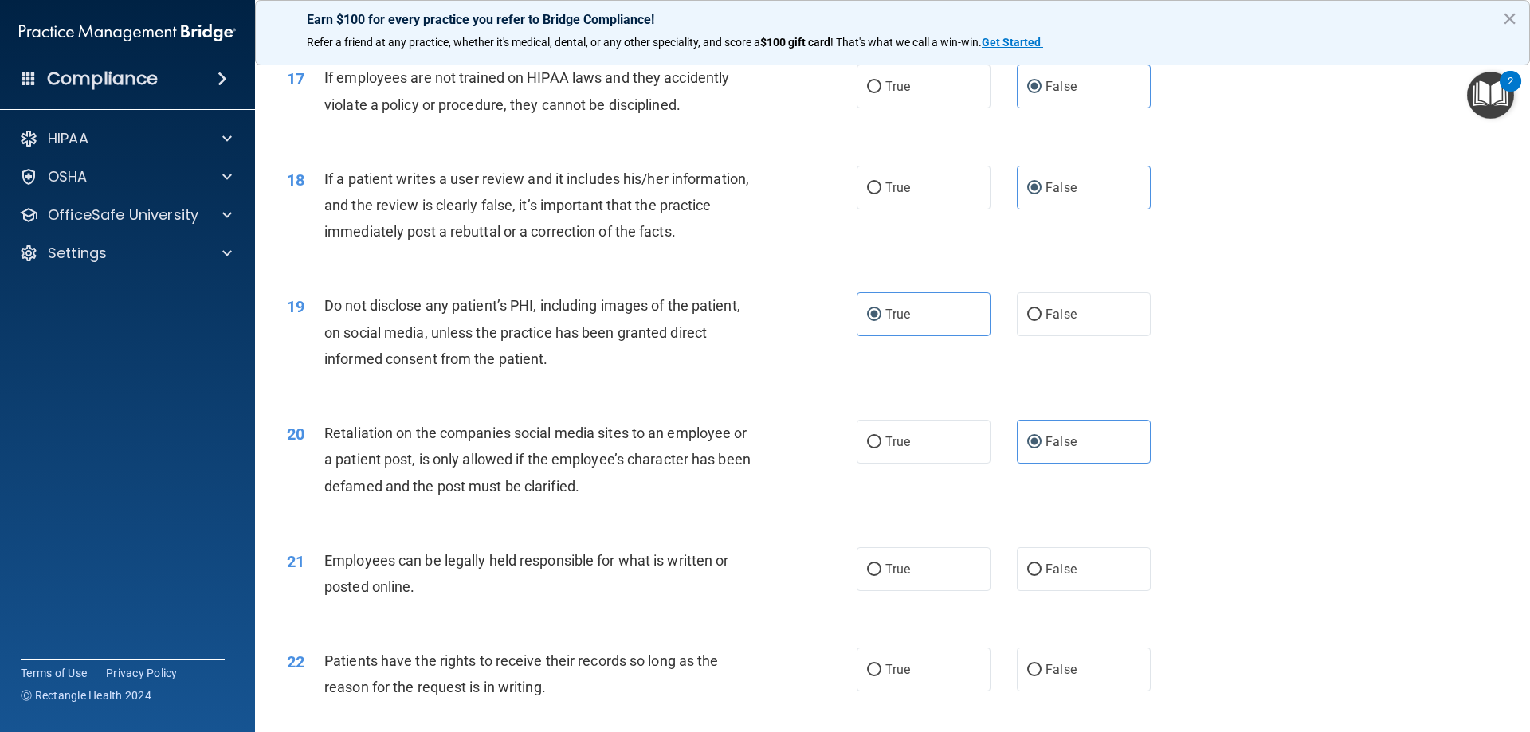
scroll to position [2151, 0]
click at [953, 590] on label "True" at bounding box center [923, 568] width 134 height 44
click at [881, 574] on input "True" at bounding box center [874, 568] width 14 height 12
radio input "true"
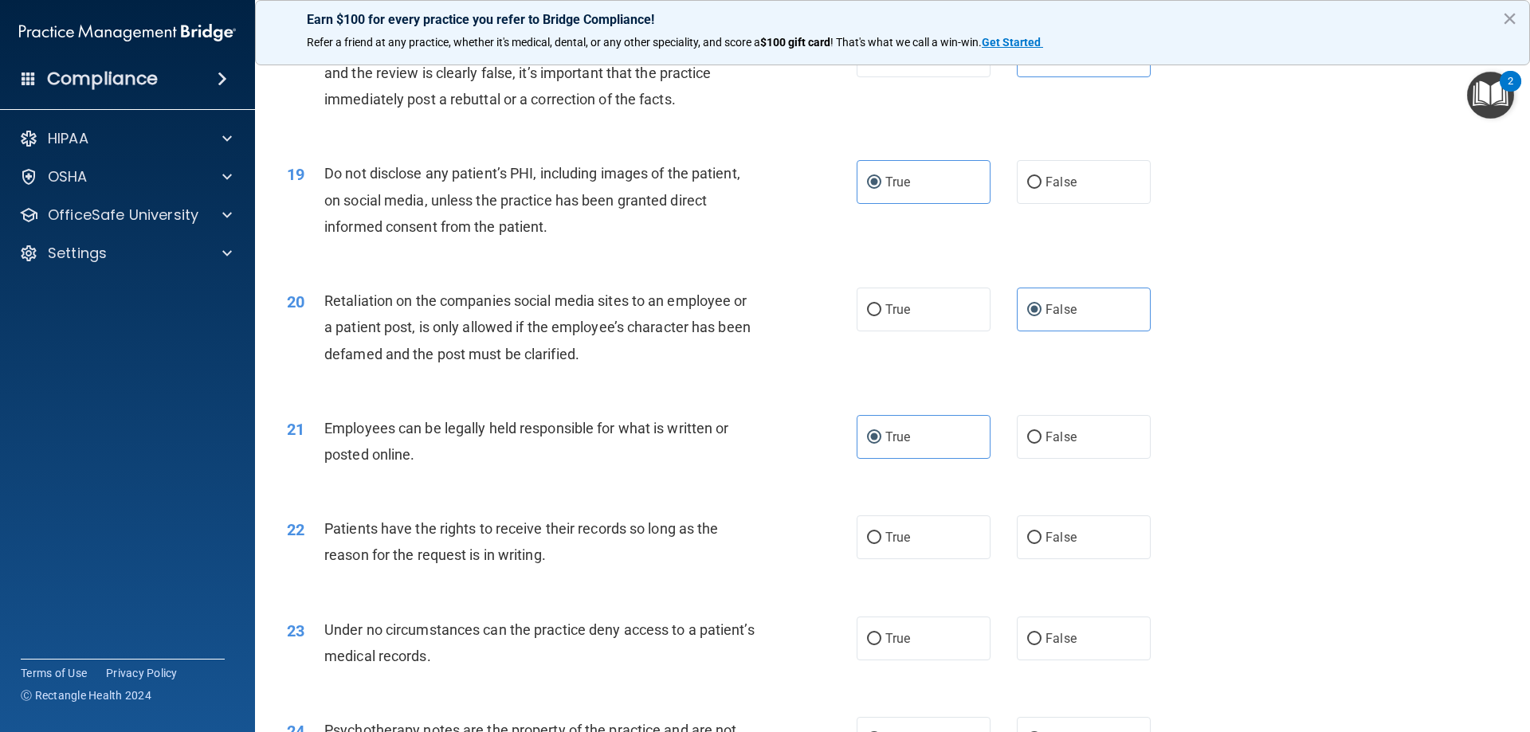
scroll to position [2310, 0]
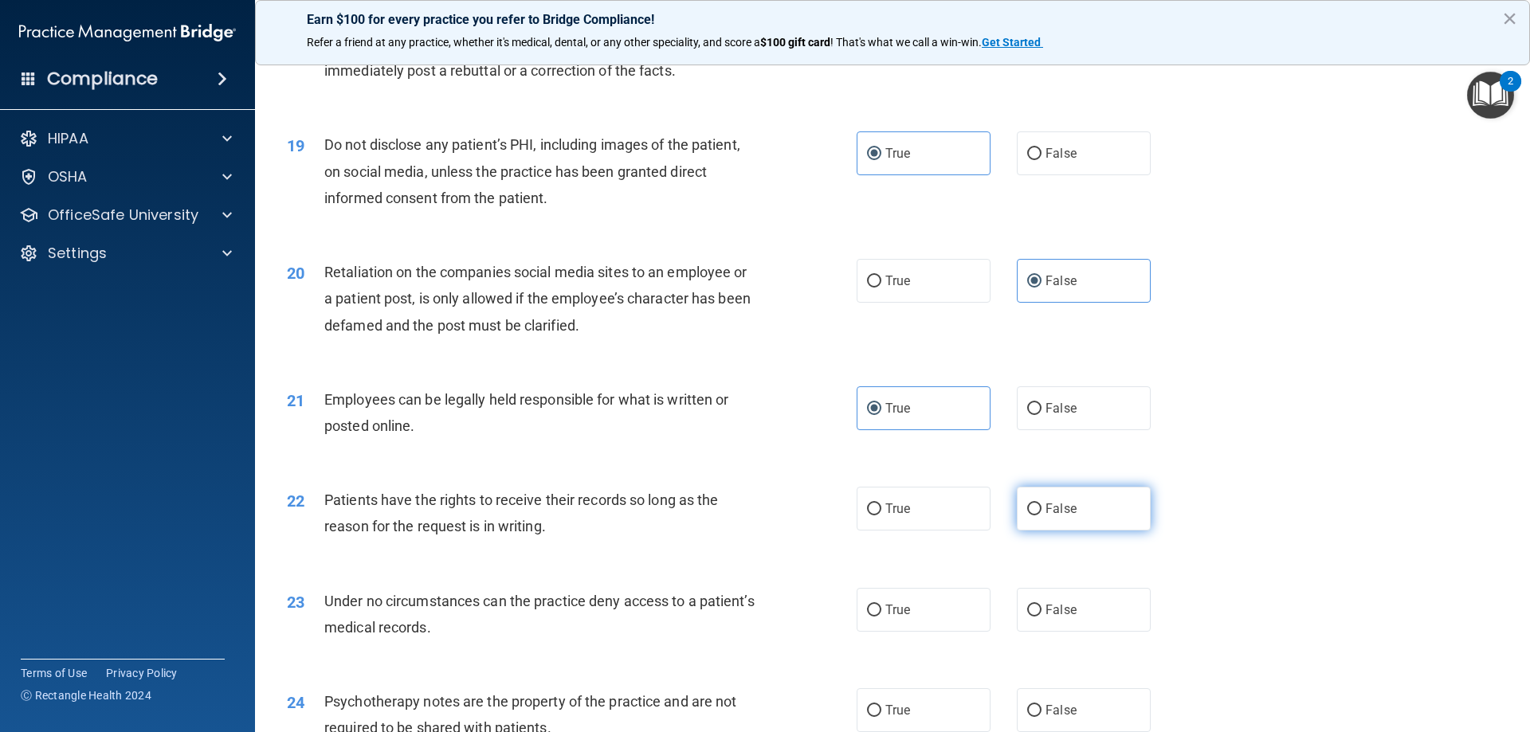
click at [1076, 531] on label "False" at bounding box center [1084, 509] width 134 height 44
click at [1041, 515] on input "False" at bounding box center [1034, 510] width 14 height 12
radio input "true"
click at [1036, 632] on label "False" at bounding box center [1084, 610] width 134 height 44
click at [1036, 617] on input "False" at bounding box center [1034, 611] width 14 height 12
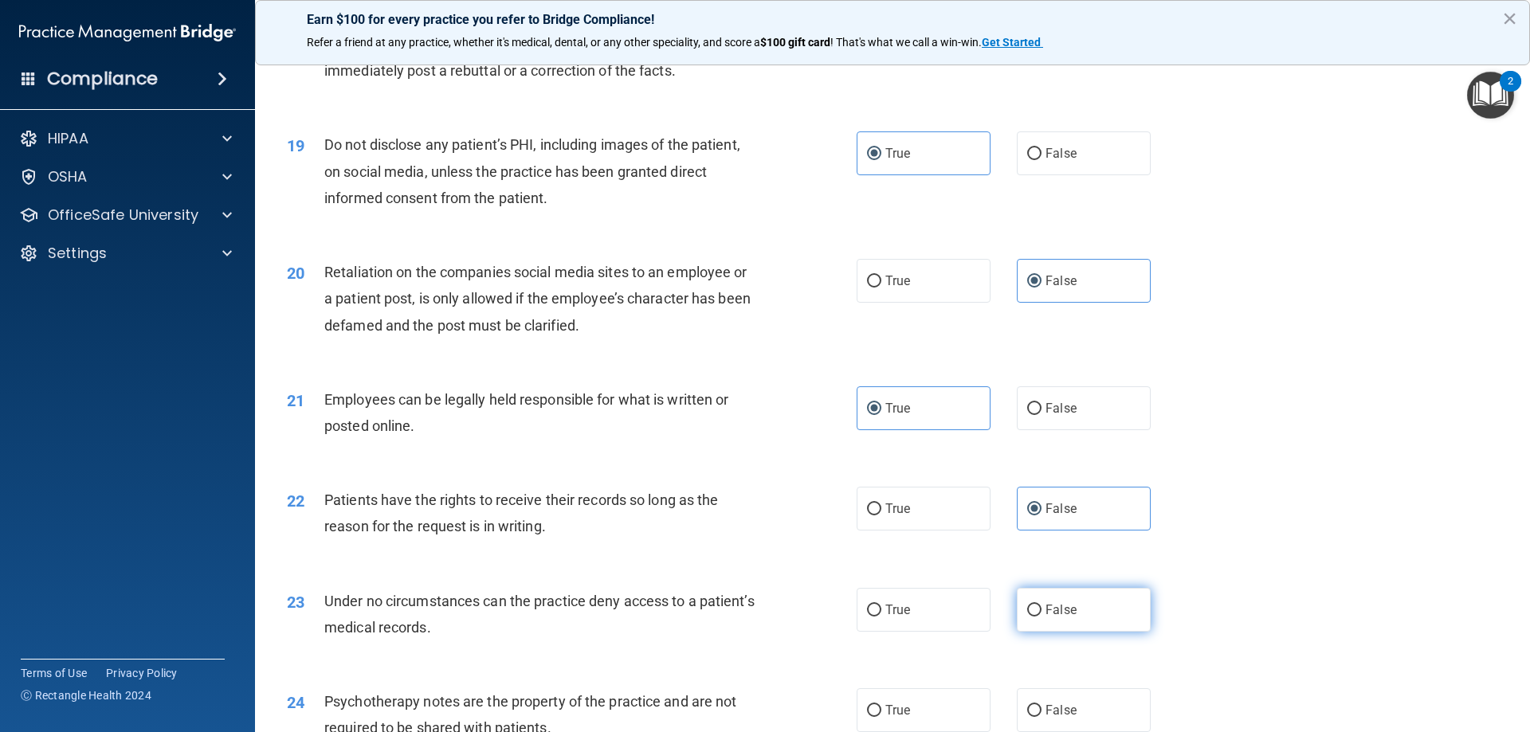
radio input "true"
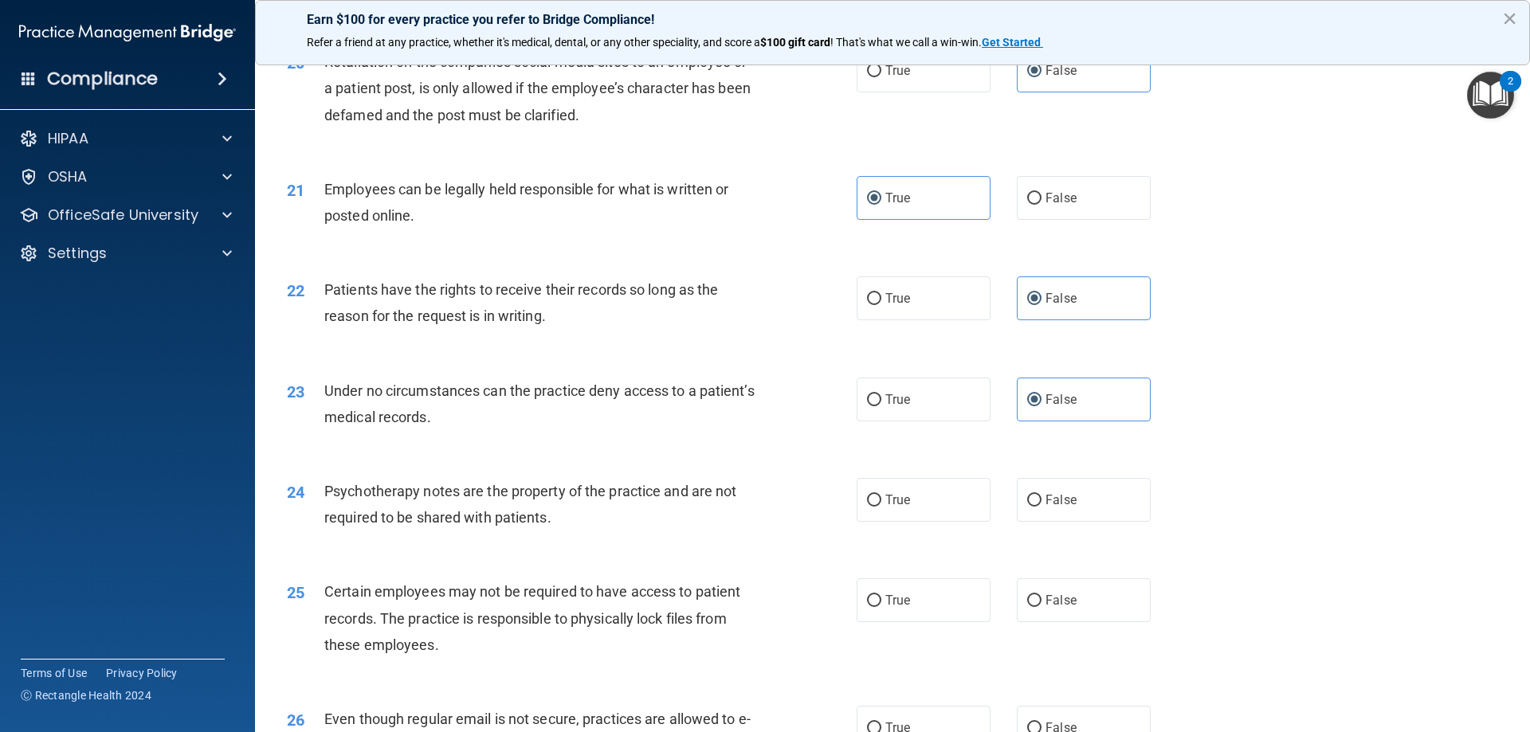
scroll to position [2549, 0]
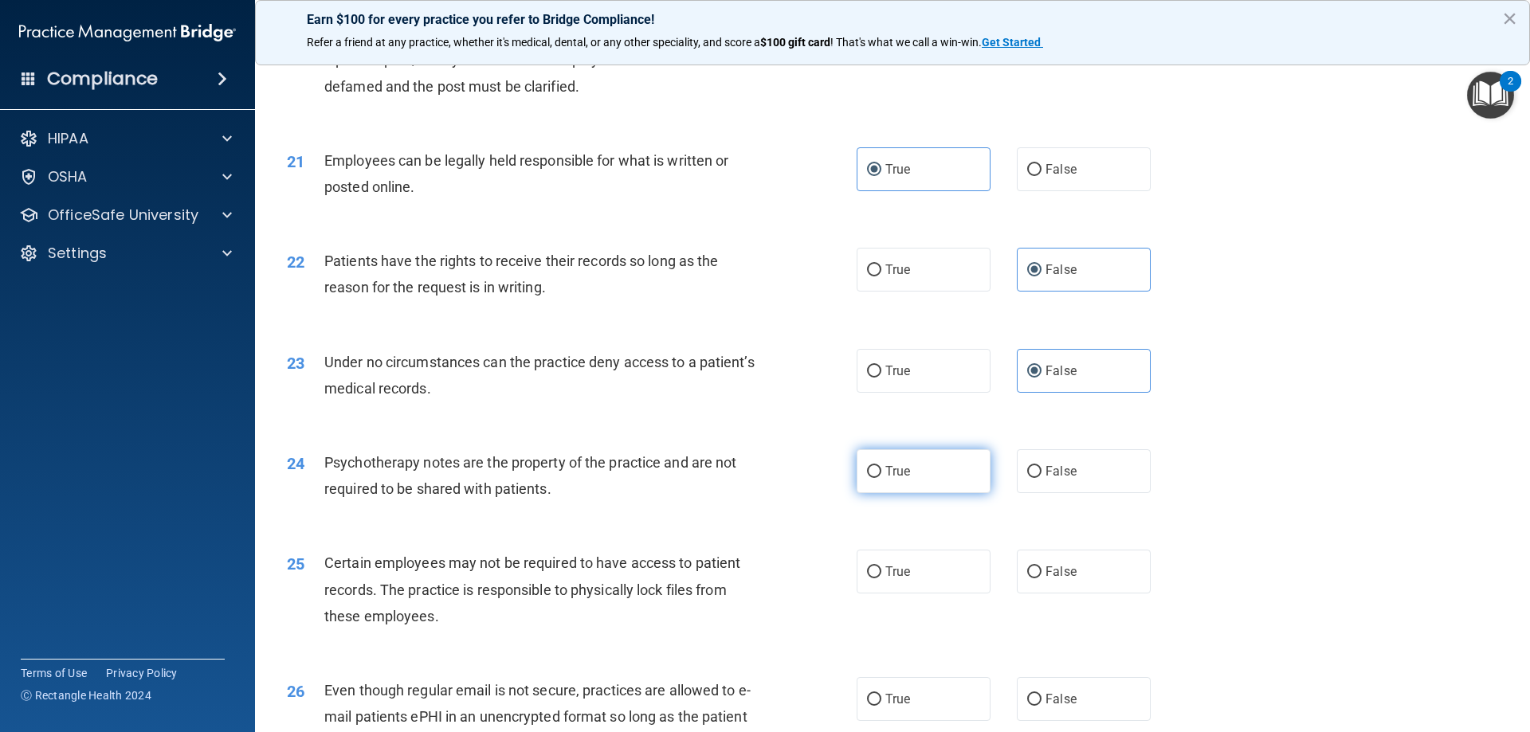
click at [943, 484] on label "True" at bounding box center [923, 471] width 134 height 44
click at [881, 478] on input "True" at bounding box center [874, 472] width 14 height 12
radio input "true"
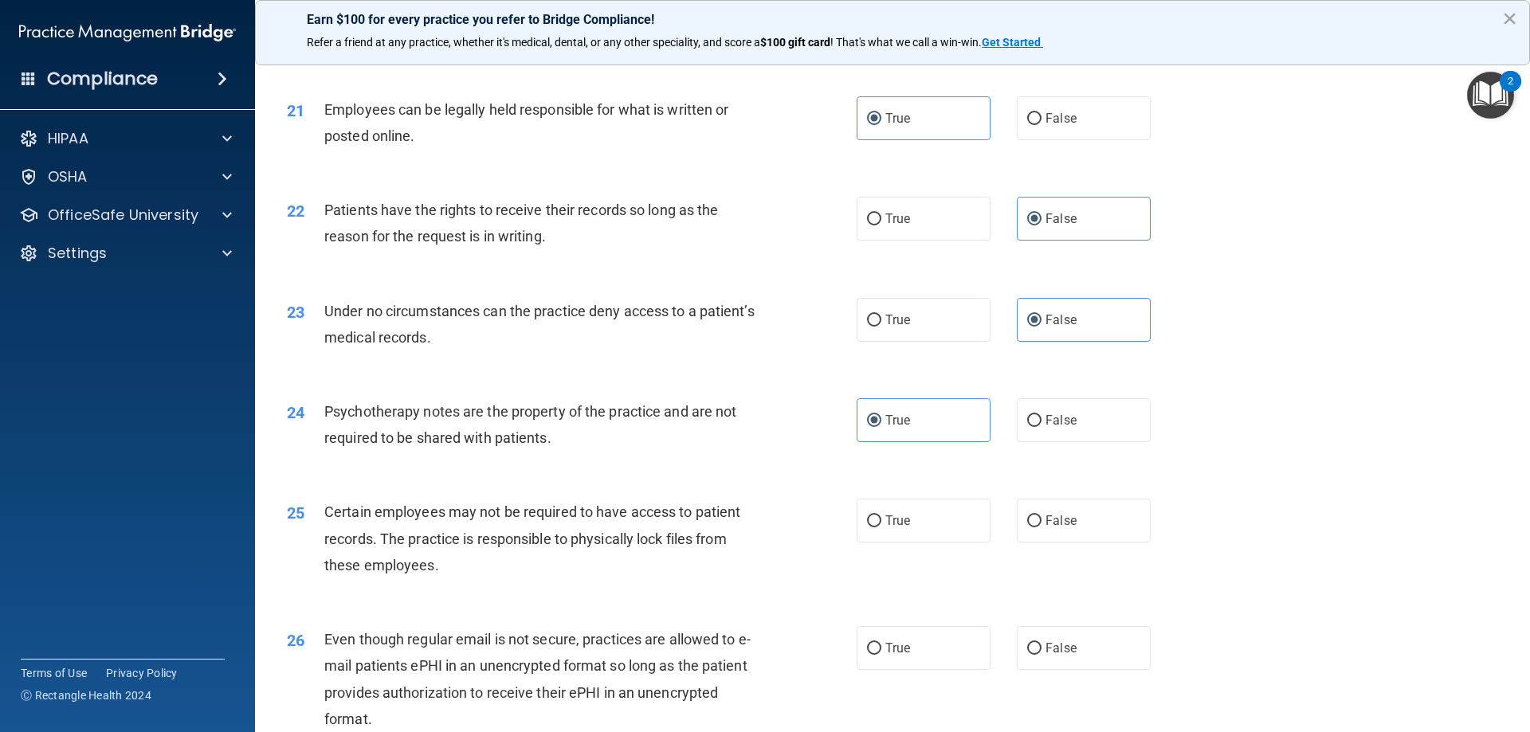
scroll to position [2629, 0]
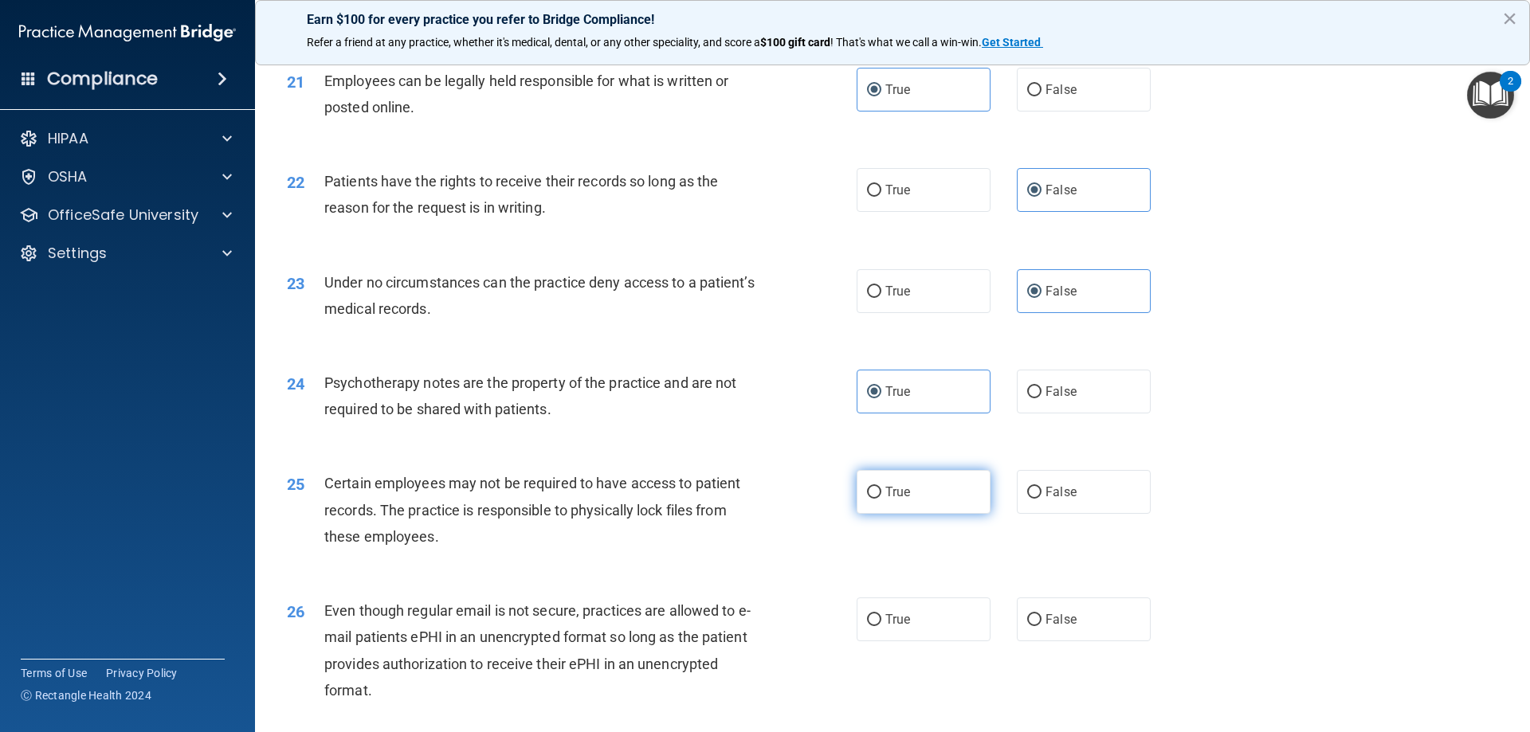
click at [907, 514] on label "True" at bounding box center [923, 492] width 134 height 44
click at [881, 499] on input "True" at bounding box center [874, 493] width 14 height 12
radio input "true"
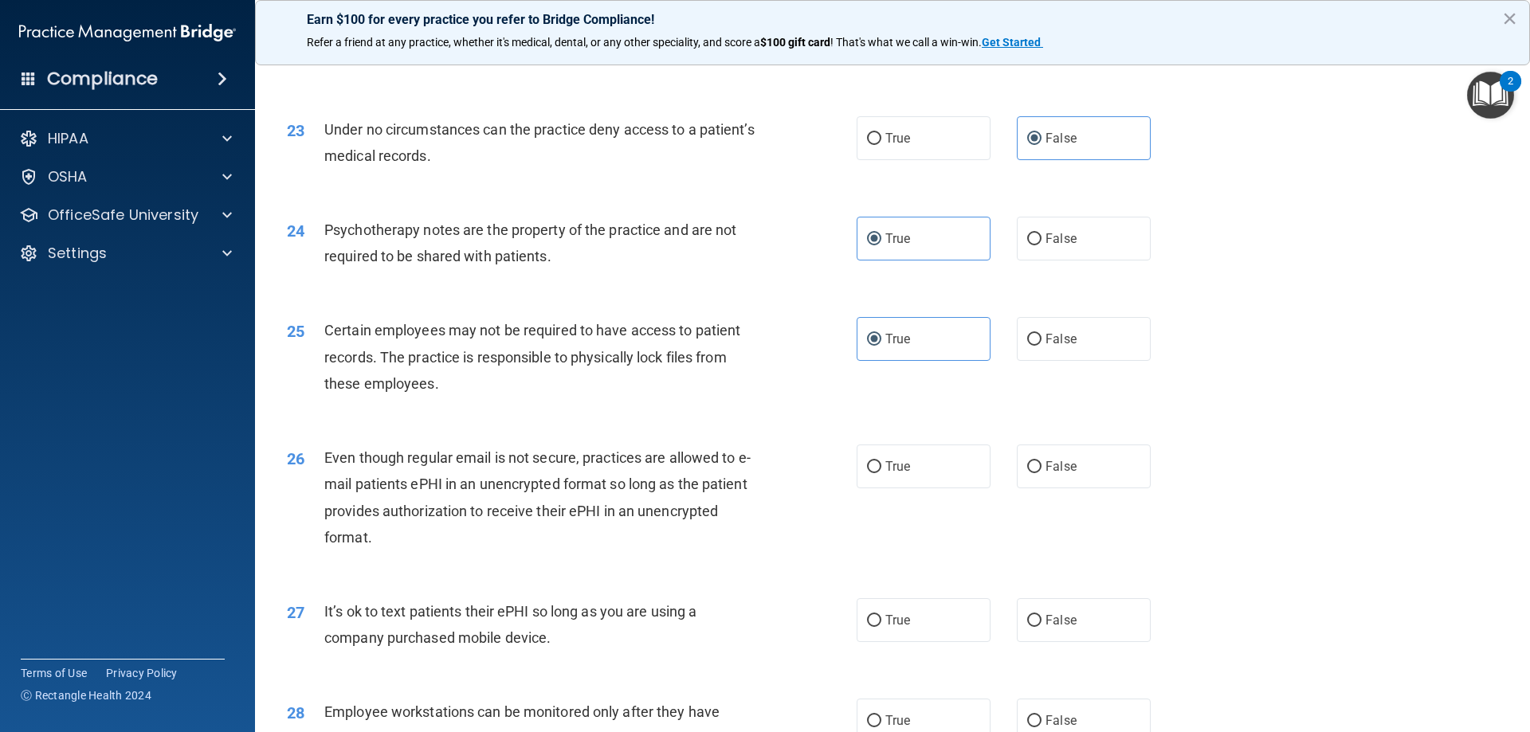
scroll to position [2788, 0]
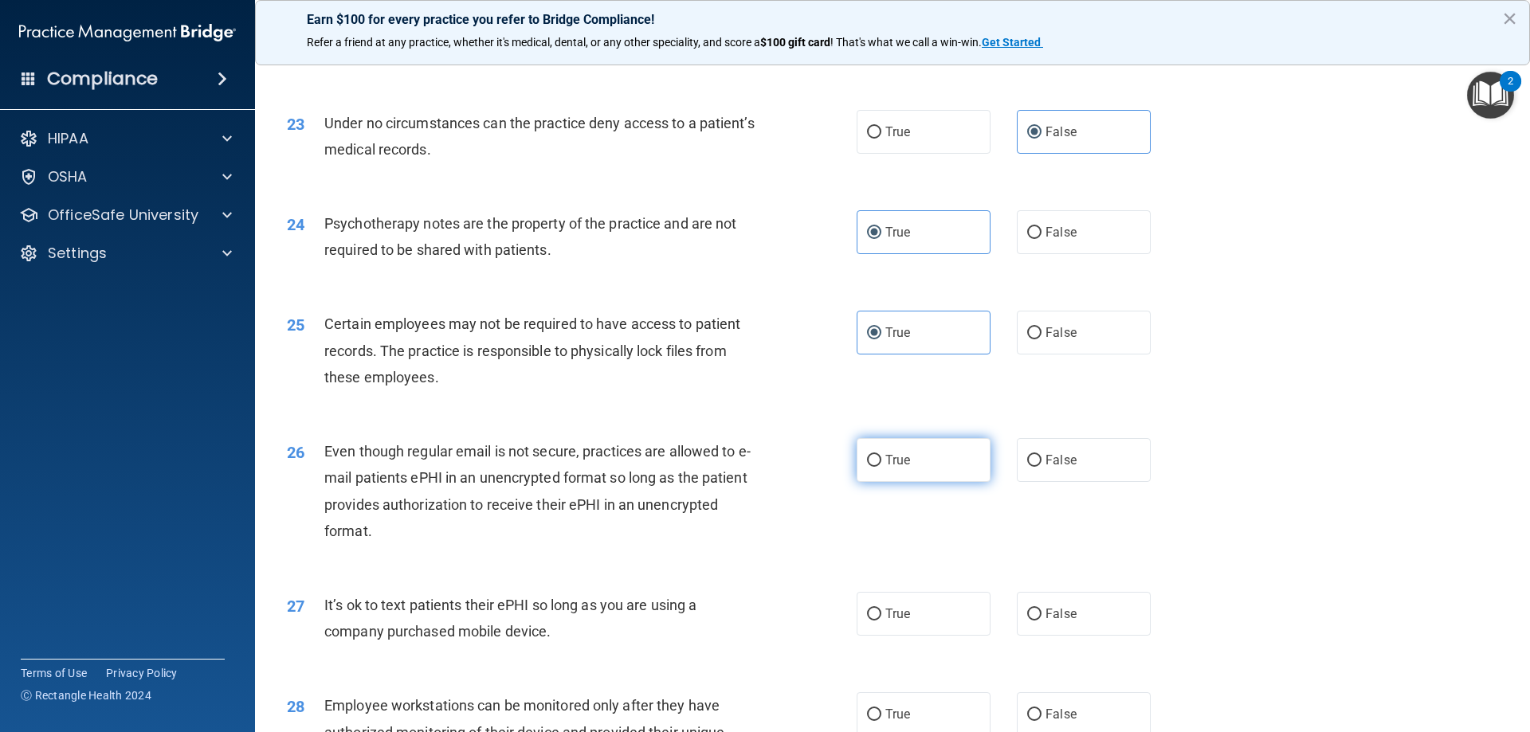
click at [895, 482] on label "True" at bounding box center [923, 460] width 134 height 44
click at [881, 467] on input "True" at bounding box center [874, 461] width 14 height 12
radio input "true"
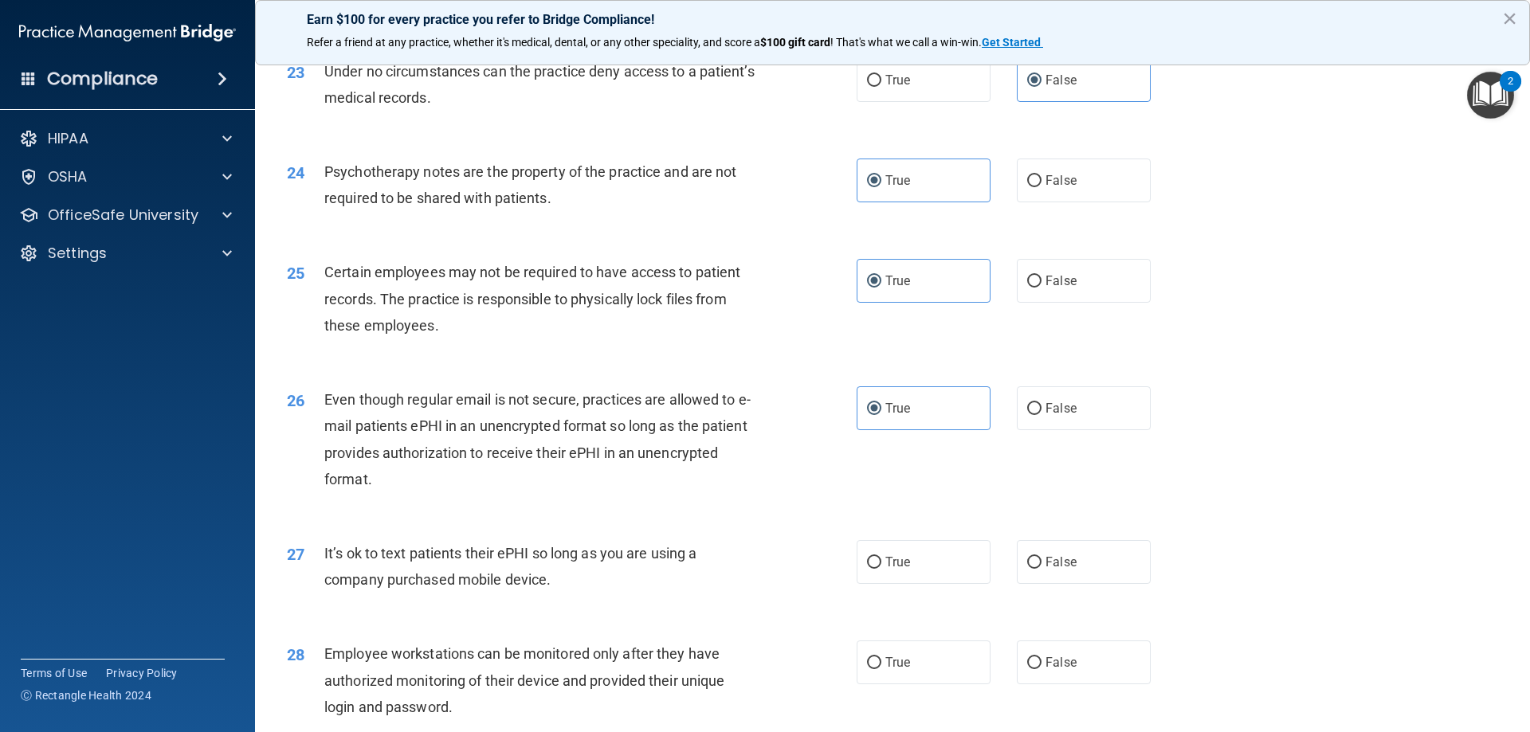
scroll to position [2868, 0]
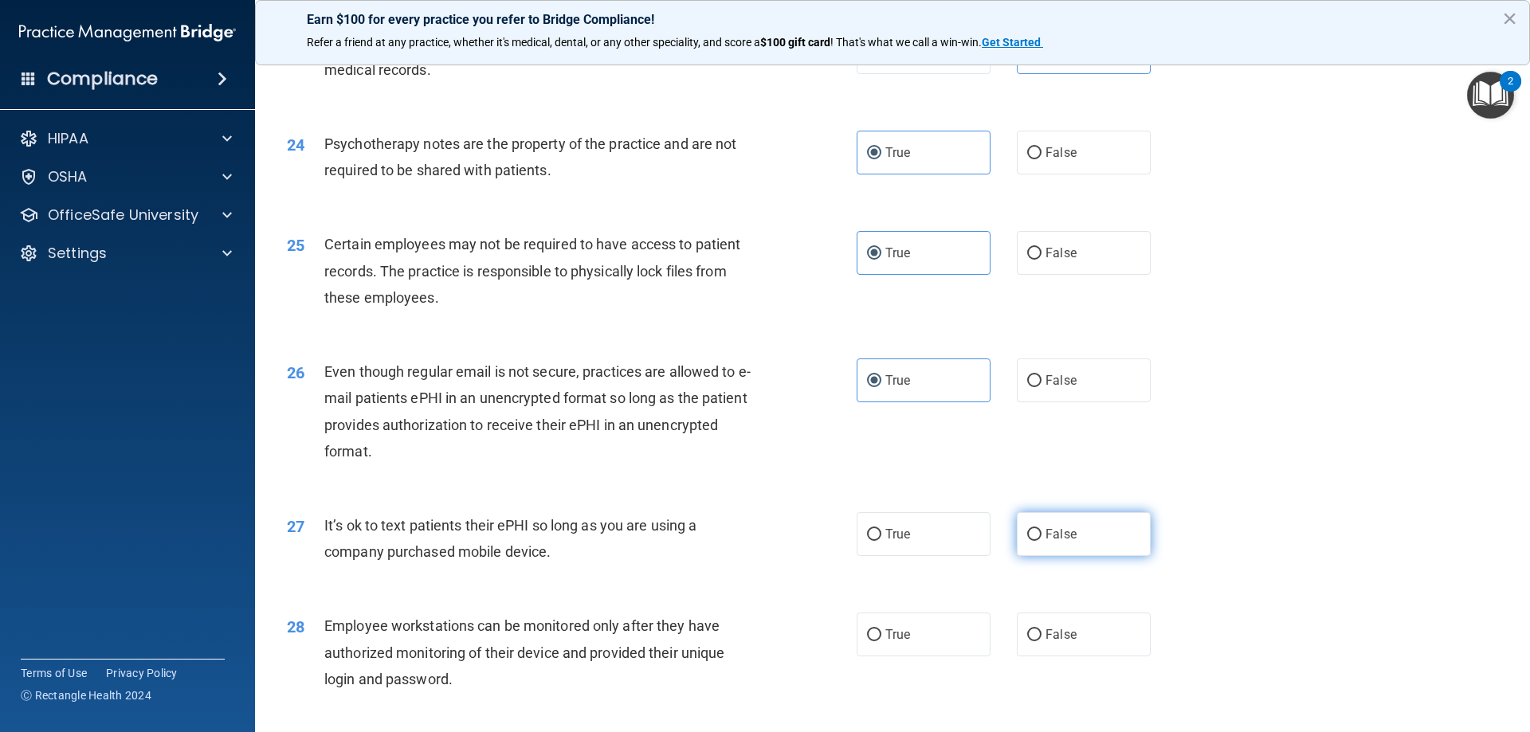
click at [1076, 556] on label "False" at bounding box center [1084, 534] width 134 height 44
click at [1041, 541] on input "False" at bounding box center [1034, 535] width 14 height 12
radio input "true"
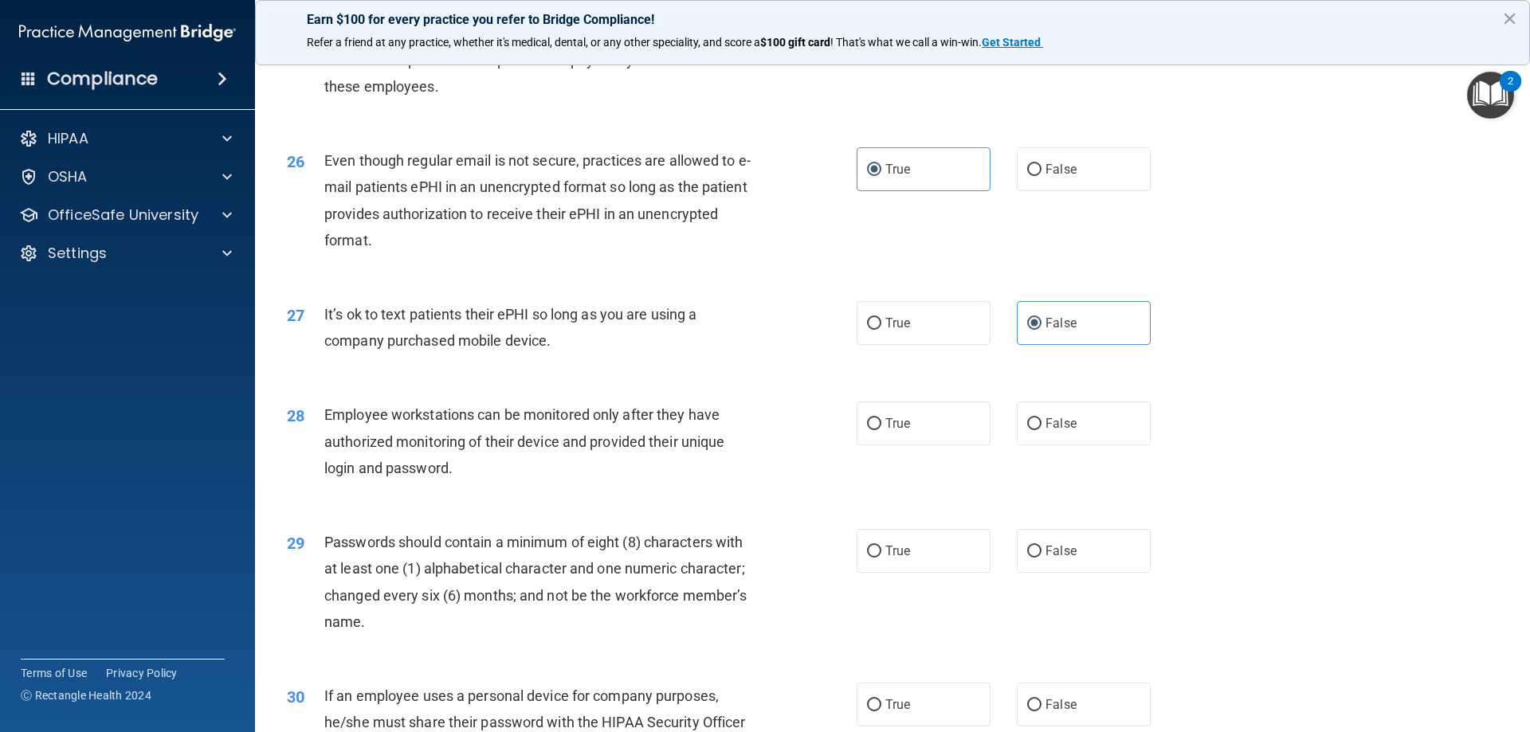
scroll to position [3107, 0]
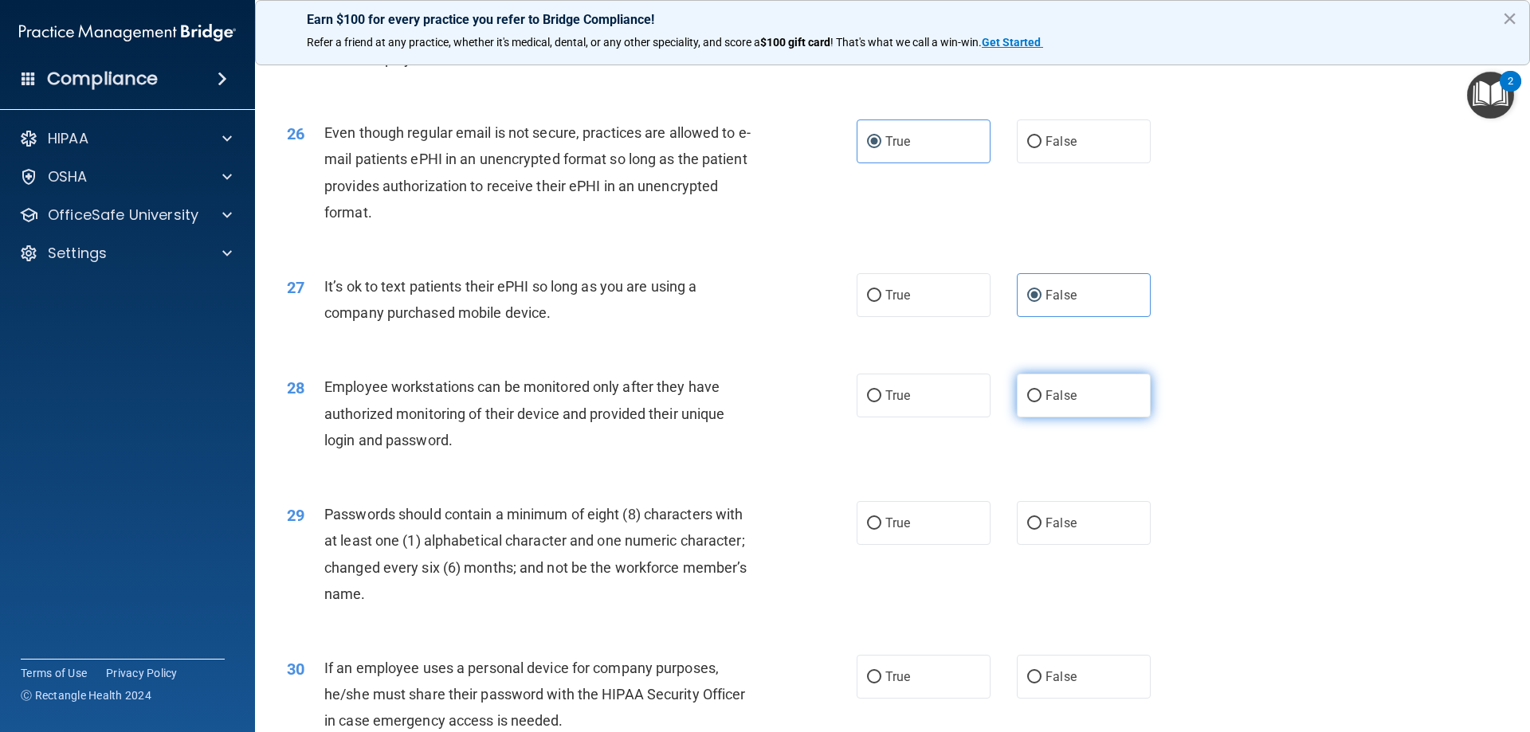
drag, startPoint x: 1142, startPoint y: 418, endPoint x: 1106, endPoint y: 411, distance: 36.6
click at [1076, 417] on div "True False" at bounding box center [1016, 396] width 321 height 44
click at [1076, 409] on label "False" at bounding box center [1084, 396] width 134 height 44
click at [1041, 402] on input "False" at bounding box center [1034, 396] width 14 height 12
radio input "true"
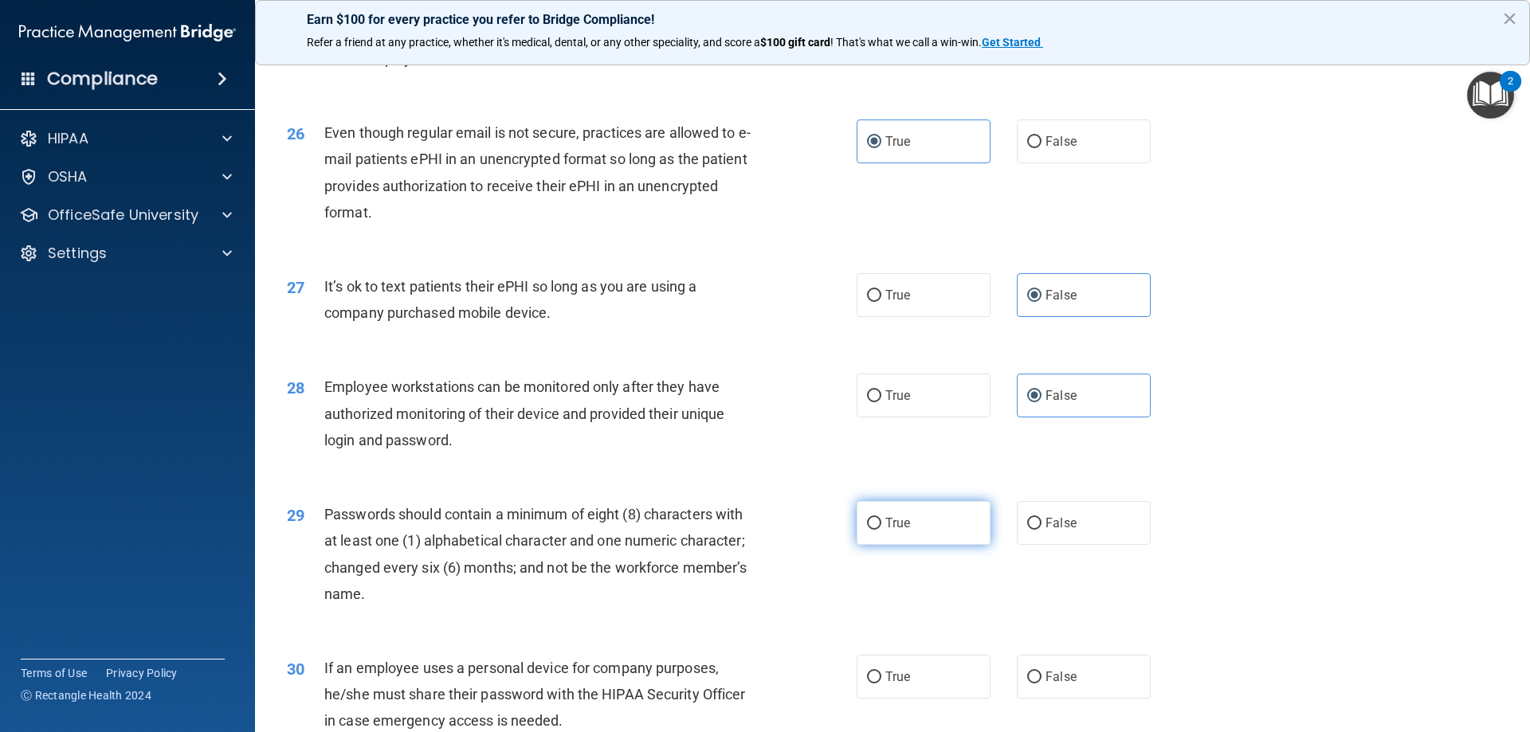
click at [887, 545] on label "True" at bounding box center [923, 523] width 134 height 44
click at [881, 530] on input "True" at bounding box center [874, 524] width 14 height 12
radio input "true"
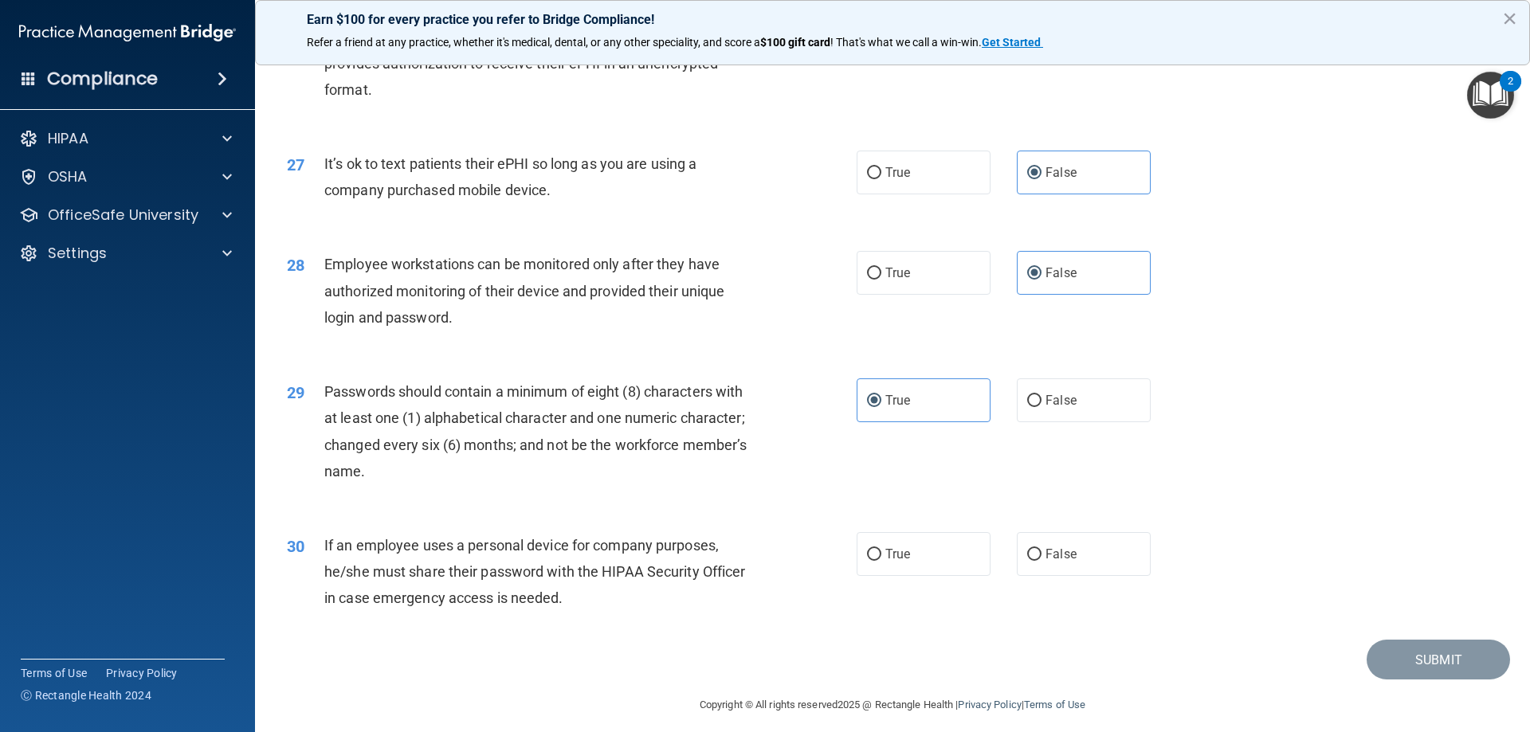
scroll to position [3267, 0]
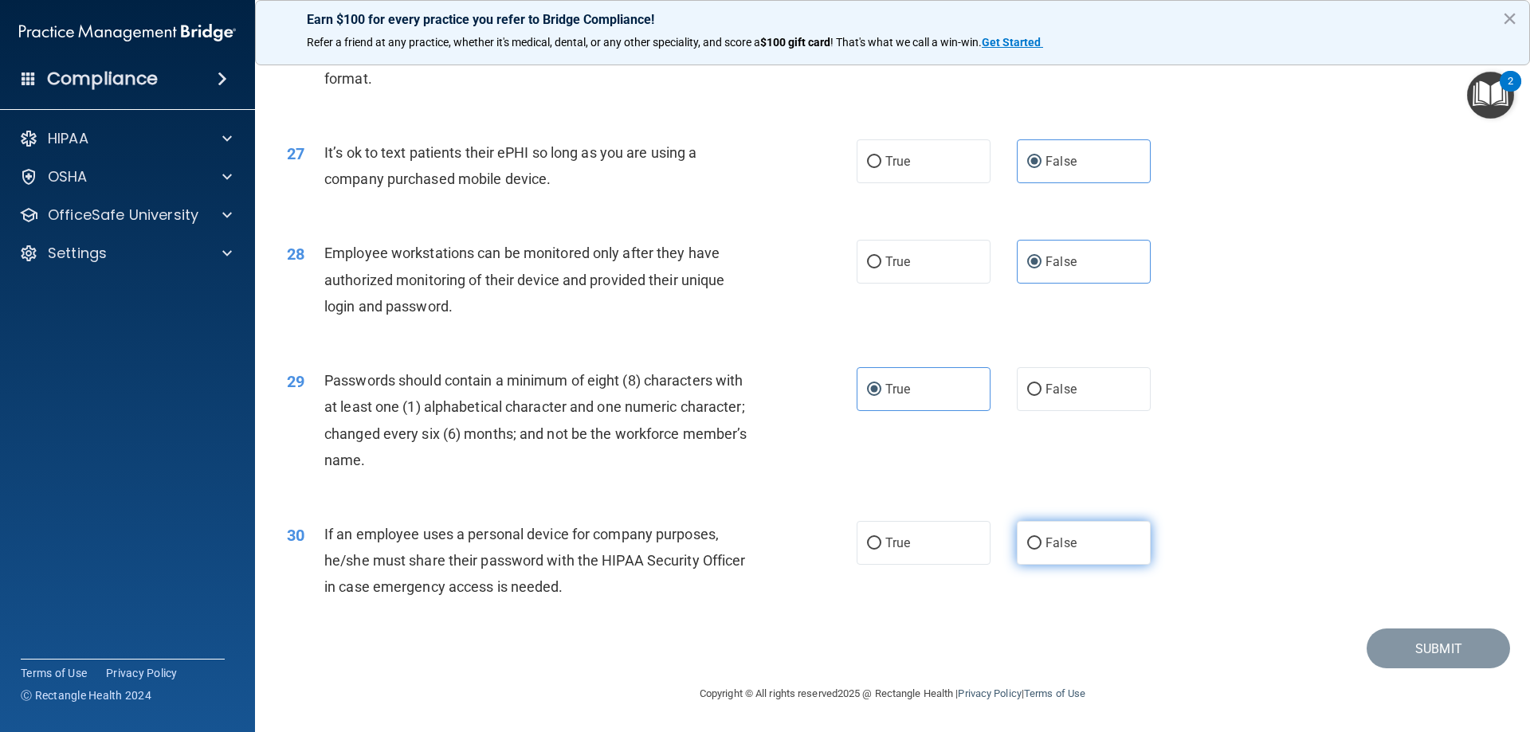
click at [1076, 539] on label "False" at bounding box center [1084, 543] width 134 height 44
click at [1041, 539] on input "False" at bounding box center [1034, 544] width 14 height 12
radio input "true"
click at [1076, 652] on button "Submit" at bounding box center [1437, 649] width 143 height 41
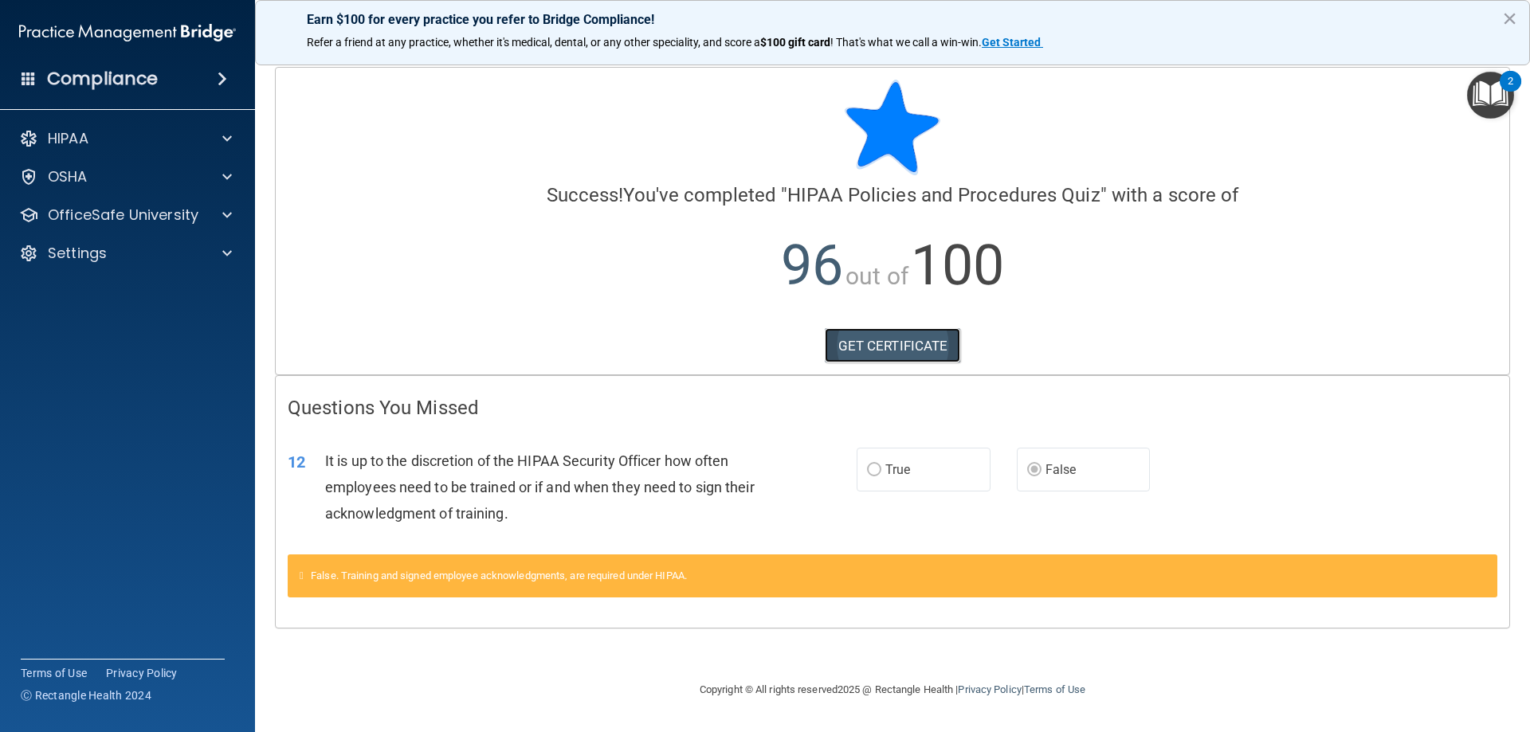
click at [919, 351] on link "GET CERTIFICATE" at bounding box center [893, 345] width 136 height 35
click at [120, 217] on p "OfficeSafe University" at bounding box center [123, 215] width 151 height 19
click at [123, 265] on link "HIPAA Training" at bounding box center [109, 253] width 251 height 32
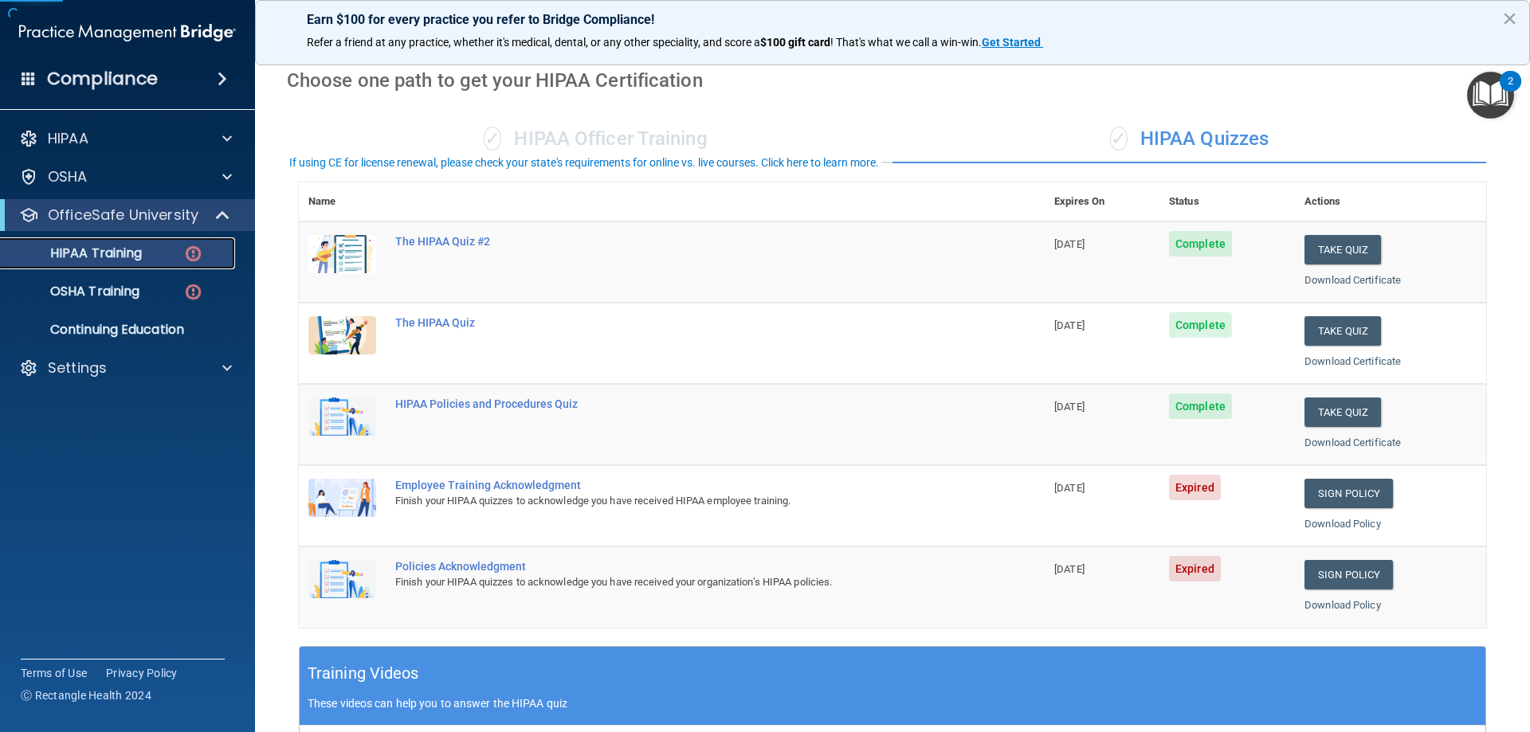
scroll to position [159, 0]
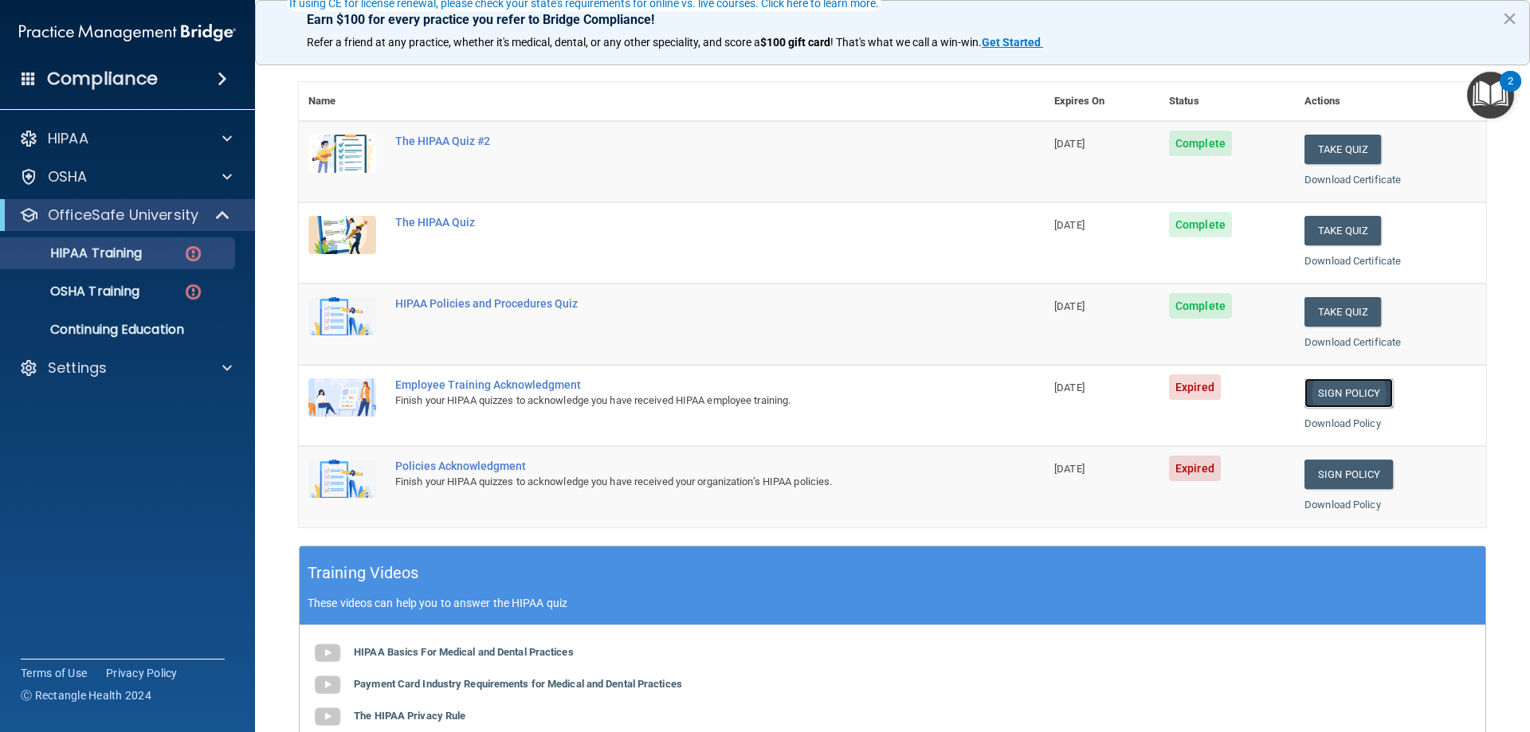
click at [1076, 395] on link "Sign Policy" at bounding box center [1348, 392] width 88 height 29
click at [1076, 477] on link "Sign Policy" at bounding box center [1348, 474] width 88 height 29
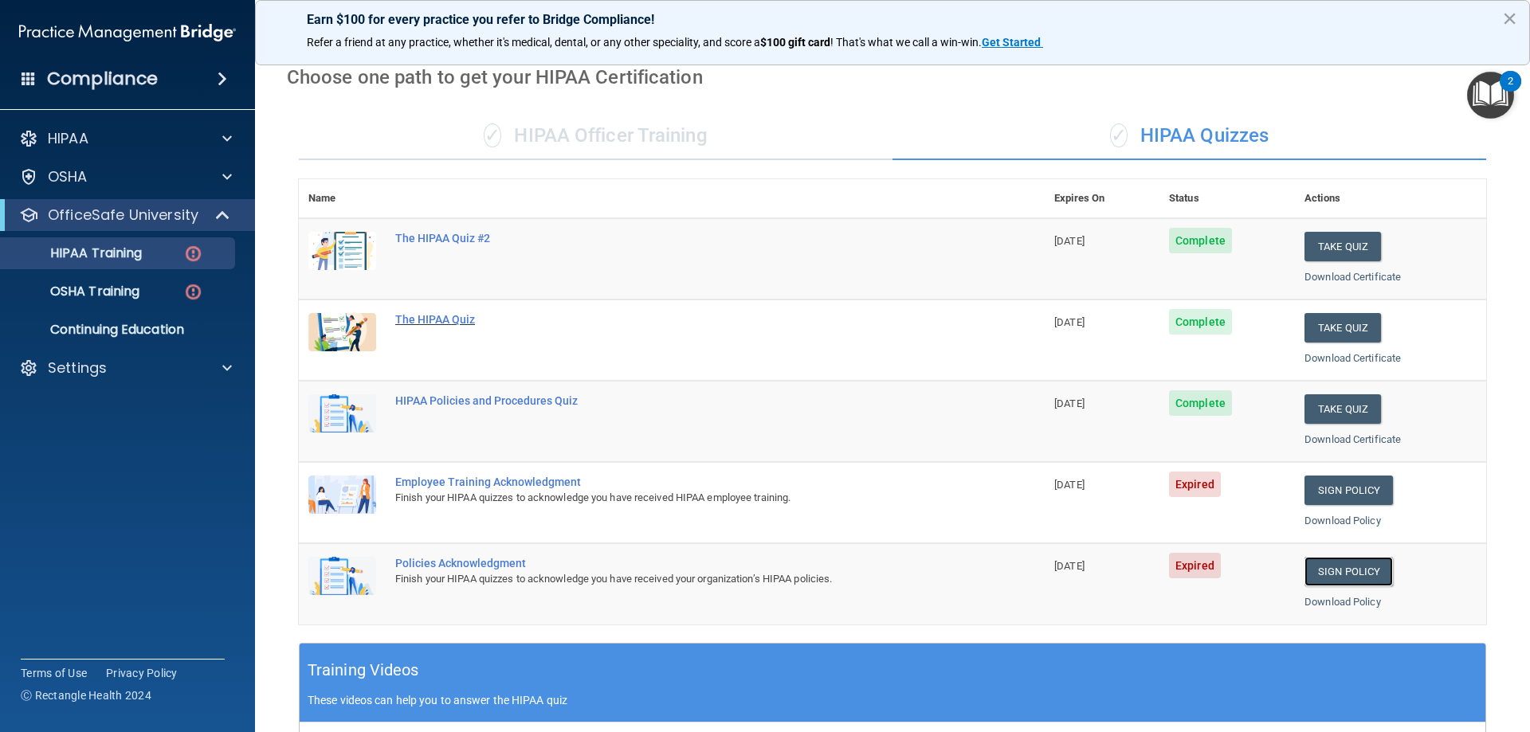
scroll to position [0, 0]
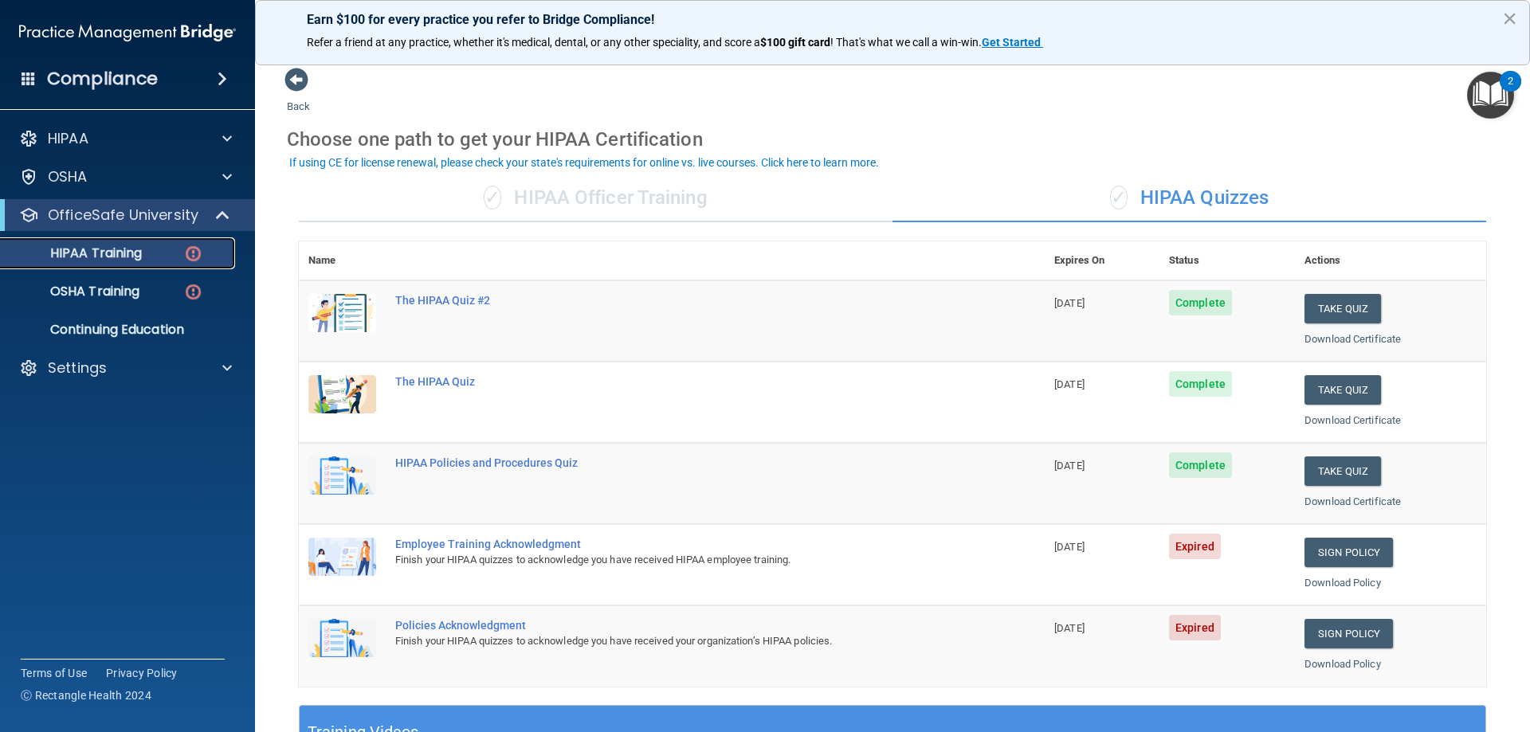
click at [175, 257] on div "HIPAA Training" at bounding box center [118, 253] width 217 height 16
click at [163, 283] on link "OSHA Training" at bounding box center [109, 292] width 251 height 32
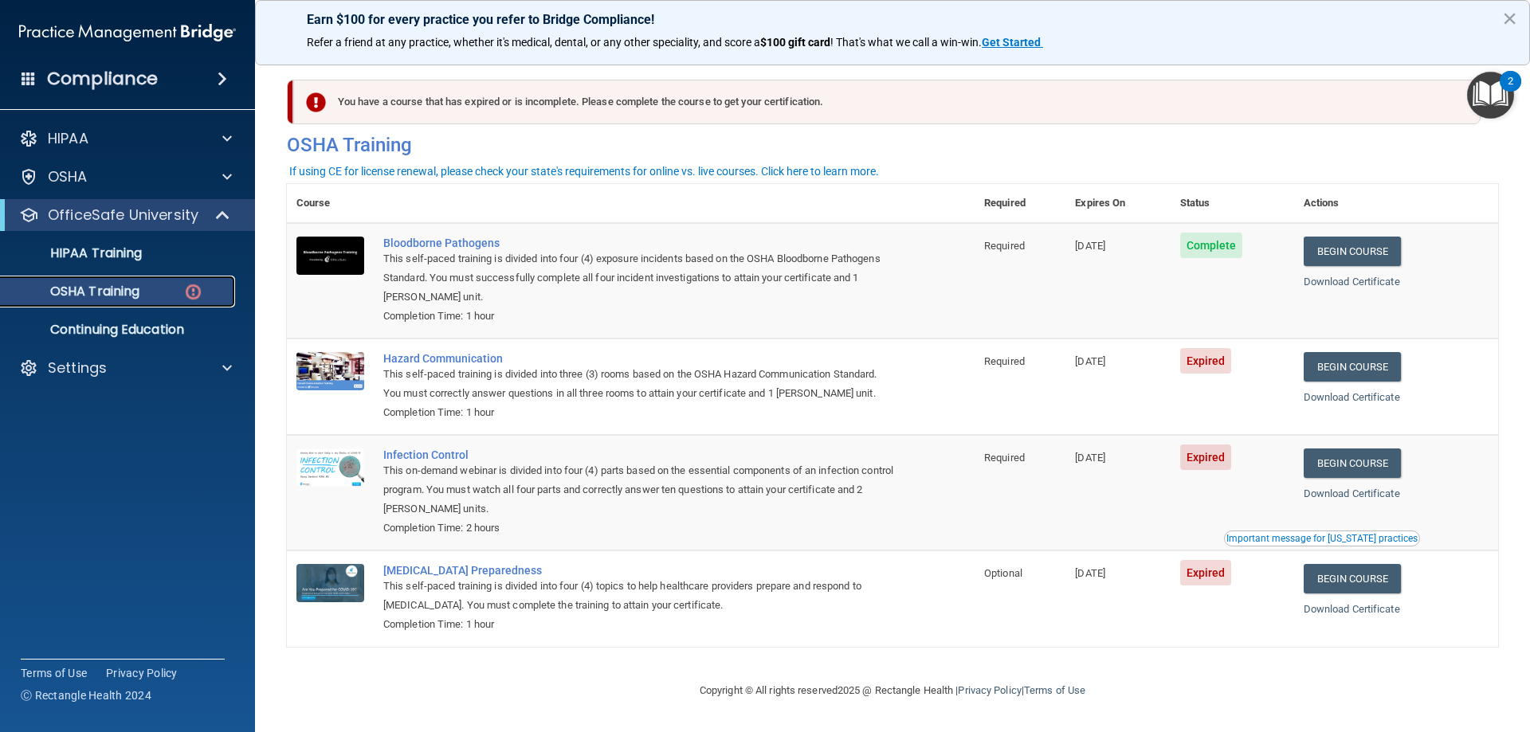
click at [109, 295] on p "OSHA Training" at bounding box center [74, 292] width 129 height 16
click at [104, 254] on p "HIPAA Training" at bounding box center [75, 253] width 131 height 16
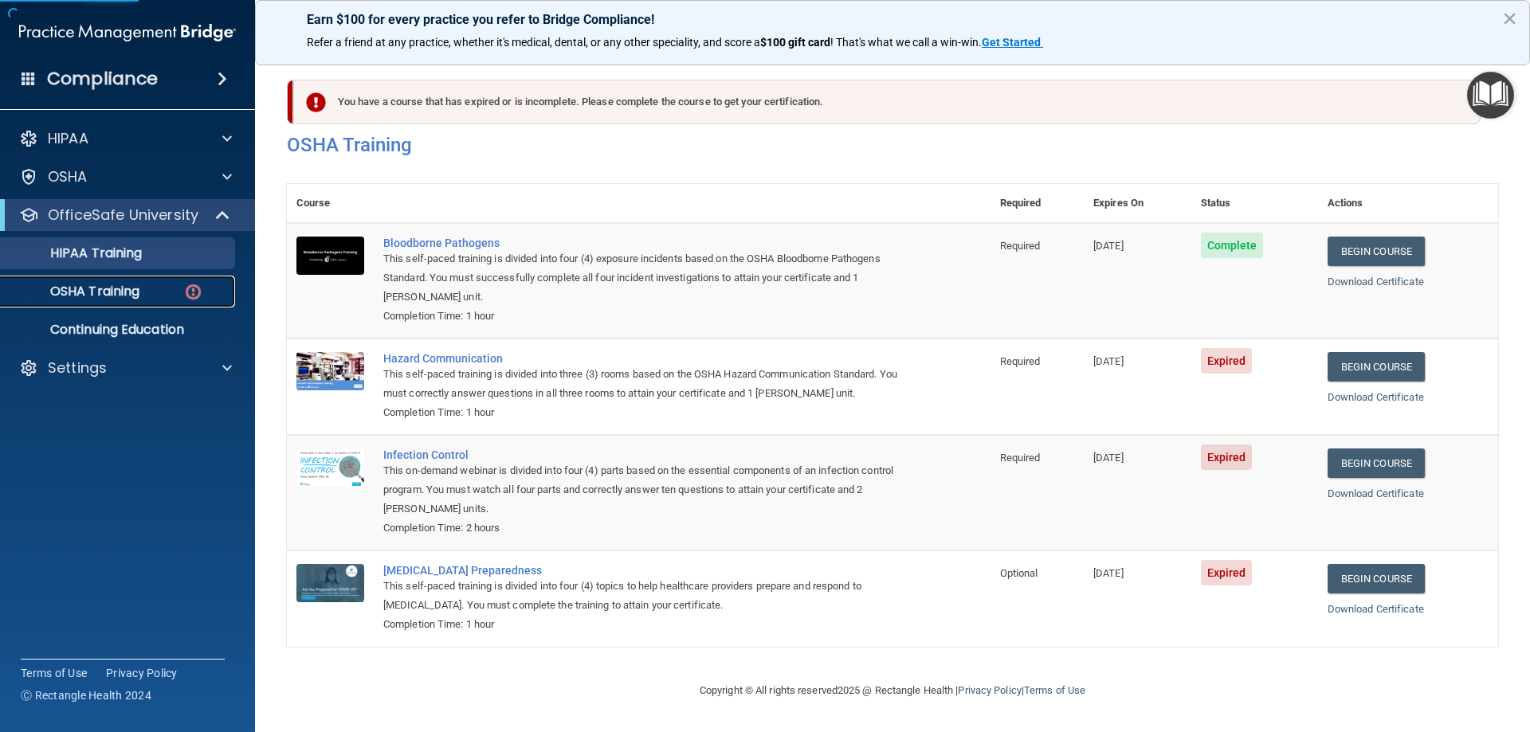
click at [108, 284] on p "OSHA Training" at bounding box center [74, 292] width 129 height 16
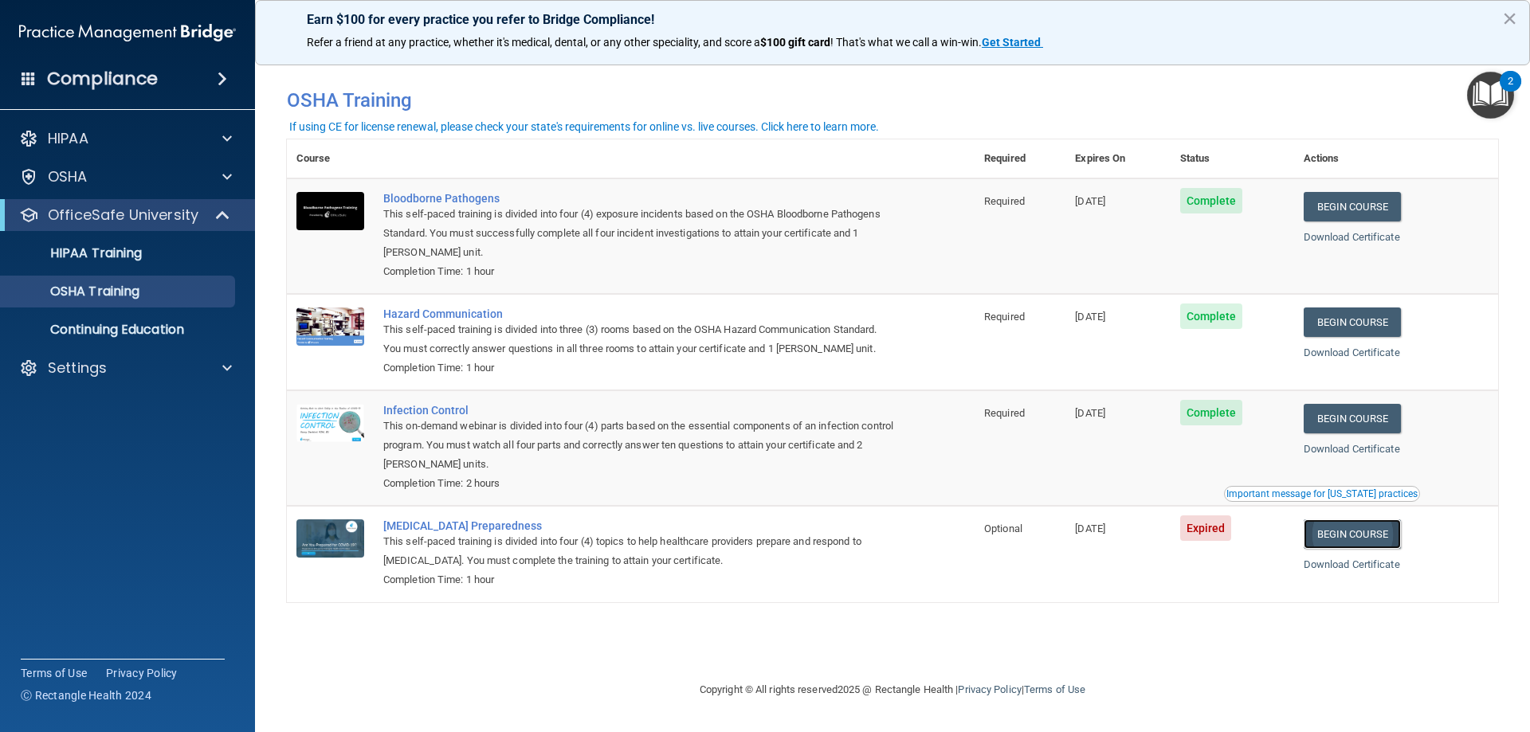
click at [1076, 543] on link "Begin Course" at bounding box center [1351, 533] width 97 height 29
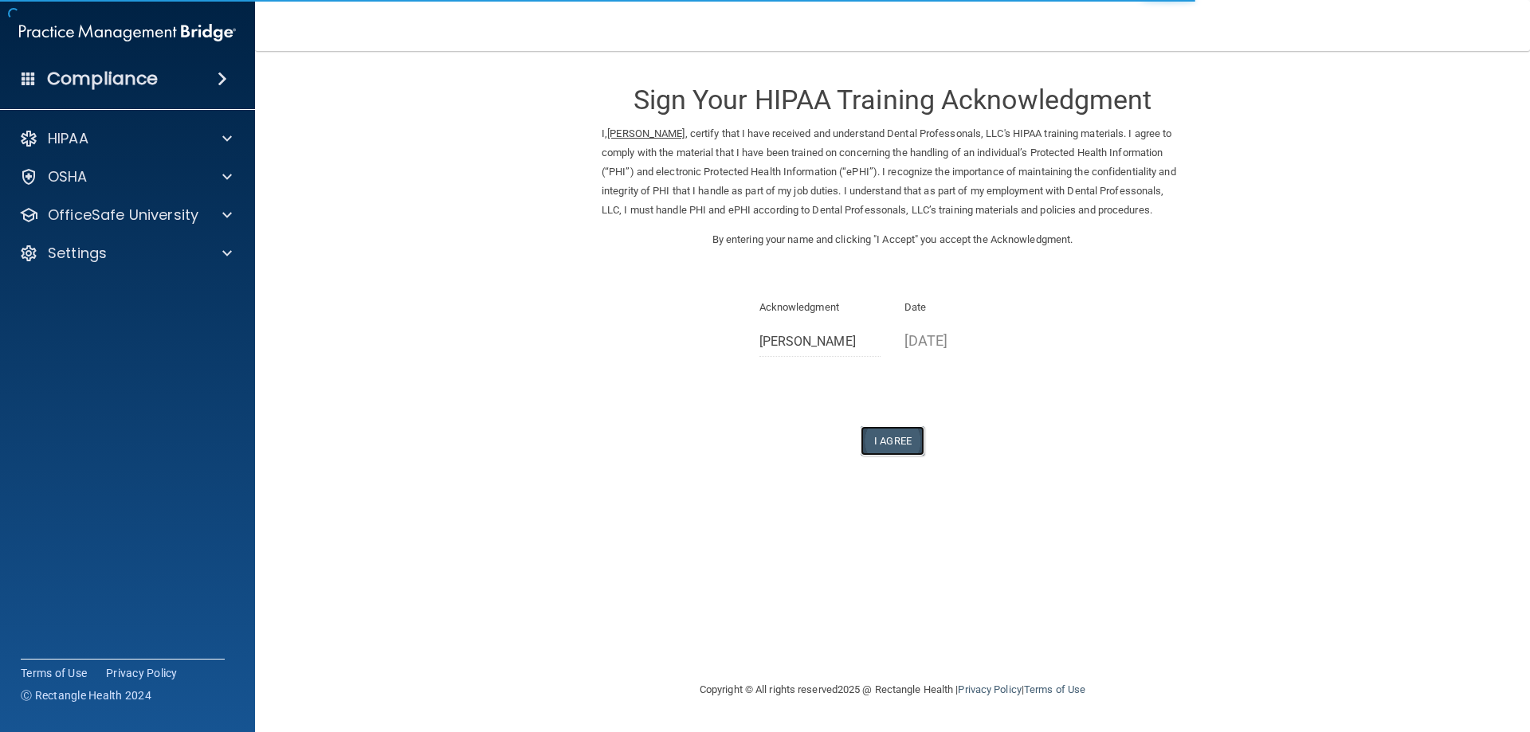
click at [913, 456] on button "I Agree" at bounding box center [892, 440] width 64 height 29
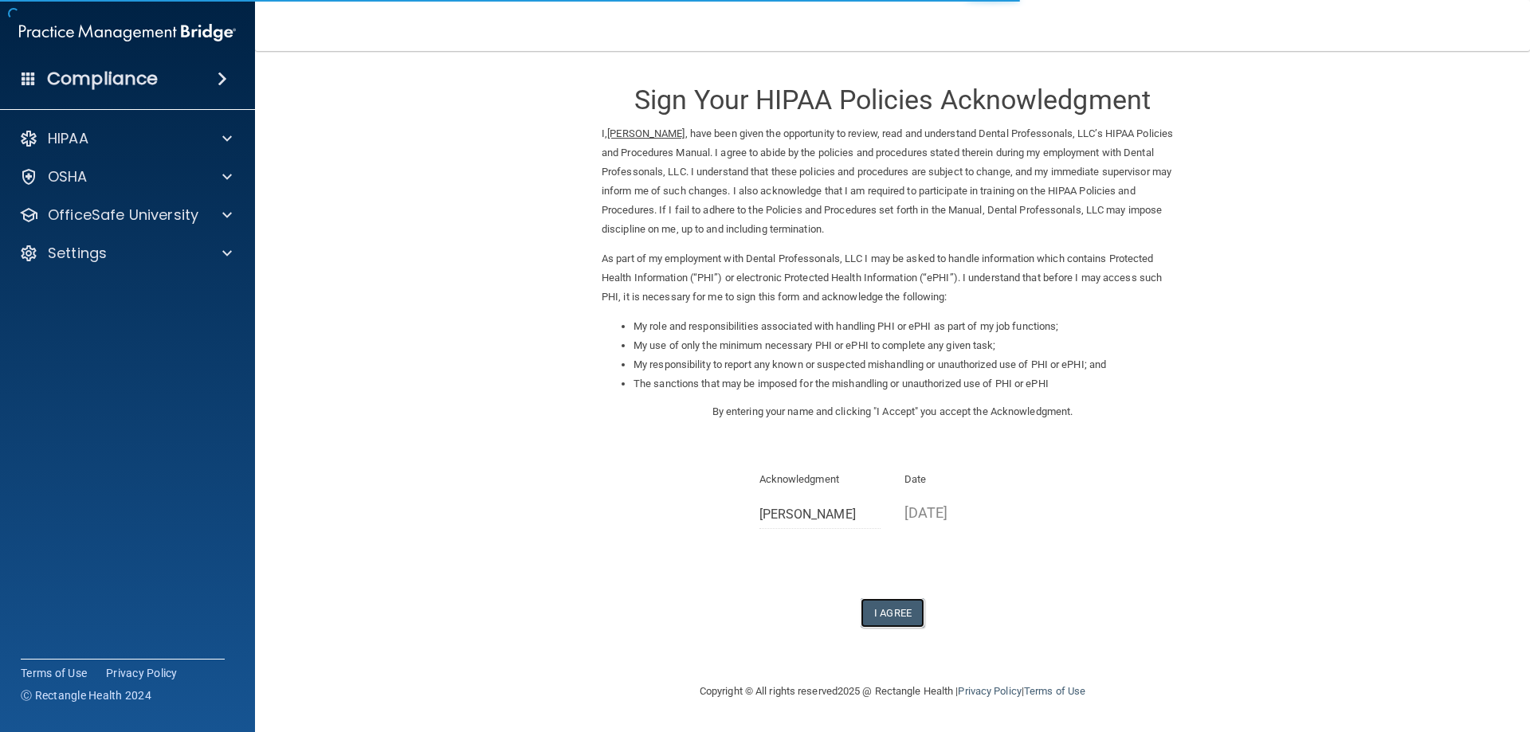
drag, startPoint x: 889, startPoint y: 613, endPoint x: 933, endPoint y: 618, distance: 44.1
click at [889, 615] on button "I Agree" at bounding box center [892, 612] width 64 height 29
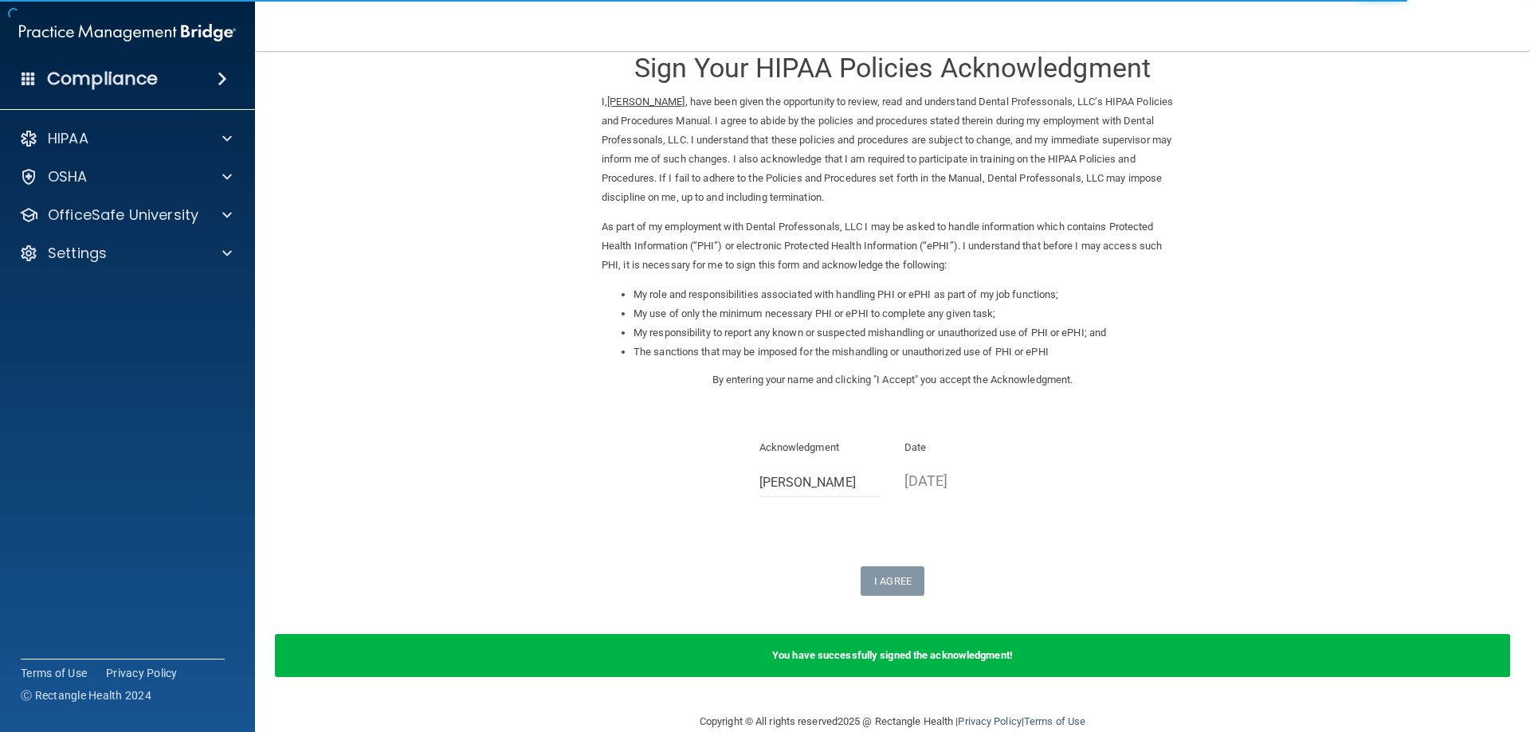
scroll to position [60, 0]
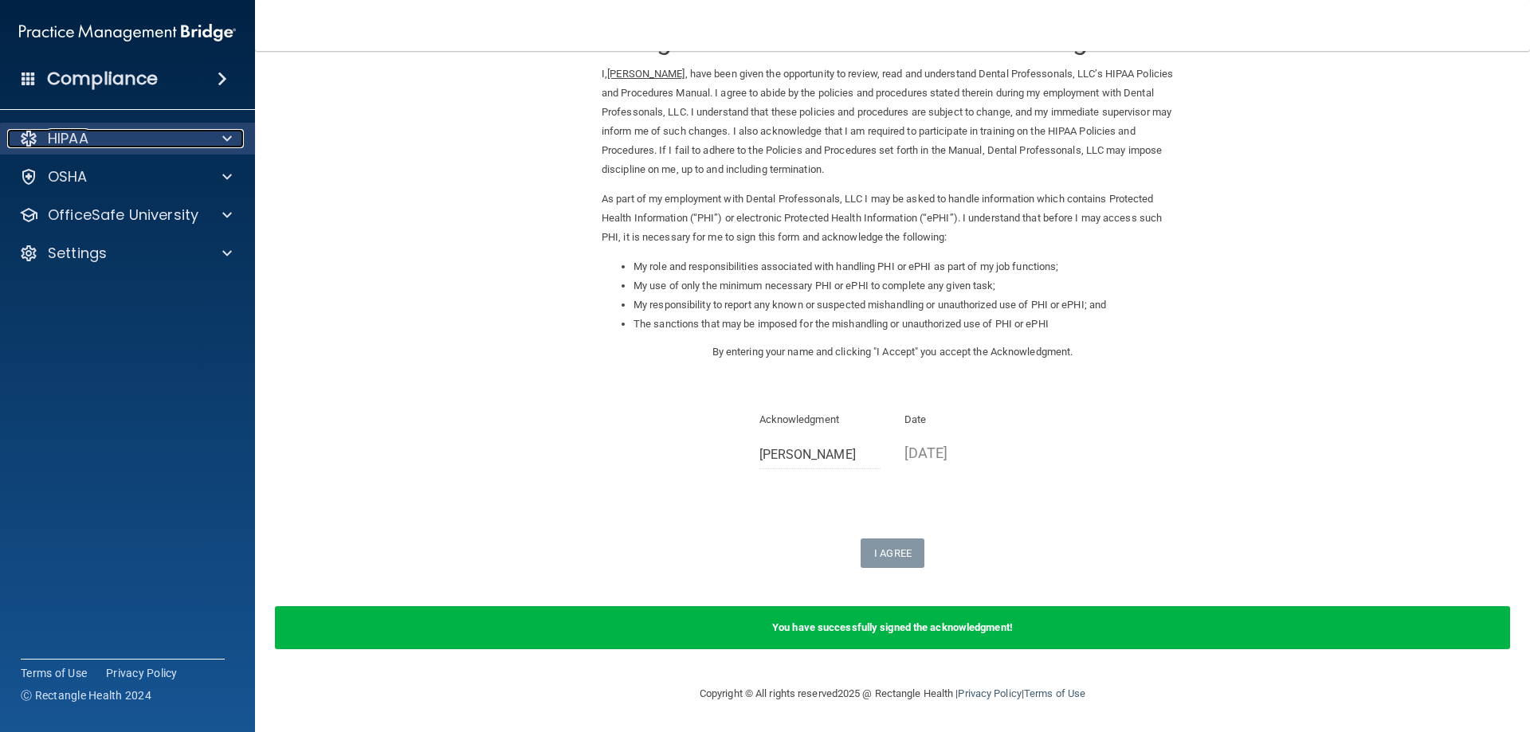
click at [126, 139] on div "HIPAA" at bounding box center [106, 138] width 198 height 19
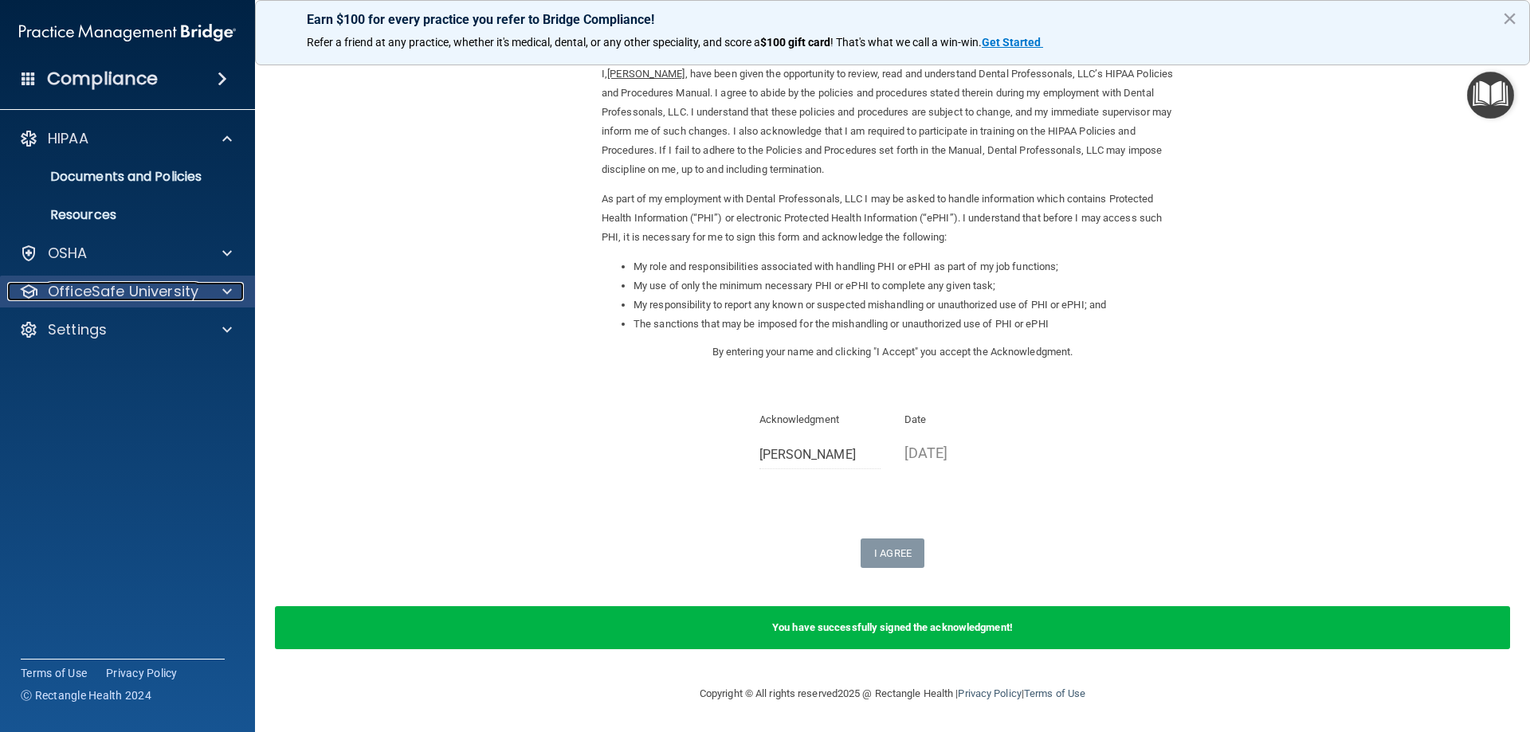
click at [107, 293] on p "OfficeSafe University" at bounding box center [123, 291] width 151 height 19
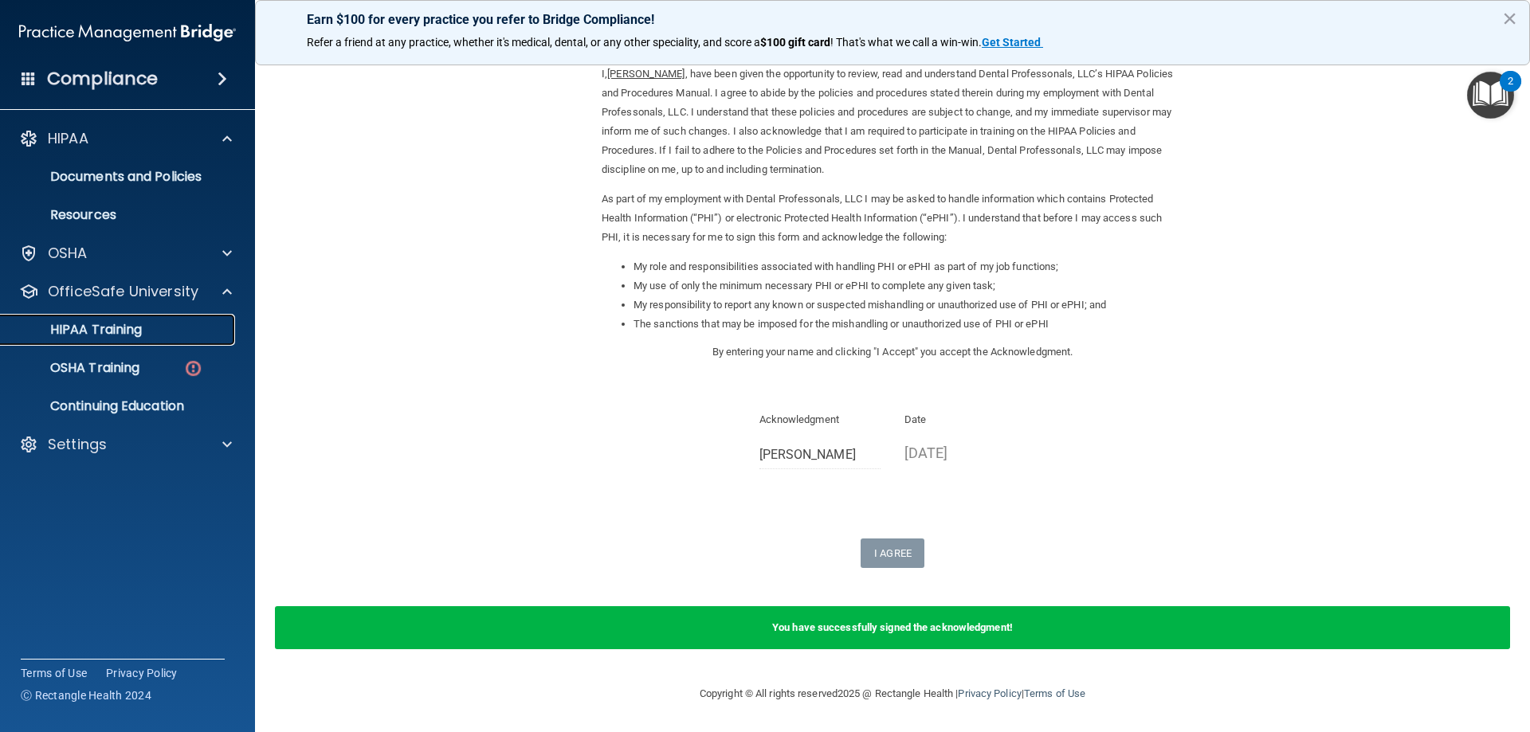
click at [107, 330] on p "HIPAA Training" at bounding box center [75, 330] width 131 height 16
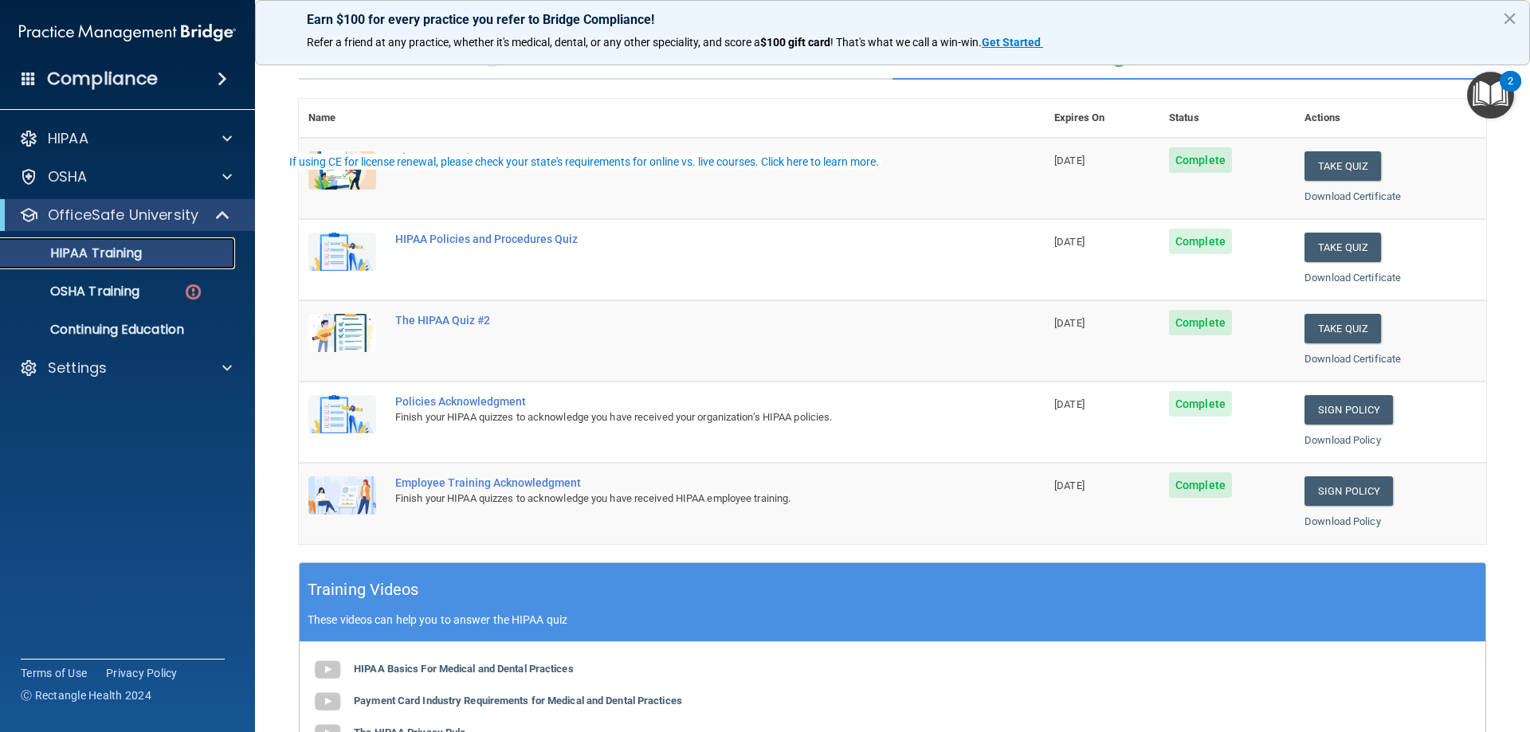
scroll to position [398, 0]
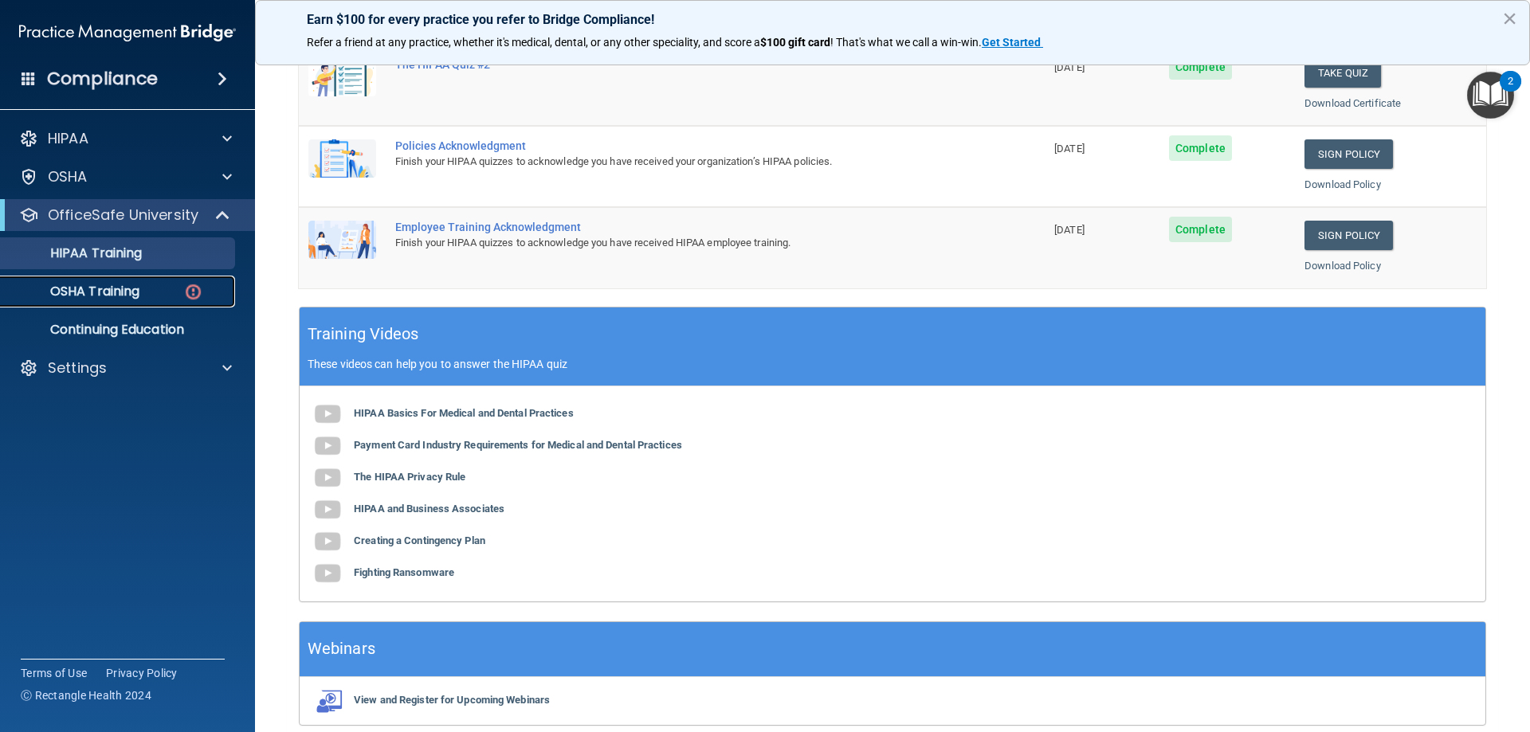
click at [89, 294] on p "OSHA Training" at bounding box center [74, 292] width 129 height 16
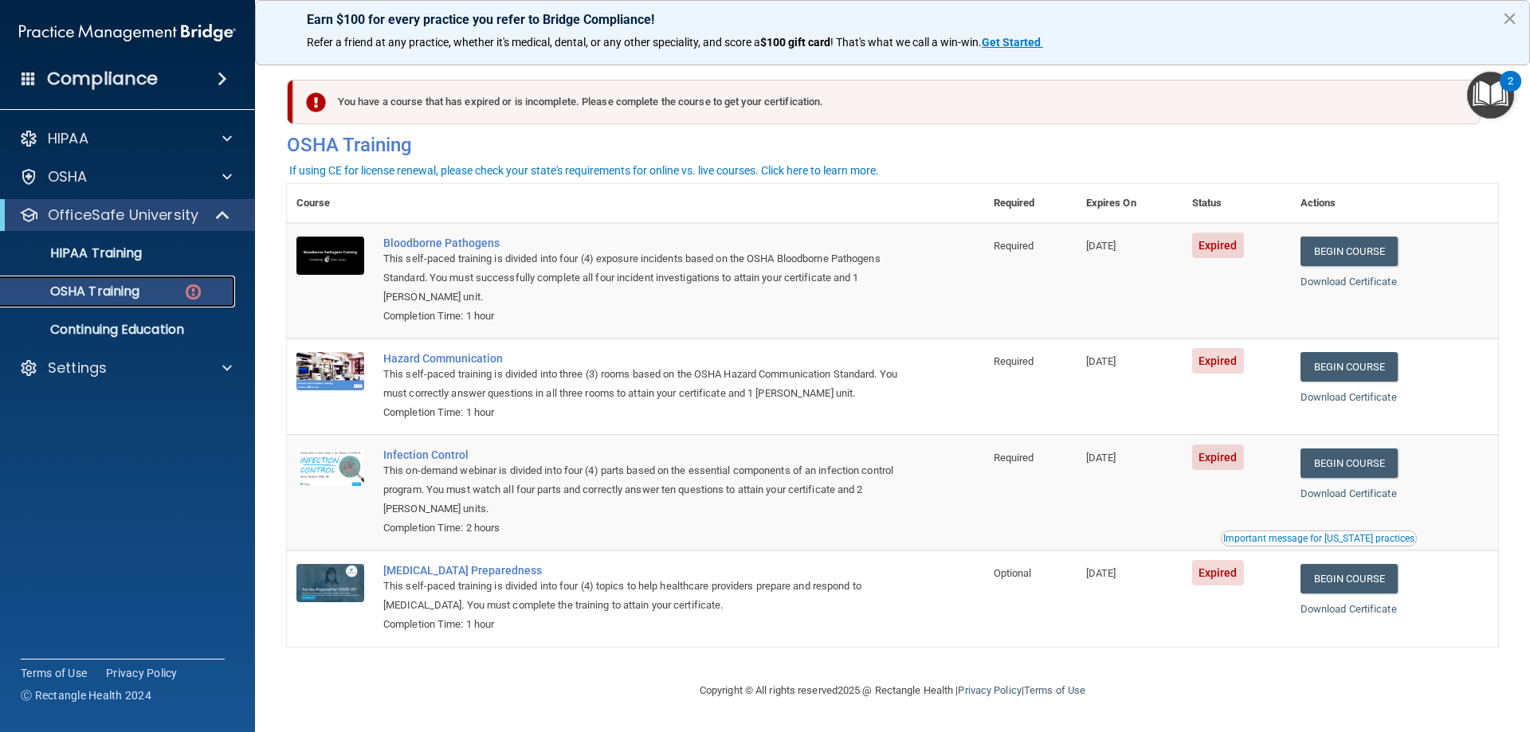
scroll to position [1, 0]
click at [1358, 242] on link "Begin Course" at bounding box center [1348, 251] width 97 height 29
click at [1510, 511] on main "You have a course that has expired or is incomplete. Please complete the course…" at bounding box center [892, 391] width 1275 height 681
click at [108, 280] on link "OSHA Training" at bounding box center [109, 292] width 251 height 32
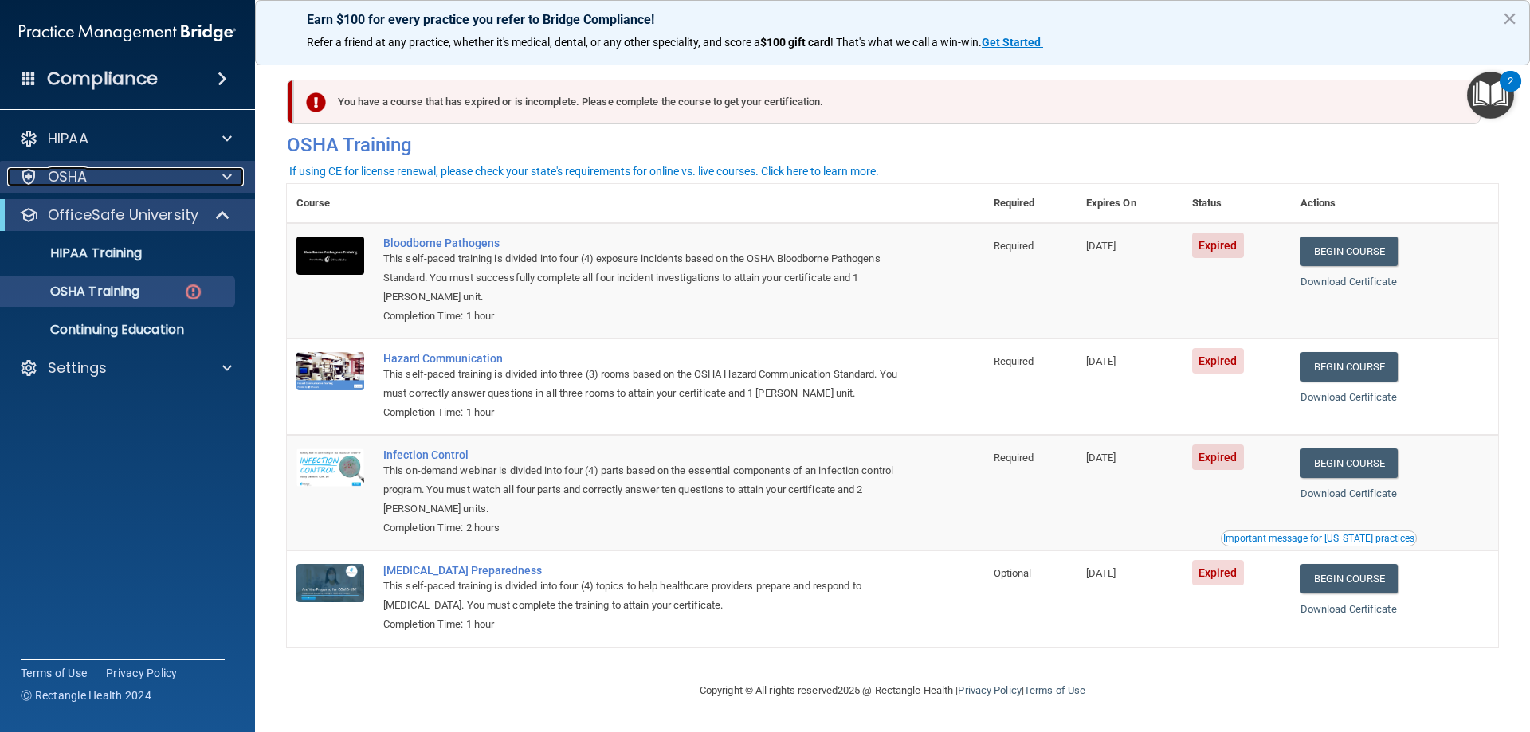
click at [76, 178] on p "OSHA" at bounding box center [68, 176] width 40 height 19
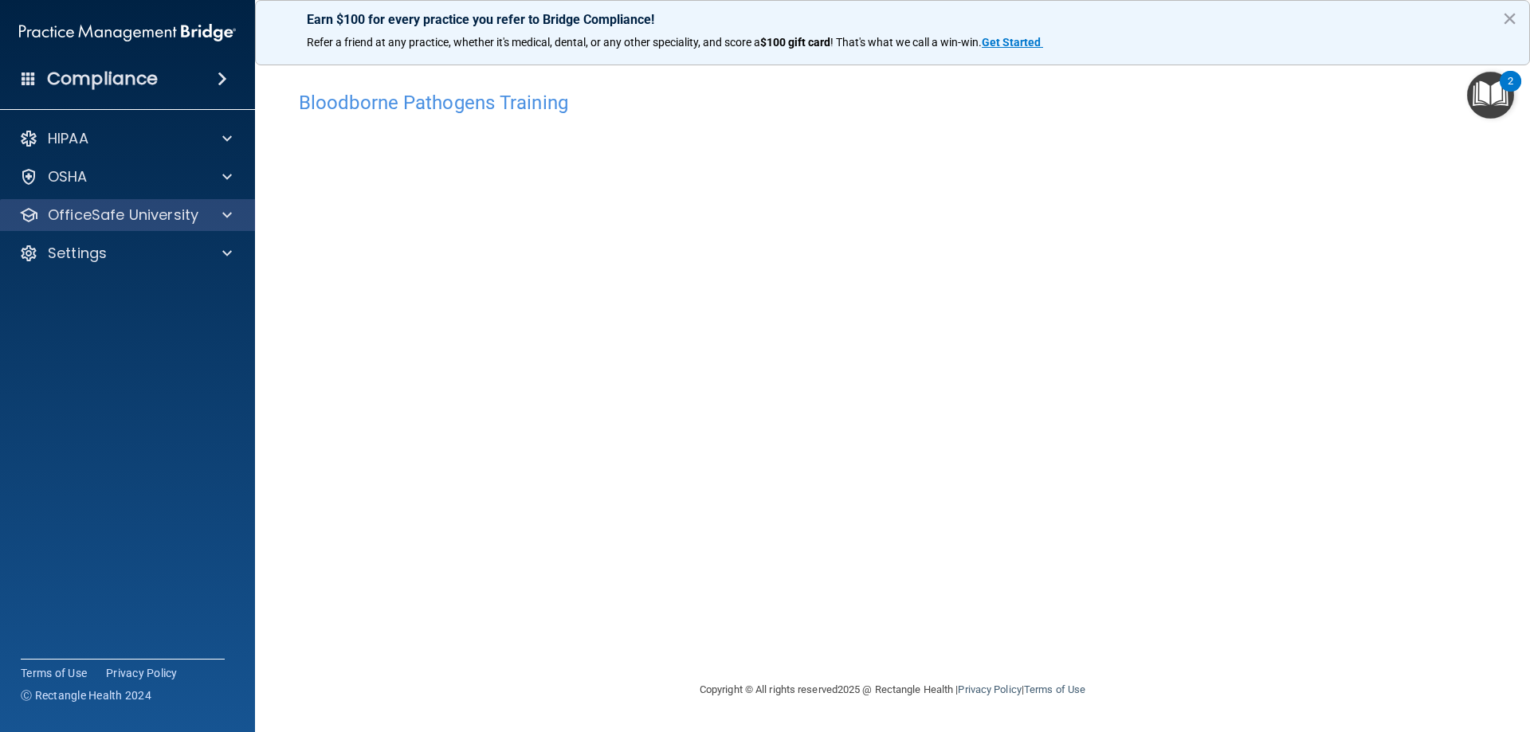
click at [109, 227] on div "OfficeSafe University" at bounding box center [128, 215] width 256 height 32
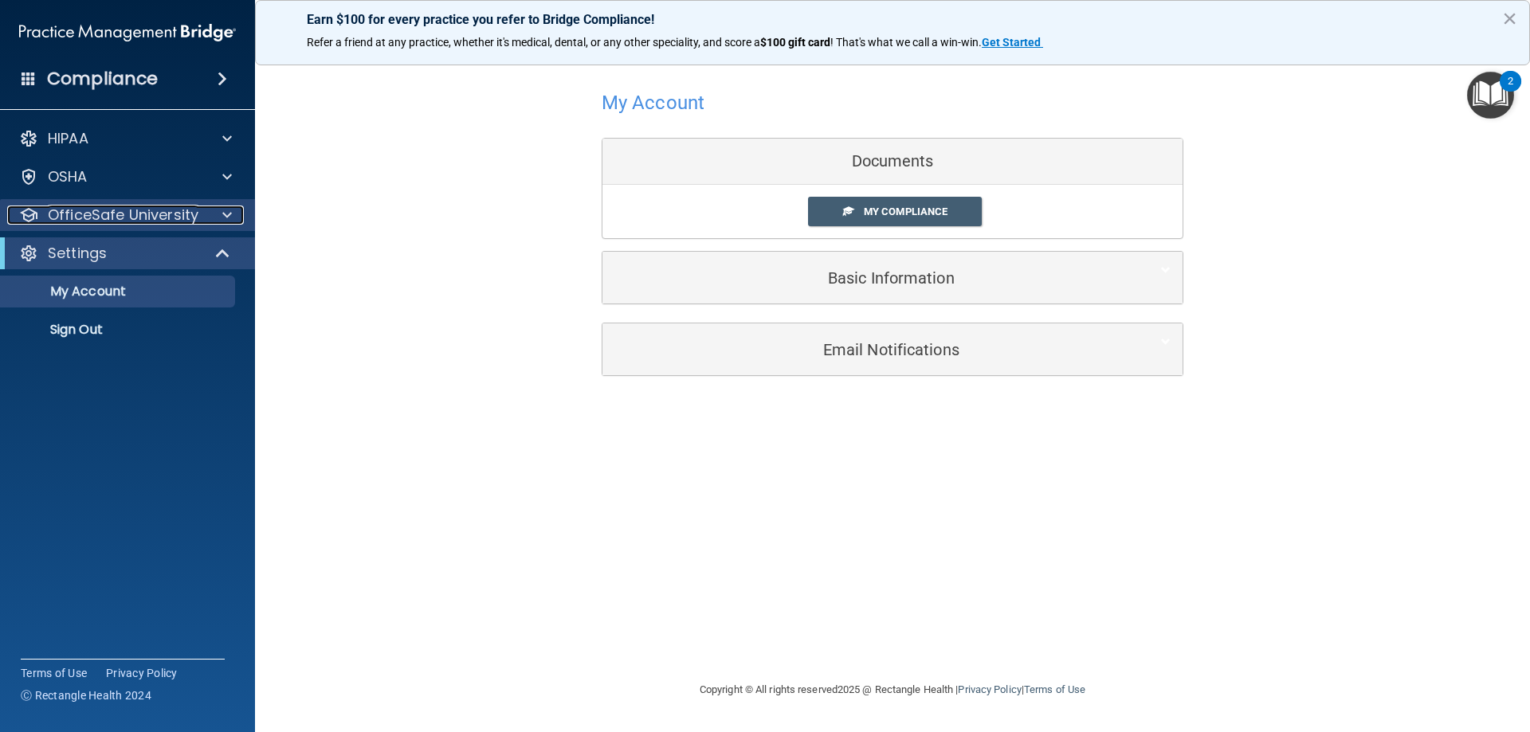
click at [108, 220] on p "OfficeSafe University" at bounding box center [123, 215] width 151 height 19
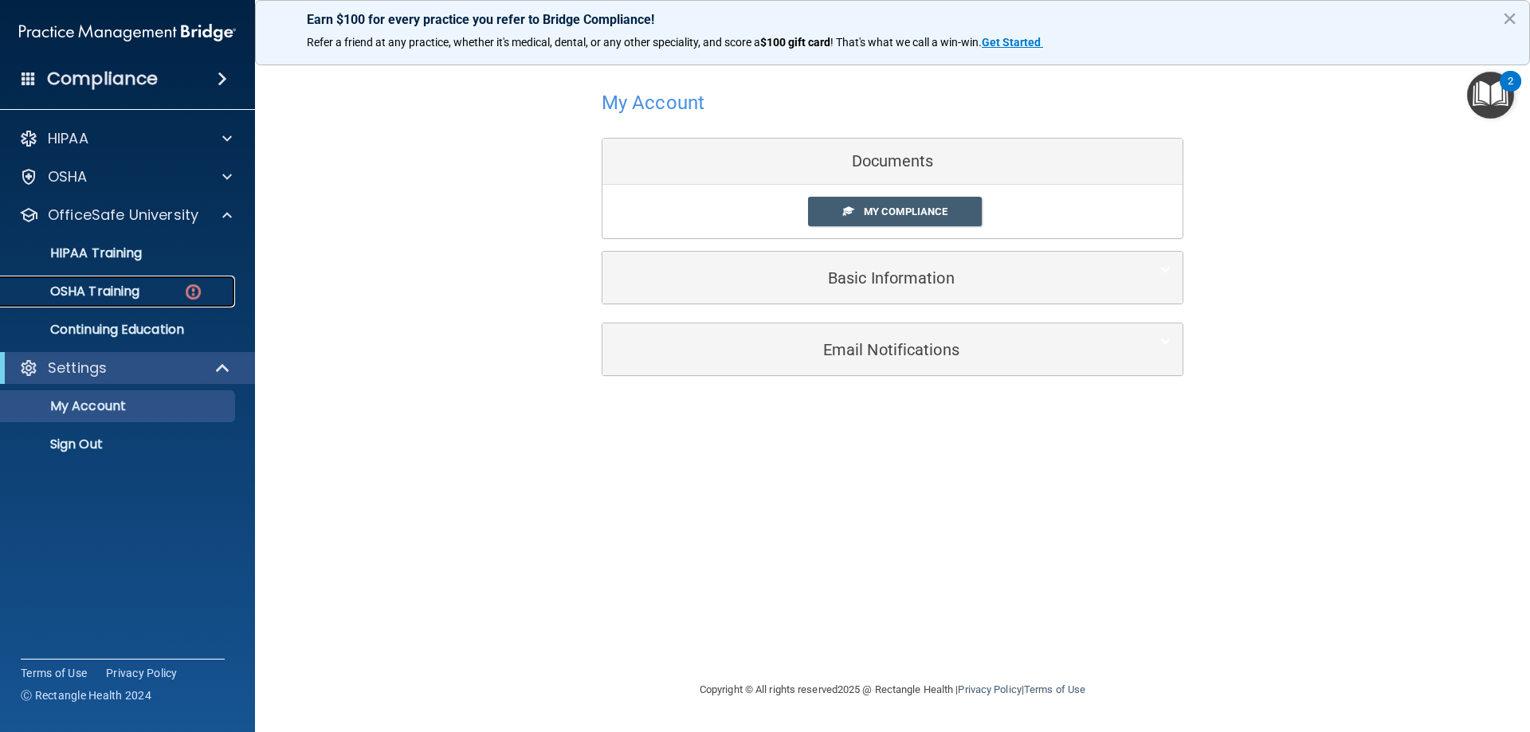
click at [103, 292] on p "OSHA Training" at bounding box center [74, 292] width 129 height 16
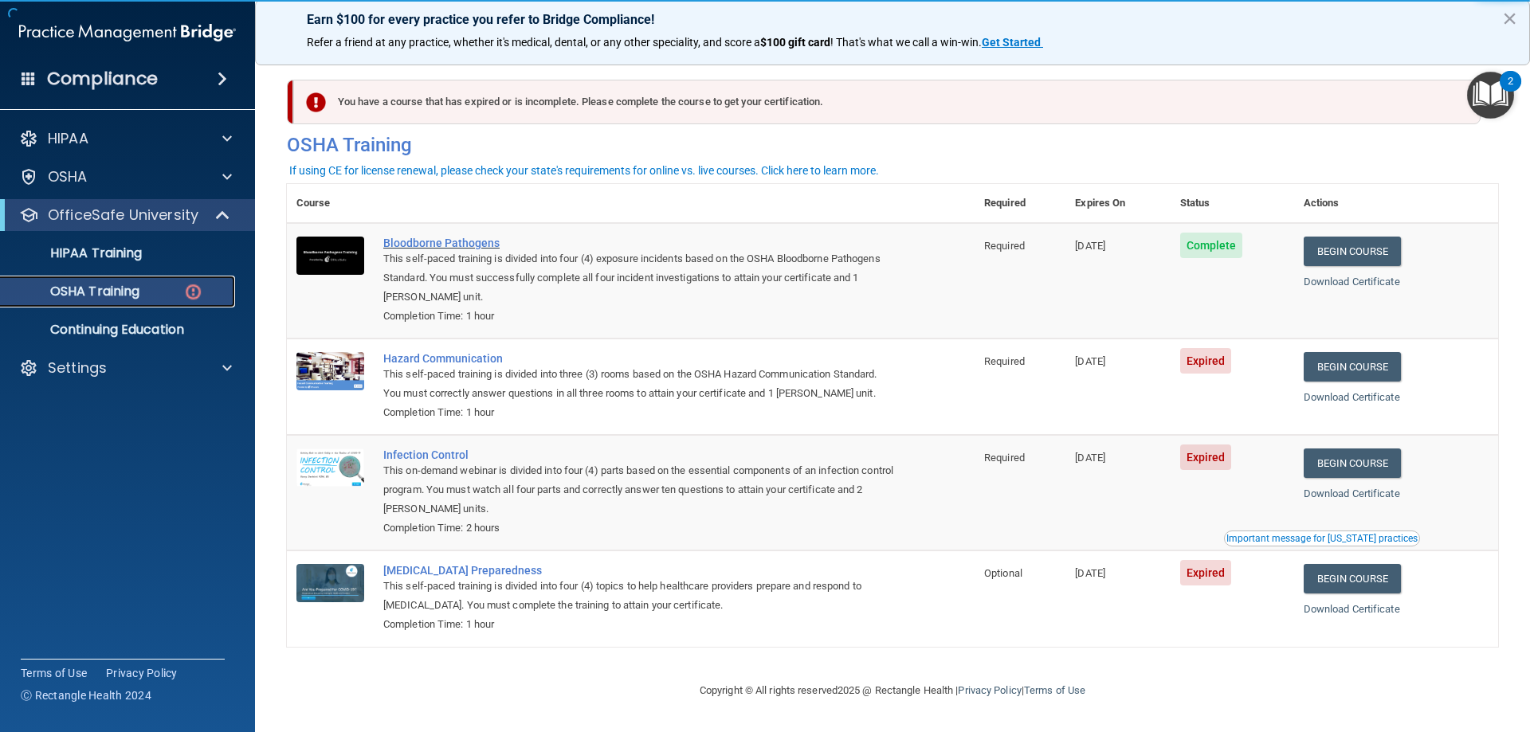
scroll to position [1, 0]
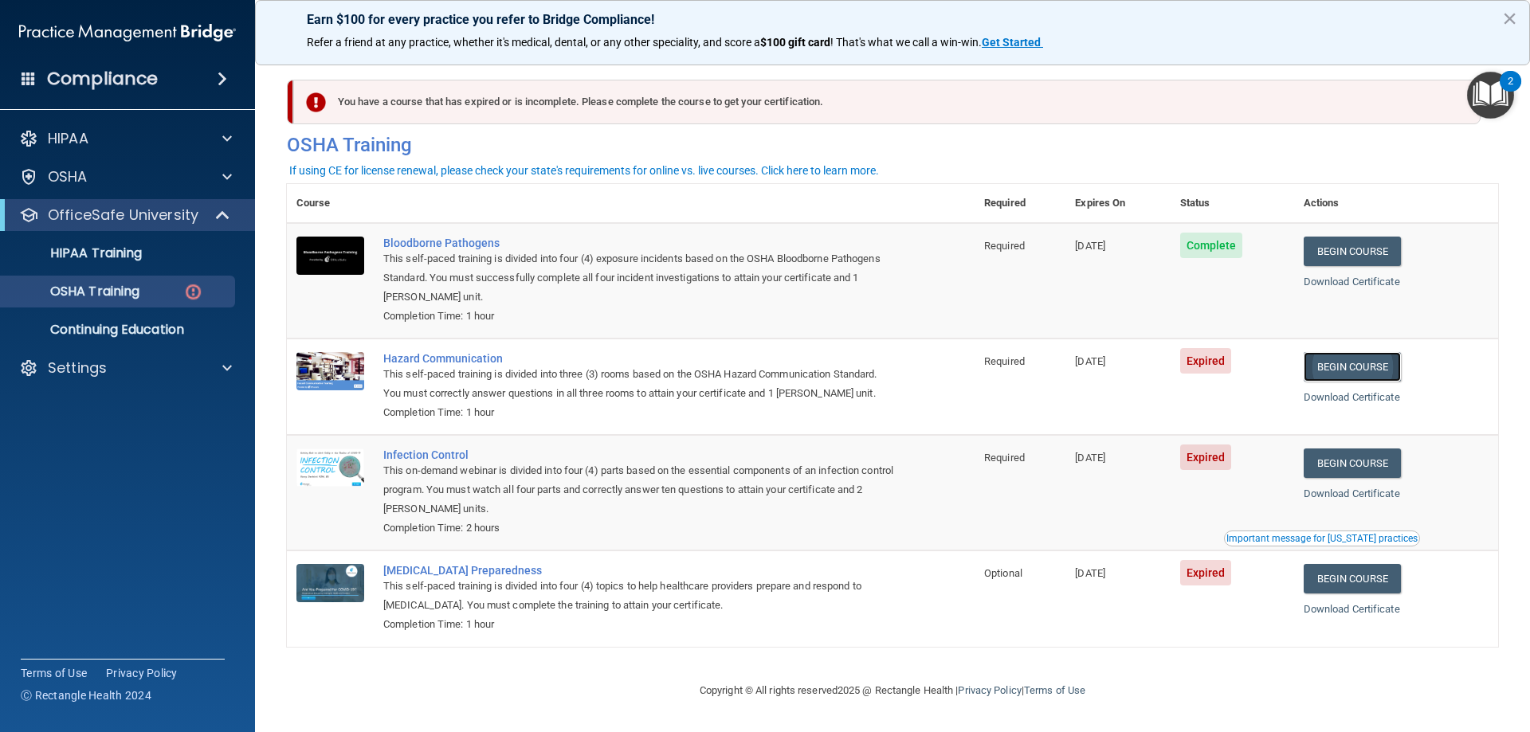
click at [1344, 370] on link "Begin Course" at bounding box center [1351, 366] width 97 height 29
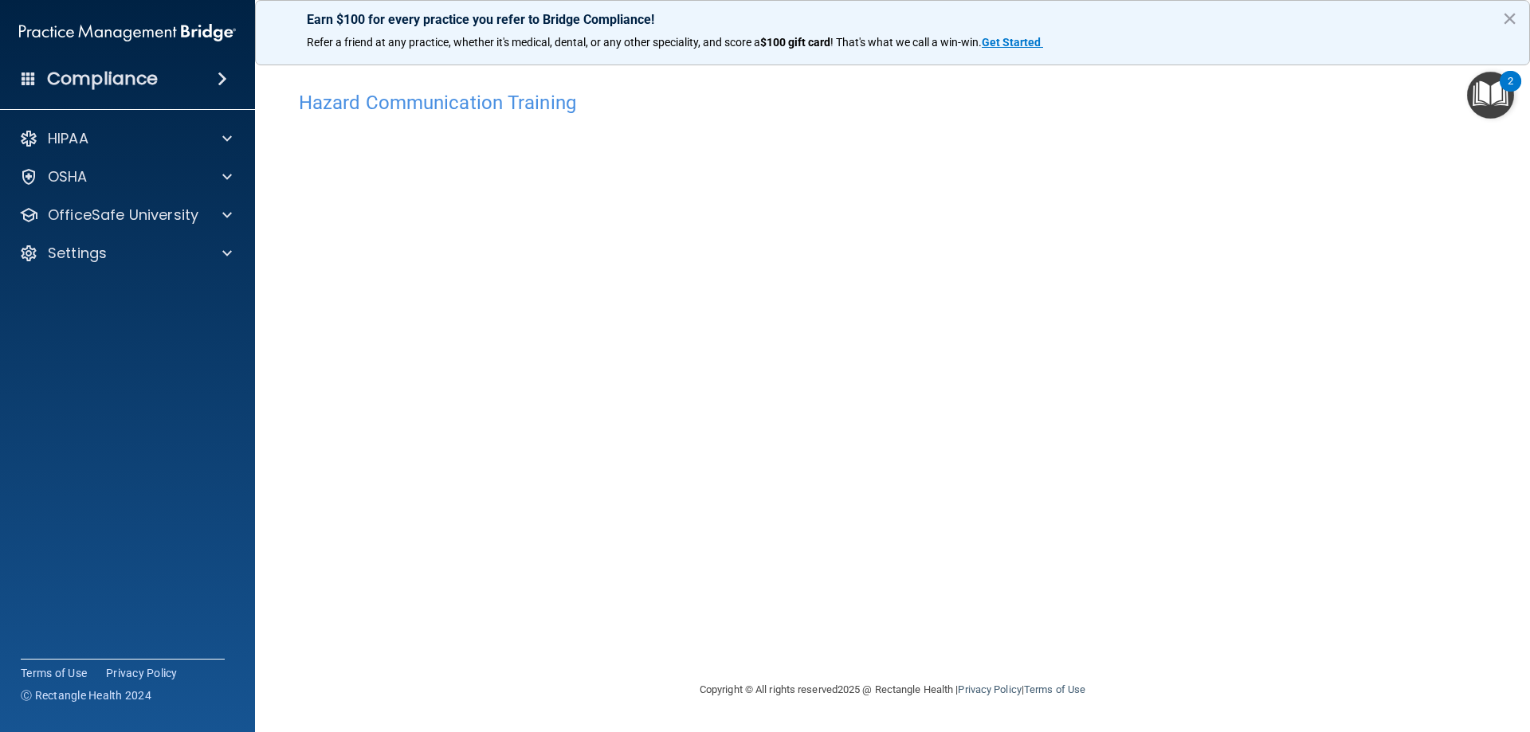
click at [1440, 156] on div "Hazard Communication Training This course doesn’t expire until [DATE]. Are you …" at bounding box center [892, 382] width 1211 height 598
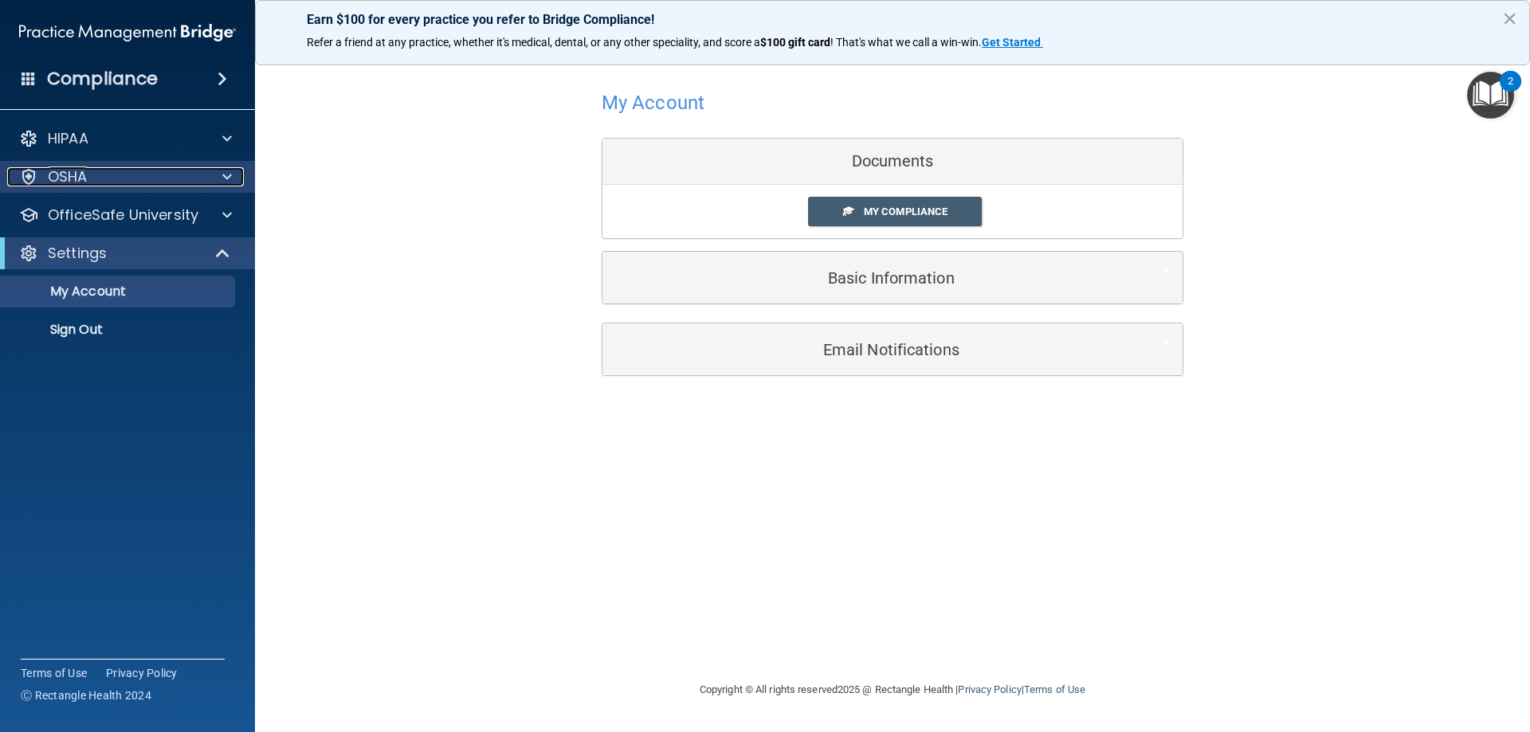
click at [92, 174] on div "OSHA" at bounding box center [106, 176] width 198 height 19
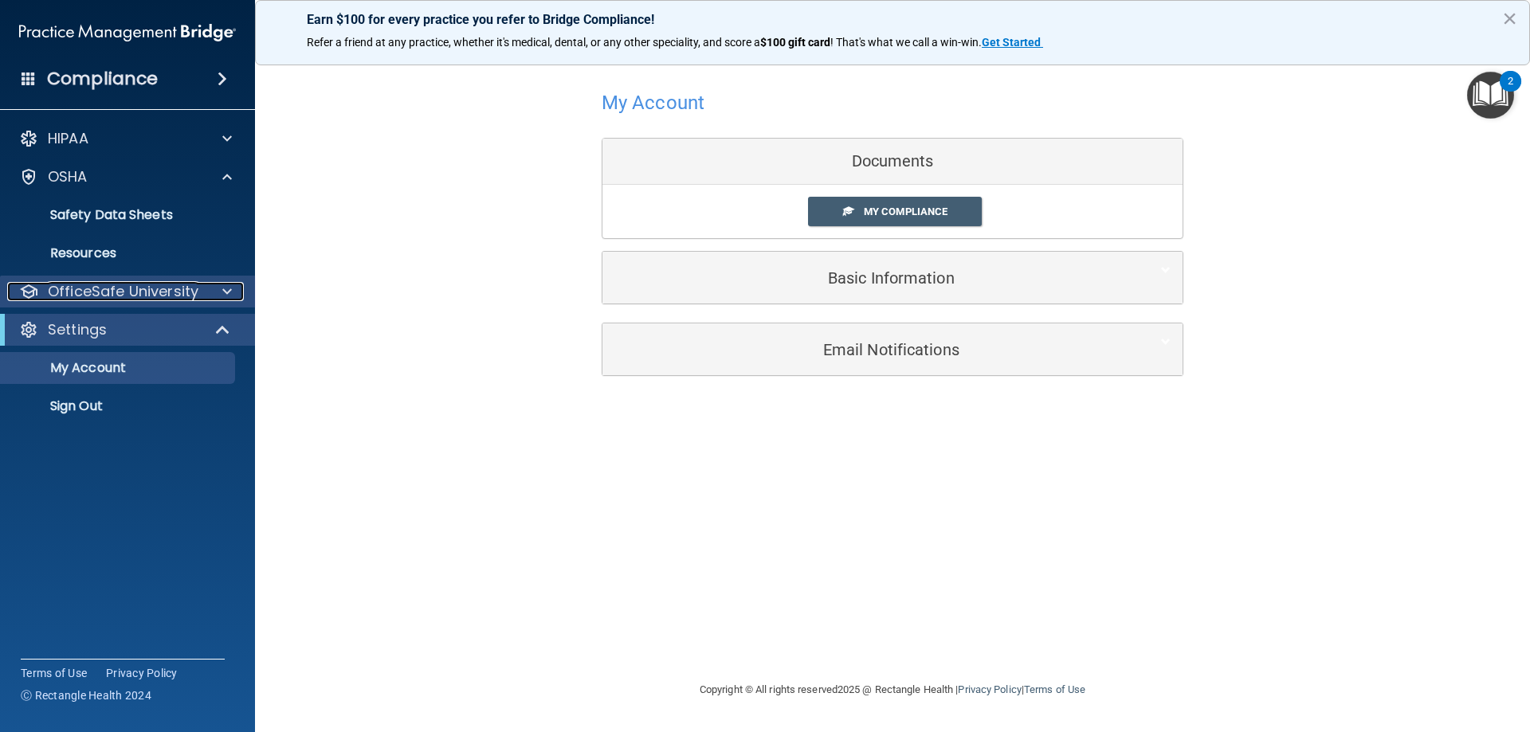
click at [104, 289] on p "OfficeSafe University" at bounding box center [123, 291] width 151 height 19
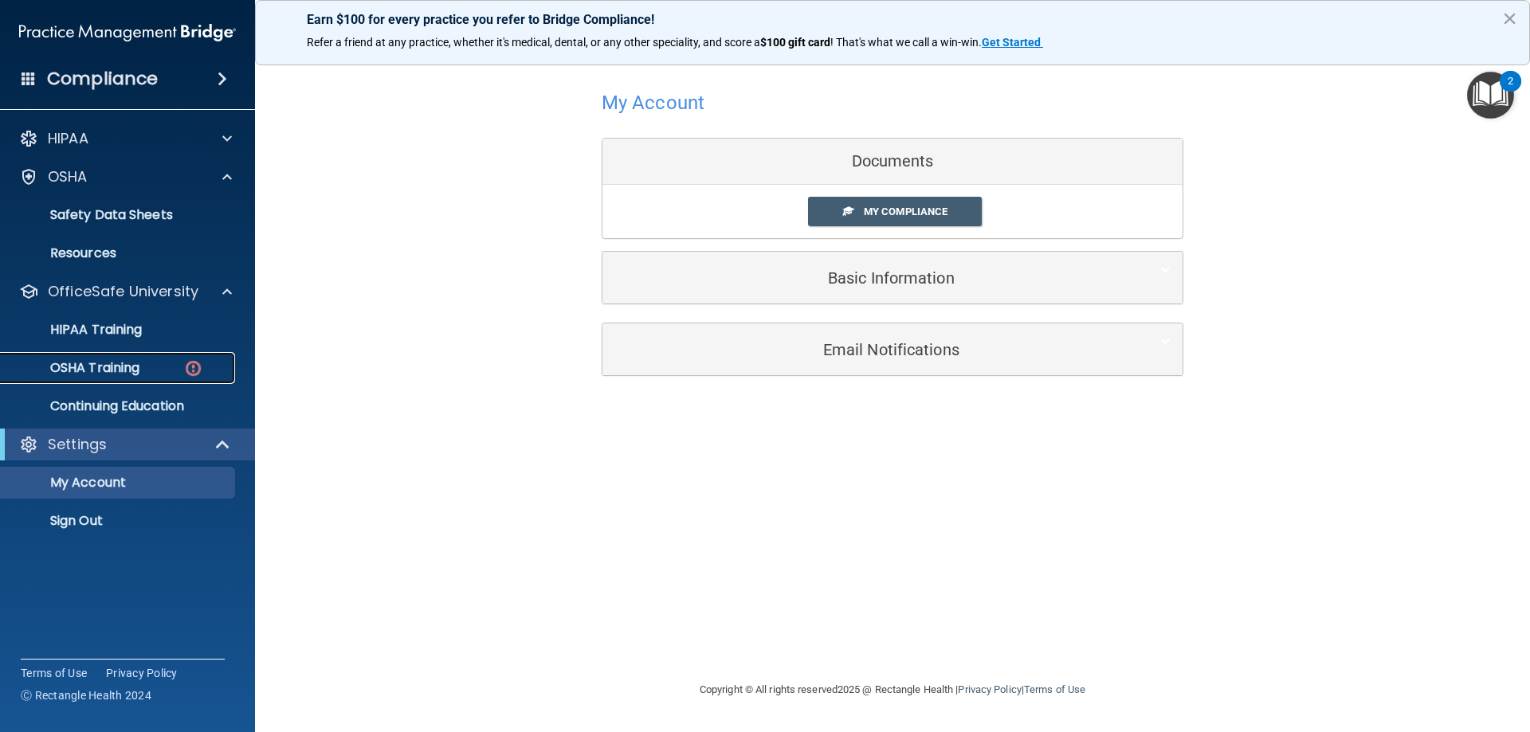
click at [114, 366] on p "OSHA Training" at bounding box center [74, 368] width 129 height 16
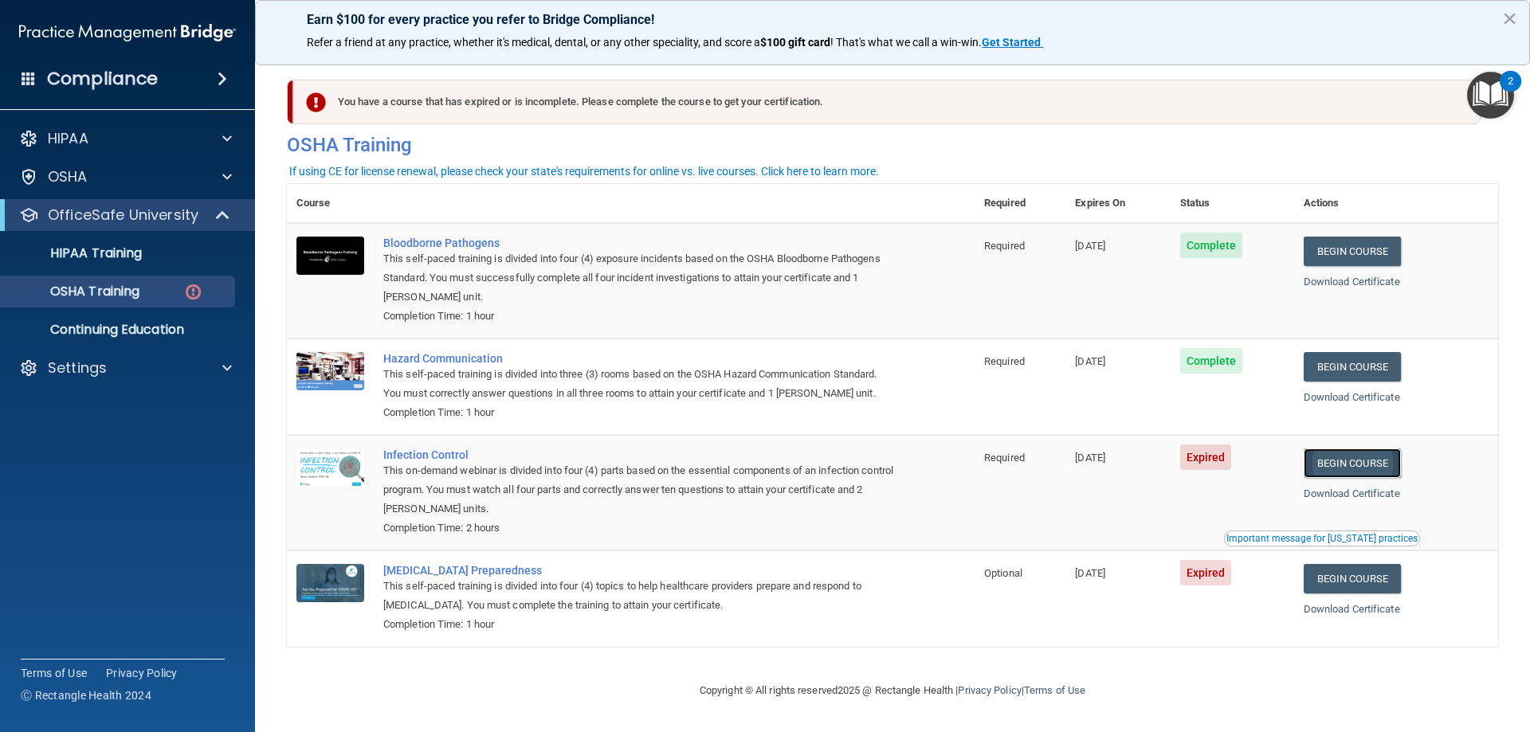
click at [1354, 472] on link "Begin Course" at bounding box center [1351, 463] width 97 height 29
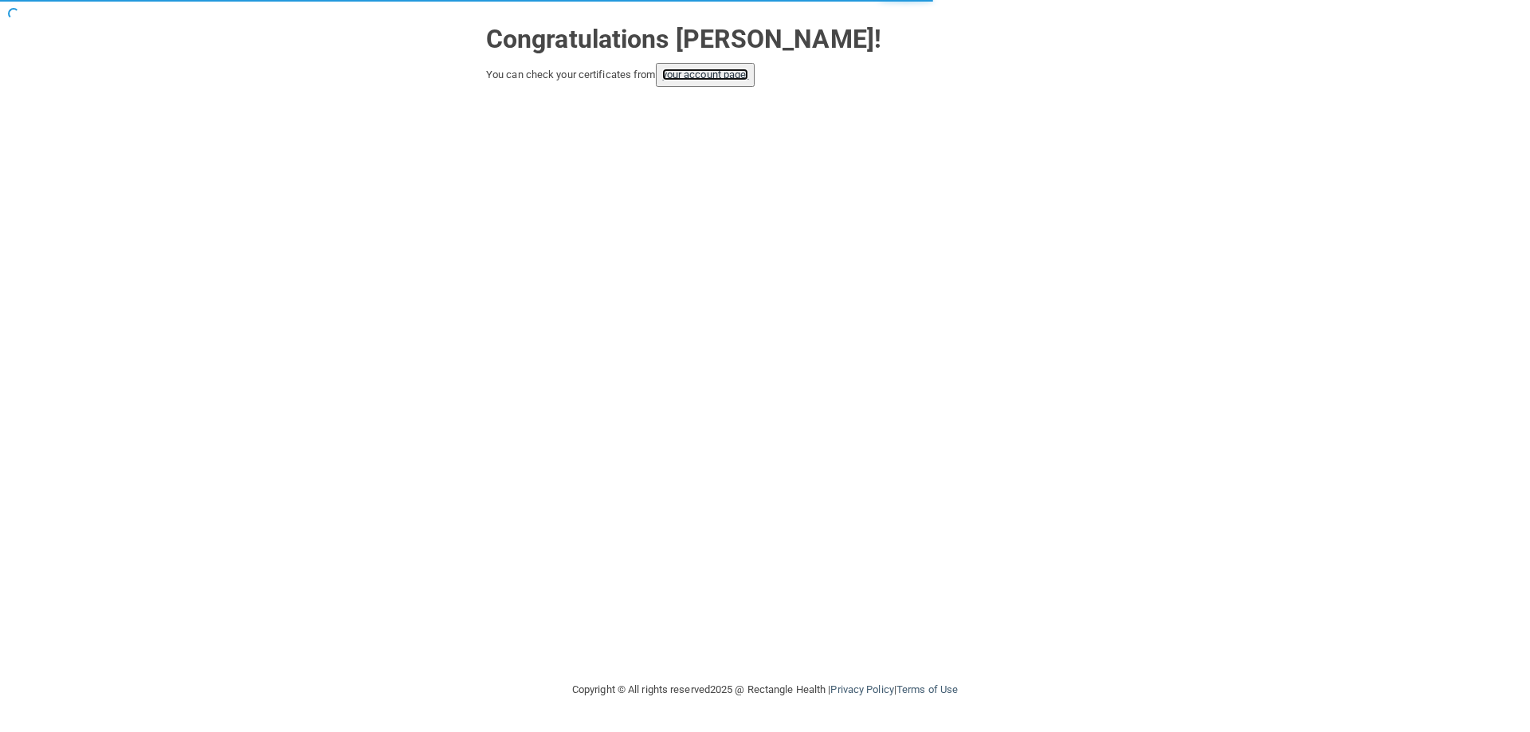
click at [739, 76] on link "your account page!" at bounding box center [705, 75] width 87 height 12
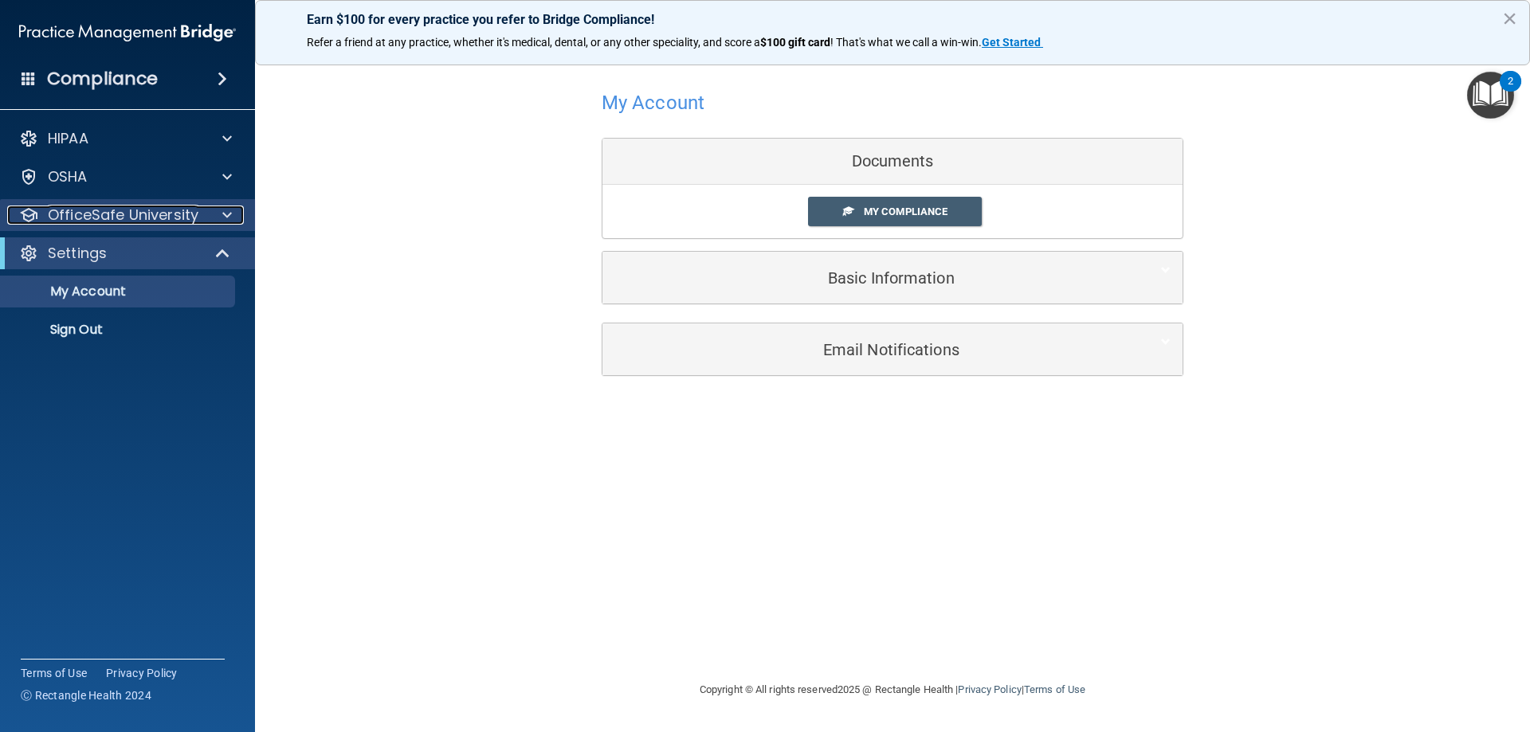
click at [112, 215] on p "OfficeSafe University" at bounding box center [123, 215] width 151 height 19
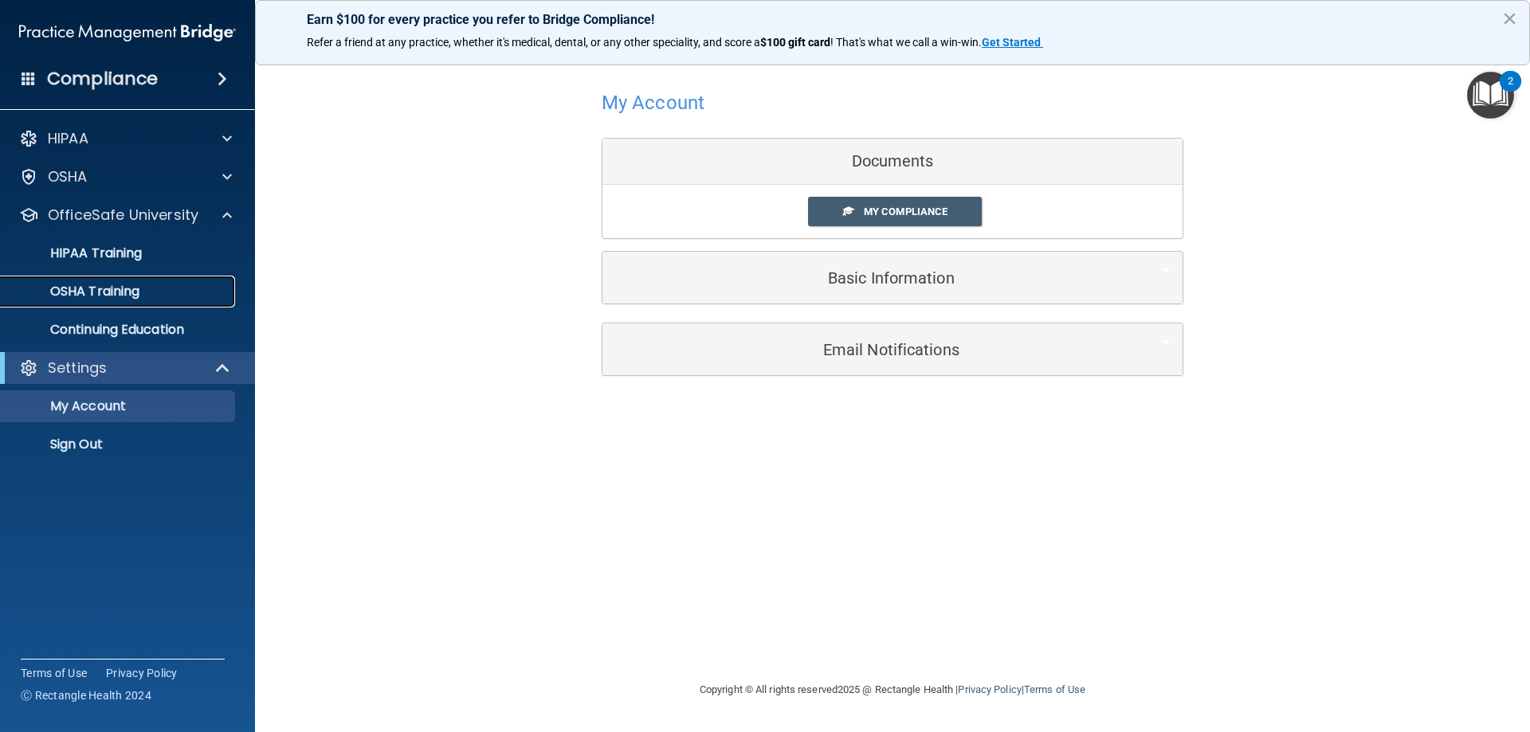
click at [112, 288] on p "OSHA Training" at bounding box center [74, 292] width 129 height 16
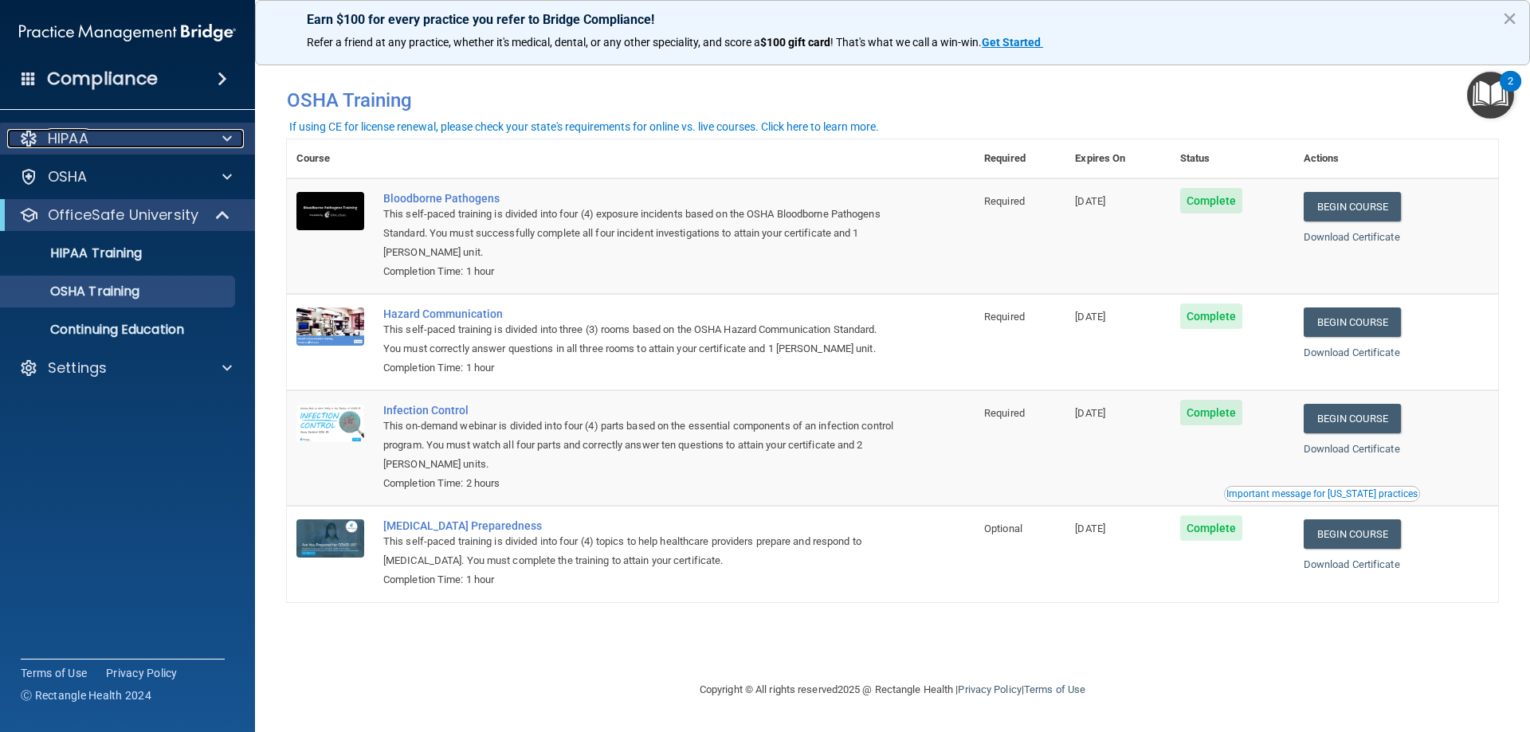
click at [108, 145] on div "HIPAA" at bounding box center [106, 138] width 198 height 19
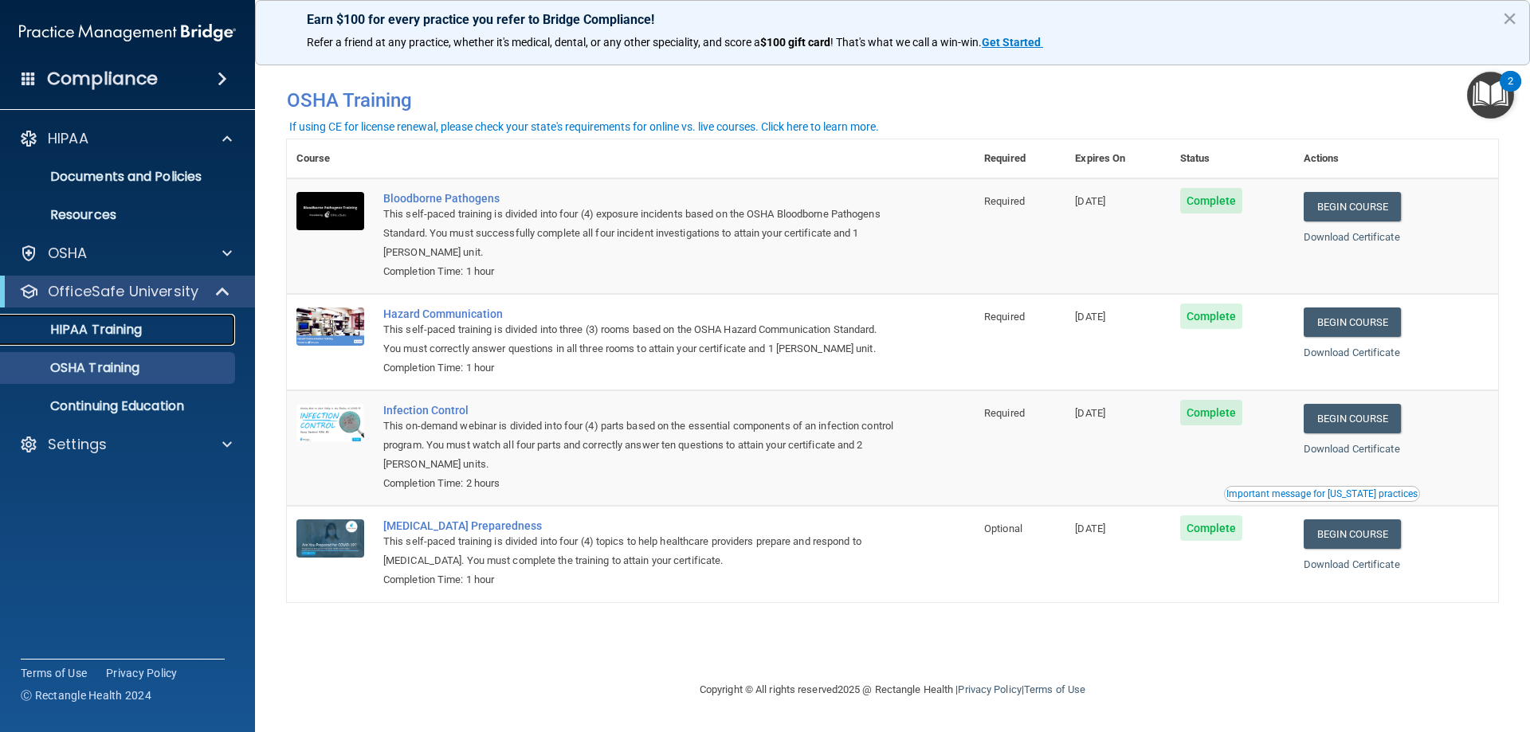
click at [93, 331] on p "HIPAA Training" at bounding box center [75, 330] width 131 height 16
